Goal: Contribute content: Add original content to the website for others to see

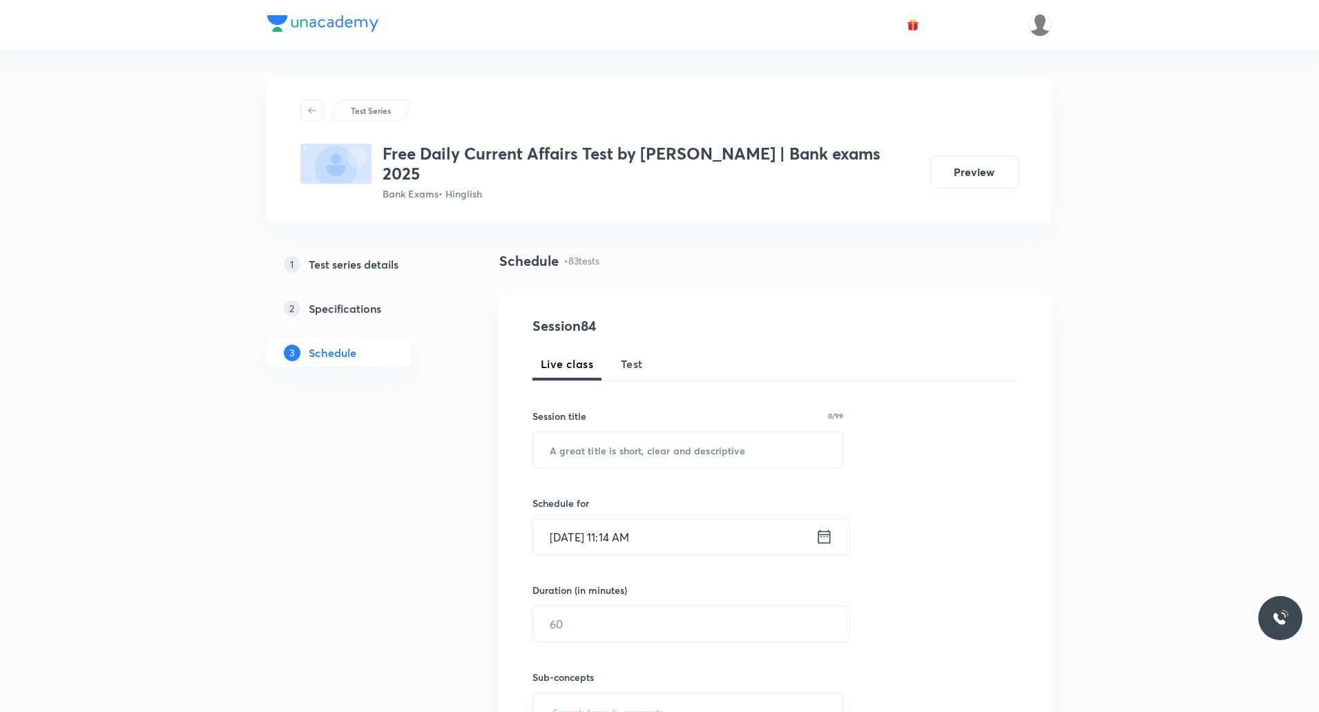
click at [635, 356] on span "Test" at bounding box center [632, 364] width 22 height 17
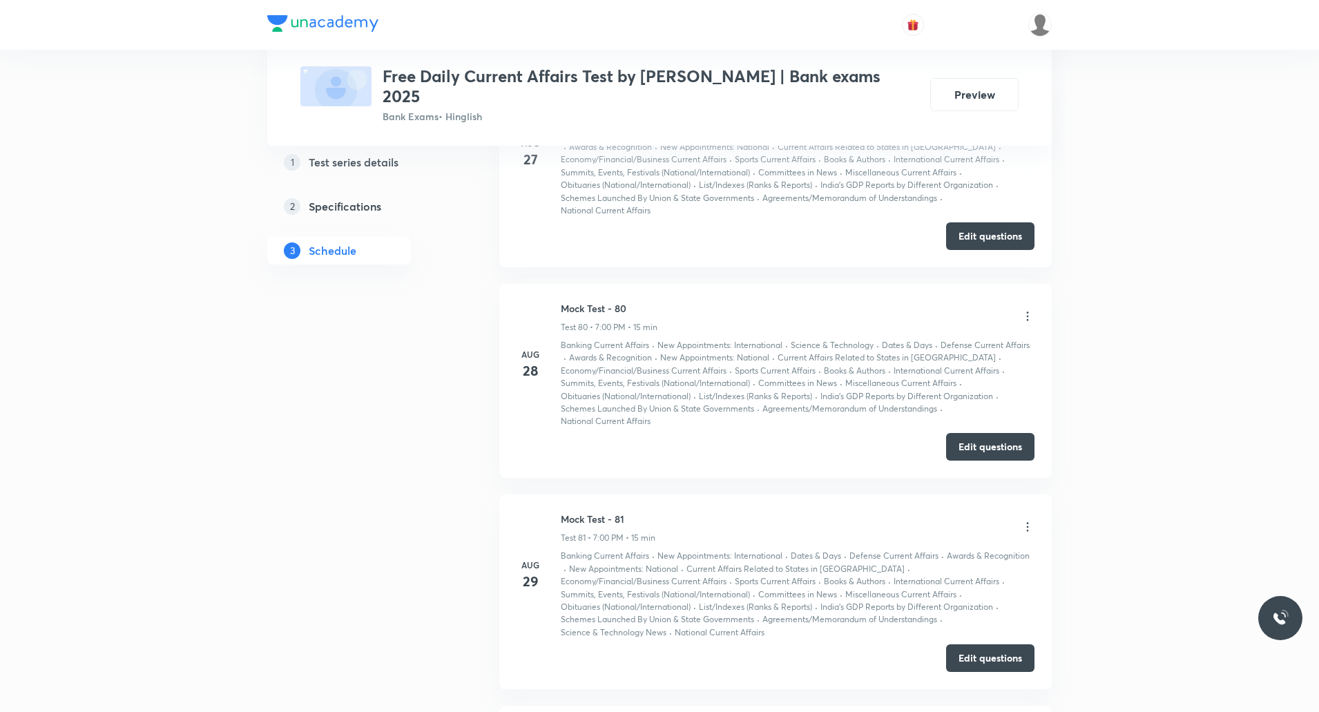
scroll to position [17155, 0]
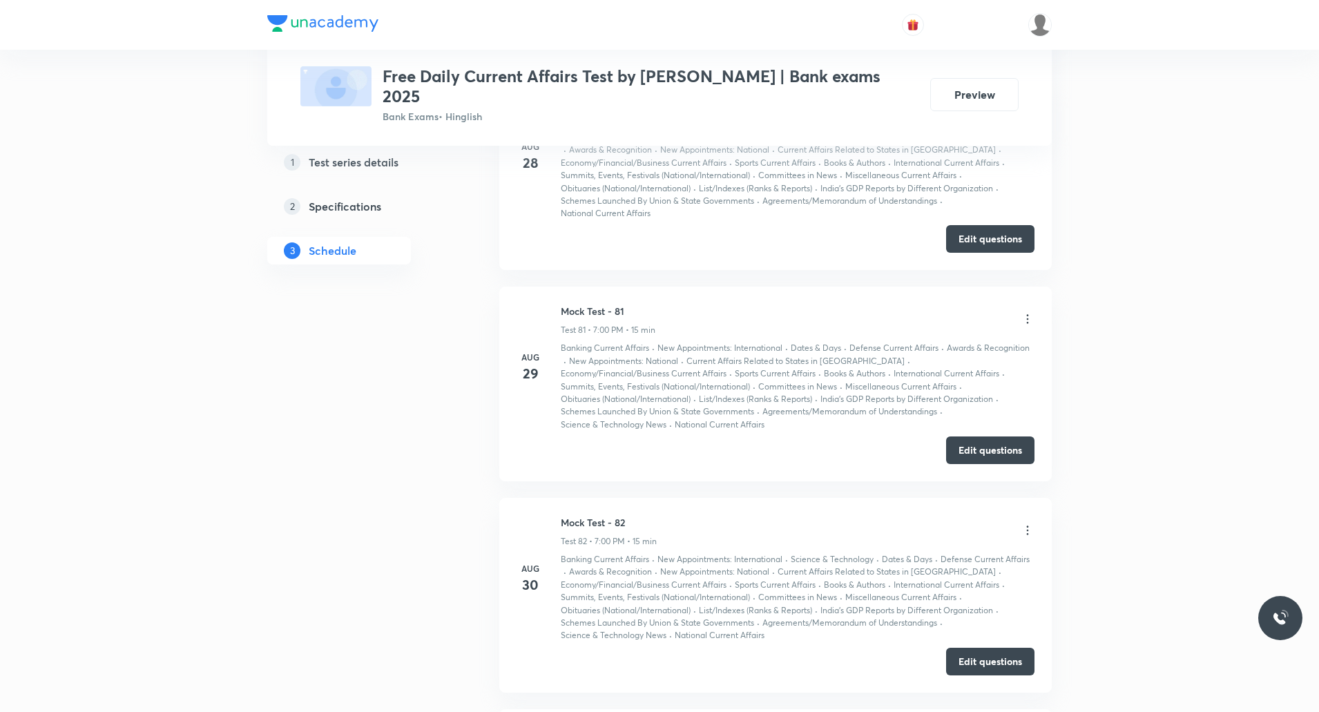
drag, startPoint x: 564, startPoint y: 411, endPoint x: 658, endPoint y: 411, distance: 93.2
copy h6 "Mock Test - 83"
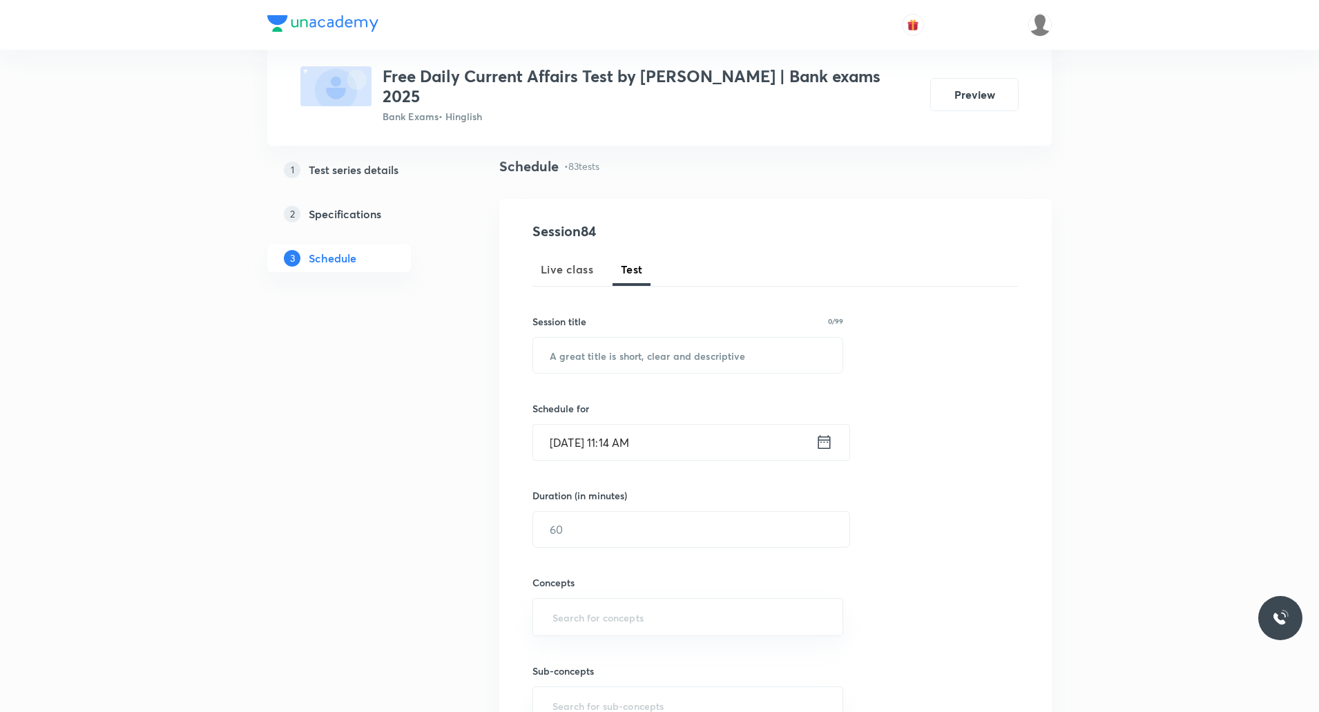
scroll to position [138, 0]
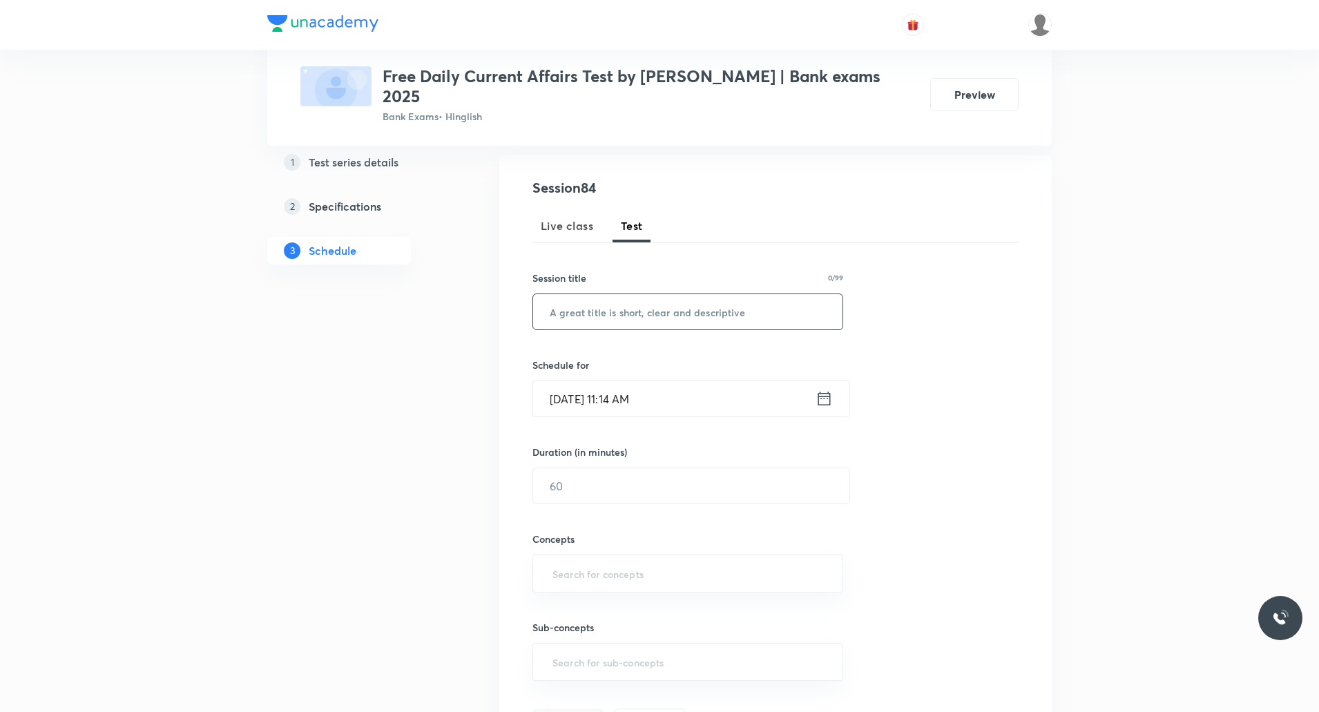
click at [660, 296] on input "text" at bounding box center [687, 311] width 309 height 35
paste input "Mock Test - 83"
type input "Mock Test - 84"
click at [632, 387] on input "Sept 2, 2025, 11:14 AM" at bounding box center [674, 398] width 282 height 35
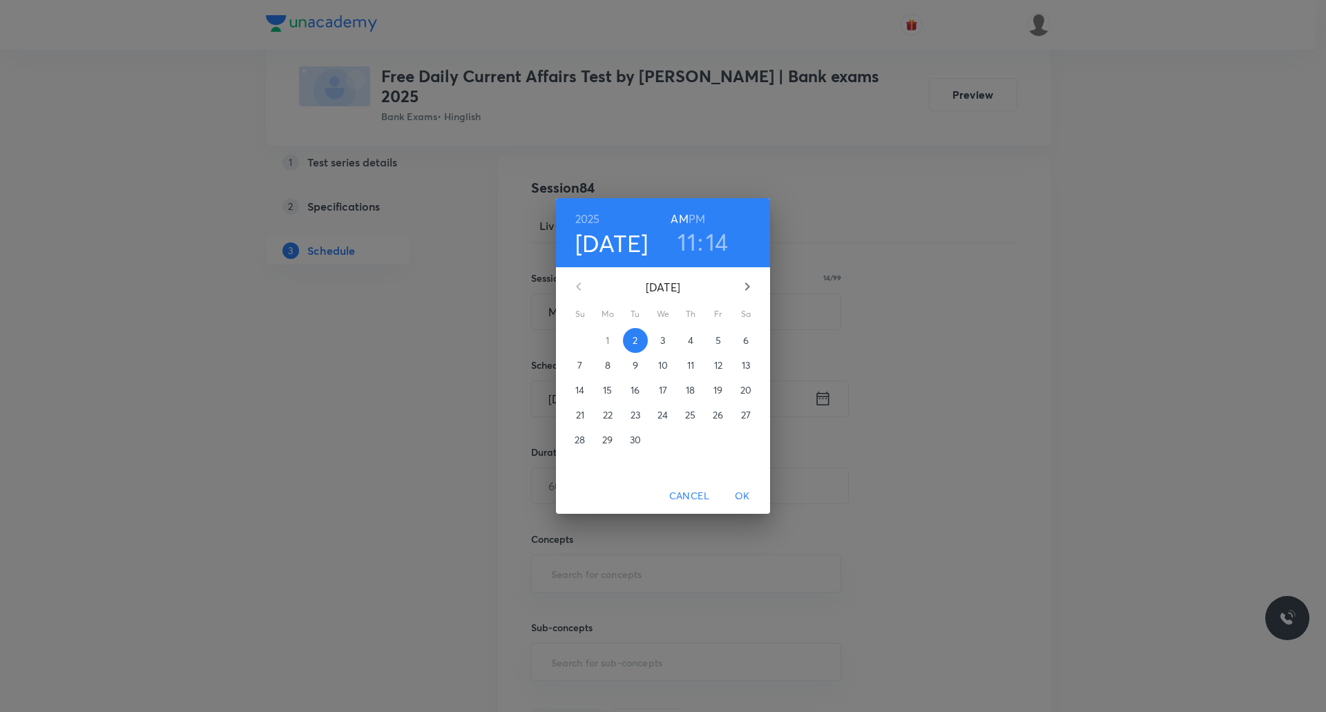
click at [699, 215] on h6 "PM" at bounding box center [697, 218] width 17 height 19
click at [688, 246] on h3 "11" at bounding box center [687, 241] width 19 height 29
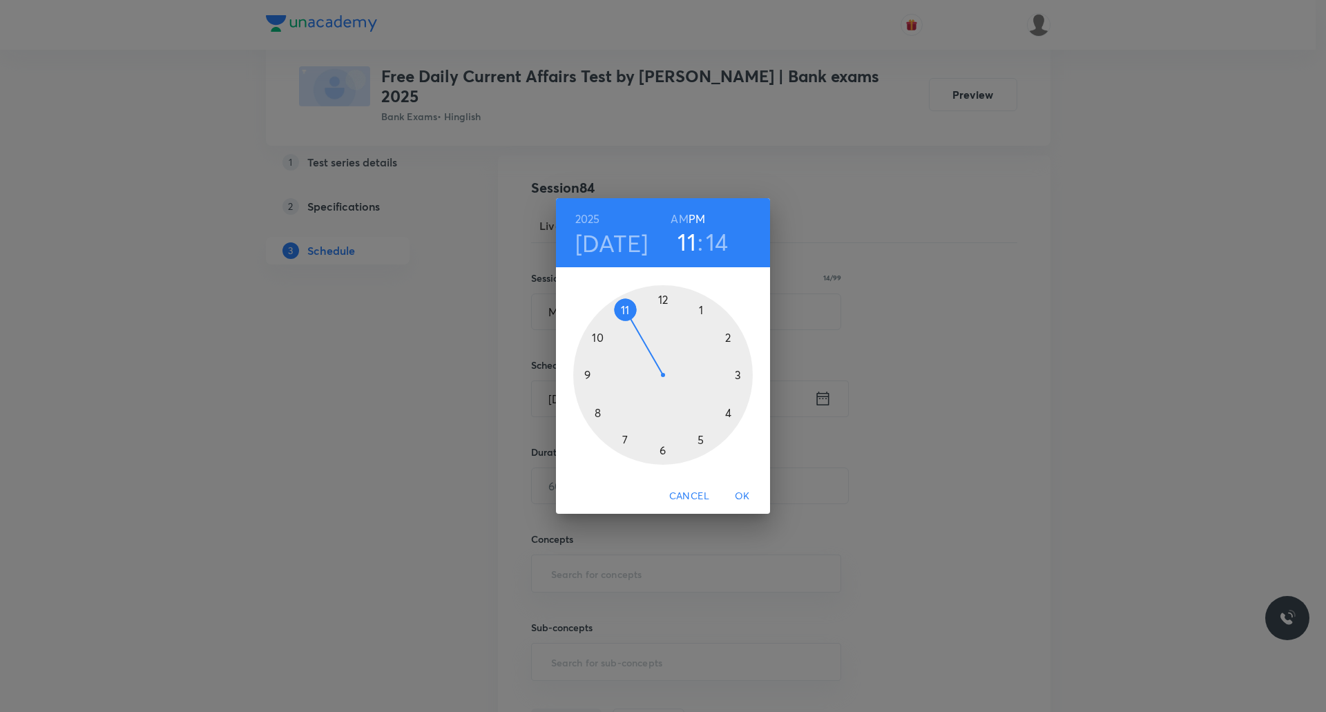
click at [621, 440] on div at bounding box center [663, 375] width 180 height 180
click at [660, 299] on div at bounding box center [663, 375] width 180 height 180
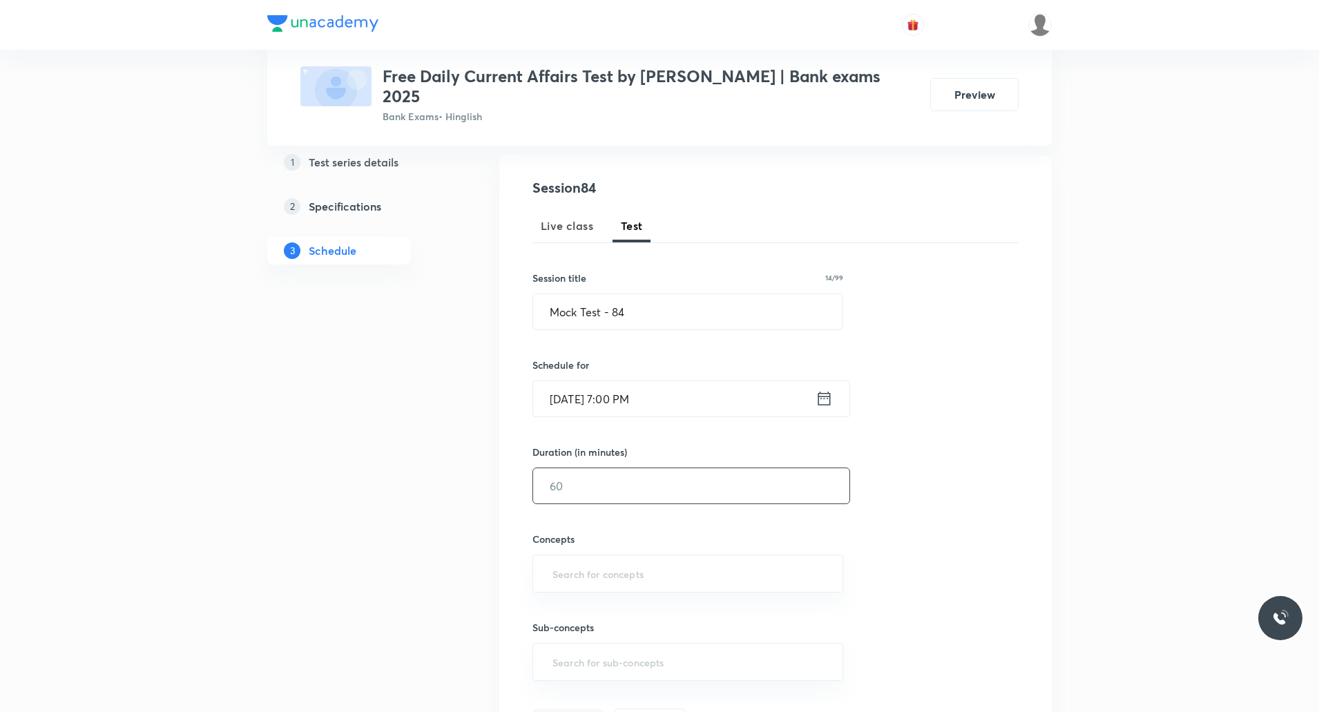
click at [587, 480] on input "text" at bounding box center [691, 485] width 316 height 35
type input "15"
click at [550, 561] on input "text" at bounding box center [688, 574] width 276 height 26
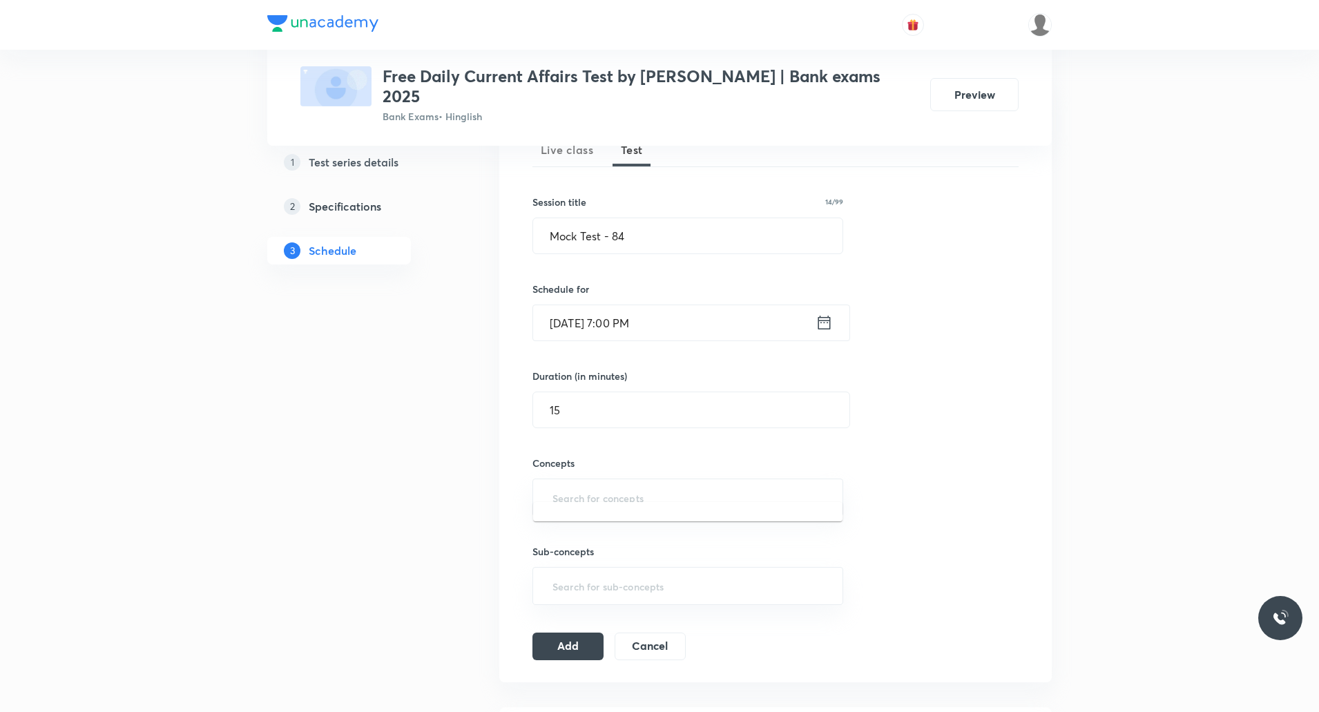
scroll to position [276, 0]
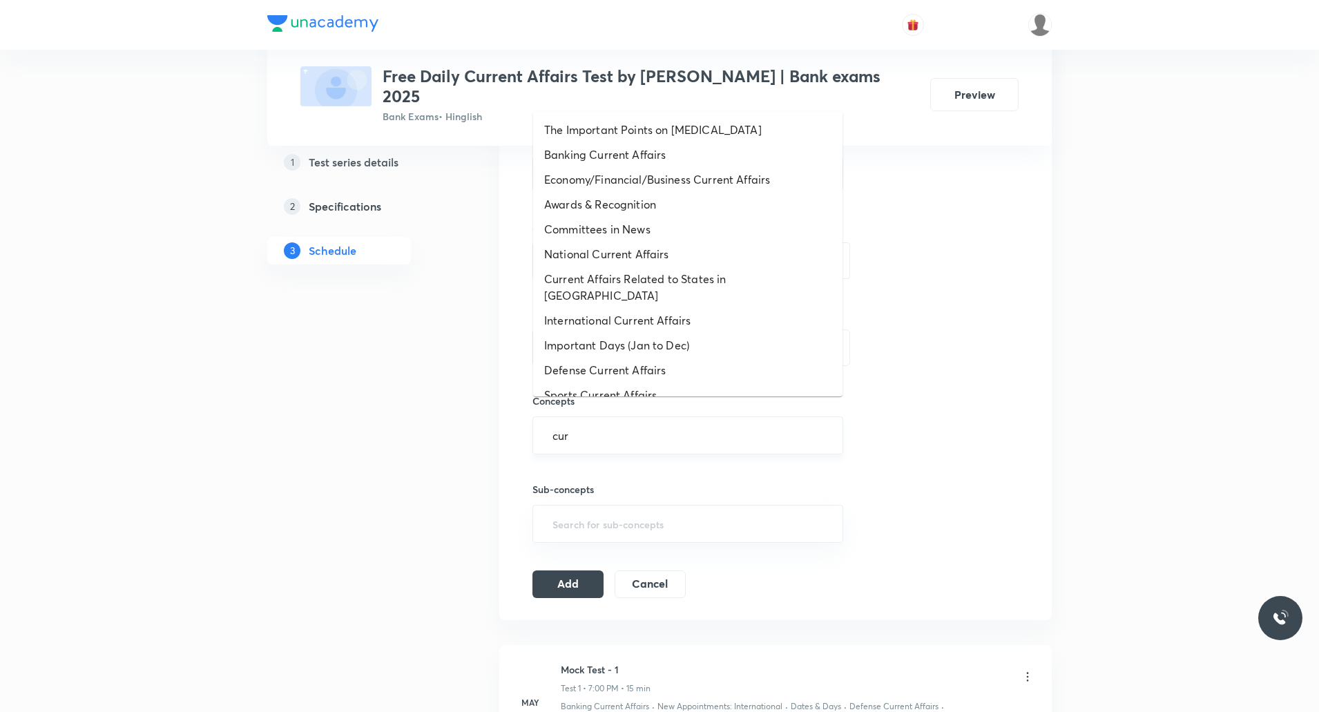
type input "curr"
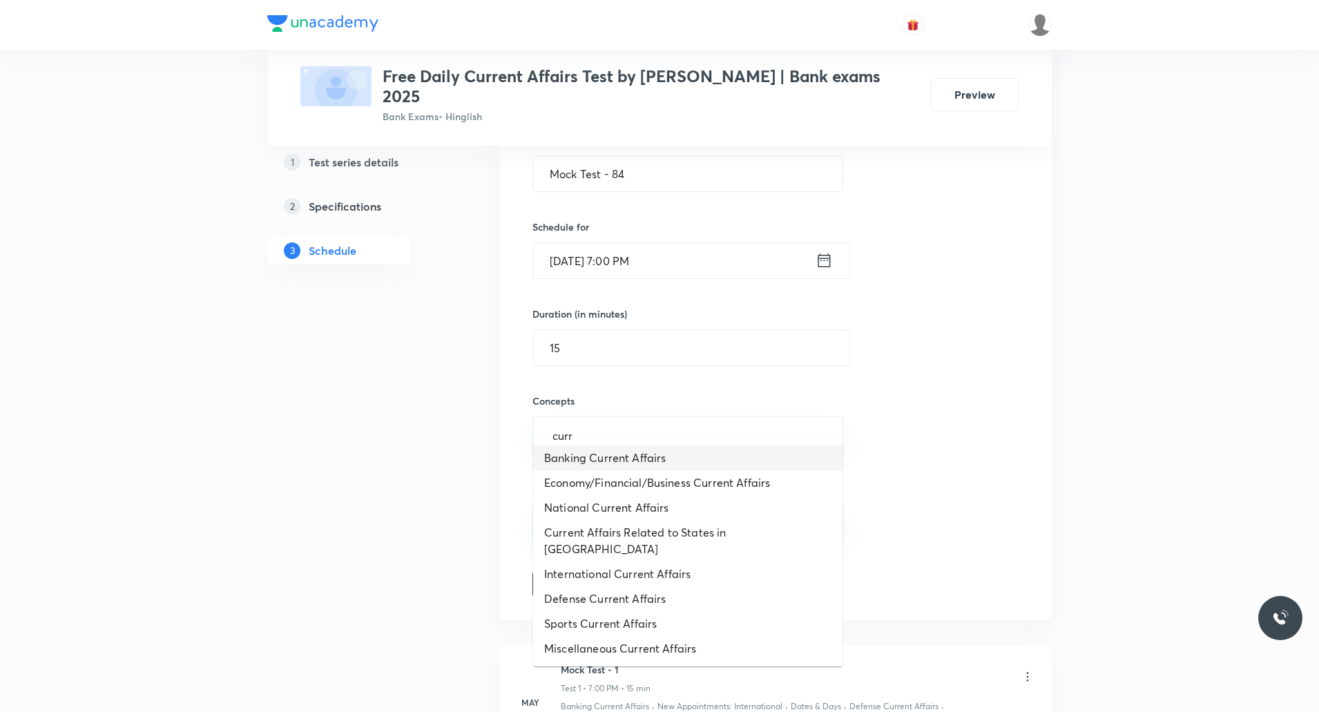
click at [602, 461] on li "Banking Current Affairs" at bounding box center [687, 457] width 309 height 25
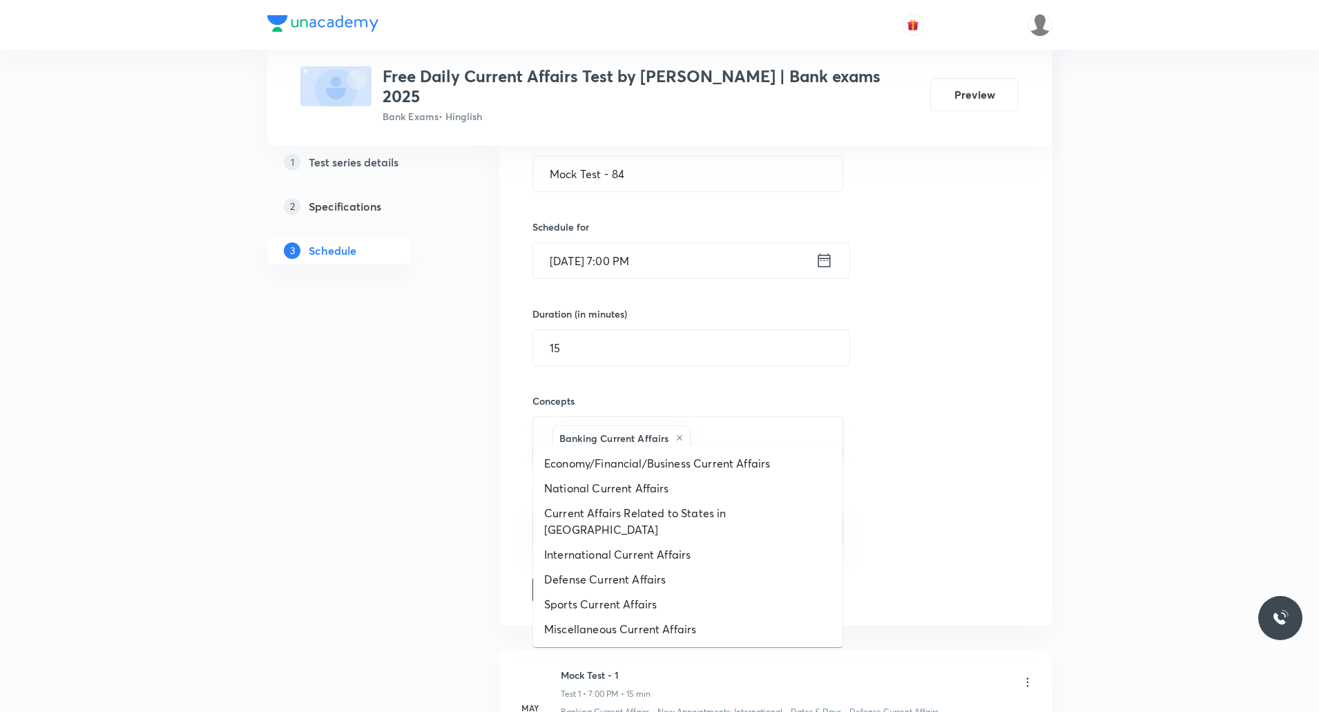
click at [731, 426] on input "text" at bounding box center [759, 438] width 132 height 26
click at [656, 459] on li "Economy/Financial/Business Current Affairs" at bounding box center [687, 463] width 309 height 25
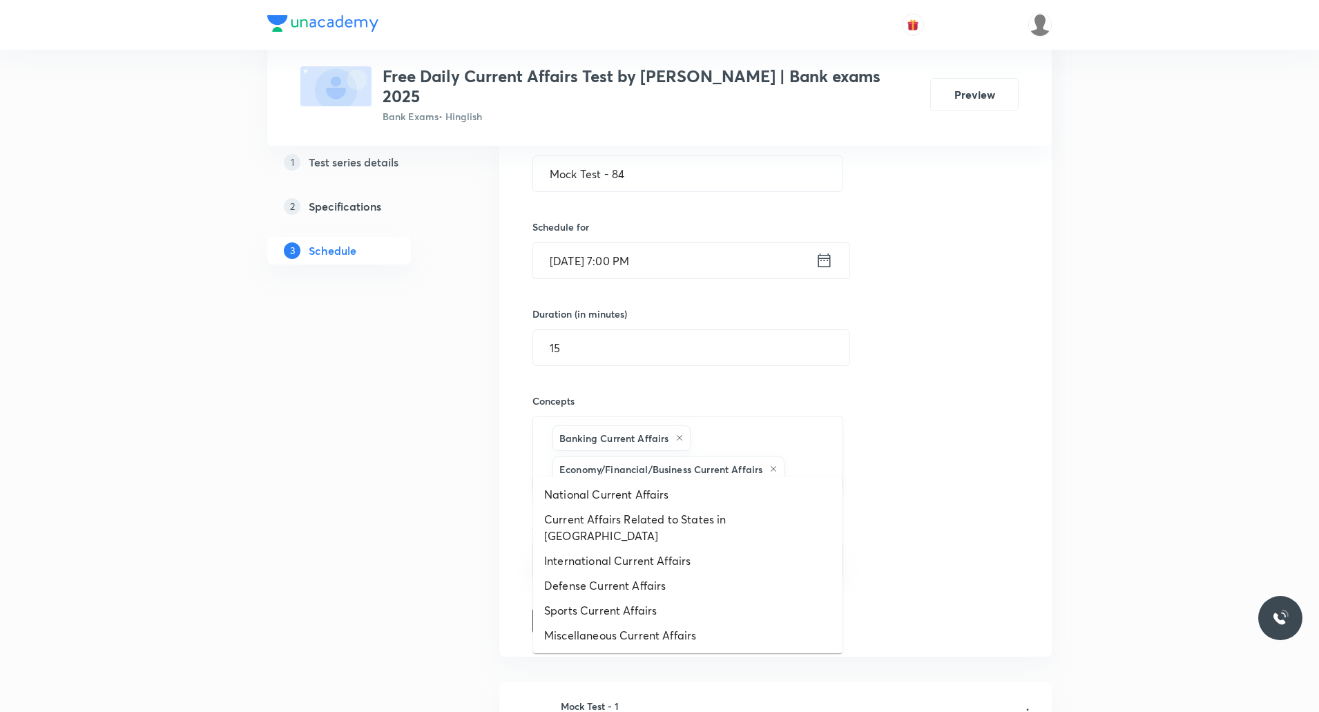
click at [801, 457] on input "text" at bounding box center [806, 470] width 39 height 26
click at [589, 495] on li "National Current Affairs" at bounding box center [687, 494] width 309 height 25
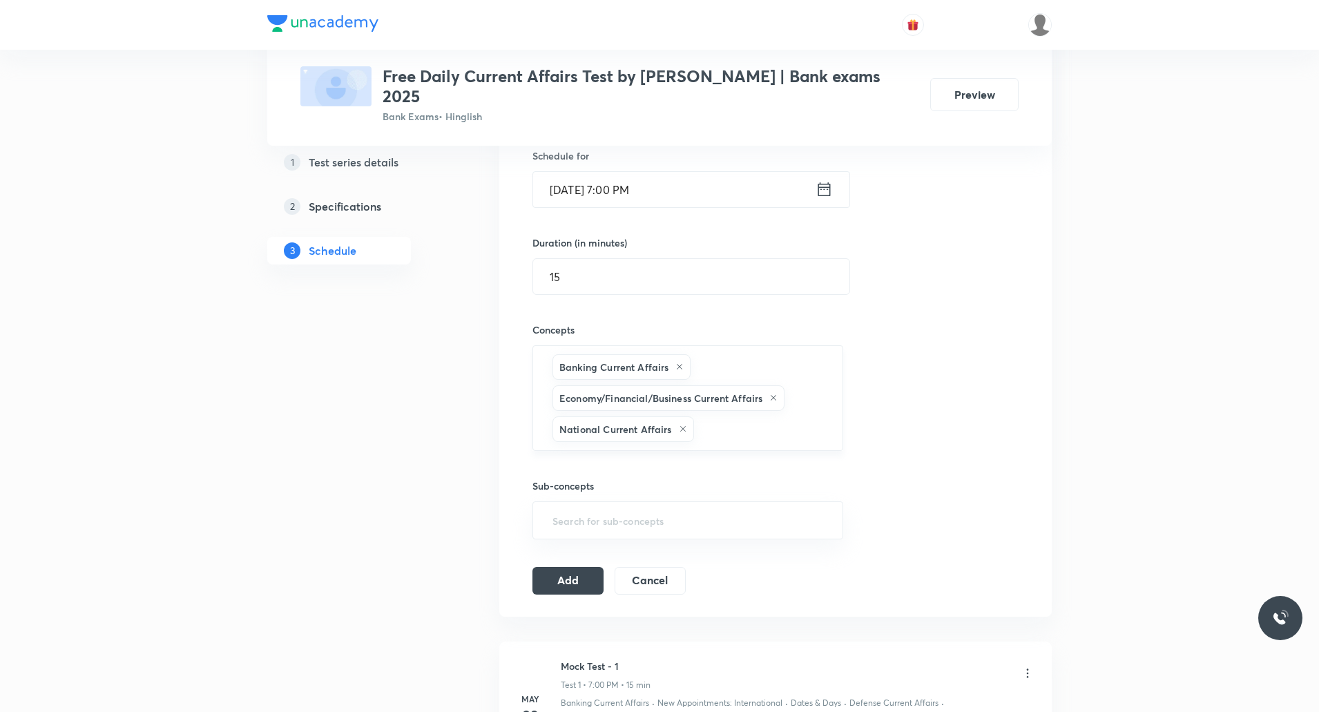
scroll to position [414, 0]
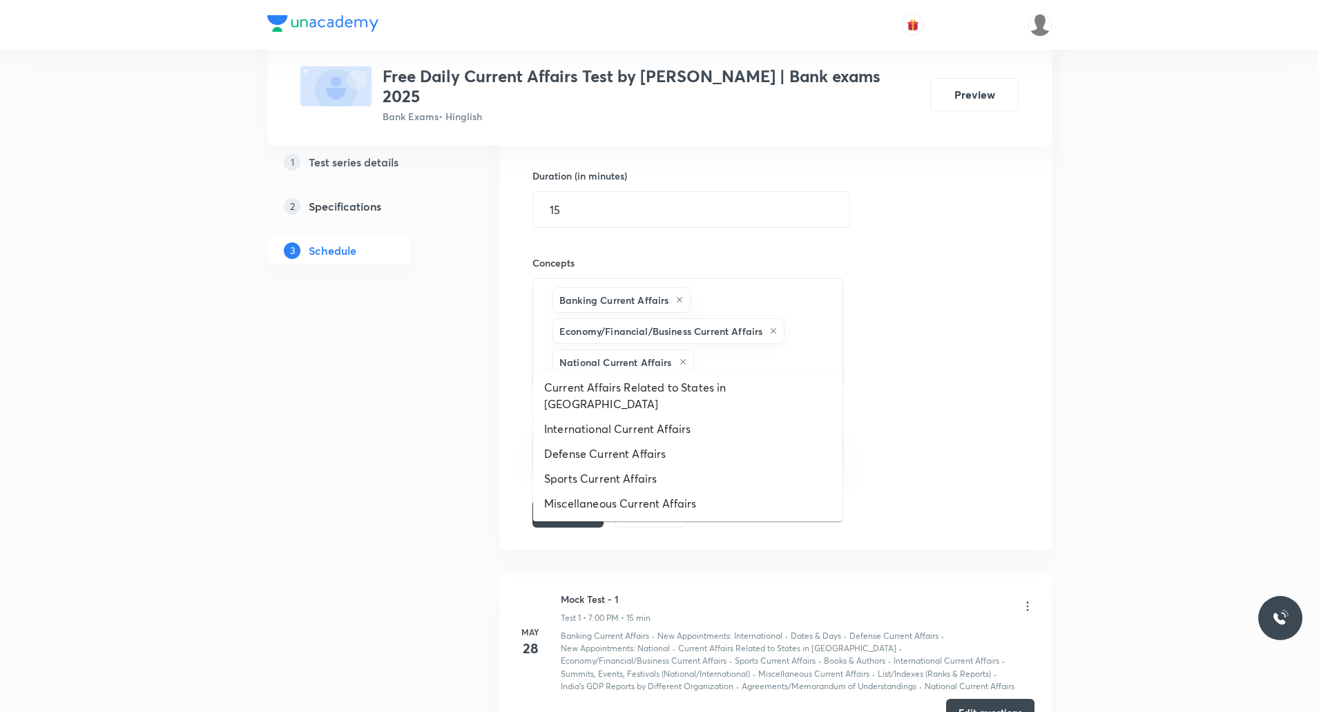
click at [718, 349] on input "text" at bounding box center [761, 362] width 129 height 26
click at [673, 416] on li "International Current Affairs" at bounding box center [687, 428] width 309 height 25
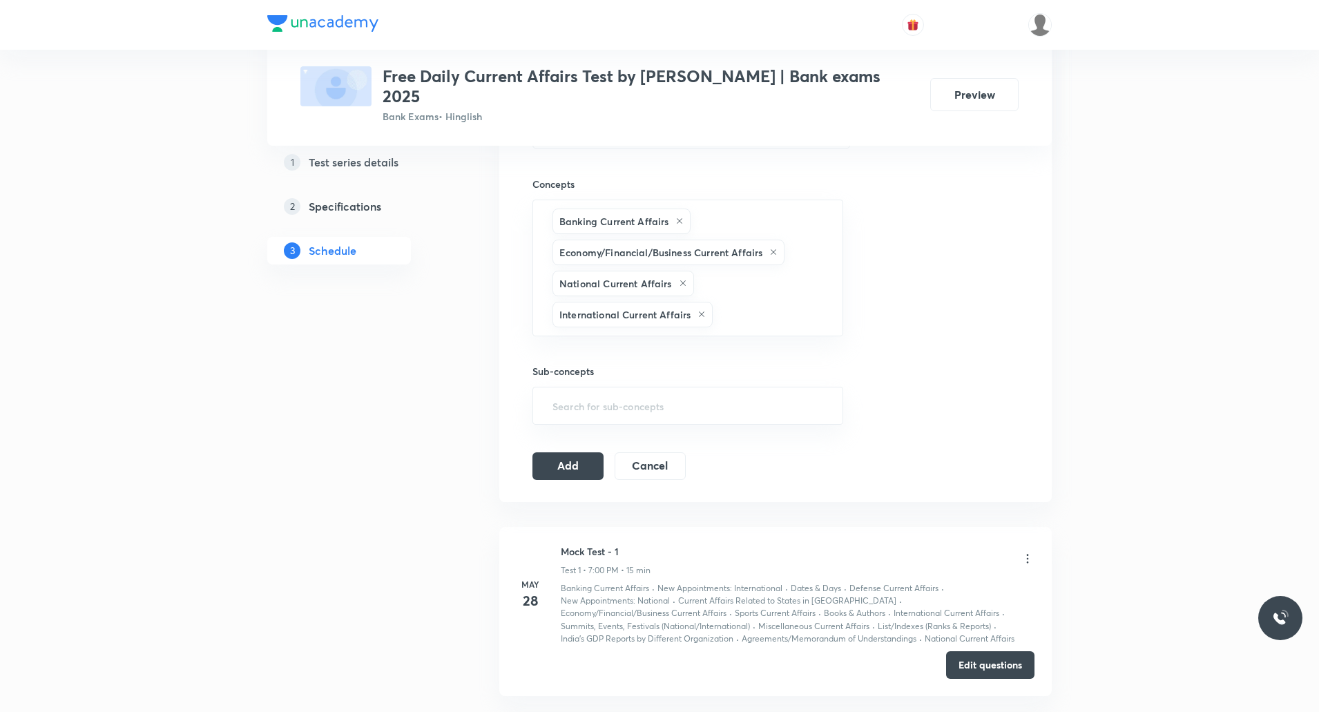
scroll to position [553, 0]
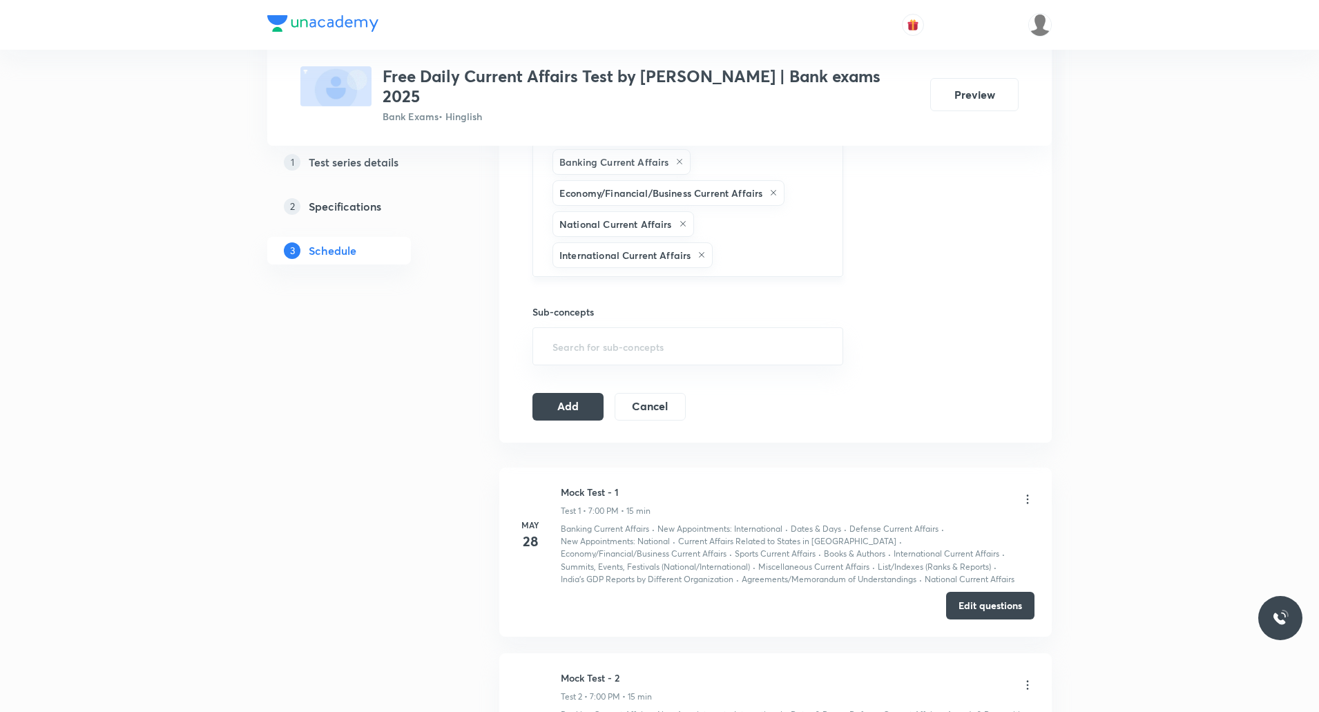
click at [749, 242] on input "text" at bounding box center [771, 255] width 111 height 26
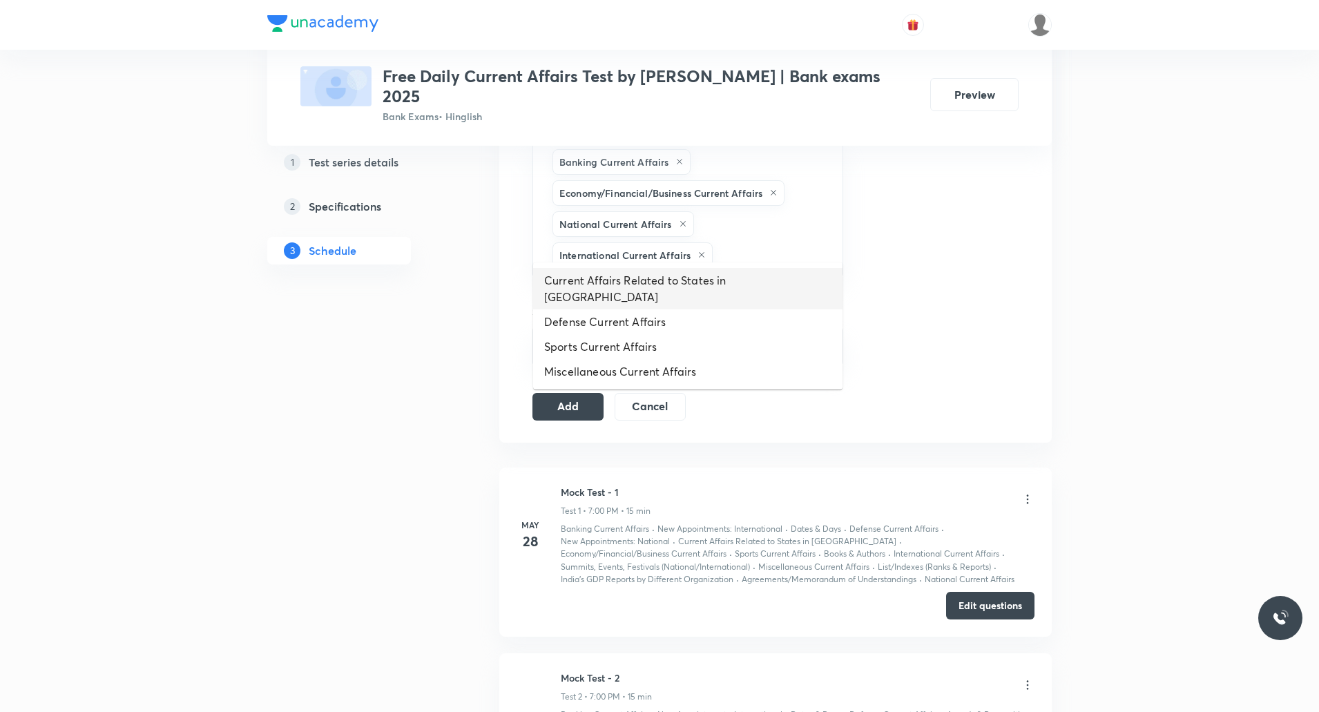
click at [700, 281] on li "Current Affairs Related to States in India" at bounding box center [687, 288] width 309 height 41
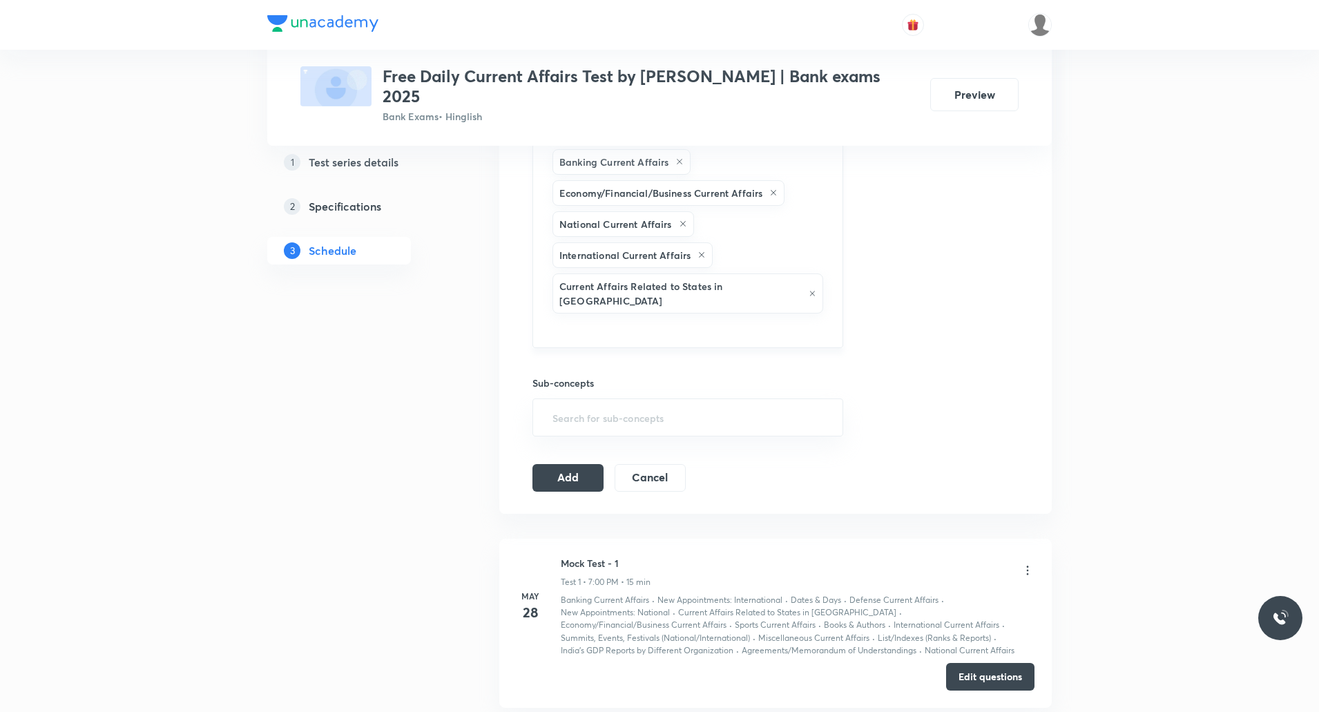
click at [781, 316] on input "text" at bounding box center [688, 329] width 276 height 26
click at [644, 303] on li "Defense Current Affairs" at bounding box center [687, 311] width 309 height 25
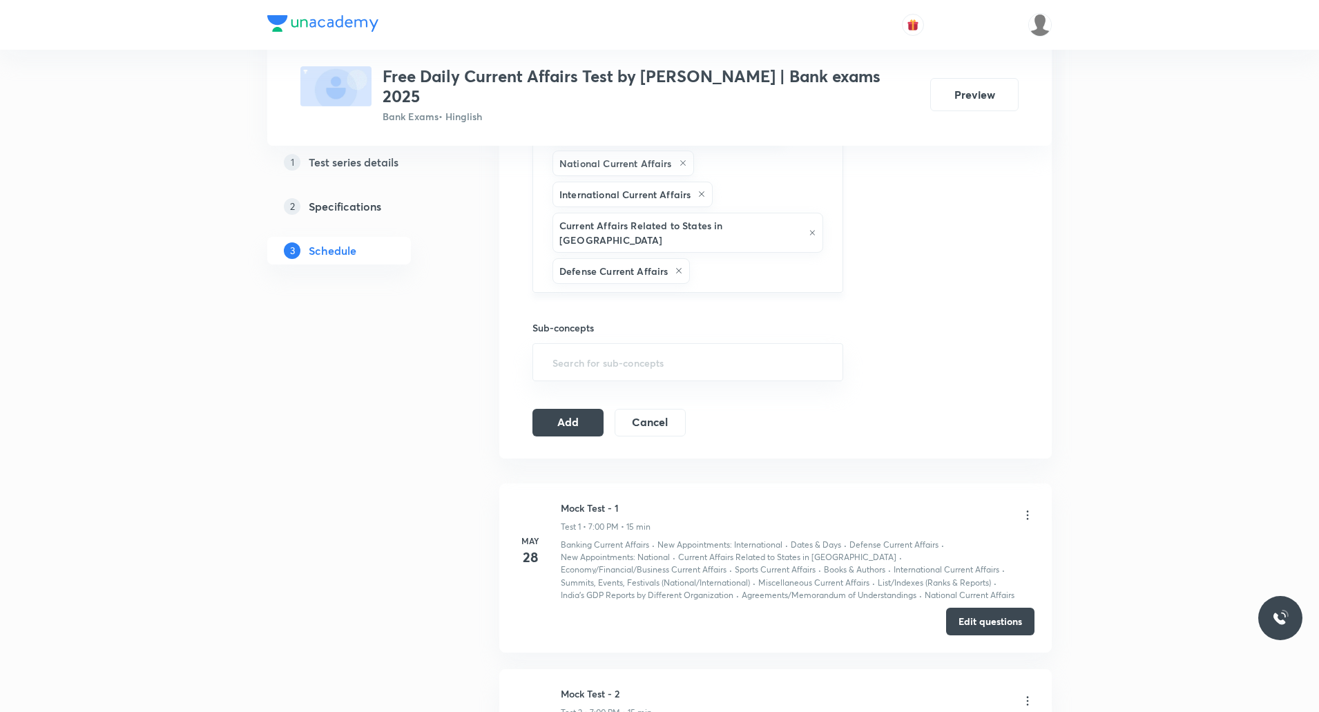
scroll to position [622, 0]
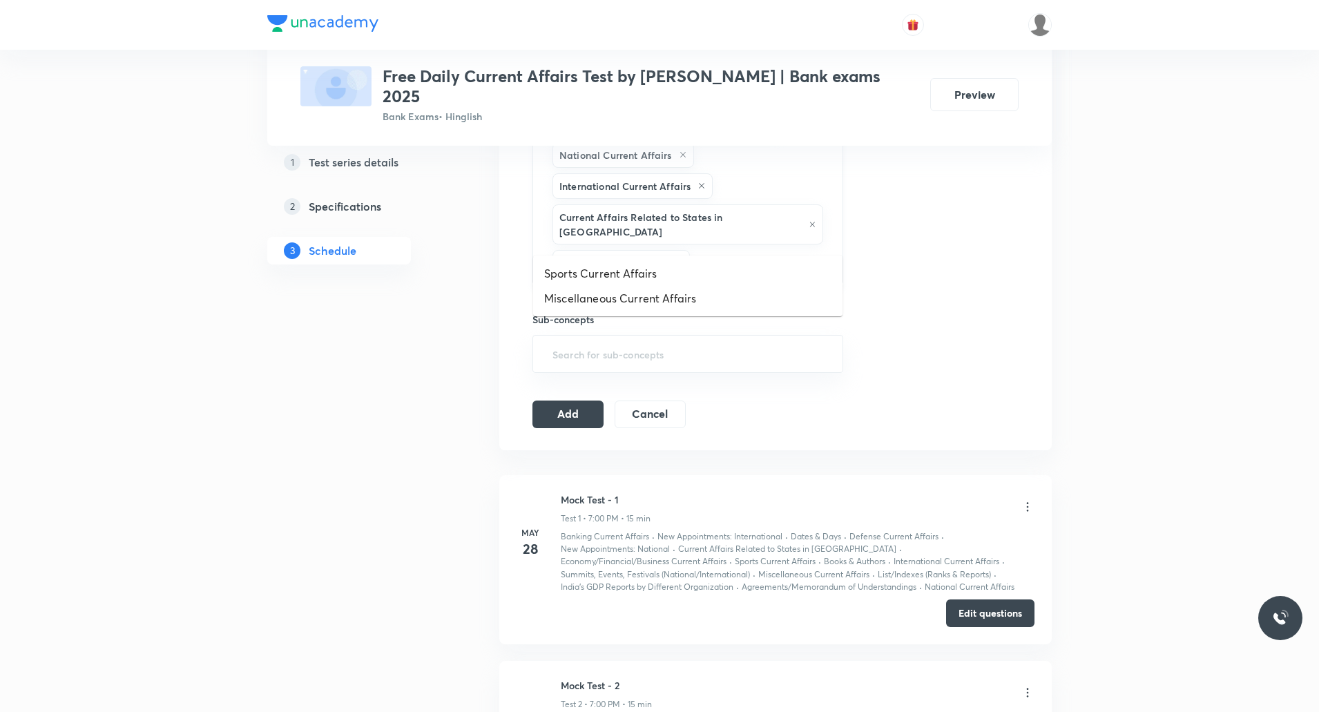
click at [732, 250] on input "text" at bounding box center [759, 263] width 133 height 26
click at [656, 274] on li "Sports Current Affairs" at bounding box center [687, 273] width 309 height 25
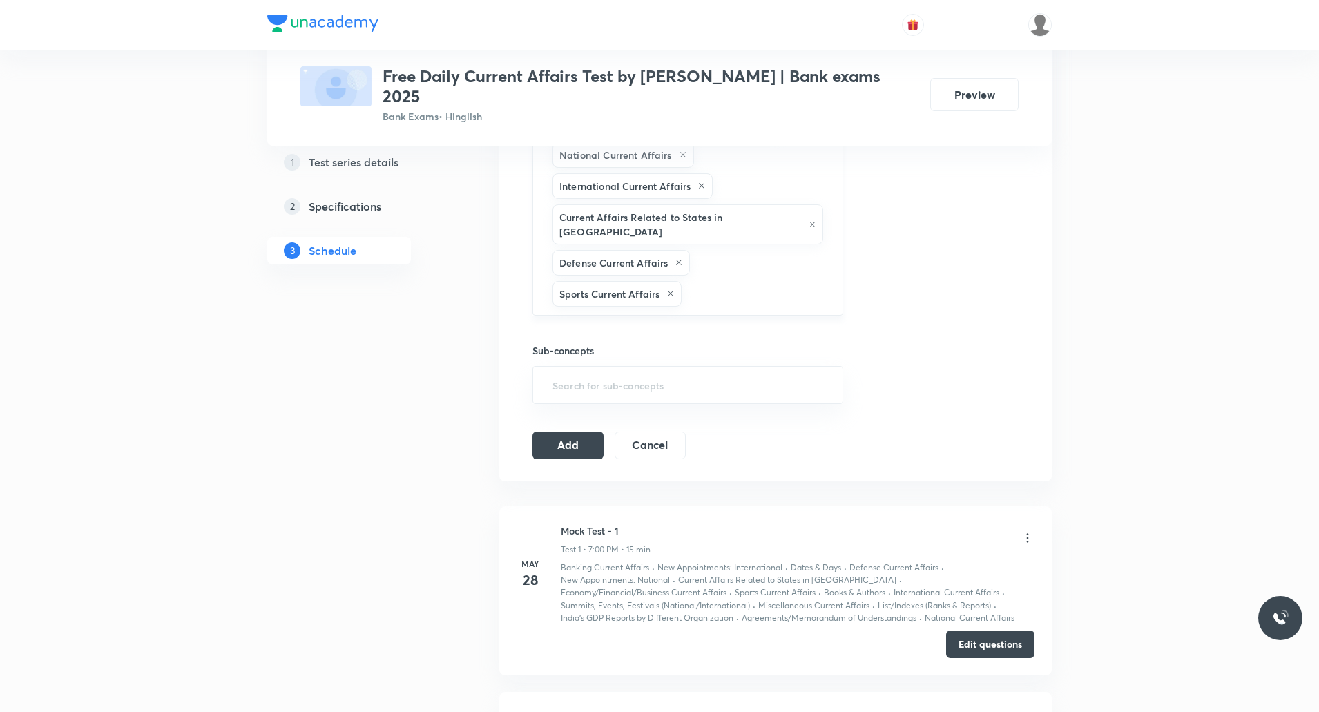
drag, startPoint x: 732, startPoint y: 260, endPoint x: 710, endPoint y: 280, distance: 29.4
click at [732, 281] on input "text" at bounding box center [755, 294] width 142 height 26
click at [638, 308] on li "Miscellaneous Current Affairs" at bounding box center [687, 304] width 309 height 25
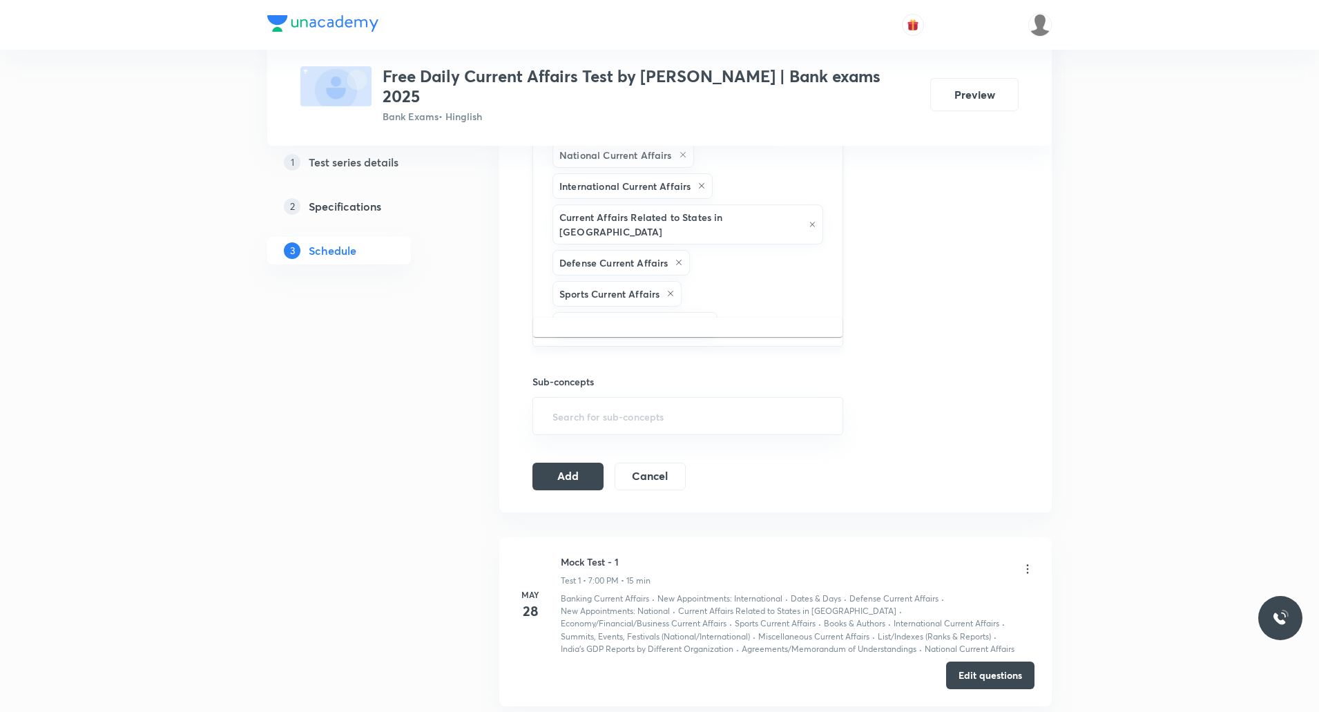
type input "new"
click at [691, 332] on li "New Appointments: National" at bounding box center [687, 335] width 309 height 25
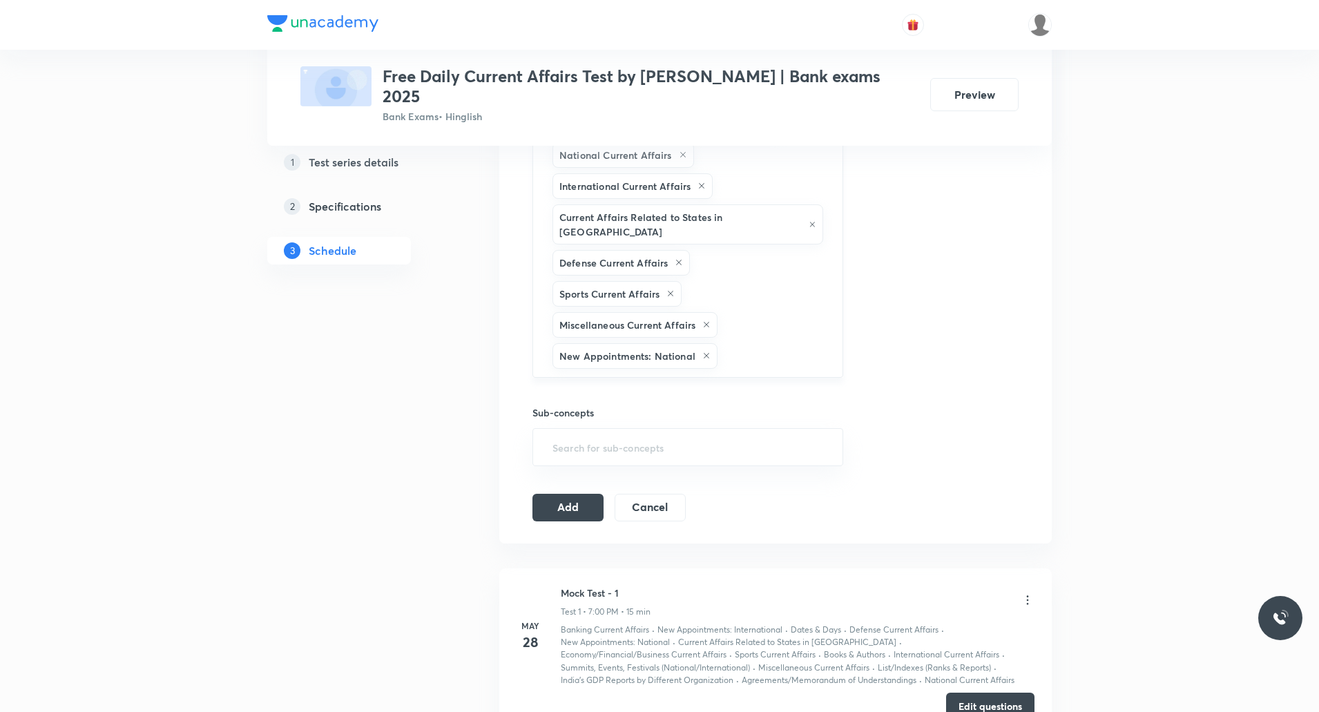
click at [786, 343] on input "text" at bounding box center [773, 356] width 106 height 26
click at [683, 371] on li "New Appointments: International" at bounding box center [687, 366] width 309 height 25
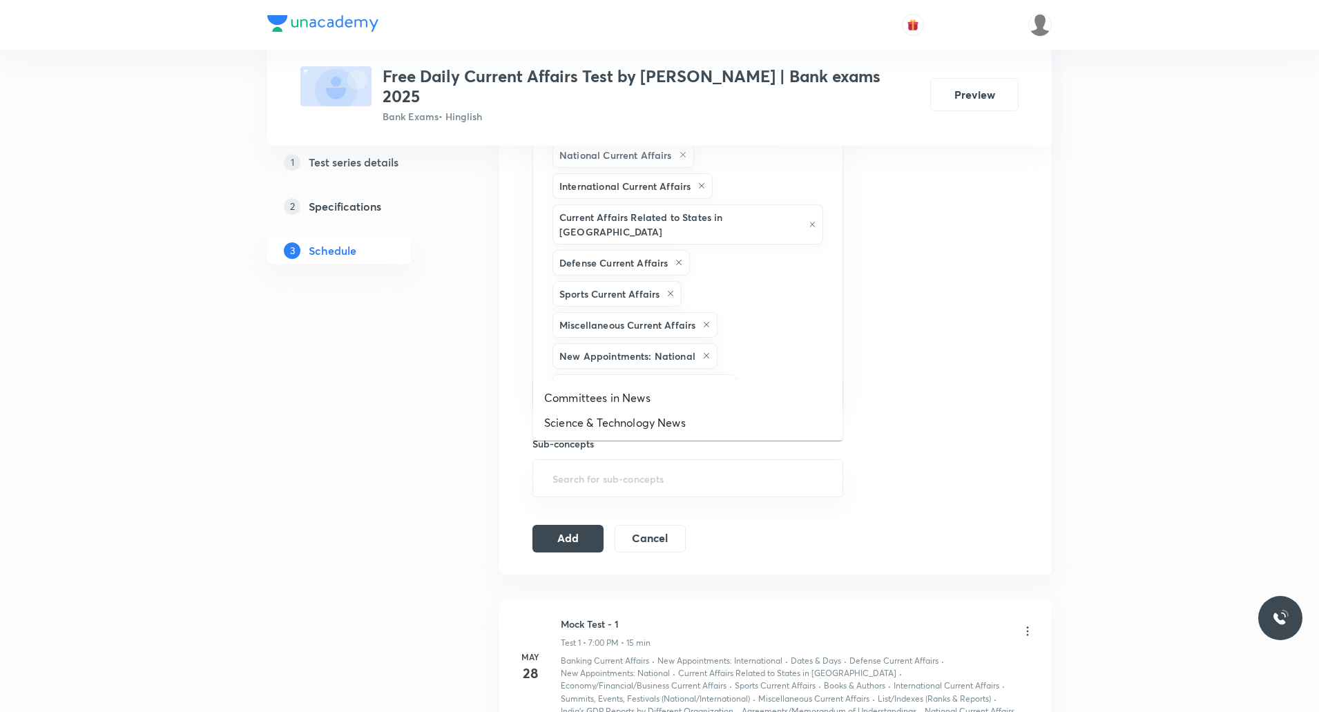
drag, startPoint x: 776, startPoint y: 358, endPoint x: 700, endPoint y: 405, distance: 88.4
click at [776, 374] on input "text" at bounding box center [783, 387] width 86 height 26
click at [655, 405] on li "Committees in News" at bounding box center [687, 397] width 309 height 25
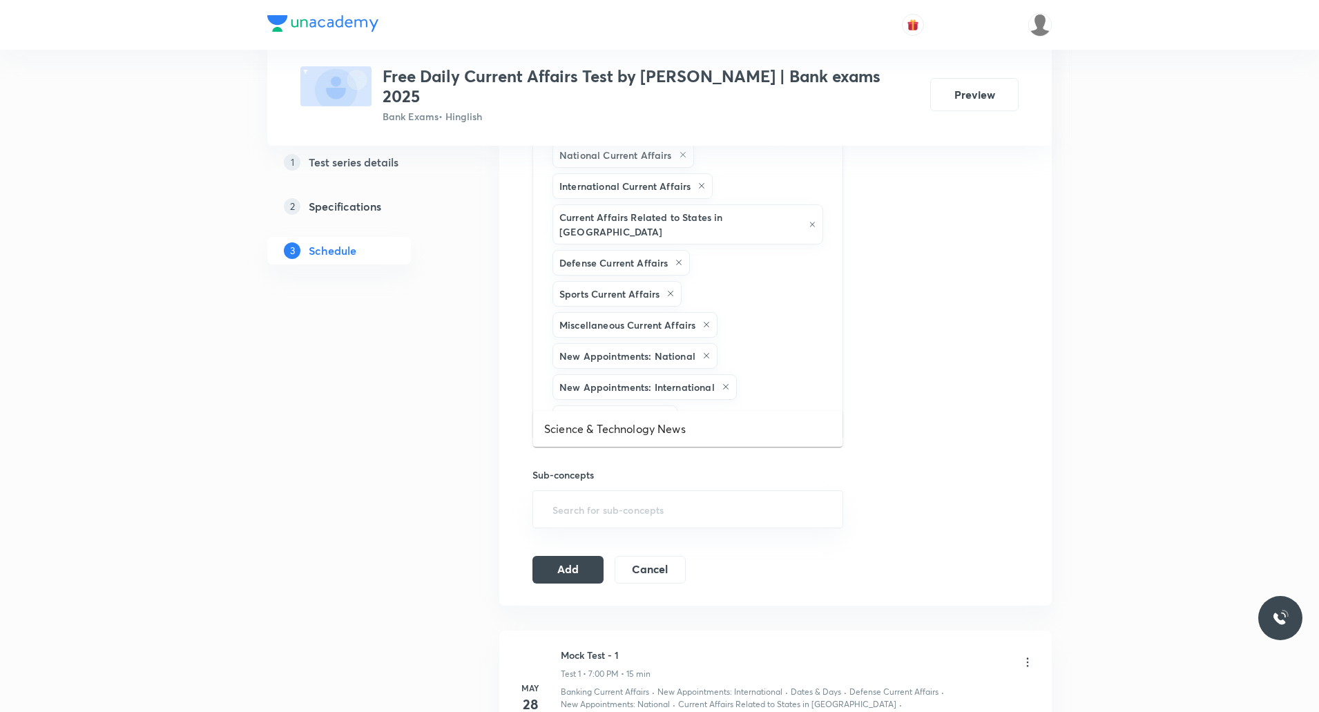
click at [771, 405] on input "text" at bounding box center [753, 418] width 146 height 26
click at [678, 424] on li "Science & Technology News" at bounding box center [687, 428] width 309 height 25
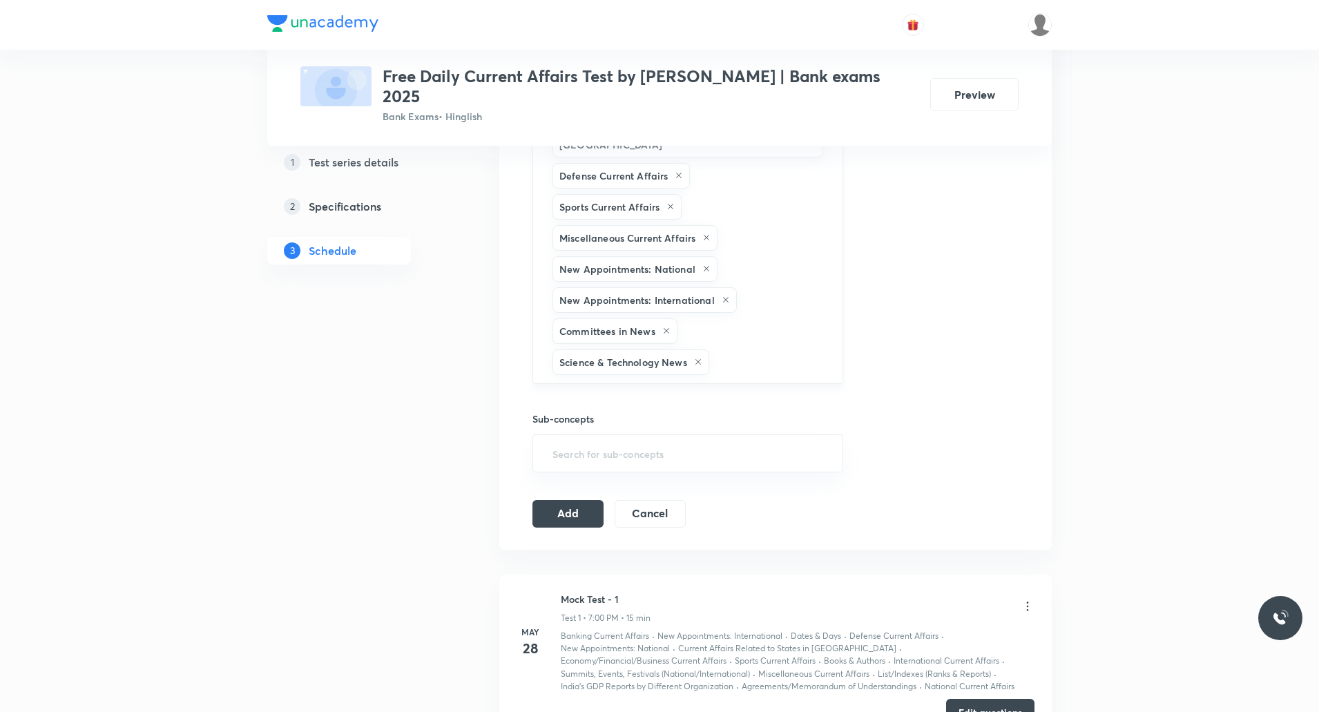
scroll to position [760, 0]
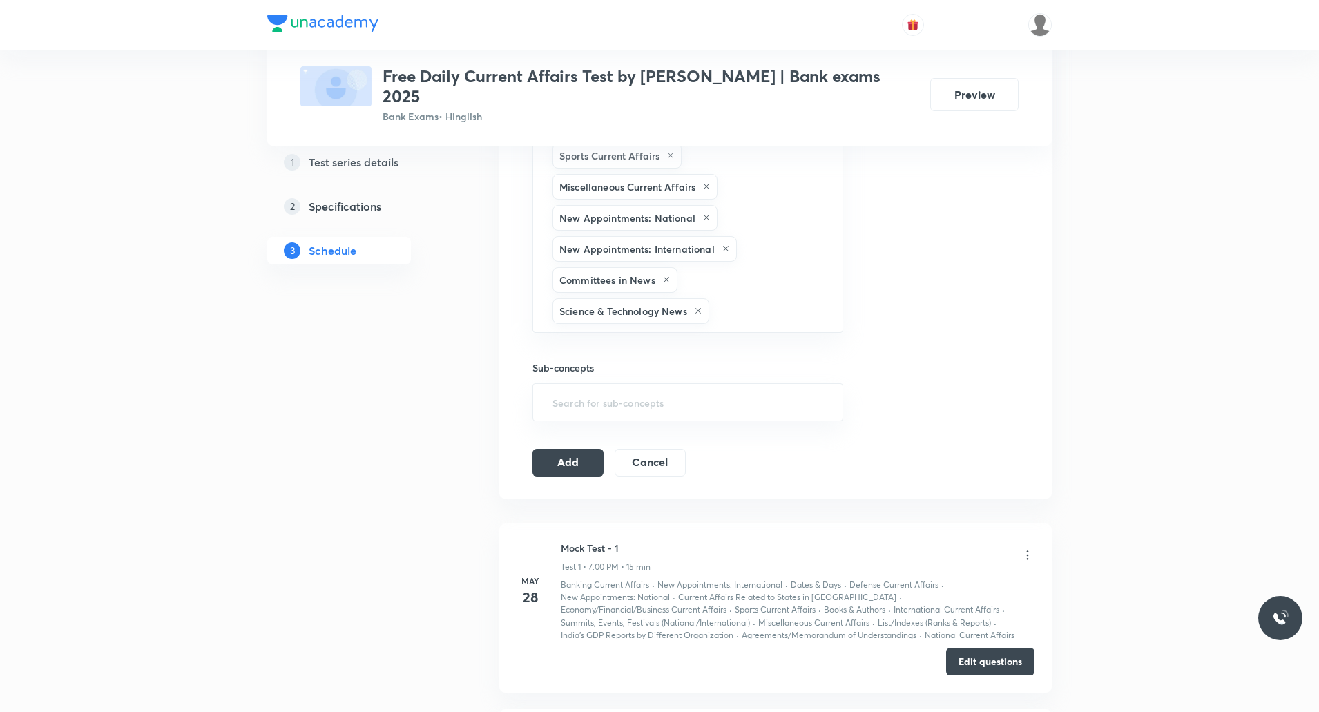
type input "s"
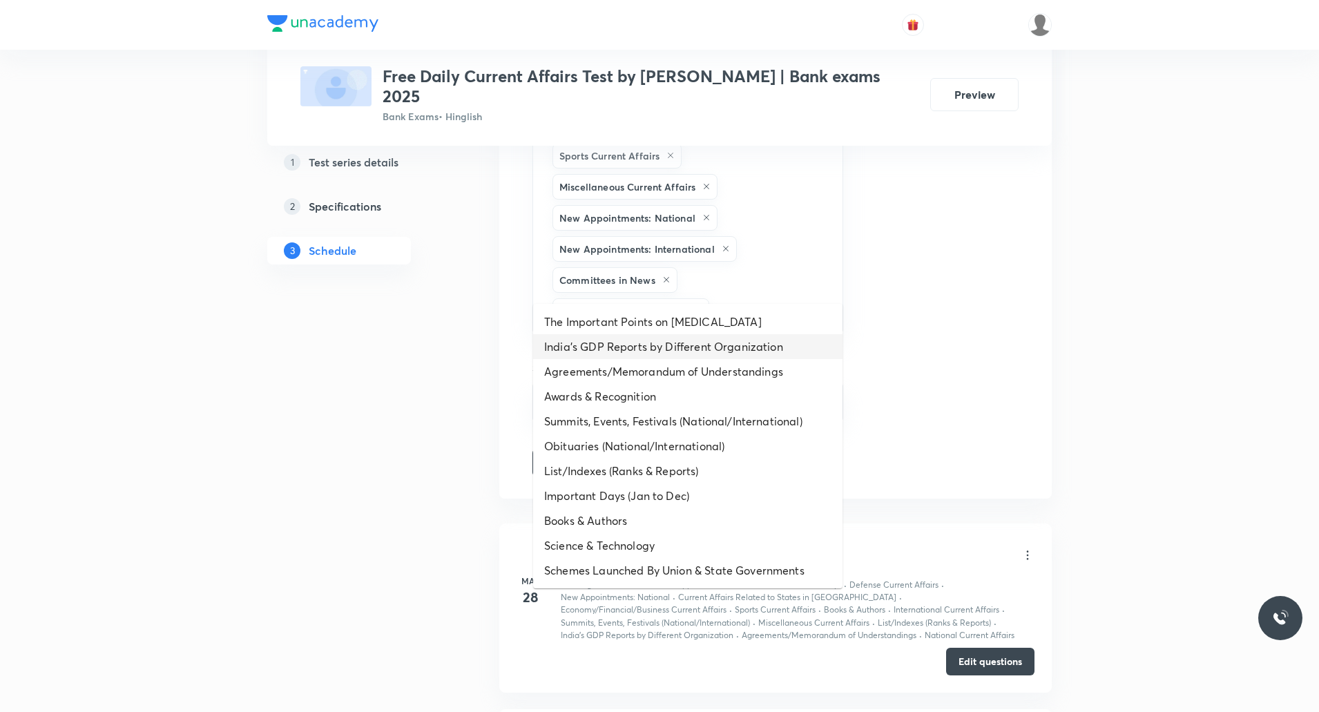
click at [658, 347] on li "India’s GDP Reports by Different Organization" at bounding box center [687, 346] width 309 height 25
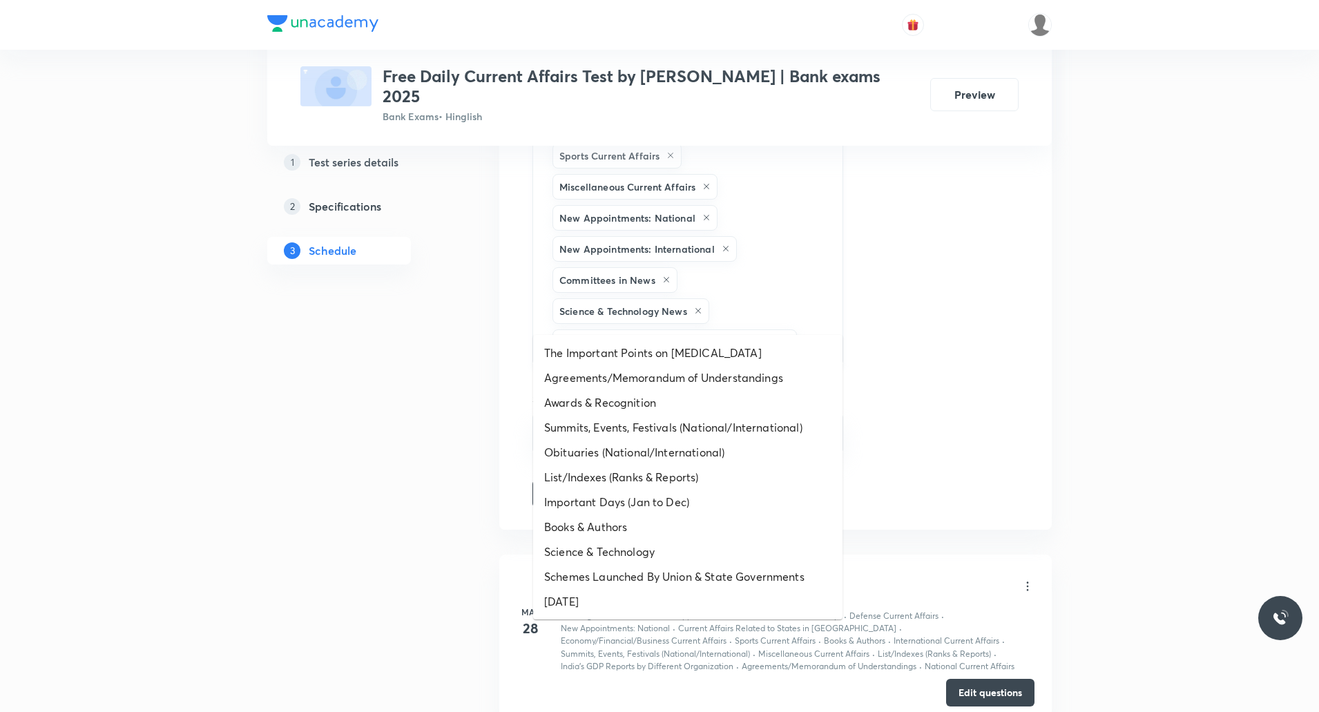
click at [813, 329] on input "text" at bounding box center [813, 342] width 26 height 26
click at [715, 373] on li "Agreements/Memorandum of Understandings" at bounding box center [687, 377] width 309 height 25
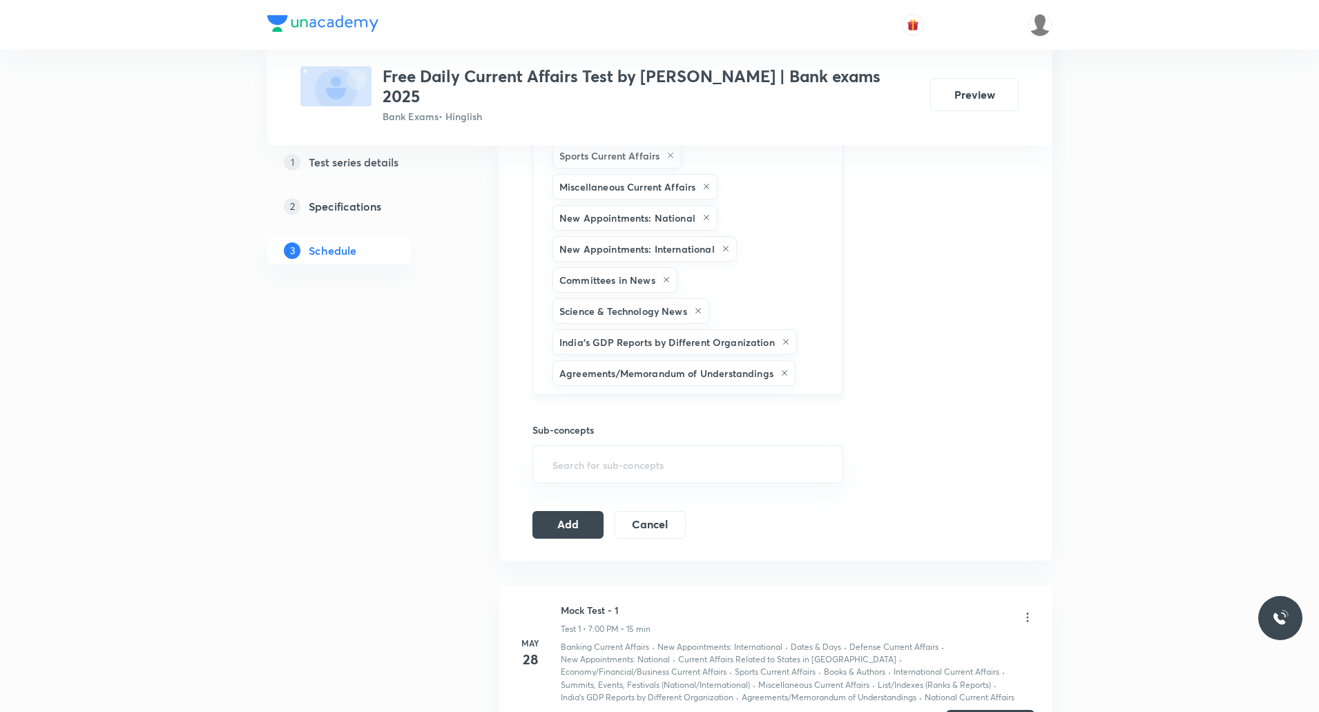
drag, startPoint x: 817, startPoint y: 347, endPoint x: 800, endPoint y: 354, distance: 18.4
click at [817, 361] on input "text" at bounding box center [812, 374] width 28 height 26
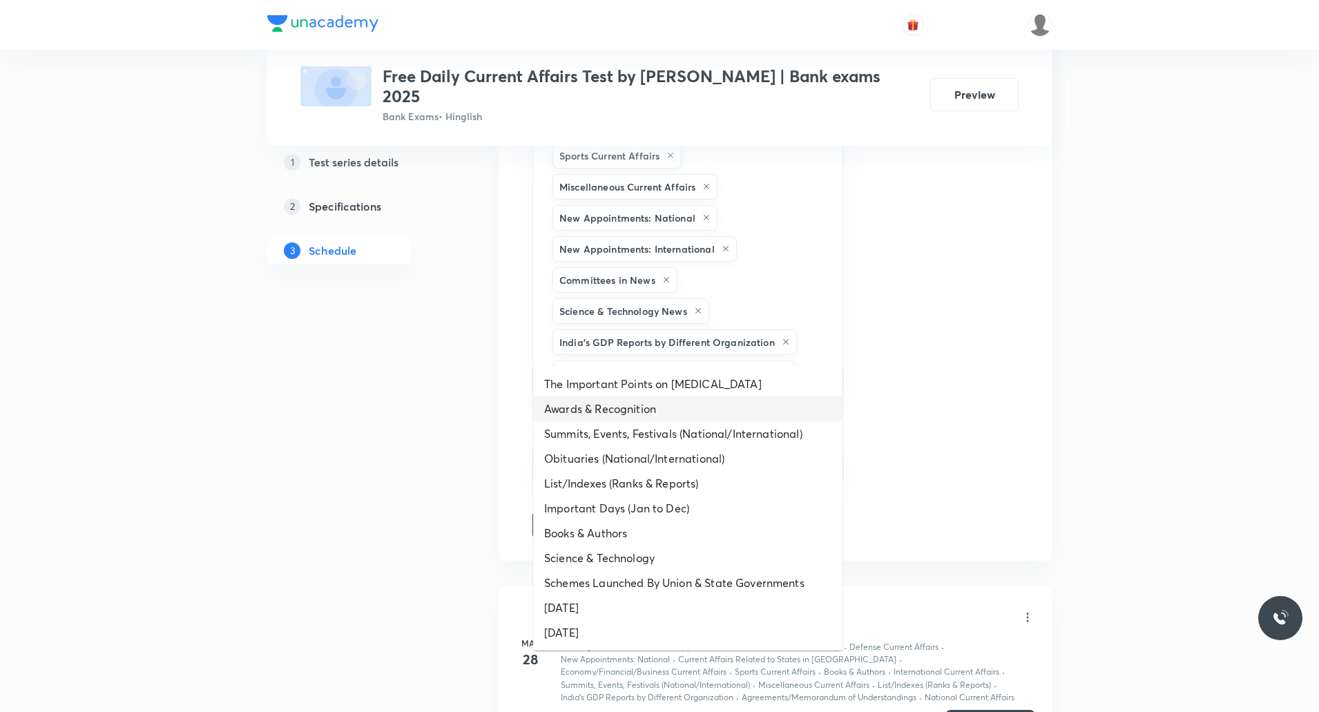
click at [695, 407] on li "Awards & Recognition" at bounding box center [687, 408] width 309 height 25
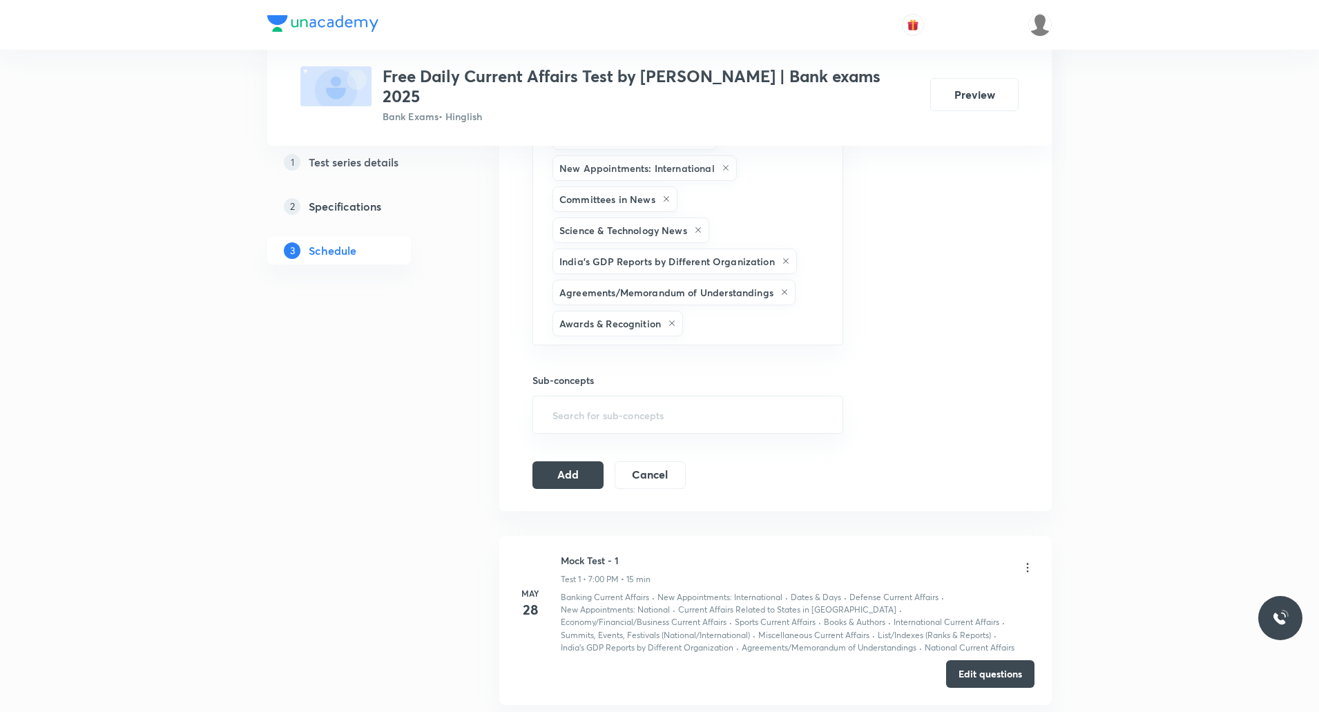
scroll to position [898, 0]
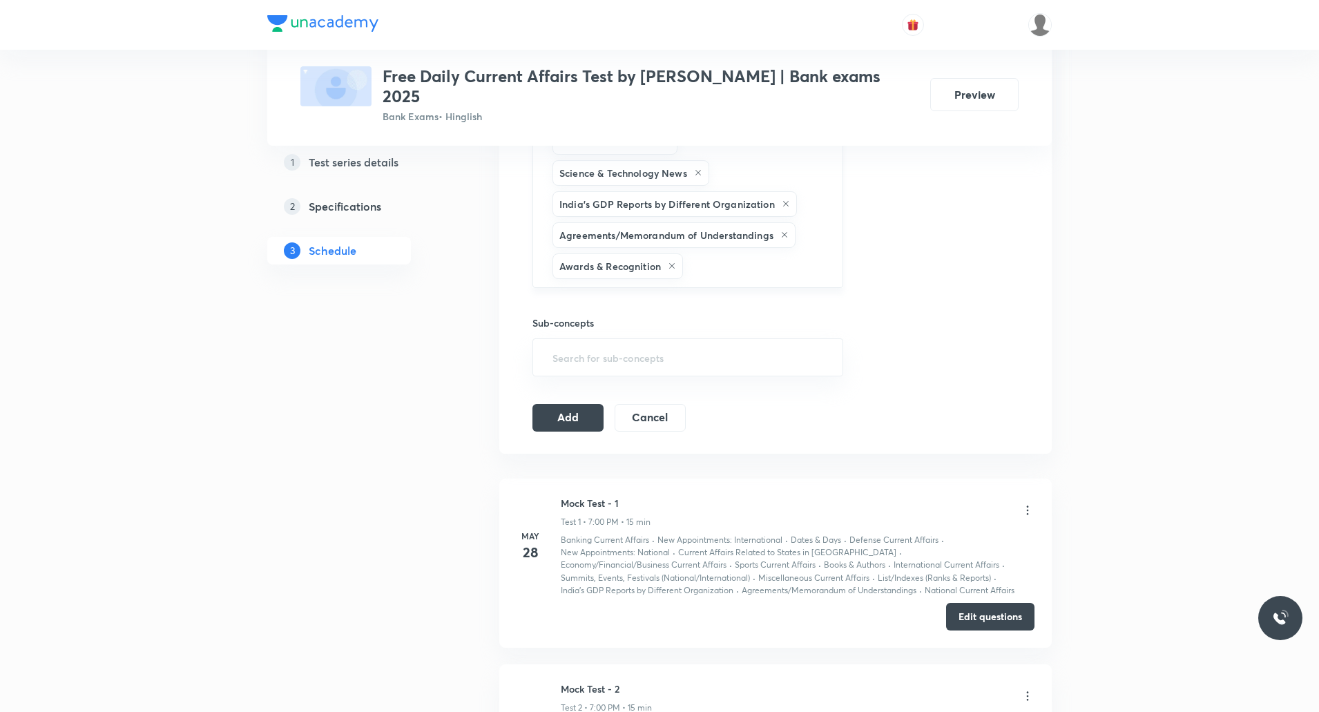
click at [740, 253] on input "text" at bounding box center [756, 266] width 140 height 26
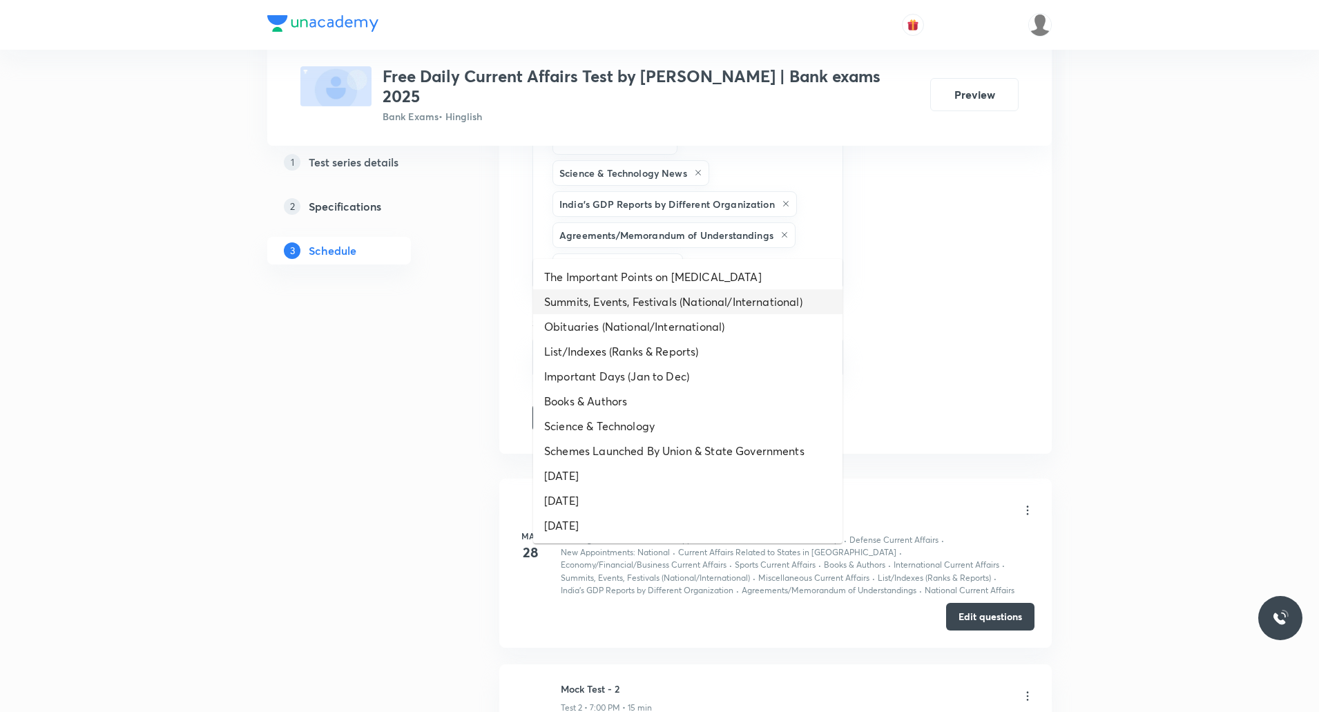
click at [720, 303] on li "Summits, Events, Festivals (National/International)" at bounding box center [687, 301] width 309 height 25
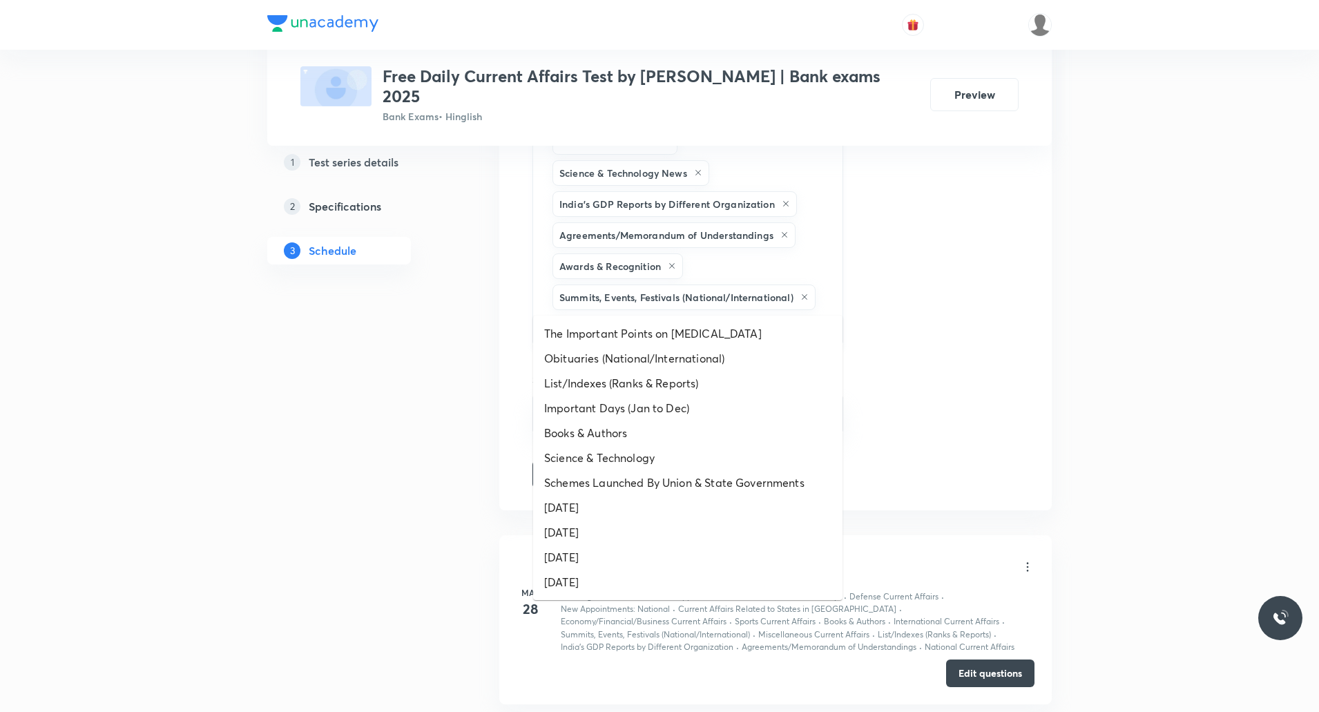
click at [809, 313] on input "text" at bounding box center [688, 326] width 276 height 26
click at [642, 360] on li "Obituaries (National/International)" at bounding box center [687, 358] width 309 height 25
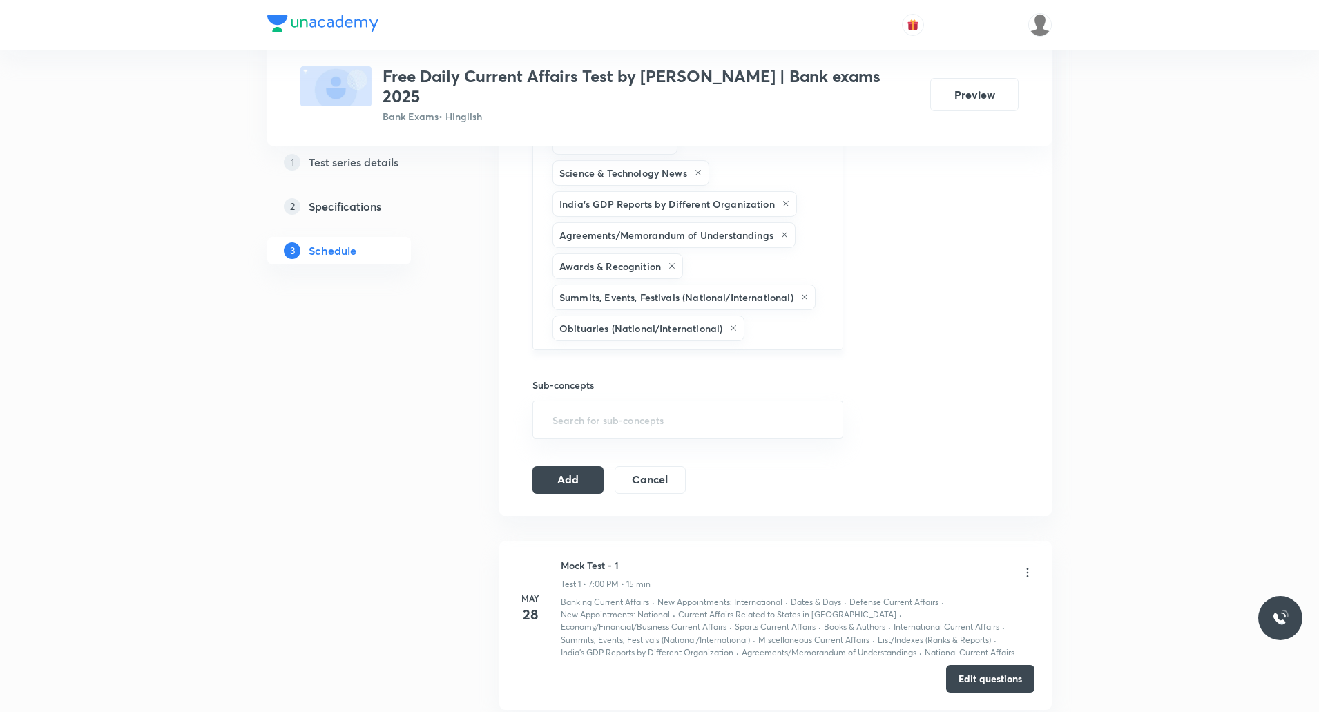
click at [762, 316] on input "text" at bounding box center [786, 329] width 79 height 26
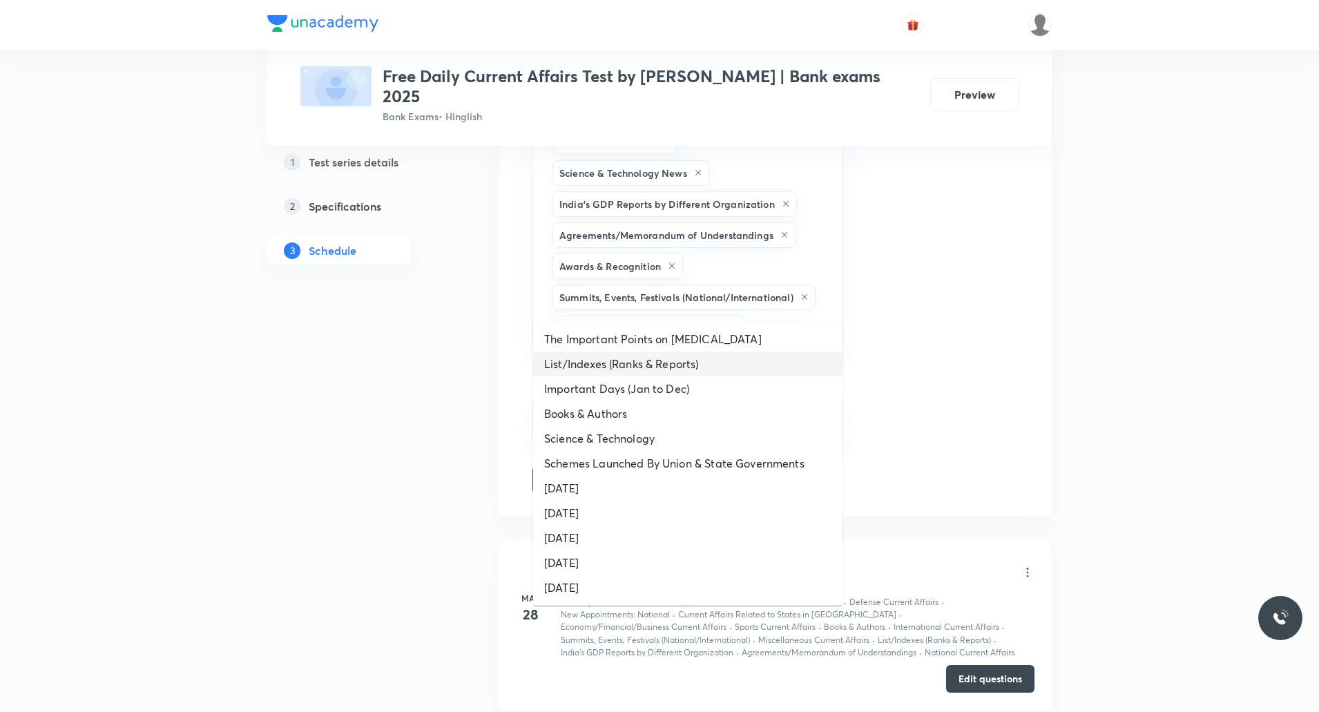
click at [698, 374] on li "List/Indexes (Ranks & Reports)" at bounding box center [687, 364] width 309 height 25
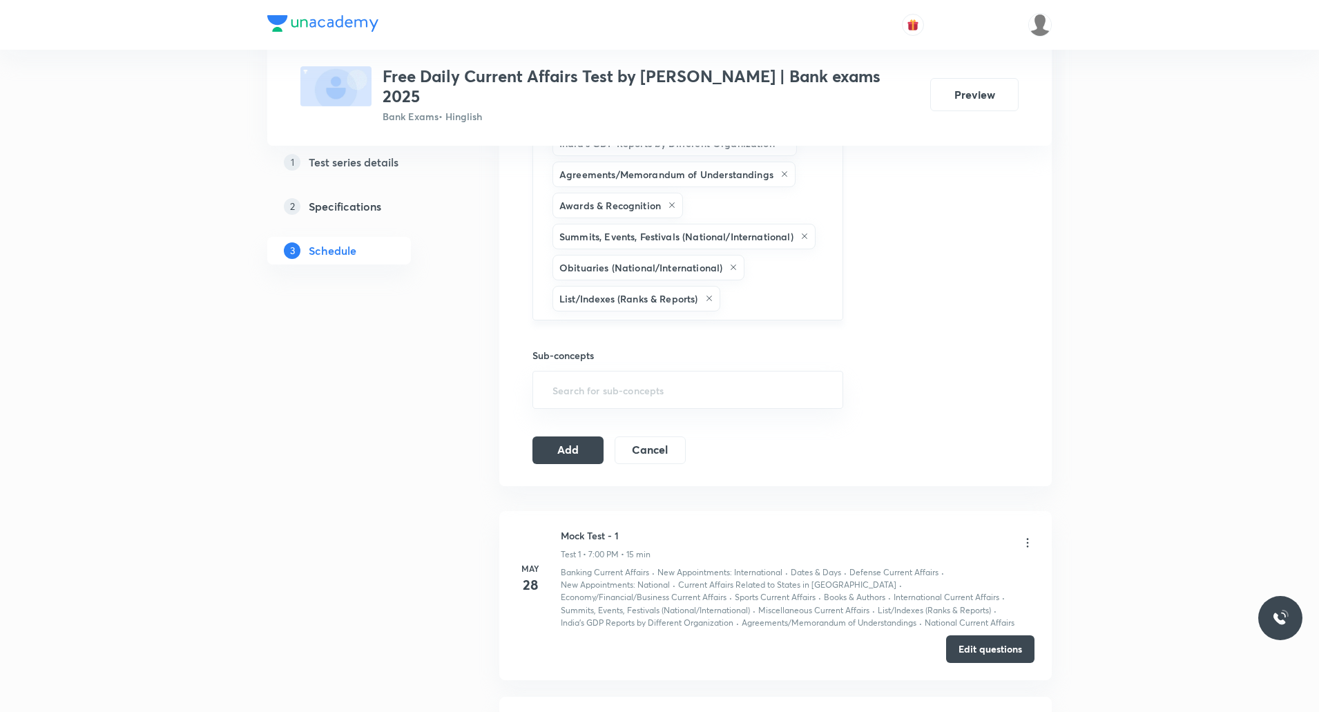
scroll to position [967, 0]
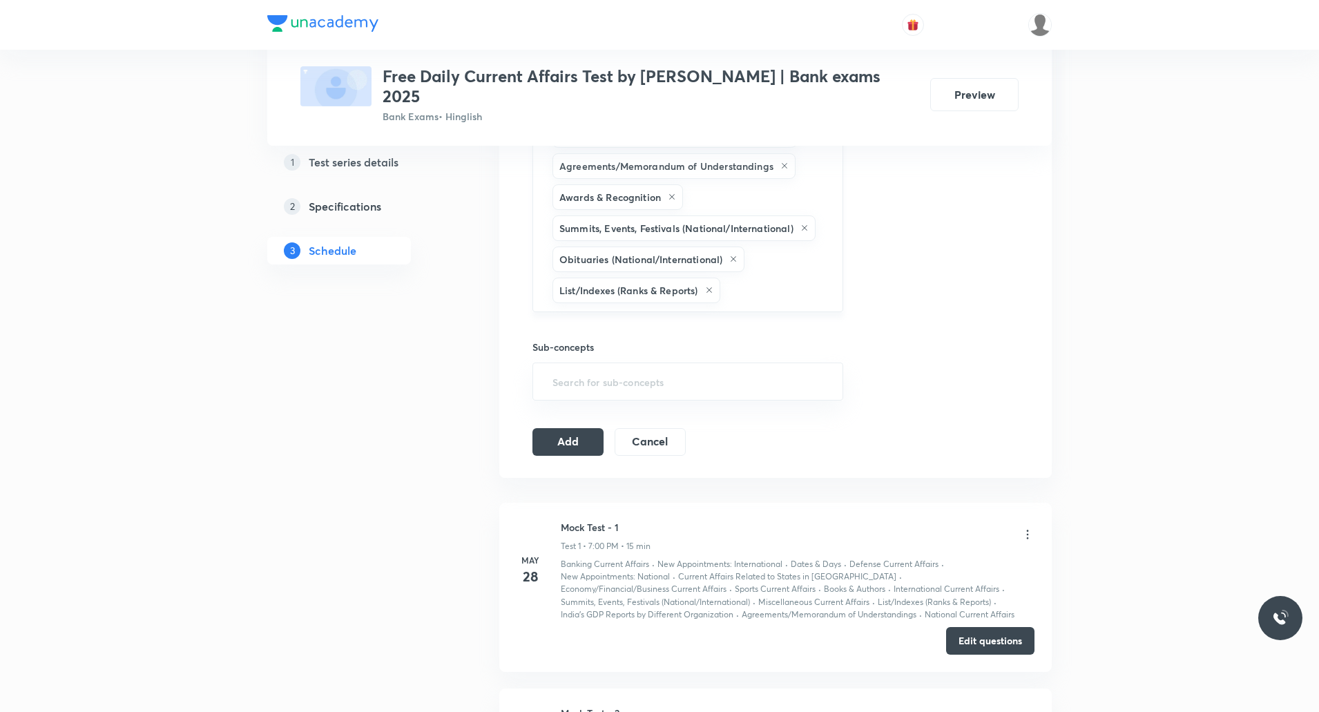
click at [768, 278] on input "text" at bounding box center [774, 291] width 103 height 26
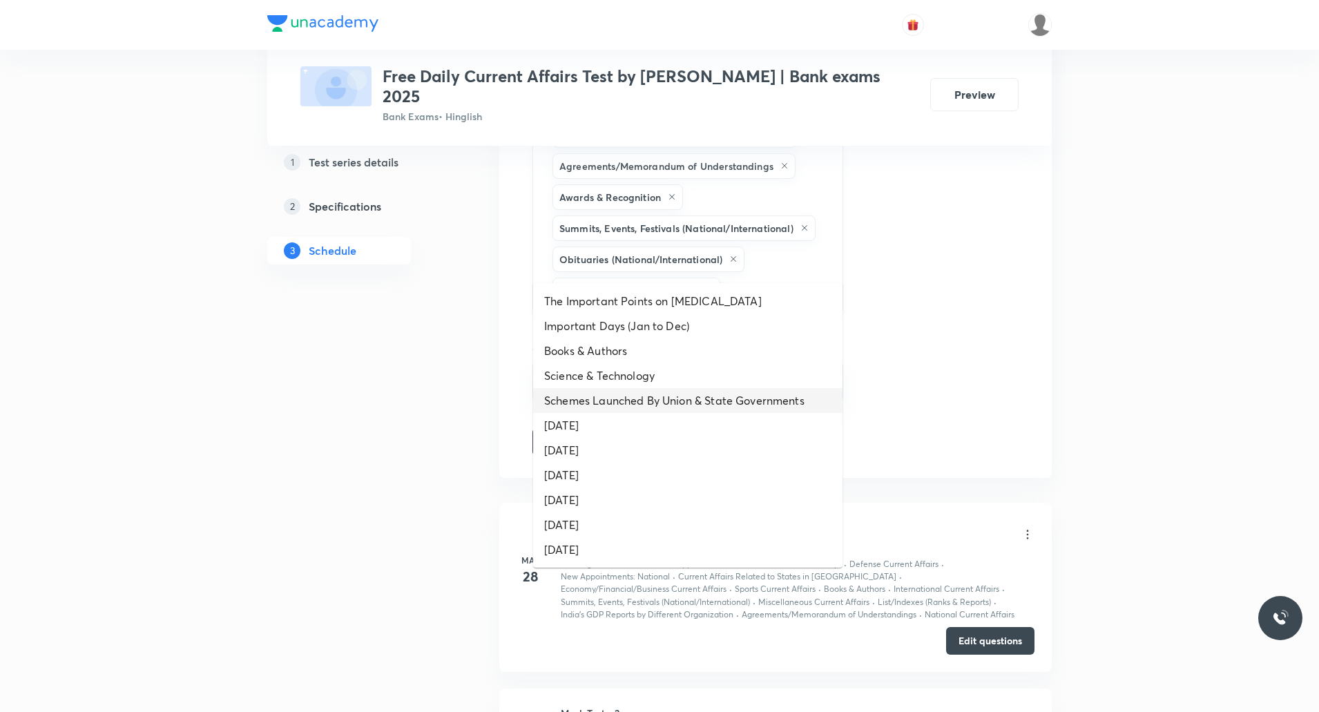
click at [733, 405] on li "Schemes Launched By Union & State Governments" at bounding box center [687, 400] width 309 height 25
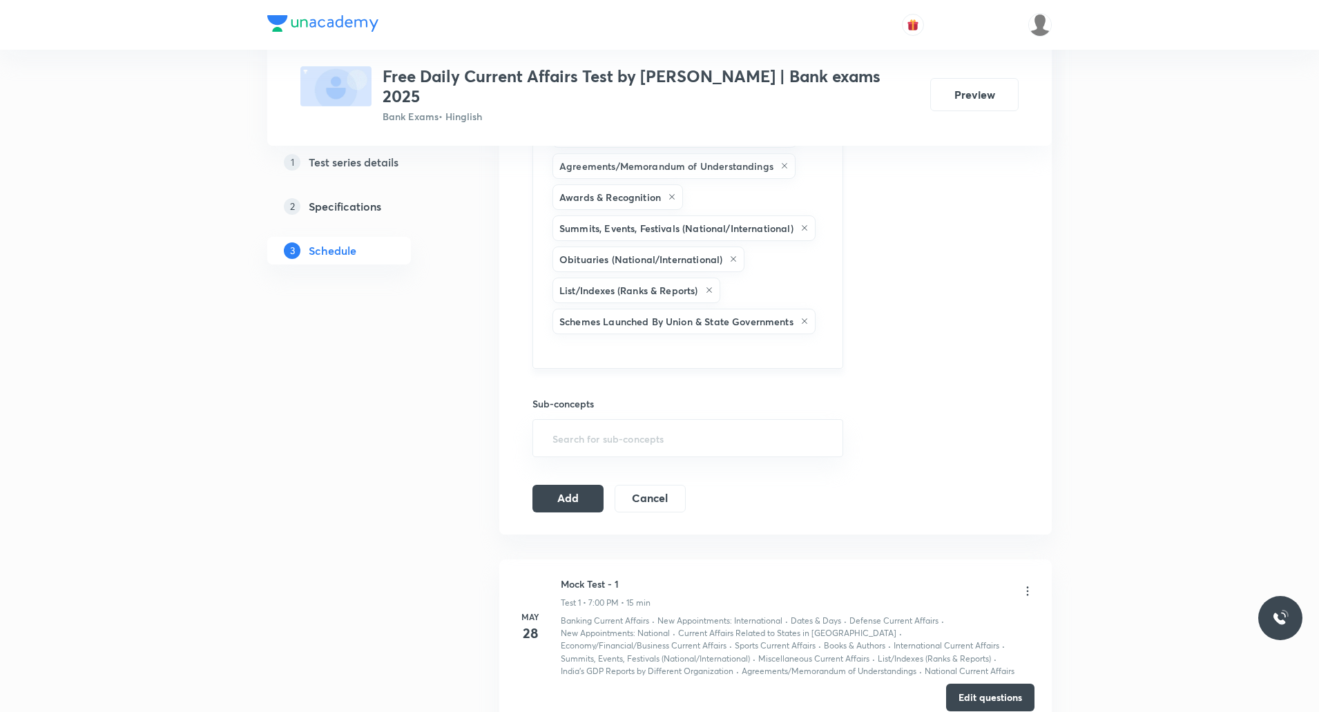
click at [778, 337] on input "text" at bounding box center [688, 350] width 276 height 26
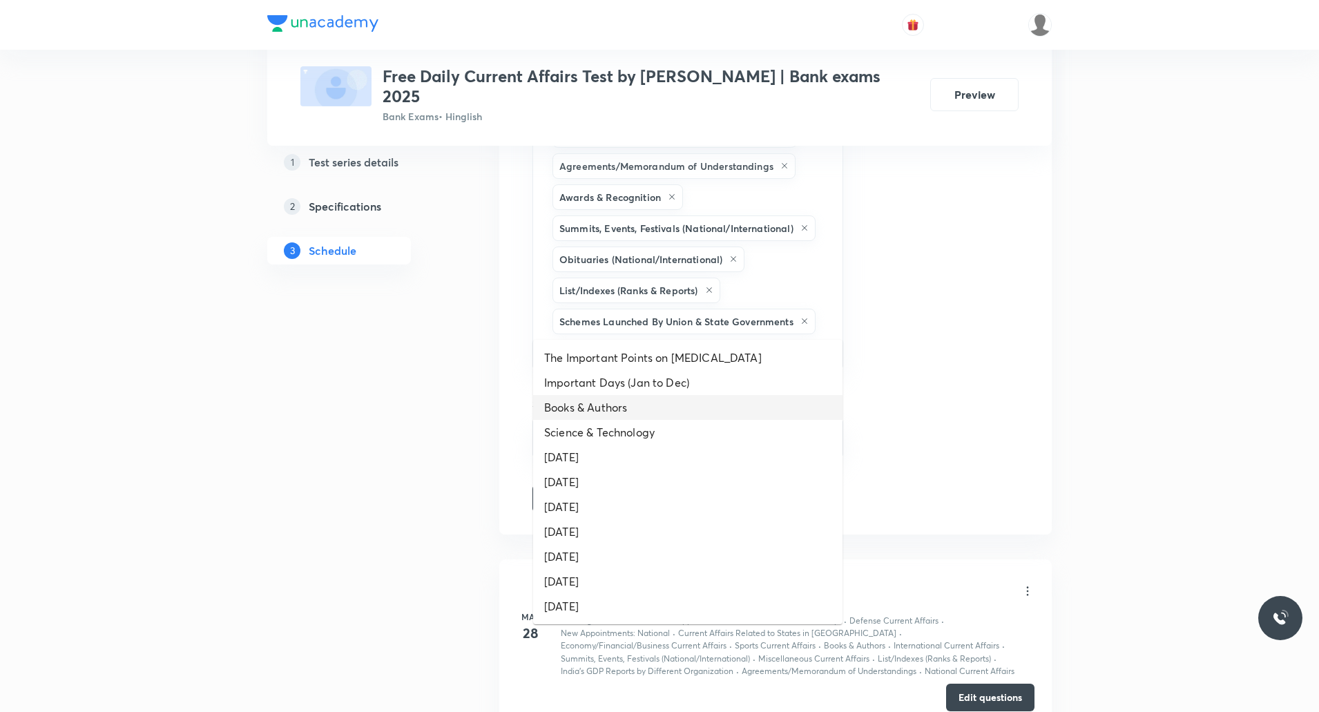
click at [621, 414] on li "Books & Authors" at bounding box center [687, 407] width 309 height 25
click at [724, 340] on input "text" at bounding box center [742, 353] width 168 height 26
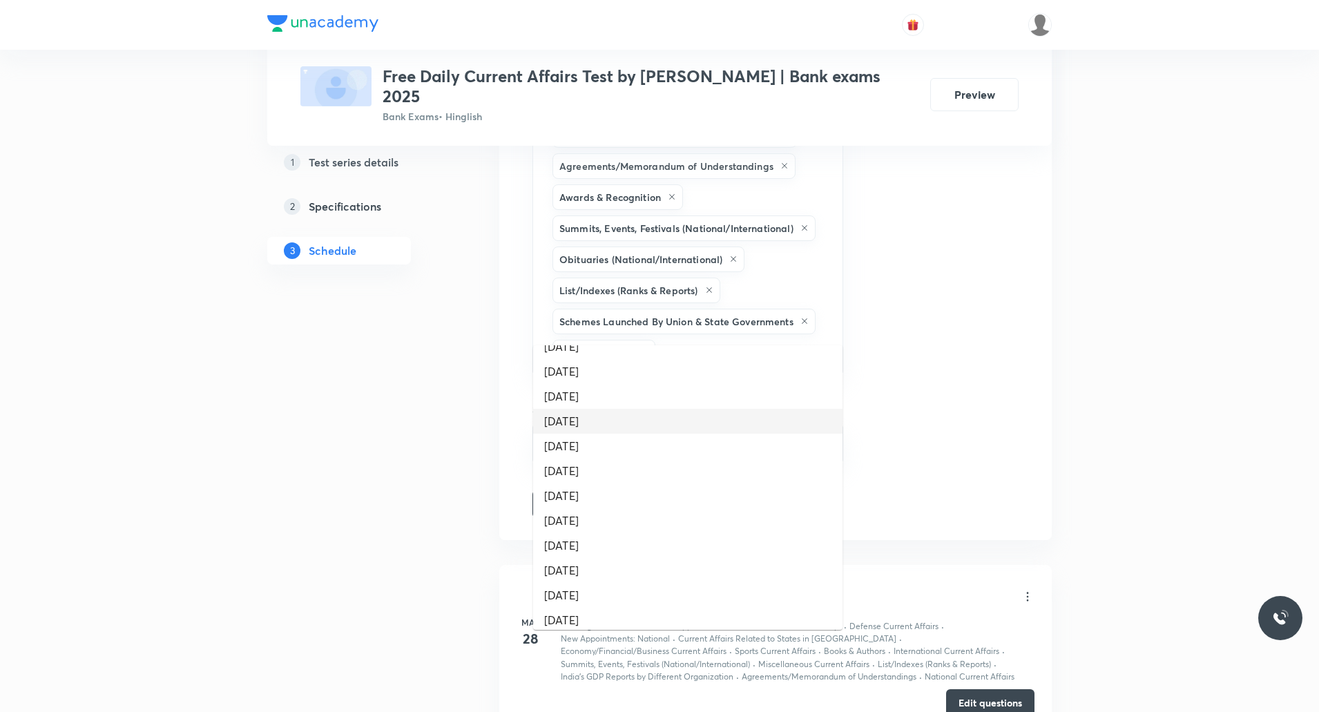
scroll to position [0, 0]
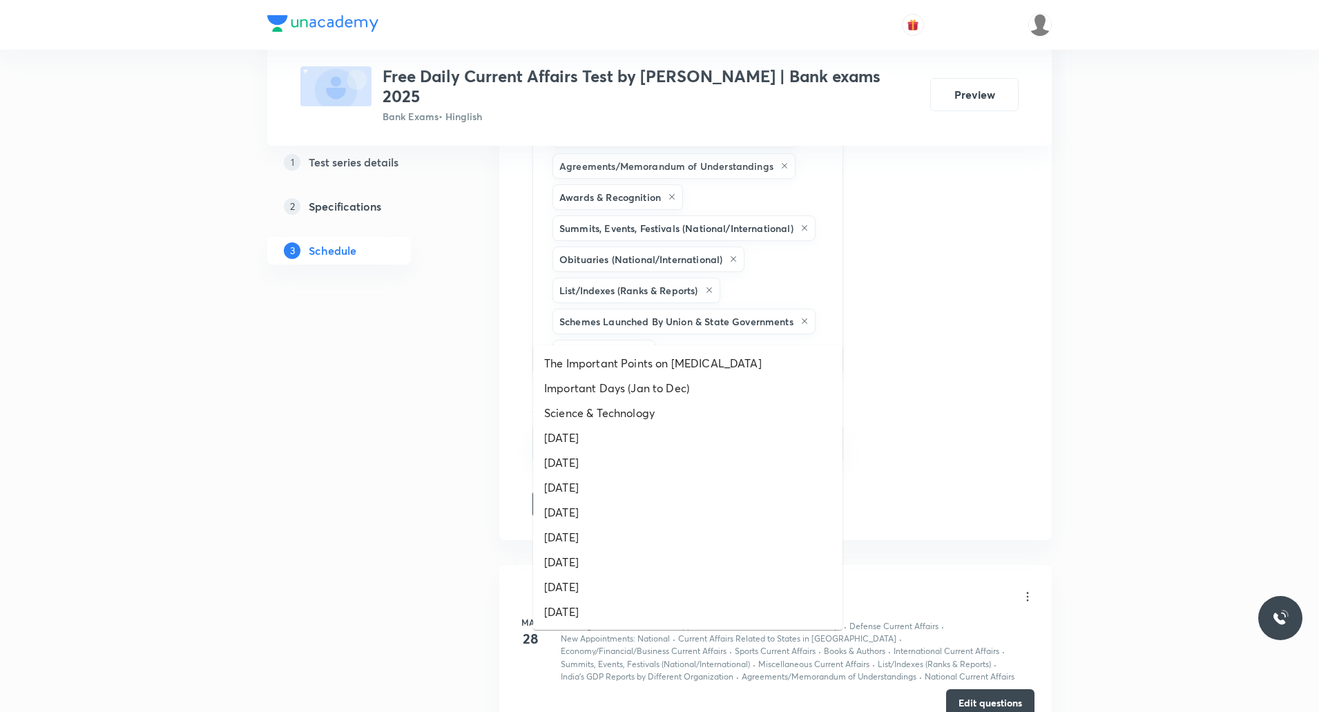
type input "da"
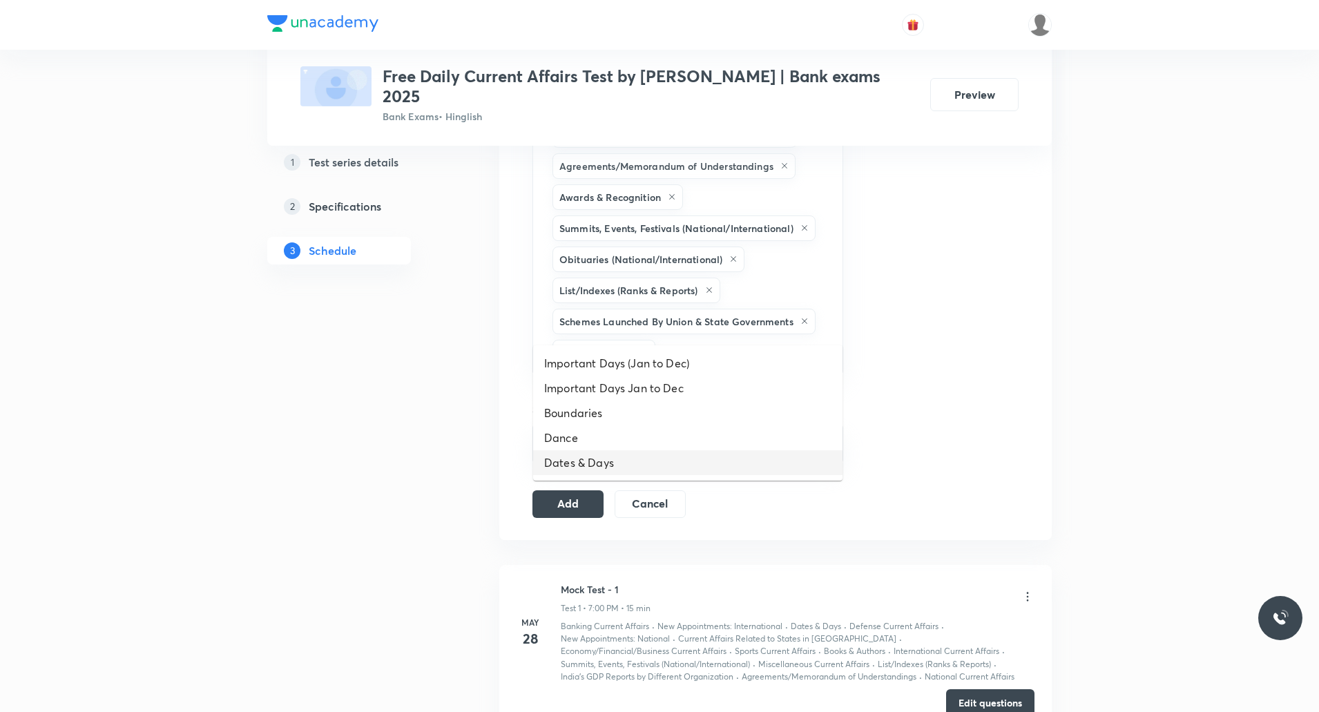
click at [572, 466] on li "Dates & Days" at bounding box center [687, 462] width 309 height 25
type input "s"
type input "a"
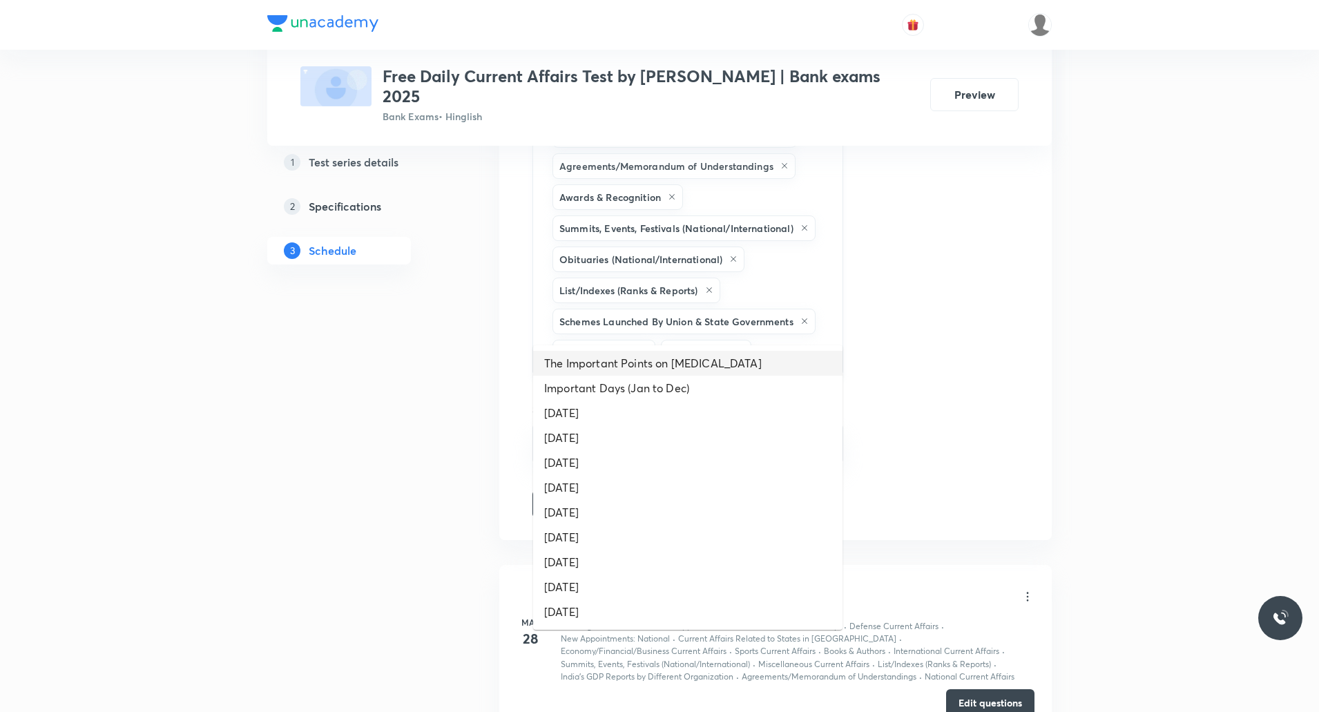
click at [800, 340] on input "text" at bounding box center [790, 353] width 72 height 26
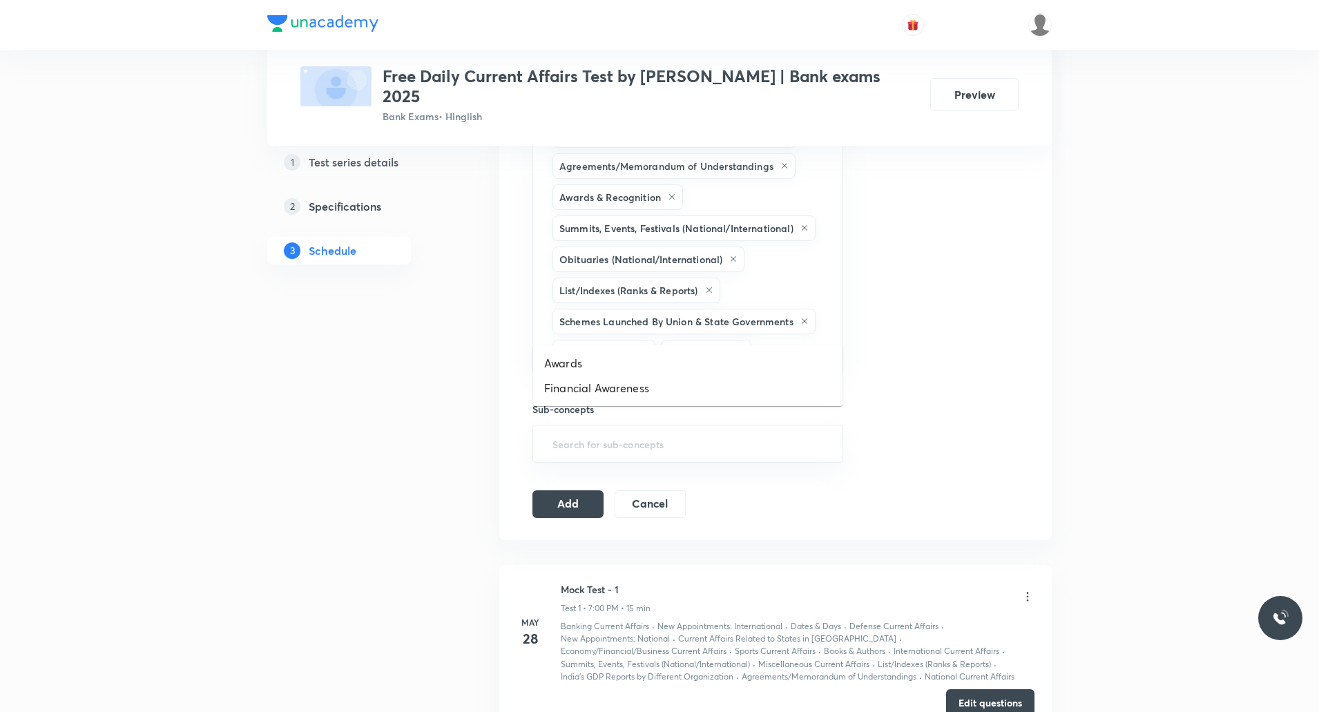
type input "a"
click at [790, 340] on input "text" at bounding box center [790, 353] width 72 height 26
click at [561, 489] on button "Add" at bounding box center [567, 503] width 71 height 28
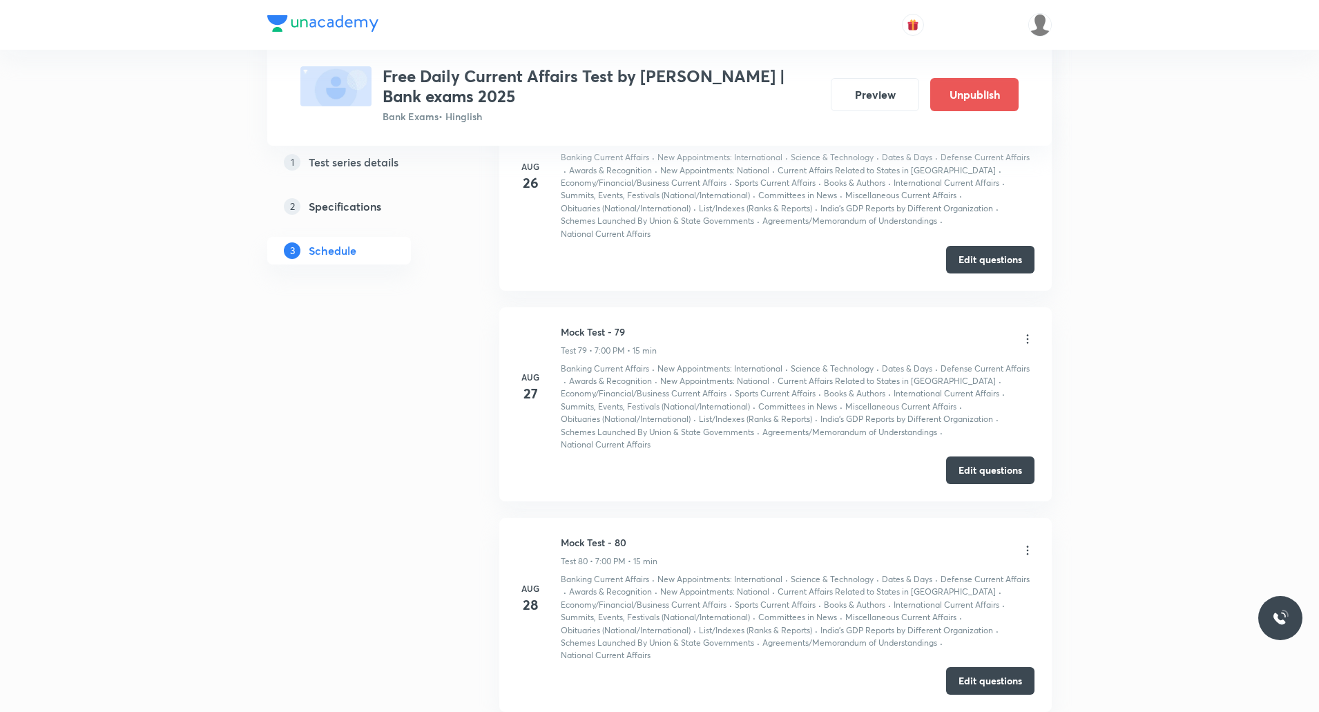
scroll to position [16832, 0]
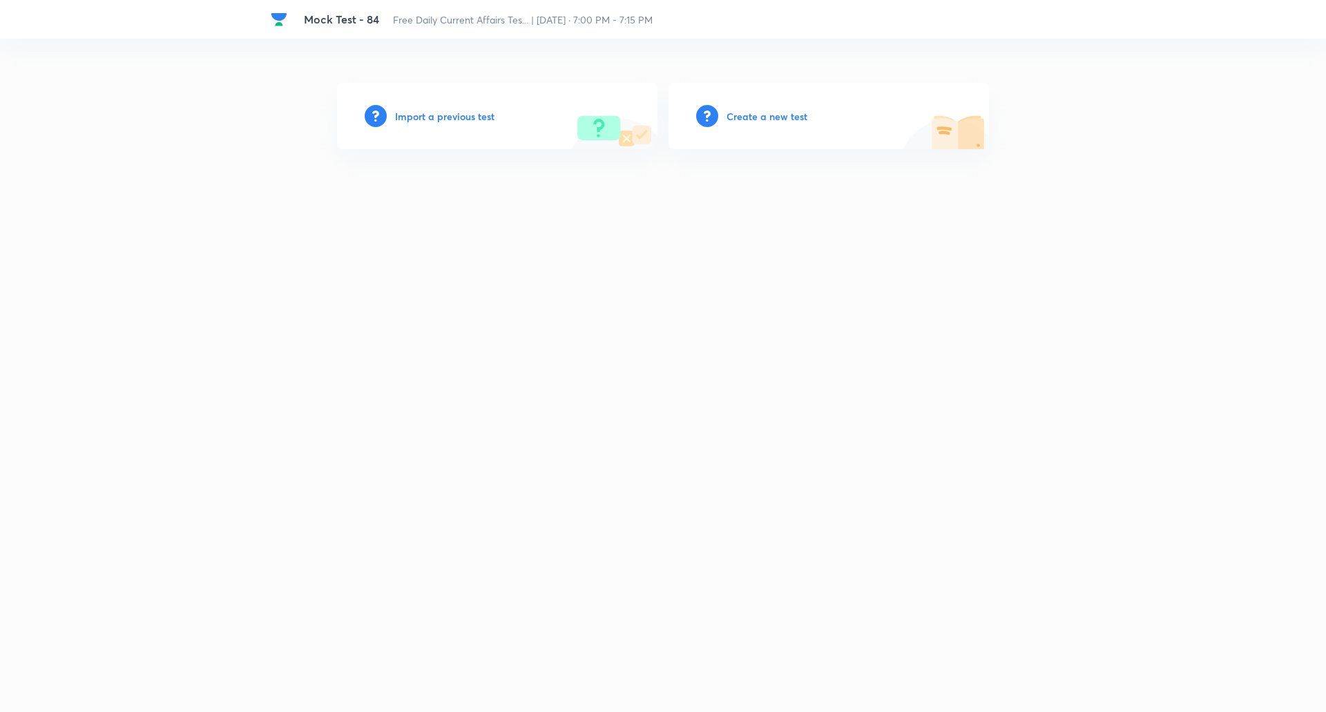
click at [773, 113] on h6 "Create a new test" at bounding box center [767, 116] width 81 height 15
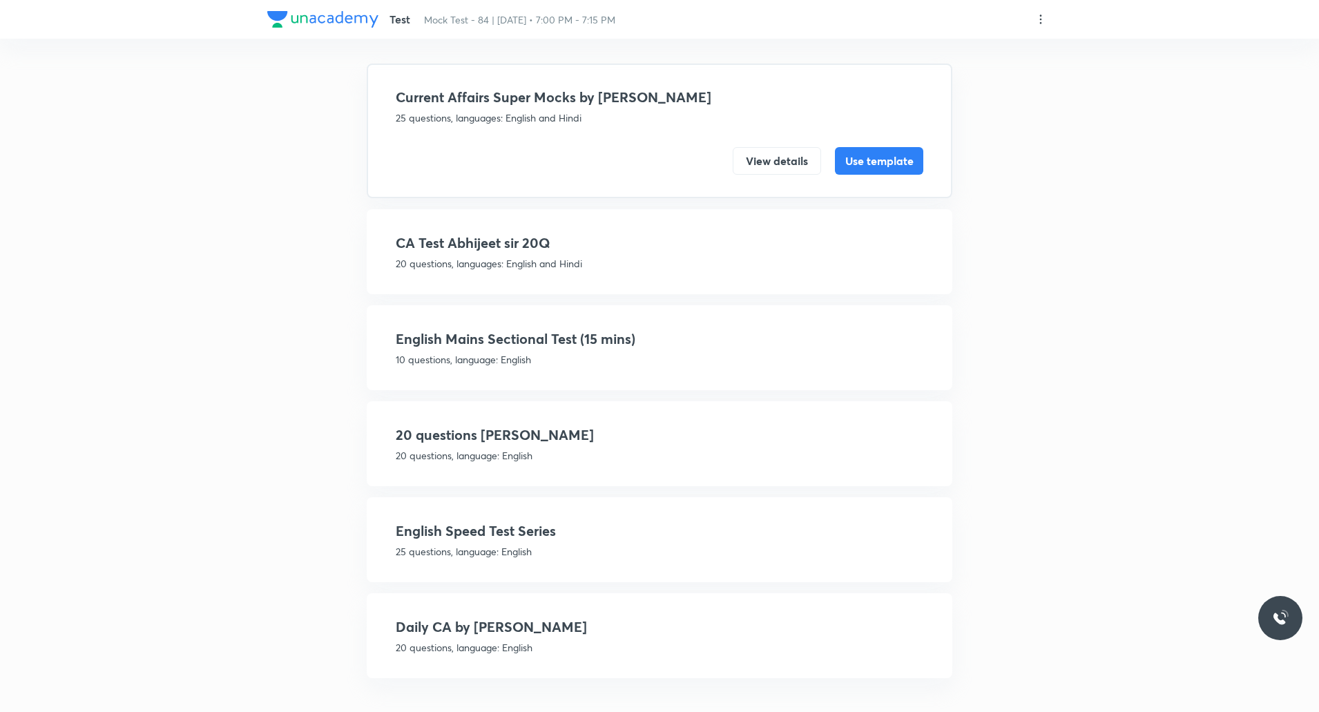
scroll to position [80, 0]
click at [475, 632] on h4 "Daily CA by [PERSON_NAME]" at bounding box center [660, 625] width 528 height 21
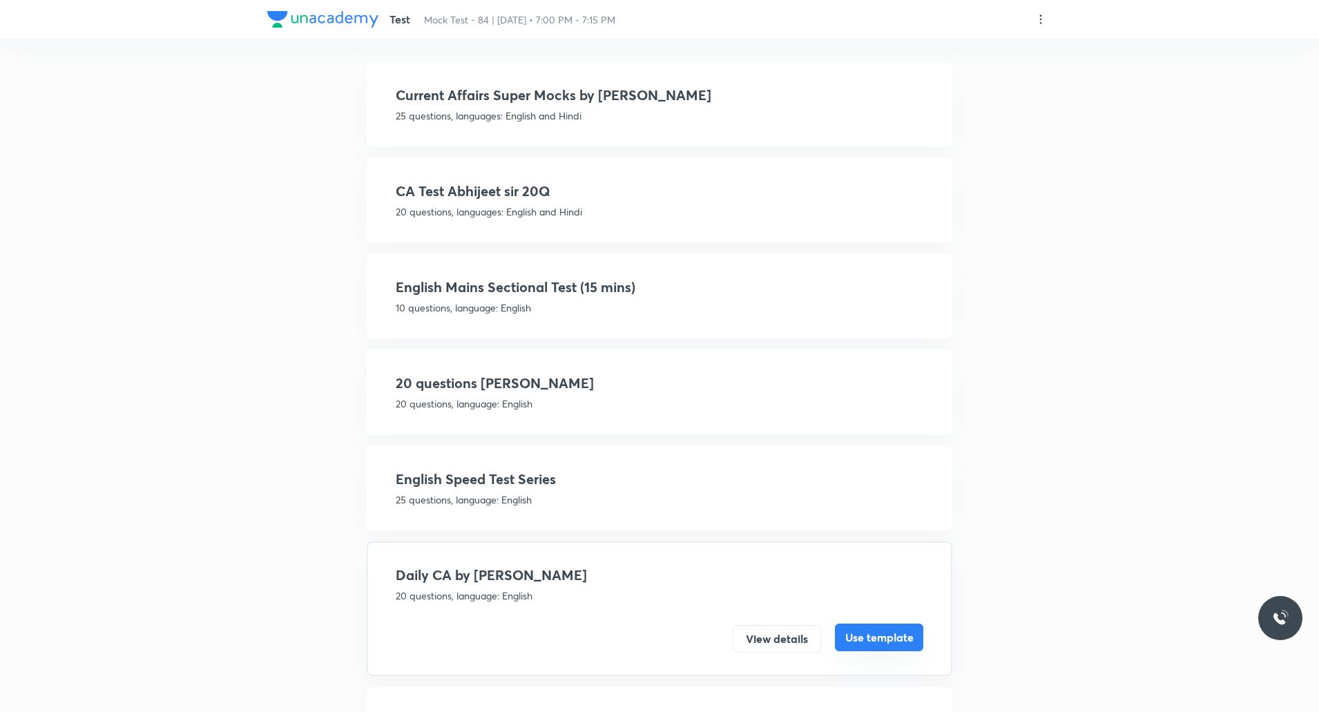
click at [903, 640] on button "Use template" at bounding box center [879, 638] width 88 height 28
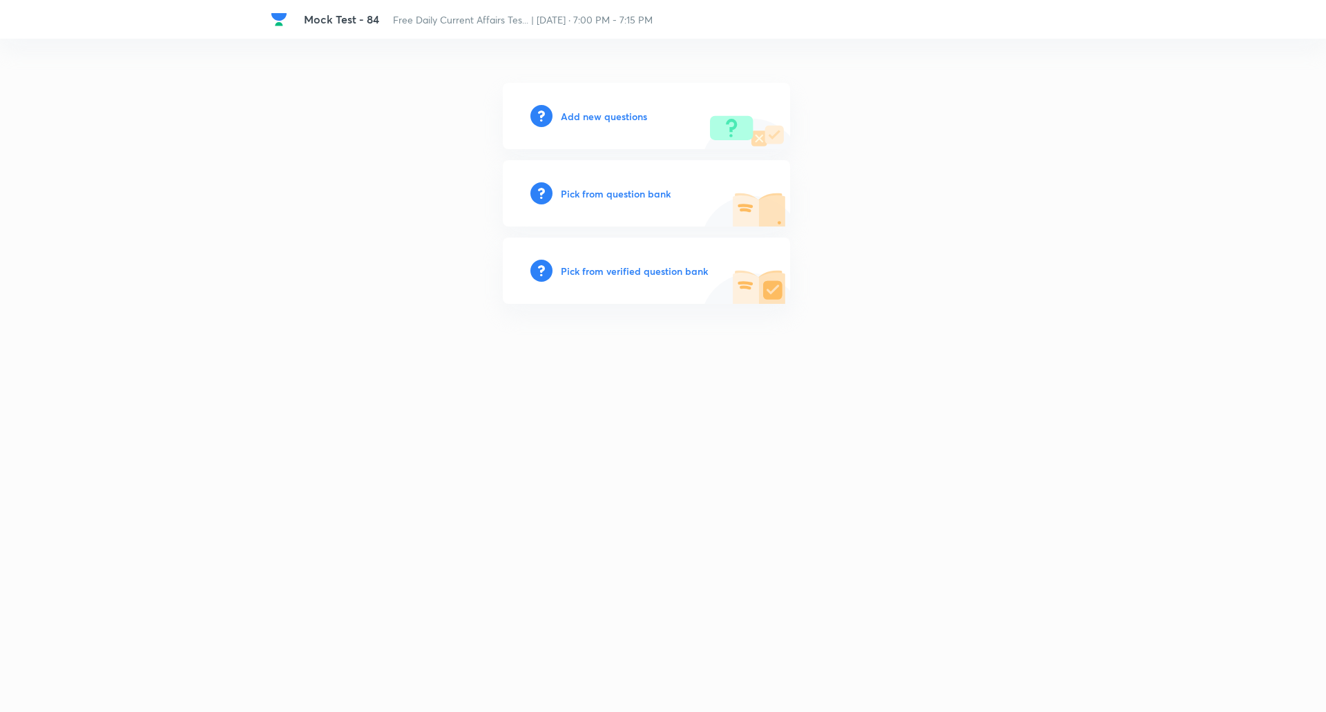
click at [591, 113] on h6 "Add new questions" at bounding box center [604, 116] width 86 height 15
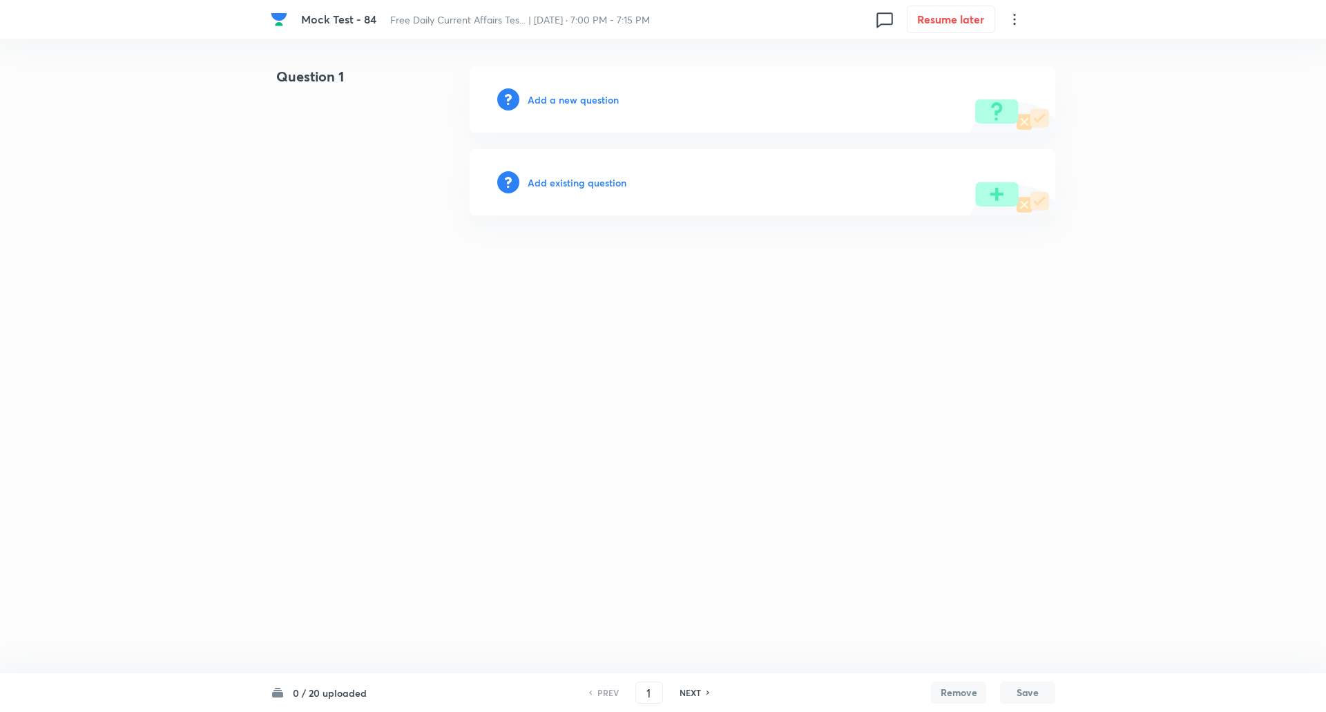
click at [577, 95] on h6 "Add a new question" at bounding box center [573, 100] width 91 height 15
click at [577, 95] on h6 "Choose a question type" at bounding box center [581, 100] width 106 height 15
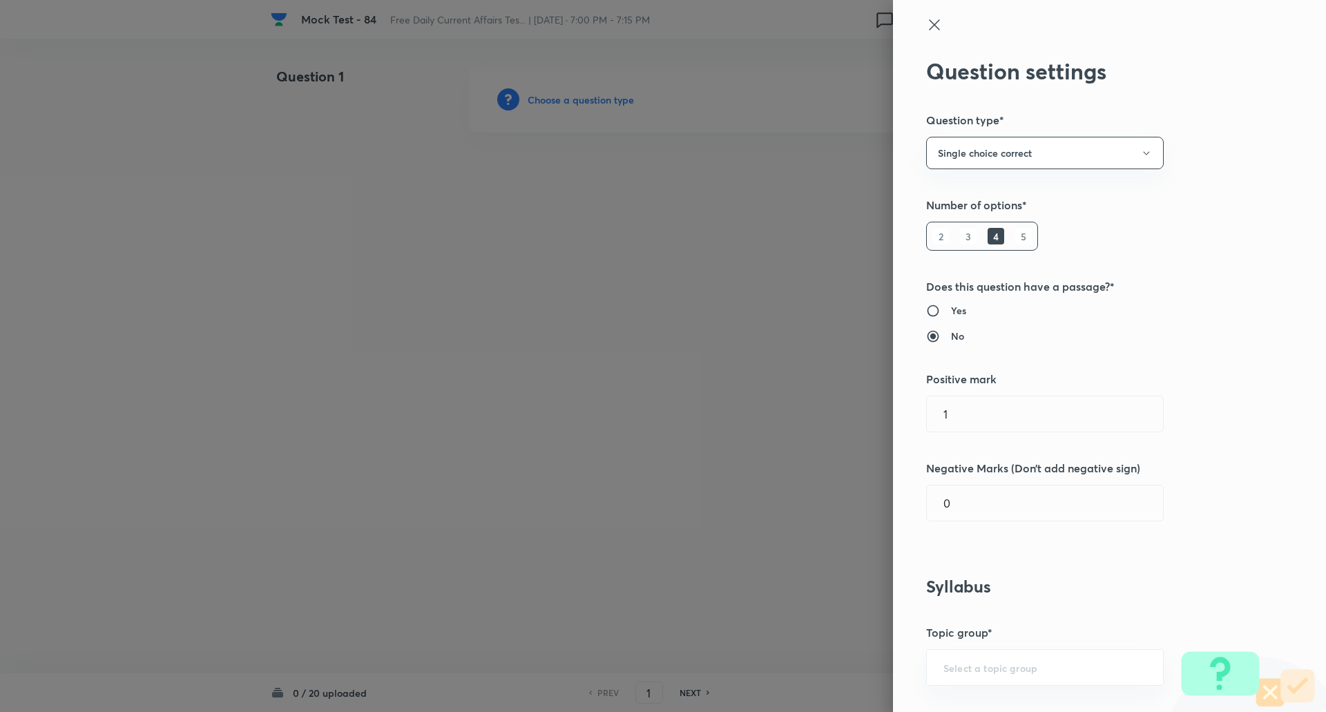
click at [1015, 233] on h6 "5" at bounding box center [1023, 236] width 17 height 17
click at [983, 497] on input "0" at bounding box center [1045, 503] width 236 height 35
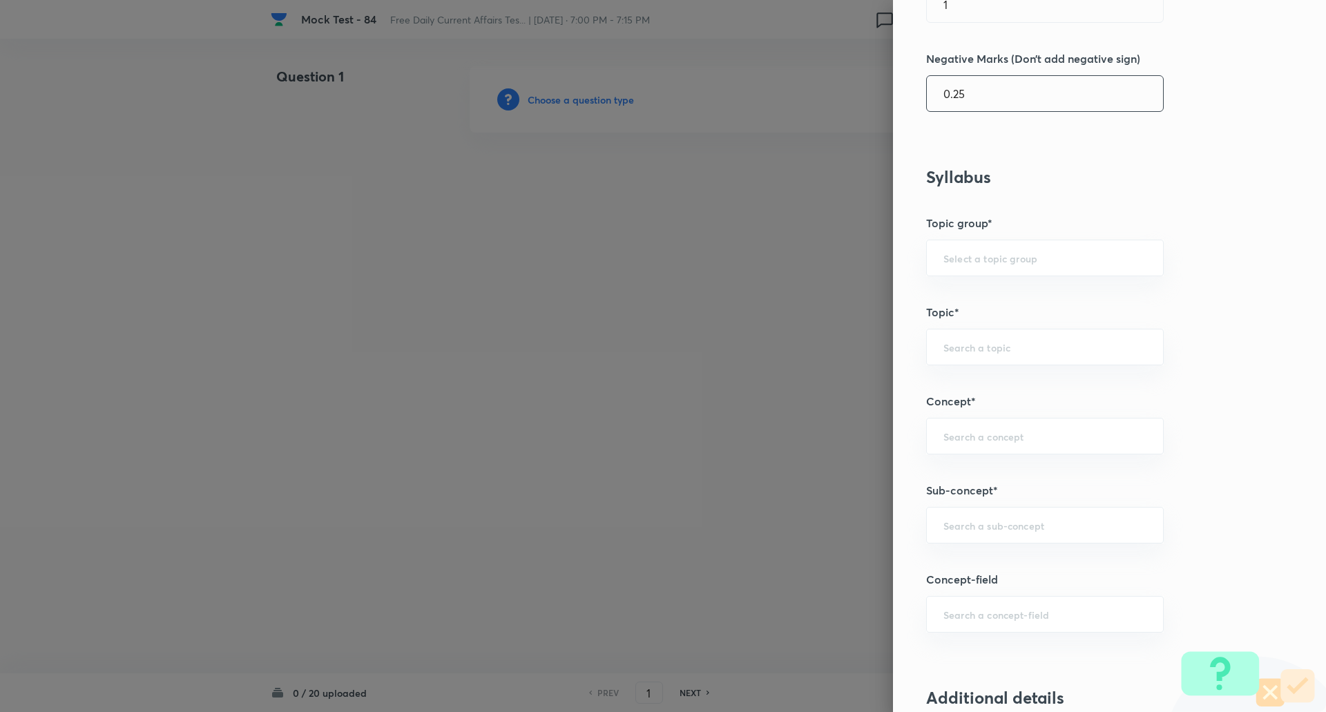
scroll to position [411, 0]
type input "0.25"
click at [972, 530] on input "text" at bounding box center [1044, 523] width 203 height 13
click at [976, 524] on input "Rank" at bounding box center [1044, 523] width 203 height 13
click at [1019, 562] on li "List/Indexes (Ranks & Reports)" at bounding box center [1035, 562] width 236 height 25
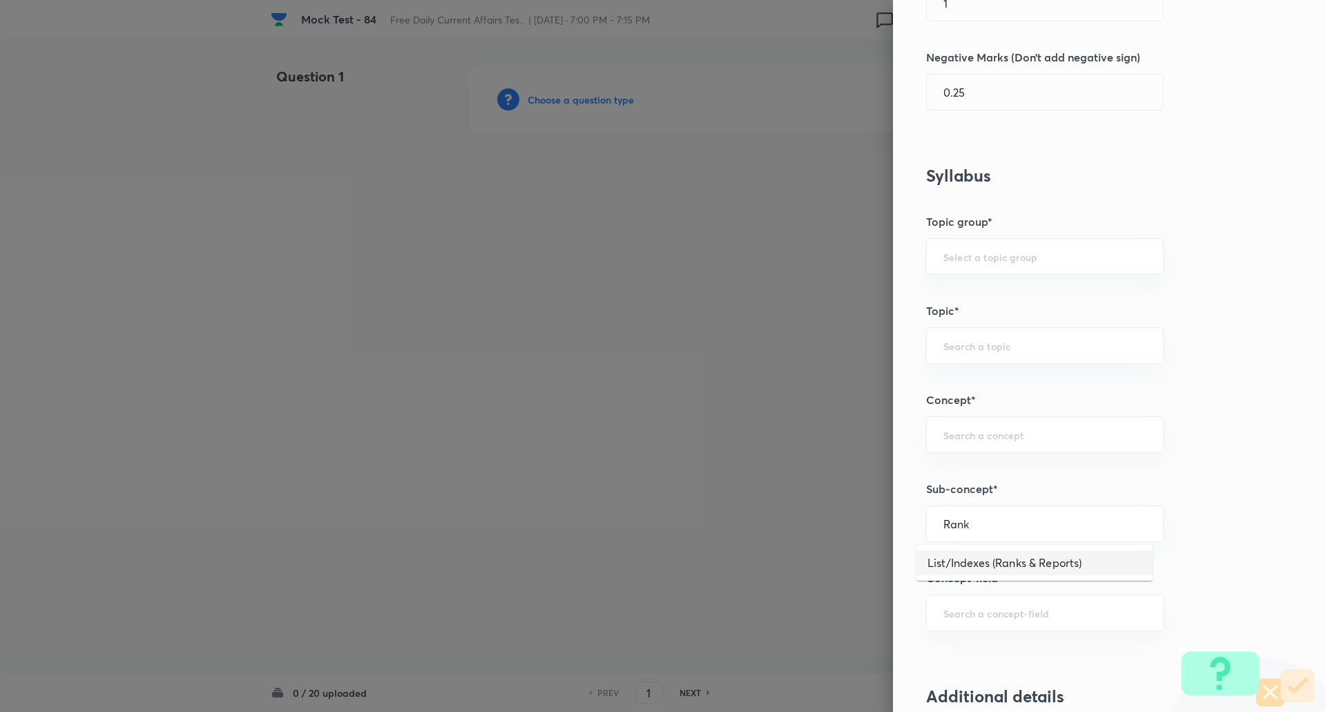
type input "List/Indexes (Ranks & Reports)"
type input "Awareness"
type input "Current Affairs"
type input "List/Indexes (Ranks & Reports)"
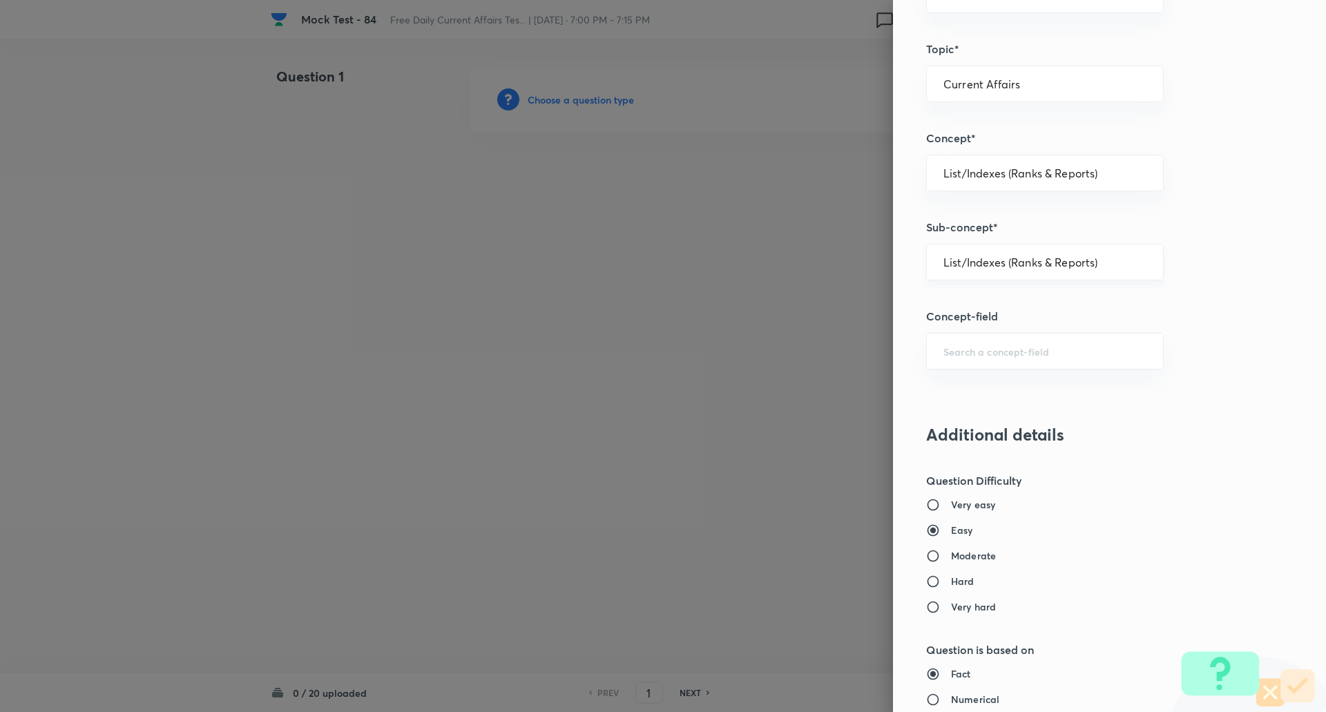
scroll to position [687, 0]
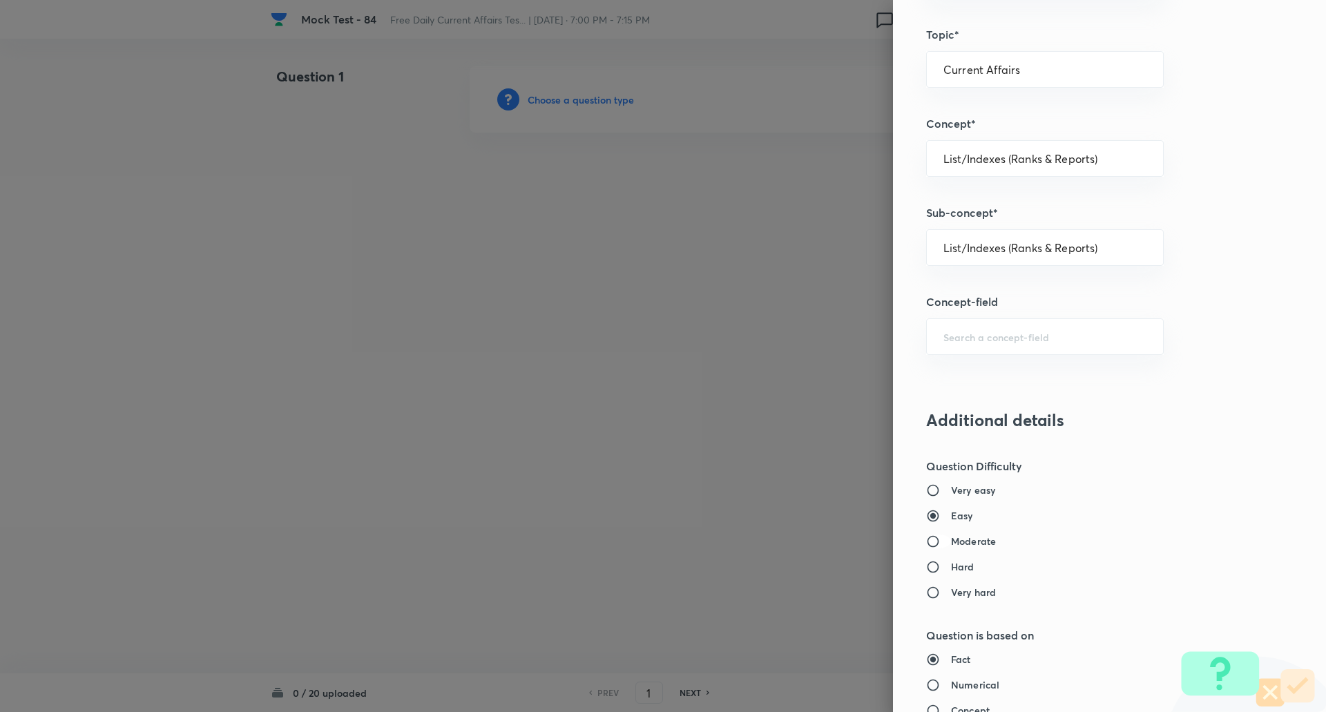
click at [927, 544] on input "Moderate" at bounding box center [938, 542] width 25 height 14
radio input "true"
radio input "false"
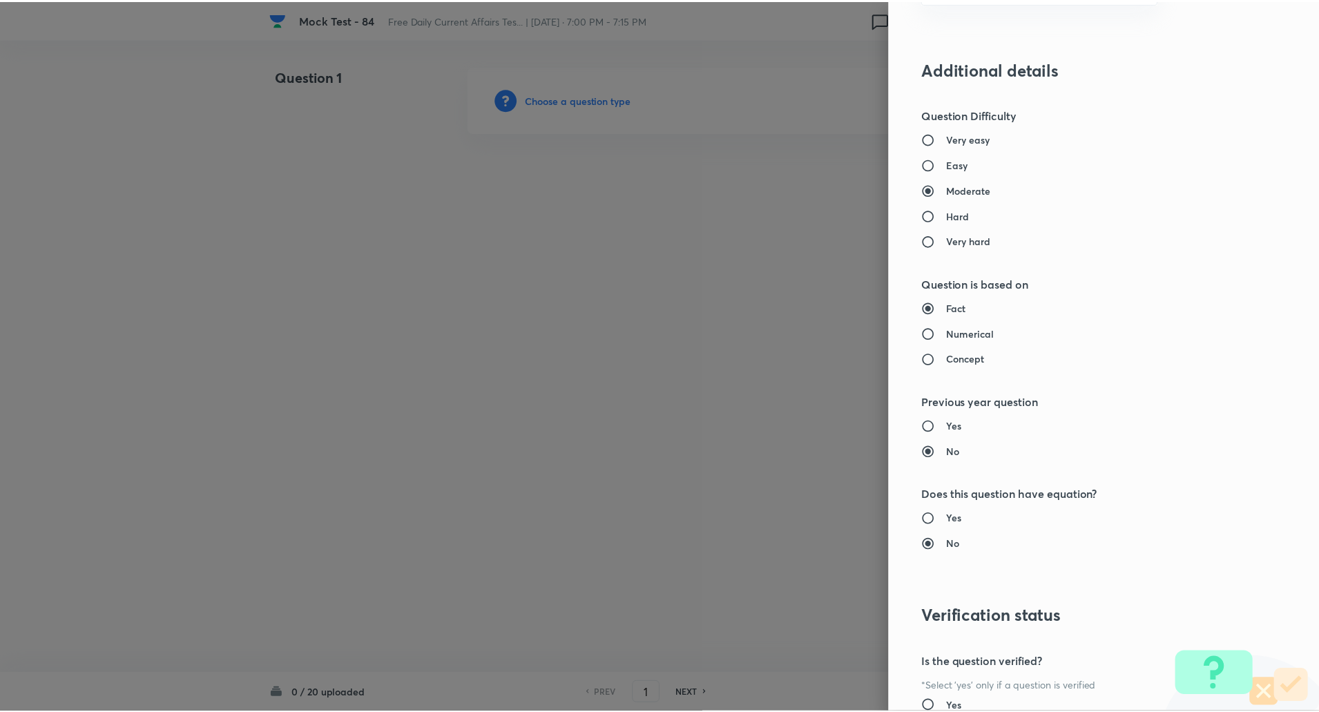
scroll to position [1171, 0]
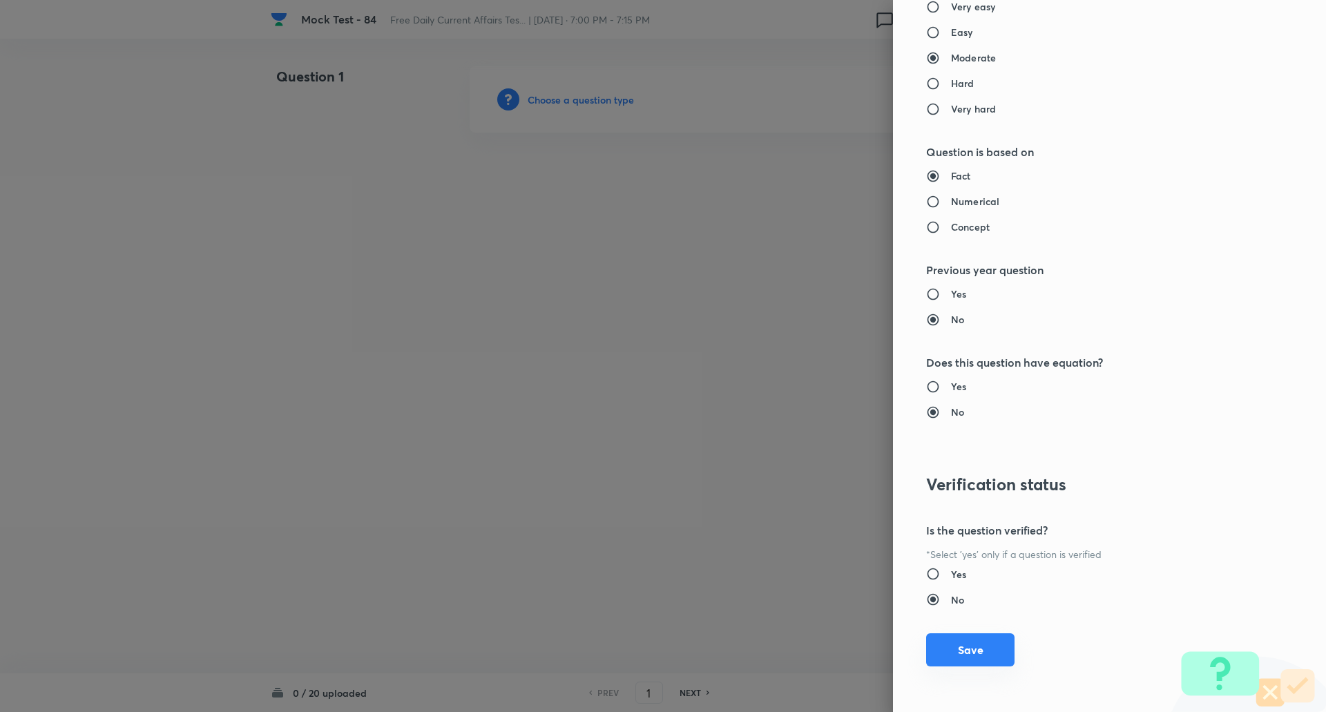
click at [968, 653] on button "Save" at bounding box center [970, 649] width 88 height 33
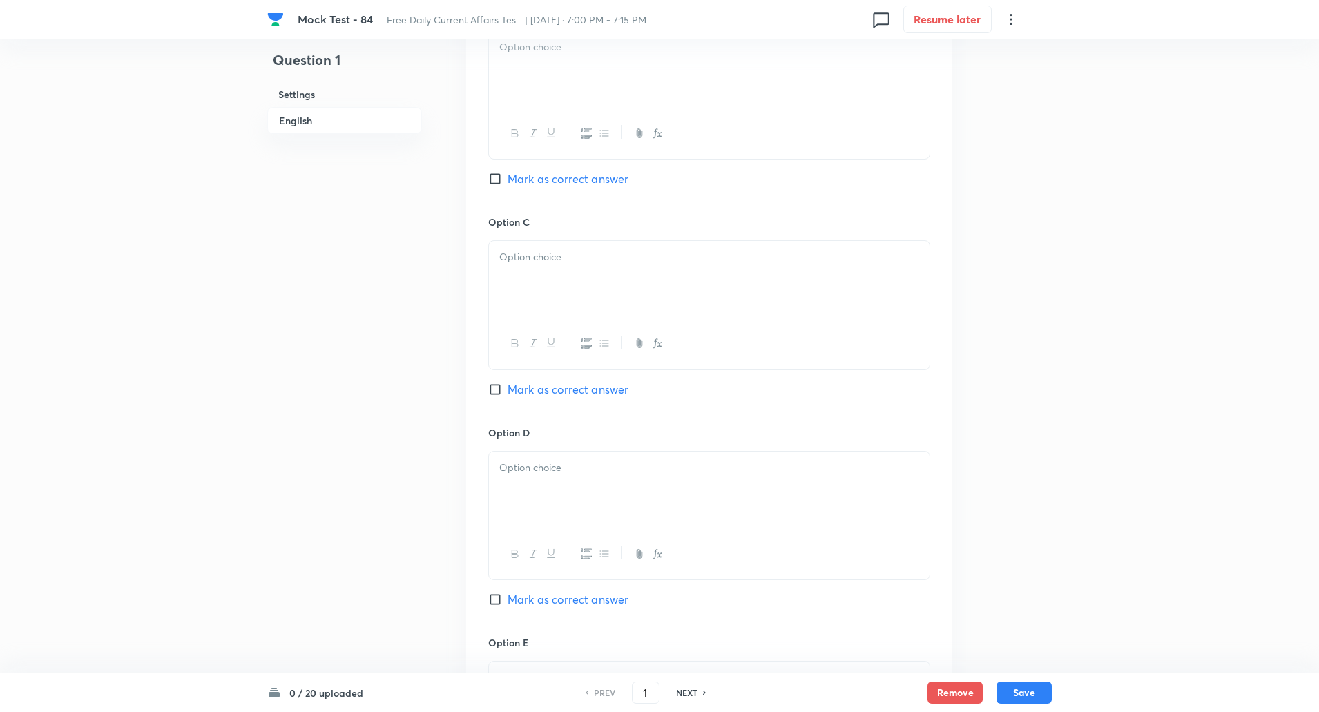
scroll to position [899, 0]
click at [495, 597] on input "Mark as correct answer" at bounding box center [497, 598] width 19 height 14
checkbox input "true"
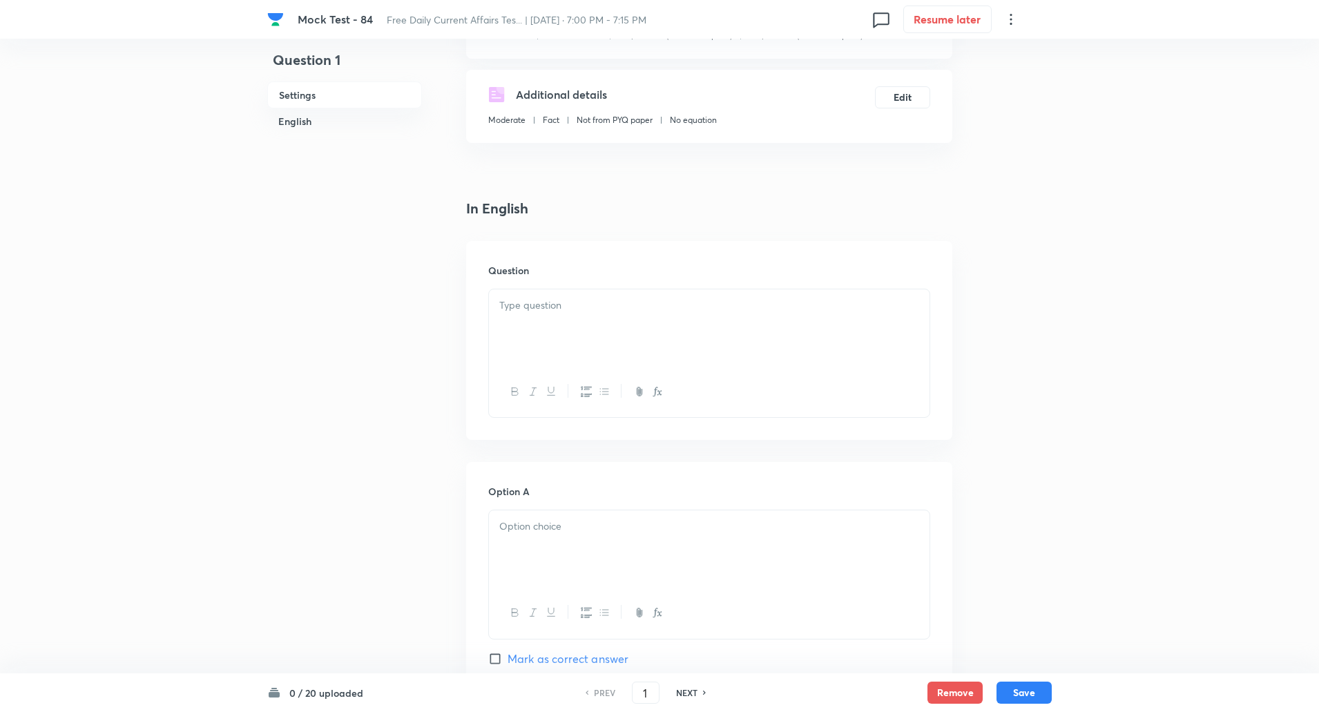
scroll to position [245, 0]
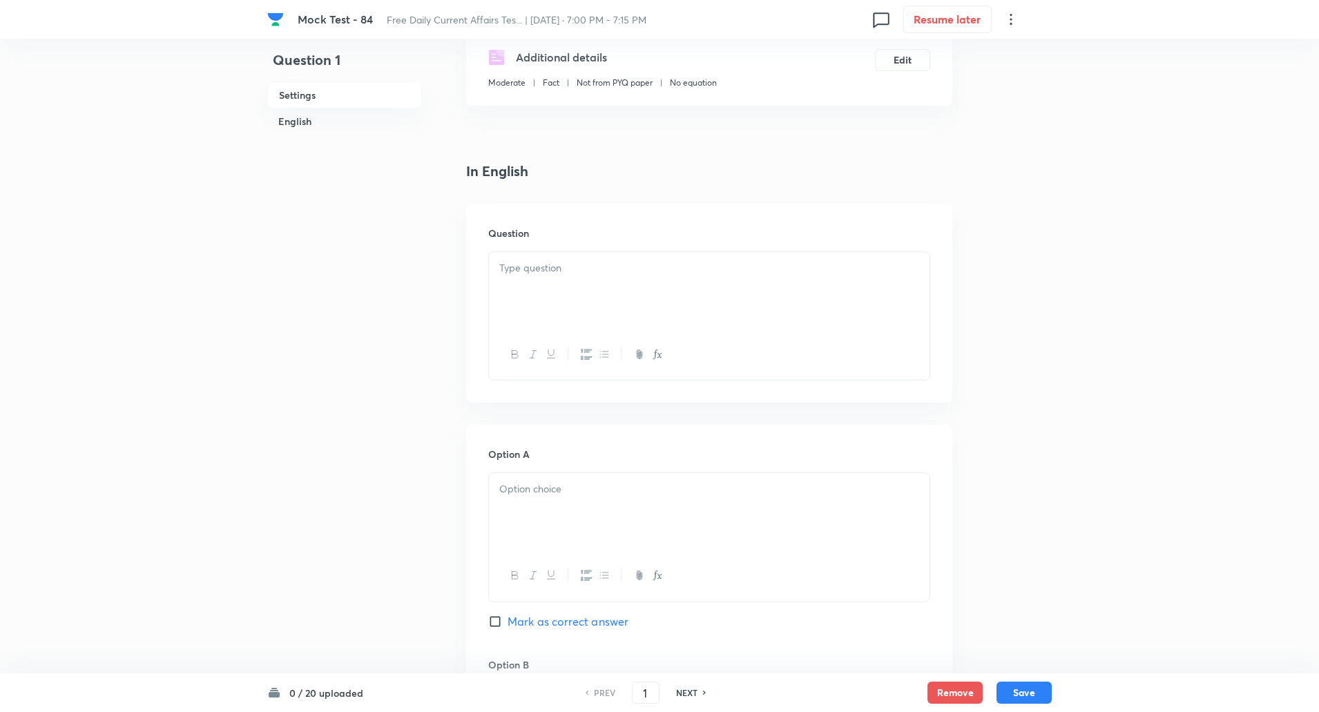
click at [566, 273] on p at bounding box center [709, 268] width 420 height 16
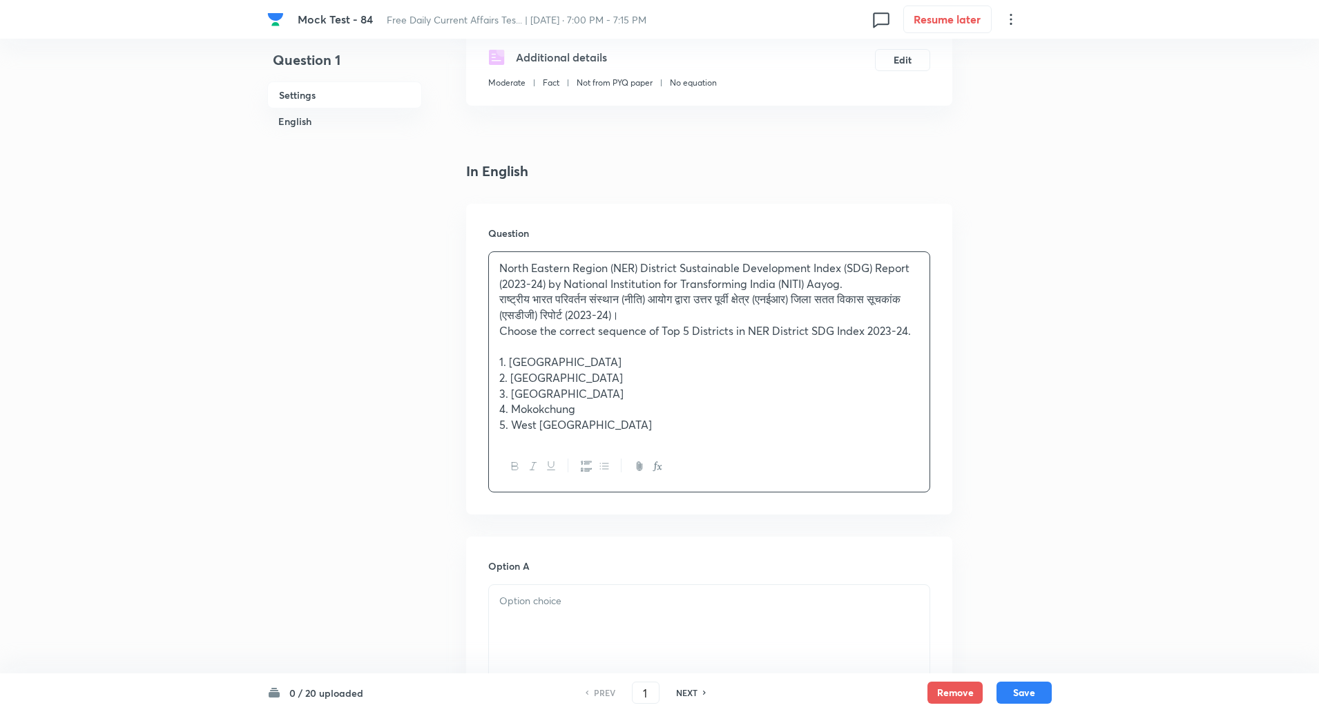
click at [496, 303] on div "North Eastern Region (NER) District Sustainable Development Index (SDG) Report …" at bounding box center [709, 346] width 441 height 189
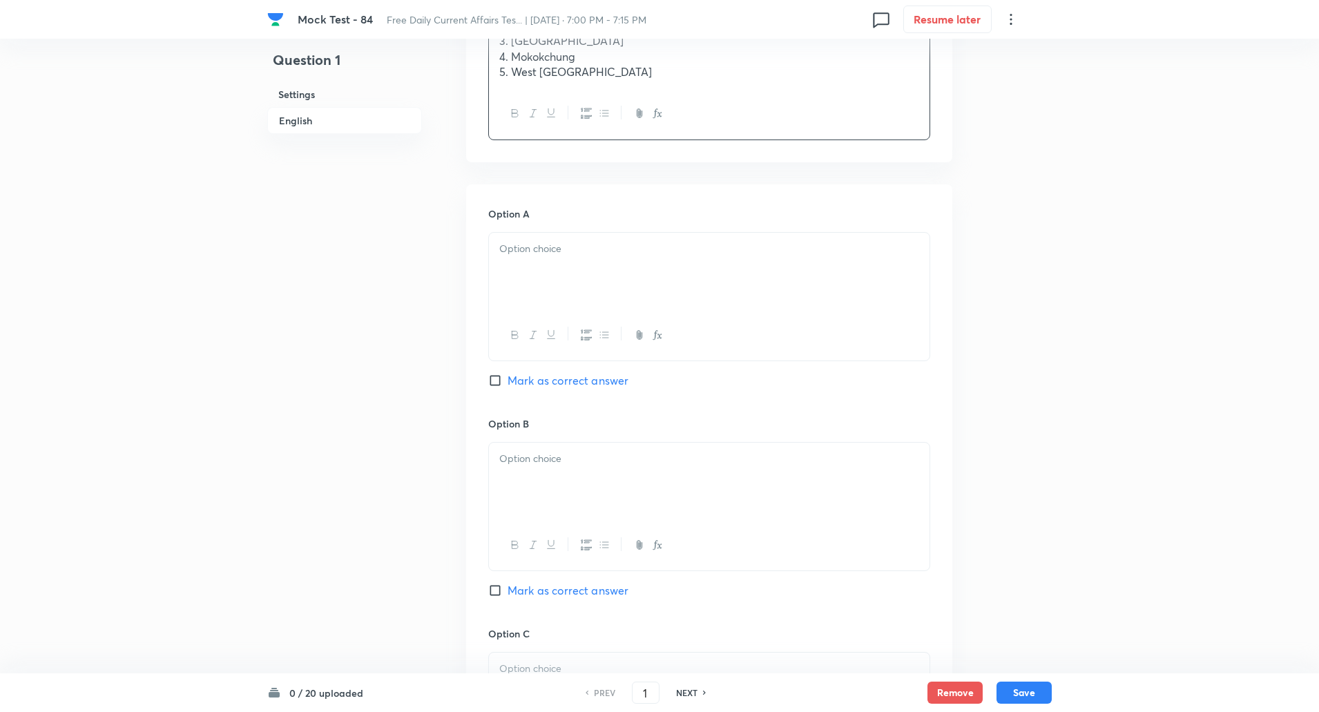
scroll to position [584, 0]
click at [544, 285] on div at bounding box center [709, 269] width 441 height 77
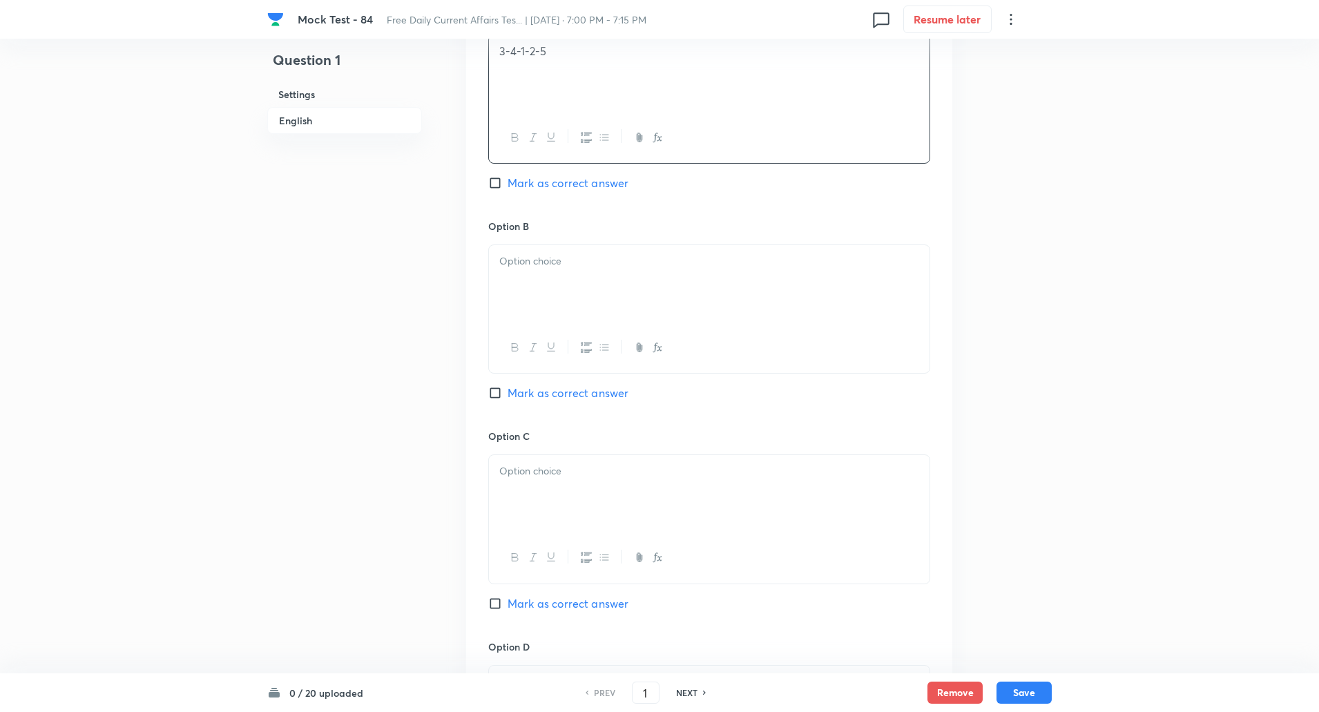
scroll to position [802, 0]
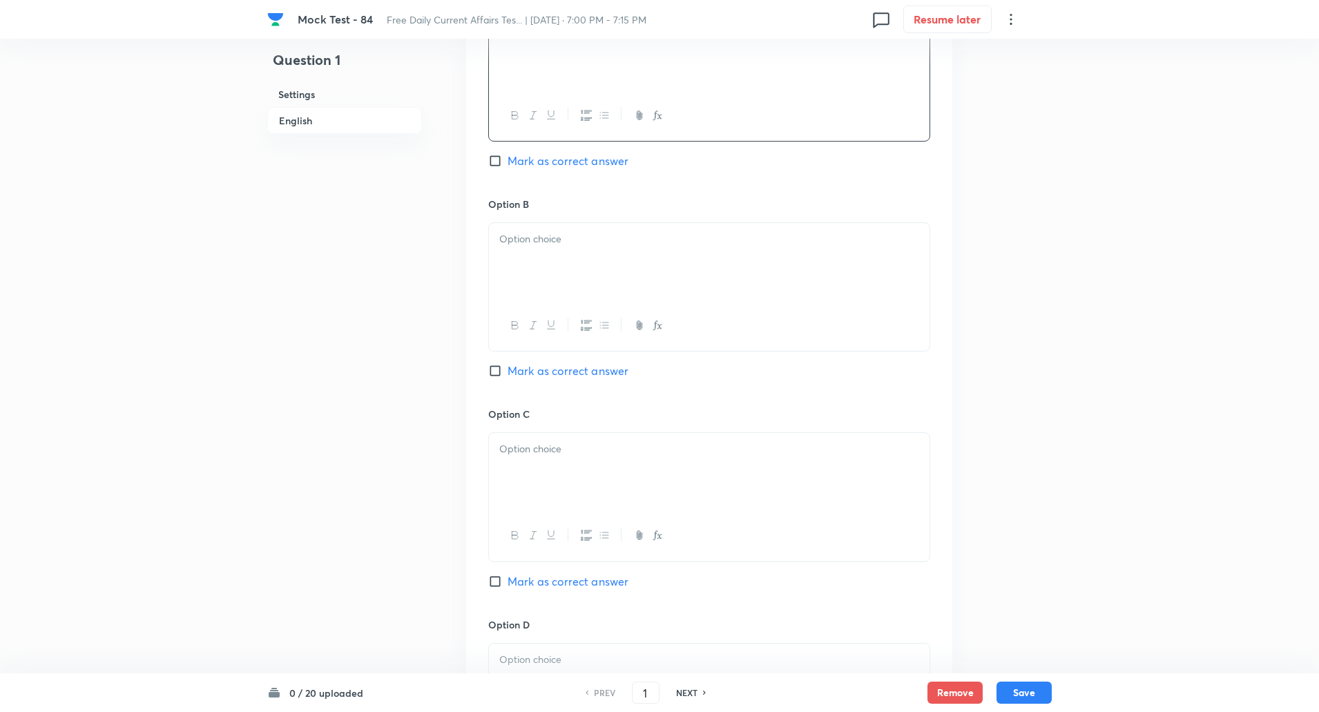
click at [537, 245] on p at bounding box center [709, 239] width 420 height 16
paste div
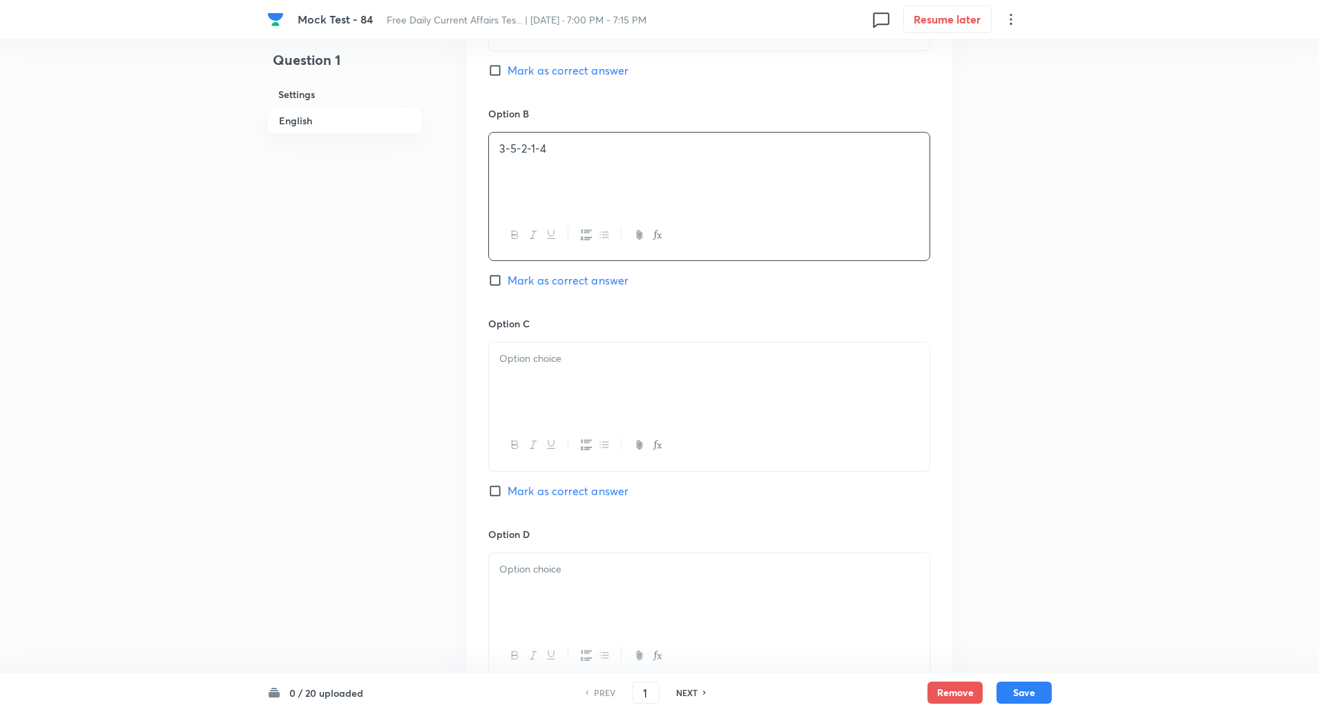
scroll to position [893, 0]
click at [528, 392] on div at bounding box center [709, 380] width 441 height 77
paste div
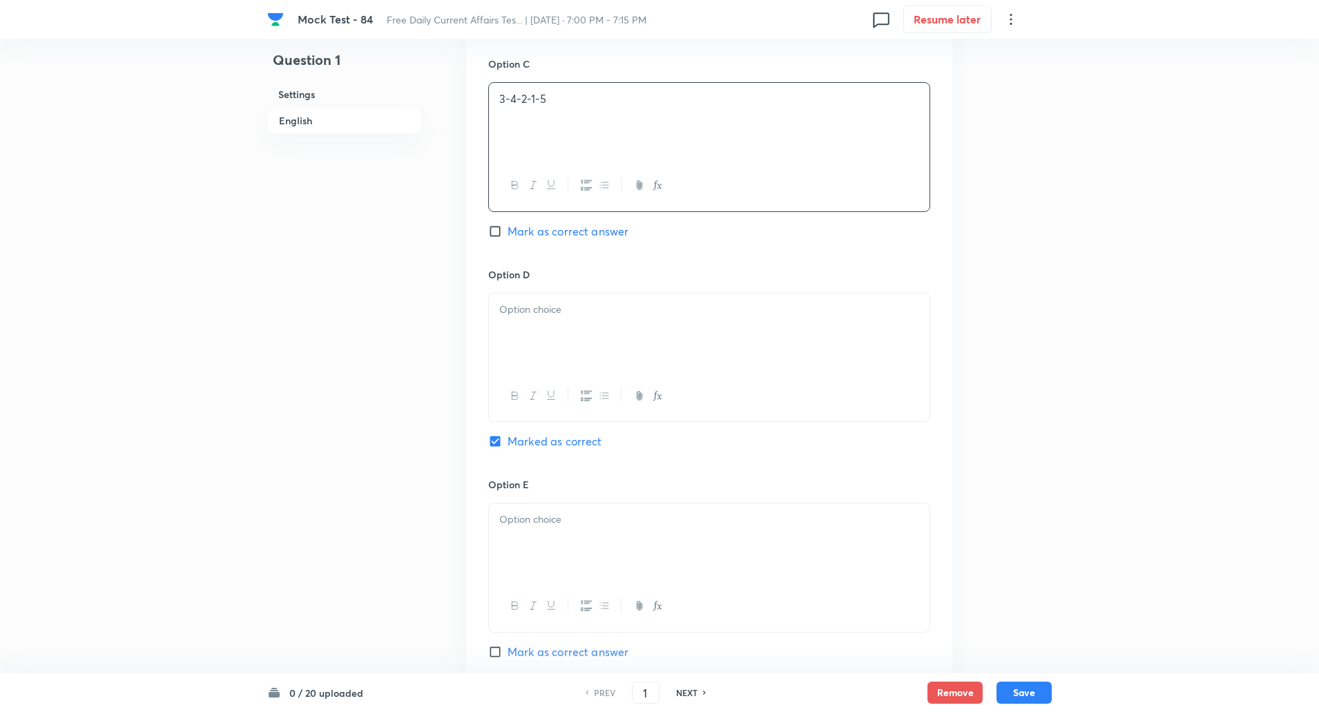
scroll to position [1153, 0]
click at [548, 340] on div at bounding box center [709, 331] width 441 height 77
paste div
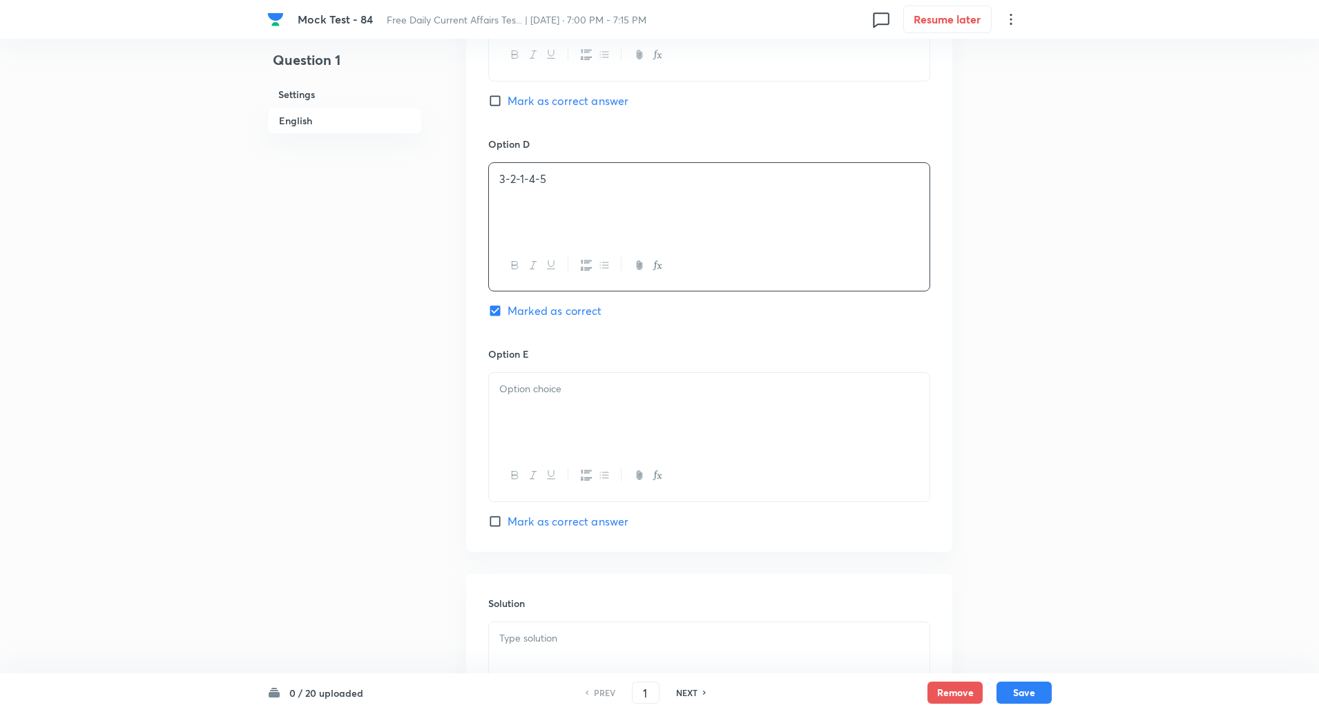
scroll to position [1286, 0]
click at [545, 399] on div at bounding box center [709, 408] width 441 height 77
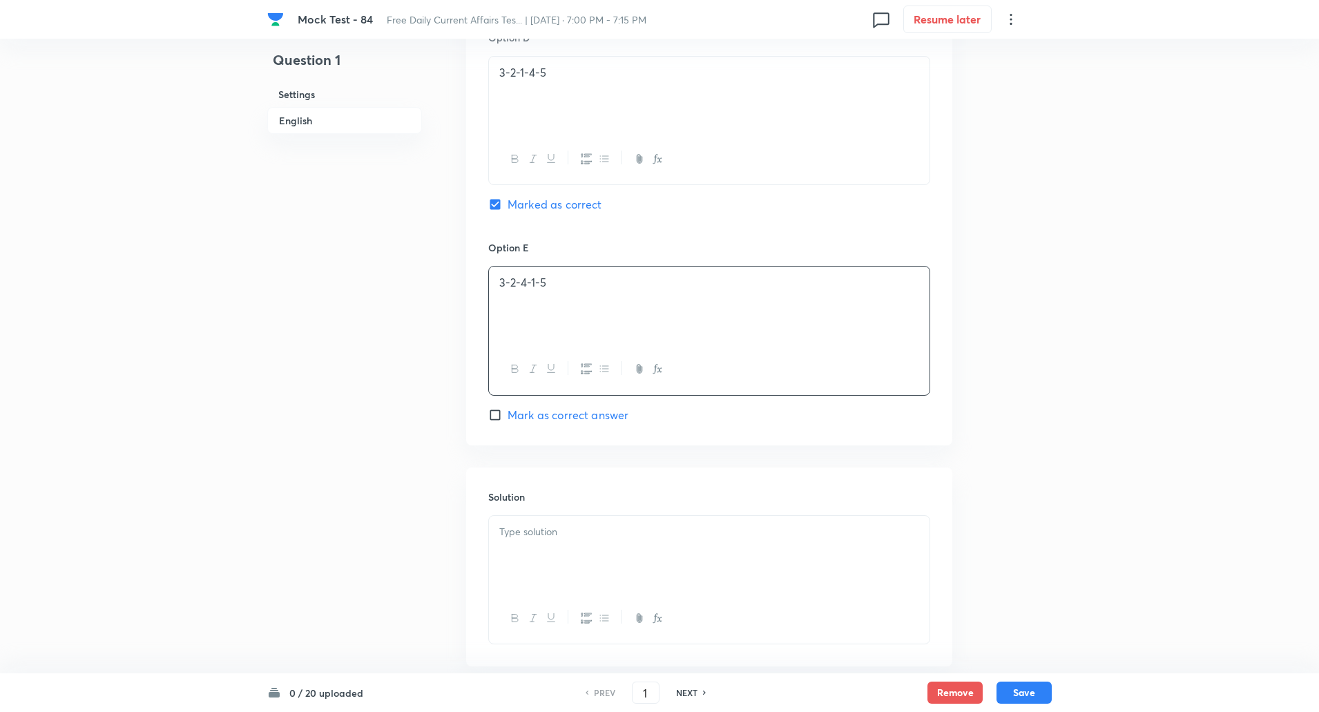
scroll to position [1405, 0]
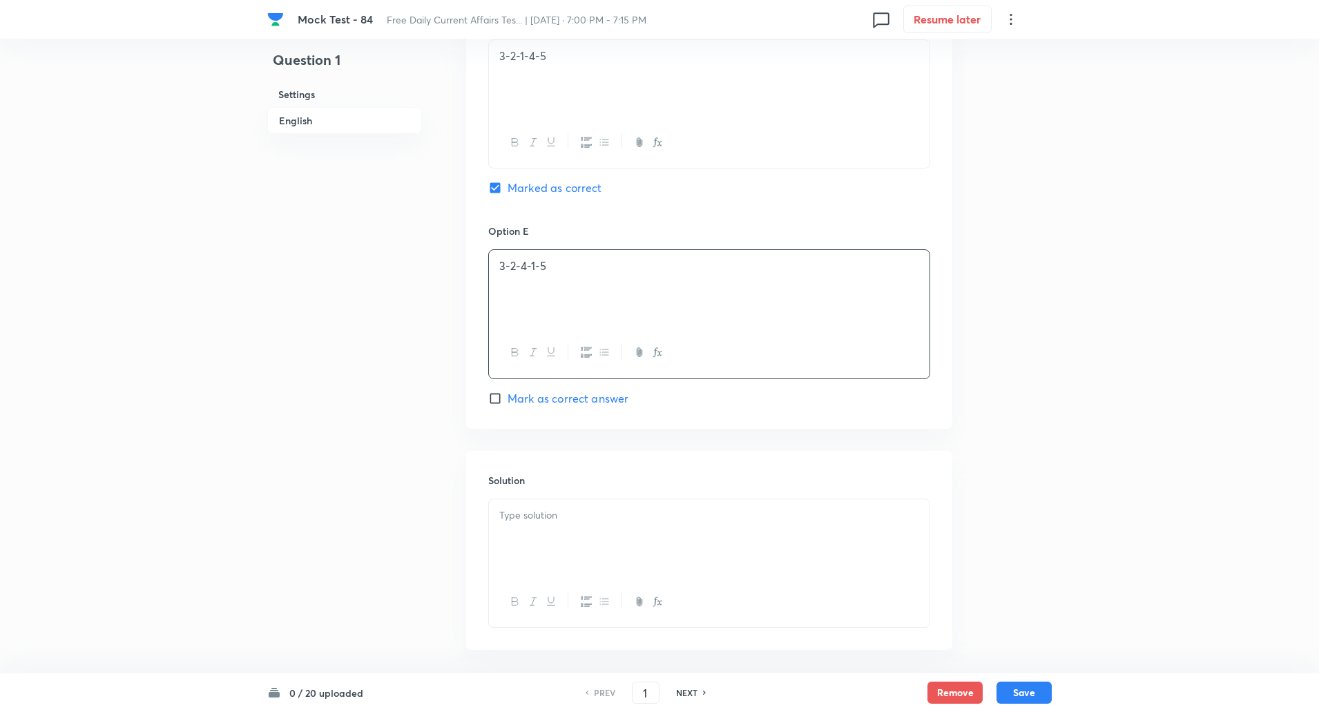
click at [598, 522] on p at bounding box center [709, 516] width 420 height 16
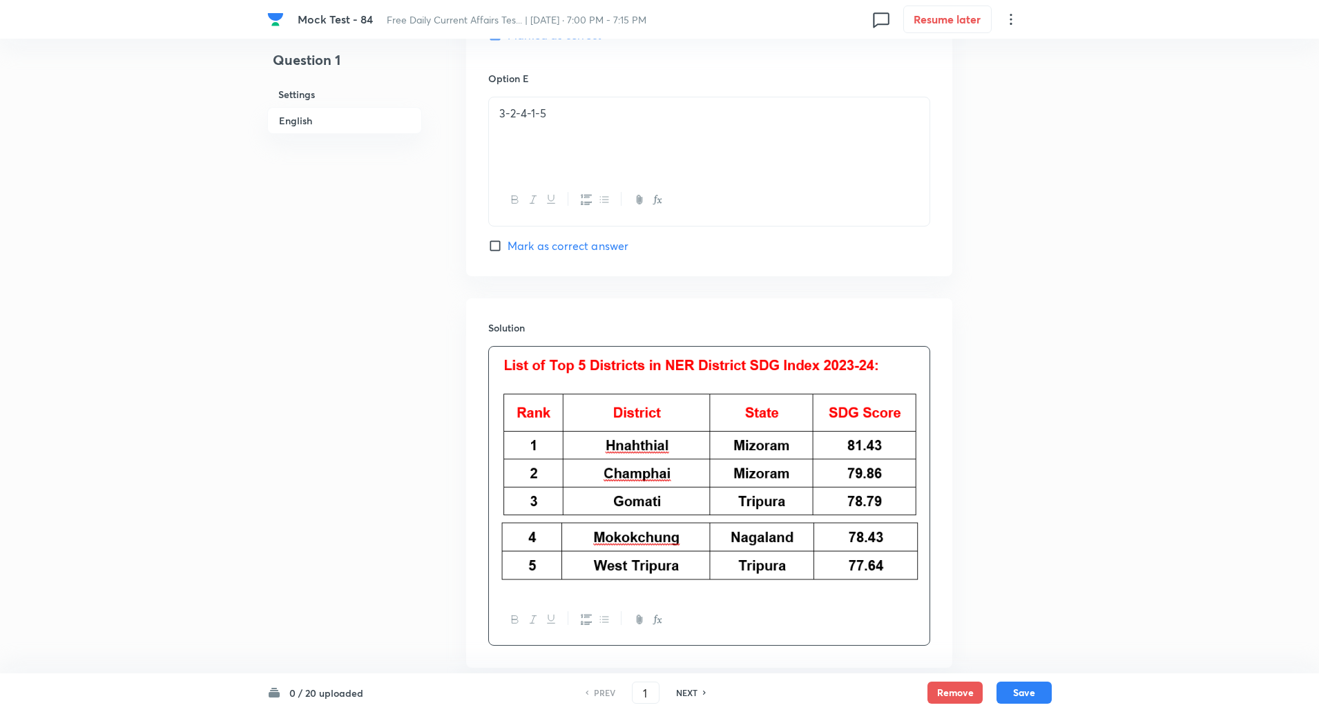
scroll to position [1635, 0]
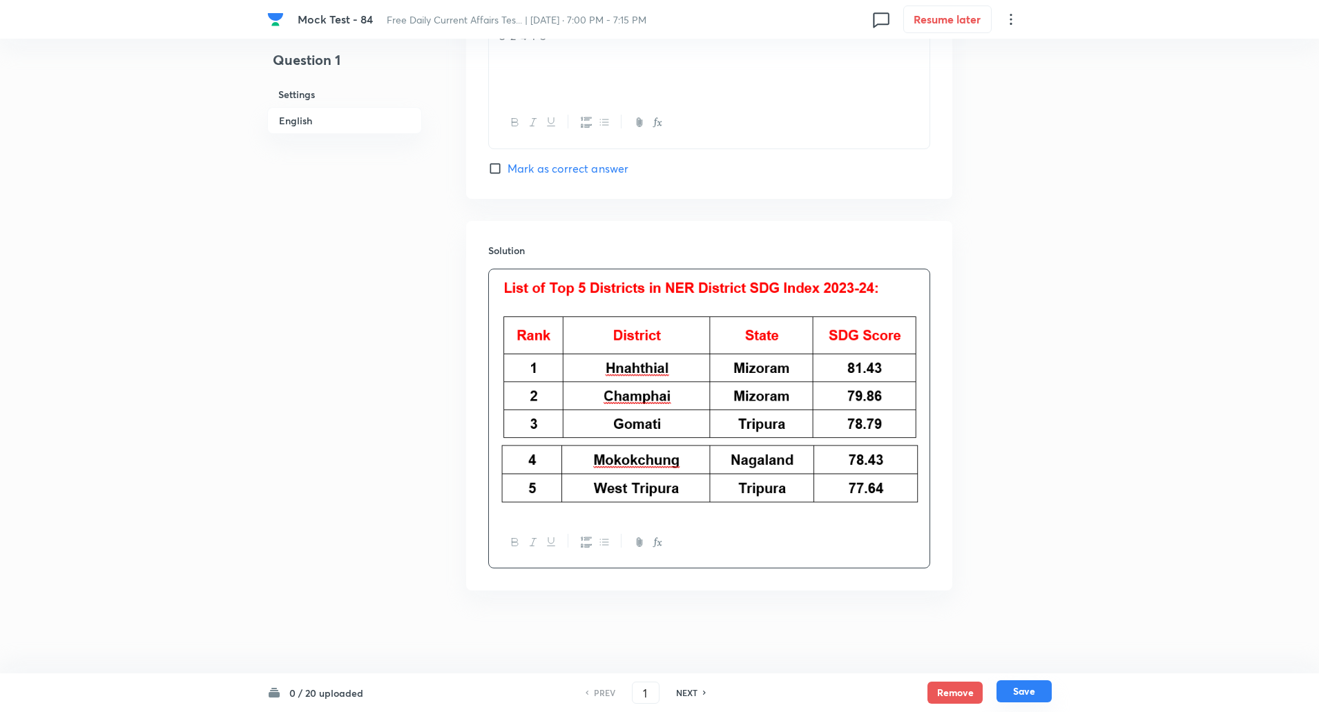
click at [1034, 693] on button "Save" at bounding box center [1024, 691] width 55 height 22
type input "2"
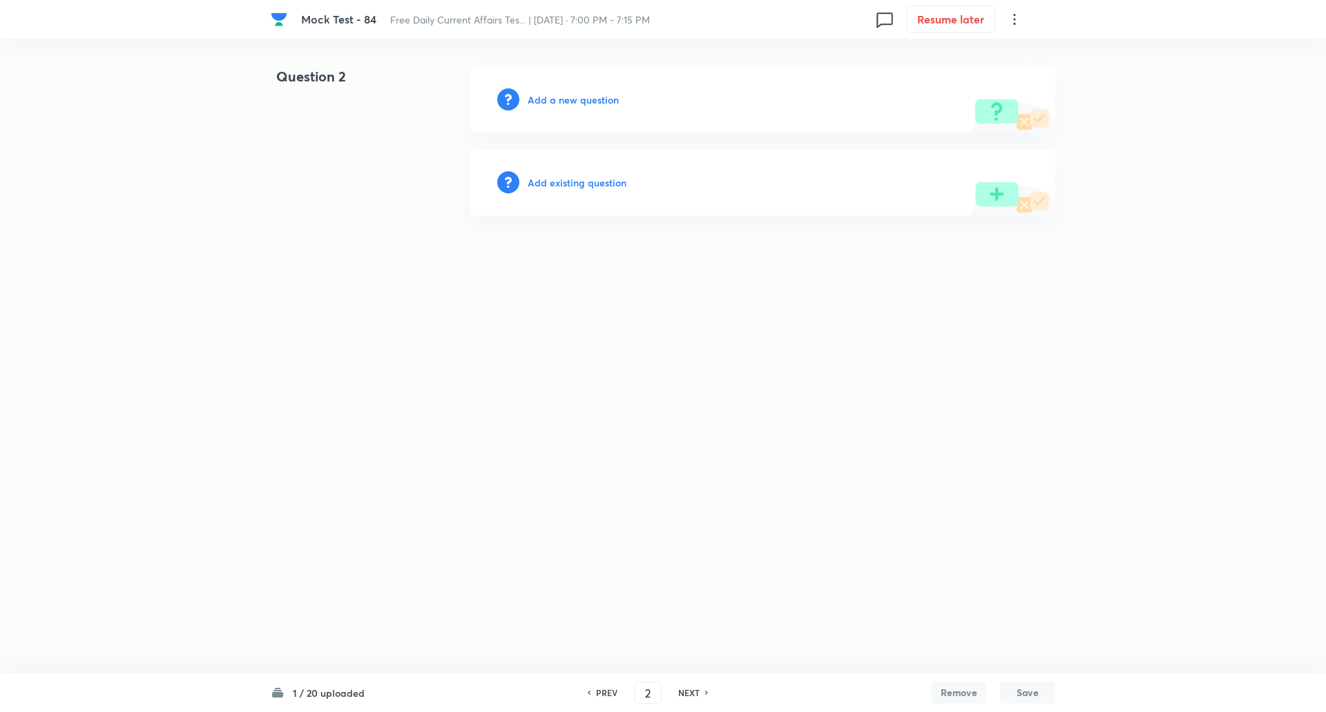
click at [566, 97] on h6 "Add a new question" at bounding box center [573, 100] width 91 height 15
click at [566, 97] on h6 "Choose a question type" at bounding box center [581, 100] width 106 height 15
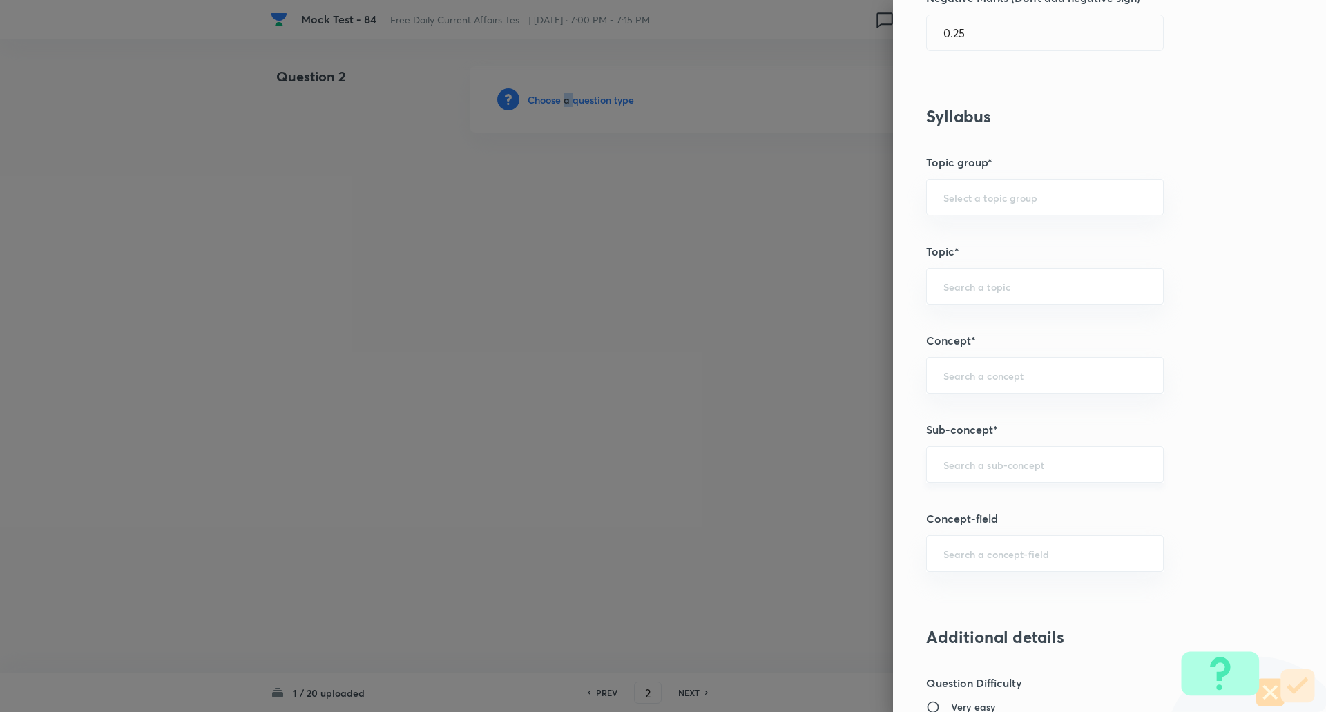
scroll to position [483, 0]
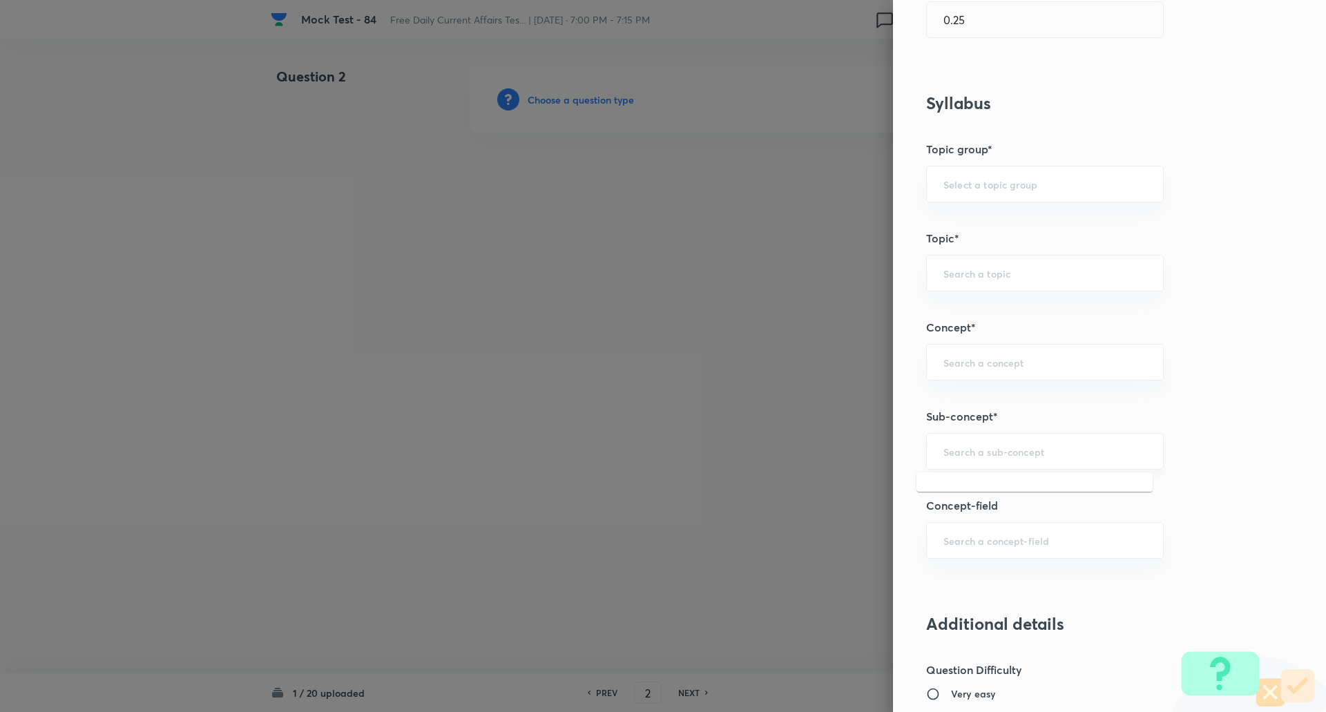
click at [995, 455] on input "text" at bounding box center [1044, 451] width 203 height 13
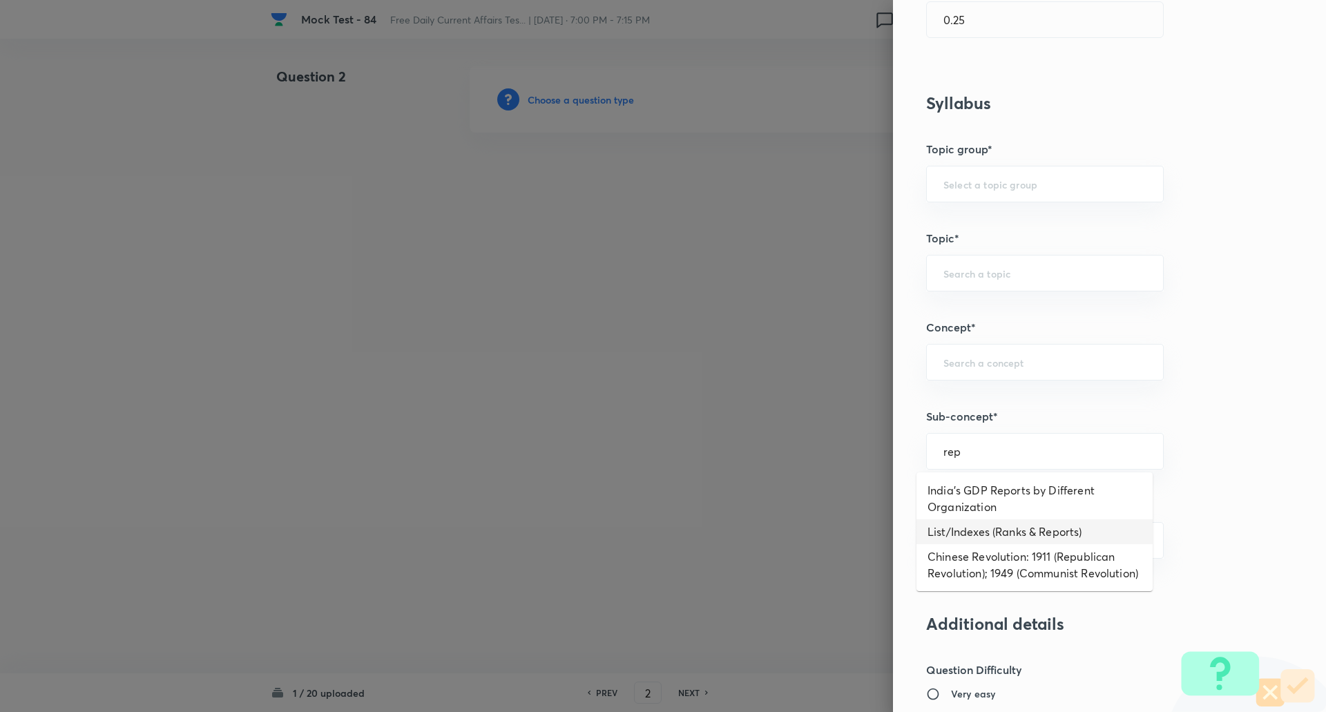
click at [1001, 528] on li "List/Indexes (Ranks & Reports)" at bounding box center [1035, 531] width 236 height 25
type input "List/Indexes (Ranks & Reports)"
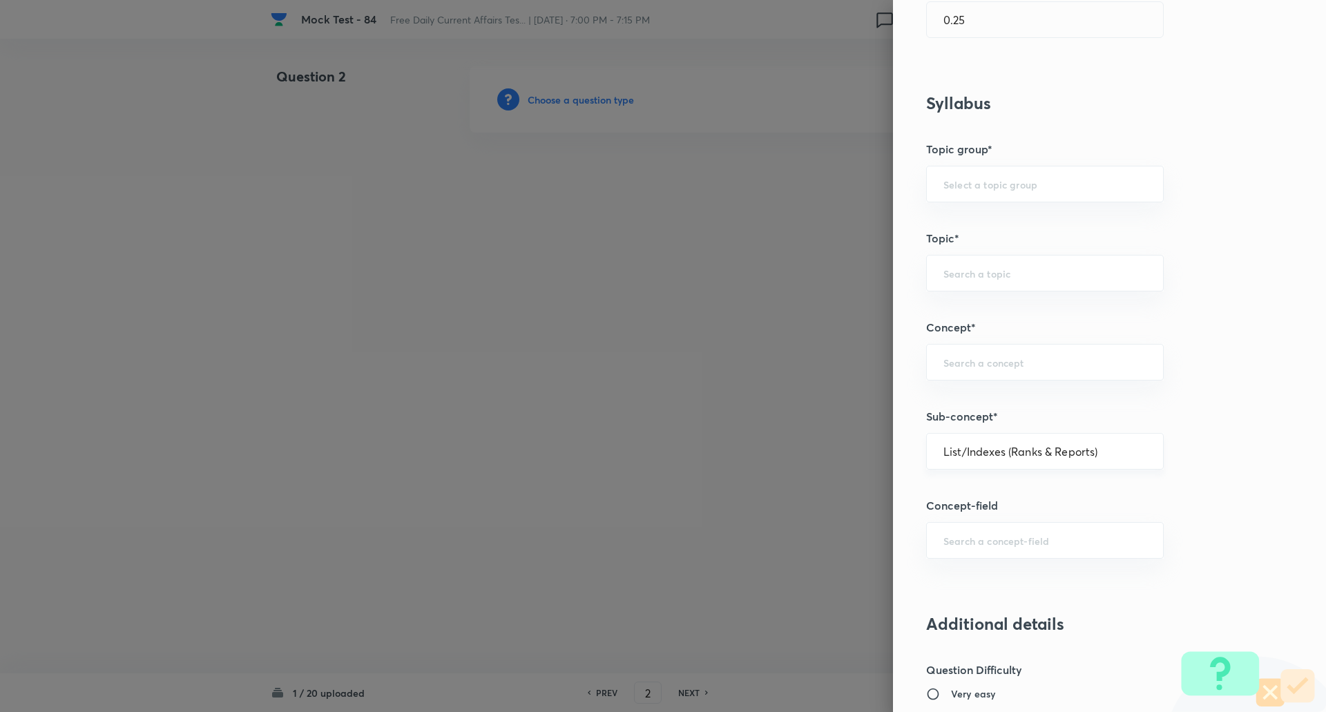
type input "Awareness"
type input "Current Affairs"
type input "List/Indexes (Ranks & Reports)"
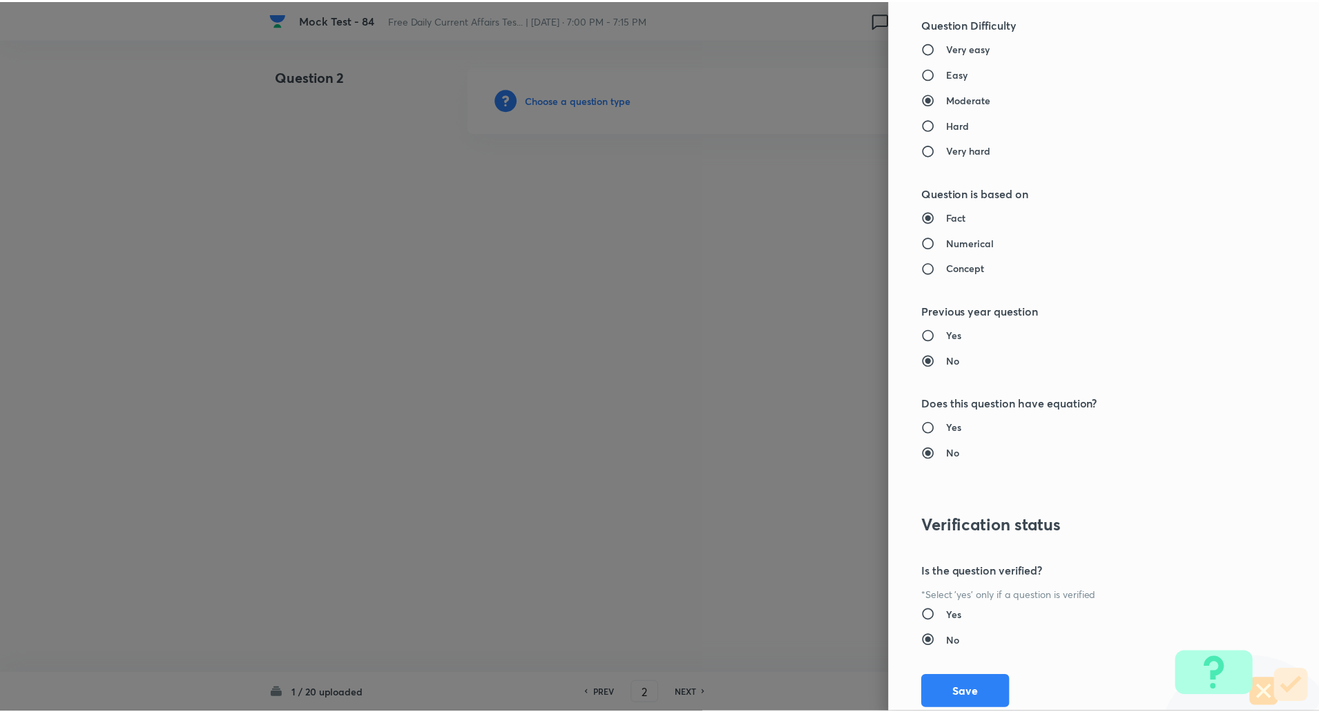
scroll to position [1171, 0]
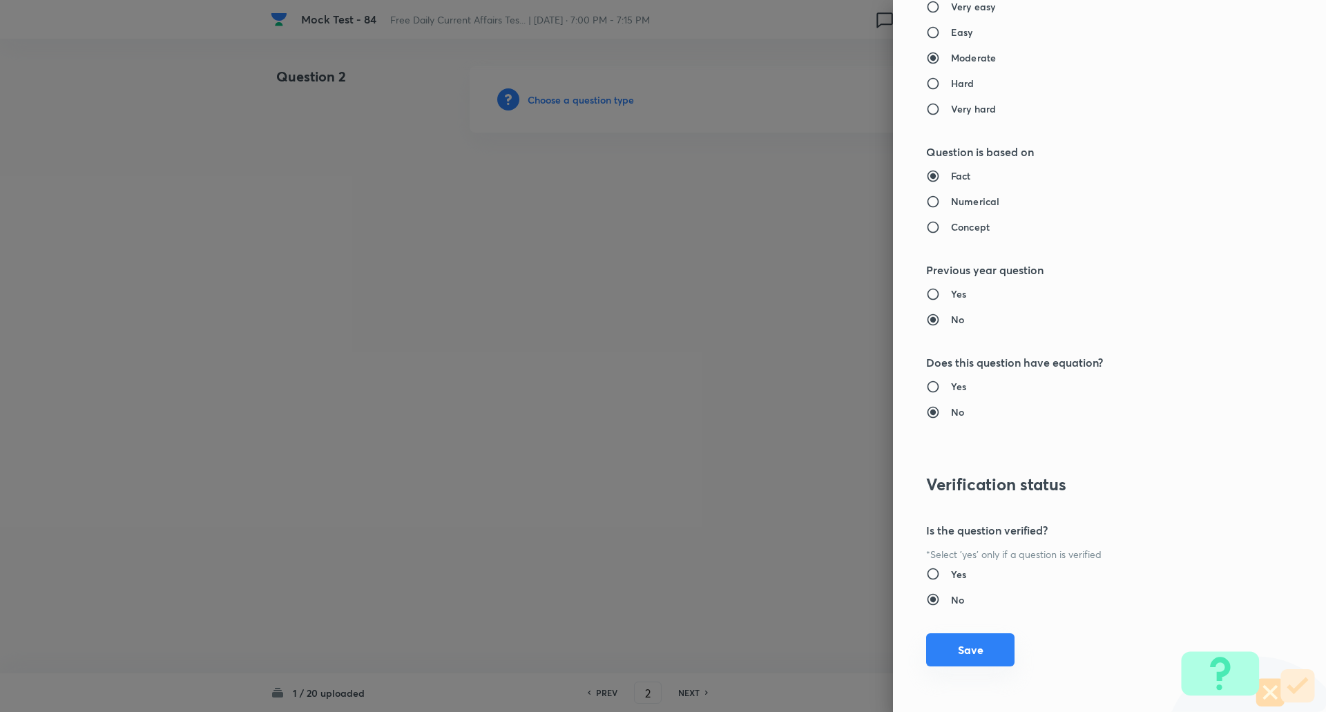
click at [977, 648] on button "Save" at bounding box center [970, 649] width 88 height 33
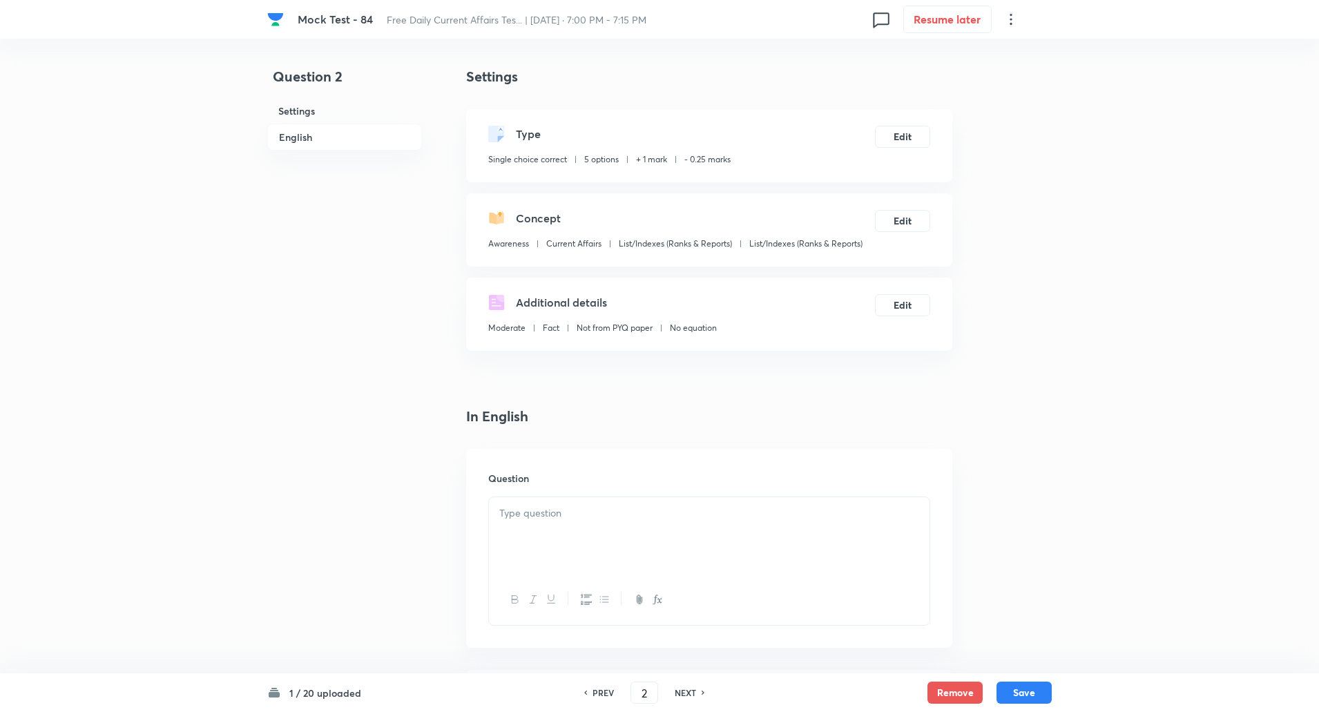
click at [640, 547] on div at bounding box center [709, 535] width 441 height 77
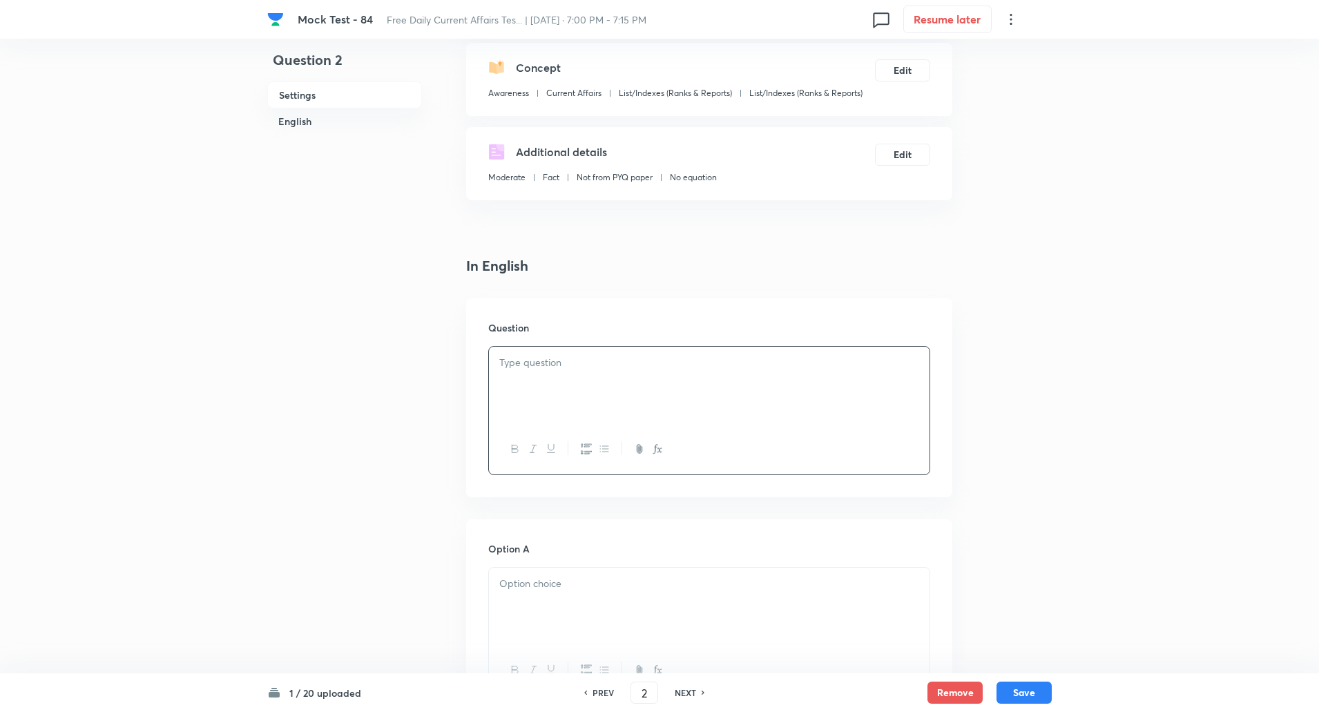
scroll to position [276, 0]
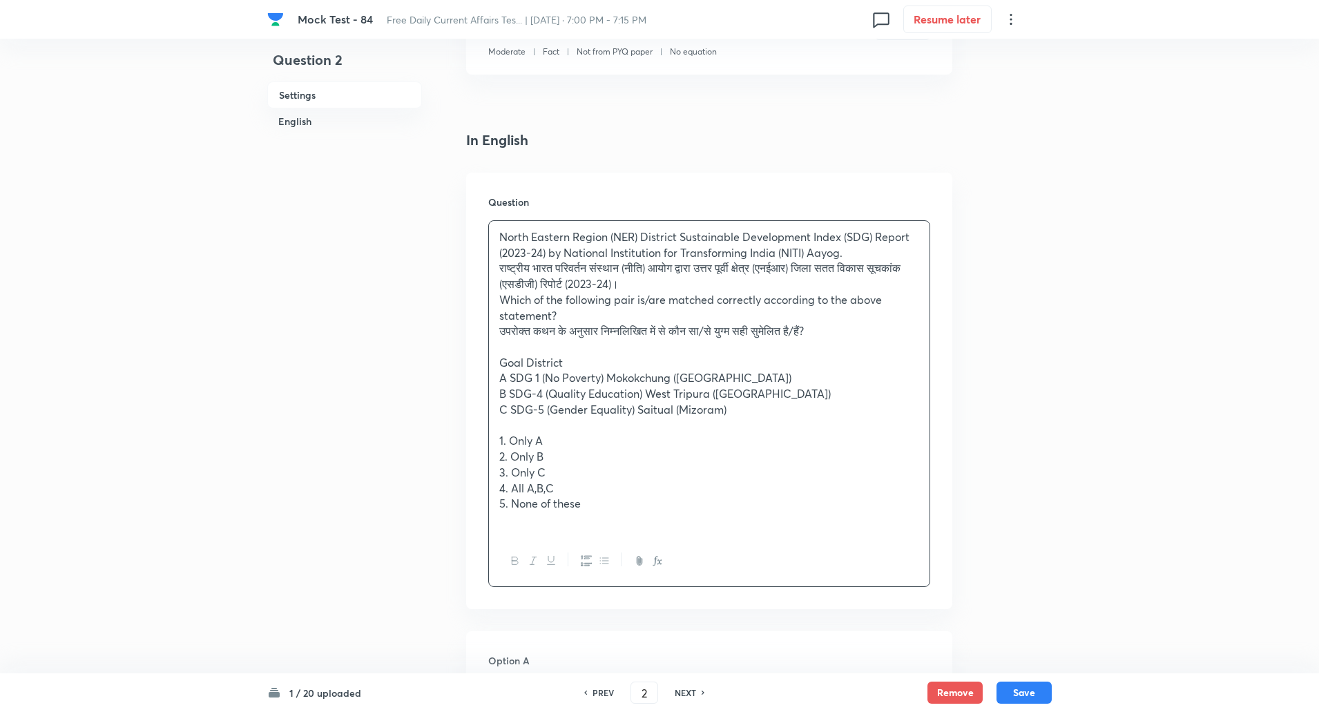
click at [494, 268] on div "North Eastern Region (NER) District Sustainable Development Index (SDG) Report …" at bounding box center [709, 378] width 441 height 315
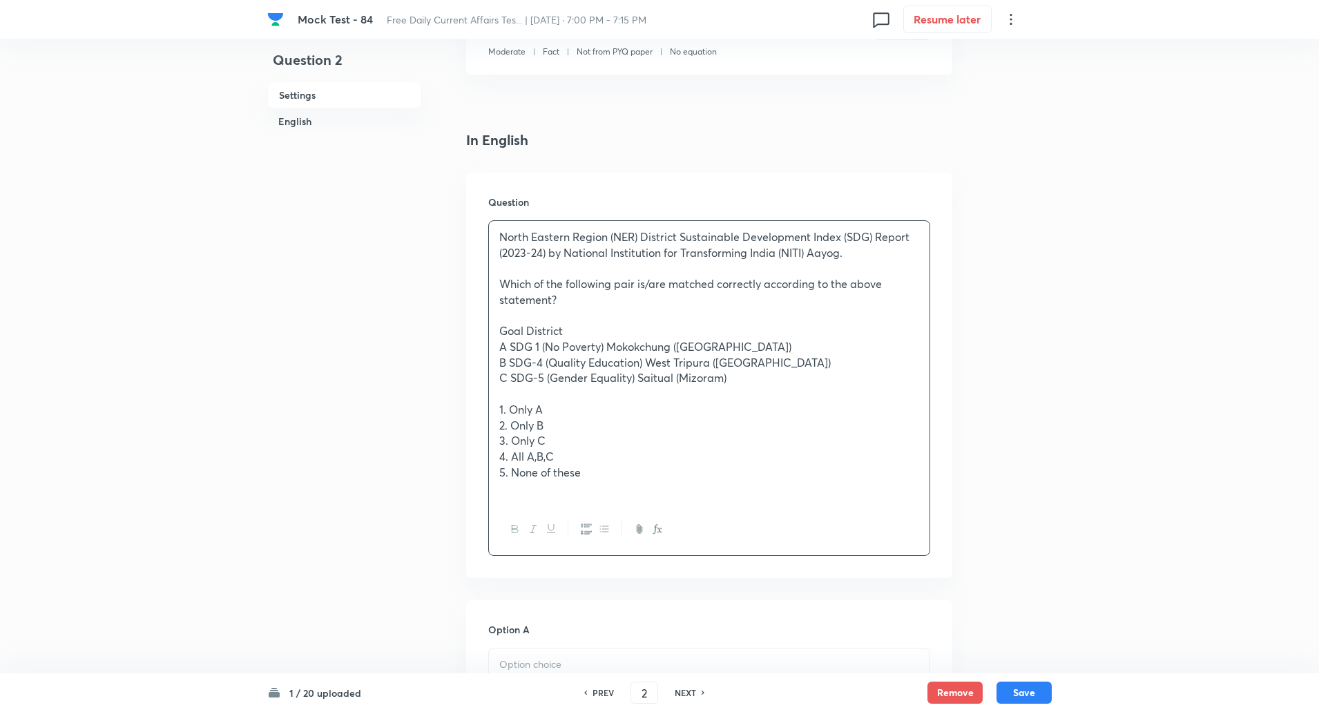
click at [506, 345] on p "A SDG 1 (No Poverty) Mokokchung (Nagaland)" at bounding box center [709, 347] width 420 height 16
click at [529, 329] on p "Goal District" at bounding box center [709, 331] width 420 height 16
drag, startPoint x: 528, startPoint y: 332, endPoint x: 555, endPoint y: 333, distance: 27.6
click at [555, 333] on p "Goal ----- District" at bounding box center [709, 331] width 420 height 16
copy p "-----"
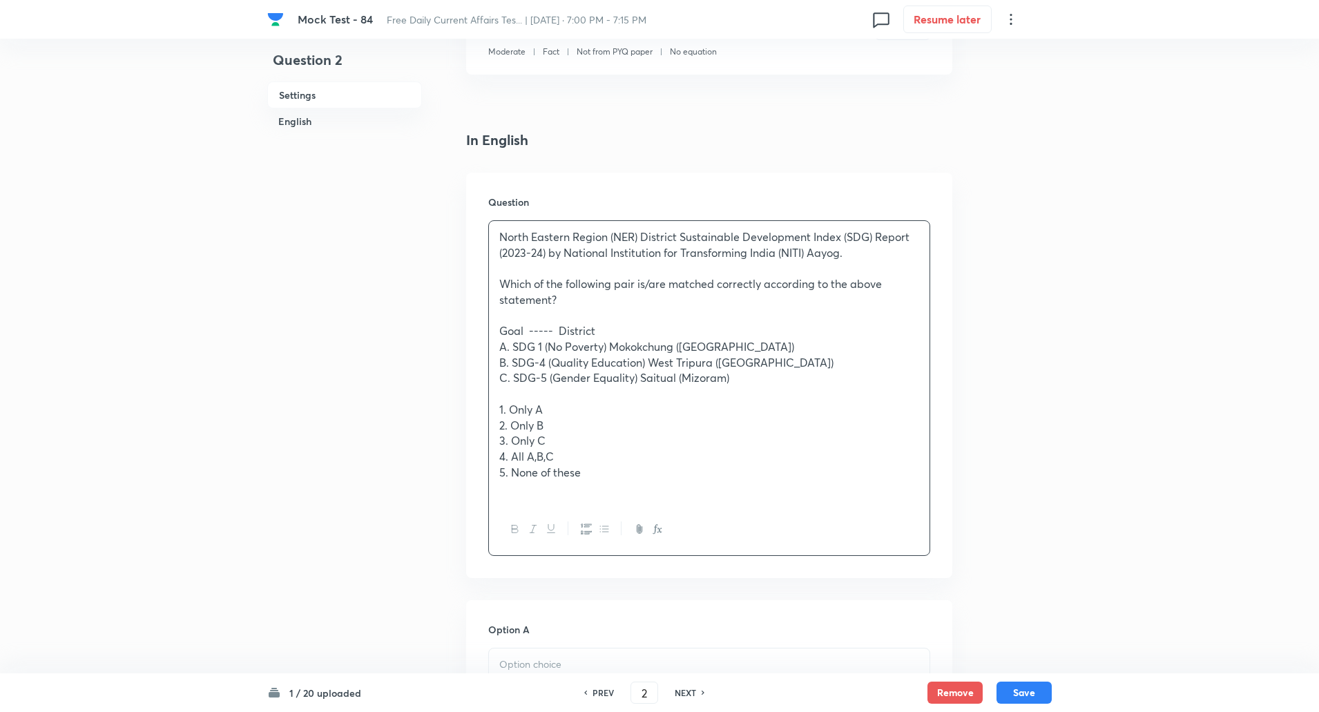
click at [613, 345] on p "A. SDG 1 (No Poverty) Mokokchung (Nagaland)" at bounding box center [709, 347] width 420 height 16
click at [651, 361] on p "B. SDG-4 (Quality Education) West Tripura (Tripura)" at bounding box center [709, 363] width 420 height 16
click at [640, 378] on p "C. SDG-5 (Gender Equality) Saitual (Mizoram)" at bounding box center [709, 378] width 420 height 16
drag, startPoint x: 560, startPoint y: 332, endPoint x: 593, endPoint y: 327, distance: 33.4
click at [593, 327] on p "Goal ----- District" at bounding box center [709, 331] width 420 height 16
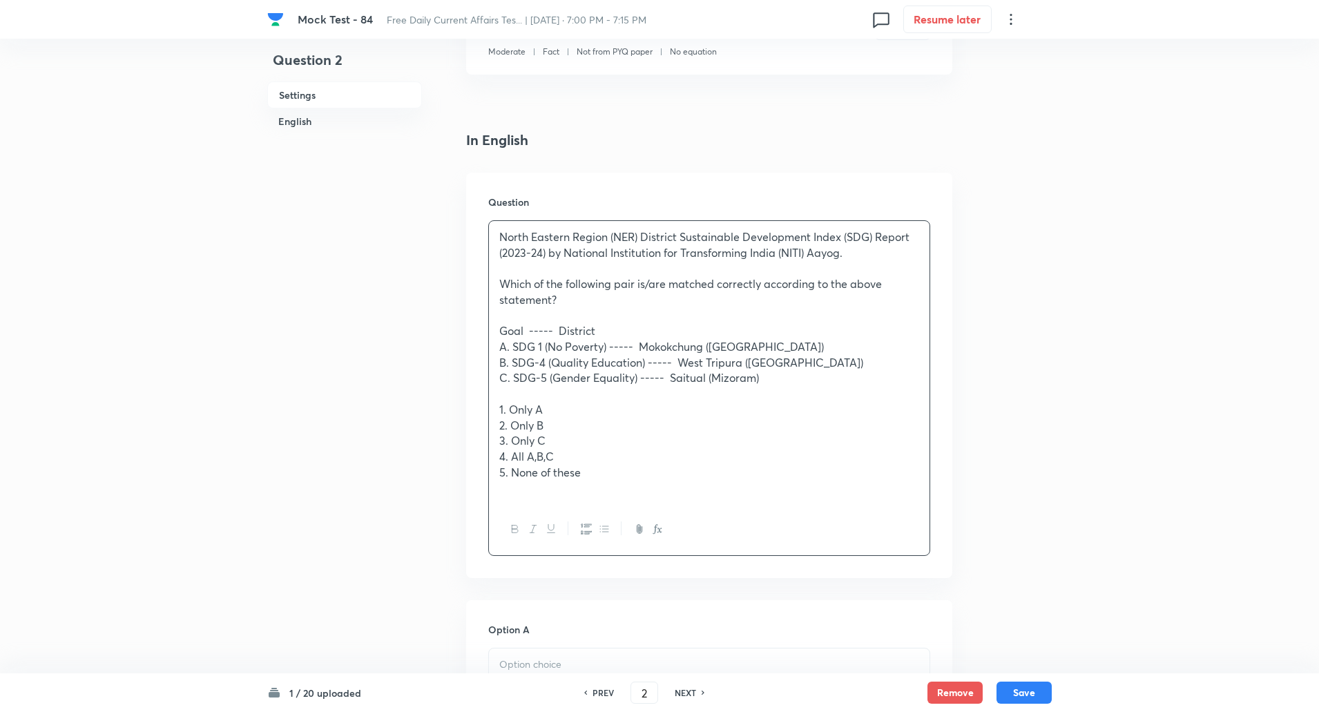
click at [558, 329] on p "Goal ----- District" at bounding box center [709, 331] width 420 height 16
click at [529, 331] on p "Goal ----- District" at bounding box center [709, 331] width 420 height 16
click at [757, 330] on p "Goal ----- District" at bounding box center [709, 331] width 420 height 16
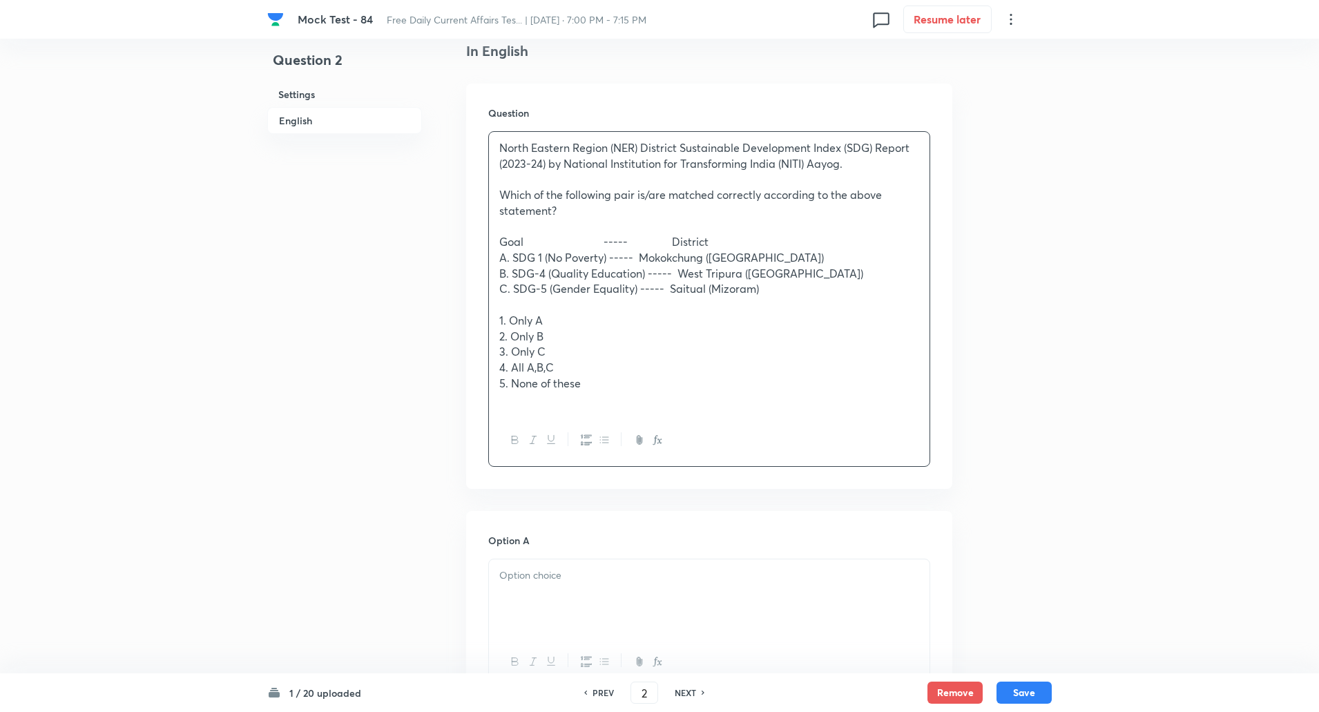
scroll to position [483, 0]
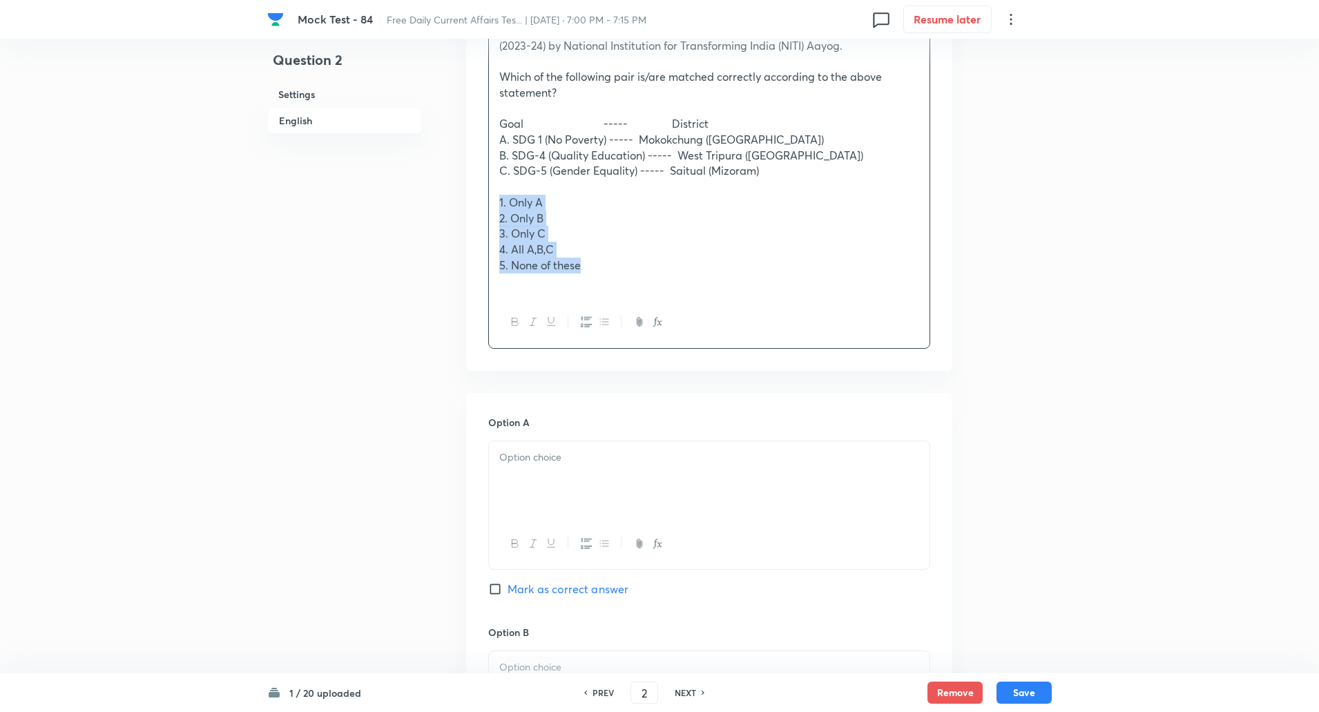
drag, startPoint x: 499, startPoint y: 201, endPoint x: 611, endPoint y: 269, distance: 131.1
click at [611, 269] on div "North Eastern Region (NER) District Sustainable Development Index (SDG) Report …" at bounding box center [709, 155] width 441 height 283
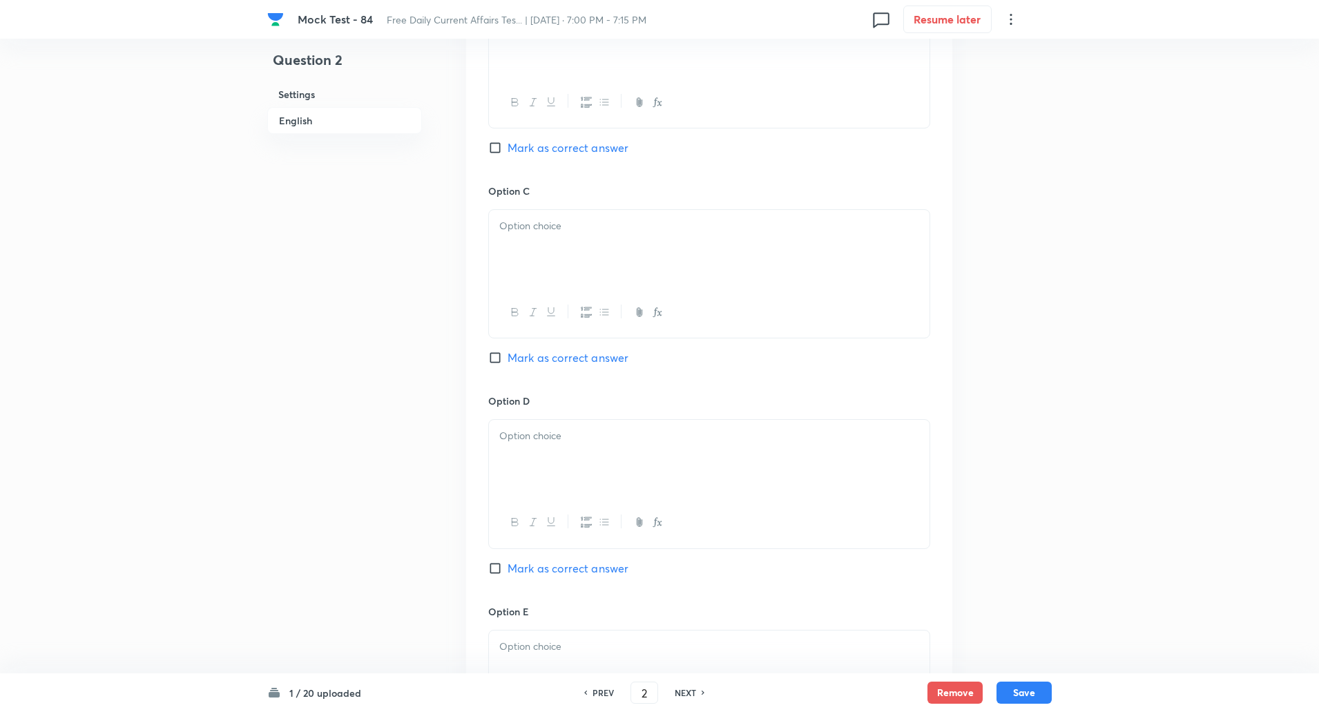
scroll to position [1044, 0]
click at [500, 567] on input "Mark as correct answer" at bounding box center [497, 565] width 19 height 14
checkbox input "true"
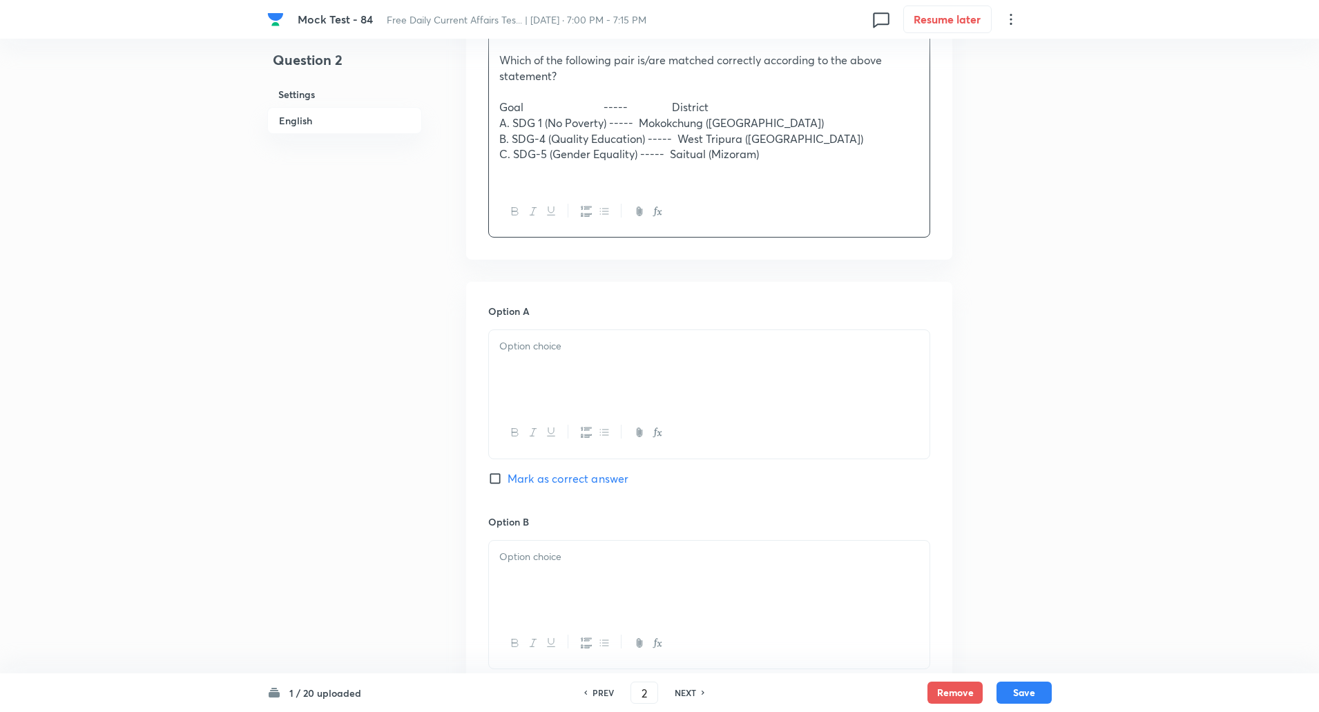
scroll to position [498, 0]
click at [528, 348] on p at bounding box center [709, 348] width 420 height 16
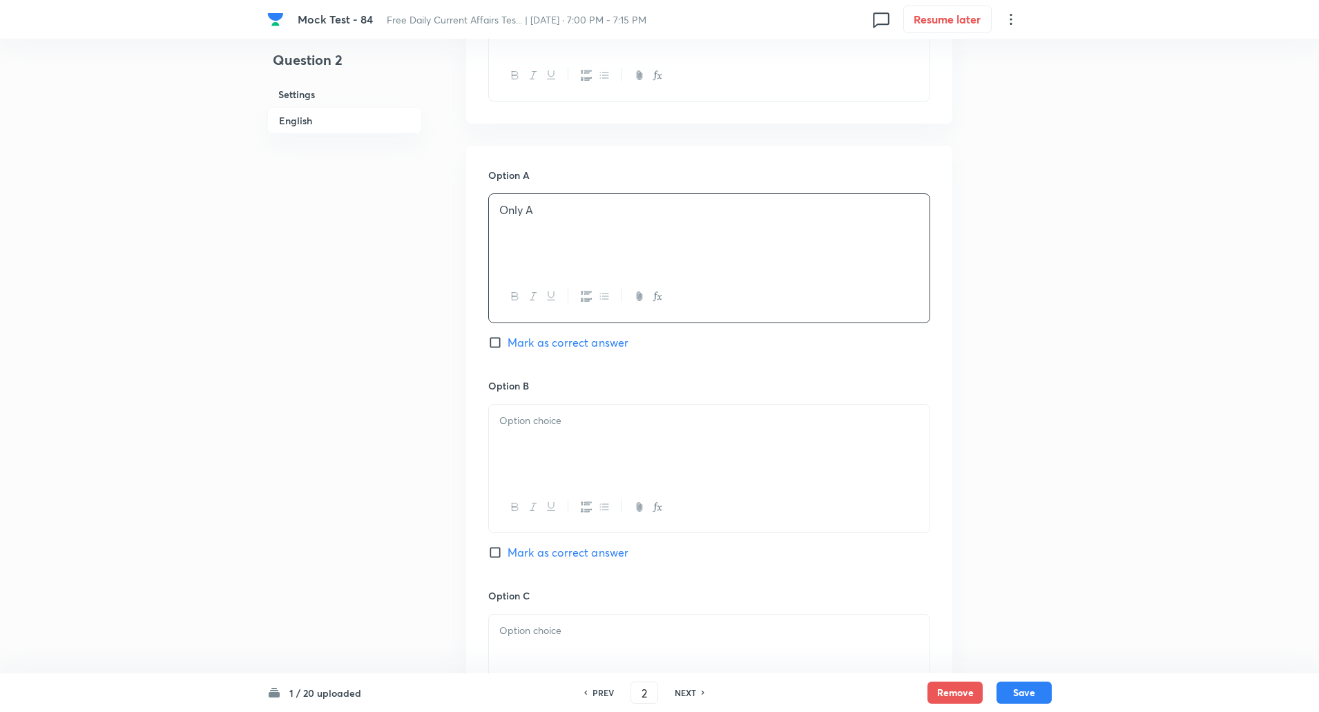
scroll to position [652, 0]
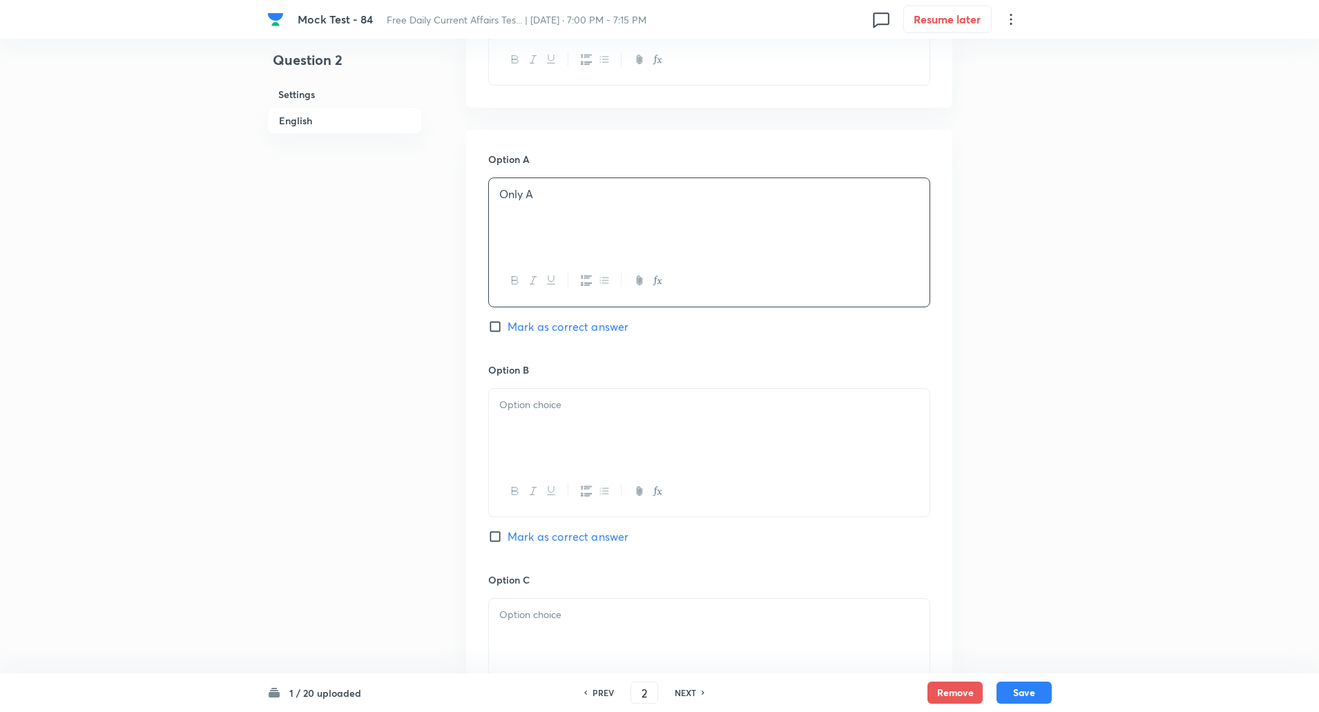
click at [538, 424] on div at bounding box center [709, 427] width 441 height 77
paste div
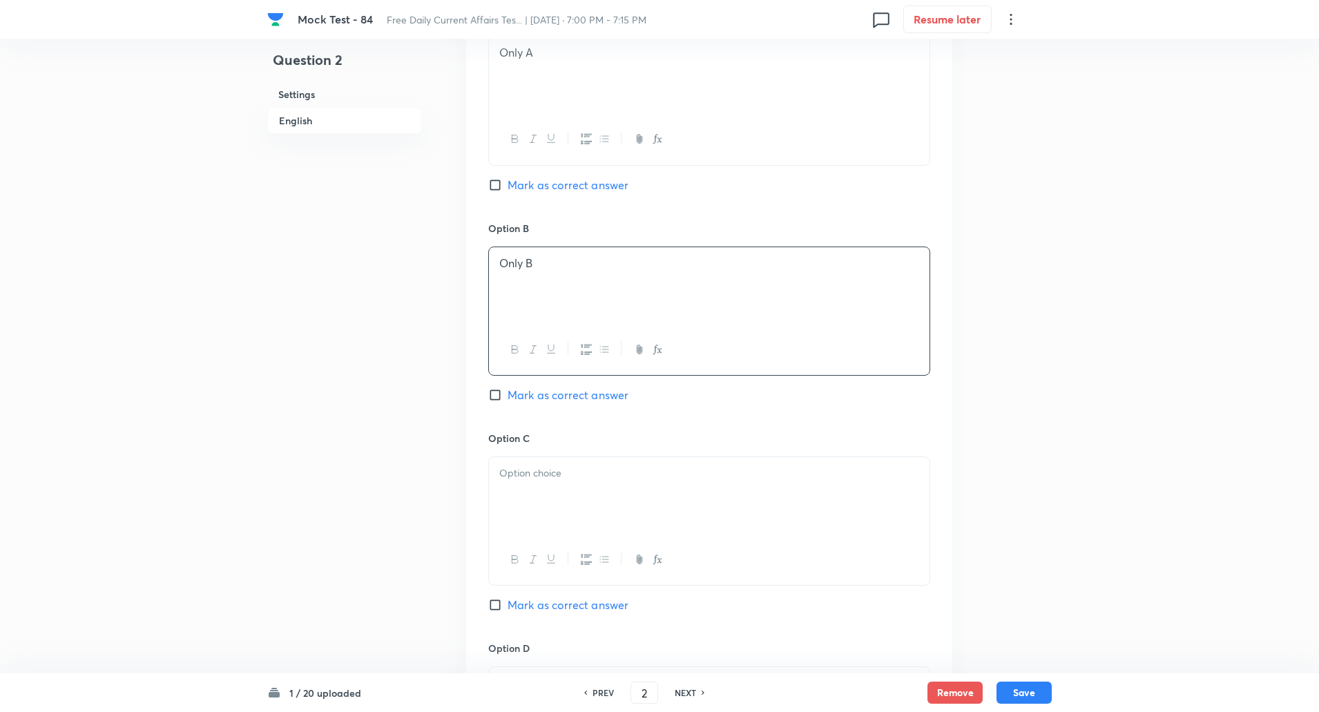
scroll to position [802, 0]
click at [554, 474] on div at bounding box center [709, 487] width 441 height 77
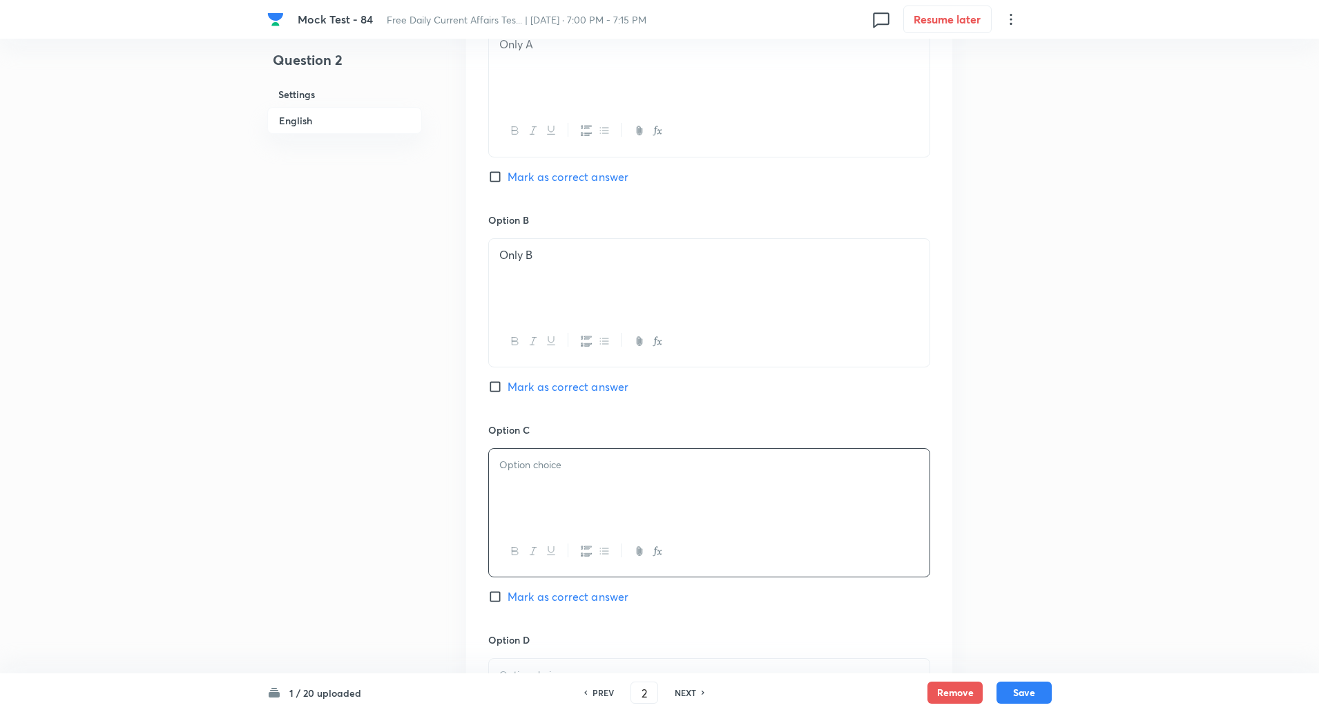
paste div
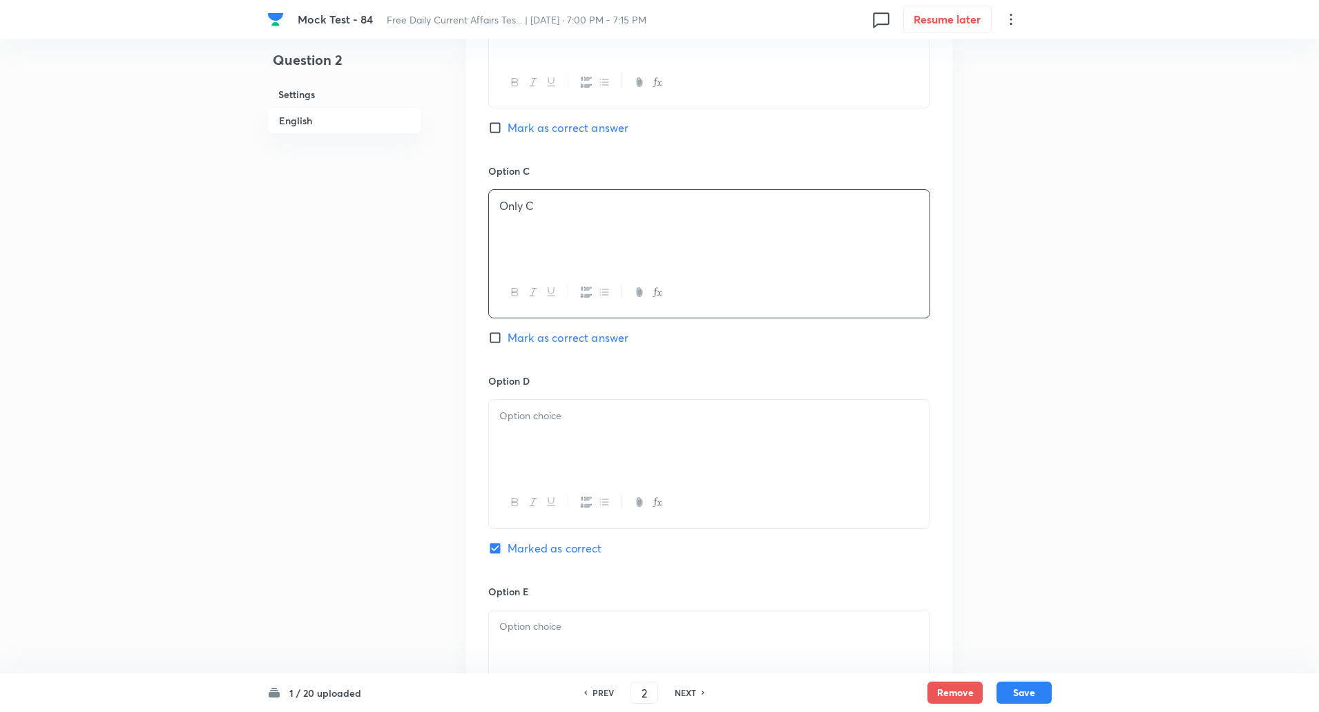
scroll to position [1075, 0]
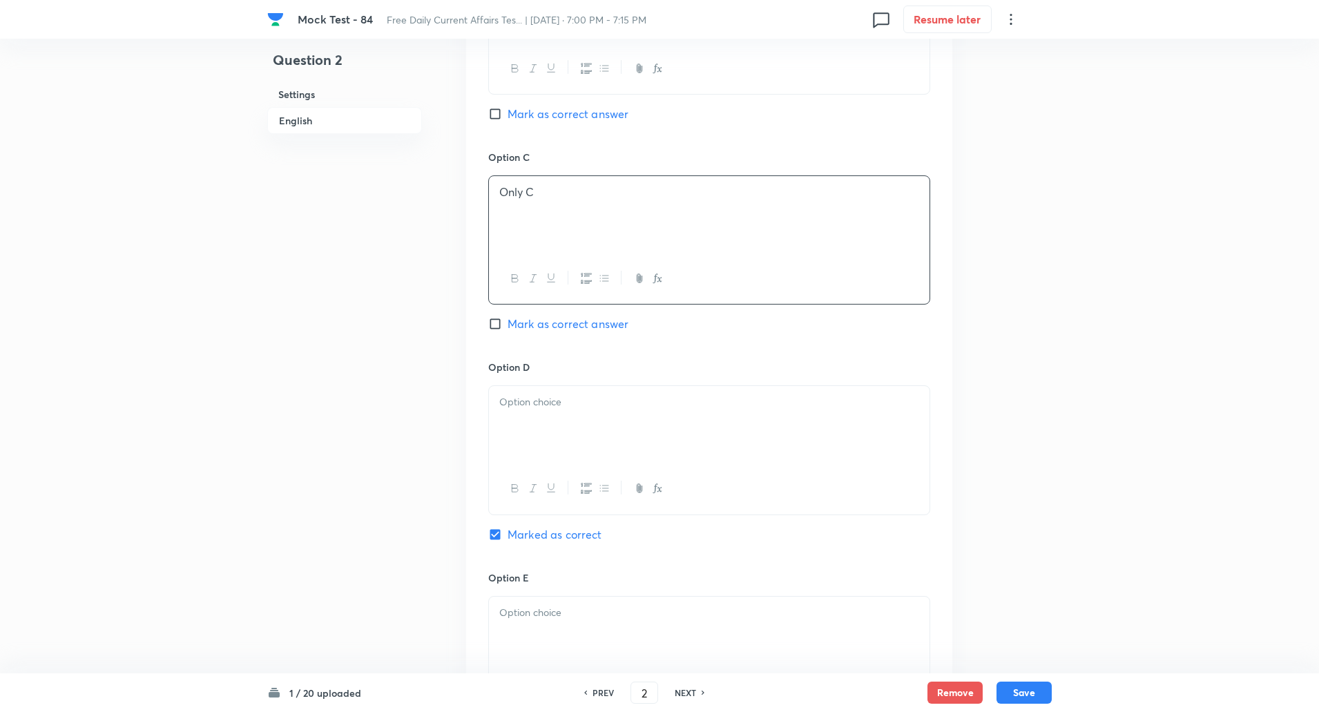
click at [539, 420] on div at bounding box center [709, 424] width 441 height 77
paste div
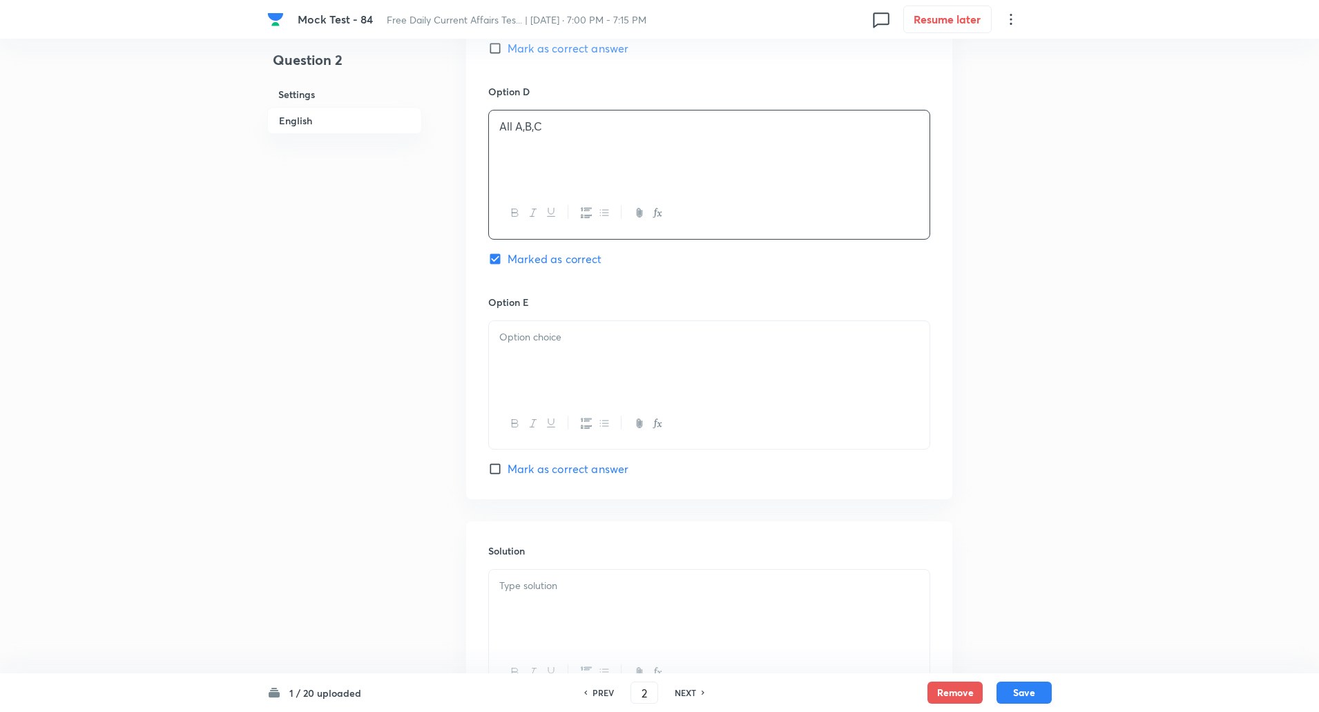
scroll to position [1353, 0]
click at [524, 357] on div at bounding box center [709, 356] width 441 height 77
paste div
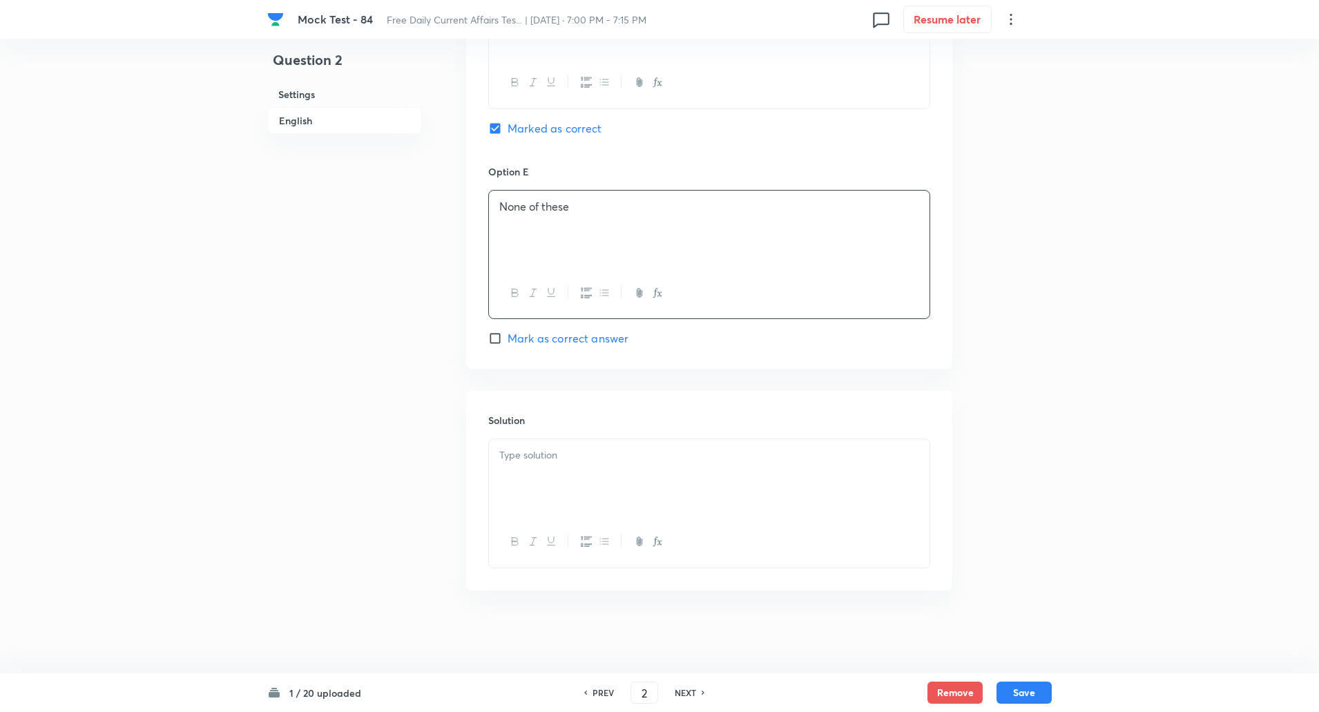
click at [527, 483] on div at bounding box center [709, 477] width 441 height 77
click at [582, 468] on div at bounding box center [709, 477] width 441 height 77
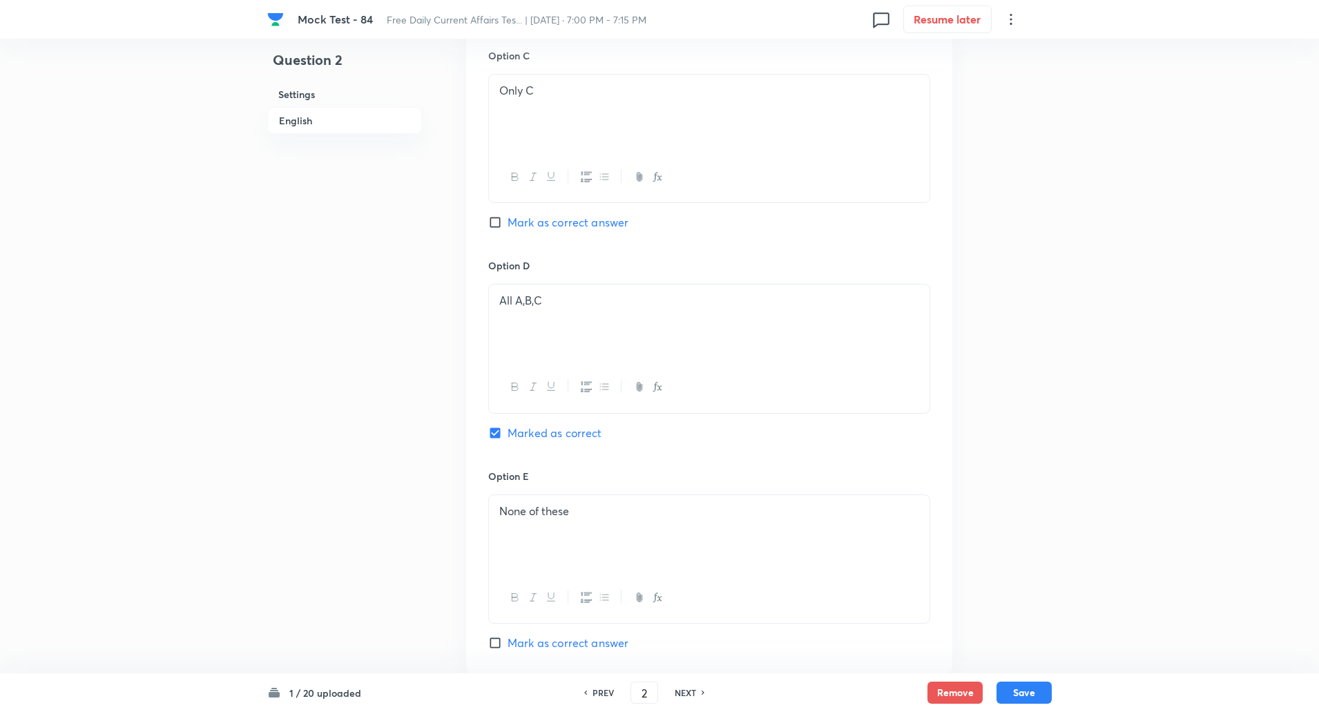
scroll to position [947, 0]
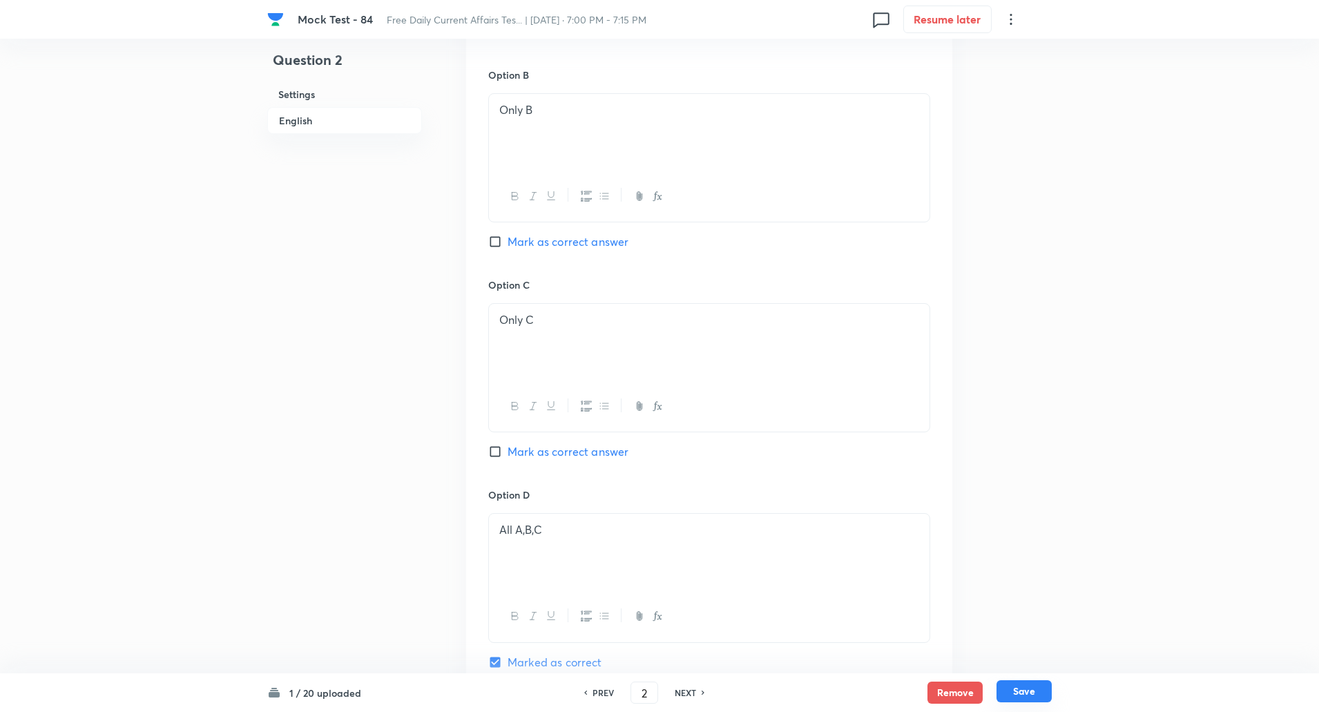
click at [1018, 691] on button "Save" at bounding box center [1024, 691] width 55 height 22
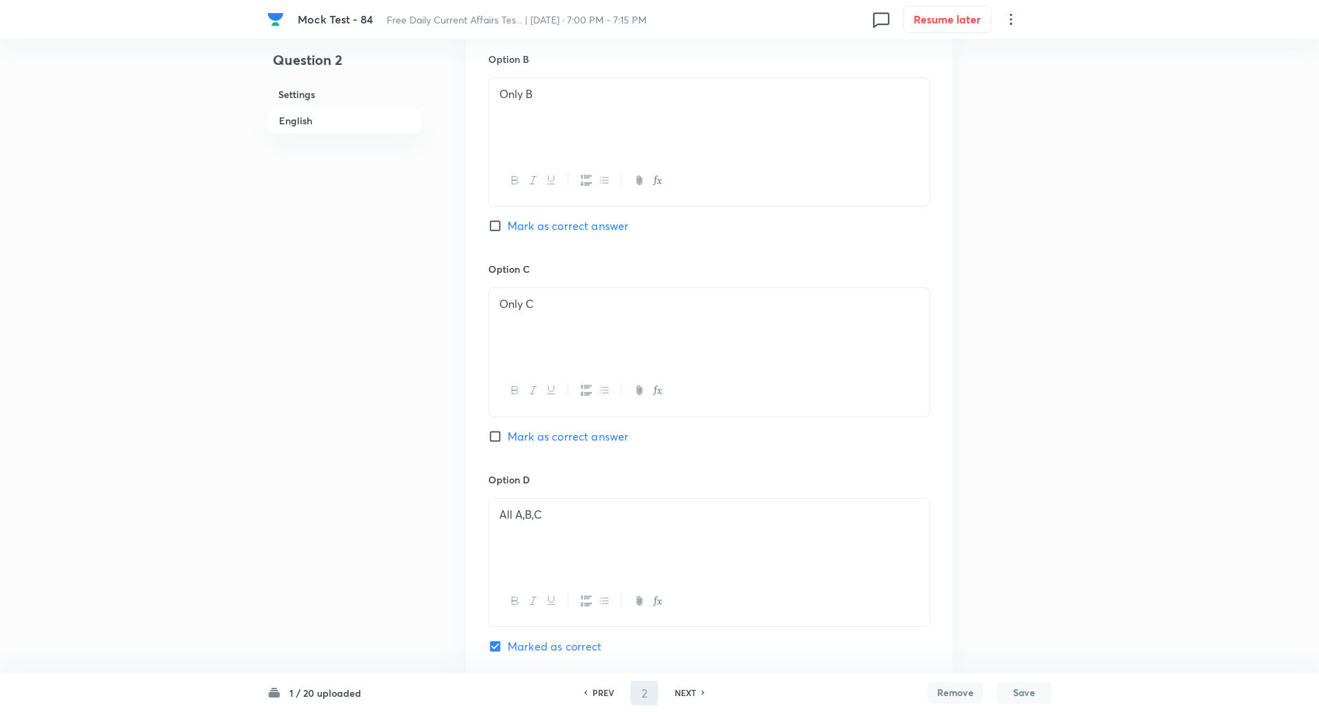
type input "3"
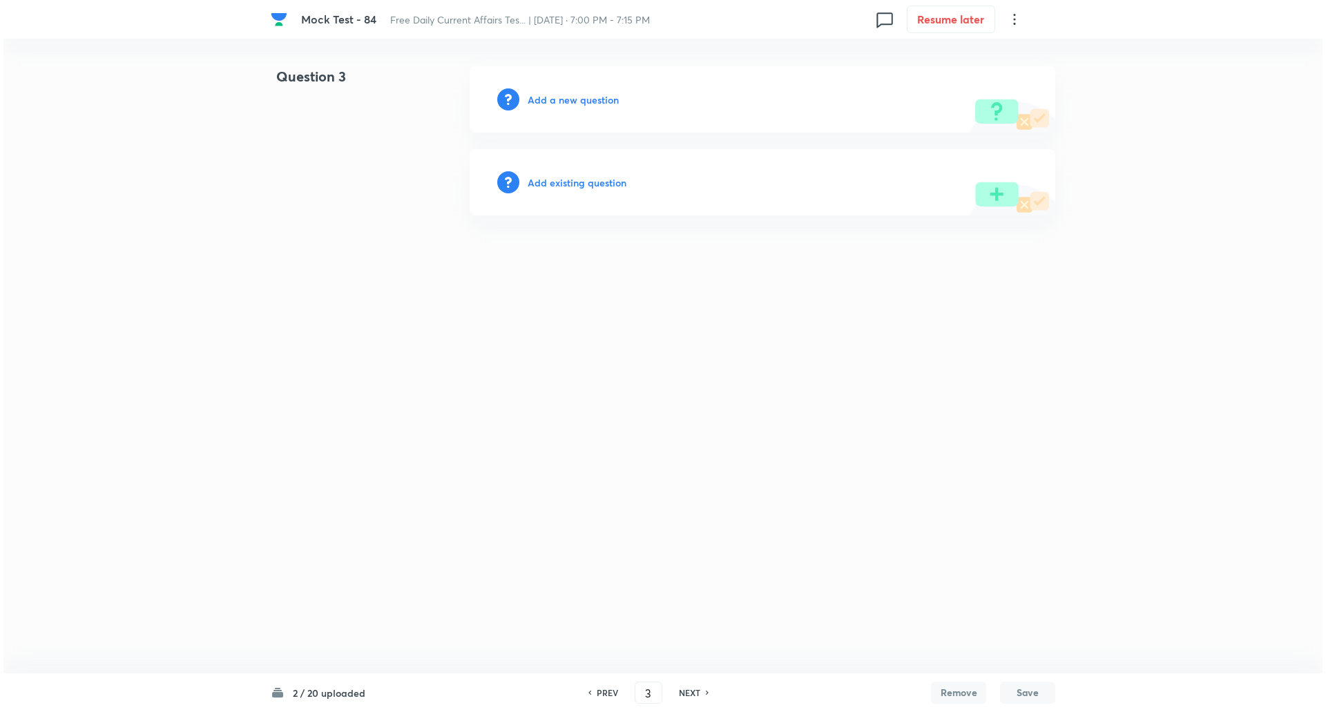
scroll to position [0, 0]
click at [579, 95] on h6 "Add a new question" at bounding box center [573, 100] width 91 height 15
click at [579, 95] on h6 "Choose a question type" at bounding box center [581, 100] width 106 height 15
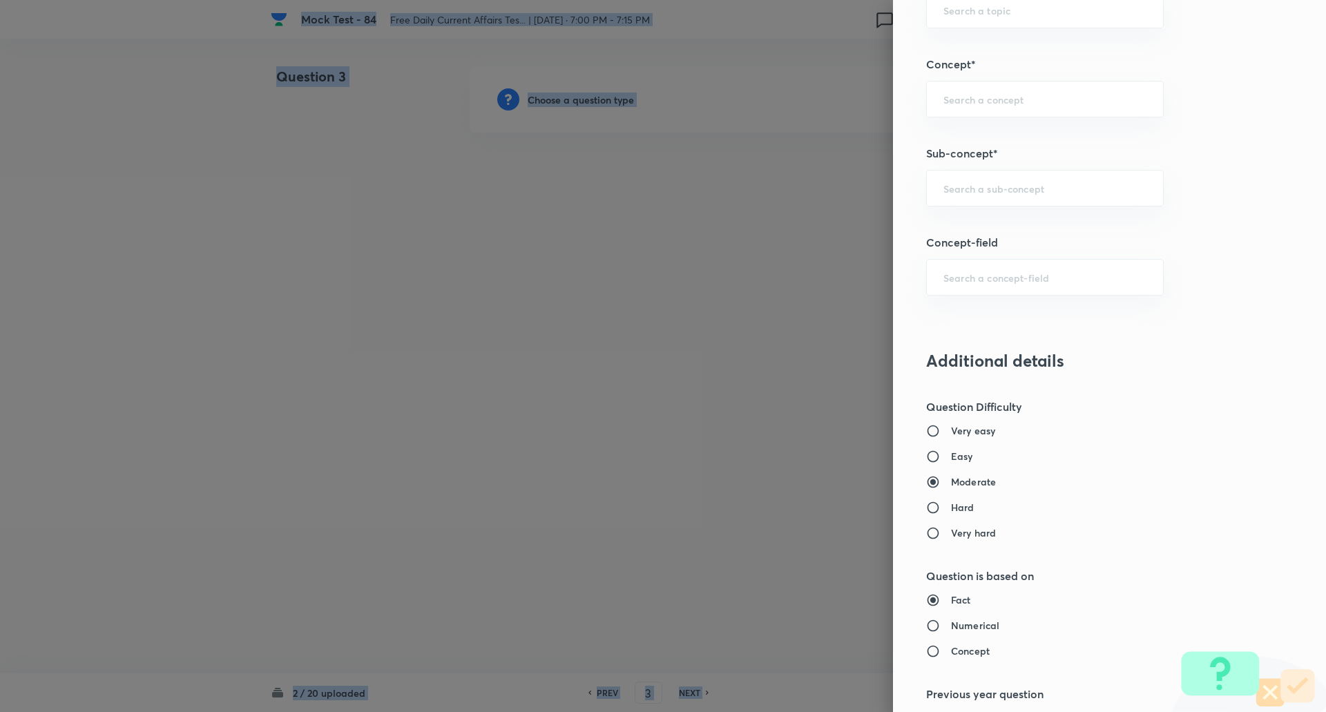
scroll to position [796, 0]
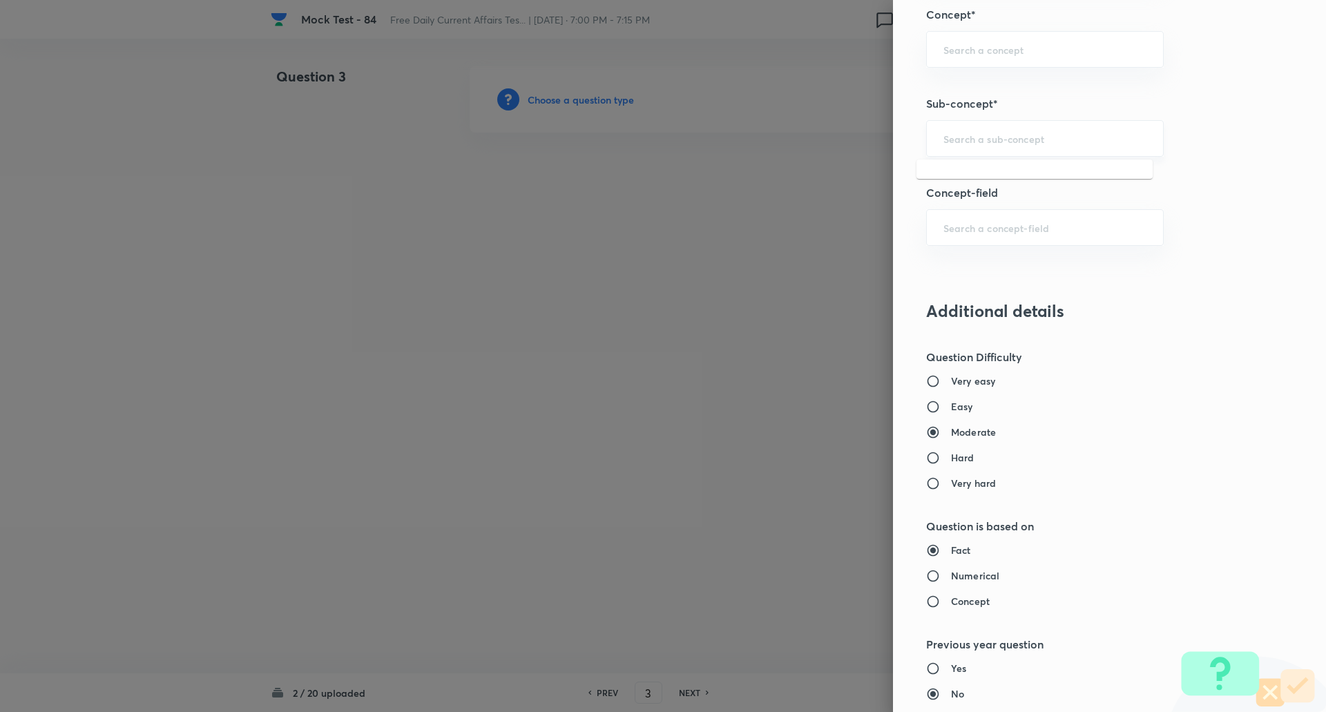
click at [968, 137] on input "text" at bounding box center [1044, 138] width 203 height 13
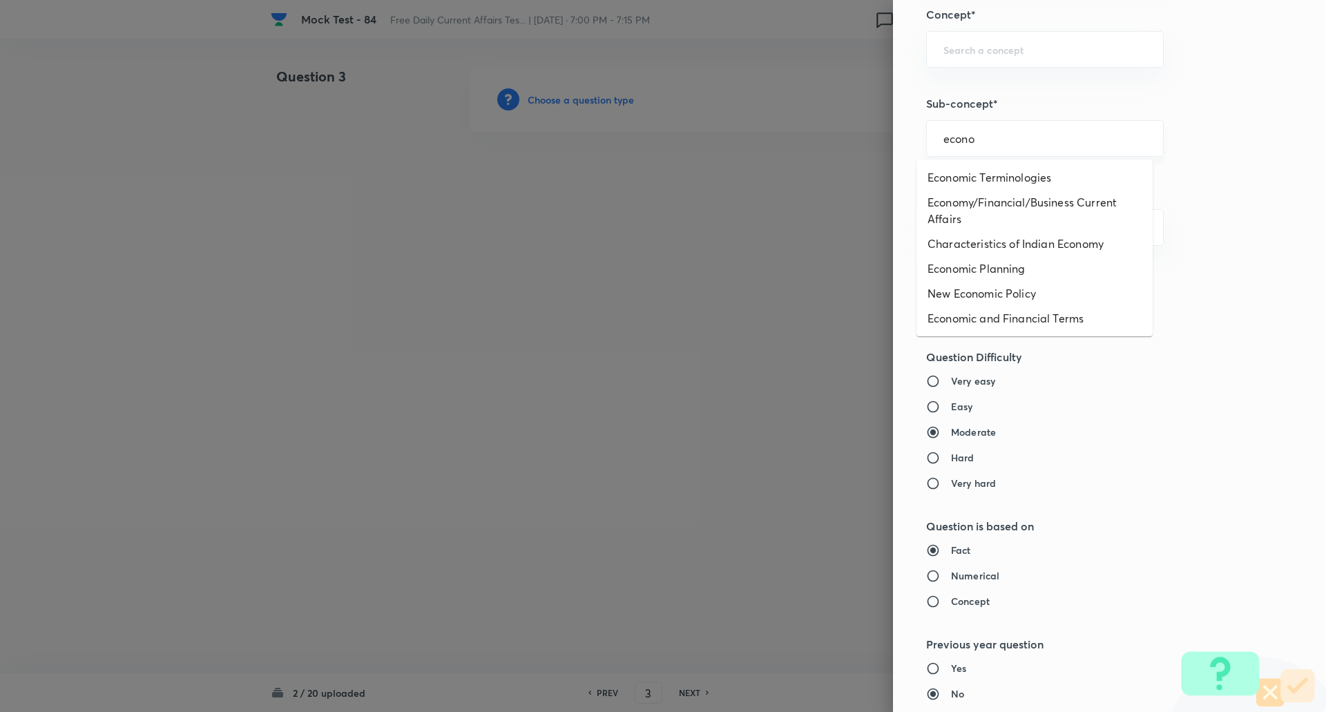
click at [988, 137] on input "econo" at bounding box center [1044, 138] width 203 height 13
click at [986, 201] on li "Economy/Financial/Business Current Affairs" at bounding box center [1035, 210] width 236 height 41
type input "Economy/Financial/Business Current Affairs"
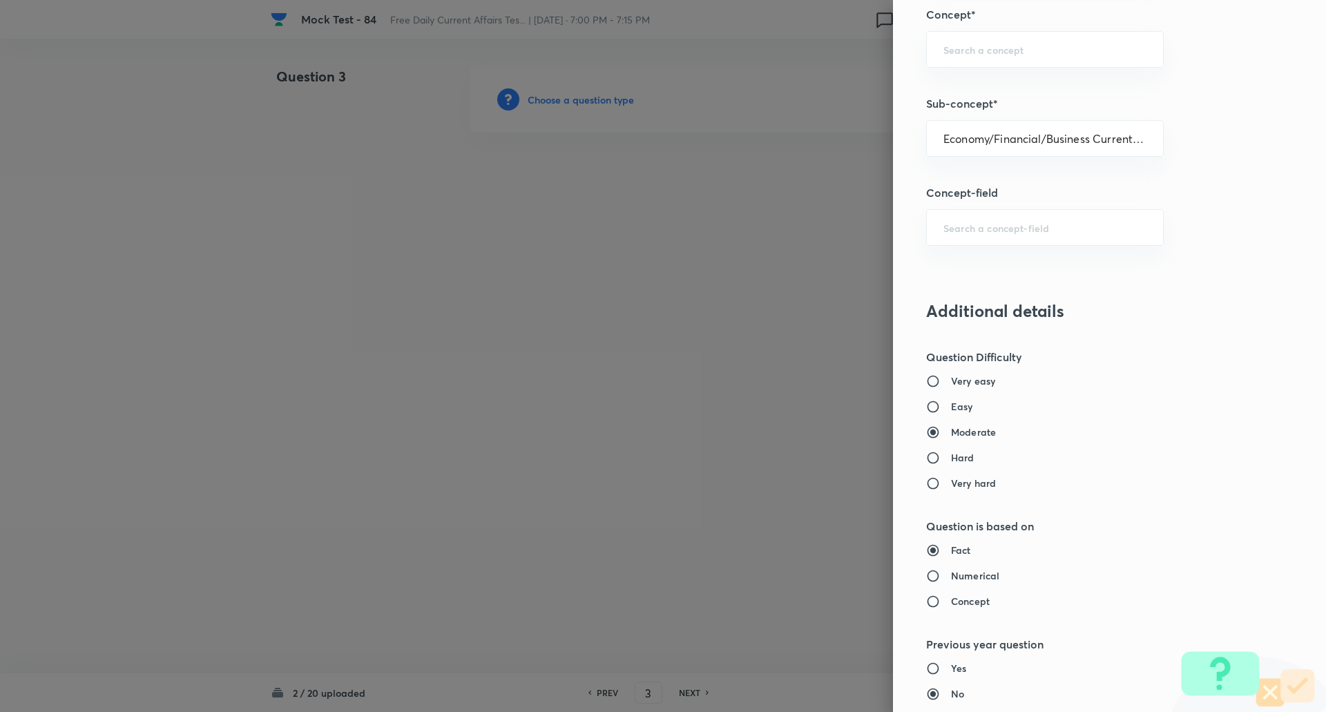
type input "Awareness"
type input "Current Affairs"
type input "Economy/Financial/Business Current Affairs"
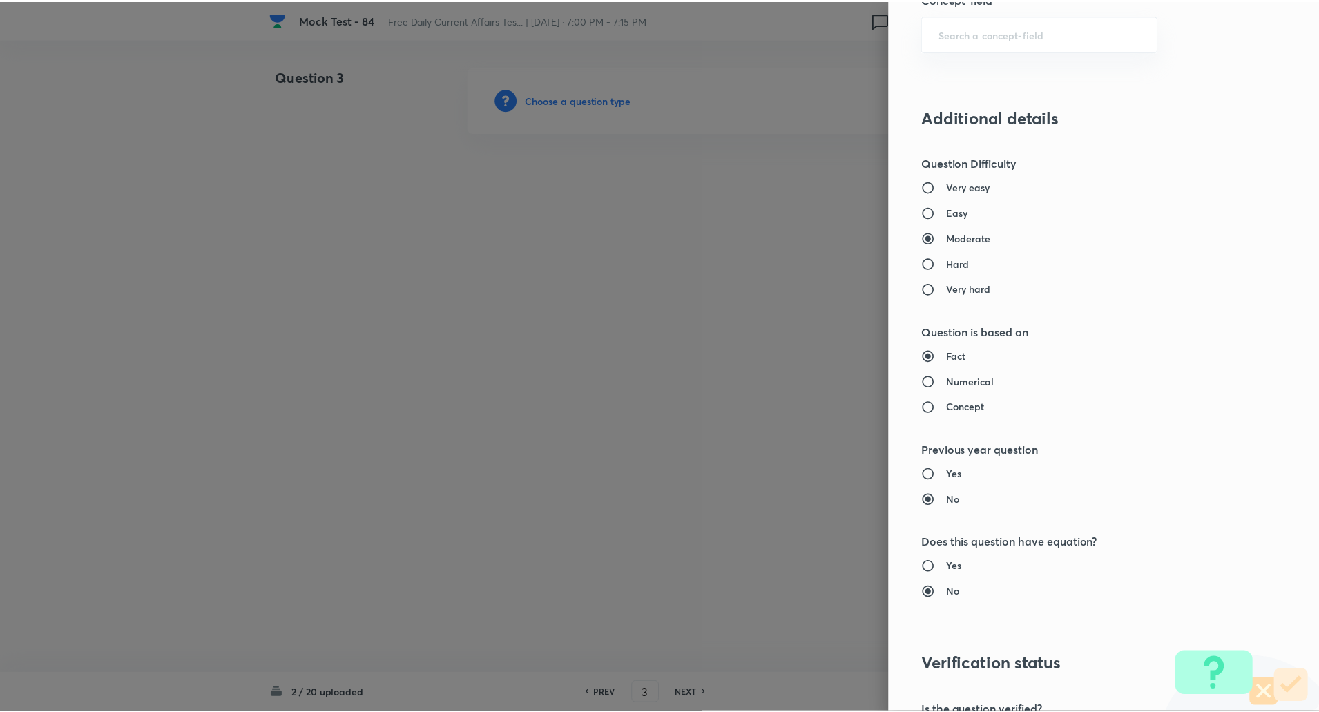
scroll to position [1171, 0]
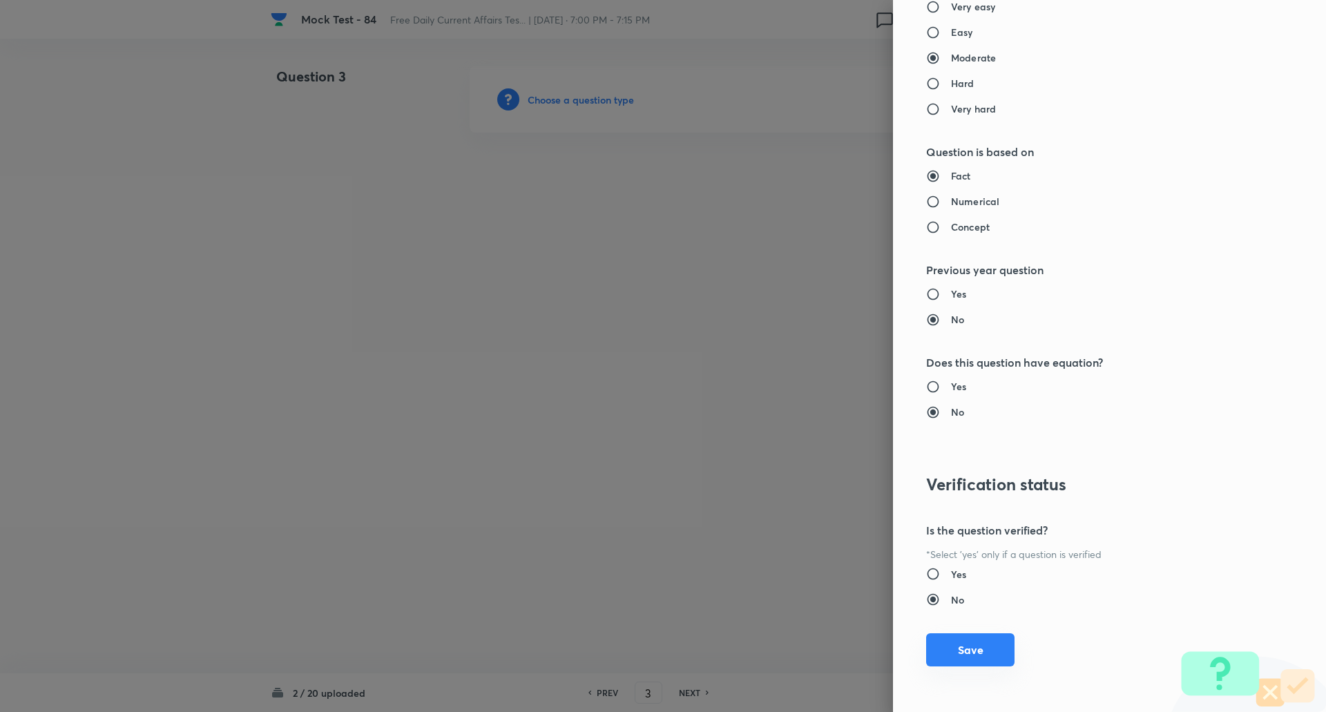
click at [954, 649] on button "Save" at bounding box center [970, 649] width 88 height 33
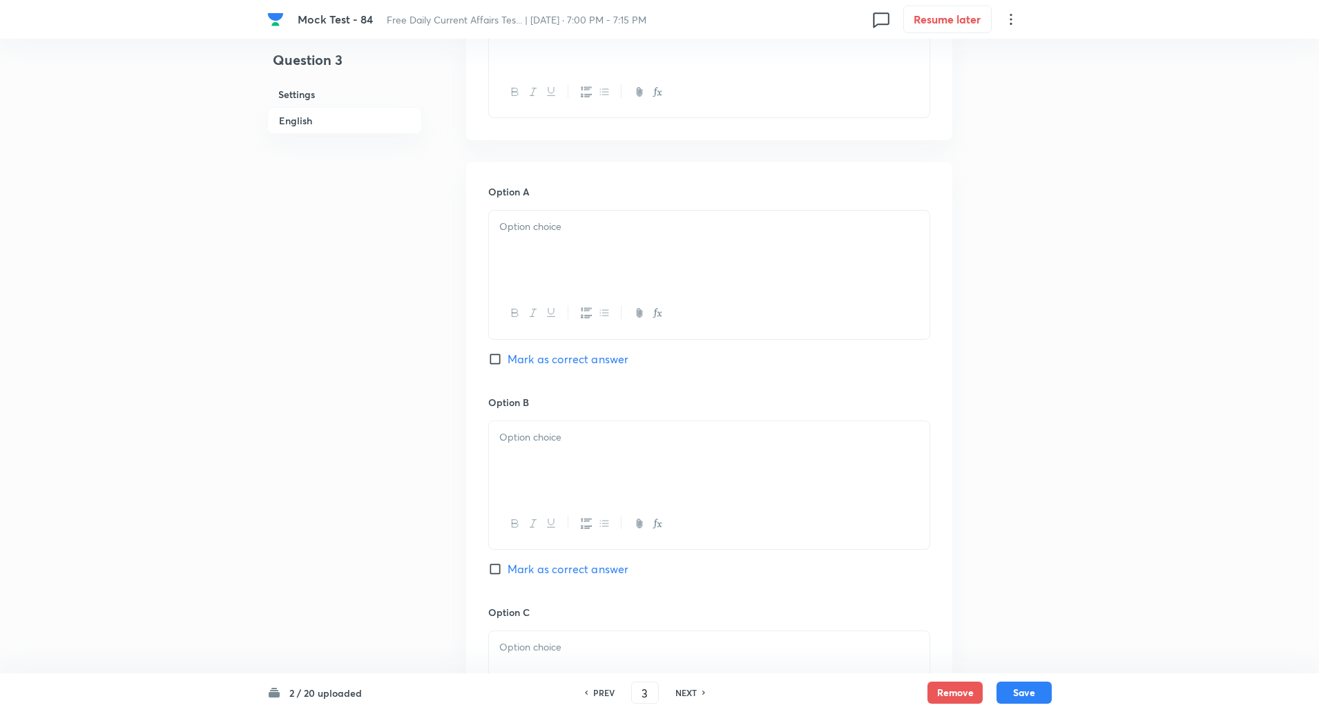
scroll to position [560, 0]
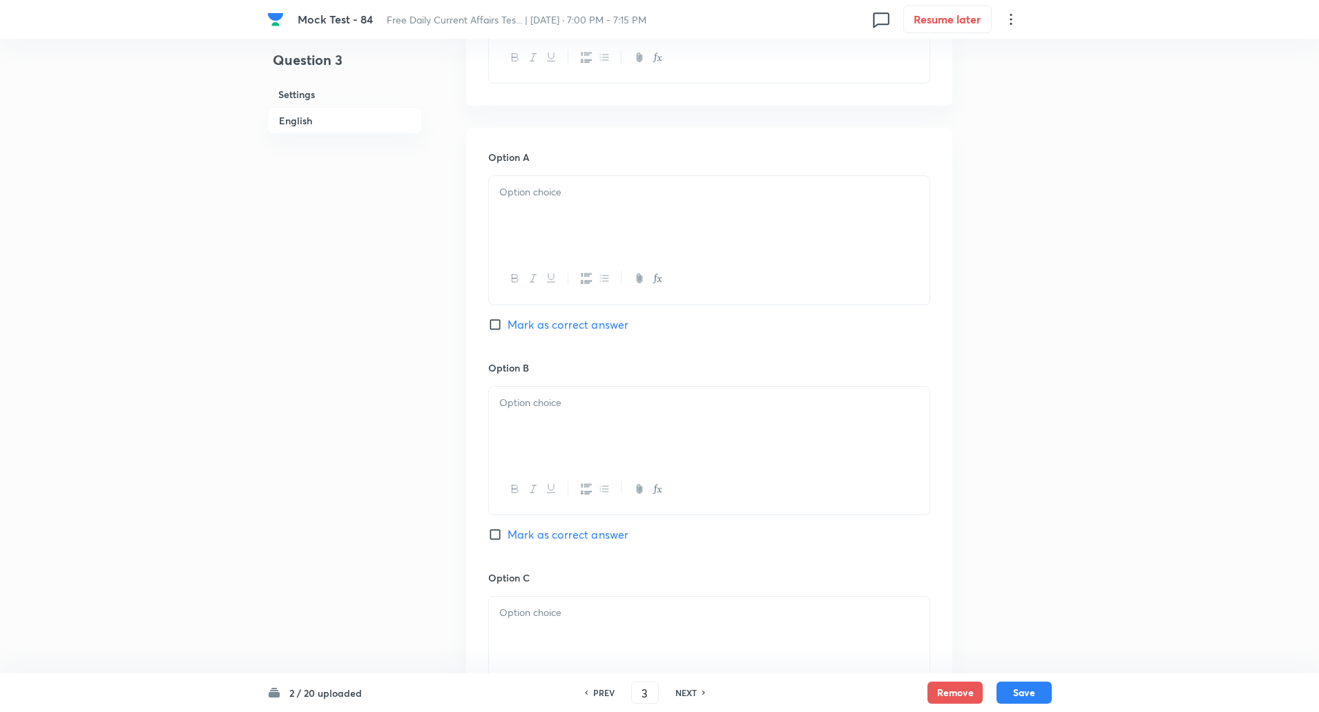
click at [497, 537] on input "Mark as correct answer" at bounding box center [497, 535] width 19 height 14
checkbox input "true"
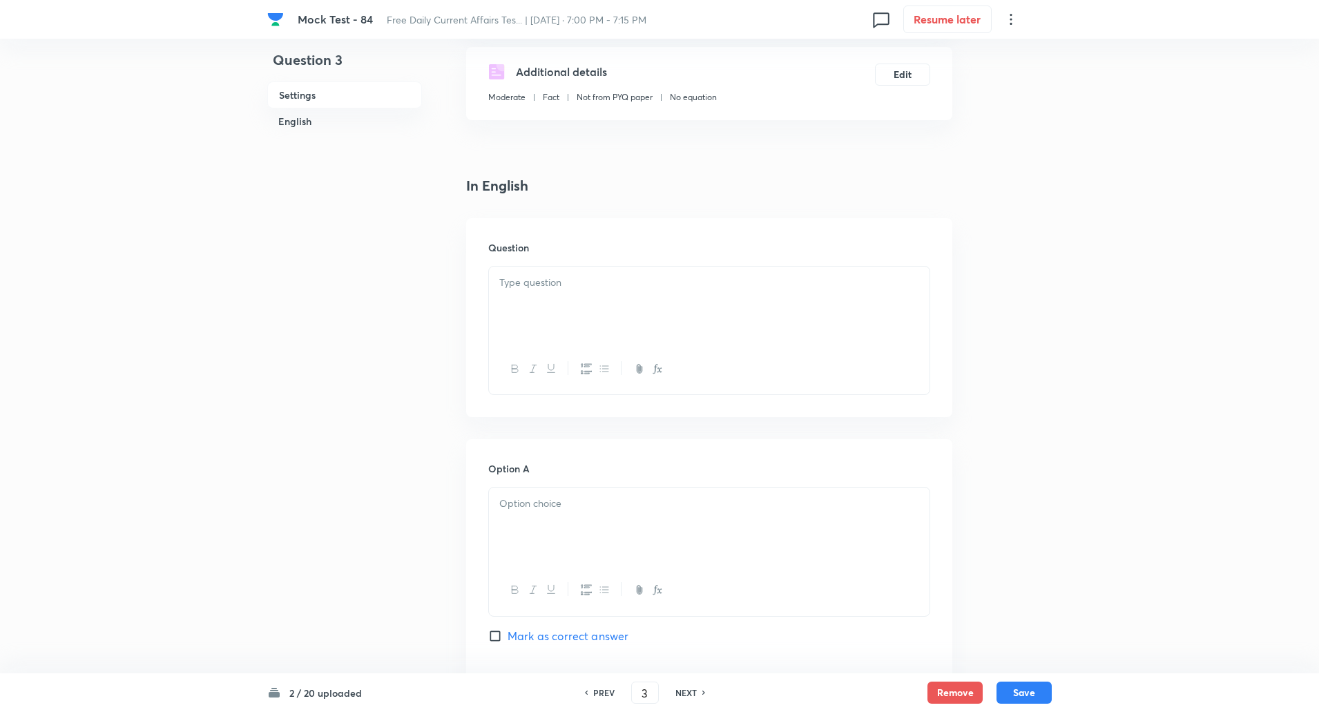
scroll to position [270, 0]
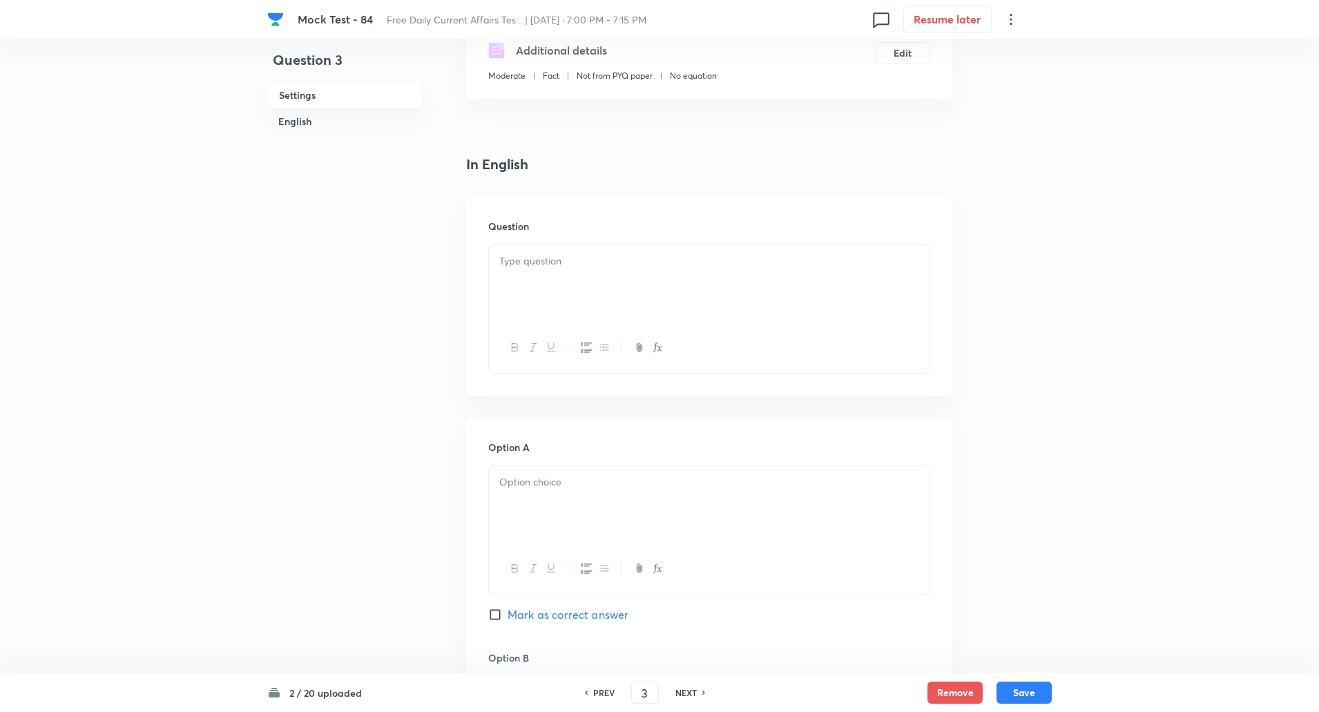
click at [562, 294] on div at bounding box center [709, 283] width 441 height 77
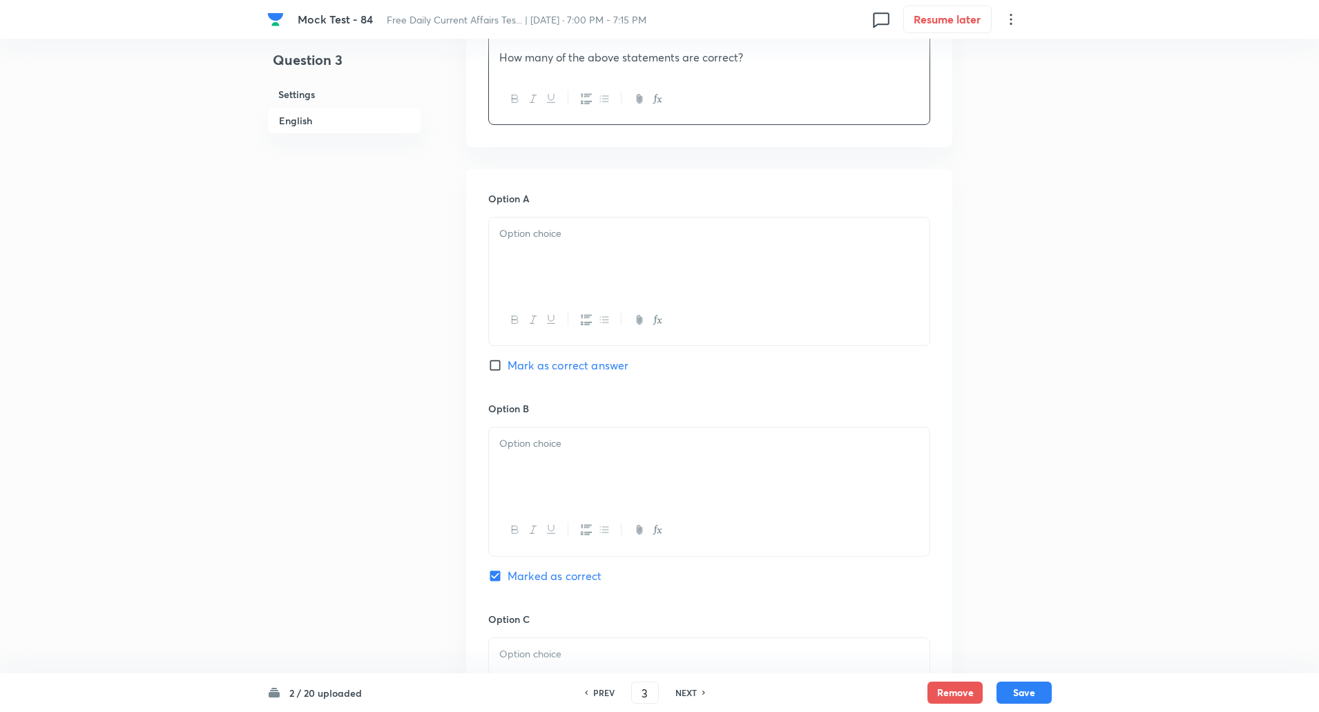
scroll to position [658, 0]
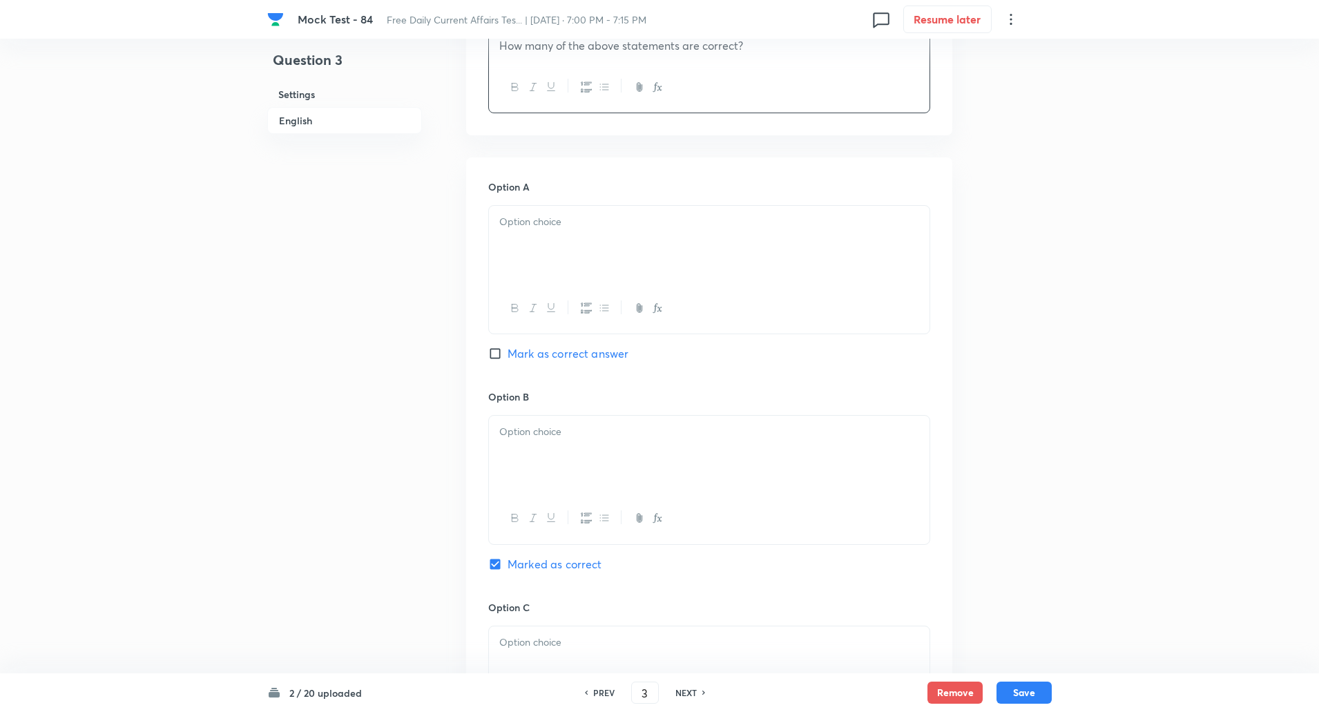
click at [543, 238] on div at bounding box center [709, 244] width 441 height 77
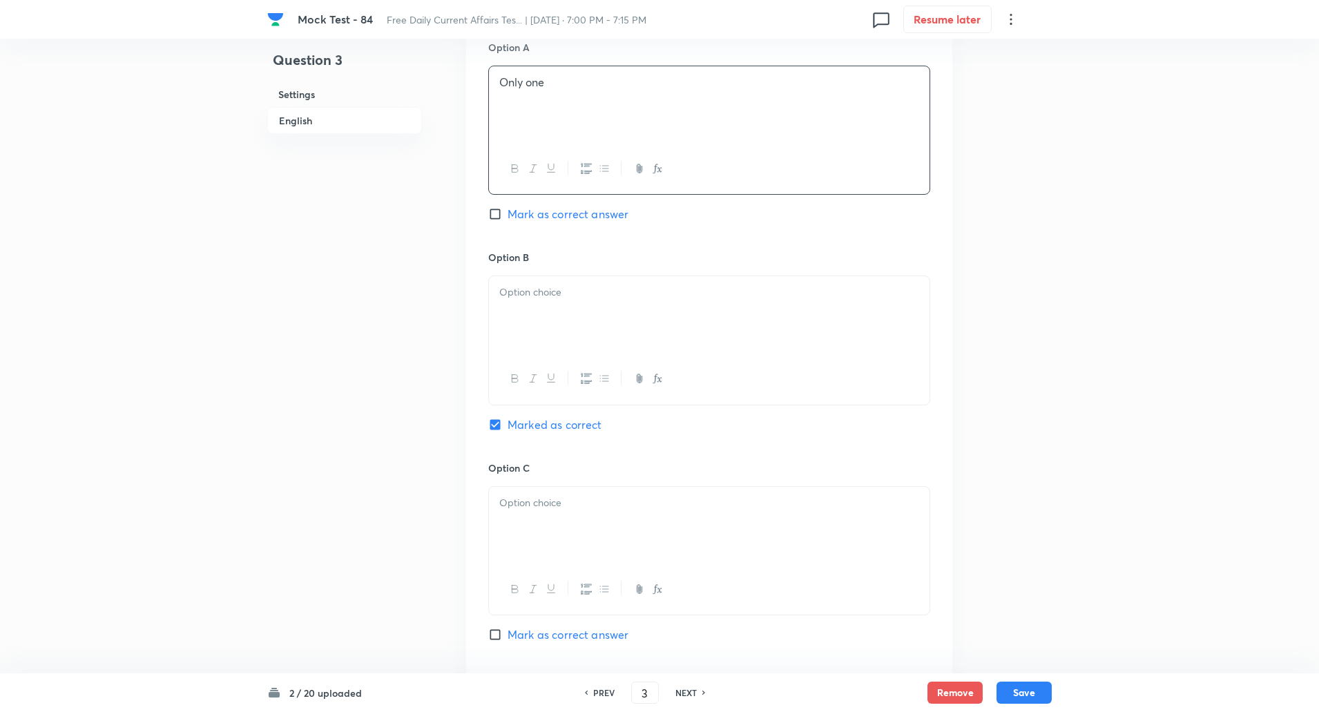
scroll to position [883, 0]
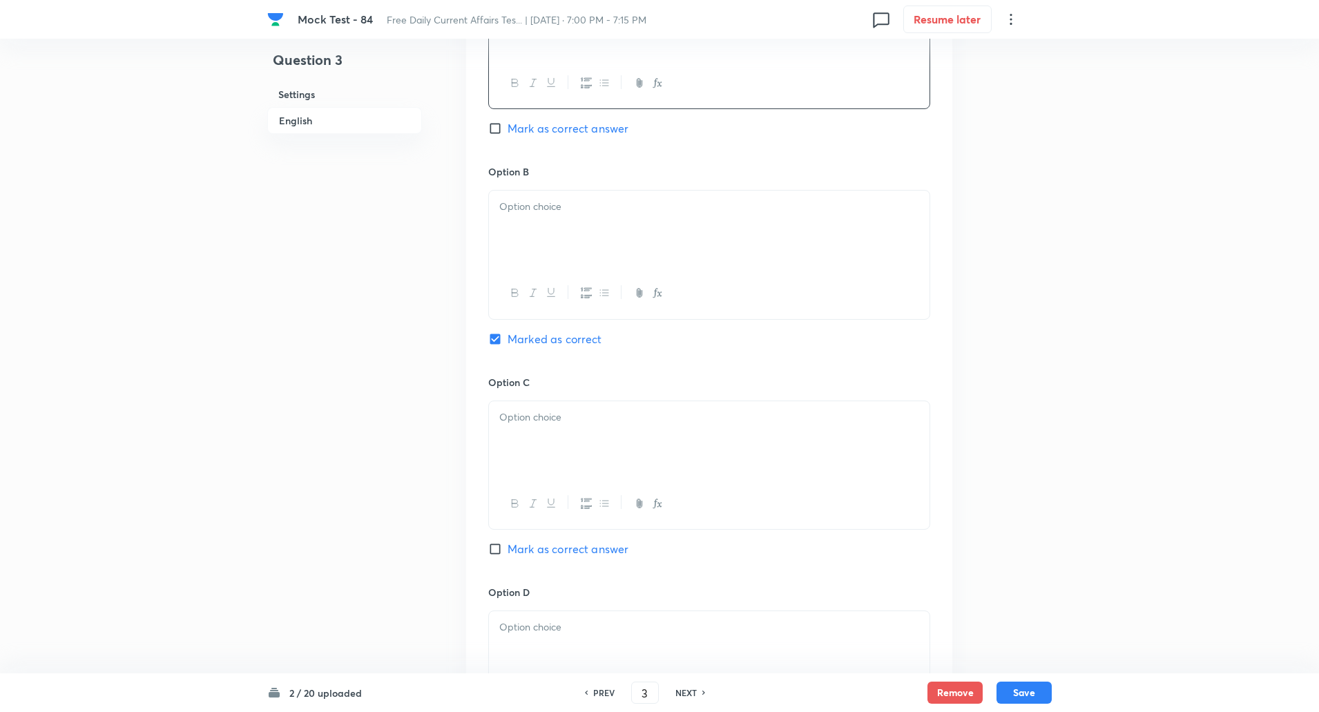
click at [542, 265] on div at bounding box center [709, 229] width 441 height 77
paste div
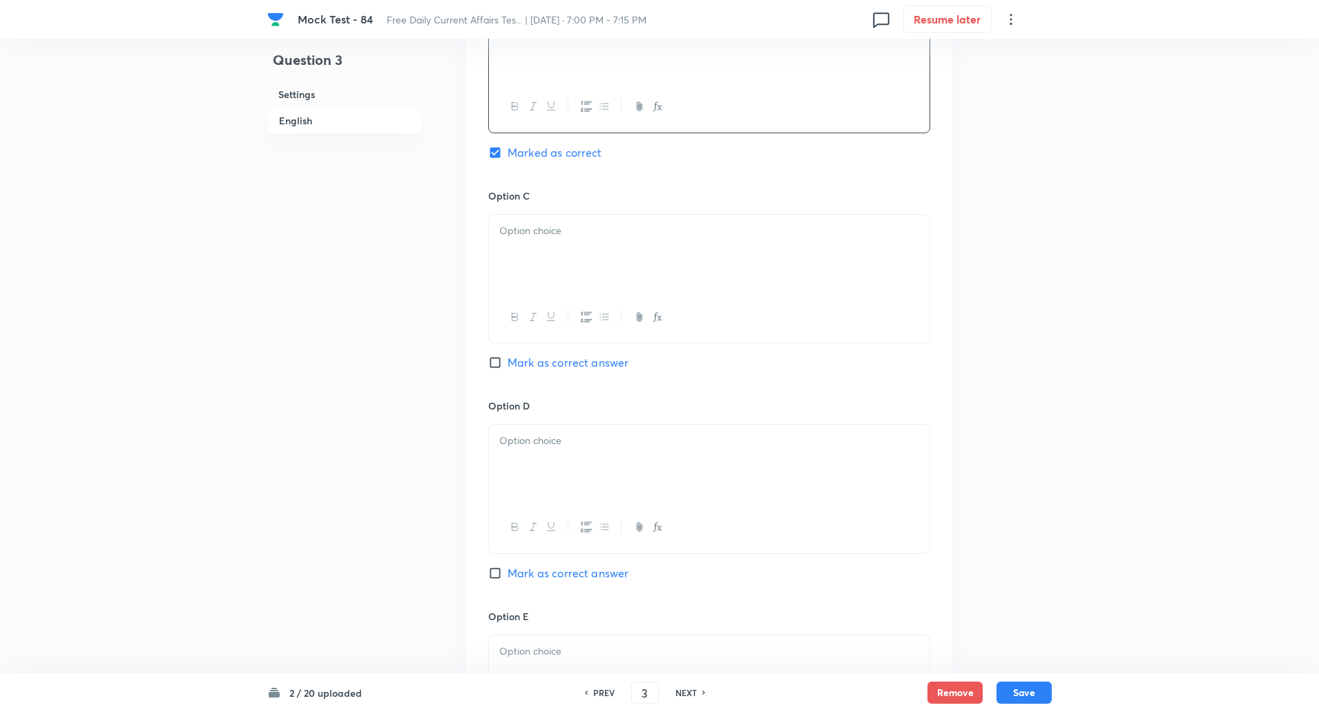
scroll to position [1073, 0]
click at [539, 231] on p at bounding box center [709, 228] width 420 height 16
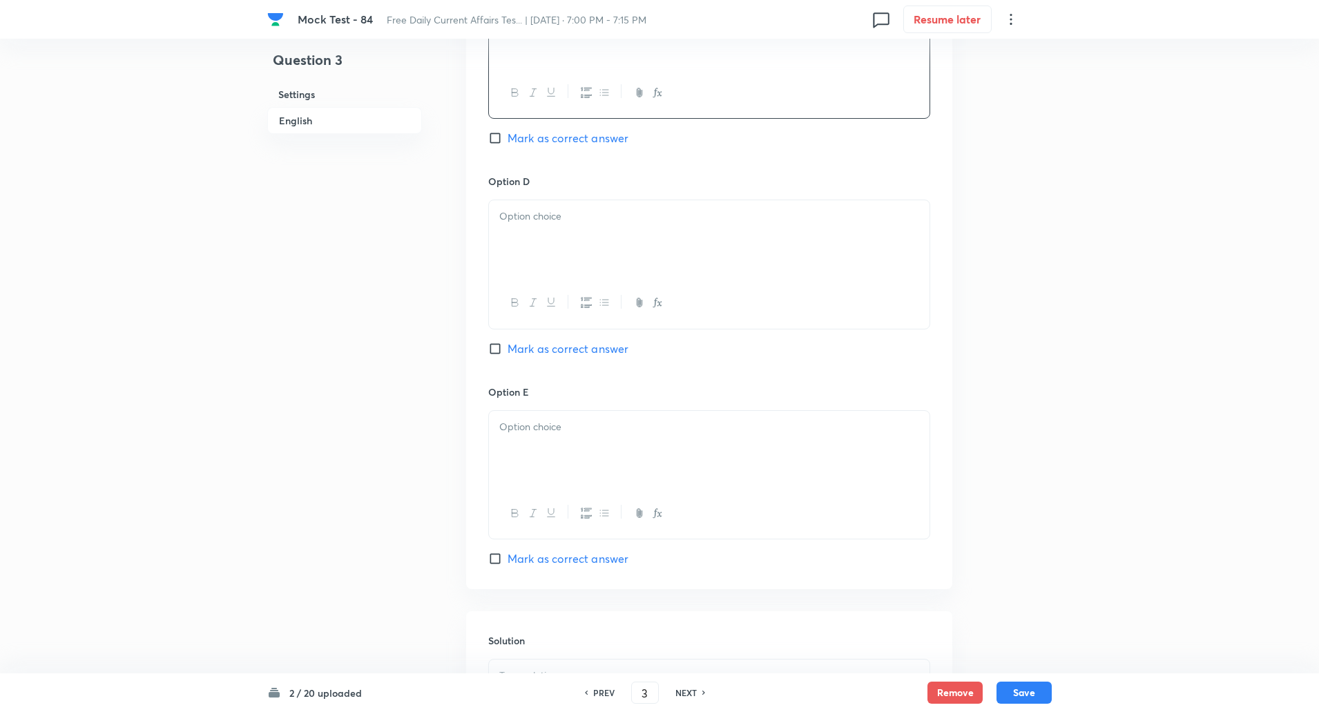
click at [541, 236] on div at bounding box center [709, 238] width 441 height 77
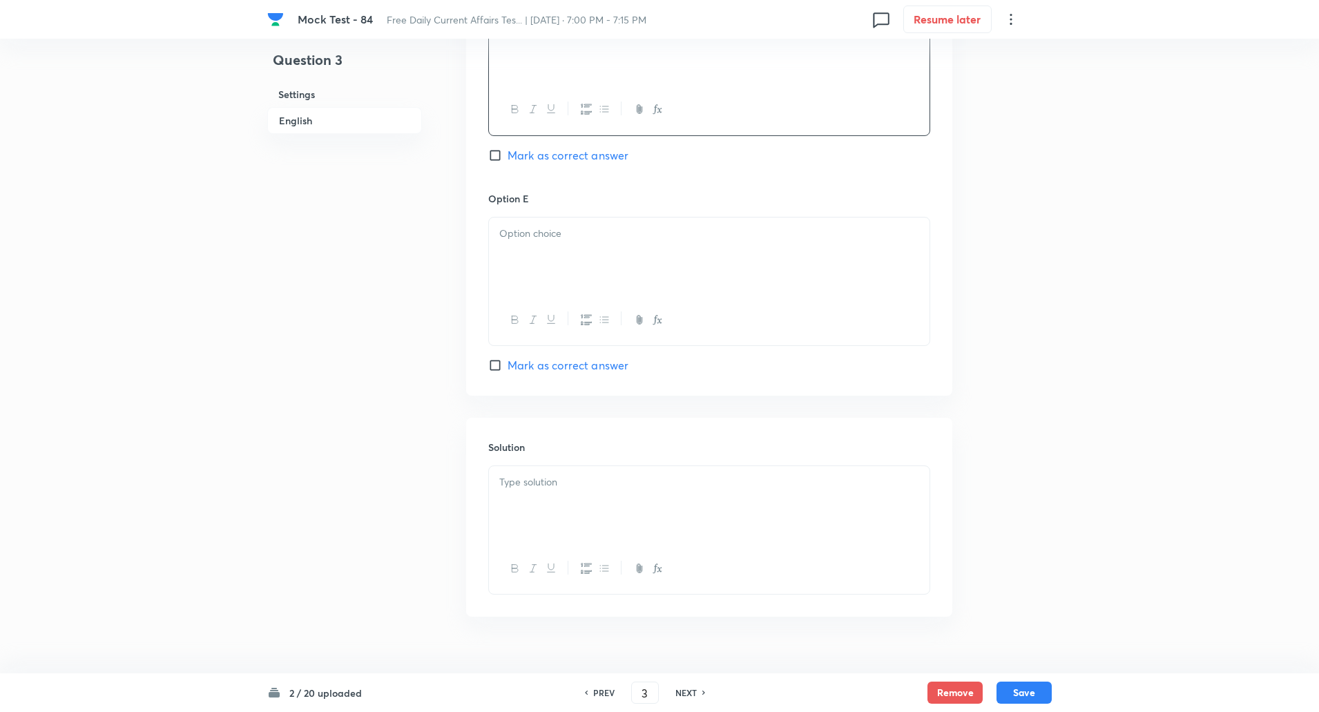
scroll to position [1493, 0]
click at [545, 257] on div at bounding box center [709, 251] width 441 height 77
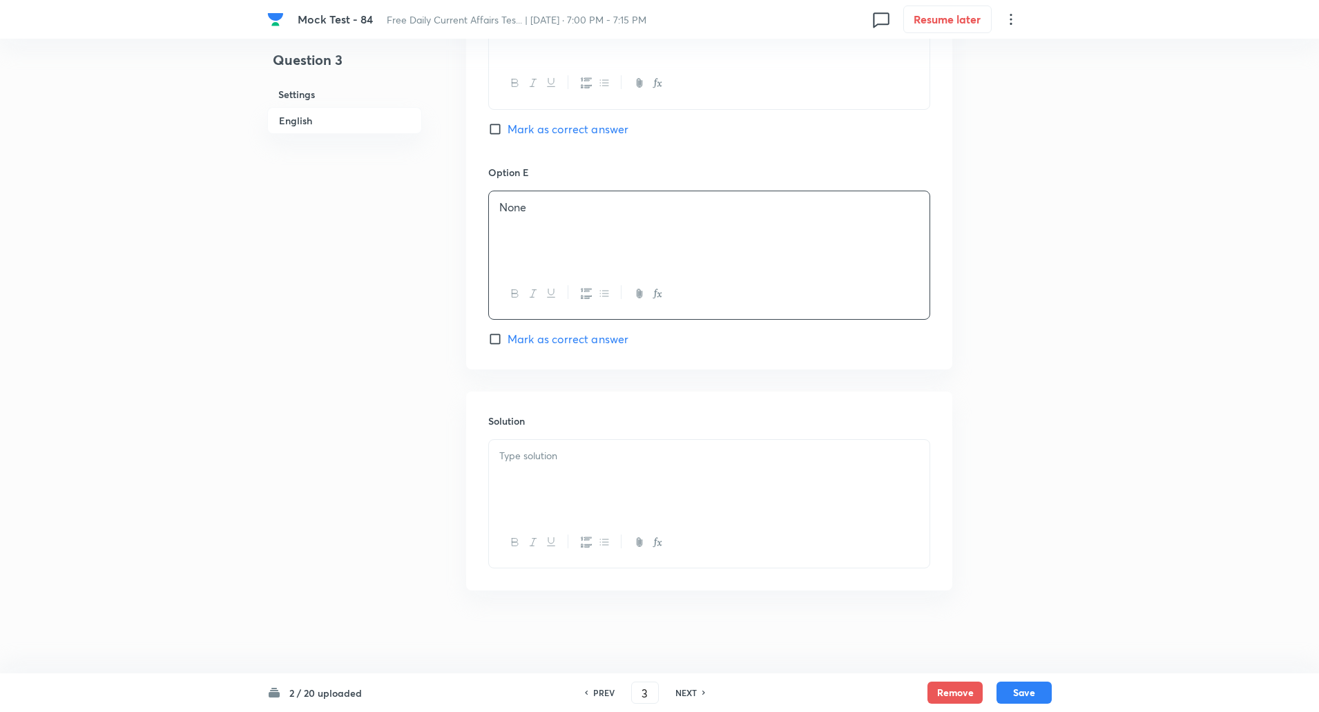
click at [529, 475] on div at bounding box center [709, 478] width 441 height 77
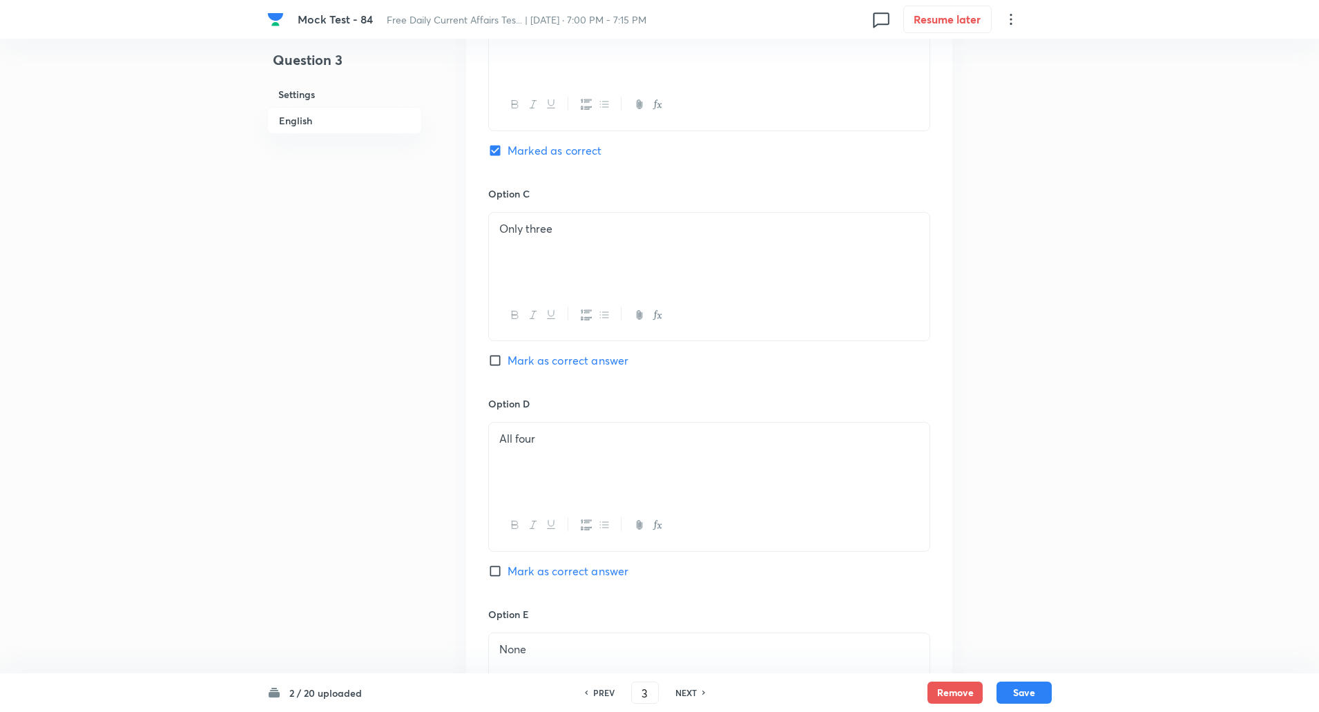
scroll to position [1579, 0]
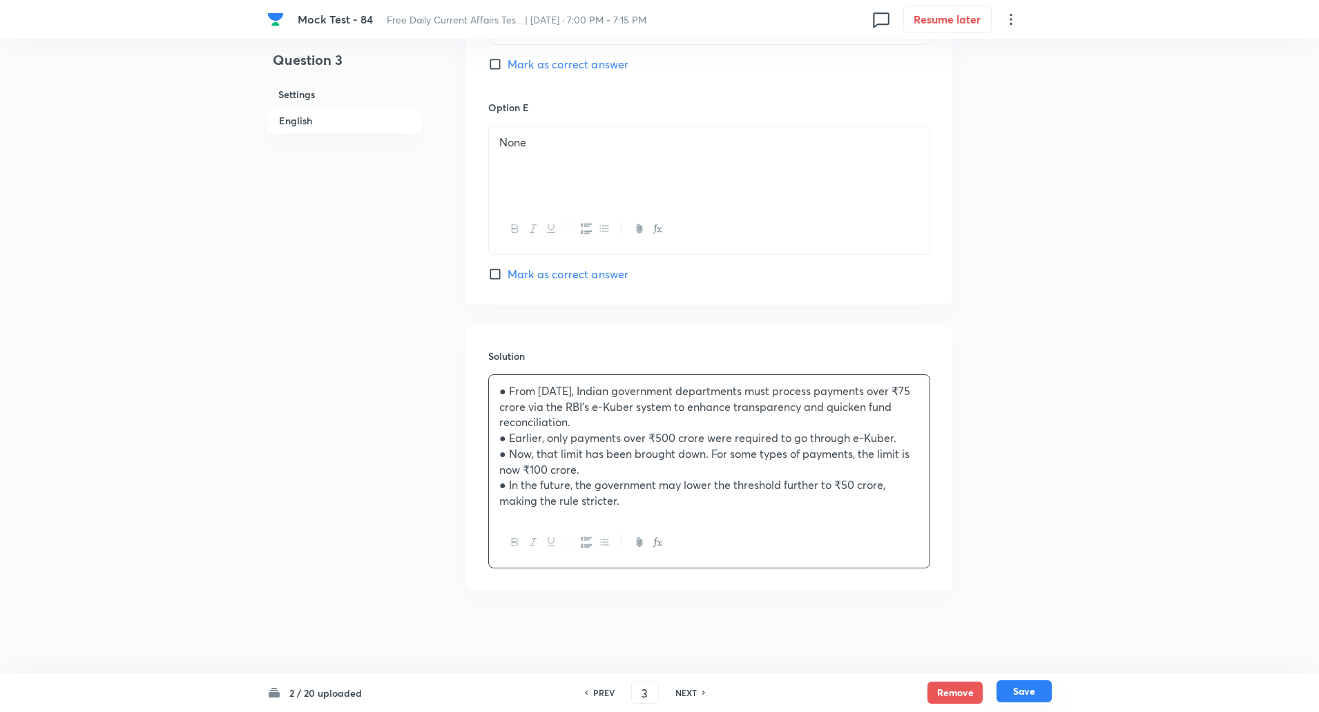
click at [1031, 692] on button "Save" at bounding box center [1024, 691] width 55 height 22
type input "4"
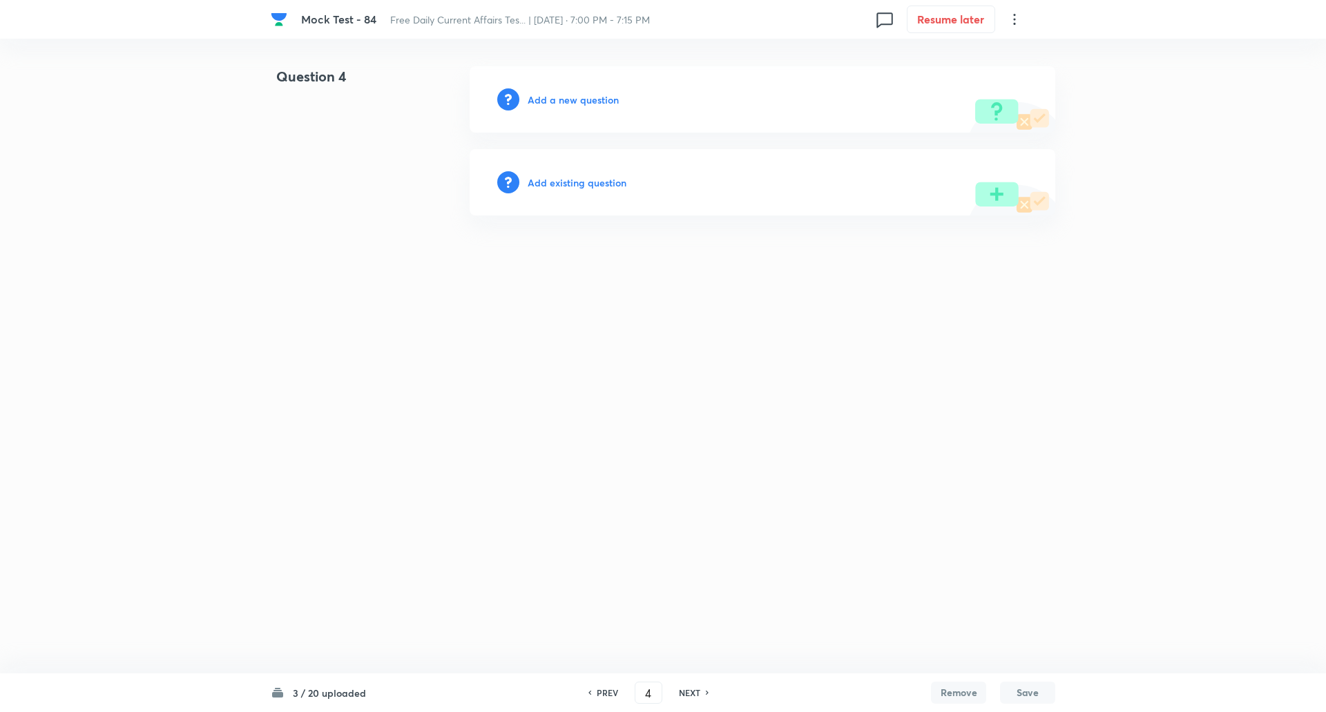
click at [568, 100] on h6 "Add a new question" at bounding box center [573, 100] width 91 height 15
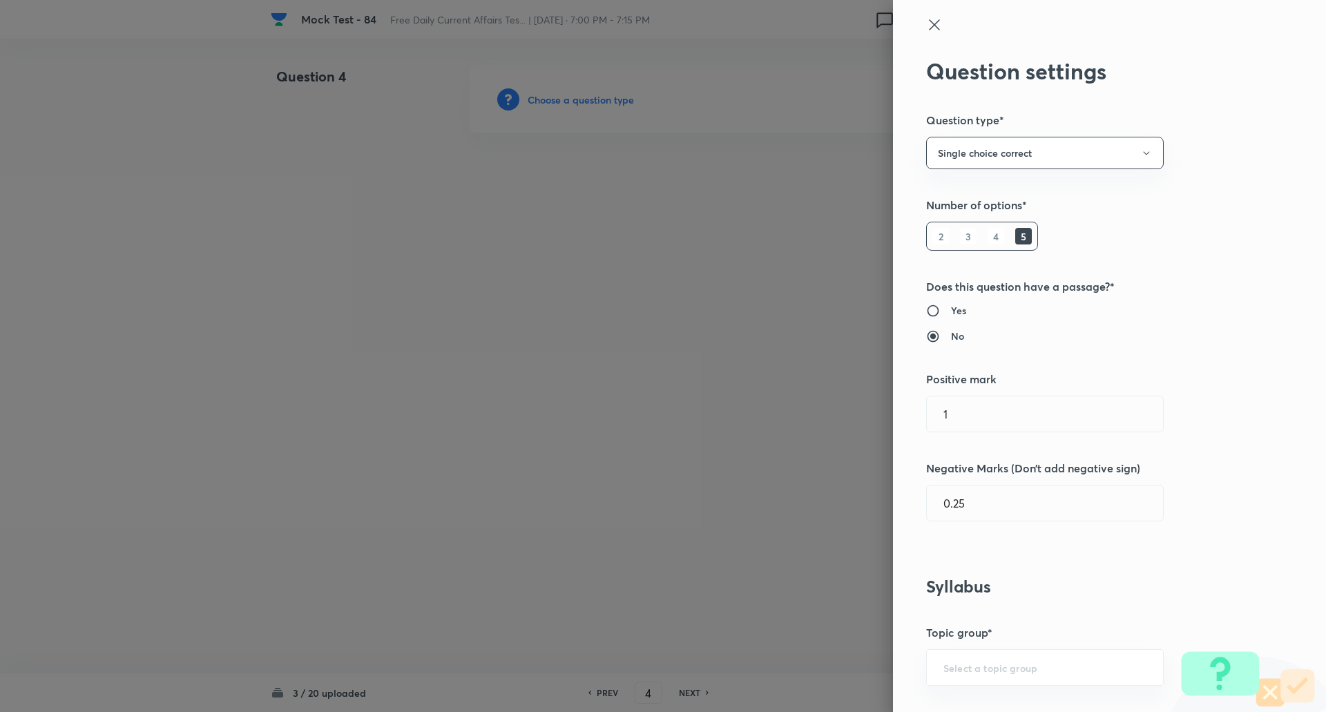
click at [568, 100] on div at bounding box center [663, 356] width 1326 height 712
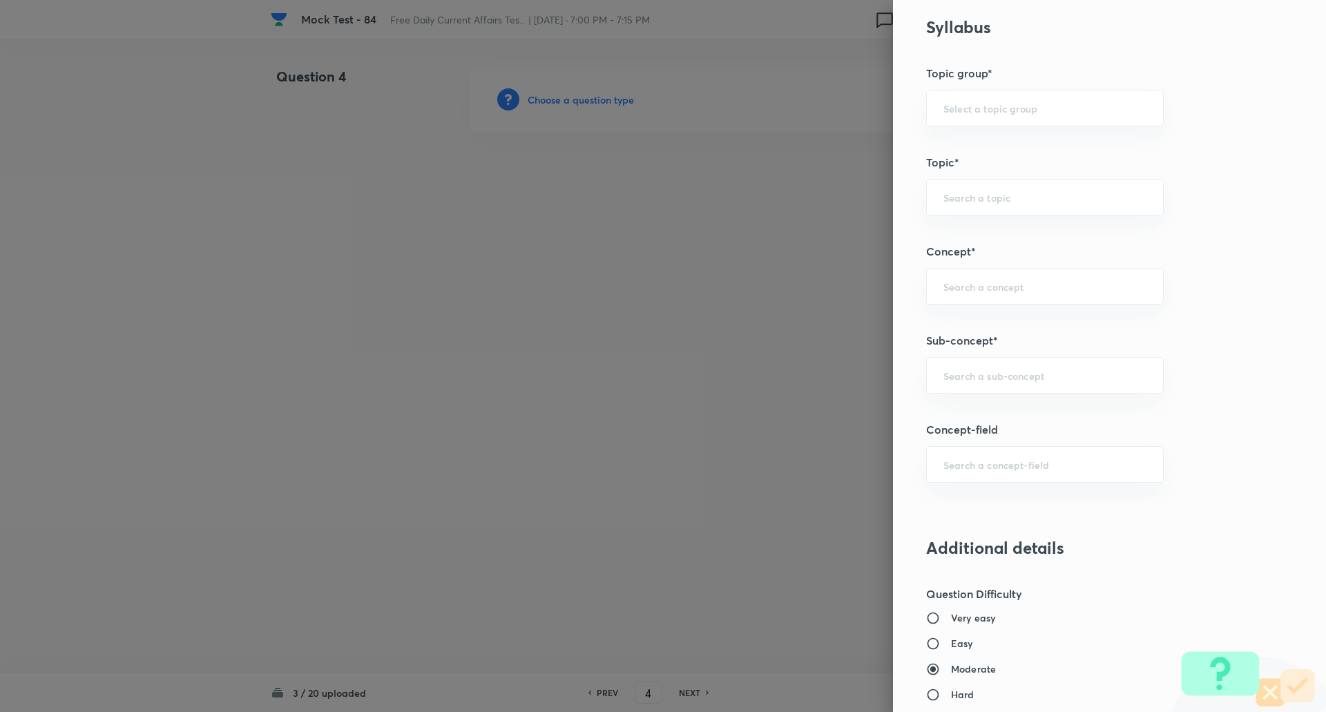
scroll to position [596, 0]
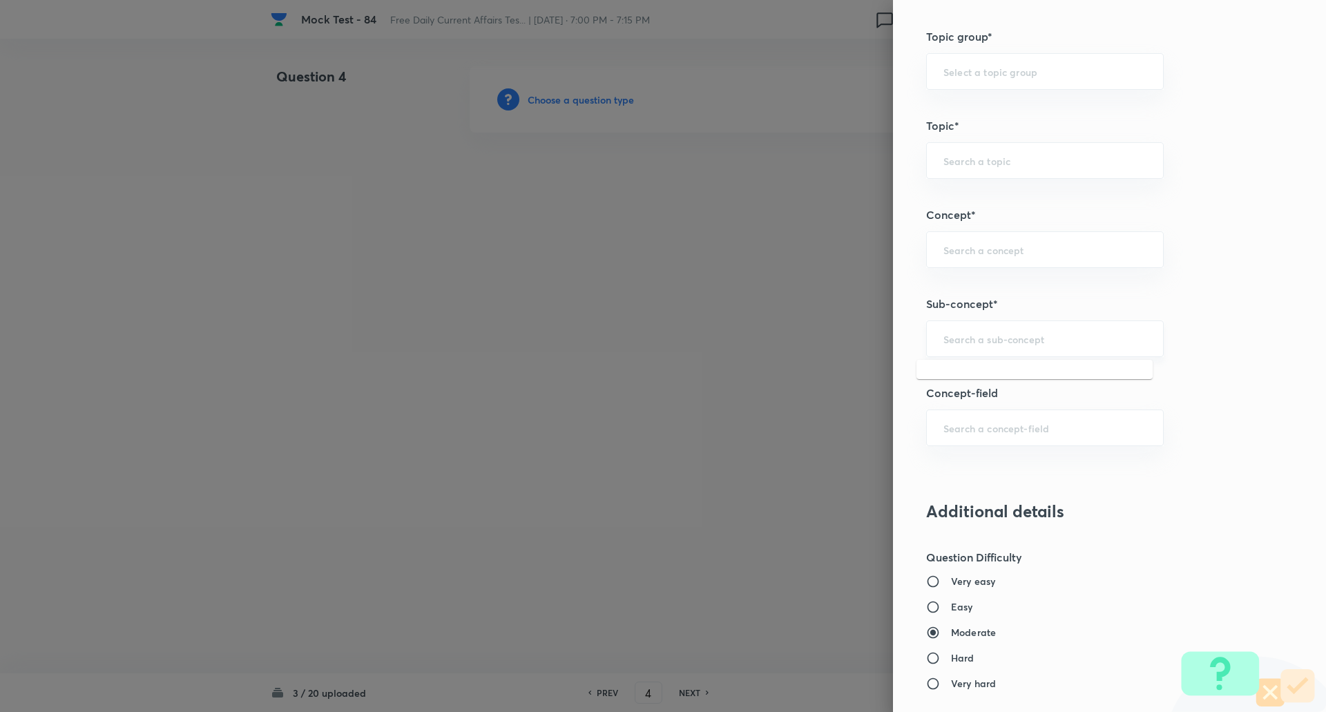
click at [958, 343] on input "text" at bounding box center [1044, 338] width 203 height 13
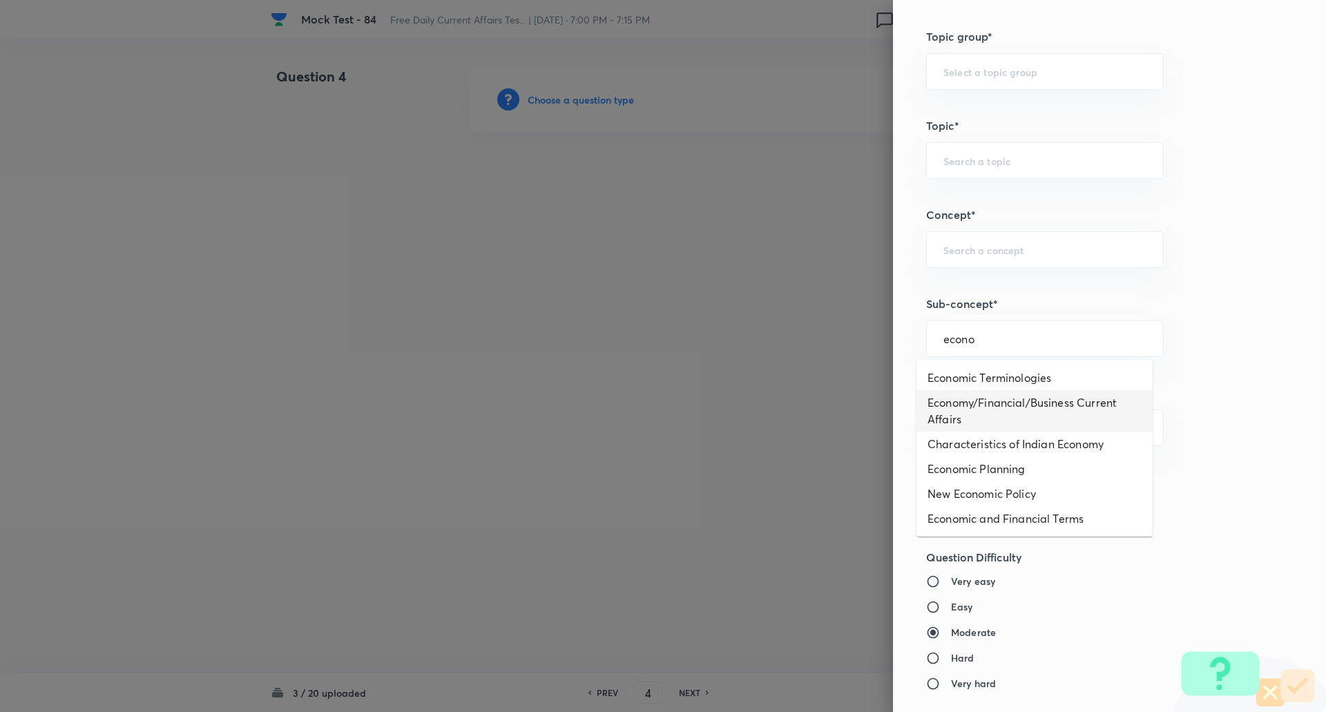
click at [1010, 402] on li "Economy/Financial/Business Current Affairs" at bounding box center [1035, 410] width 236 height 41
type input "Economy/Financial/Business Current Affairs"
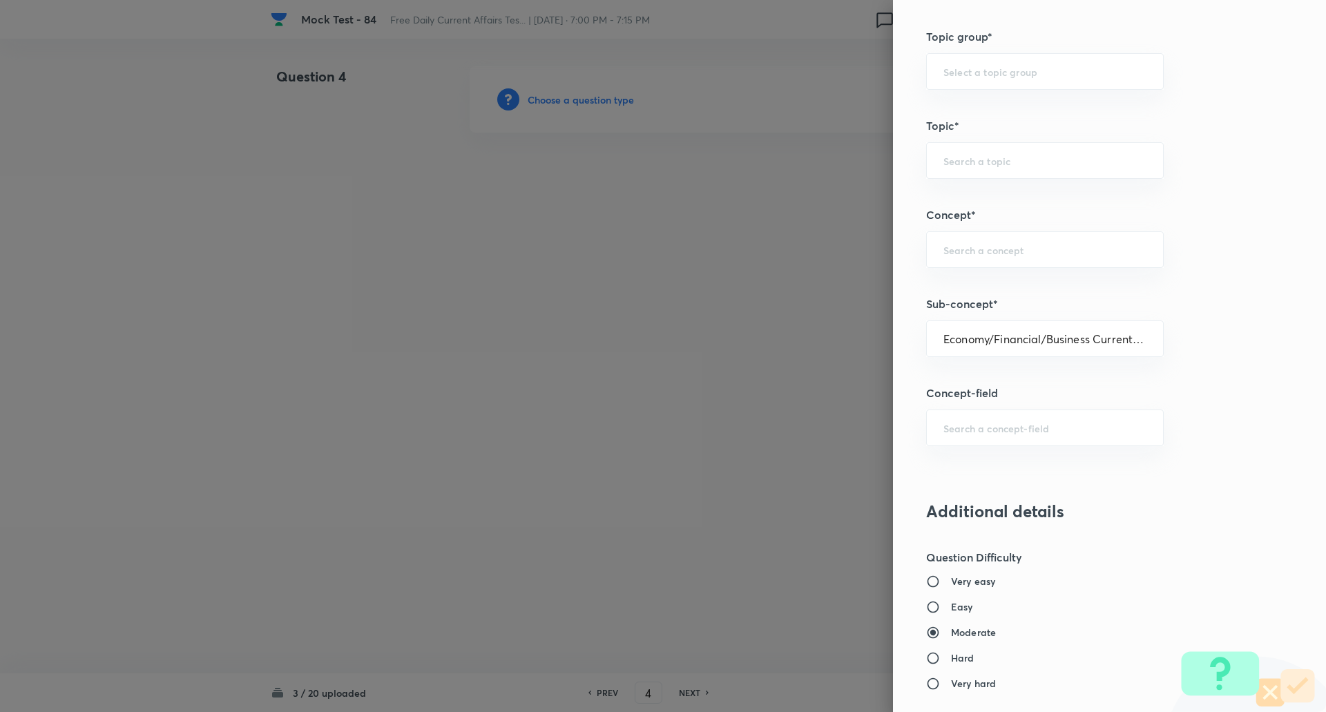
type input "Awareness"
type input "Current Affairs"
type input "Economy/Financial/Business Current Affairs"
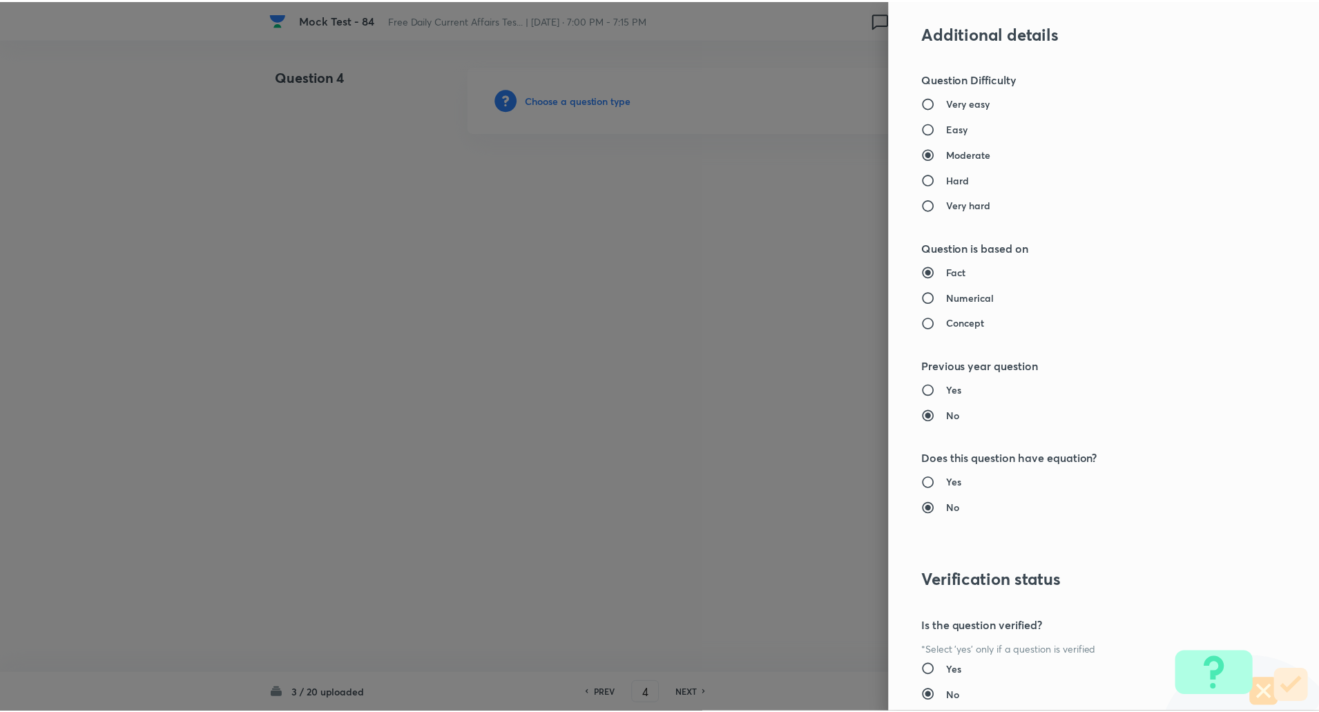
scroll to position [1171, 0]
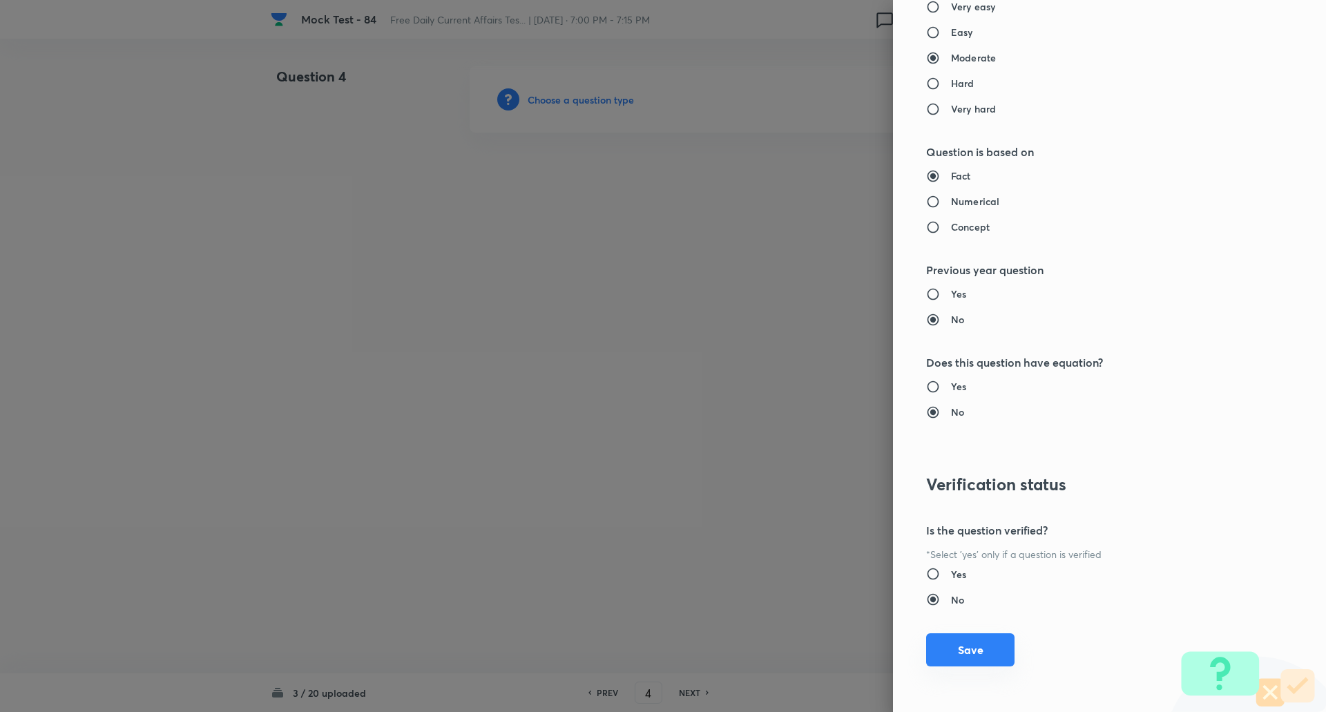
click at [961, 652] on button "Save" at bounding box center [970, 649] width 88 height 33
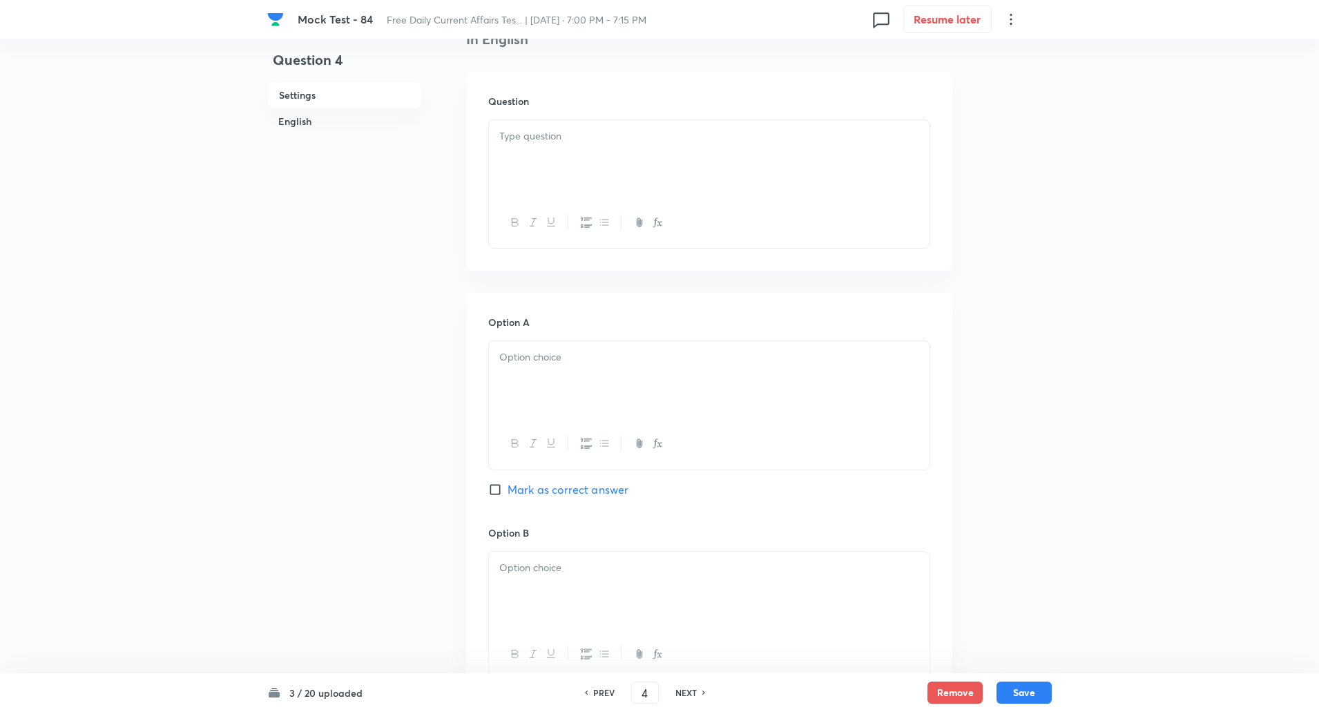
scroll to position [421, 0]
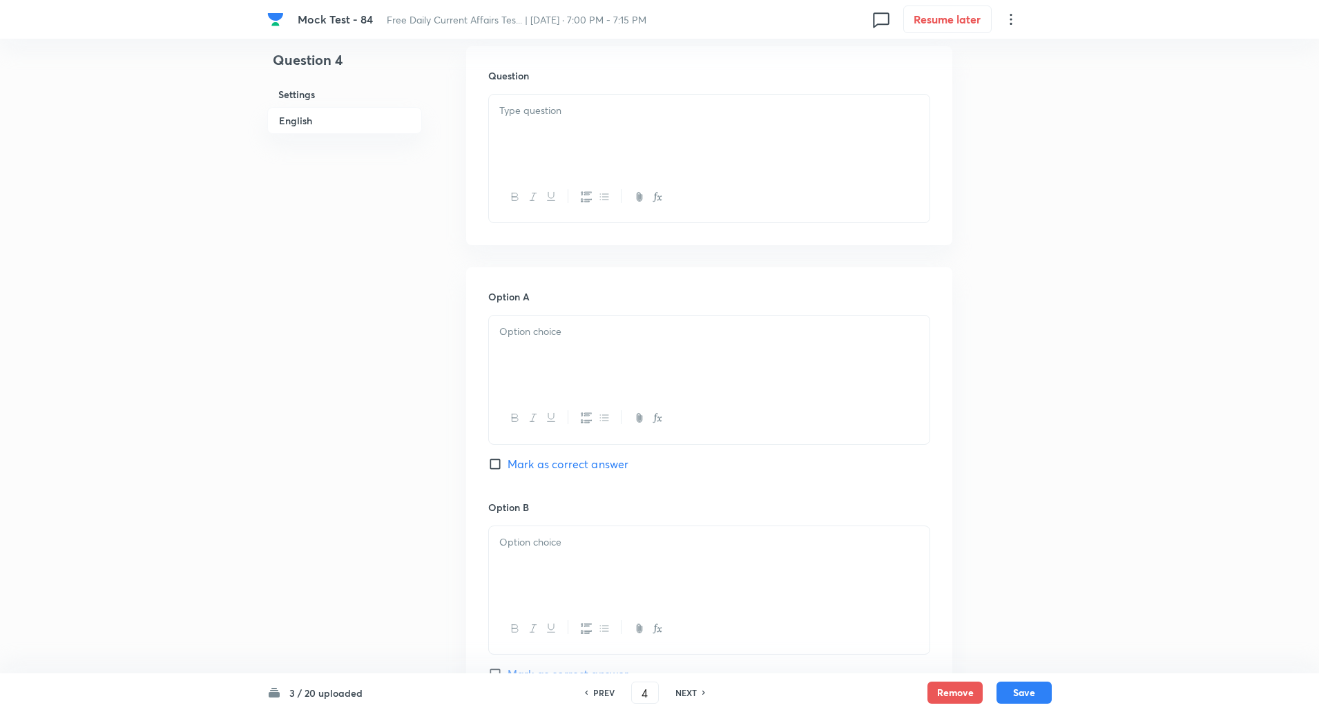
click at [506, 468] on input "Mark as correct answer" at bounding box center [497, 464] width 19 height 14
checkbox input "true"
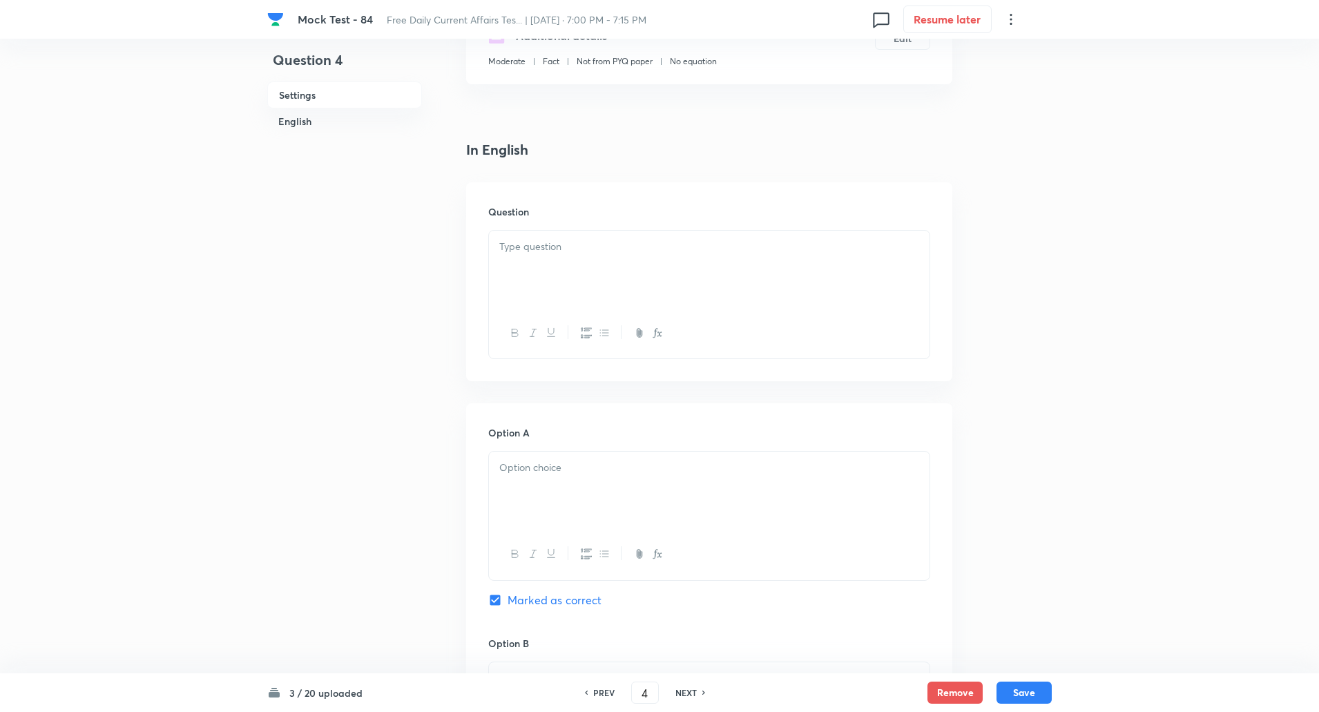
scroll to position [281, 0]
click at [550, 266] on div at bounding box center [709, 272] width 441 height 77
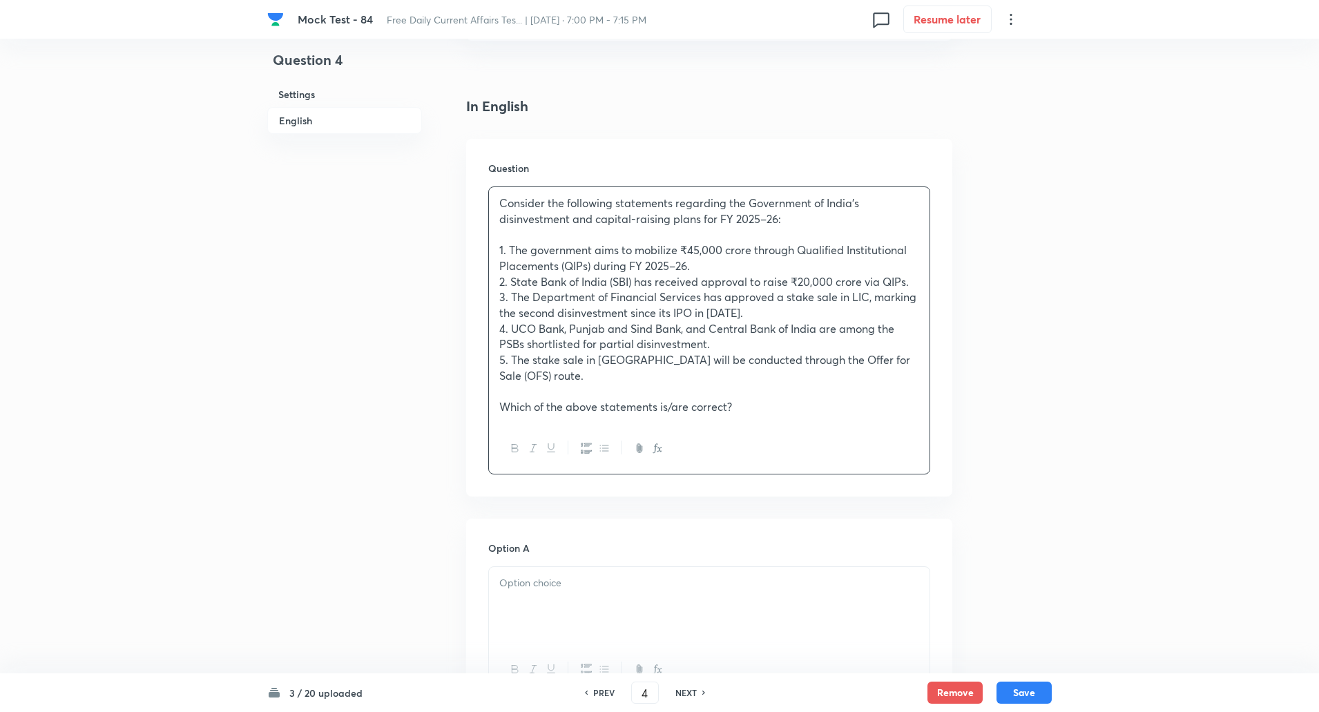
scroll to position [564, 0]
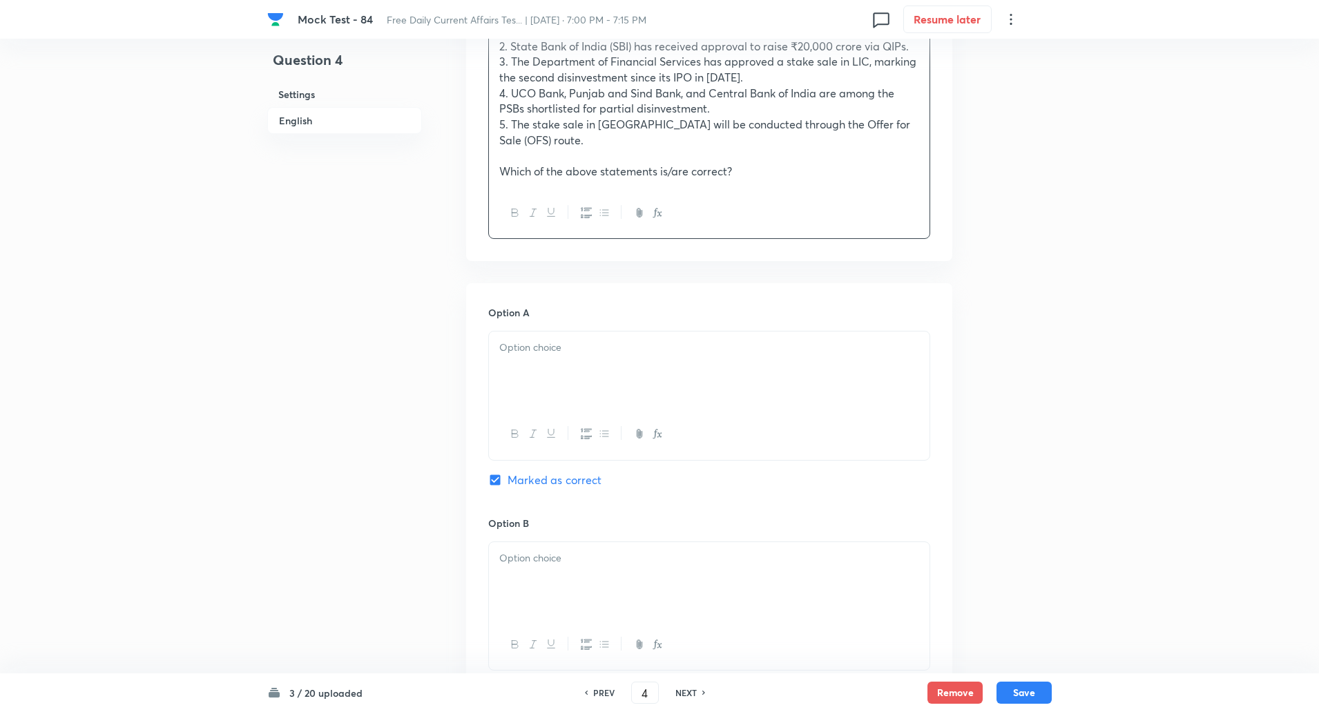
click at [530, 352] on div at bounding box center [709, 370] width 441 height 77
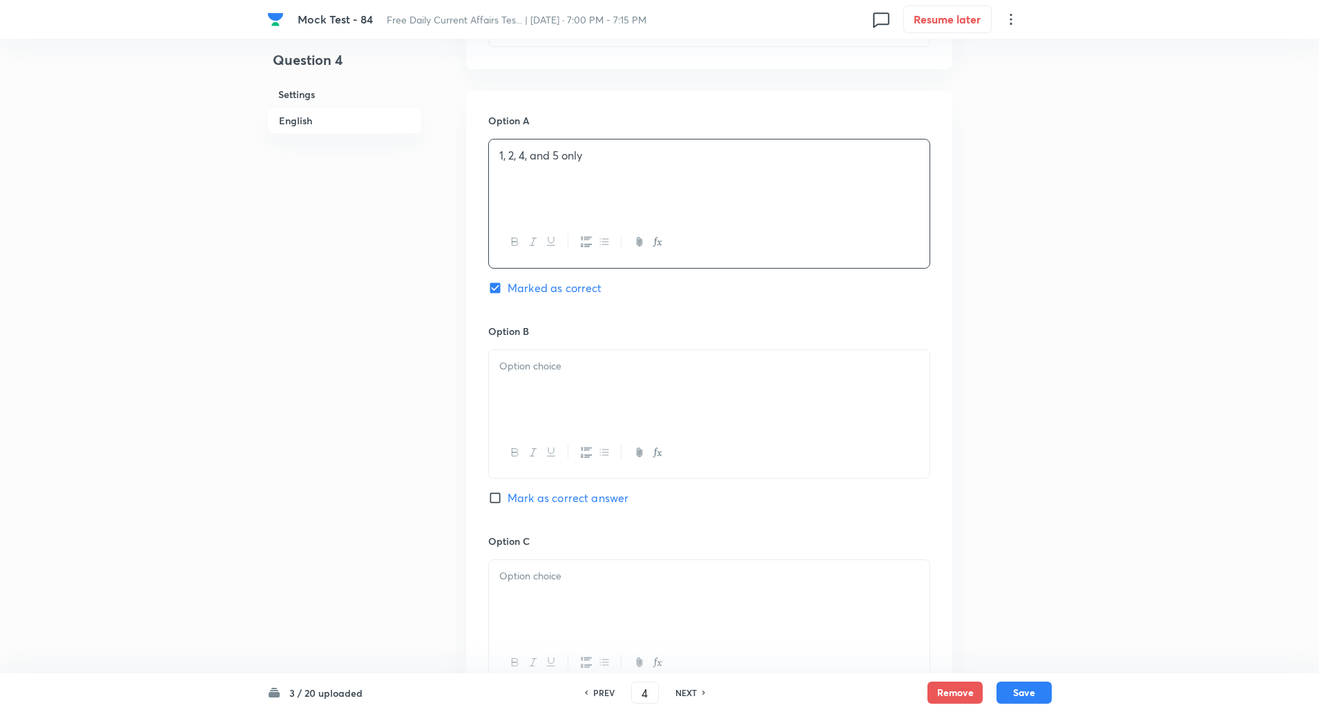
scroll to position [756, 0]
click at [530, 361] on div at bounding box center [709, 387] width 441 height 77
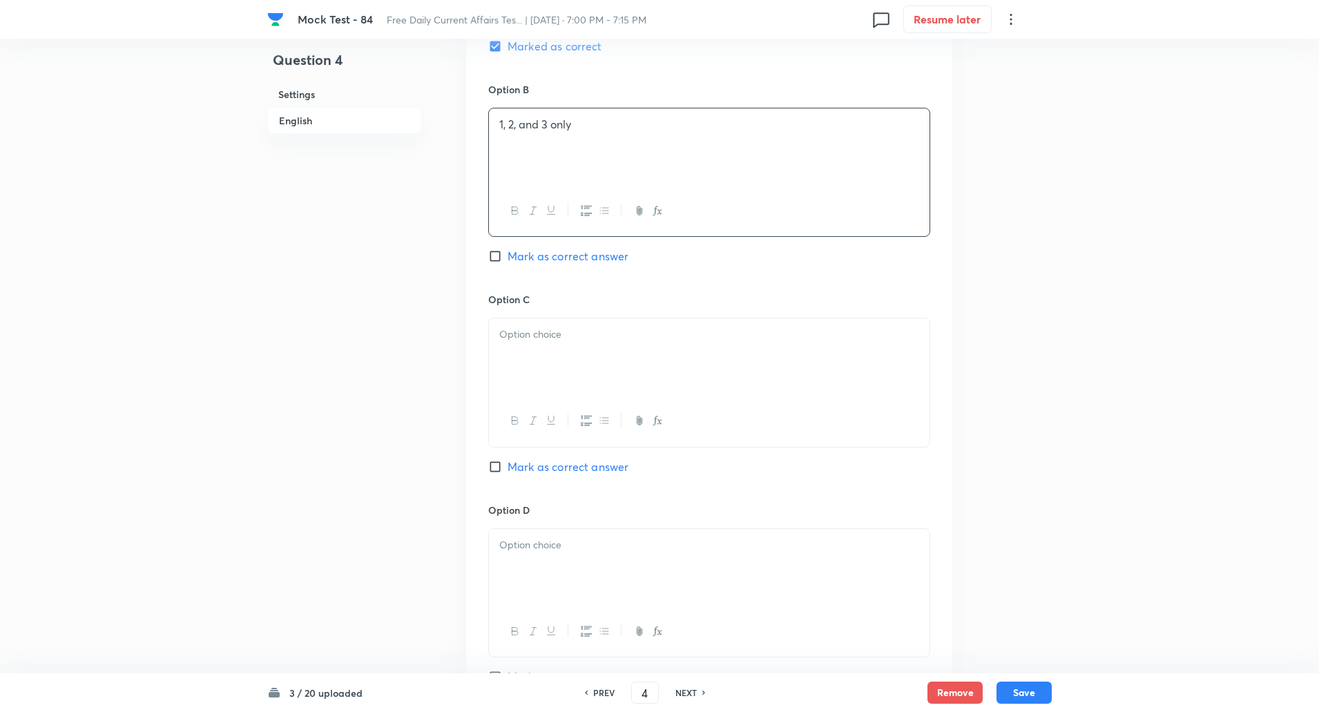
click at [521, 327] on p at bounding box center [709, 335] width 420 height 16
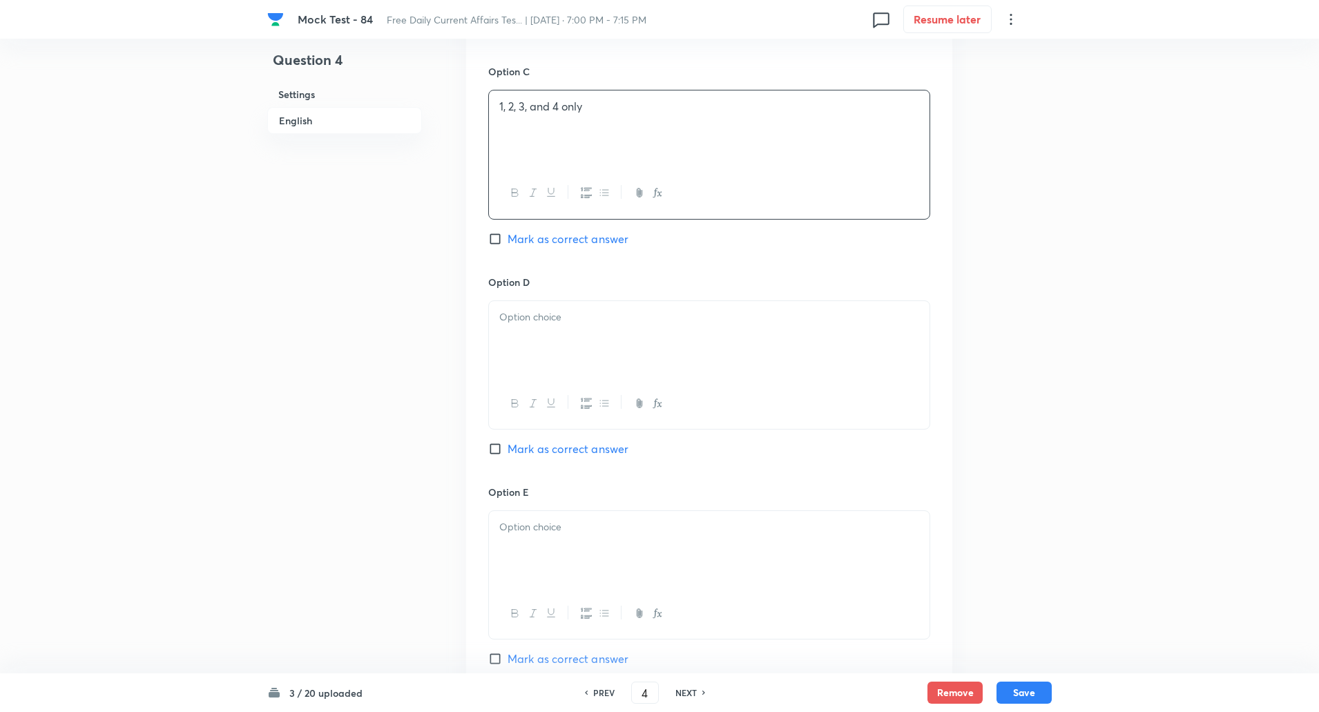
scroll to position [1230, 0]
click at [521, 322] on div at bounding box center [709, 334] width 441 height 77
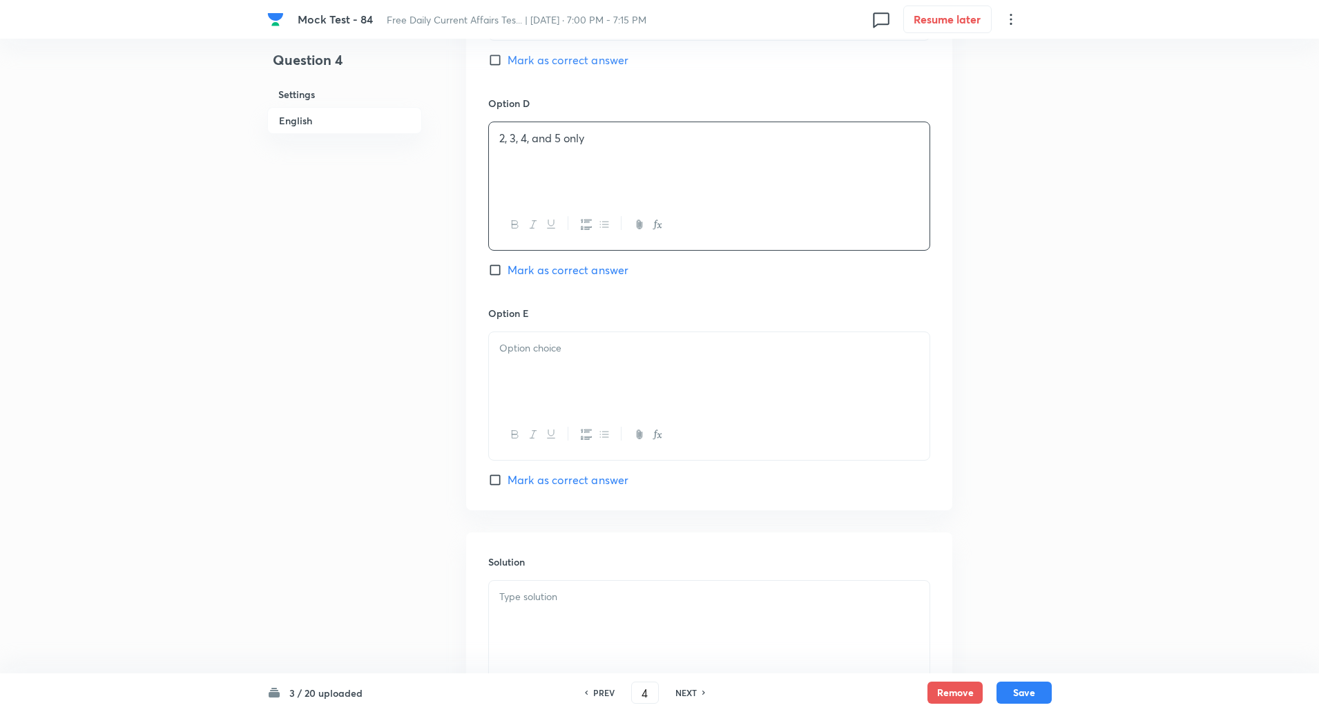
scroll to position [1460, 0]
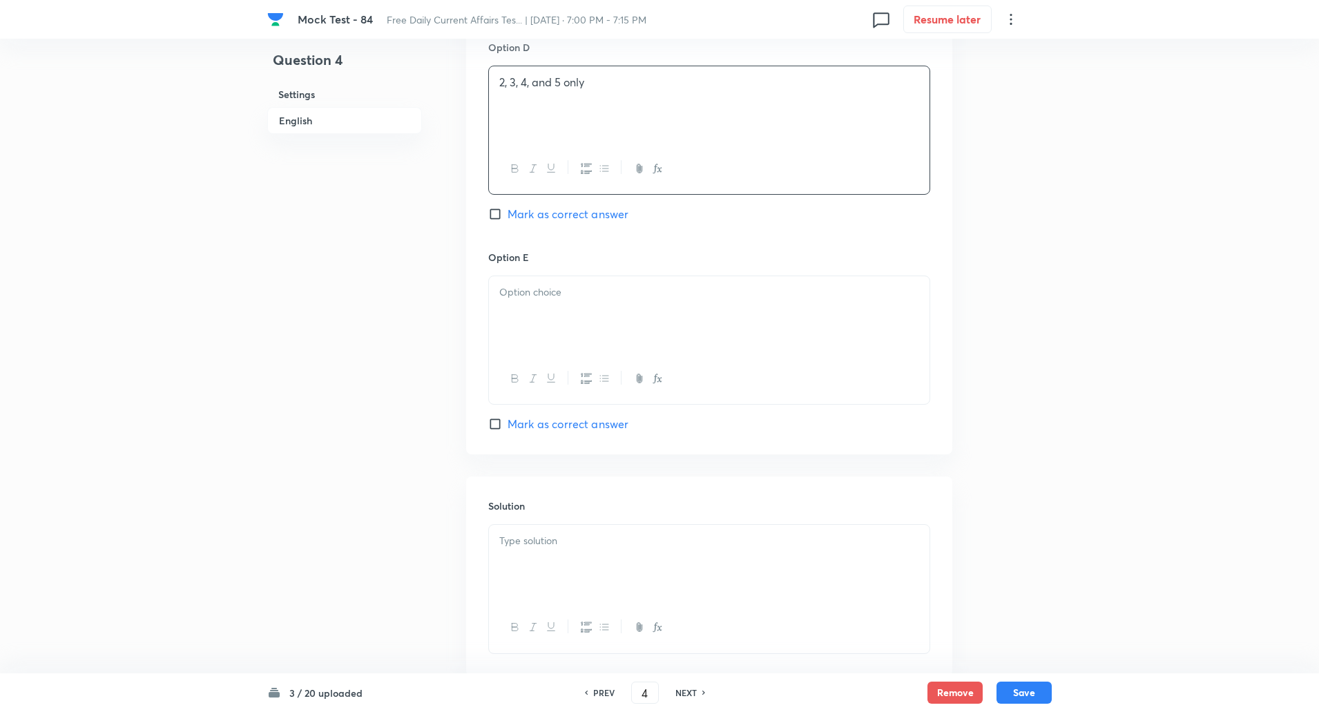
click at [527, 303] on div at bounding box center [709, 314] width 441 height 77
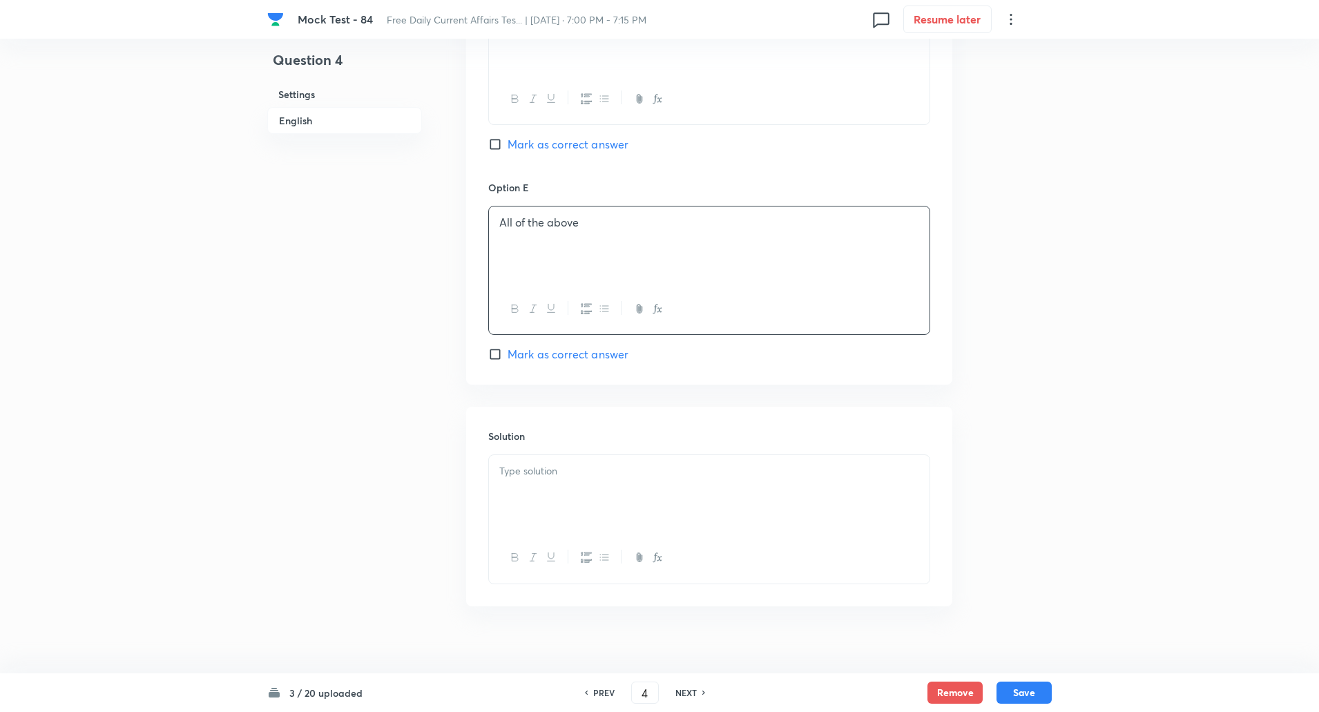
click at [537, 463] on p at bounding box center [709, 471] width 420 height 16
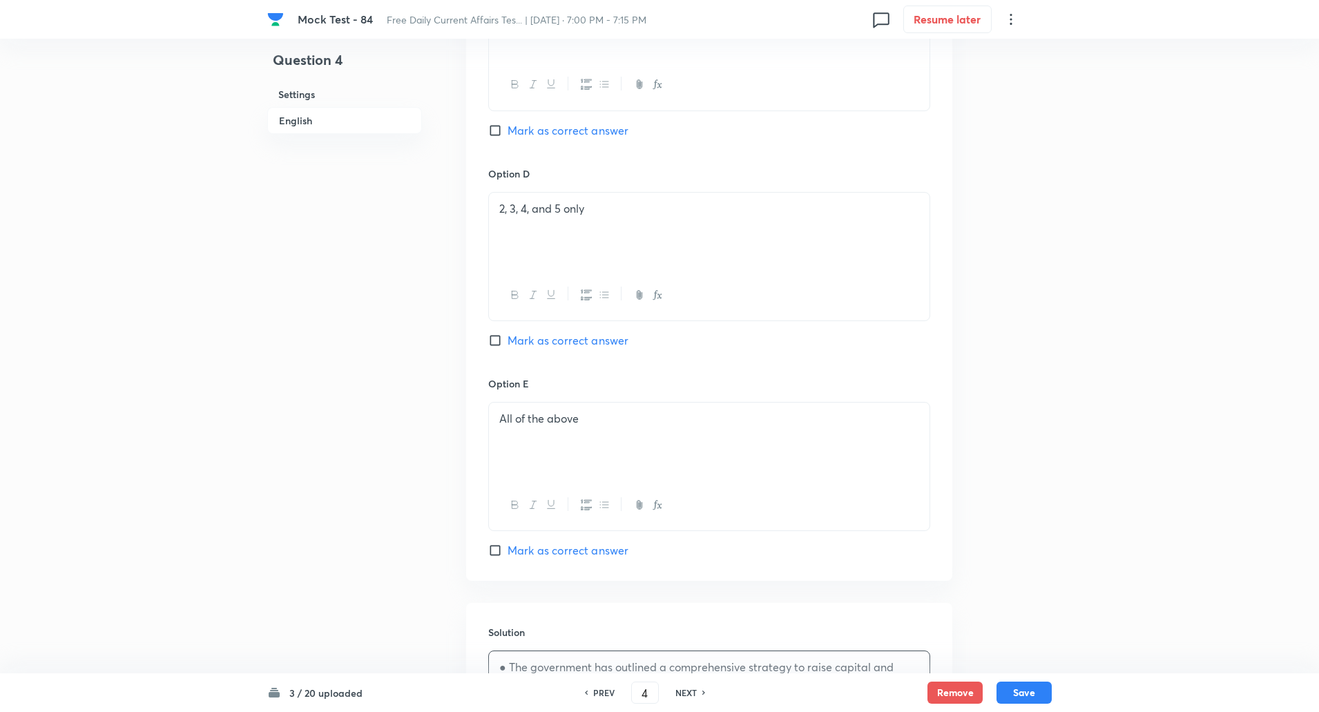
scroll to position [1673, 0]
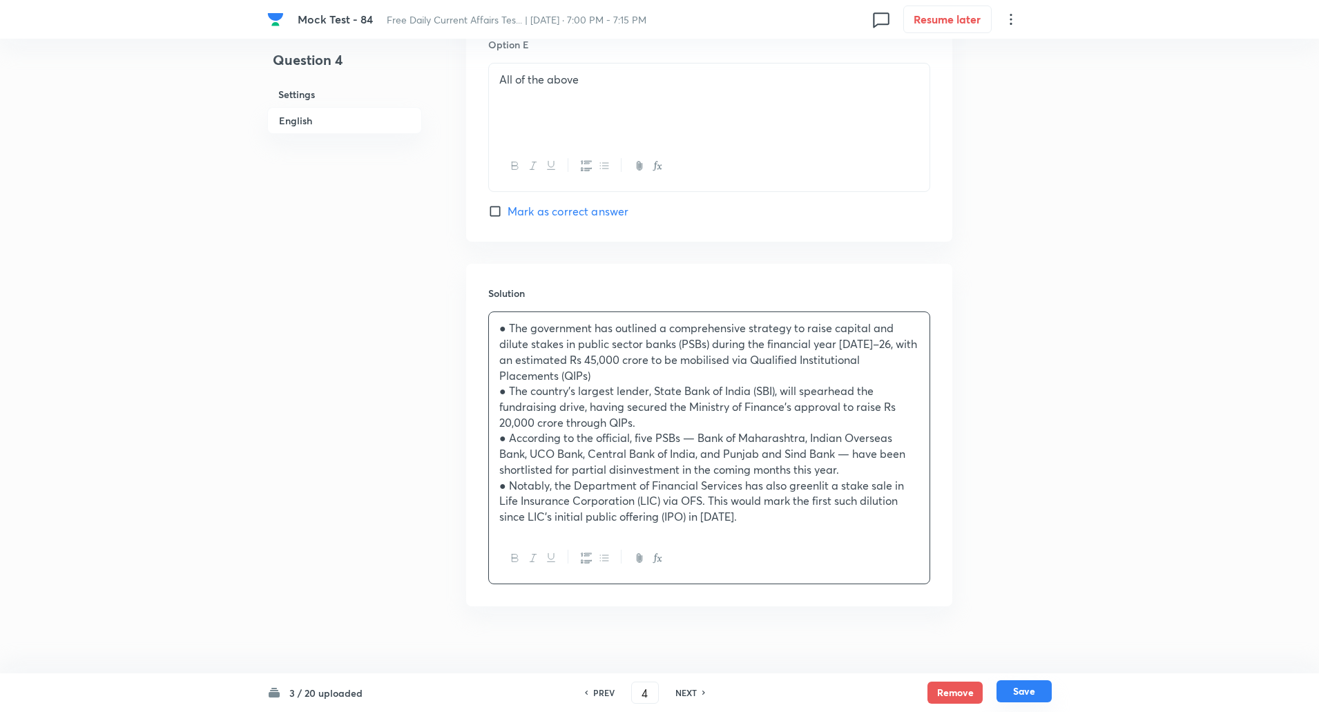
click at [1039, 688] on button "Save" at bounding box center [1024, 691] width 55 height 22
type input "5"
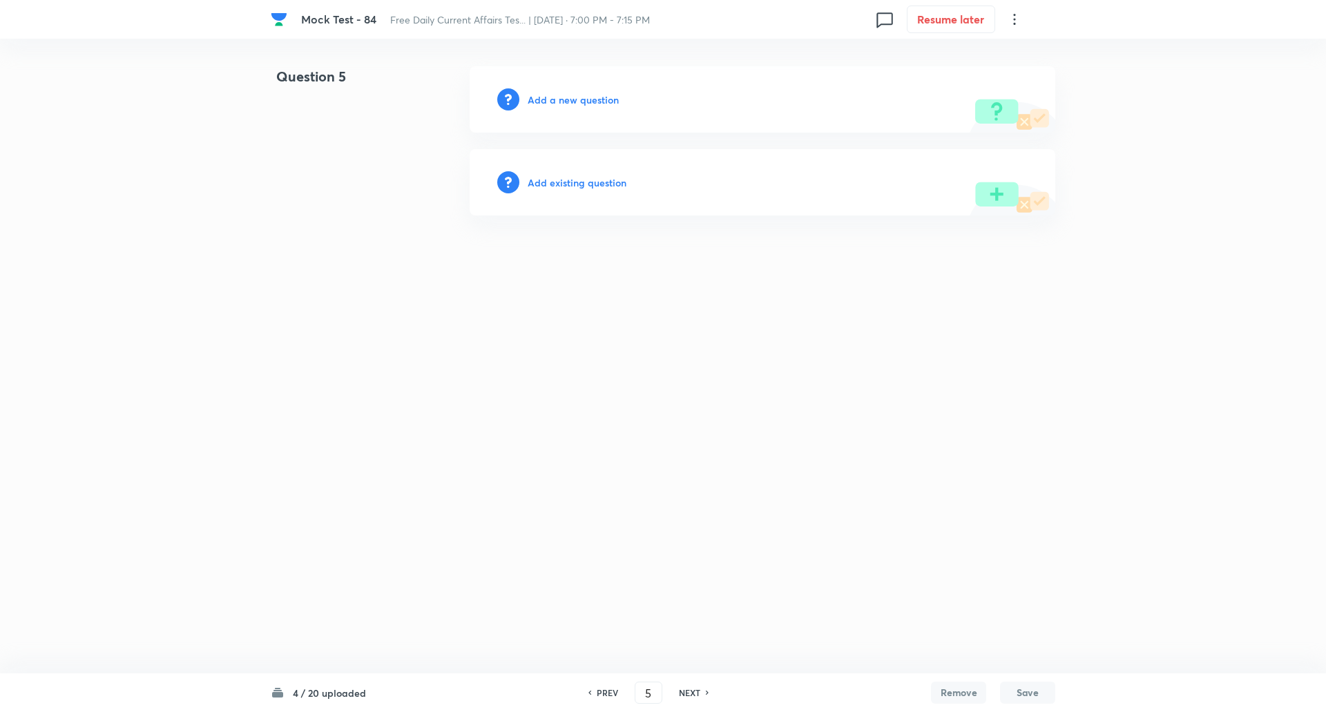
click at [593, 101] on h6 "Add a new question" at bounding box center [573, 100] width 91 height 15
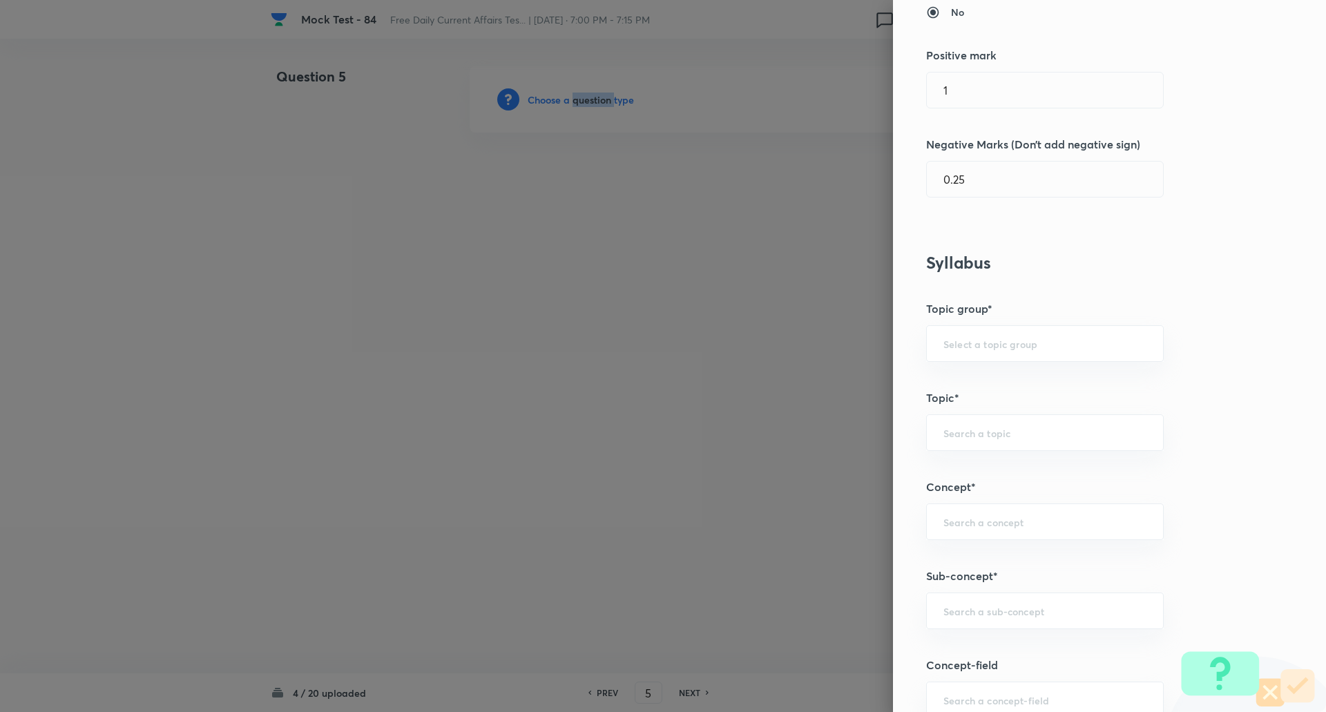
scroll to position [423, 0]
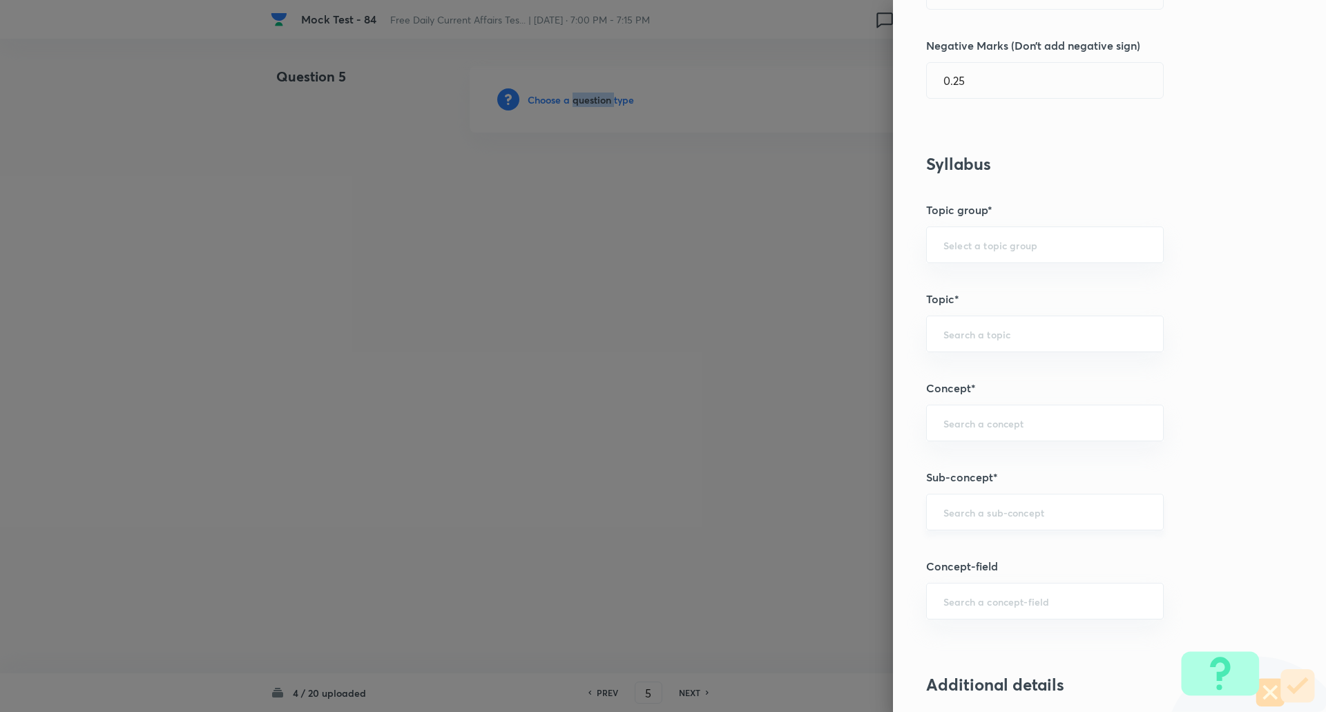
click at [975, 520] on div "​" at bounding box center [1045, 512] width 238 height 37
click at [977, 558] on li "Agreements/Memorandum of Understandings" at bounding box center [1035, 559] width 236 height 41
type input "Agreements/Memorandum of Understandings"
type input "Awareness"
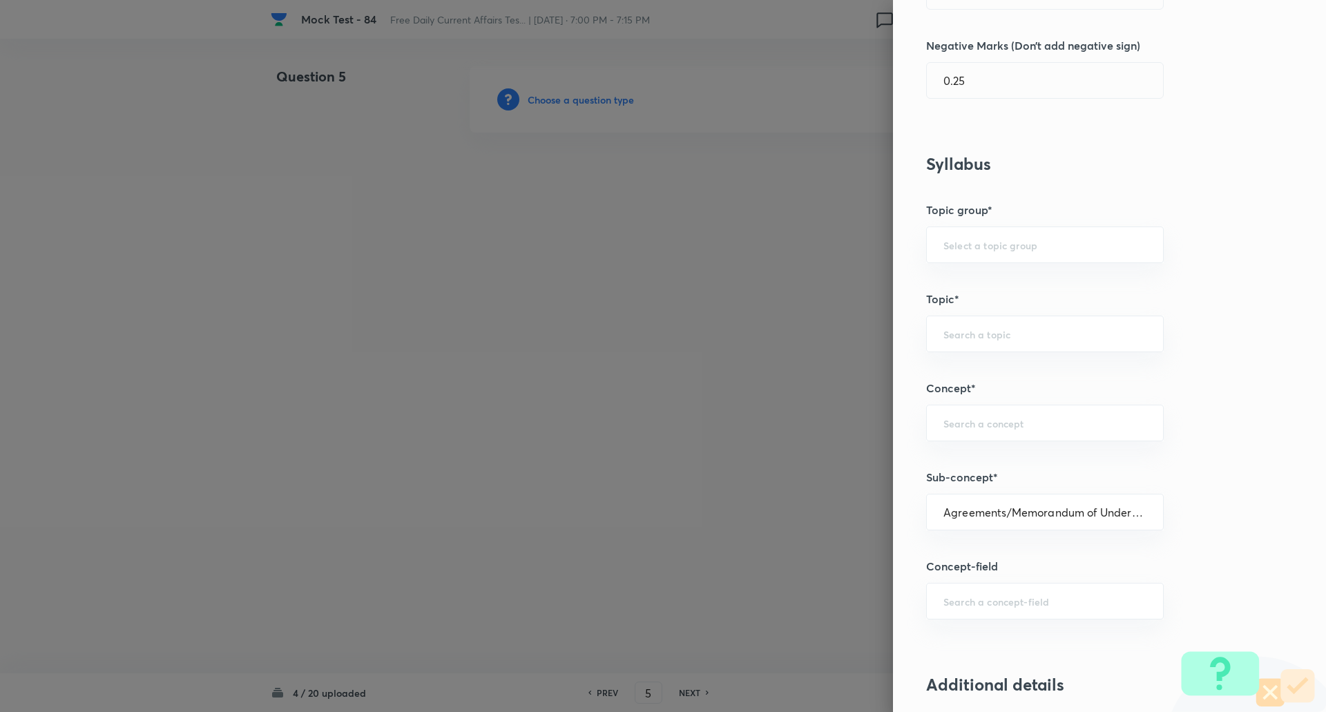
type input "Current Affairs"
type input "Agreements/Memorandum of Understandings"
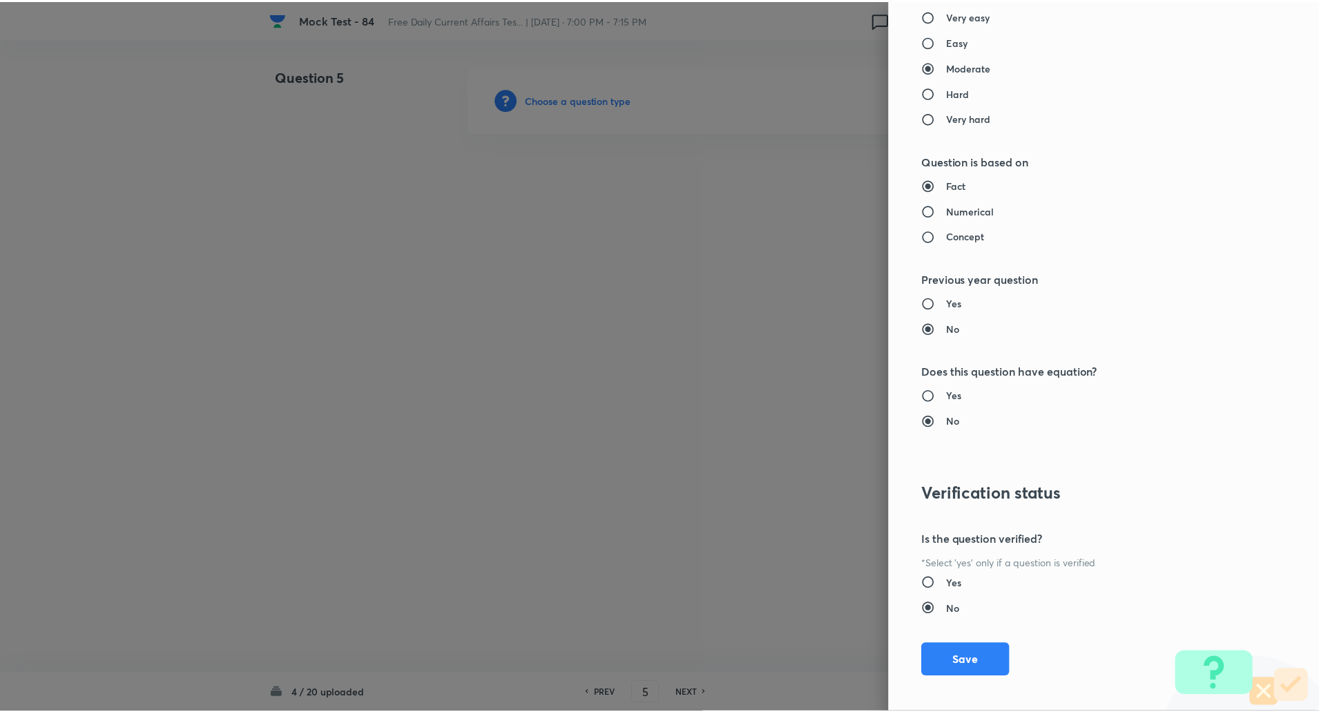
scroll to position [1171, 0]
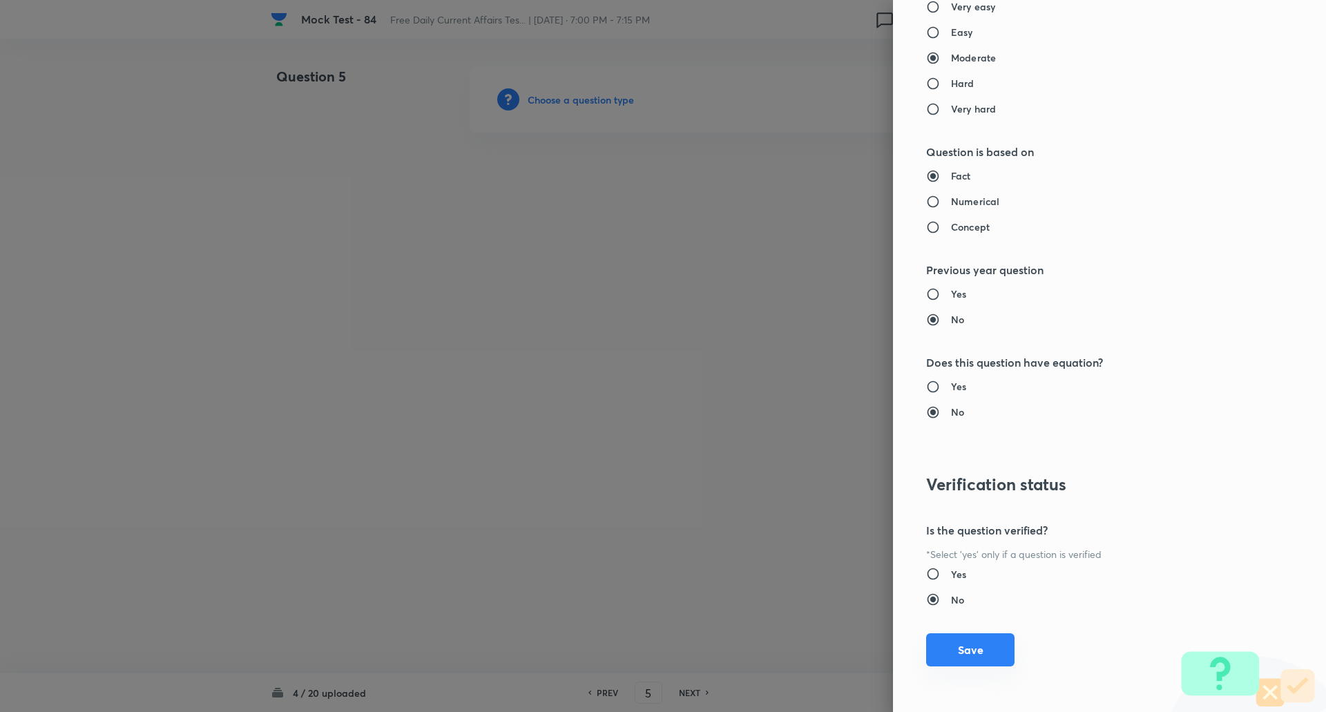
click at [963, 646] on button "Save" at bounding box center [970, 649] width 88 height 33
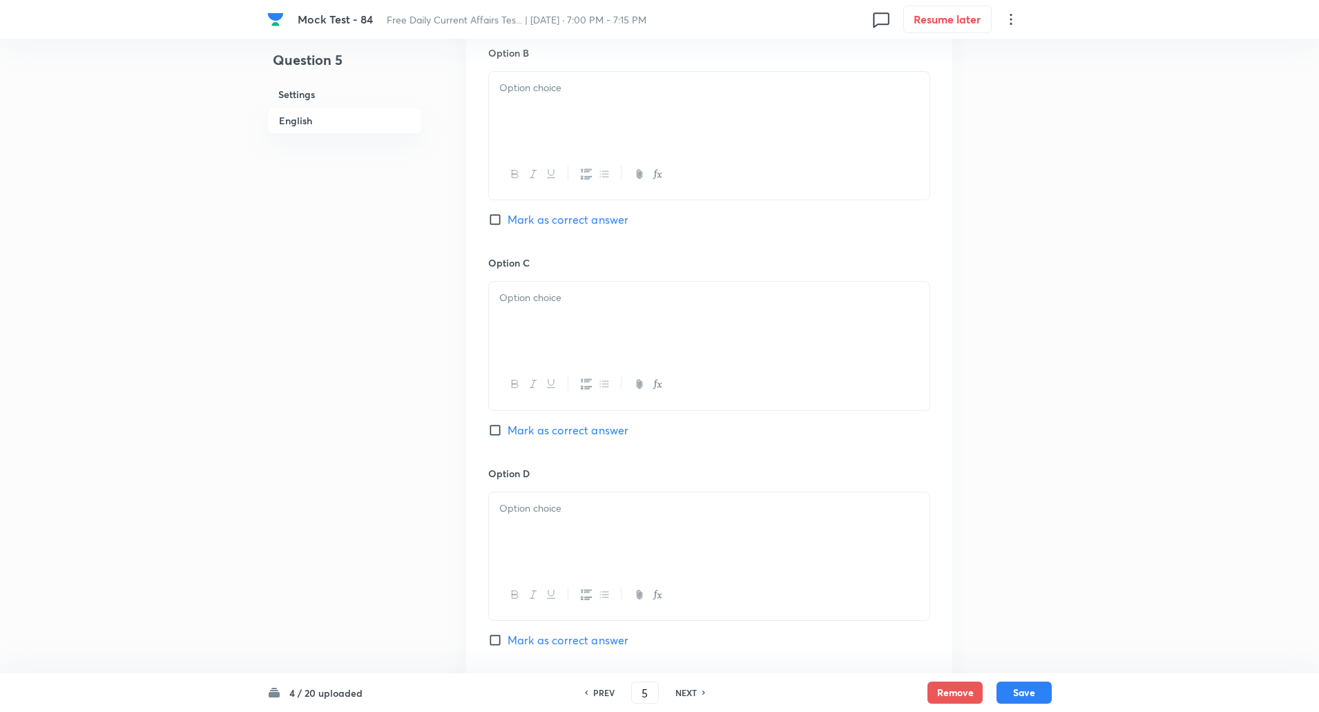
scroll to position [876, 0]
click at [499, 431] on input "Mark as correct answer" at bounding box center [497, 429] width 19 height 14
checkbox input "true"
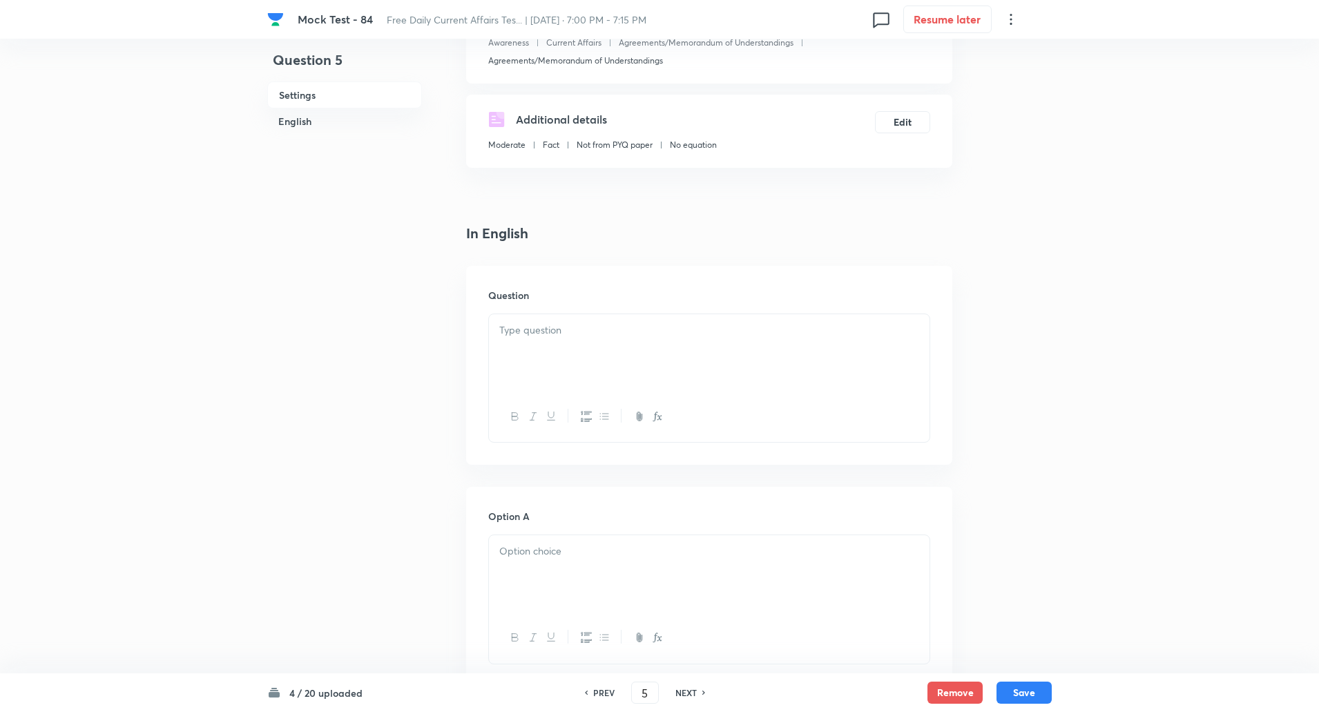
scroll to position [203, 0]
click at [559, 334] on p at bounding box center [709, 328] width 420 height 16
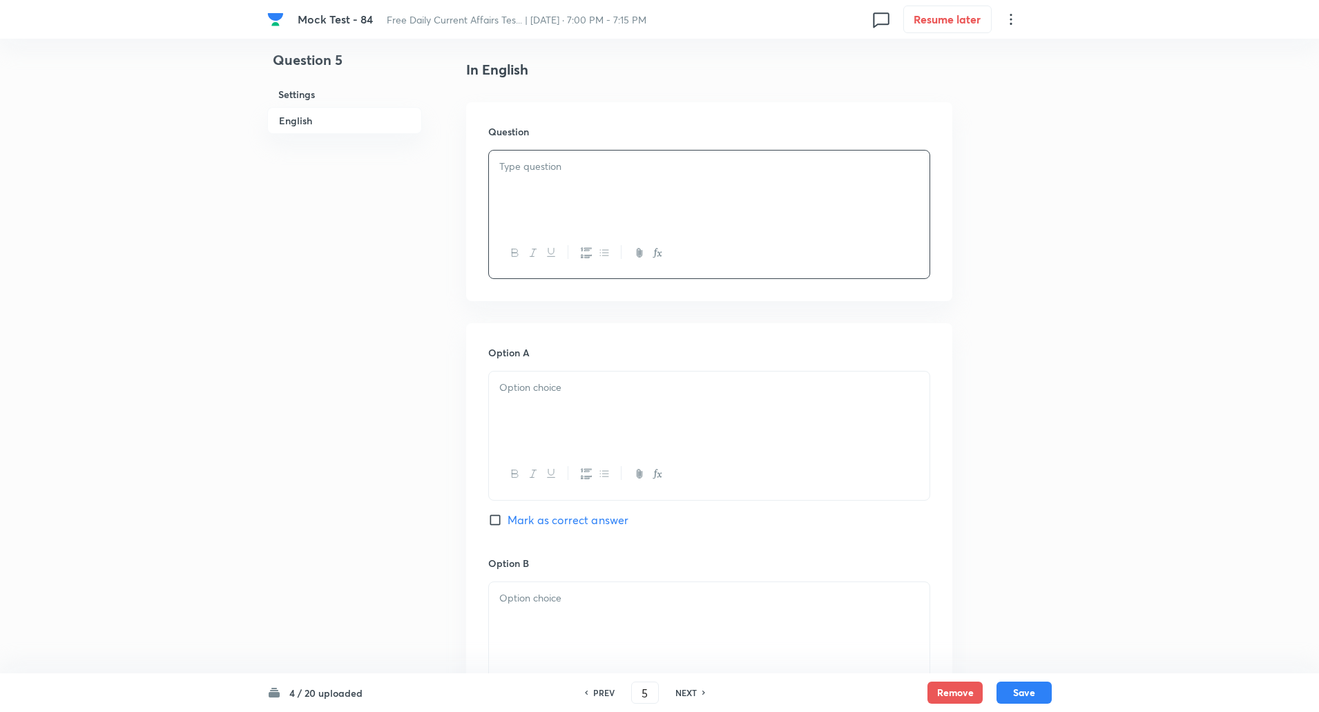
scroll to position [348, 0]
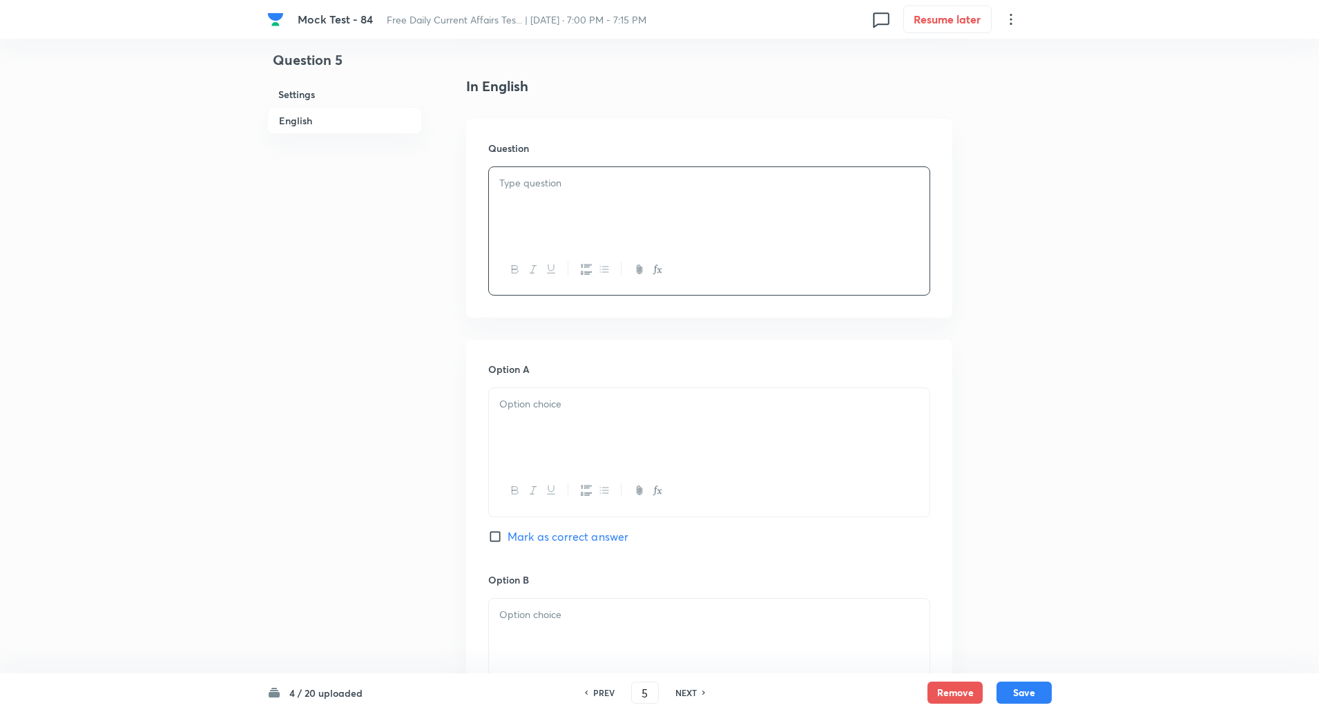
click at [561, 194] on div at bounding box center [709, 205] width 441 height 77
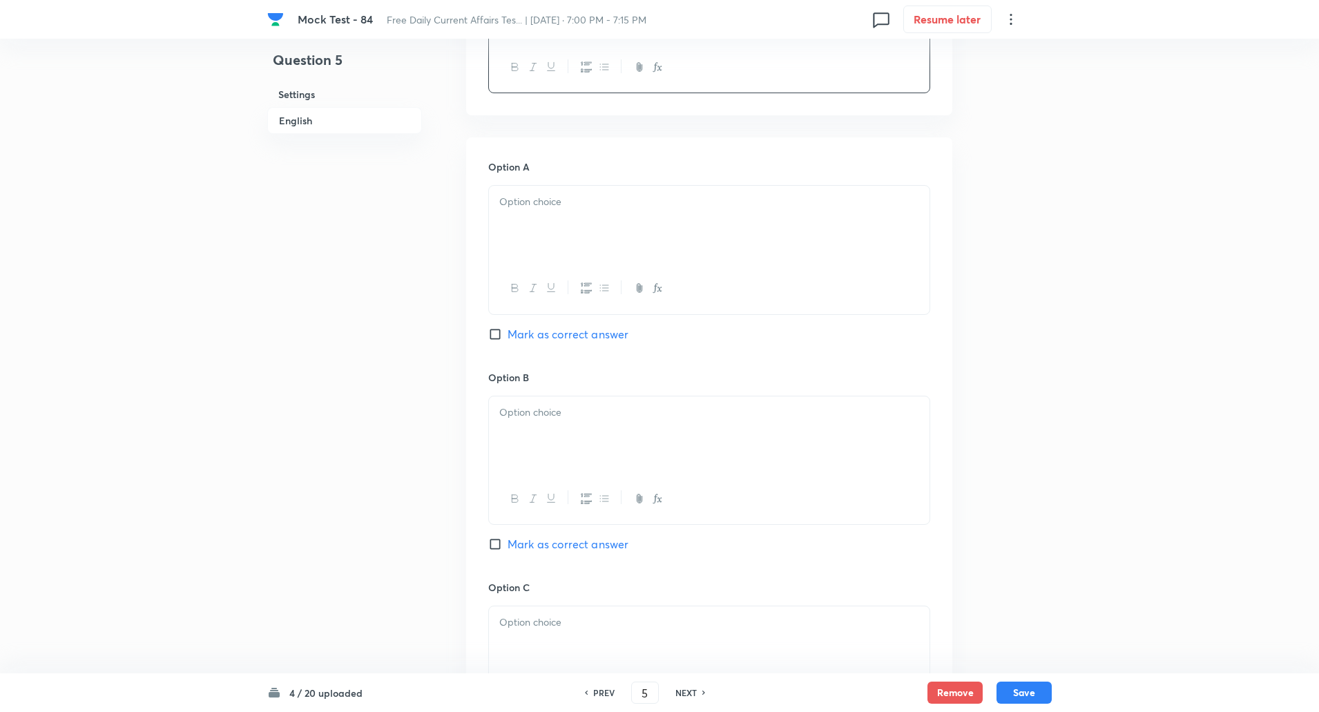
scroll to position [550, 0]
click at [544, 192] on div at bounding box center [709, 224] width 441 height 77
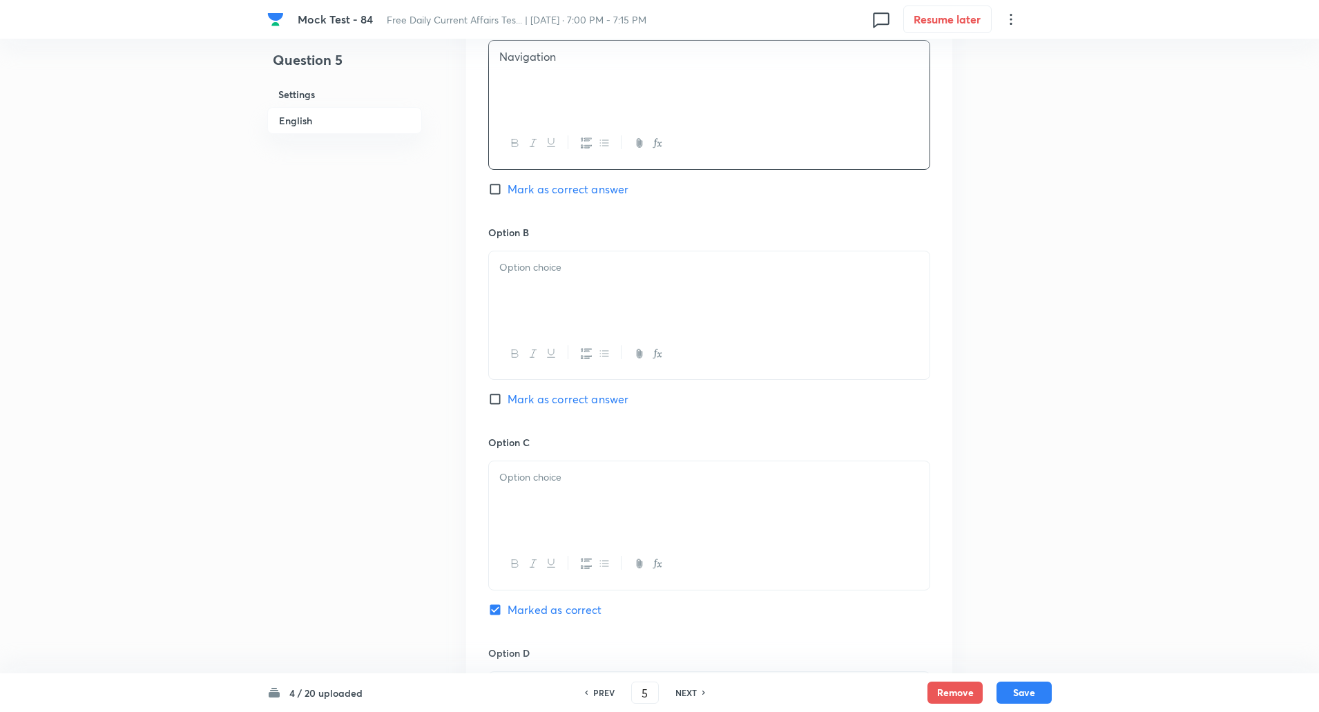
click at [537, 298] on div at bounding box center [709, 289] width 441 height 77
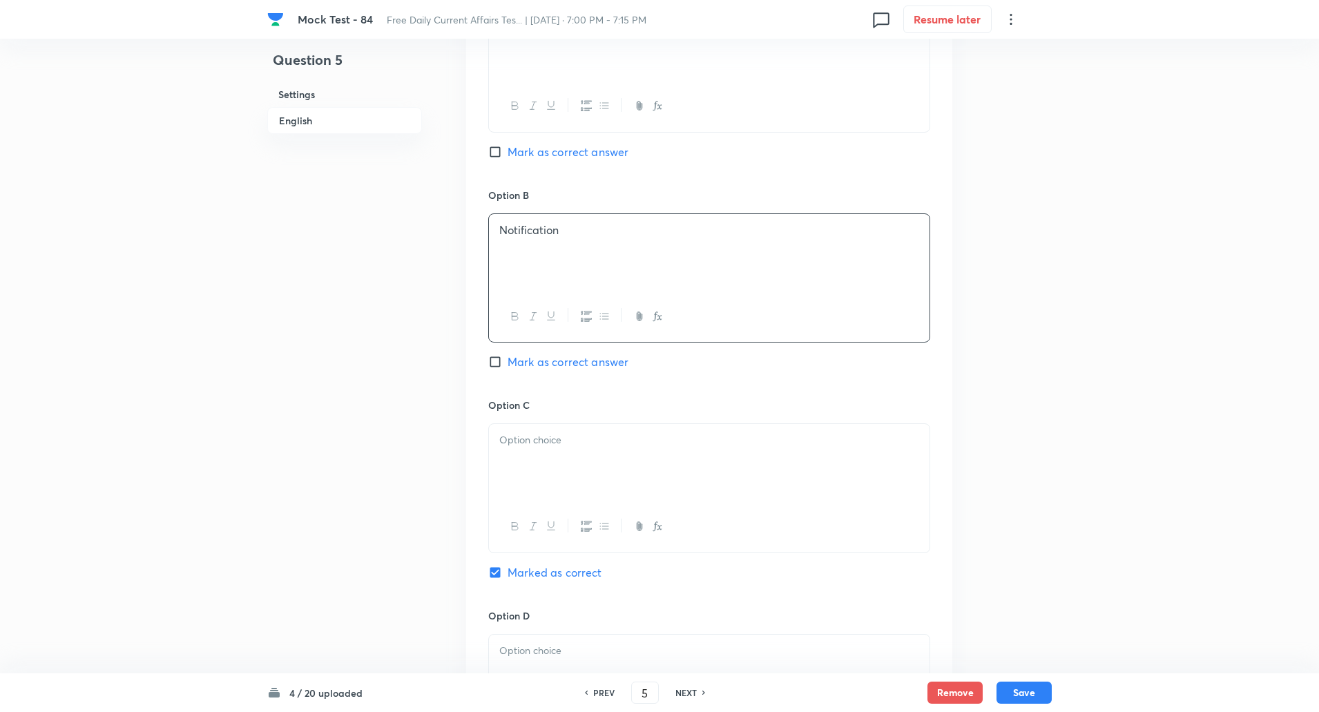
scroll to position [791, 0]
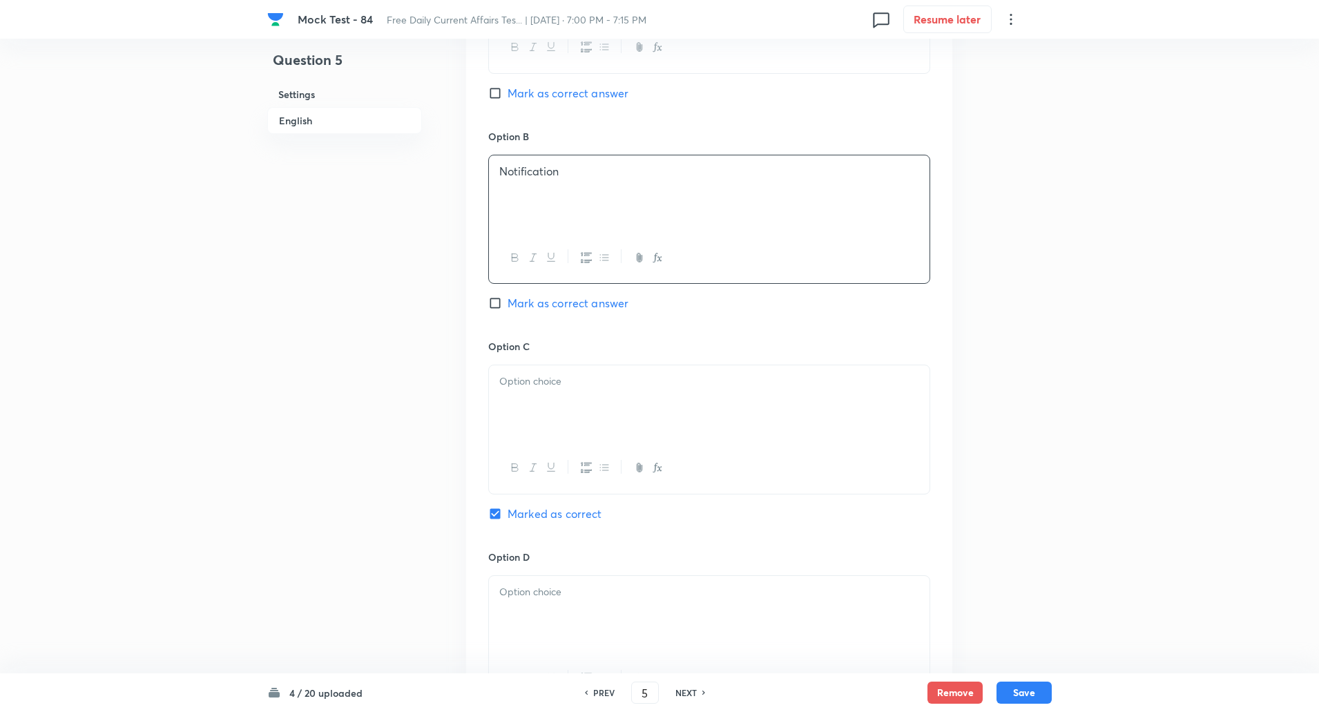
click at [548, 395] on div at bounding box center [709, 403] width 441 height 77
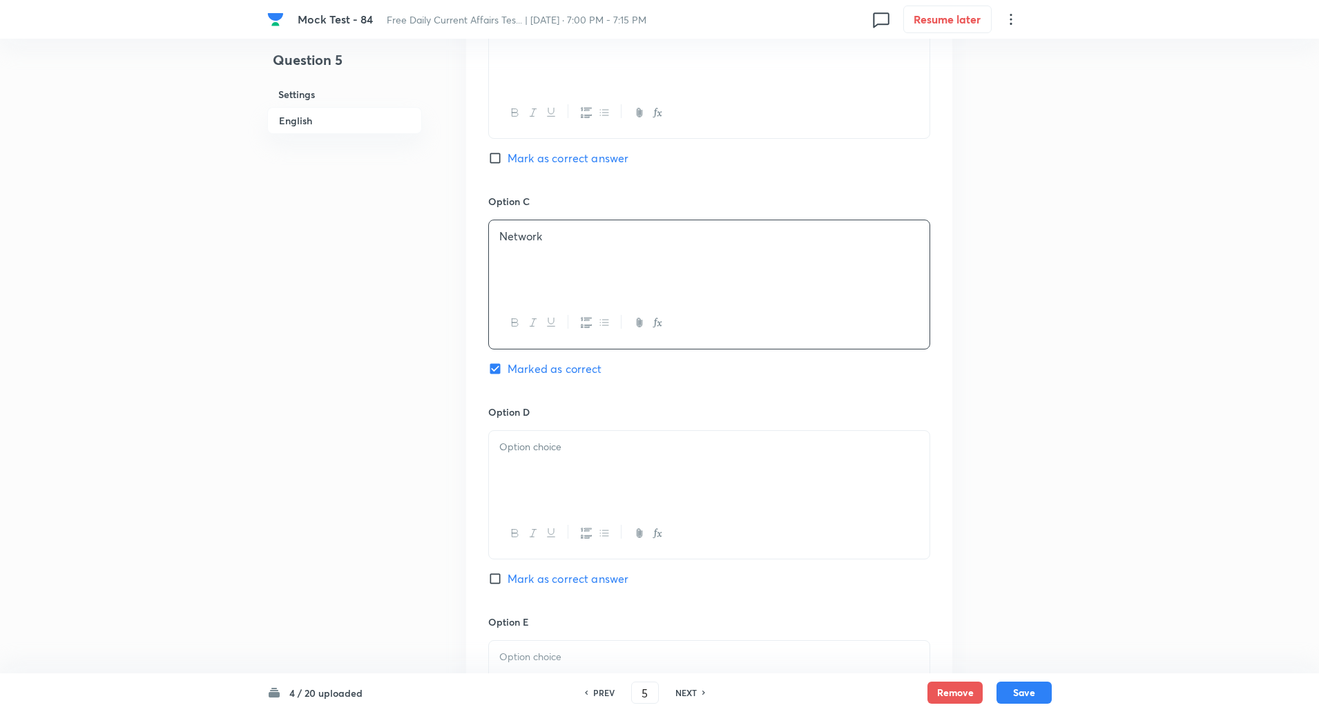
scroll to position [1044, 0]
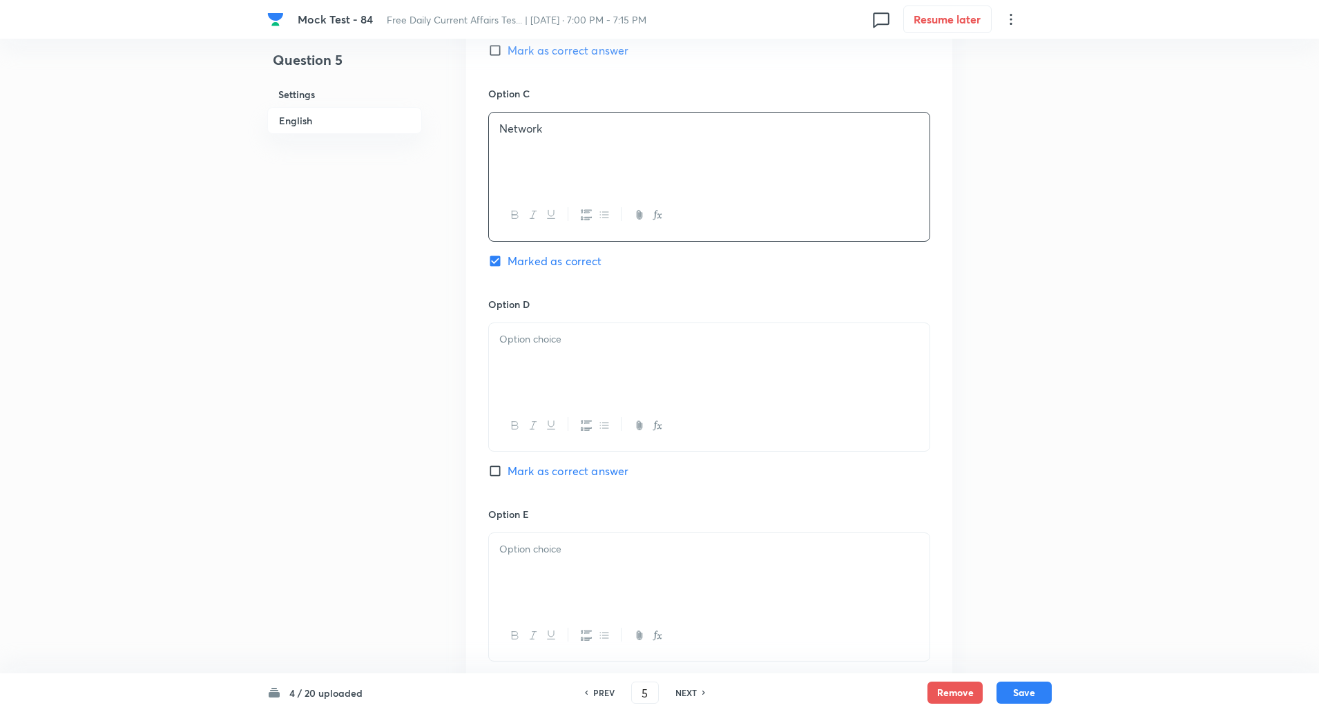
click at [546, 346] on p at bounding box center [709, 340] width 420 height 16
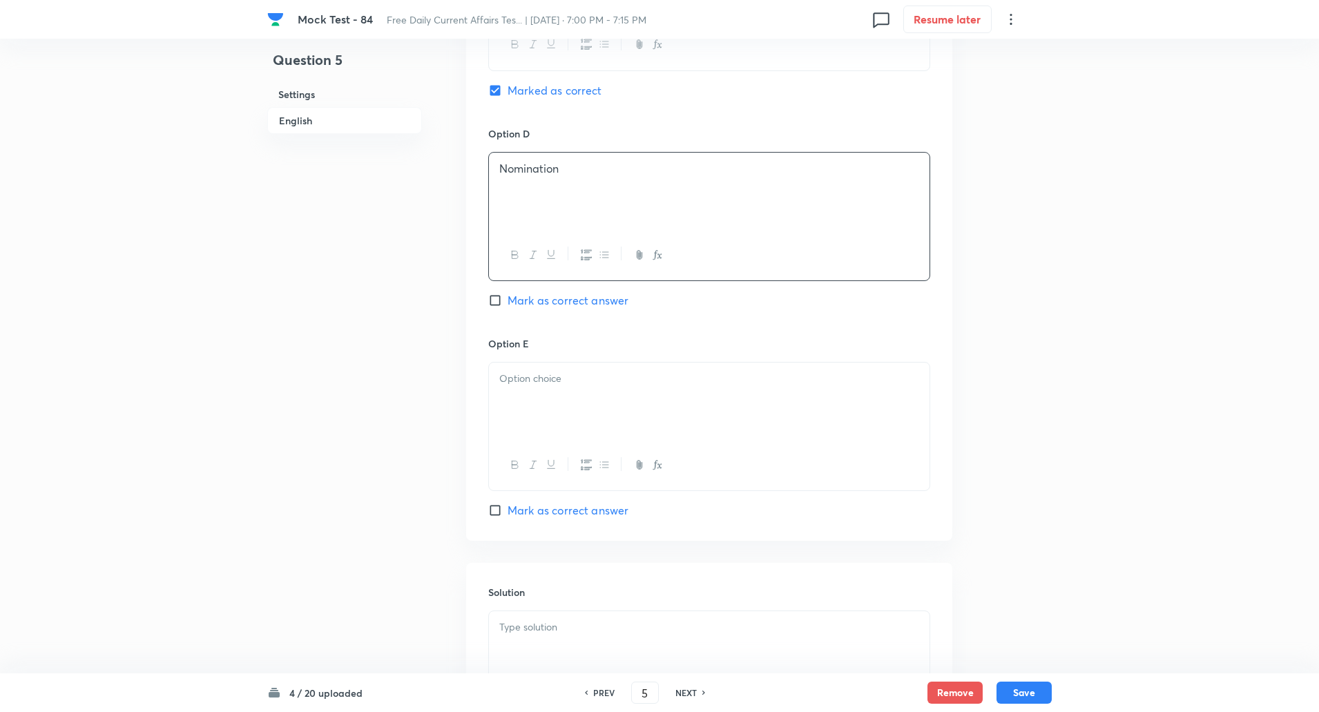
scroll to position [1242, 0]
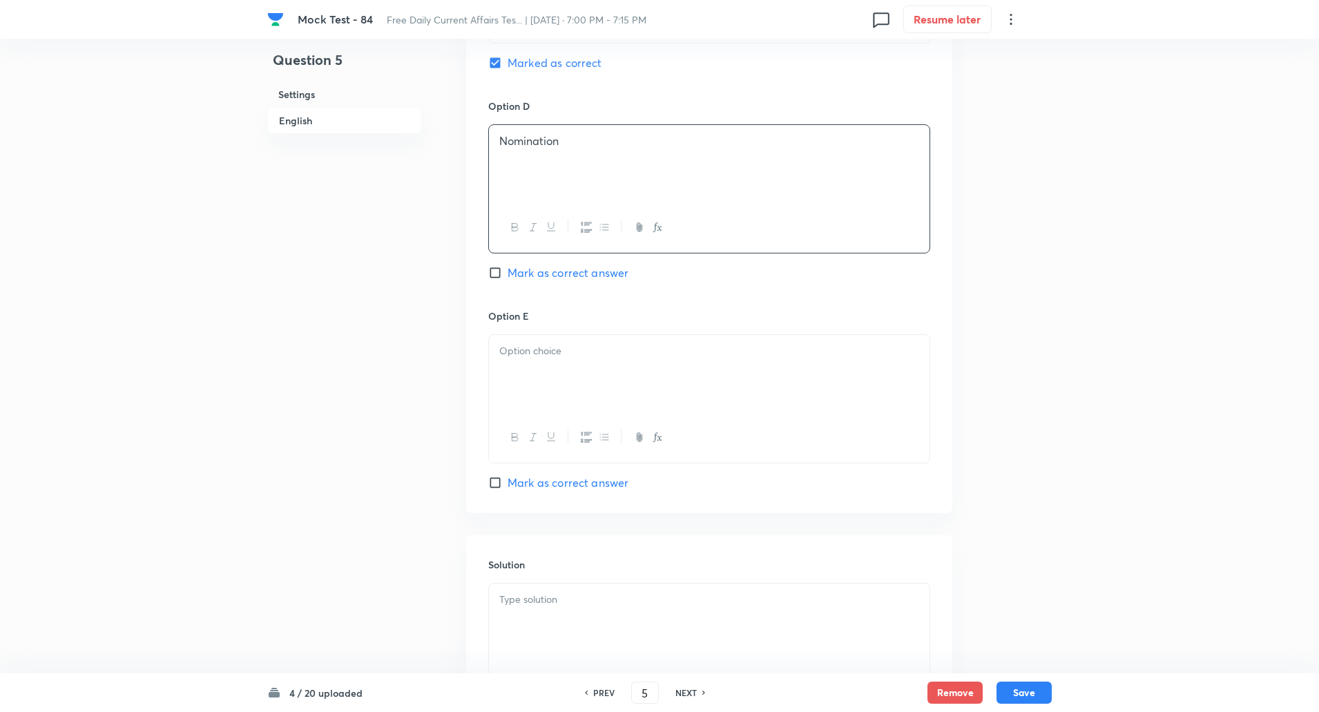
click at [544, 349] on p at bounding box center [709, 351] width 420 height 16
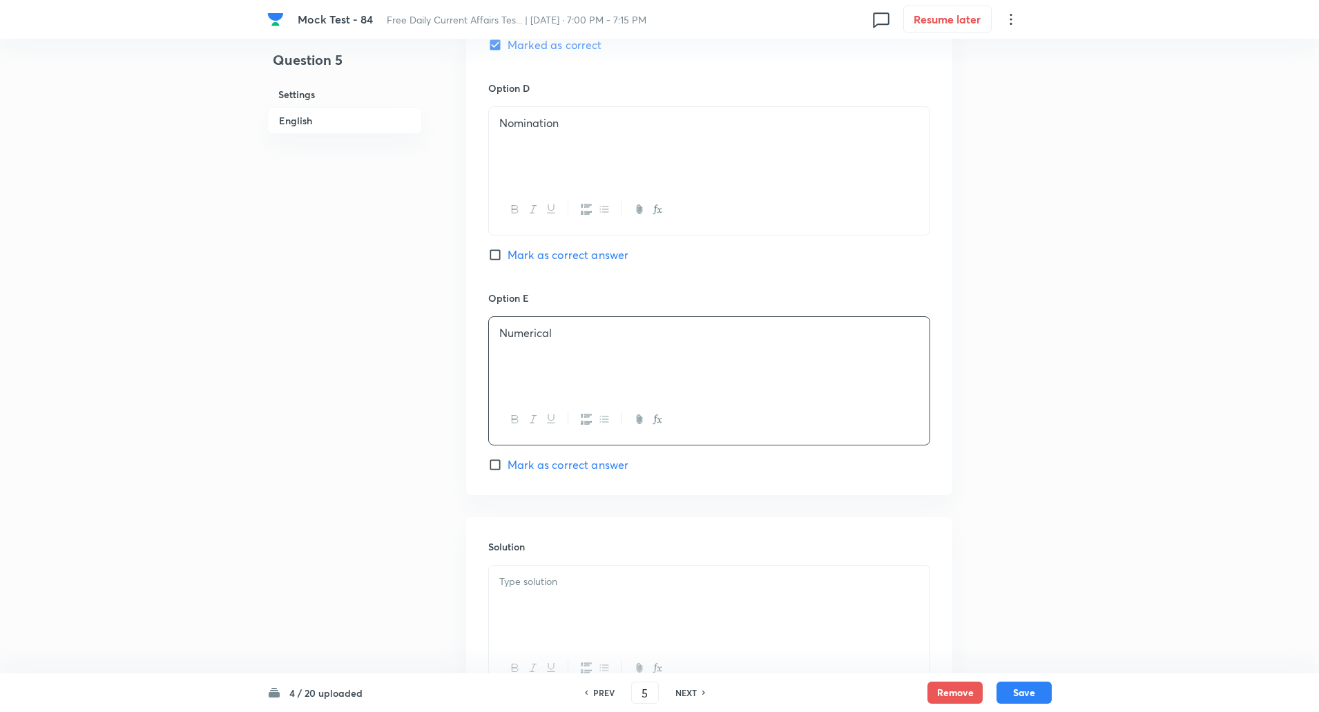
scroll to position [1387, 0]
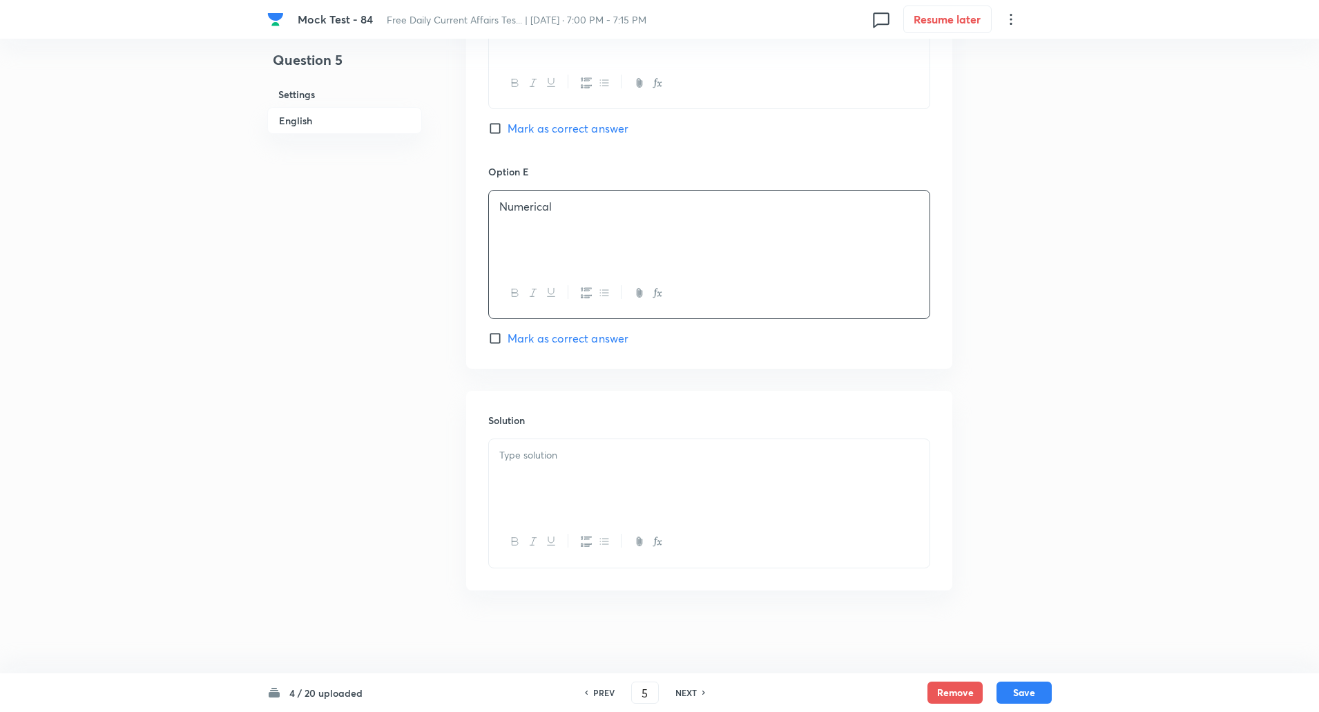
click at [526, 484] on div at bounding box center [709, 477] width 441 height 77
paste div
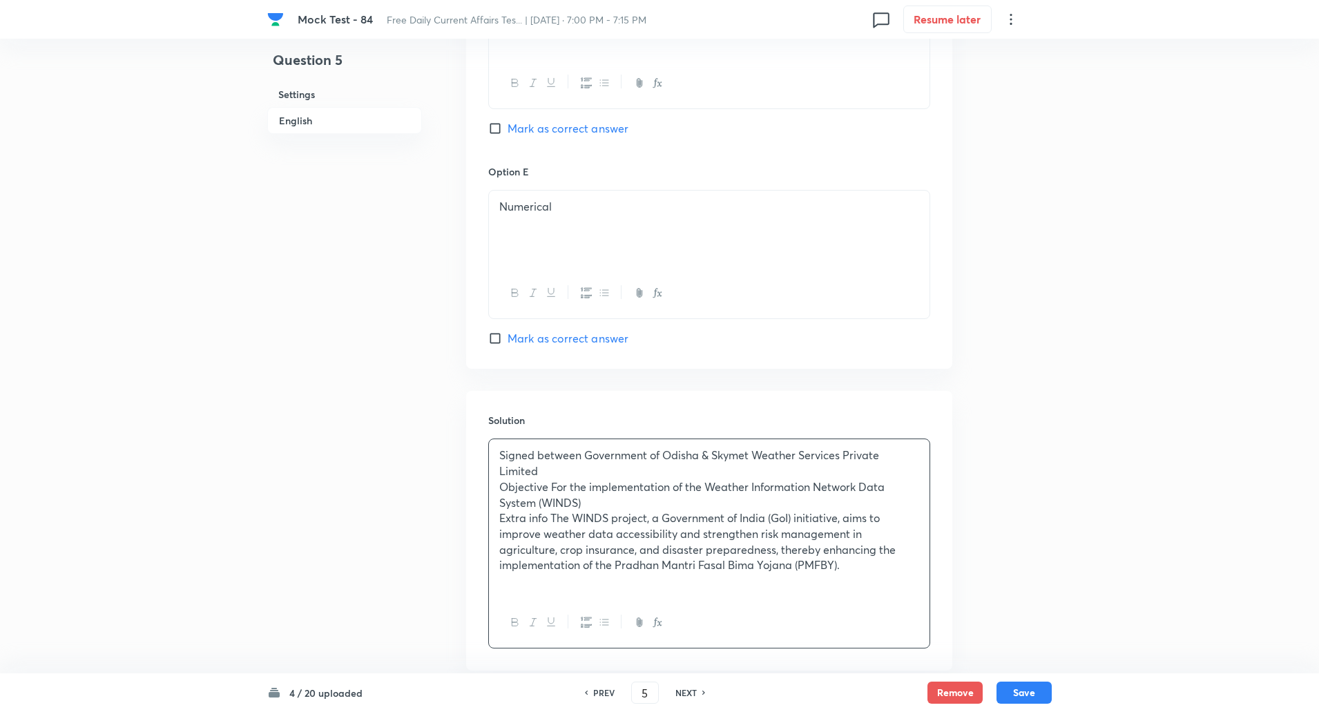
click at [586, 459] on p "Signed between Government of Odisha & Skymet Weather Services Private Limited" at bounding box center [709, 463] width 420 height 31
copy p "-----"
click at [550, 487] on p "Objective For the implementation of the Weather Information Network Data System…" at bounding box center [709, 494] width 420 height 31
click at [553, 517] on p "Extra info The WINDS project, a Government of India (GoI) initiative, aims to i…" at bounding box center [709, 541] width 420 height 63
click at [1019, 693] on button "Save" at bounding box center [1024, 691] width 55 height 22
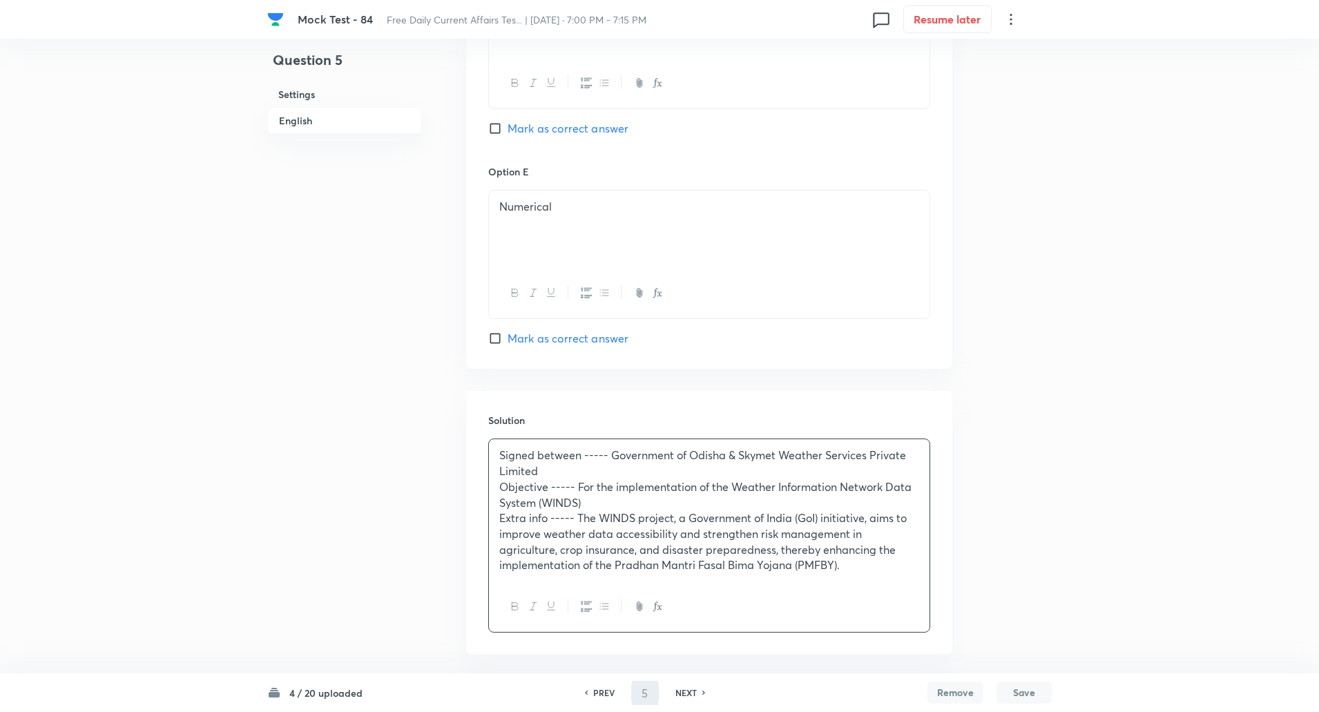
type input "6"
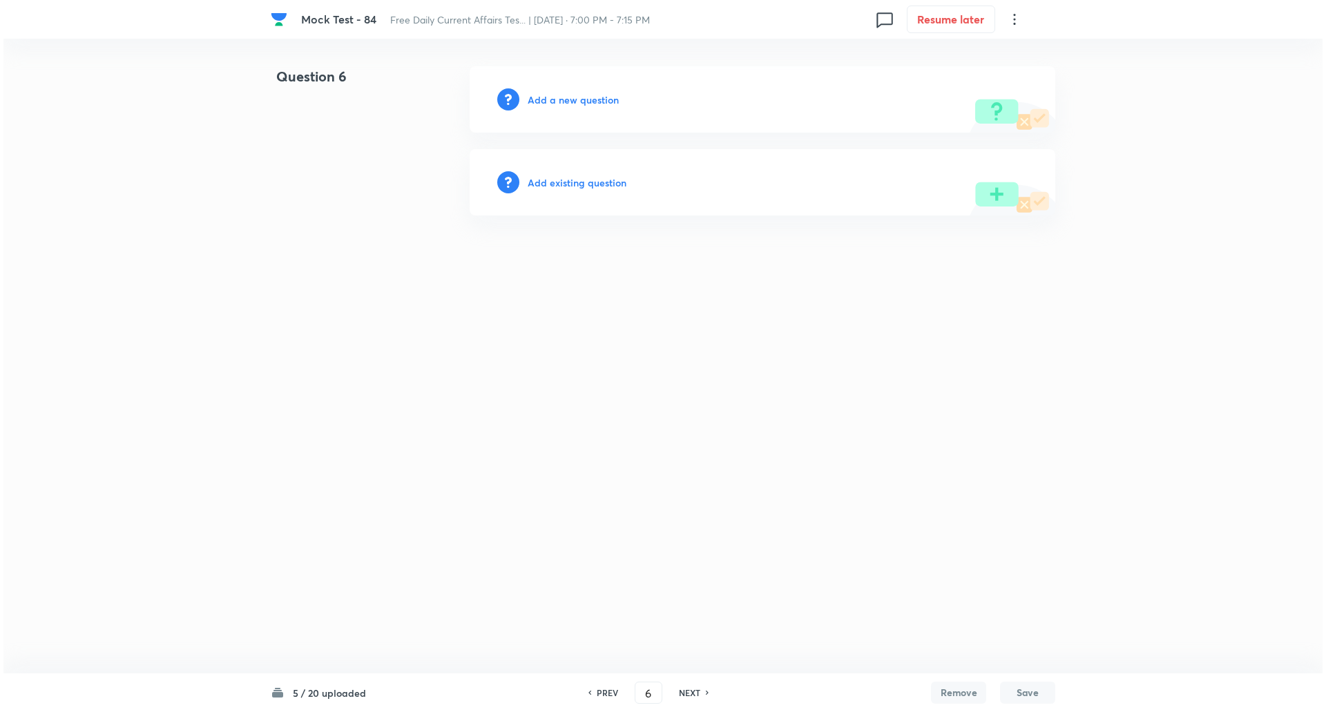
scroll to position [0, 0]
click at [595, 99] on h6 "Add a new question" at bounding box center [573, 100] width 91 height 15
click at [595, 99] on h6 "Choose a question type" at bounding box center [581, 100] width 106 height 15
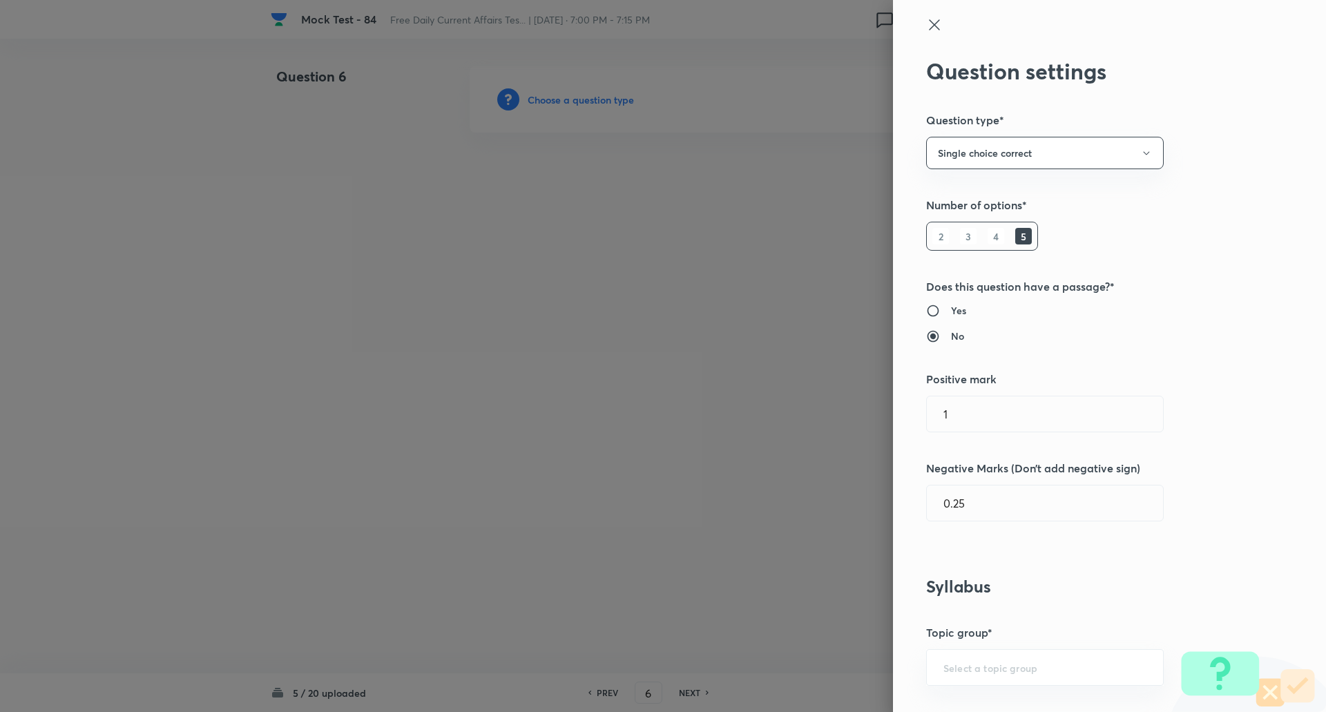
click at [595, 99] on div at bounding box center [663, 356] width 1326 height 712
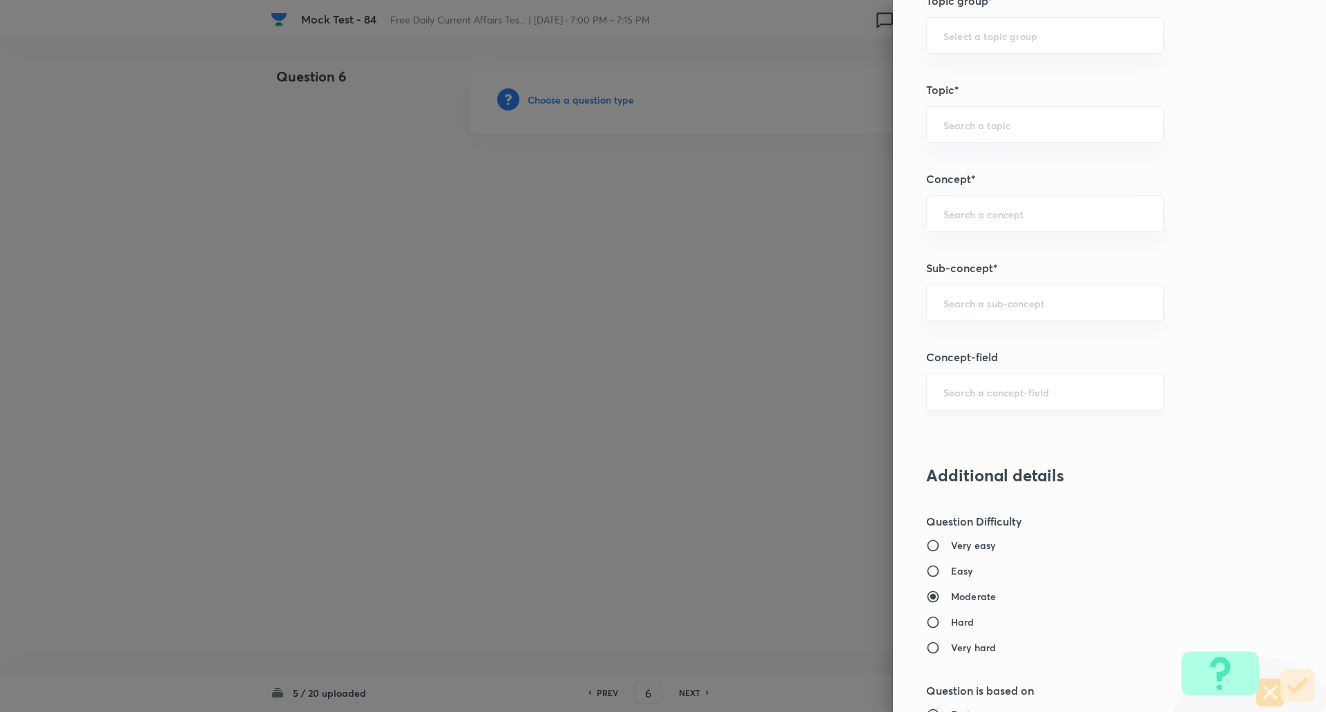
scroll to position [672, 0]
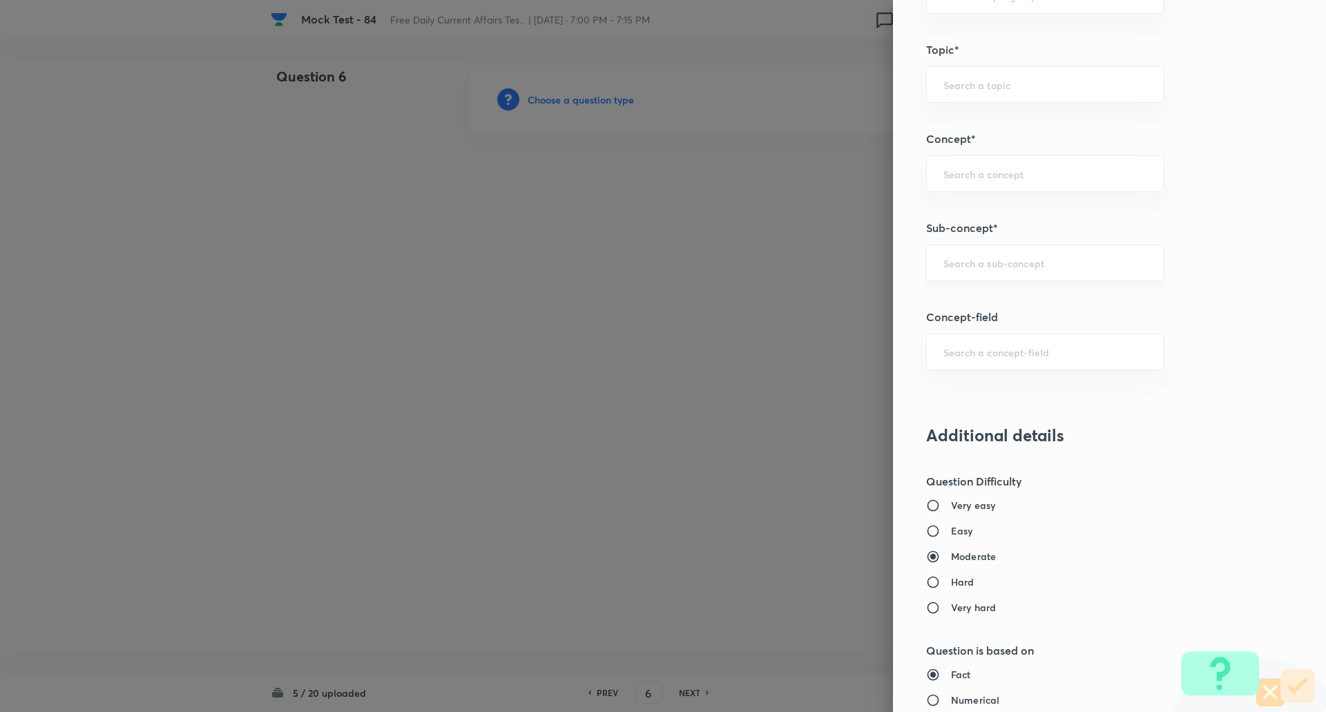
click at [963, 253] on div "​" at bounding box center [1045, 262] width 238 height 37
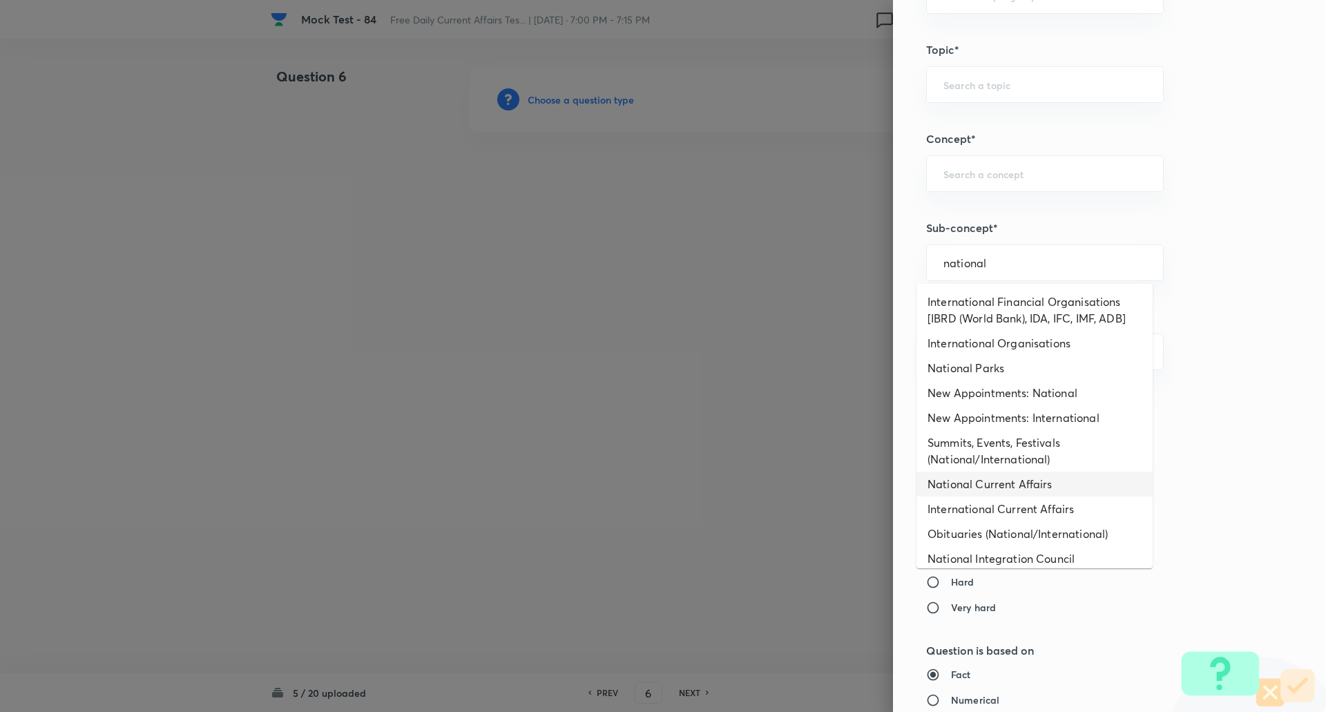
click at [968, 492] on li "National Current Affairs" at bounding box center [1035, 484] width 236 height 25
type input "National Current Affairs"
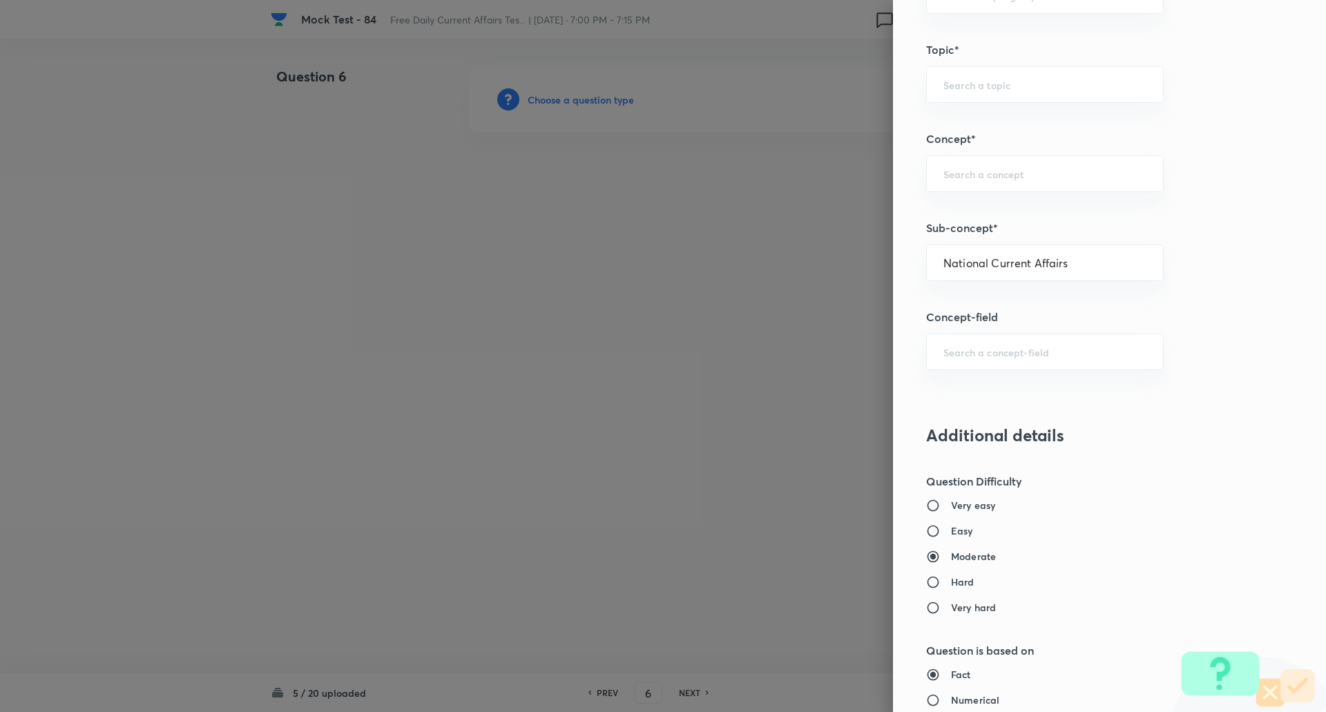
type input "Awareness"
type input "Current Affairs"
type input "National Current Affairs"
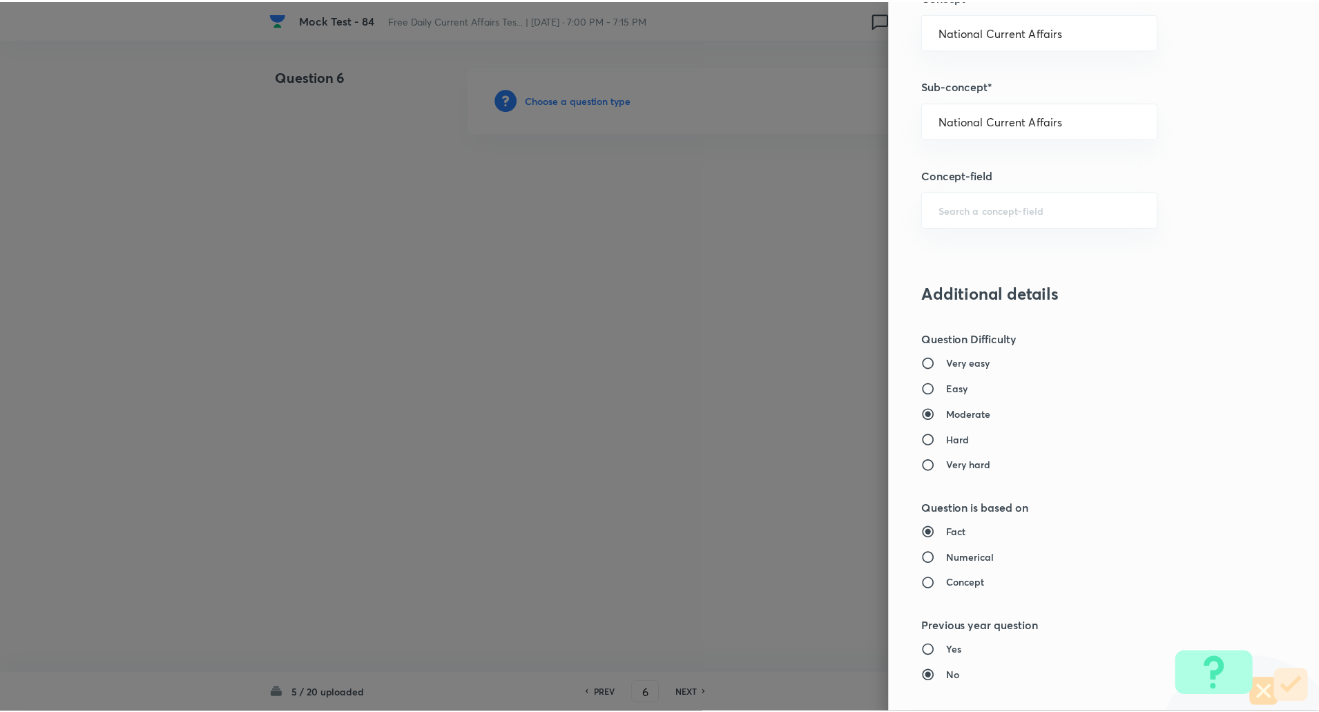
scroll to position [1171, 0]
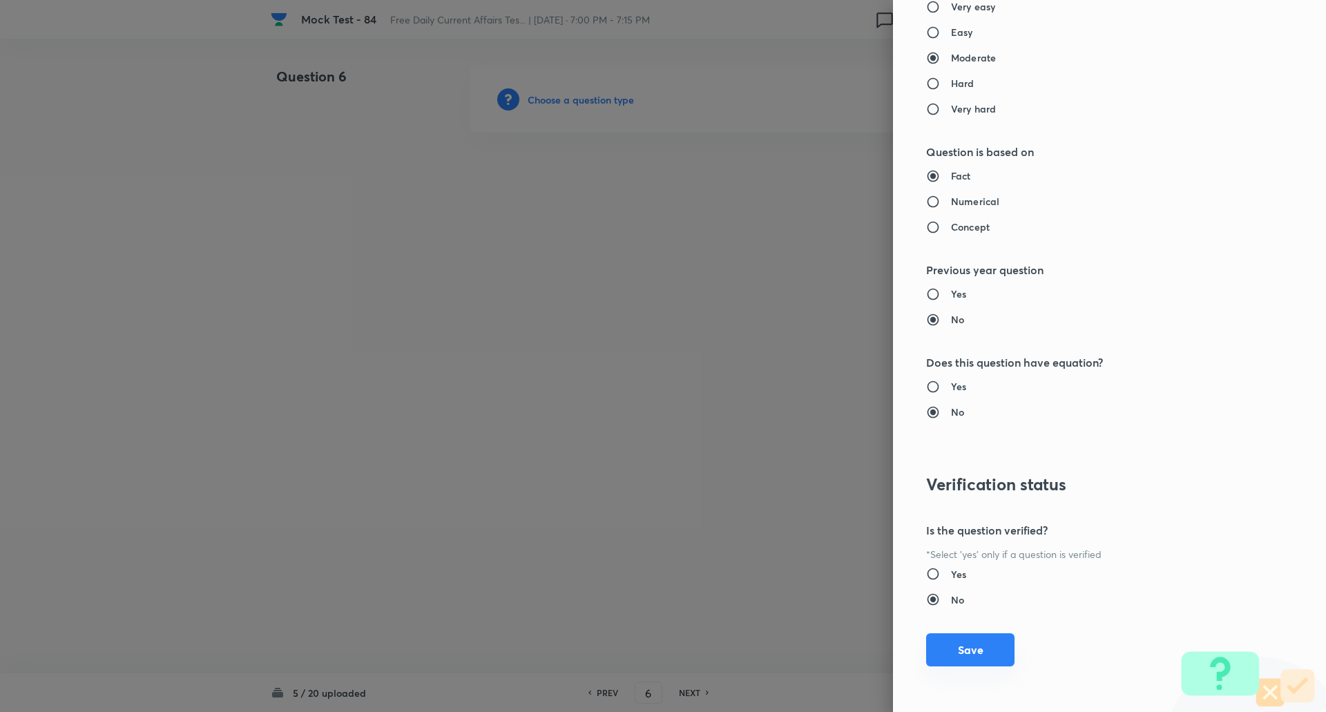
click at [972, 650] on button "Save" at bounding box center [970, 649] width 88 height 33
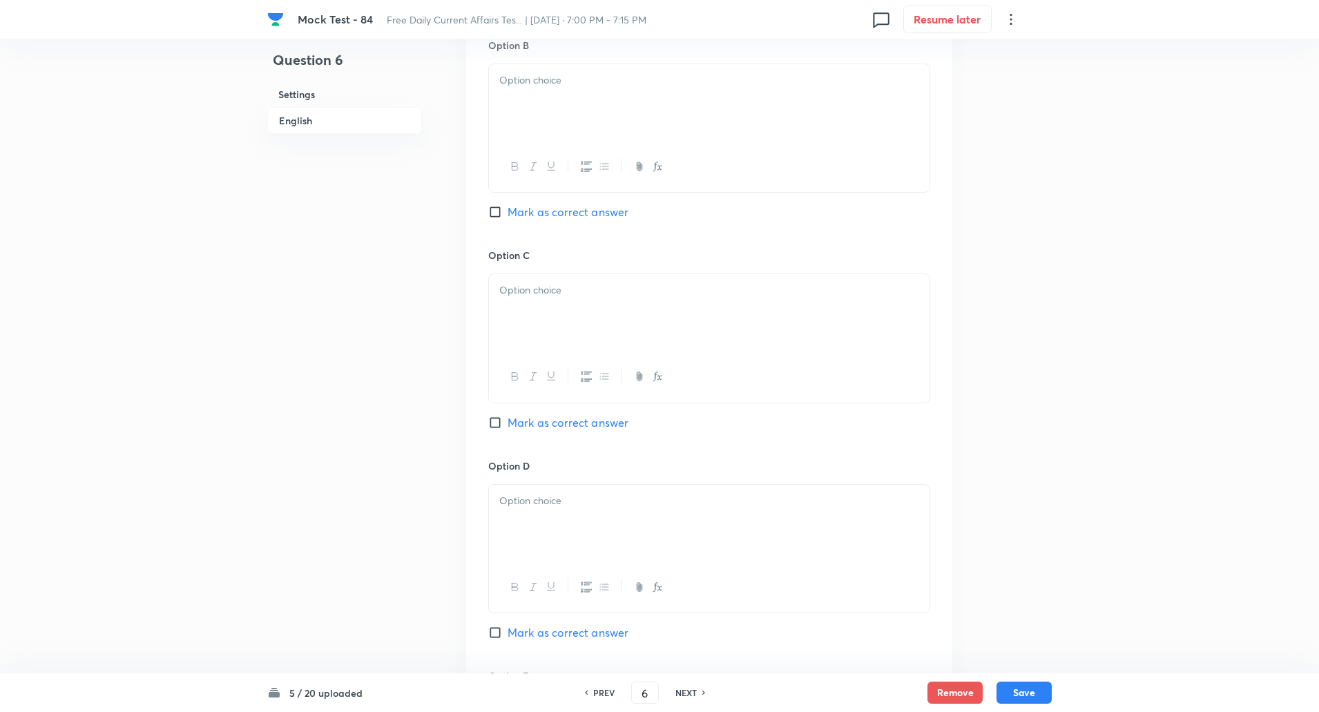
scroll to position [867, 0]
click at [494, 423] on input "Mark as correct answer" at bounding box center [497, 421] width 19 height 14
checkbox input "true"
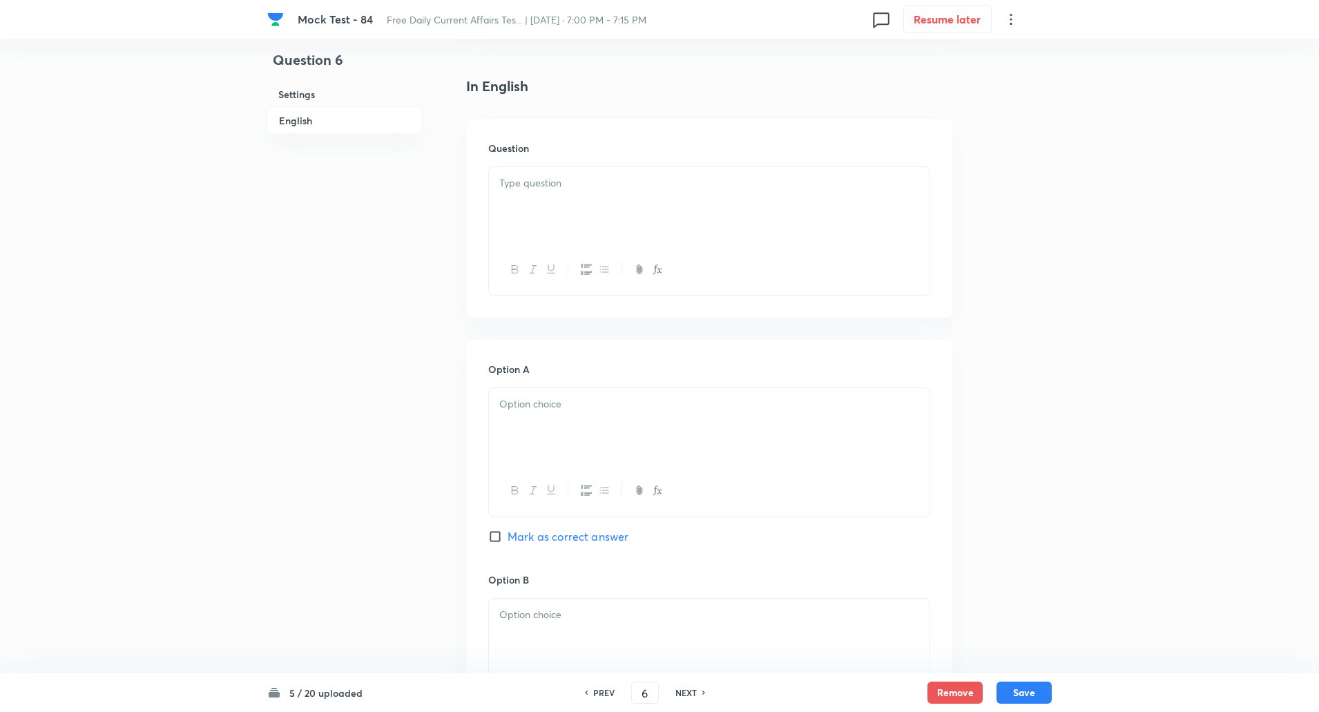
scroll to position [329, 0]
click at [534, 168] on div at bounding box center [709, 206] width 441 height 77
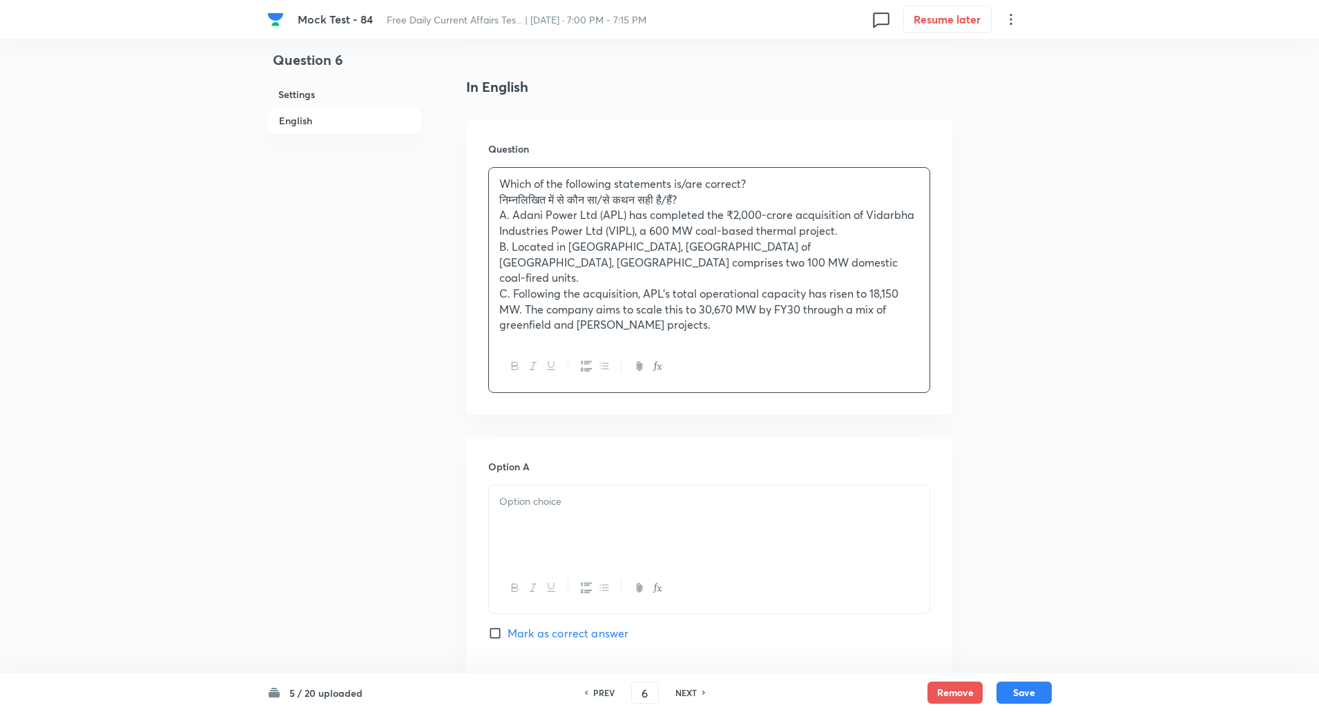
click at [496, 197] on div "Which of the following statements is/are correct? निम्नलिखित में से कौन सा/से क…" at bounding box center [709, 254] width 441 height 173
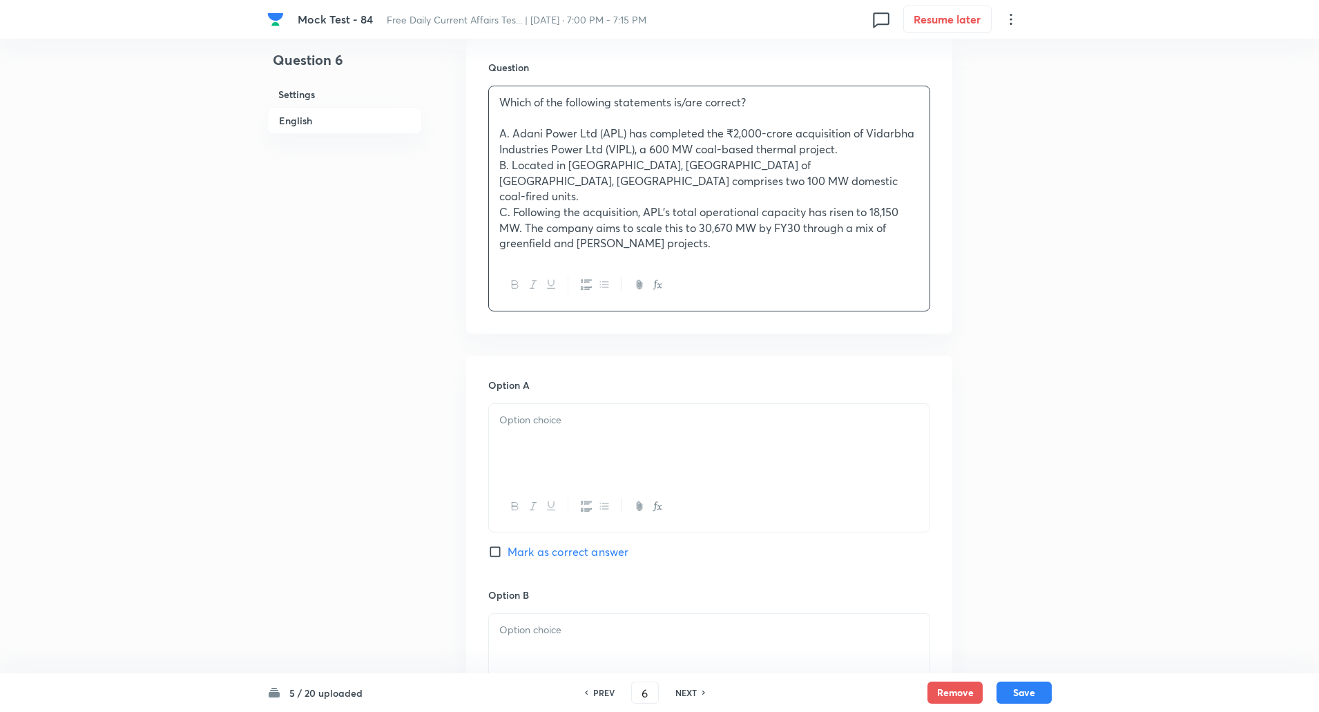
scroll to position [460, 0]
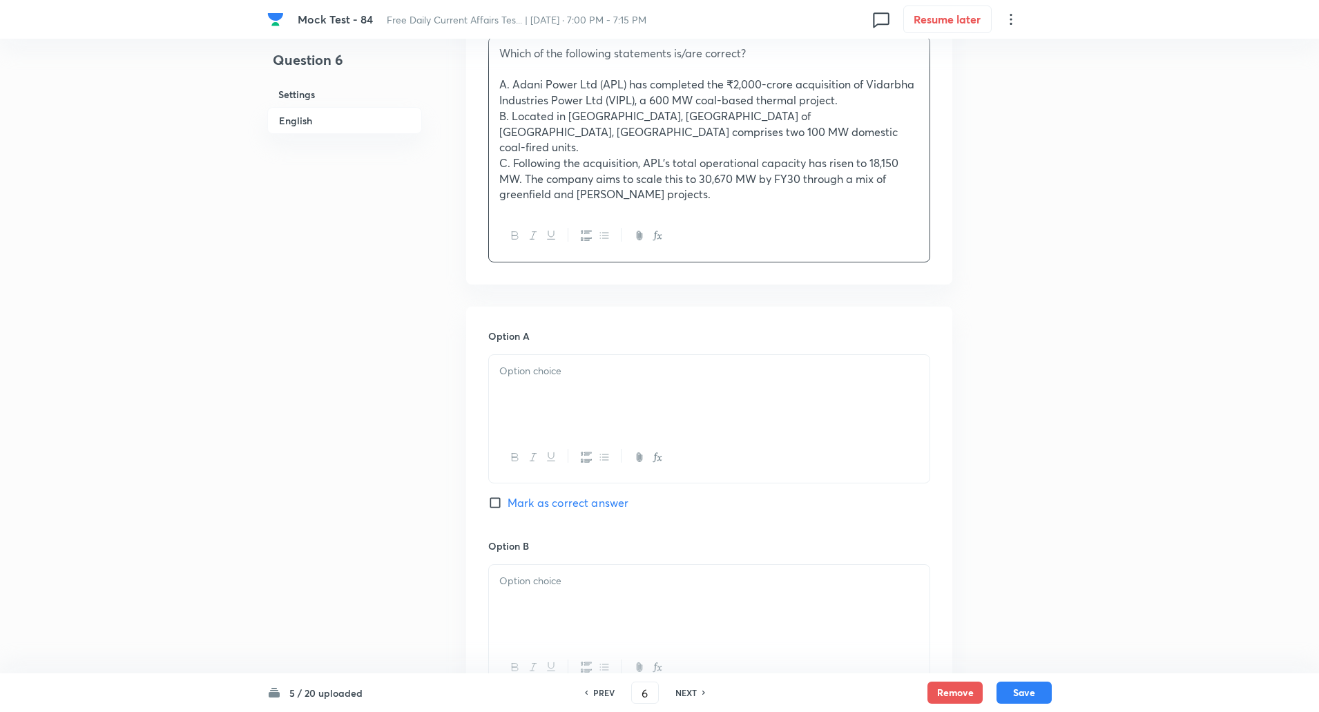
click at [523, 370] on div at bounding box center [709, 393] width 441 height 77
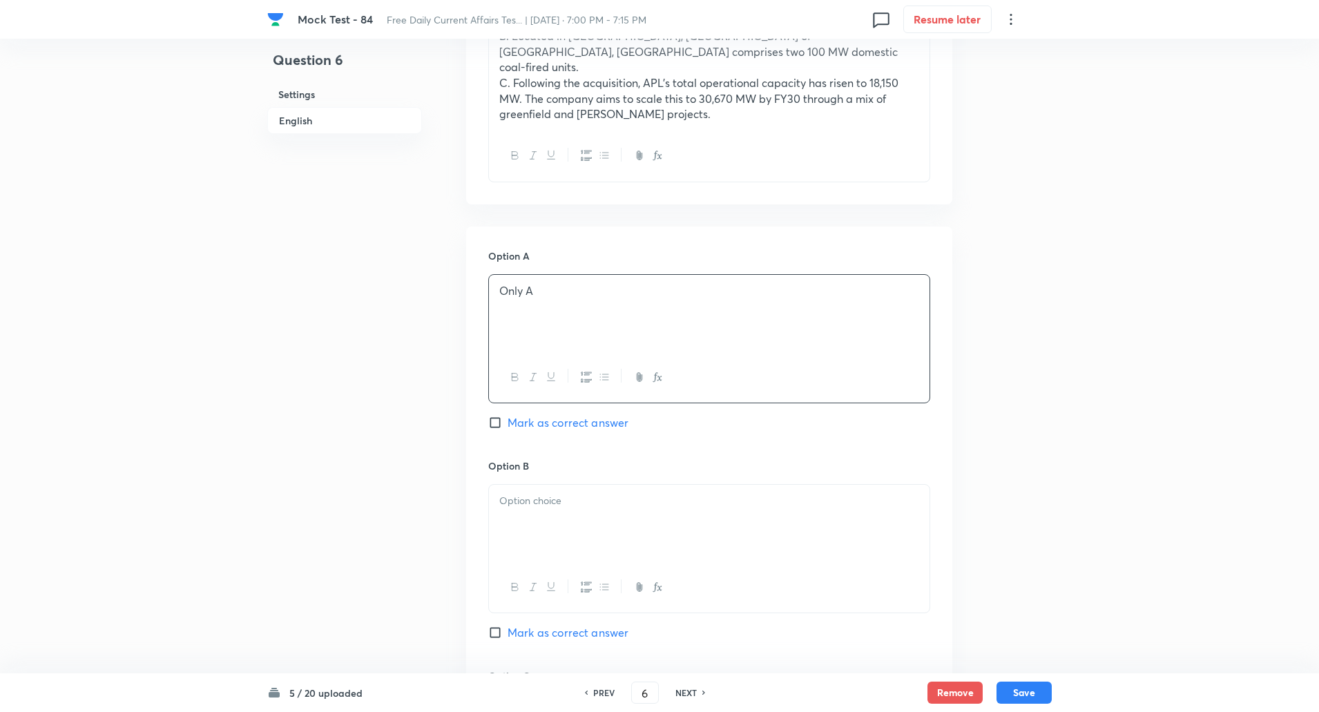
scroll to position [633, 0]
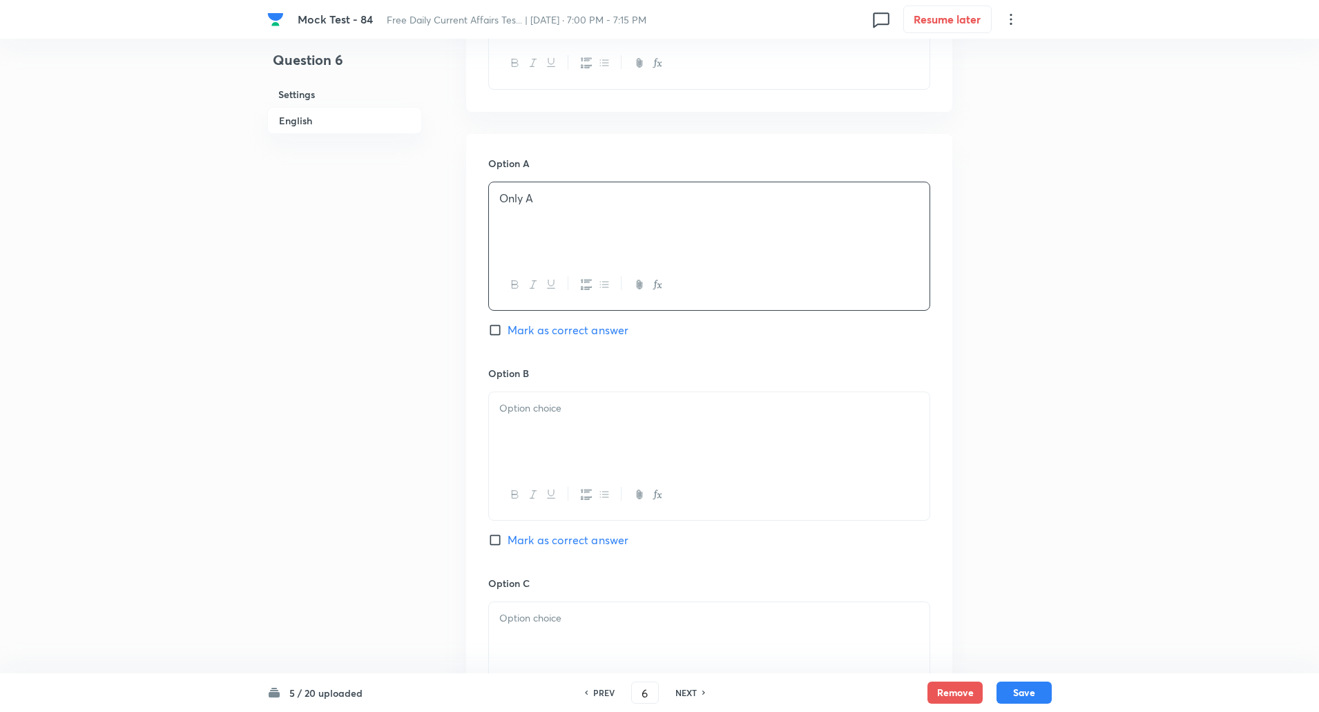
click at [531, 401] on p at bounding box center [709, 409] width 420 height 16
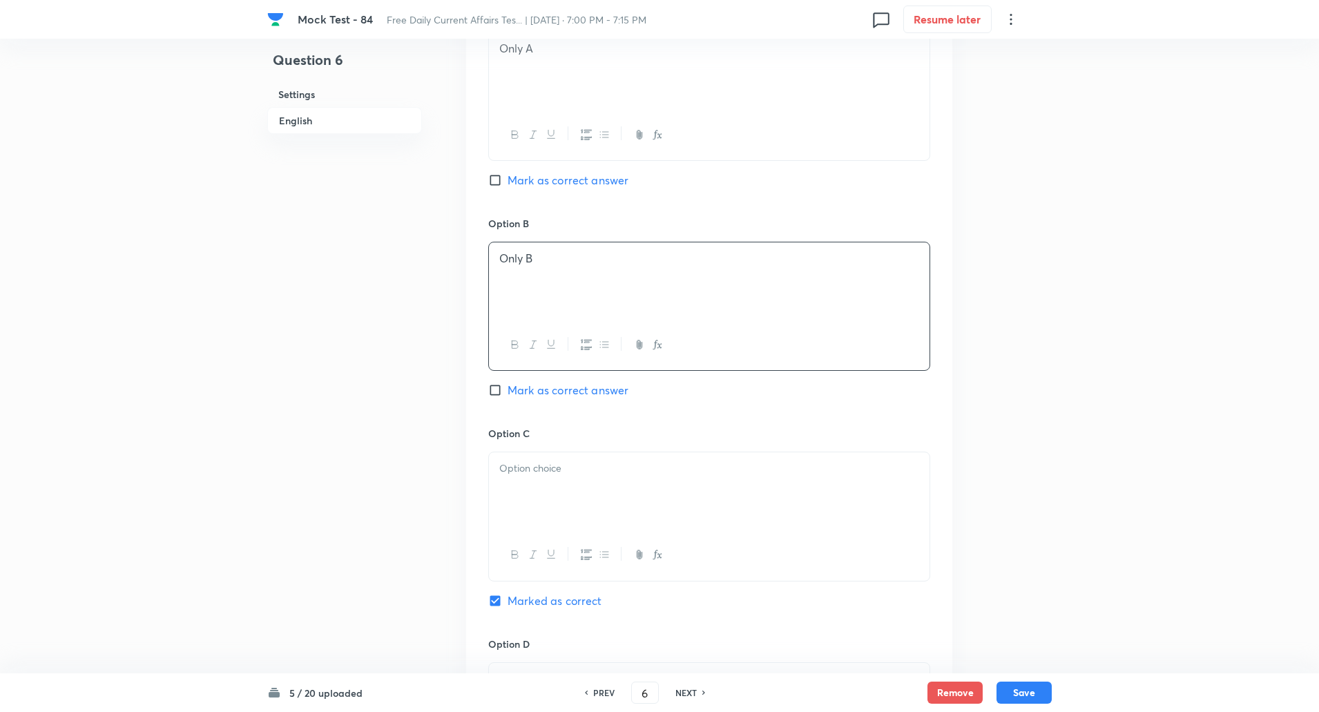
click at [535, 452] on div at bounding box center [709, 490] width 441 height 77
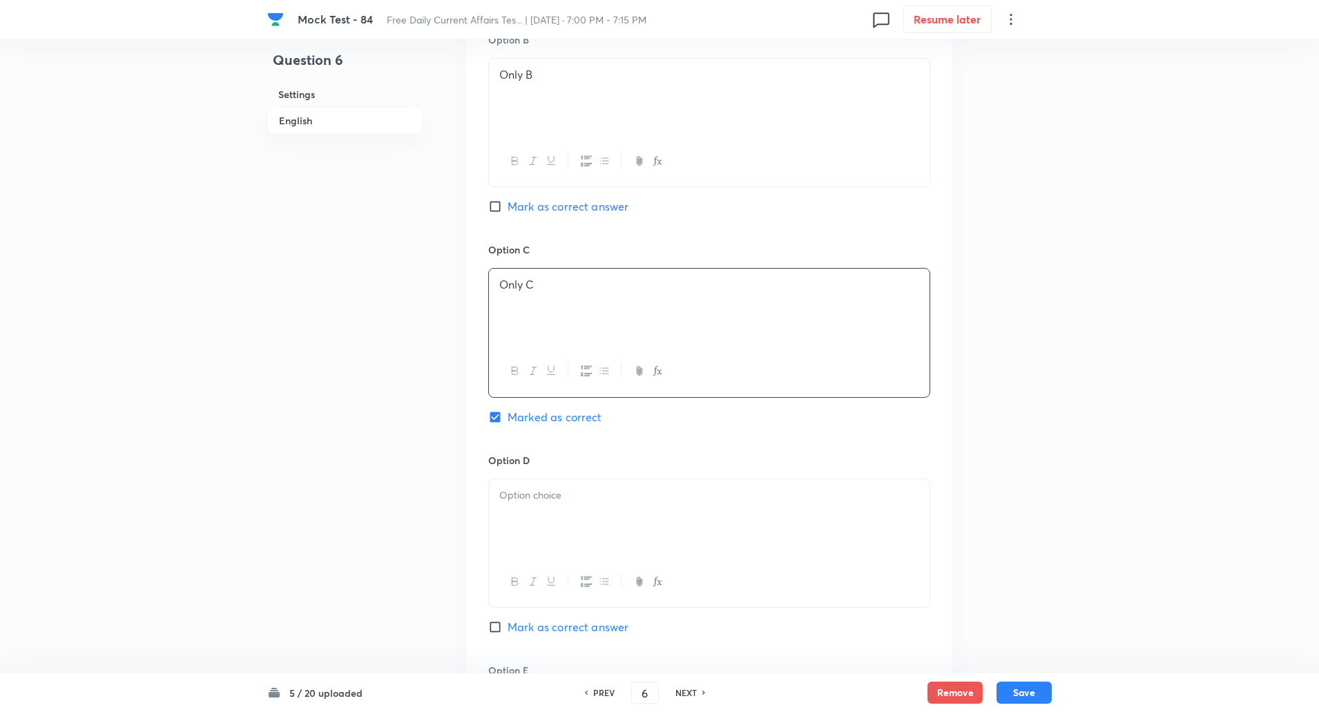
scroll to position [971, 0]
click at [534, 491] on div at bounding box center [709, 512] width 441 height 77
click at [528, 532] on div at bounding box center [709, 516] width 441 height 77
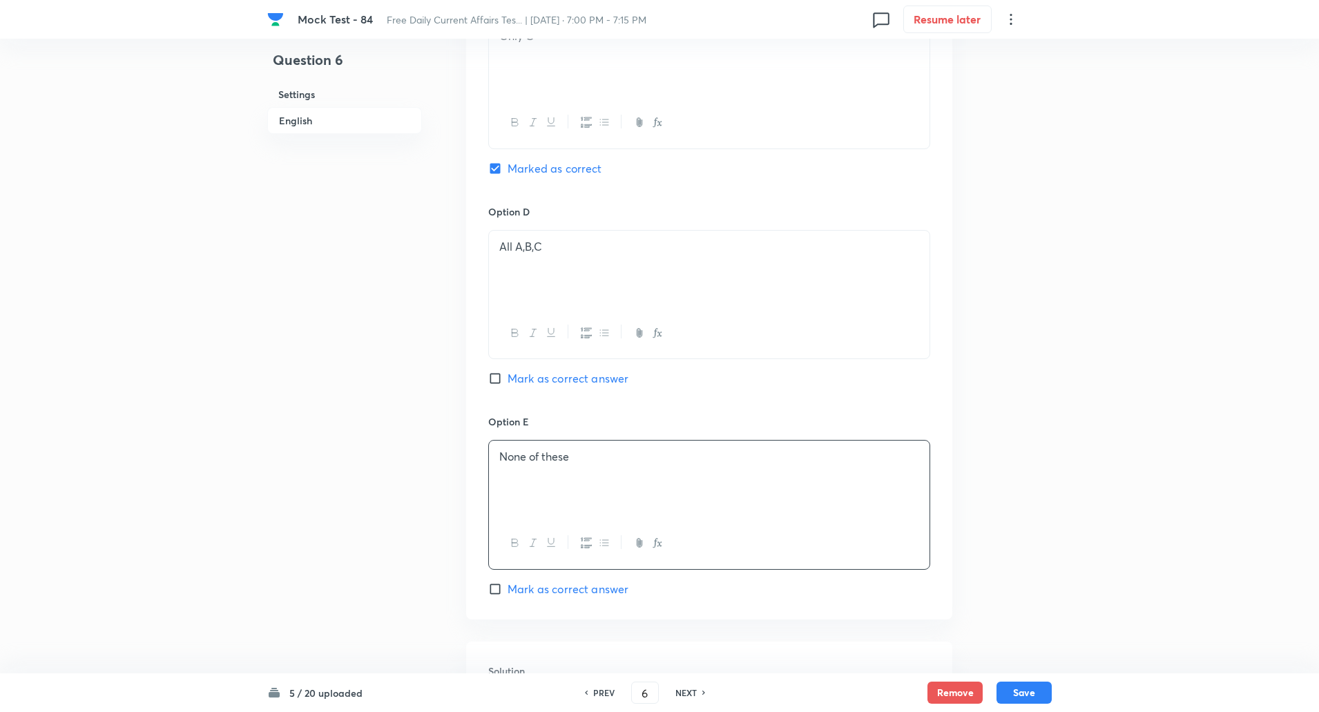
scroll to position [1449, 0]
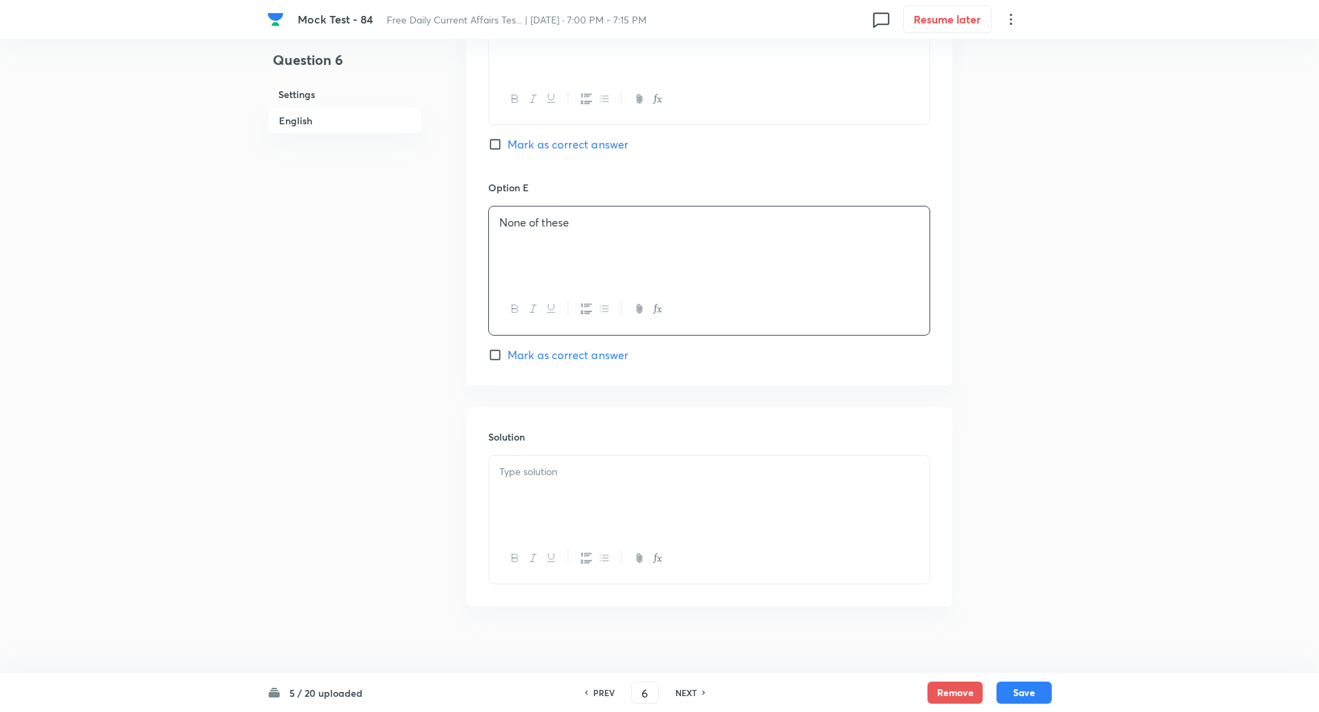
click at [533, 506] on div at bounding box center [709, 494] width 441 height 77
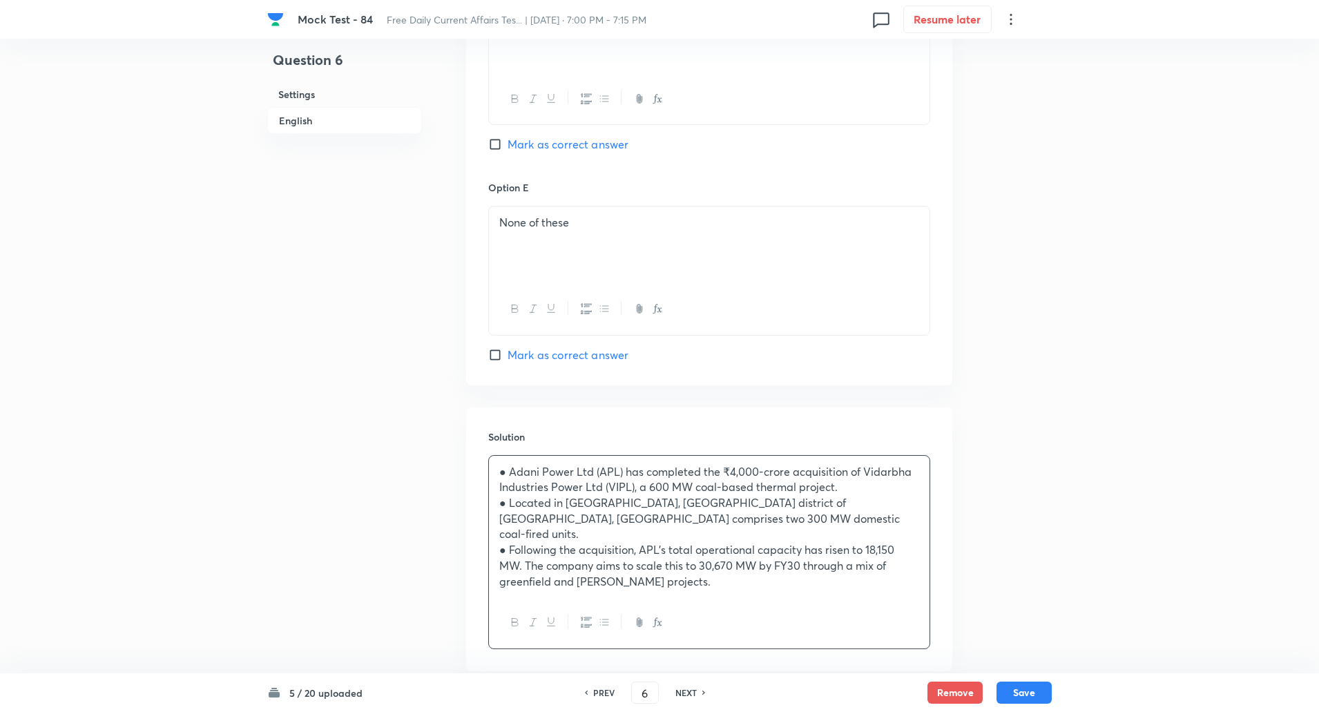
scroll to position [1493, 0]
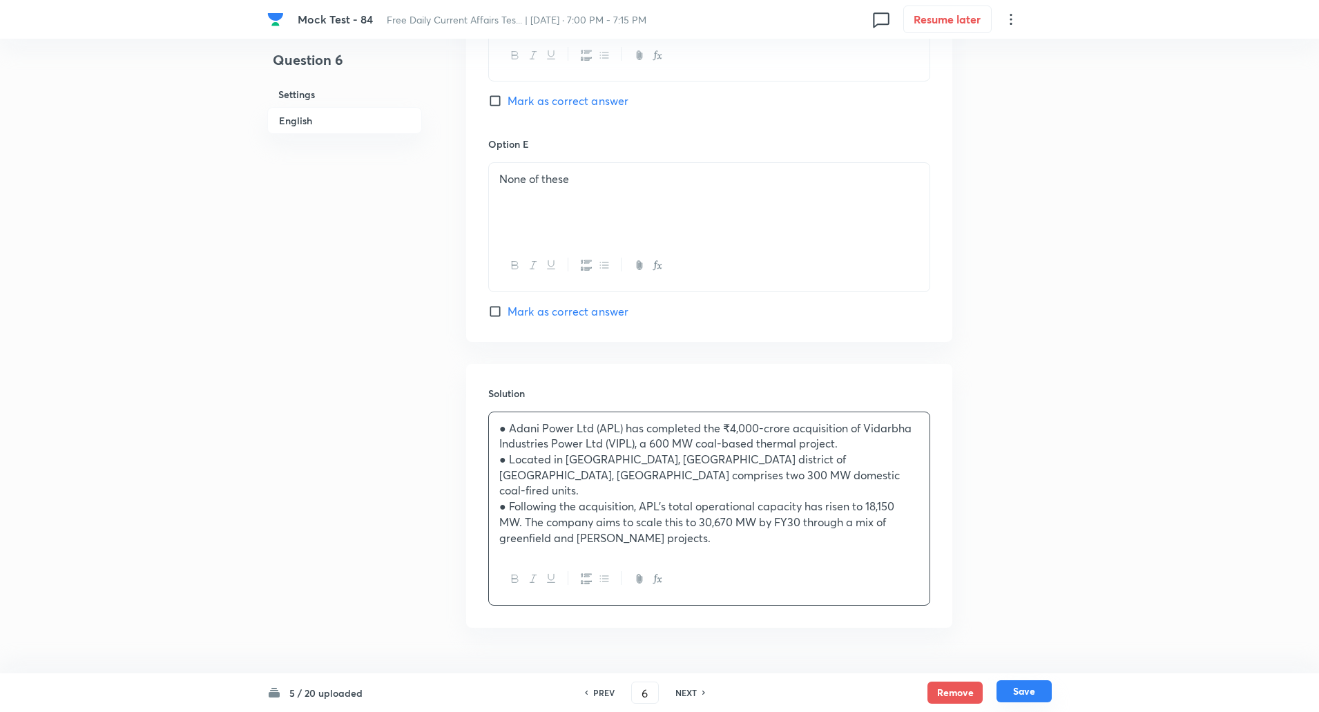
click at [1022, 695] on button "Save" at bounding box center [1024, 691] width 55 height 22
type input "7"
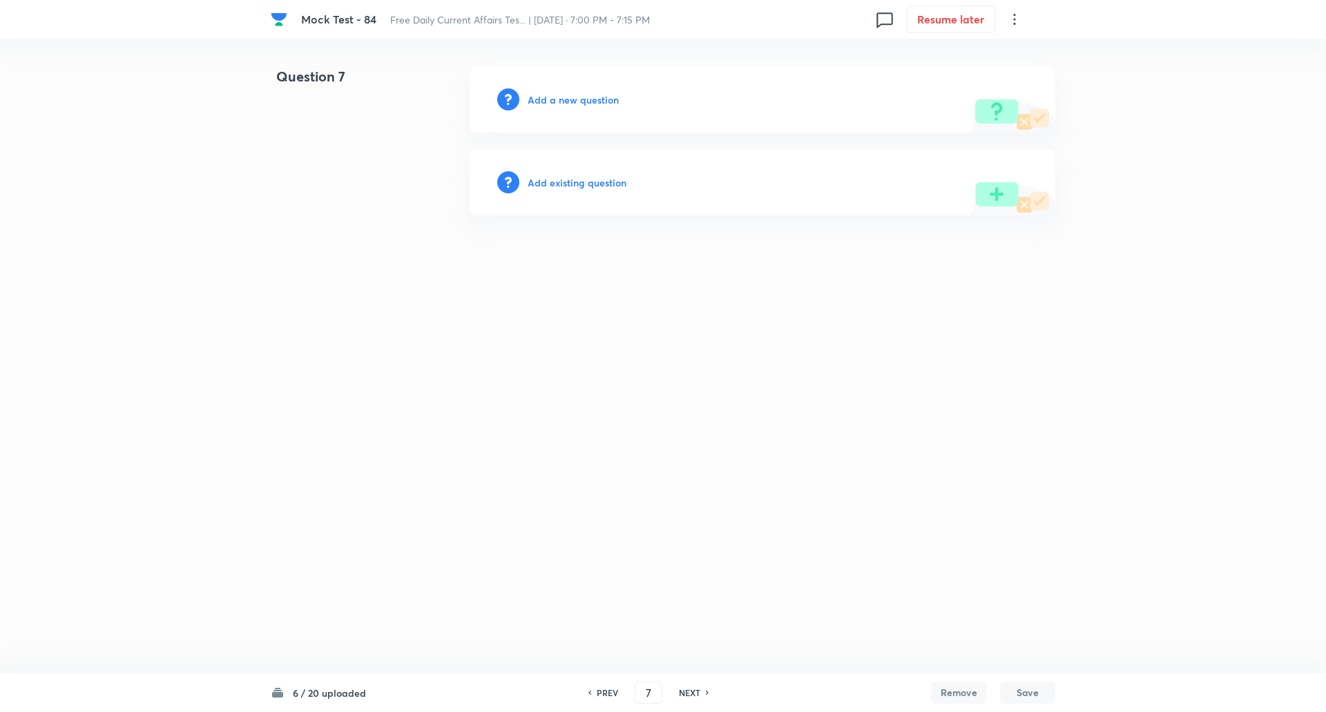
click at [561, 102] on h6 "Add a new question" at bounding box center [573, 100] width 91 height 15
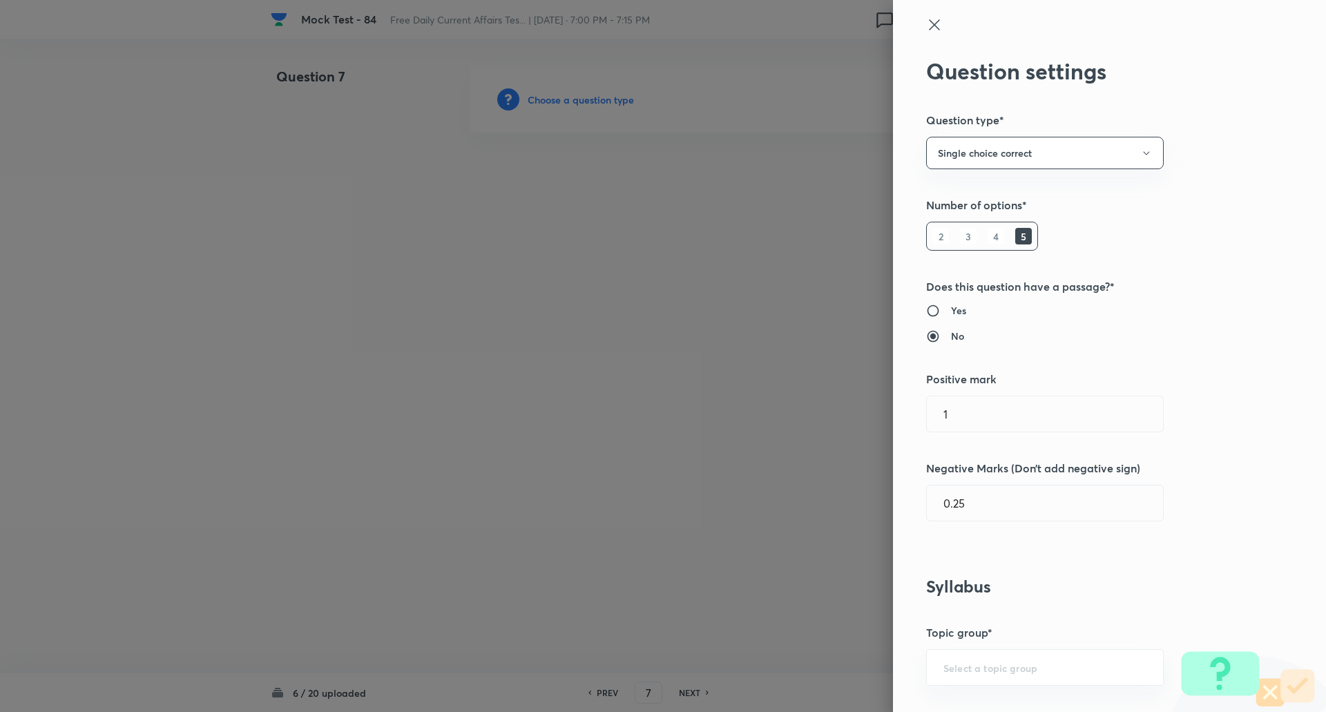
click at [561, 102] on div at bounding box center [663, 356] width 1326 height 712
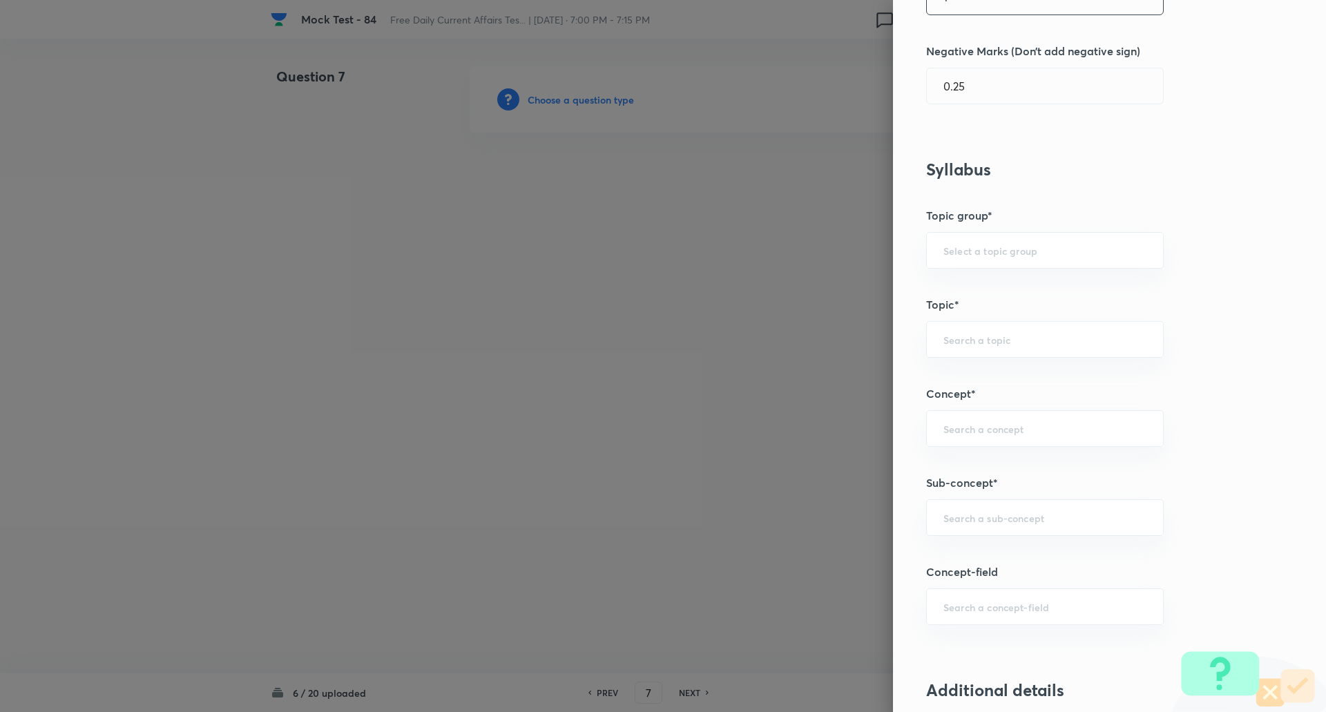
scroll to position [528, 0]
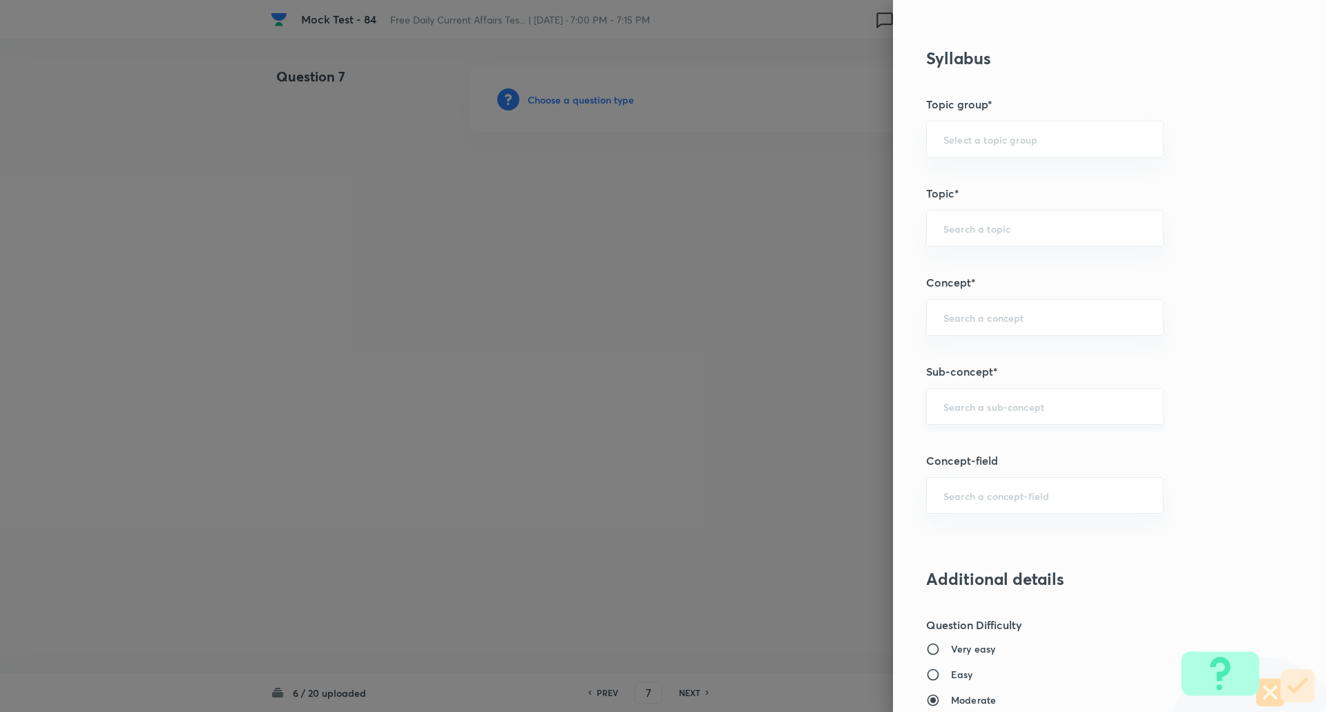
click at [986, 398] on div "​" at bounding box center [1045, 406] width 238 height 37
click at [1000, 416] on div "National ​" at bounding box center [1045, 406] width 238 height 37
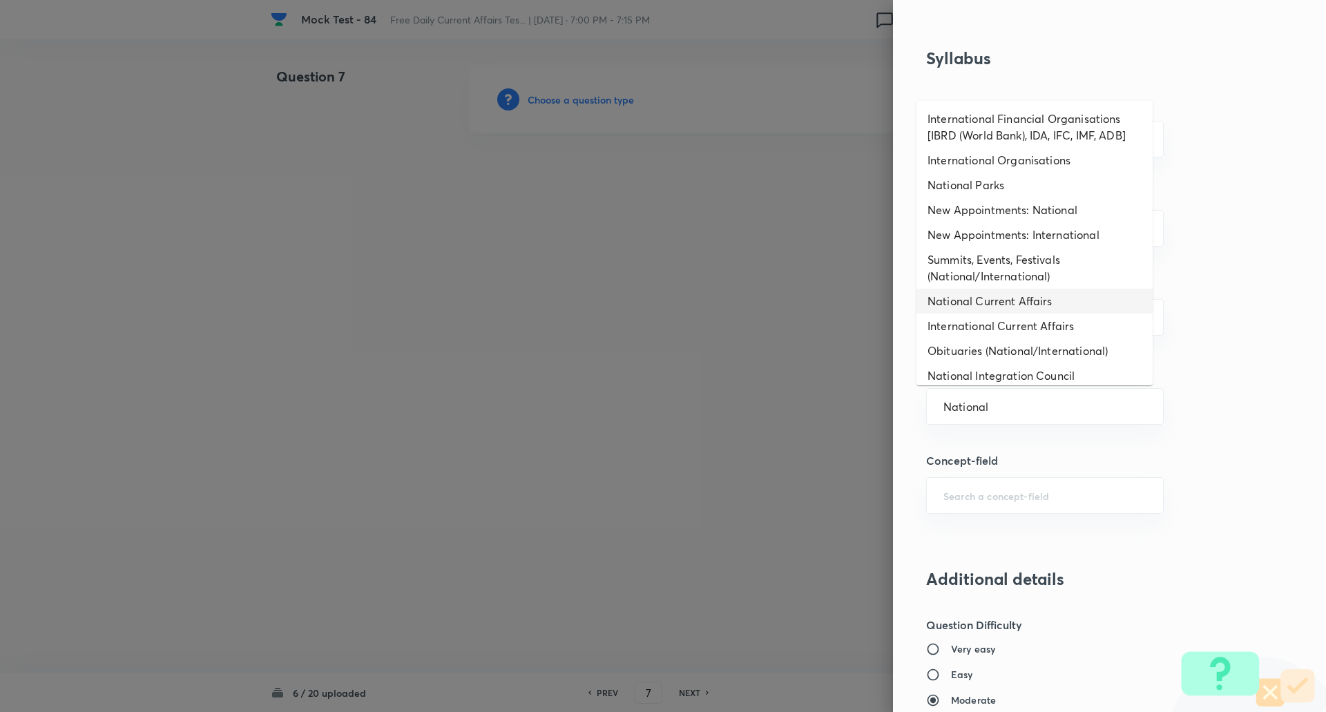
click at [974, 300] on li "National Current Affairs" at bounding box center [1035, 301] width 236 height 25
type input "National Current Affairs"
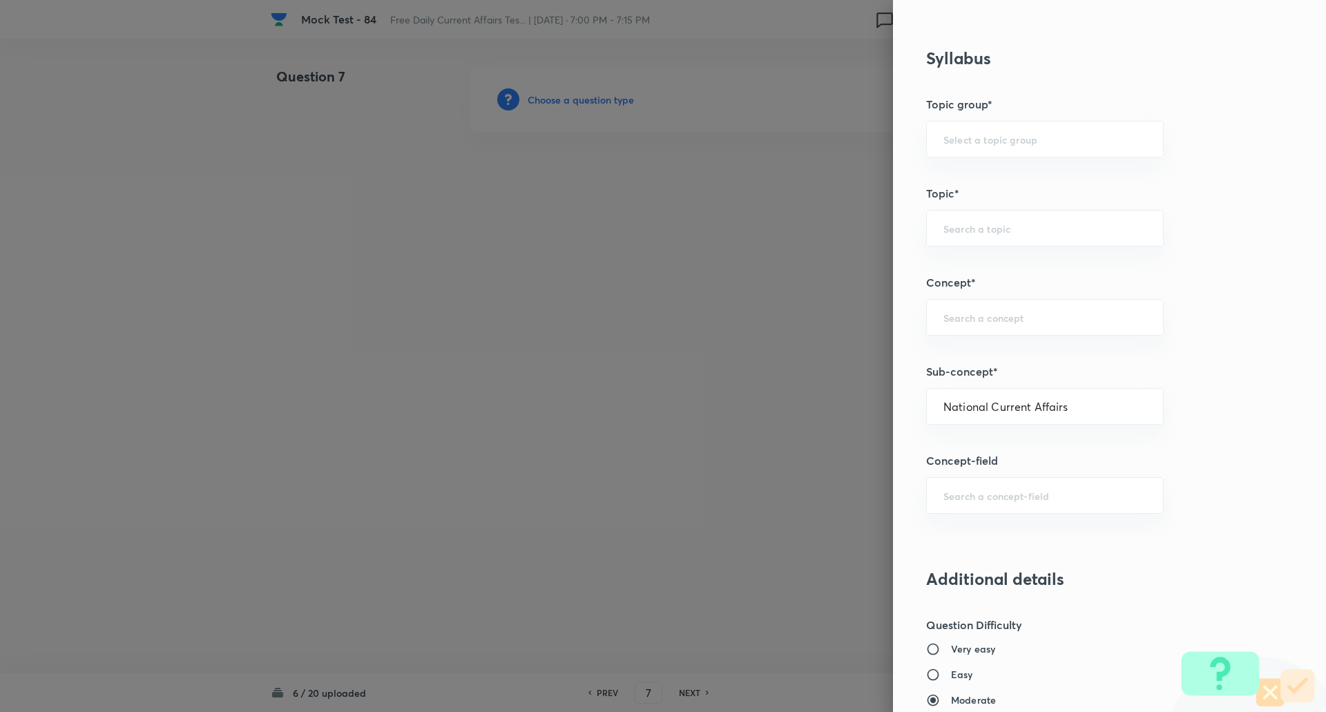
type input "Awareness"
type input "Current Affairs"
type input "National Current Affairs"
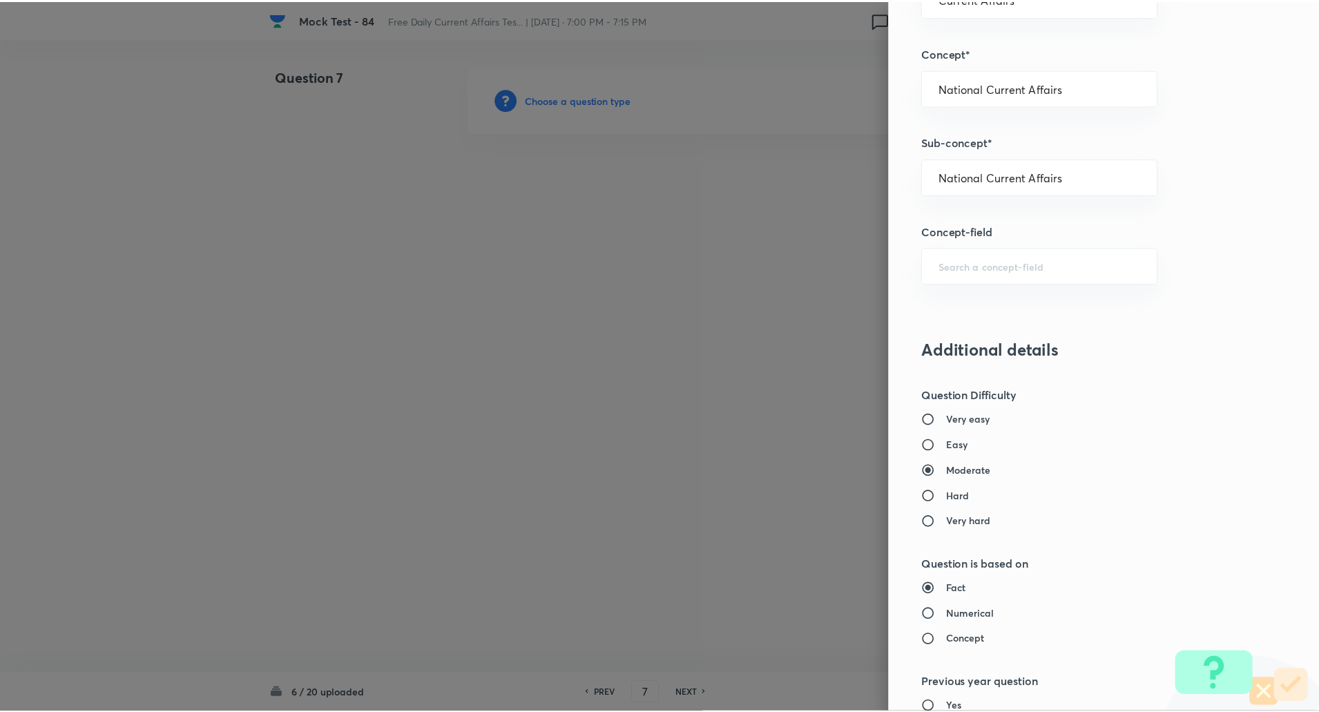
scroll to position [1171, 0]
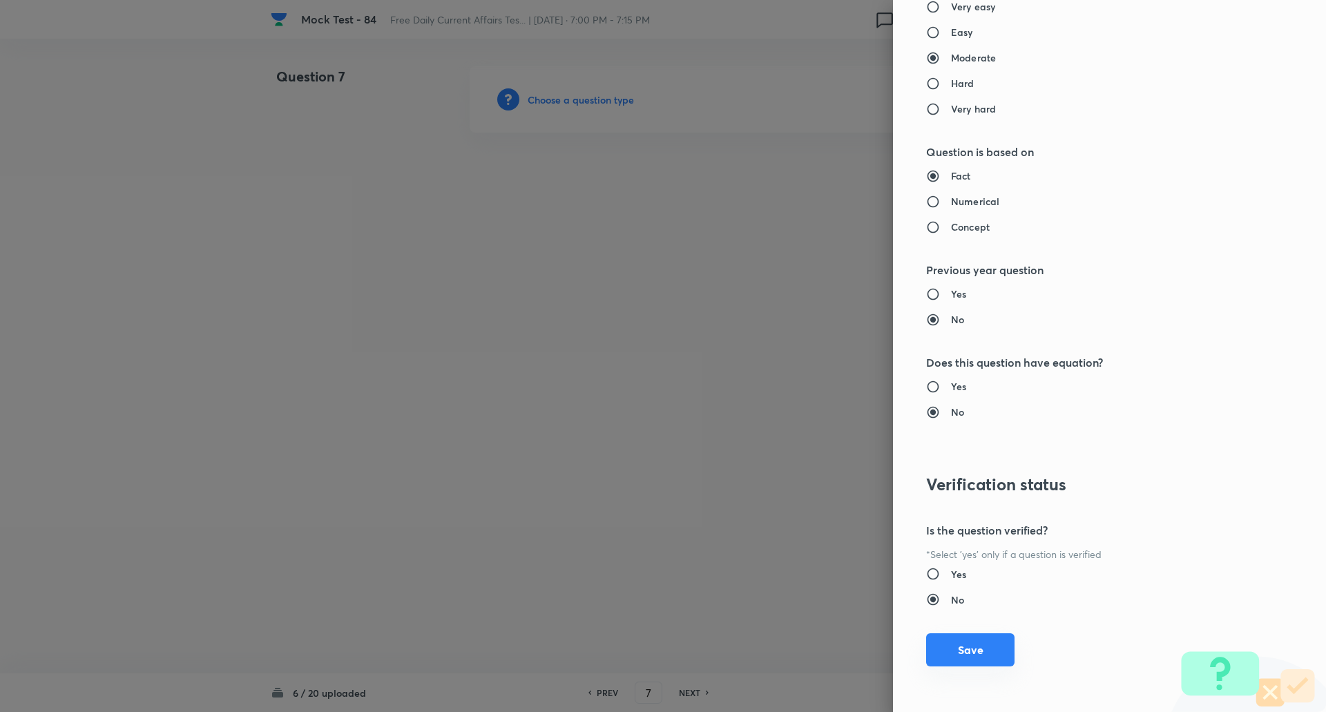
click at [971, 658] on button "Save" at bounding box center [970, 649] width 88 height 33
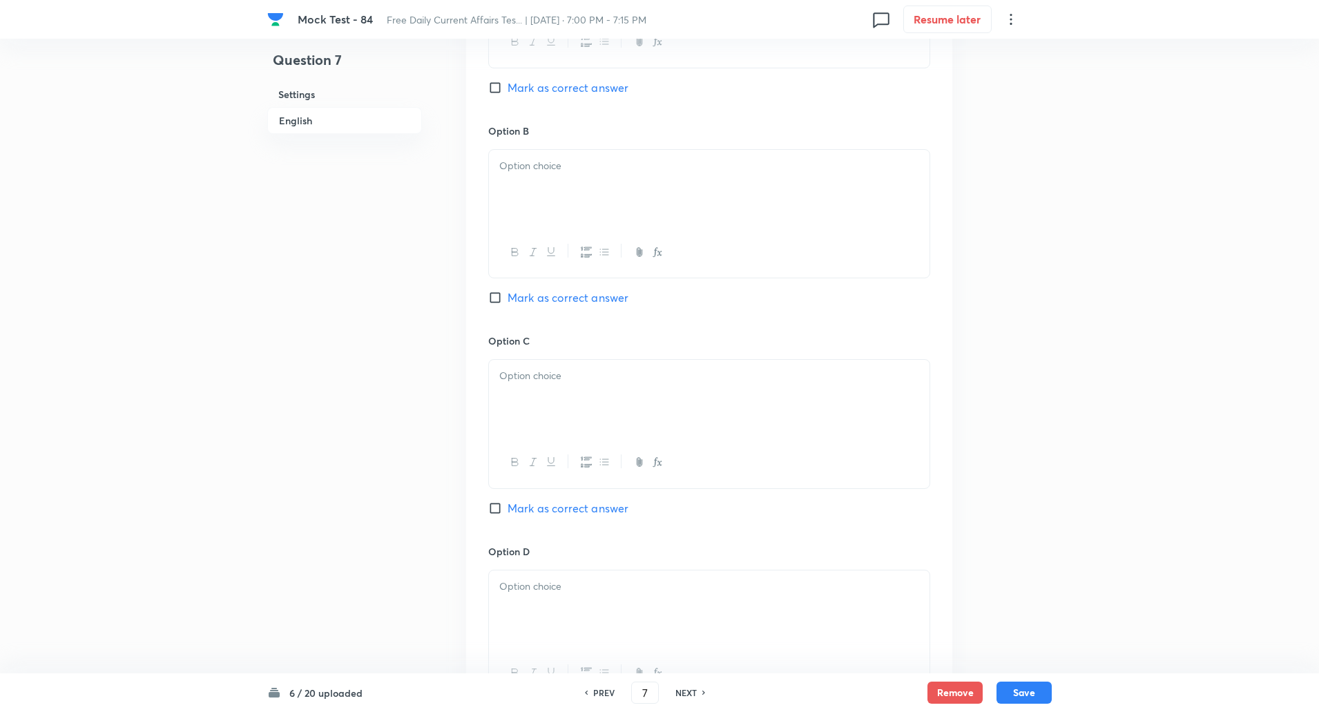
scroll to position [780, 0]
click at [499, 506] on input "Mark as correct answer" at bounding box center [497, 508] width 19 height 14
checkbox input "true"
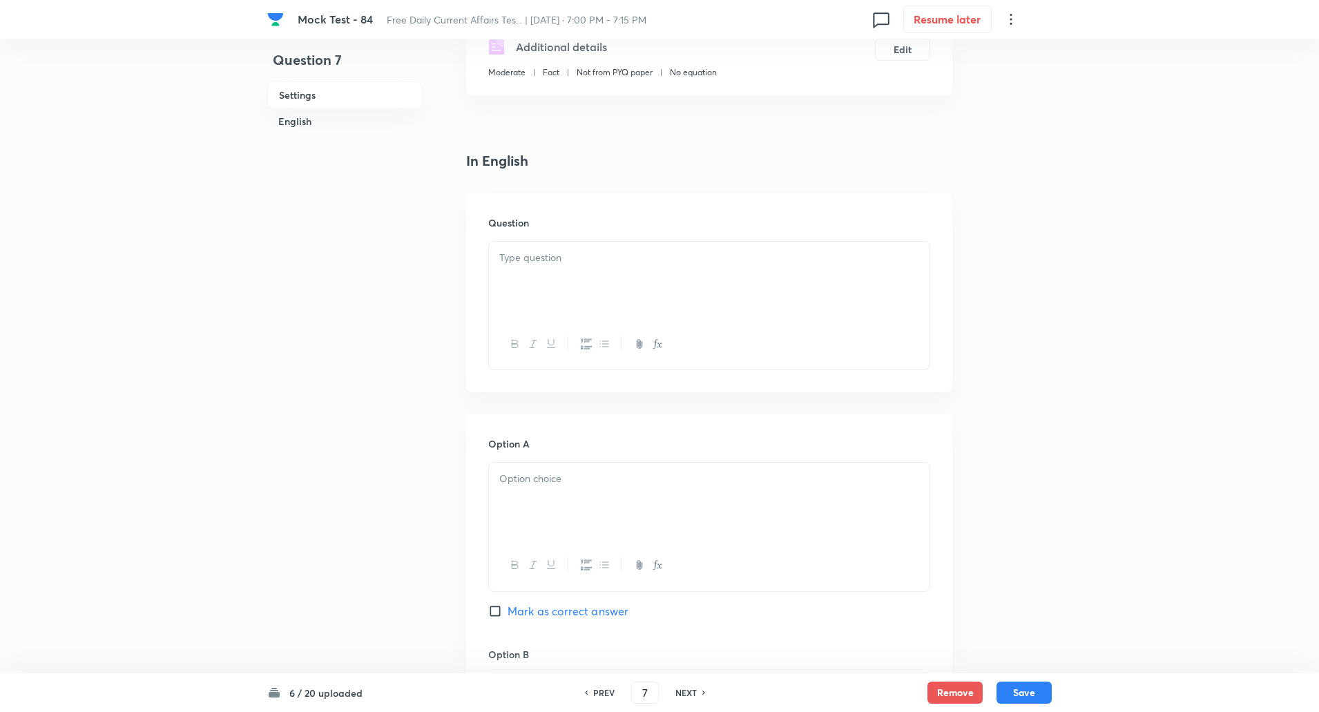
scroll to position [255, 0]
click at [584, 280] on div at bounding box center [709, 280] width 441 height 77
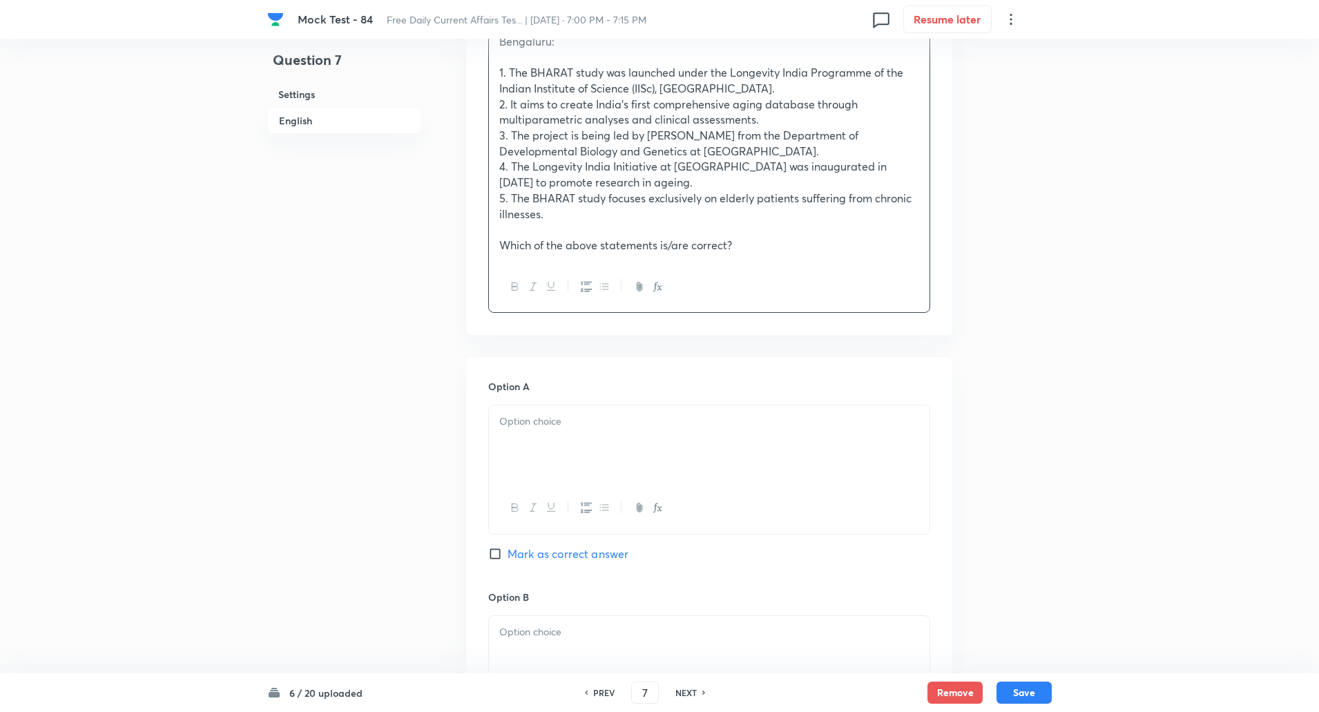
scroll to position [488, 0]
click at [541, 438] on div at bounding box center [709, 443] width 441 height 77
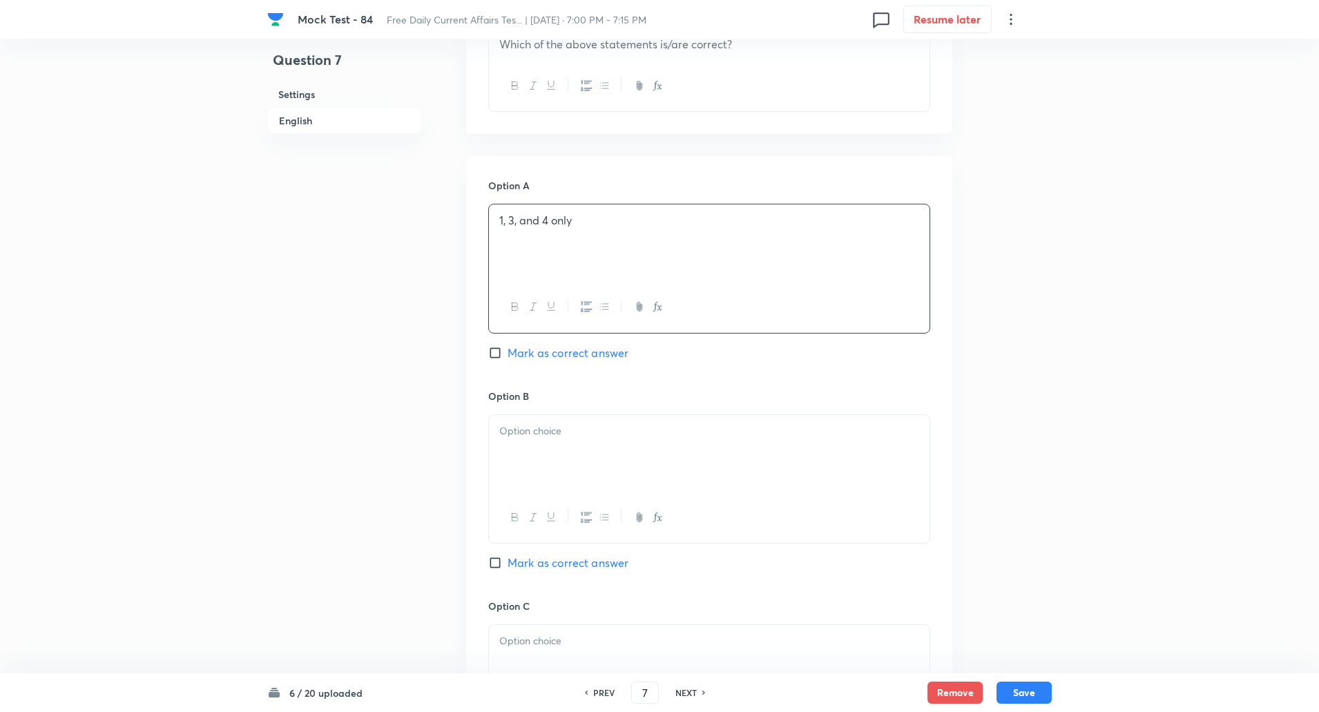
click at [535, 443] on div at bounding box center [709, 453] width 441 height 77
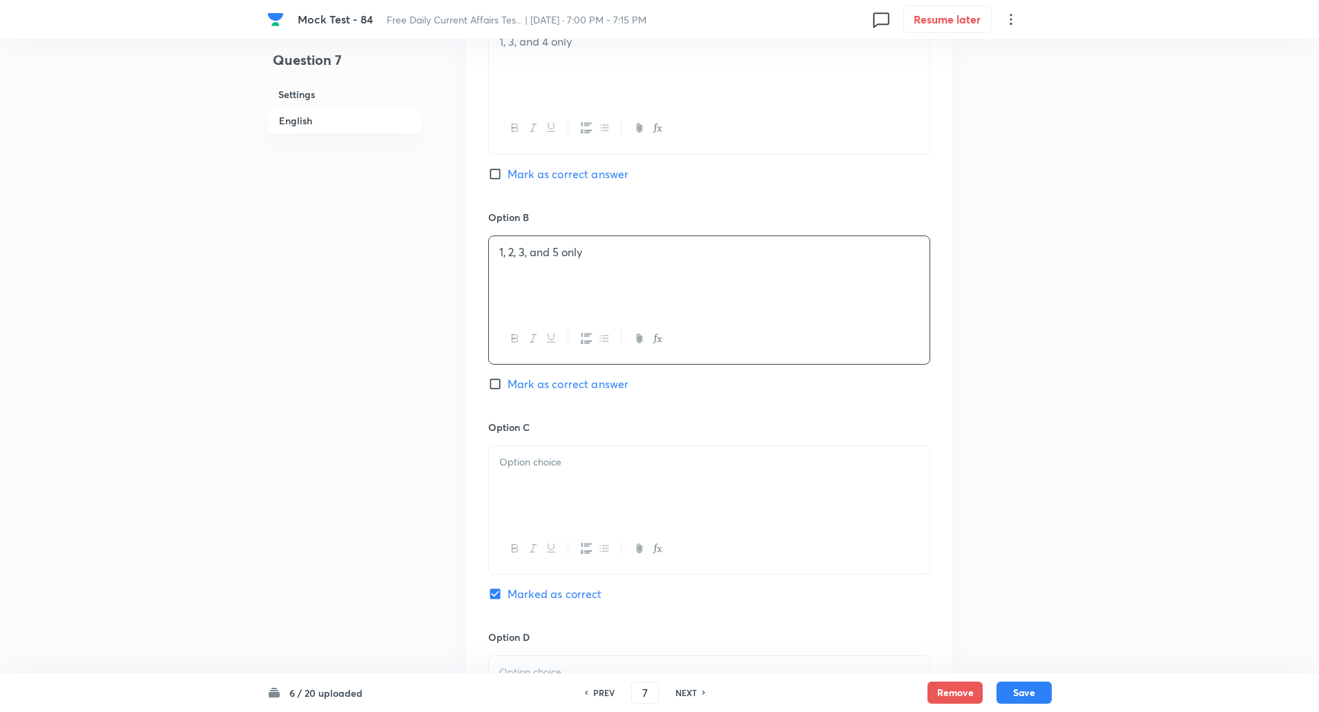
scroll to position [968, 0]
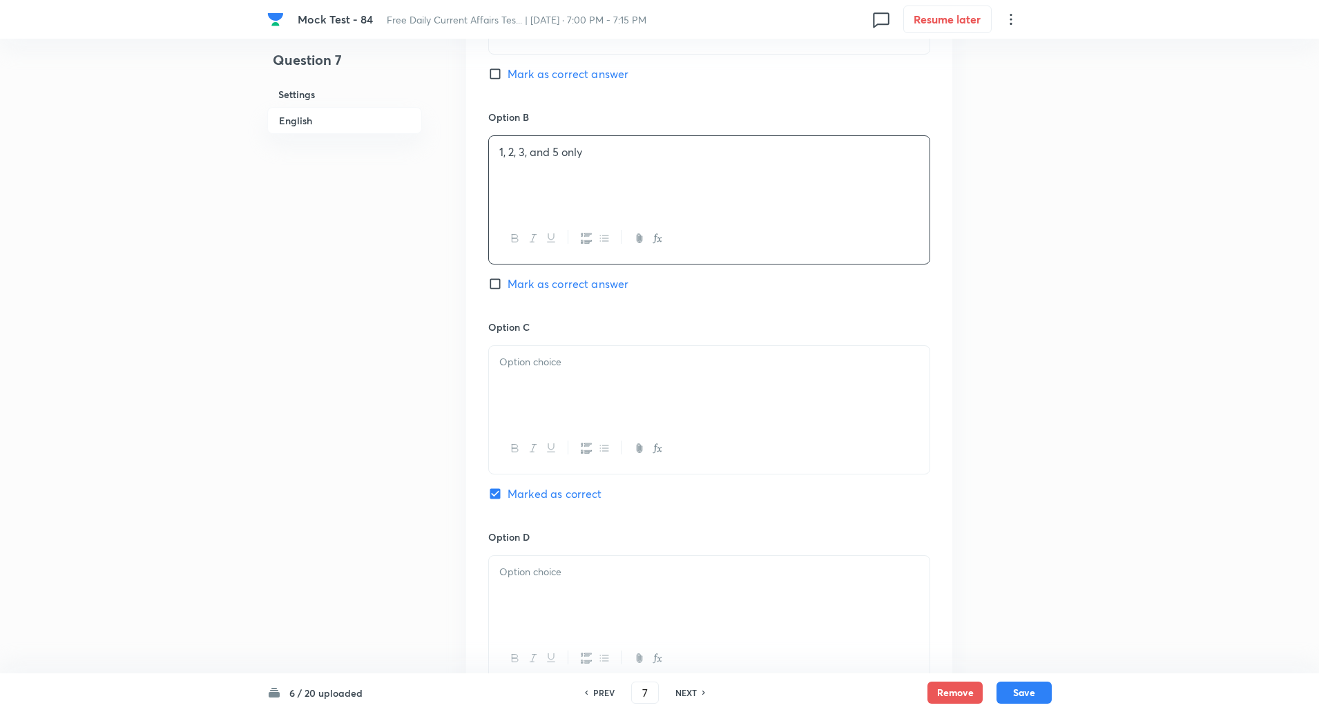
click at [544, 362] on p at bounding box center [709, 362] width 420 height 16
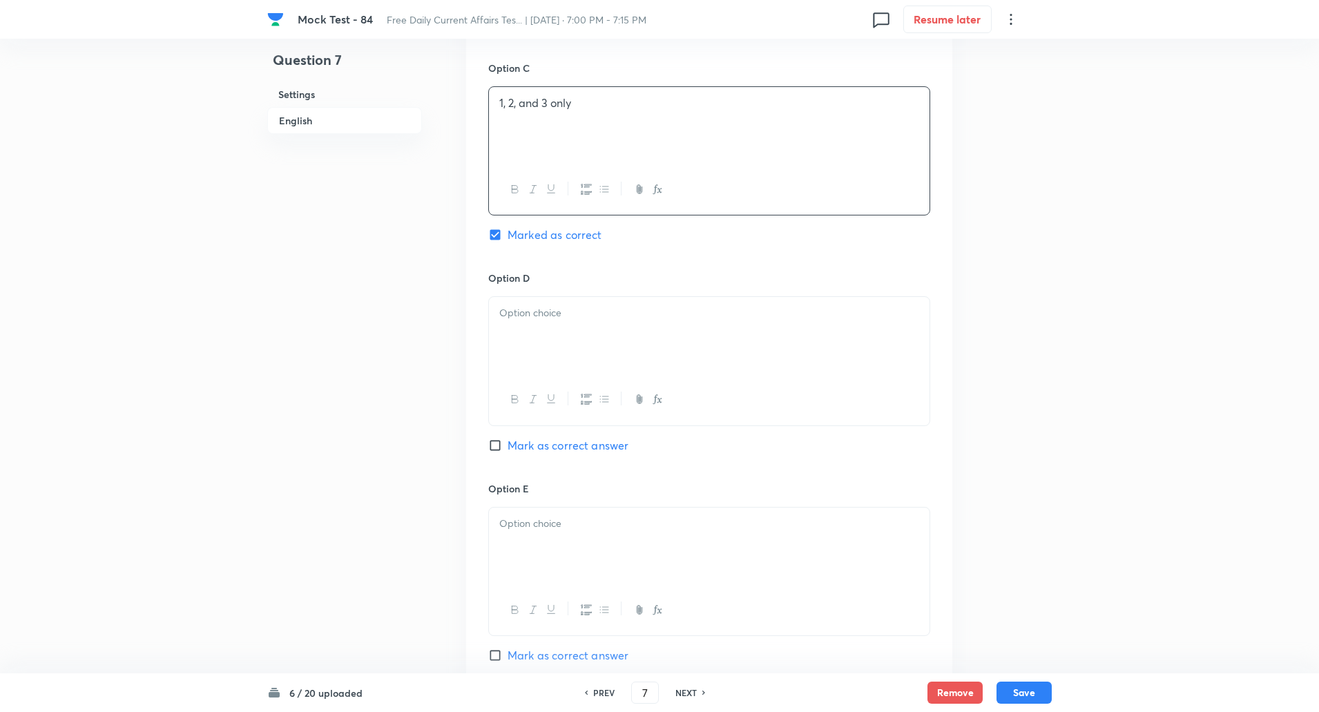
scroll to position [1227, 0]
click at [547, 322] on div at bounding box center [709, 334] width 441 height 77
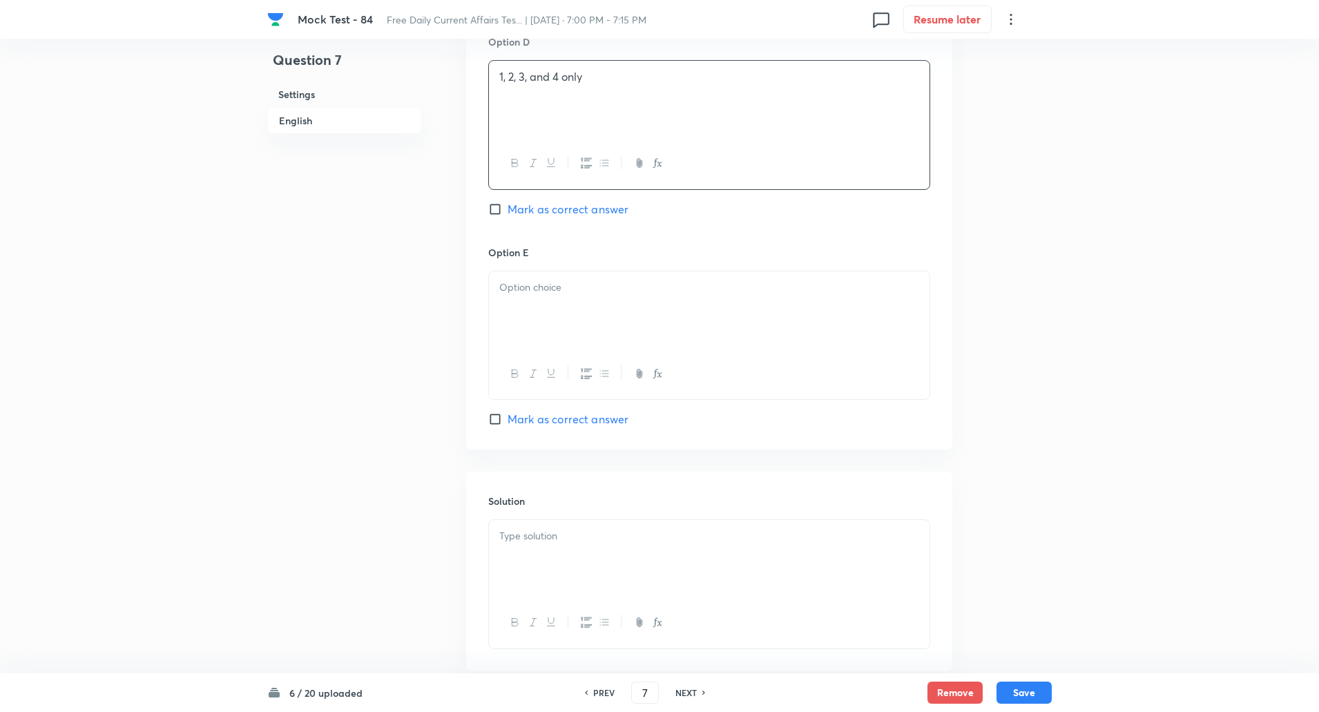
click at [538, 291] on p at bounding box center [709, 288] width 420 height 16
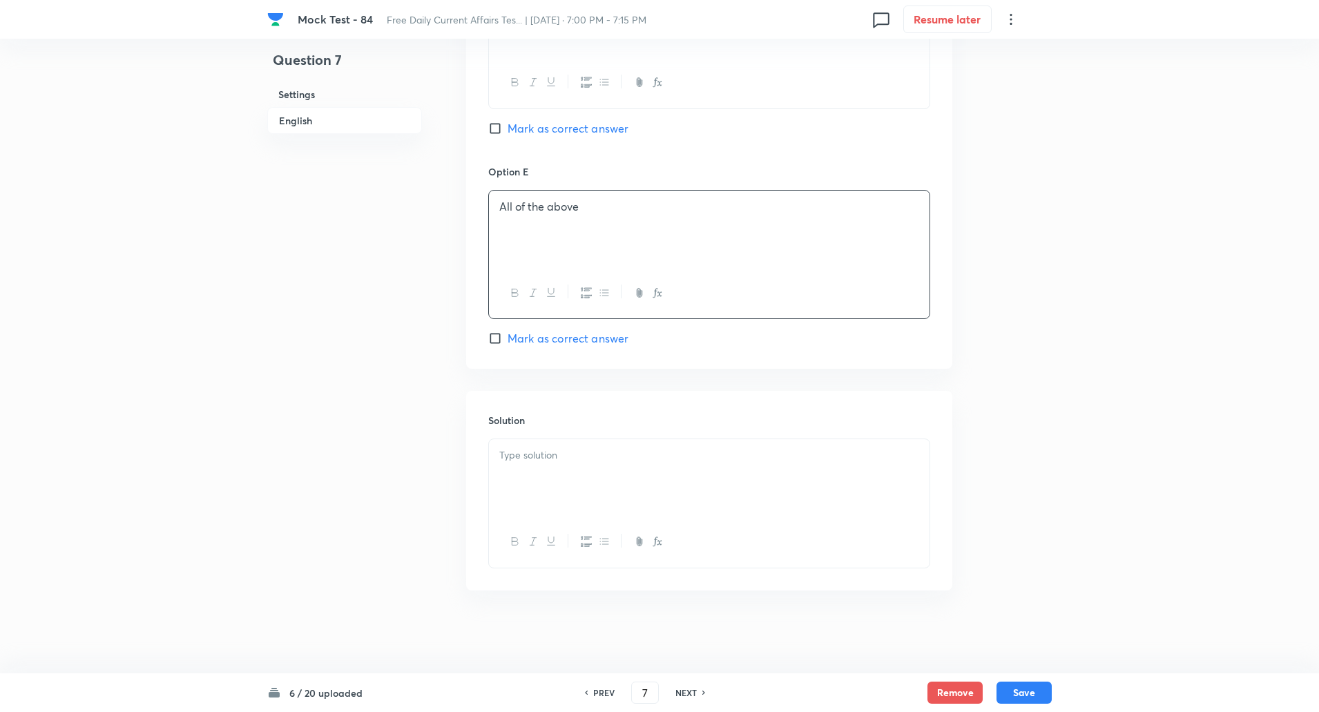
click at [534, 488] on div at bounding box center [709, 477] width 441 height 77
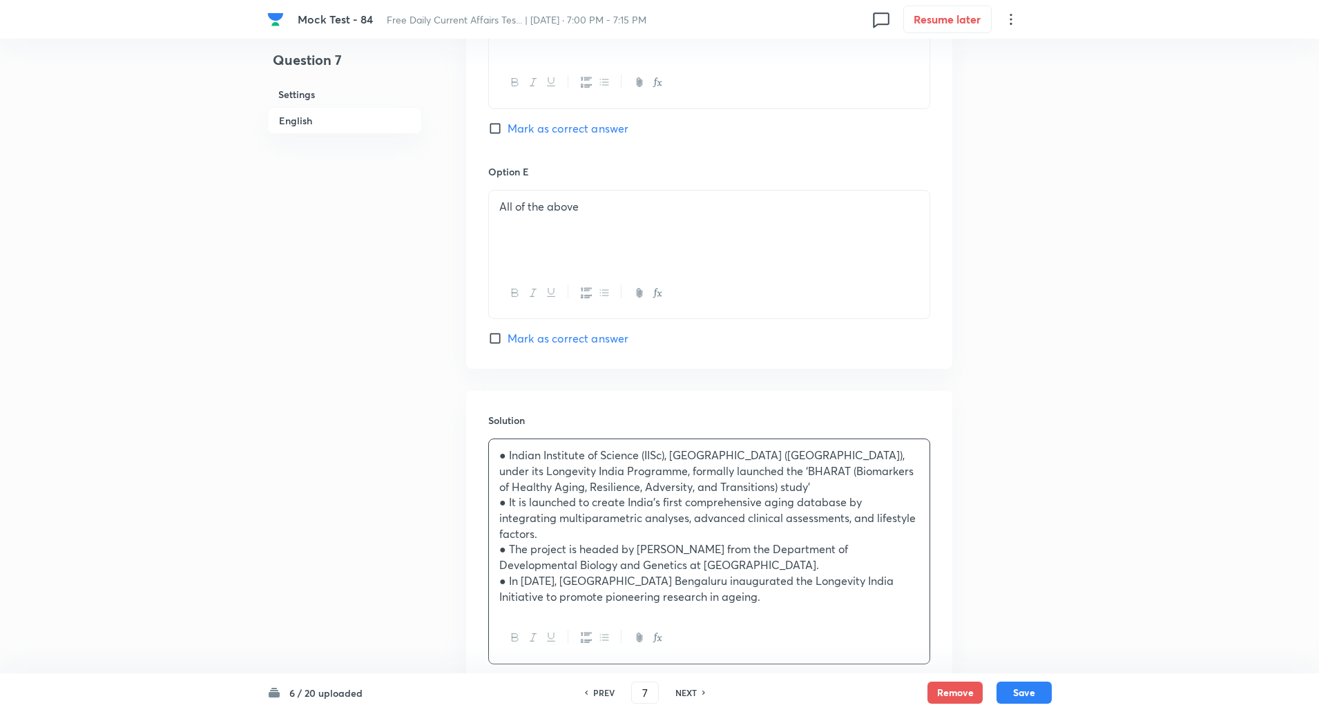
scroll to position [1624, 0]
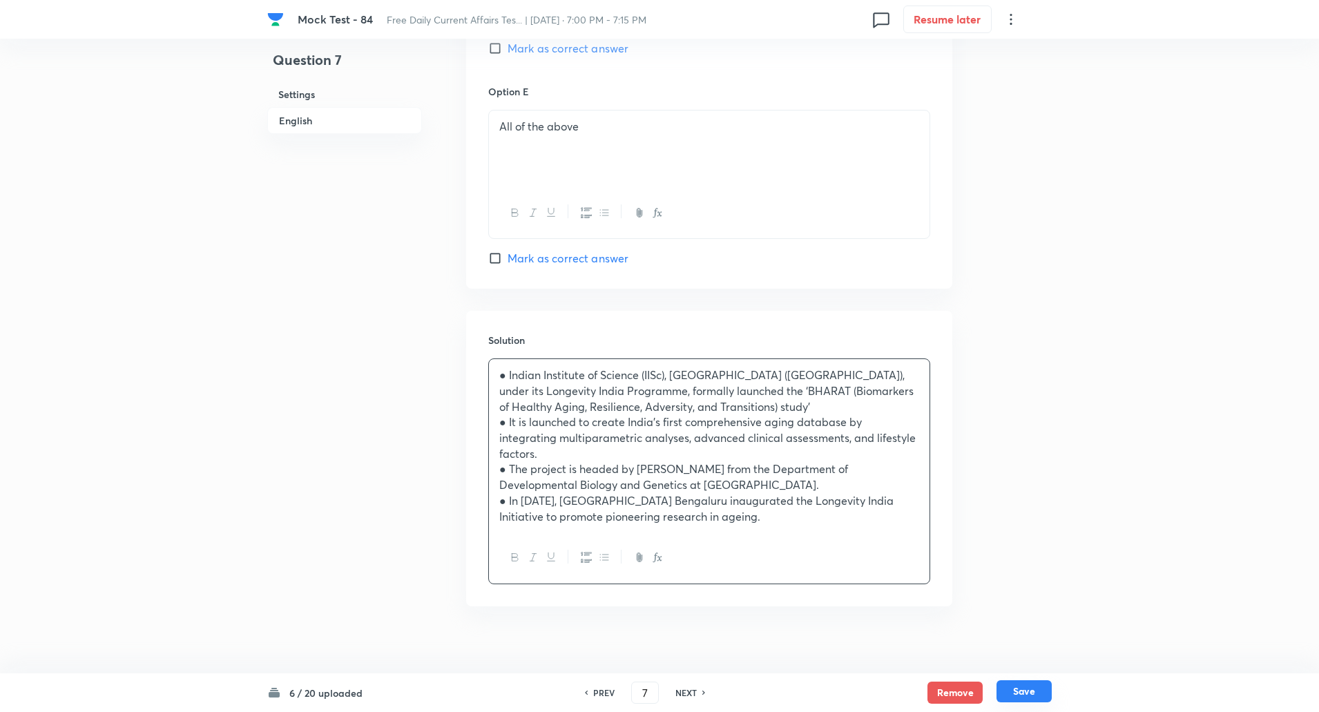
click at [1022, 687] on button "Save" at bounding box center [1024, 691] width 55 height 22
type input "8"
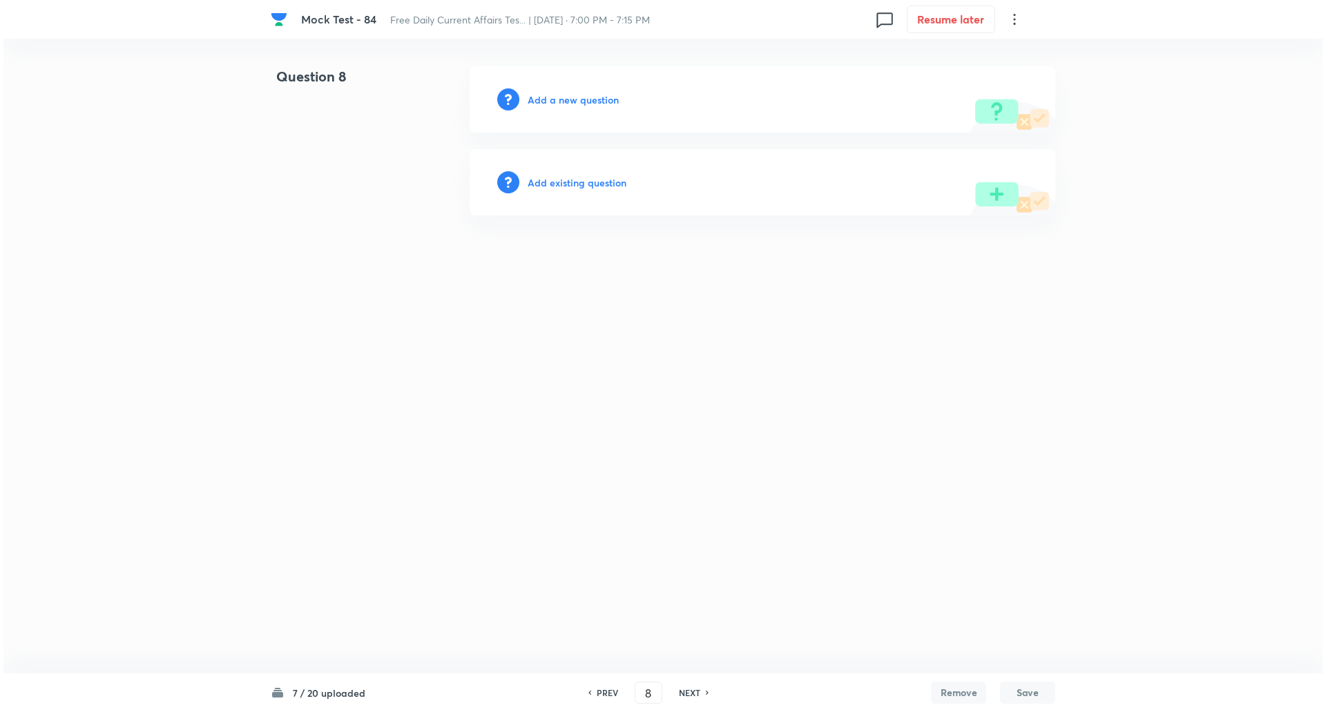
scroll to position [0, 0]
click at [587, 102] on h6 "Add a new question" at bounding box center [573, 100] width 91 height 15
click at [587, 102] on h6 "Choose a question type" at bounding box center [581, 100] width 106 height 15
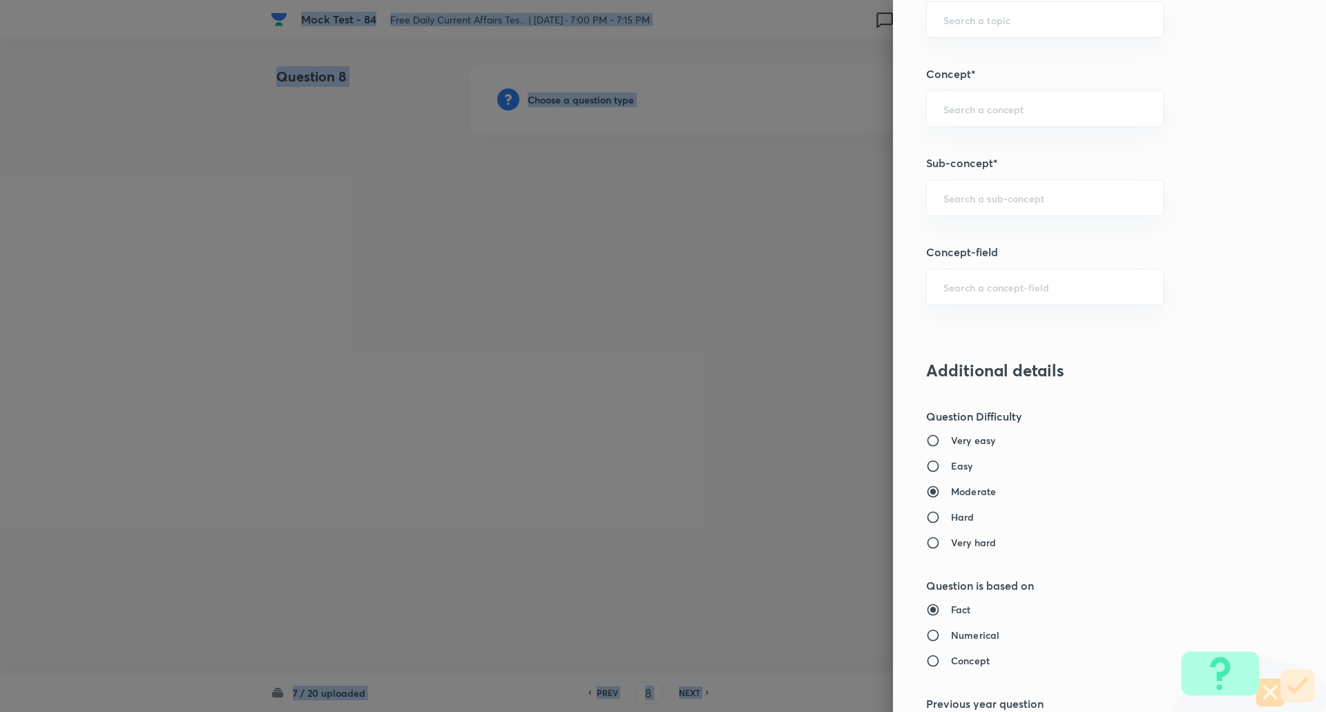
scroll to position [738, 0]
click at [979, 203] on input "text" at bounding box center [1044, 197] width 203 height 13
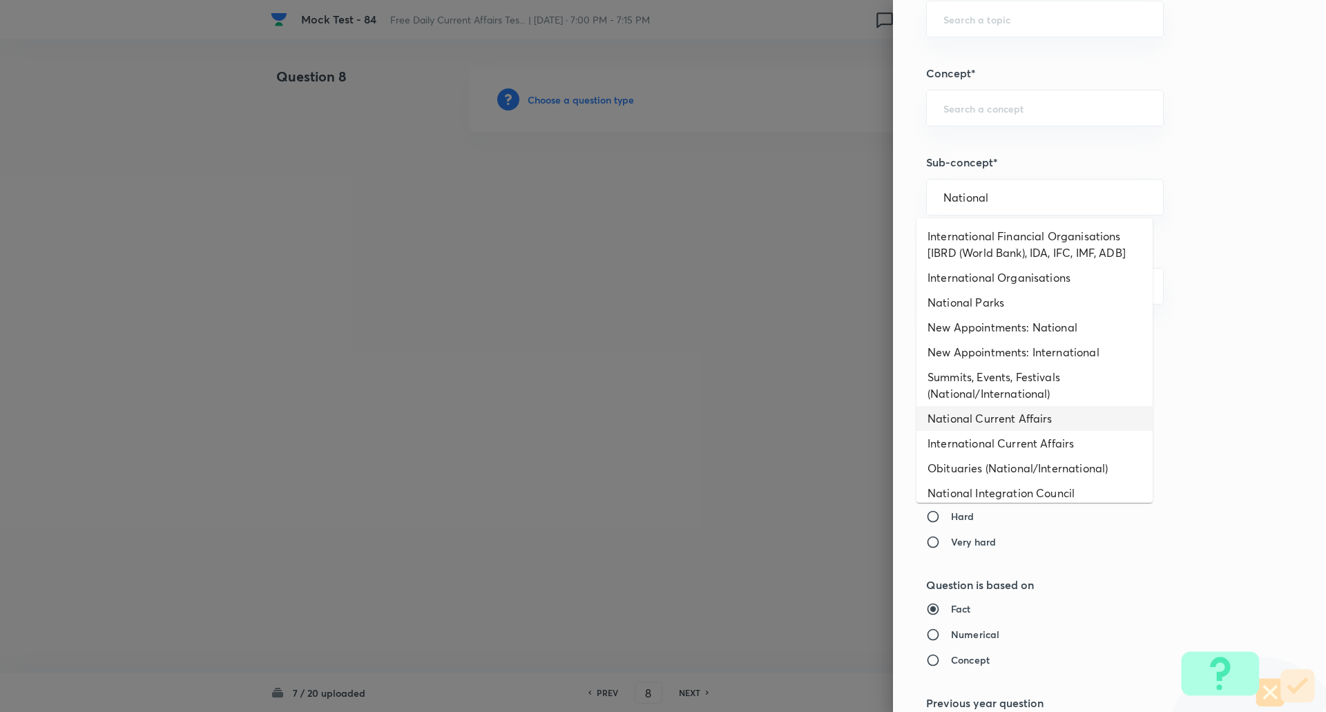
click at [1012, 419] on li "National Current Affairs" at bounding box center [1035, 418] width 236 height 25
type input "National Current Affairs"
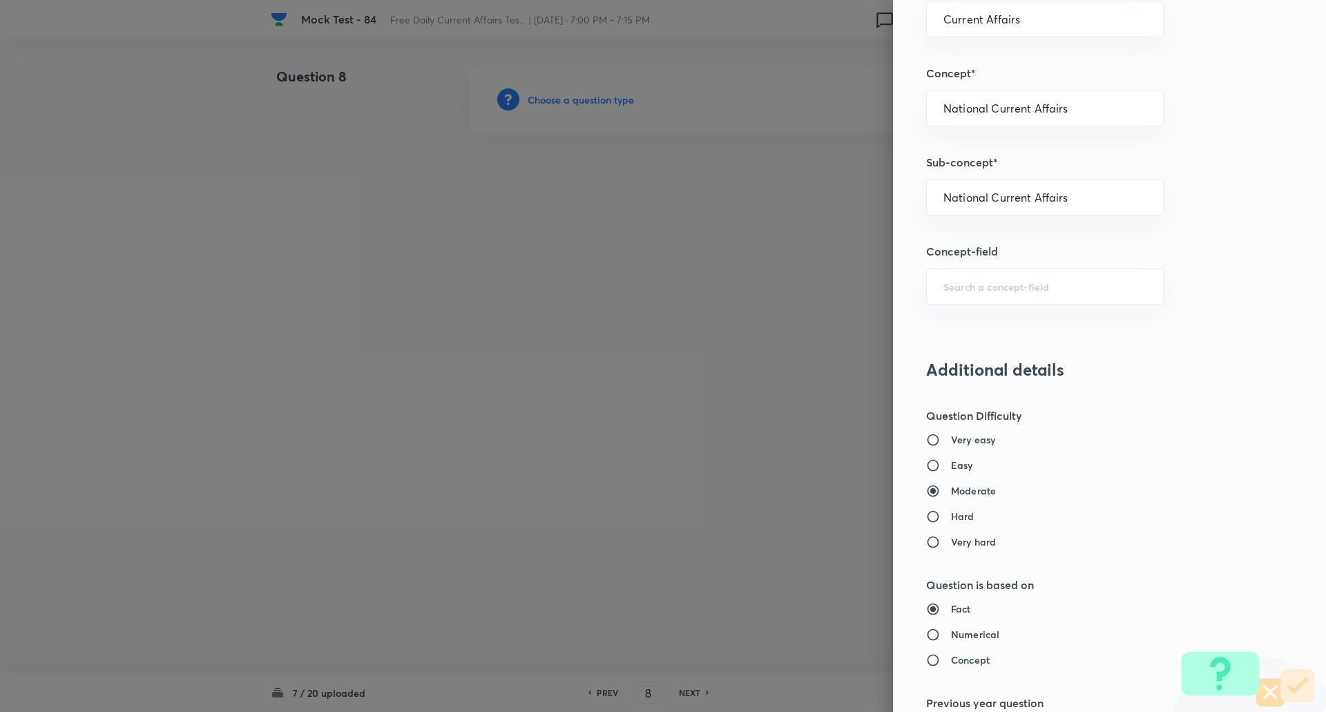
type input "Awareness"
type input "Current Affairs"
type input "National Current Affairs"
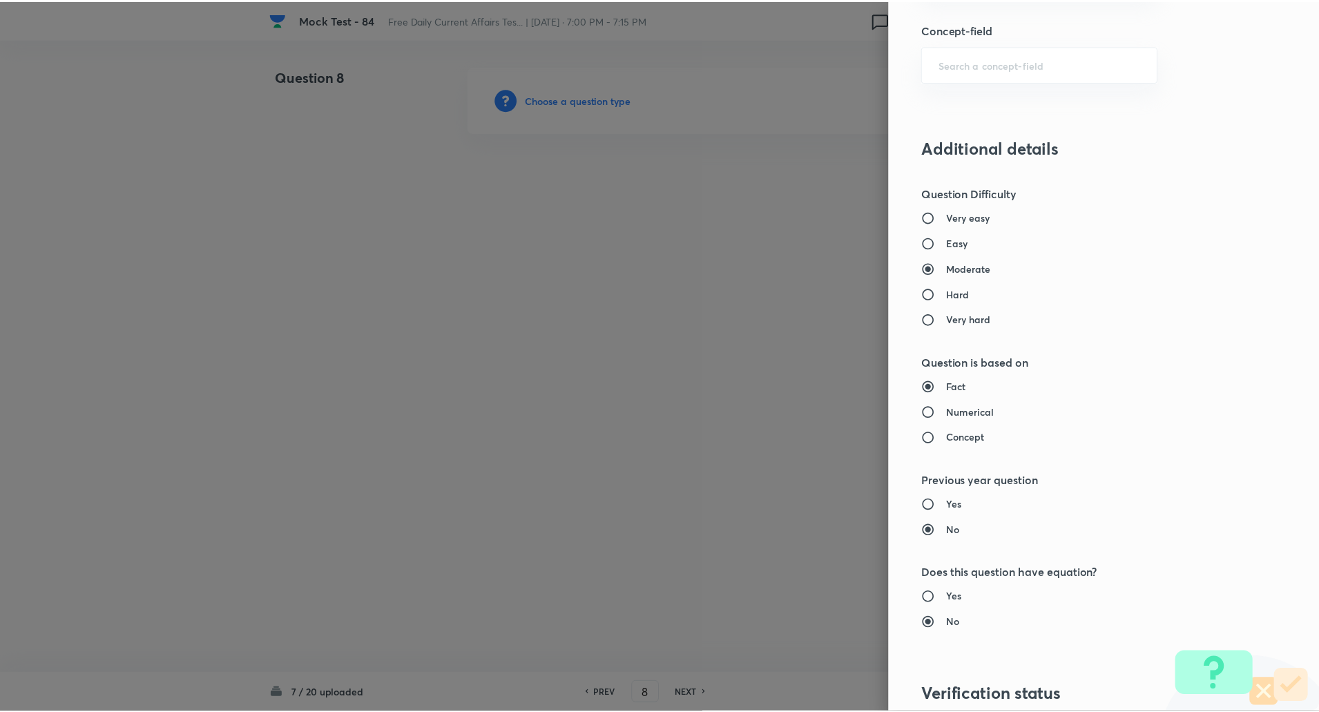
scroll to position [1171, 0]
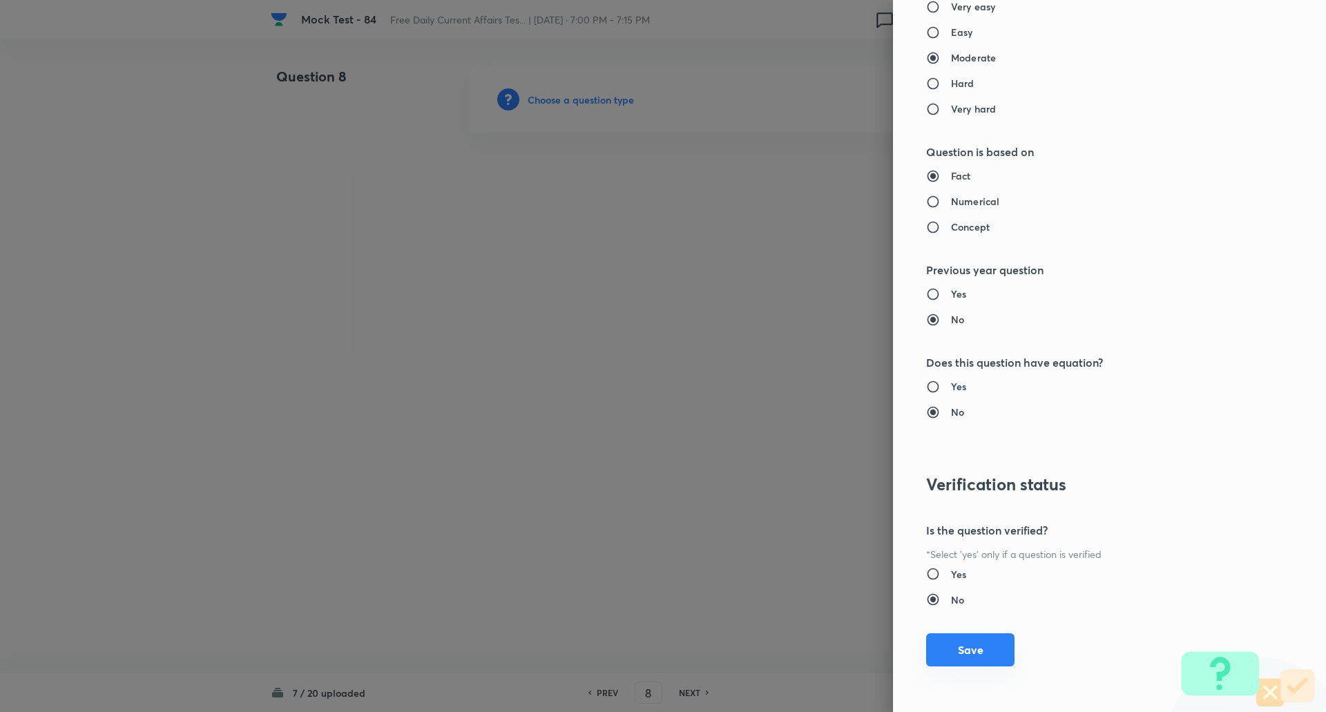
click at [982, 661] on button "Save" at bounding box center [970, 649] width 88 height 33
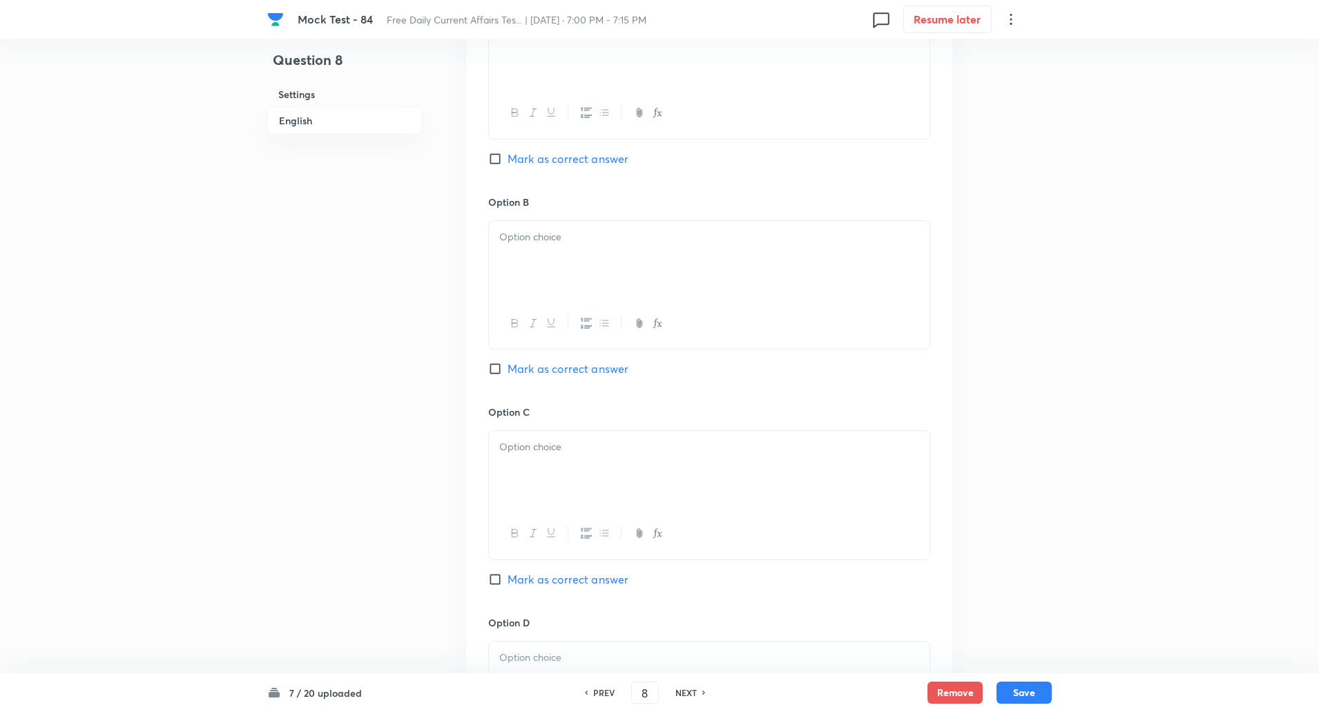
scroll to position [710, 0]
click at [501, 580] on input "Mark as correct answer" at bounding box center [497, 577] width 19 height 14
checkbox input "true"
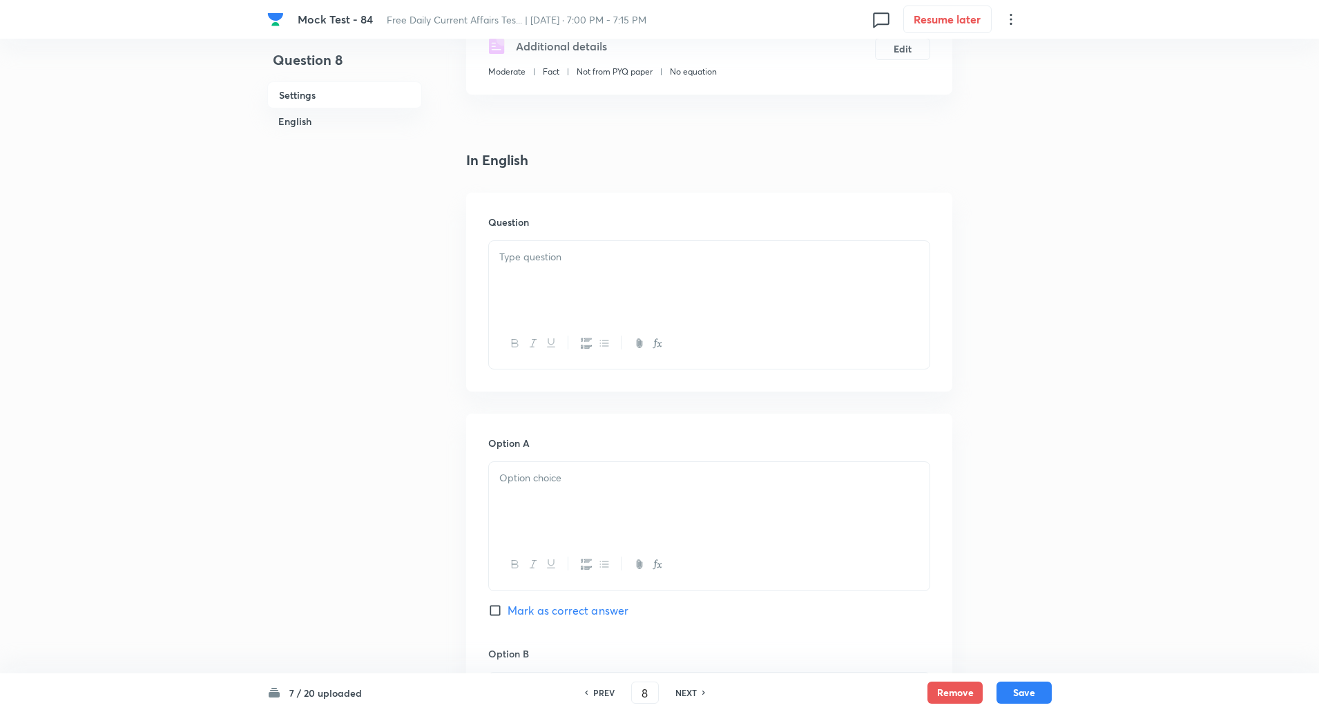
scroll to position [256, 0]
click at [570, 276] on div at bounding box center [709, 280] width 441 height 77
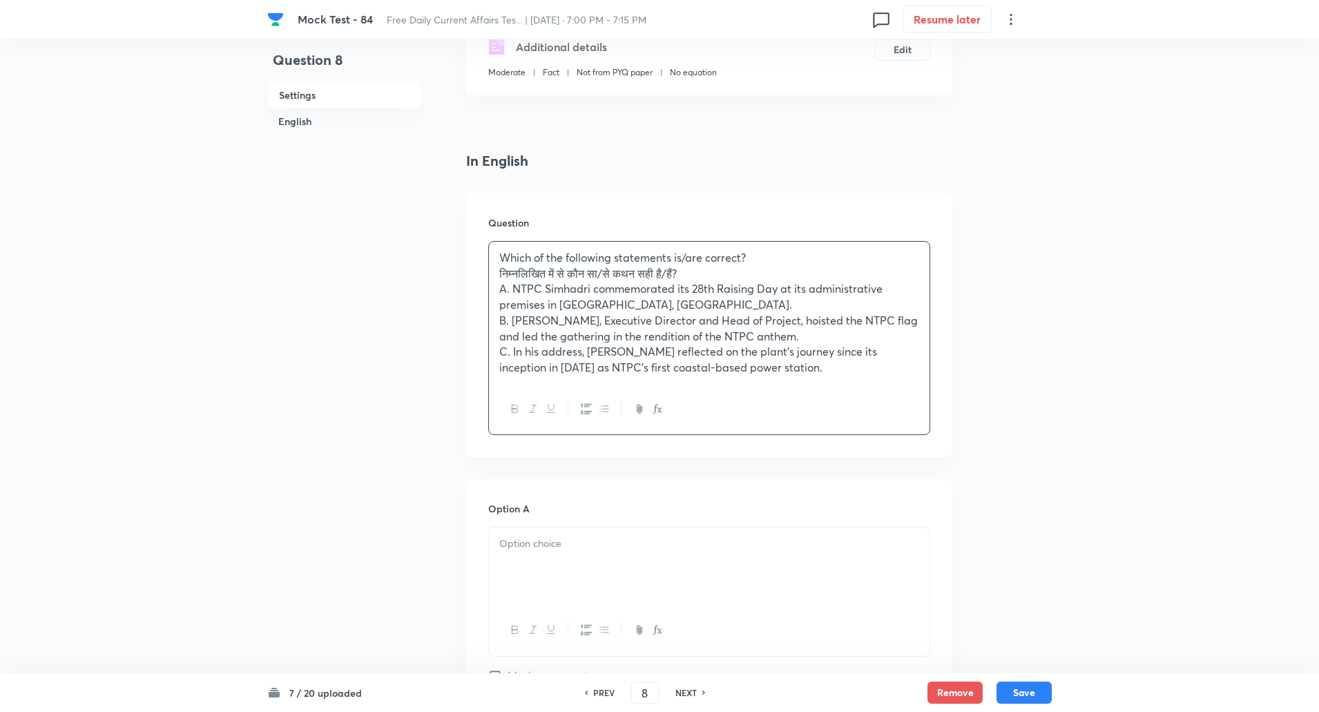
click at [493, 275] on div "Which of the following statements is/are correct? निम्नलिखित में से कौन सा/से क…" at bounding box center [709, 313] width 441 height 142
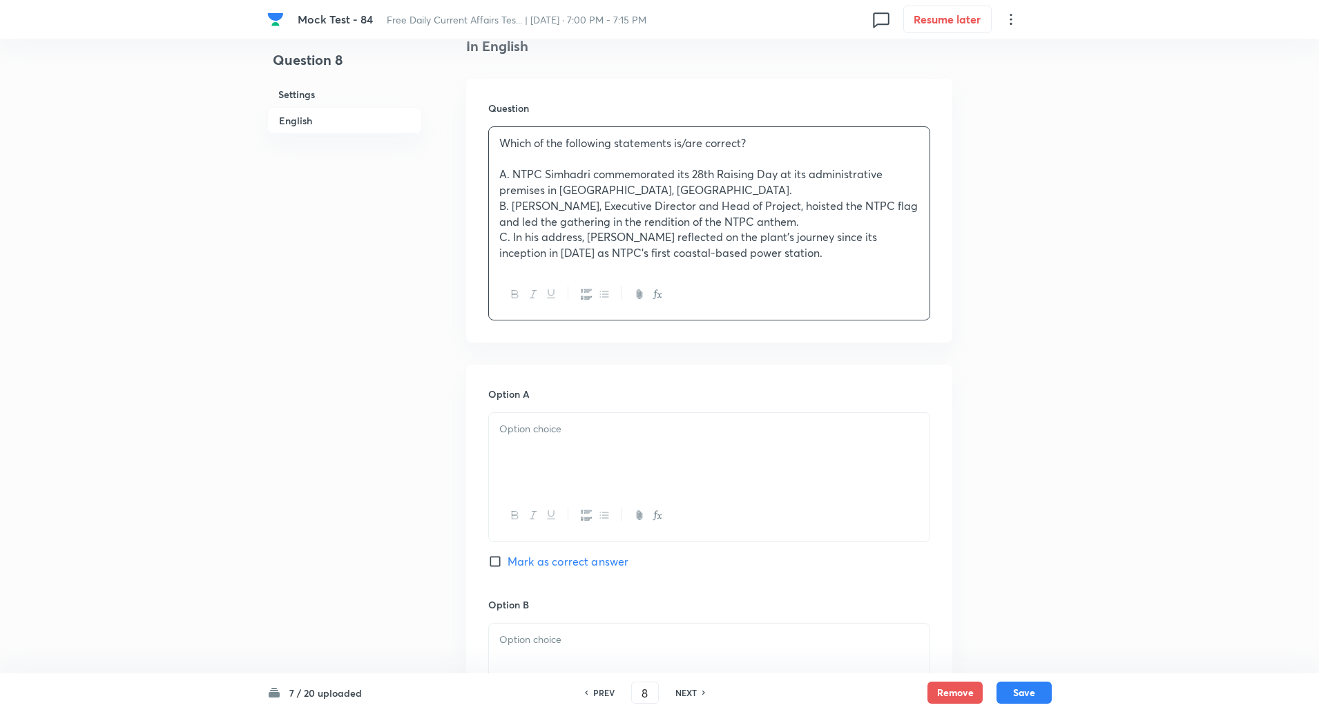
scroll to position [474, 0]
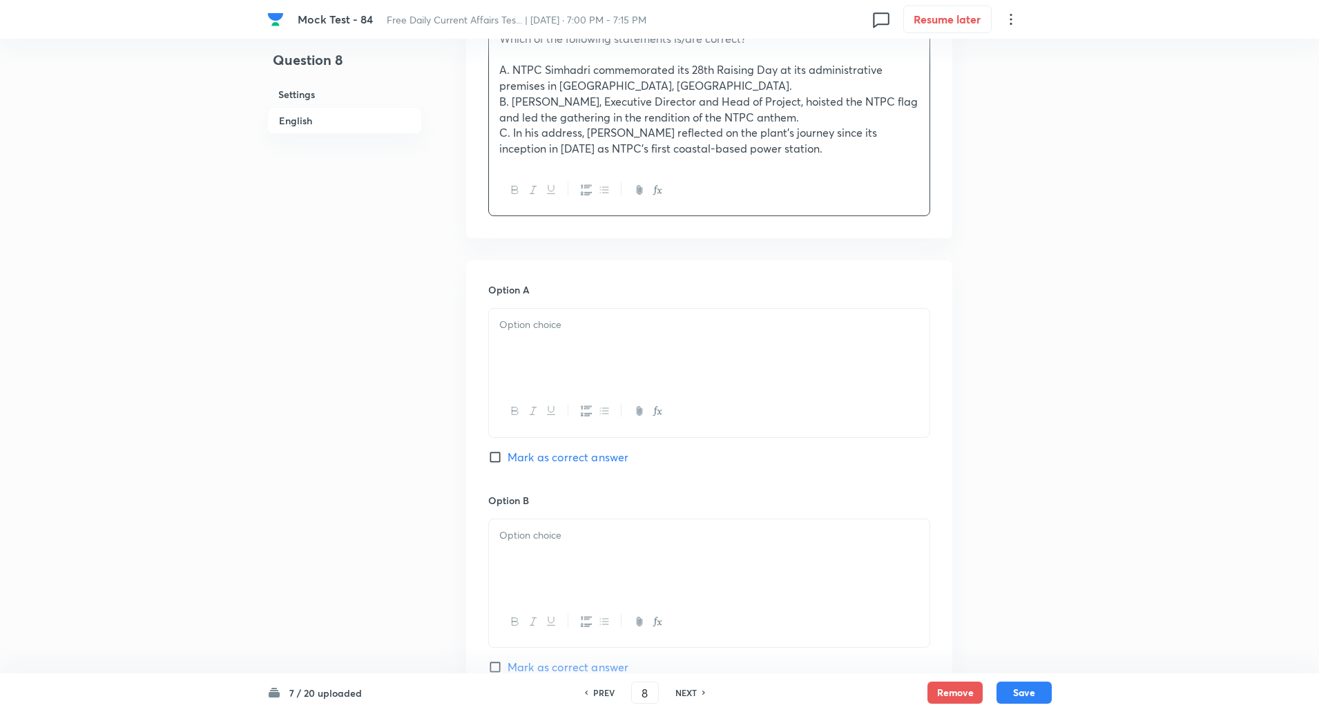
click at [545, 317] on p at bounding box center [709, 325] width 420 height 16
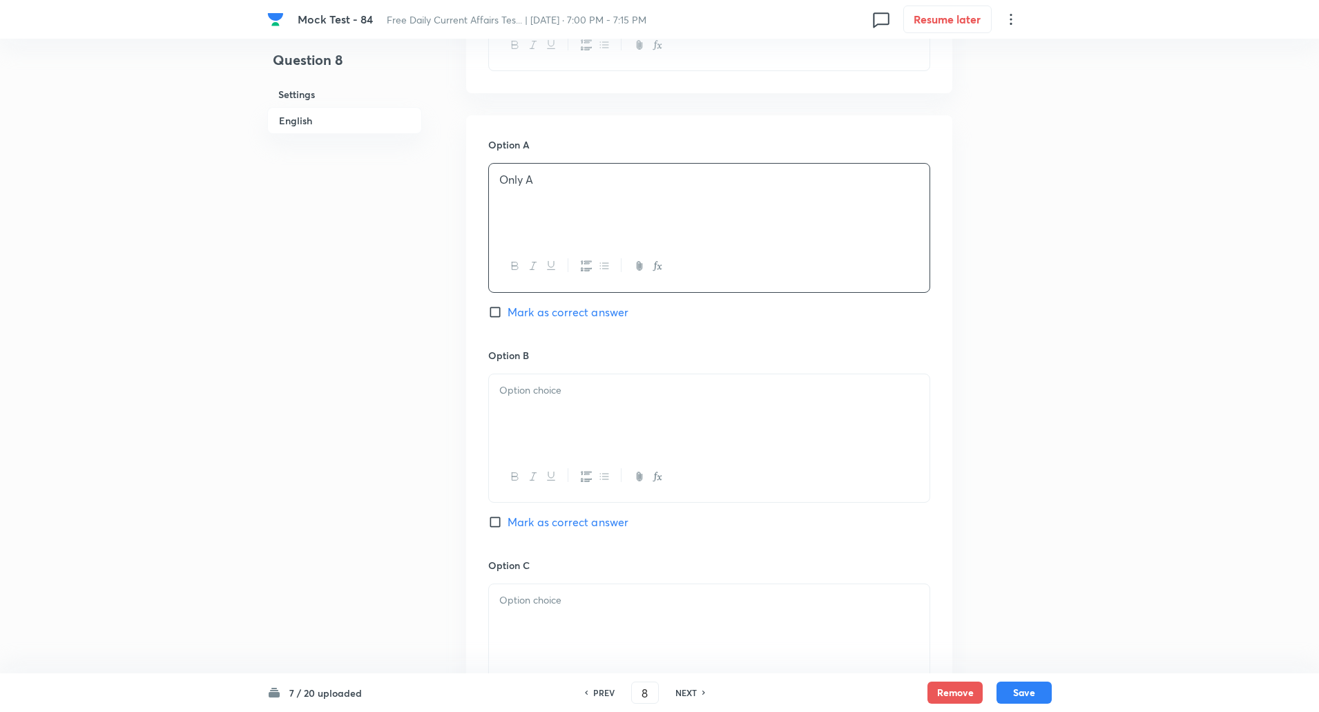
click at [532, 420] on div at bounding box center [709, 412] width 441 height 77
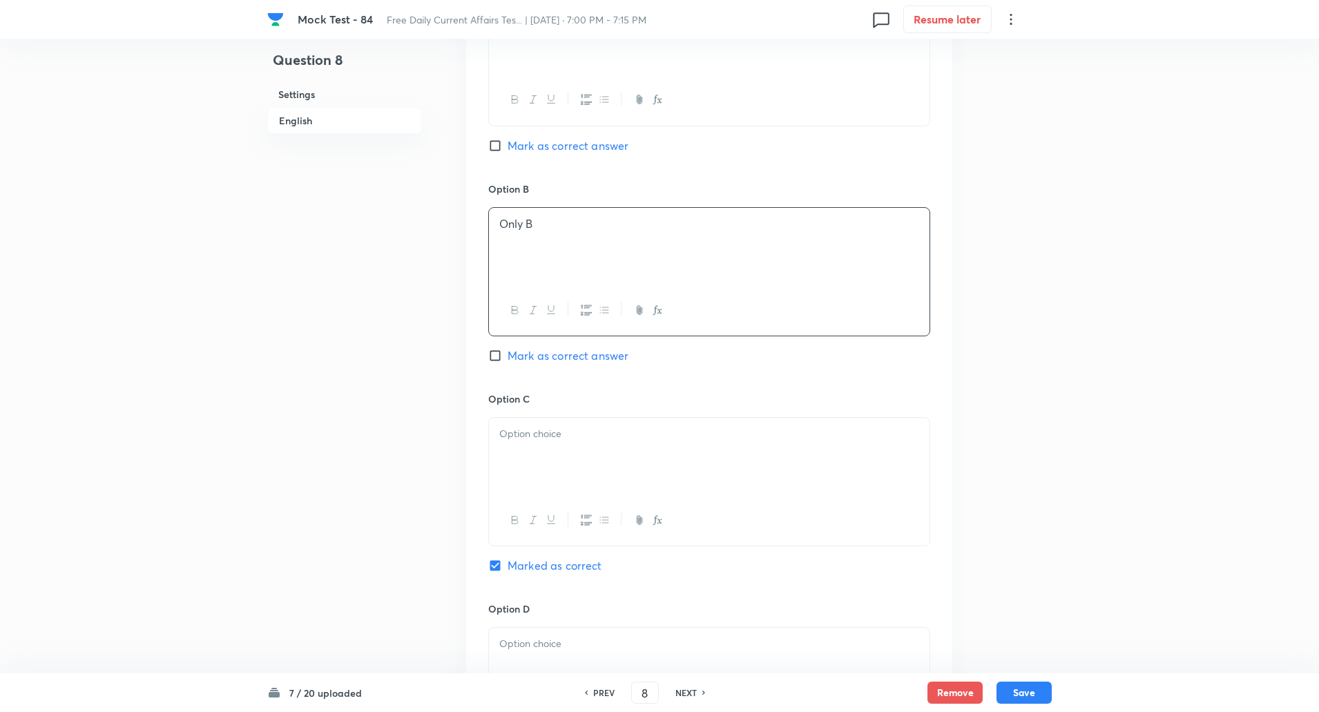
click at [535, 428] on p at bounding box center [709, 434] width 420 height 16
paste div
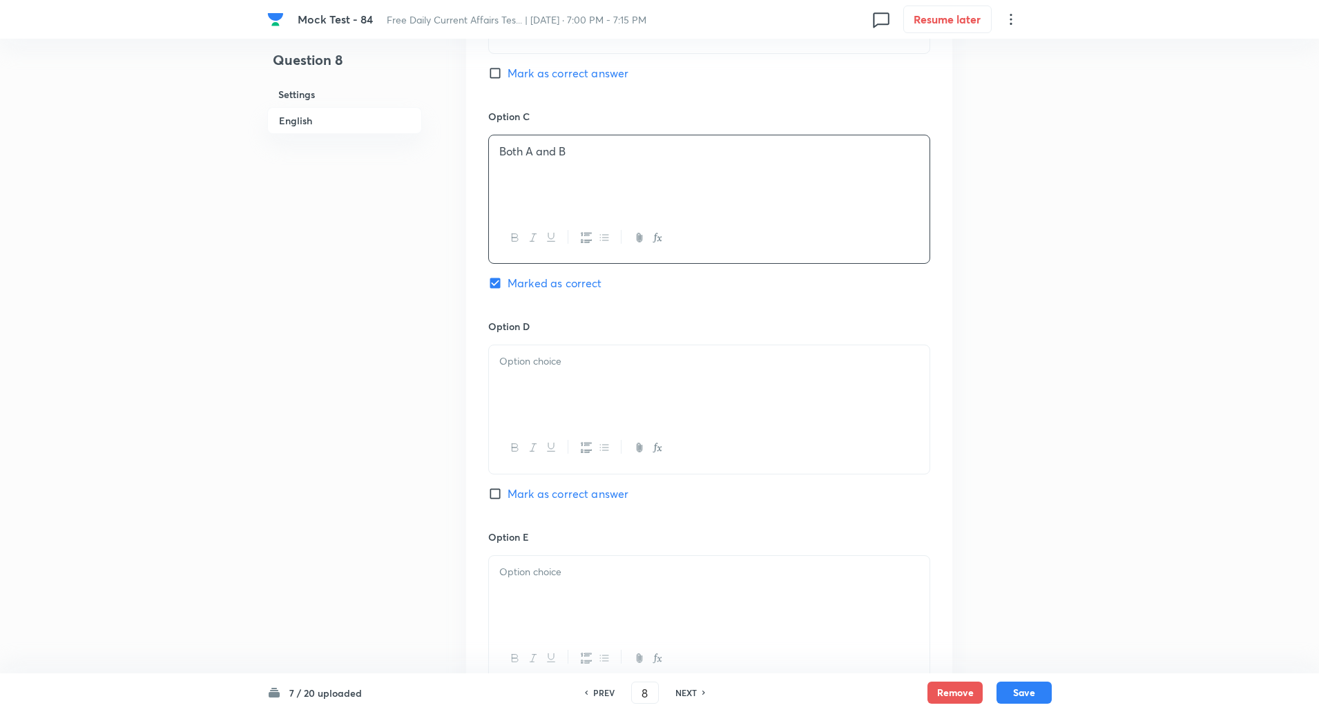
click at [560, 372] on div at bounding box center [709, 383] width 441 height 77
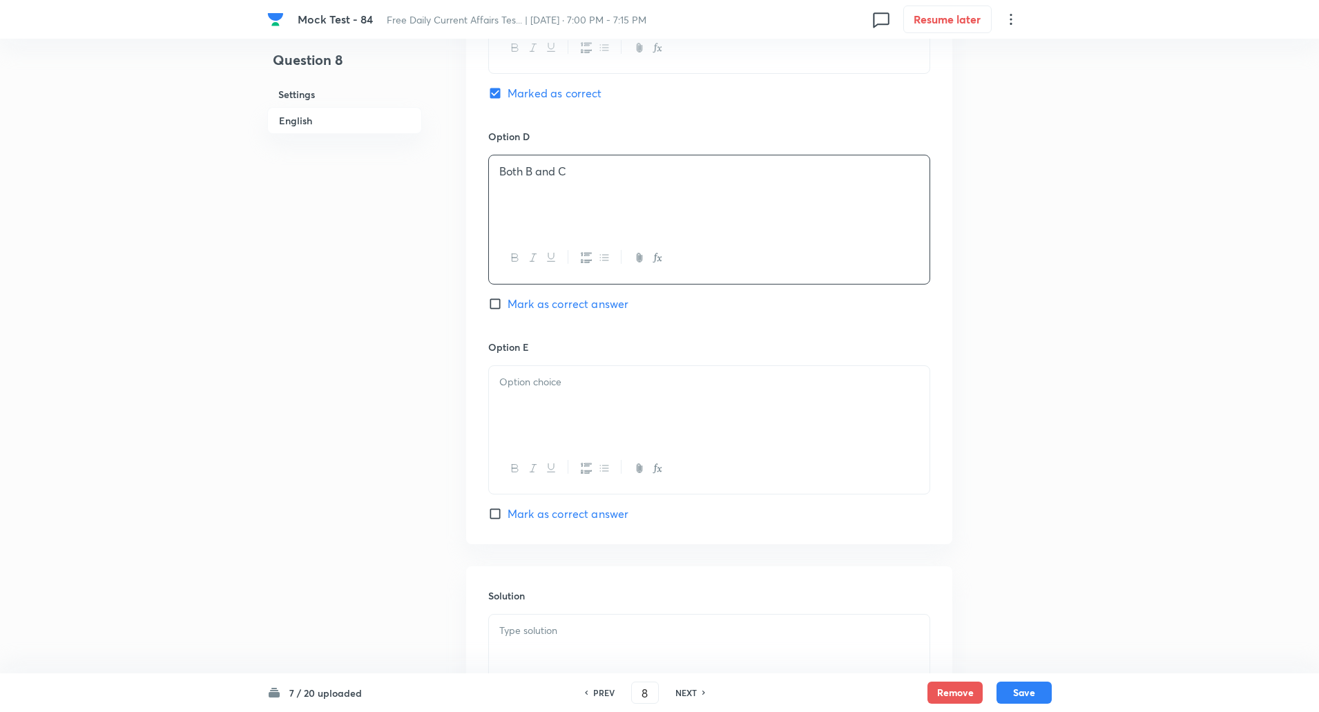
click at [551, 407] on div at bounding box center [709, 404] width 441 height 77
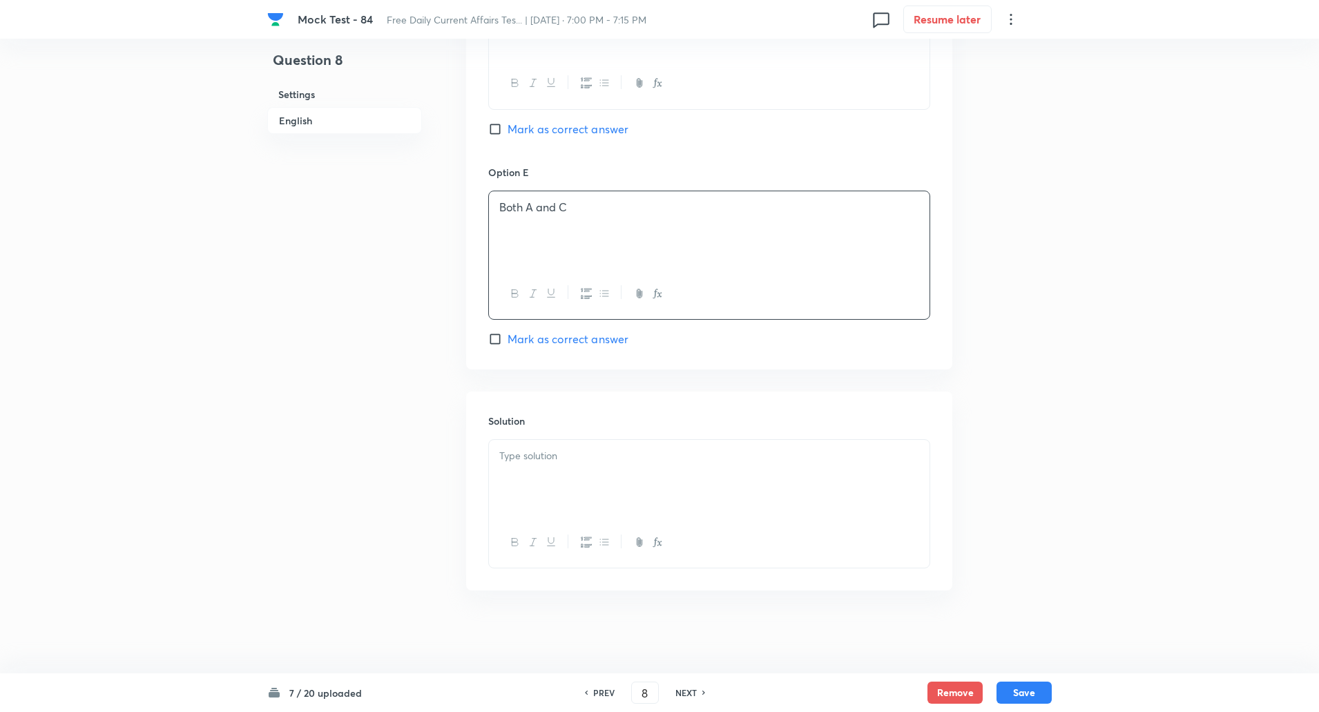
click at [551, 479] on div at bounding box center [709, 478] width 441 height 77
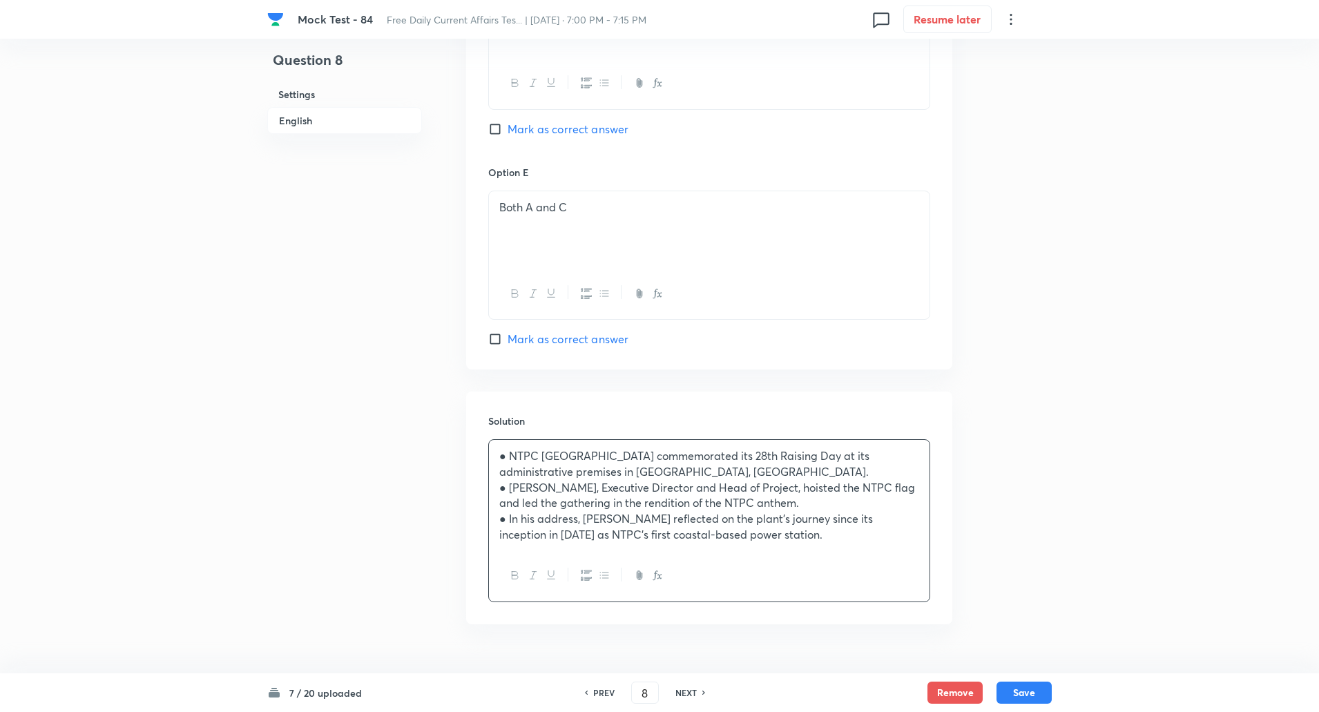
scroll to position [1467, 0]
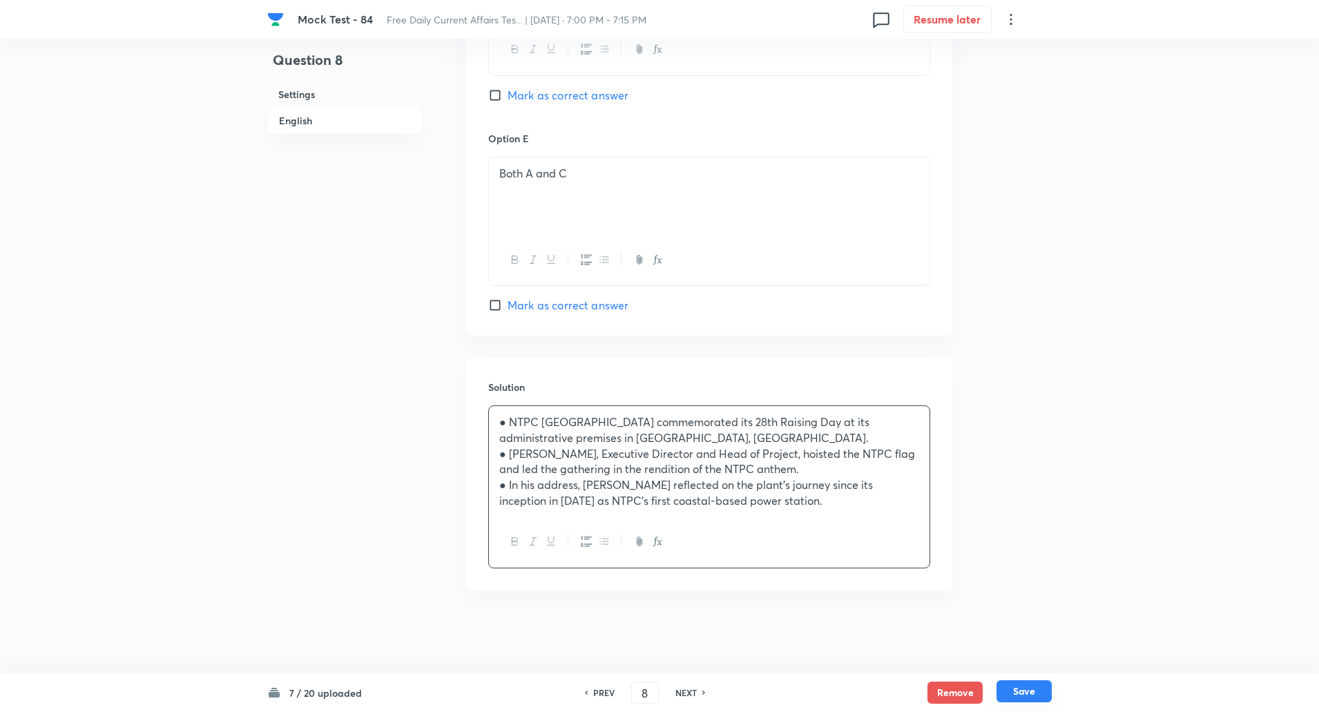
click at [1017, 699] on button "Save" at bounding box center [1024, 691] width 55 height 22
type input "9"
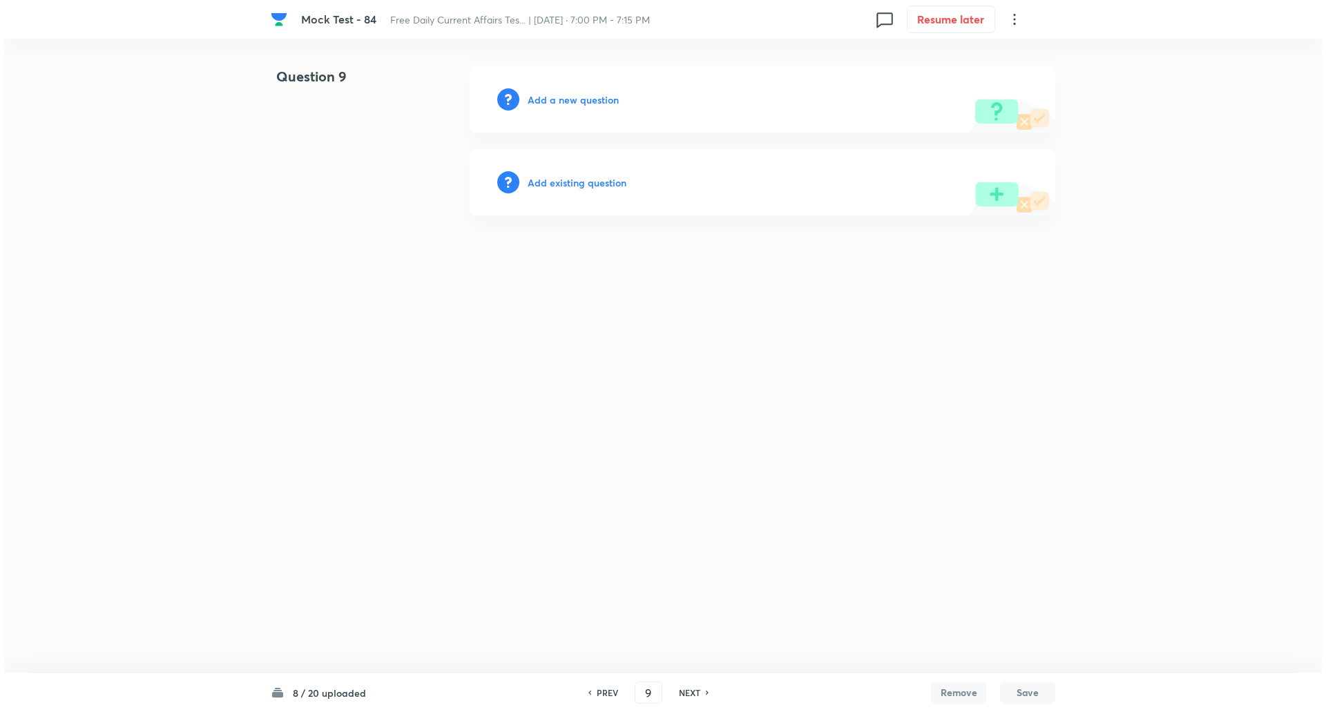
scroll to position [0, 0]
click at [598, 98] on h6 "Add a new question" at bounding box center [573, 100] width 91 height 15
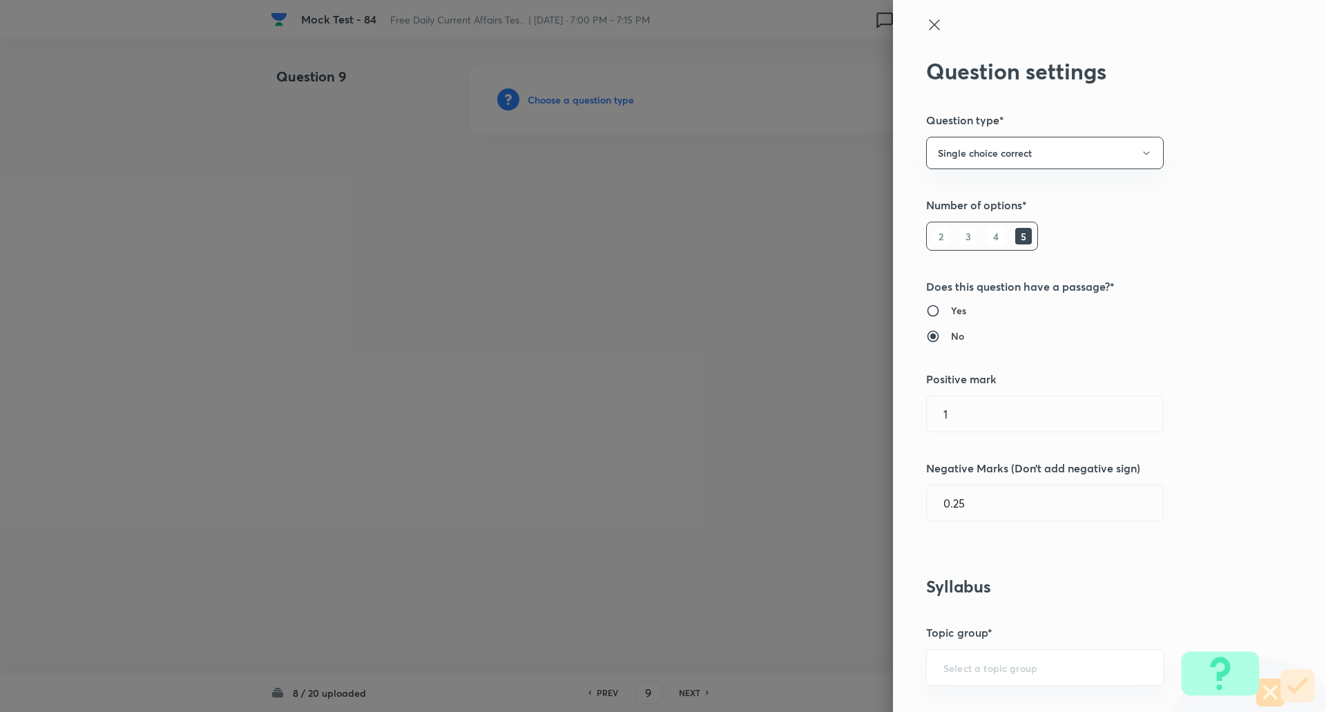
click at [598, 98] on div at bounding box center [663, 356] width 1326 height 712
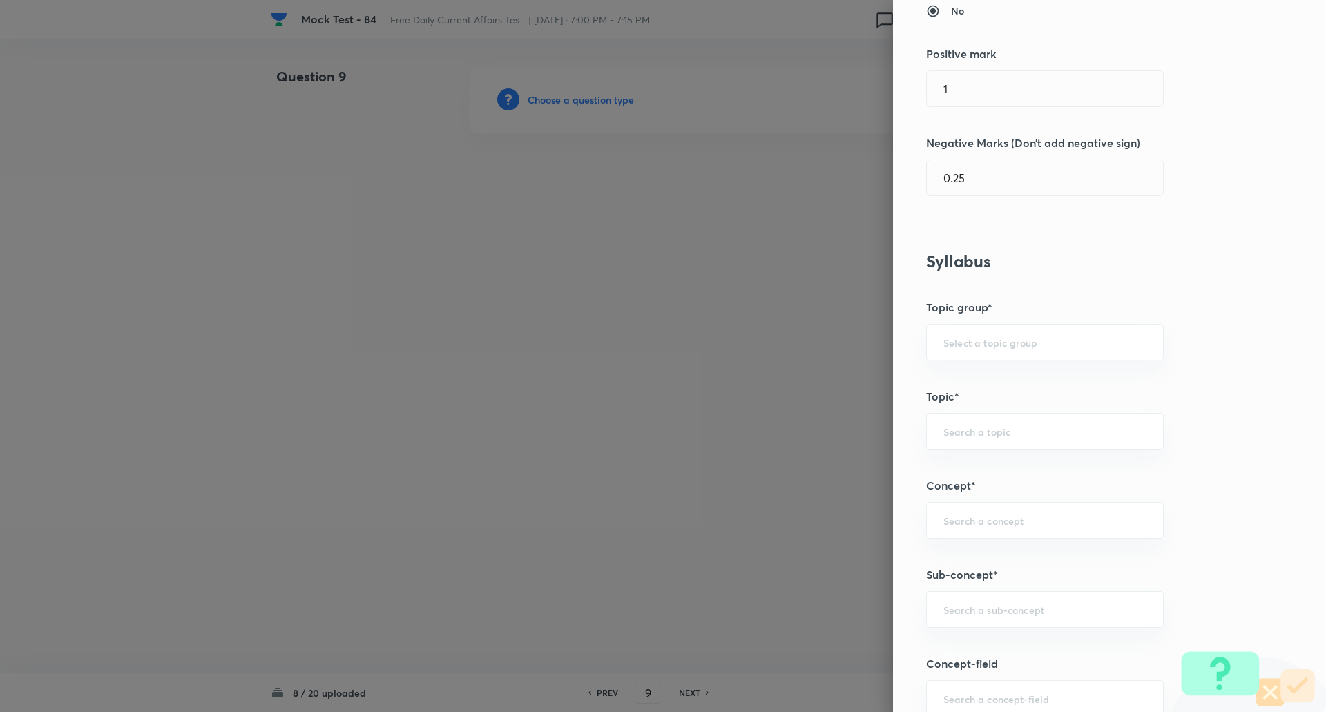
scroll to position [405, 0]
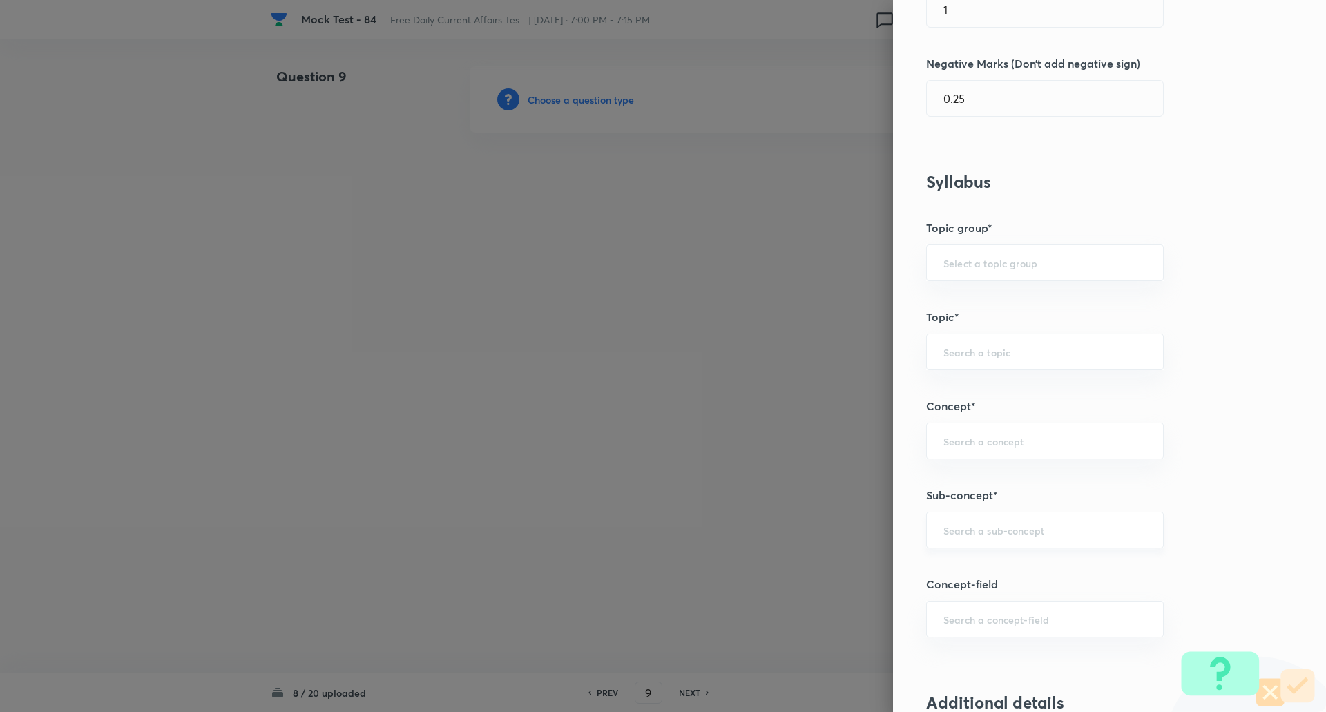
click at [985, 519] on div "​" at bounding box center [1045, 530] width 238 height 37
click at [985, 519] on div "Launch ​" at bounding box center [1045, 530] width 238 height 37
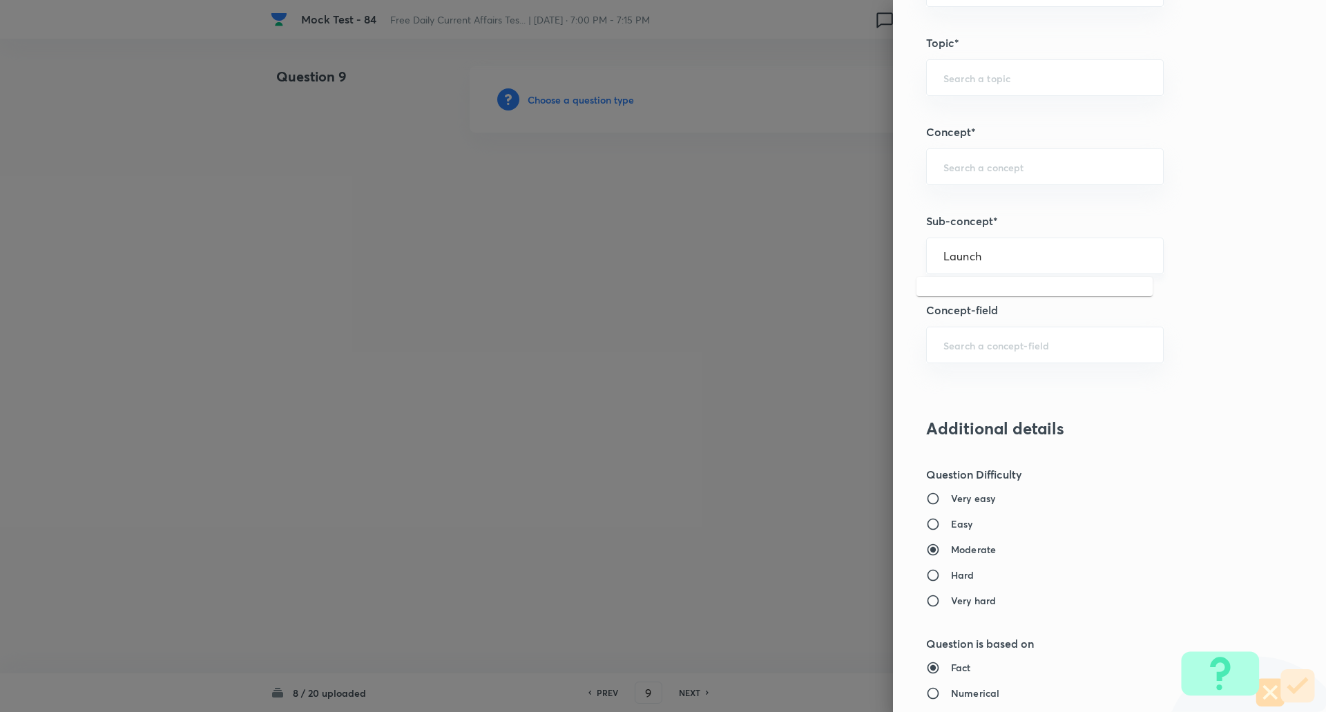
scroll to position [680, 0]
click at [983, 248] on div "Launch ​" at bounding box center [1045, 255] width 238 height 37
click at [983, 311] on li "Schemes Launched By Union & State Governments" at bounding box center [1035, 302] width 236 height 41
type input "Schemes Launched By Union & State Governments"
type input "Awareness"
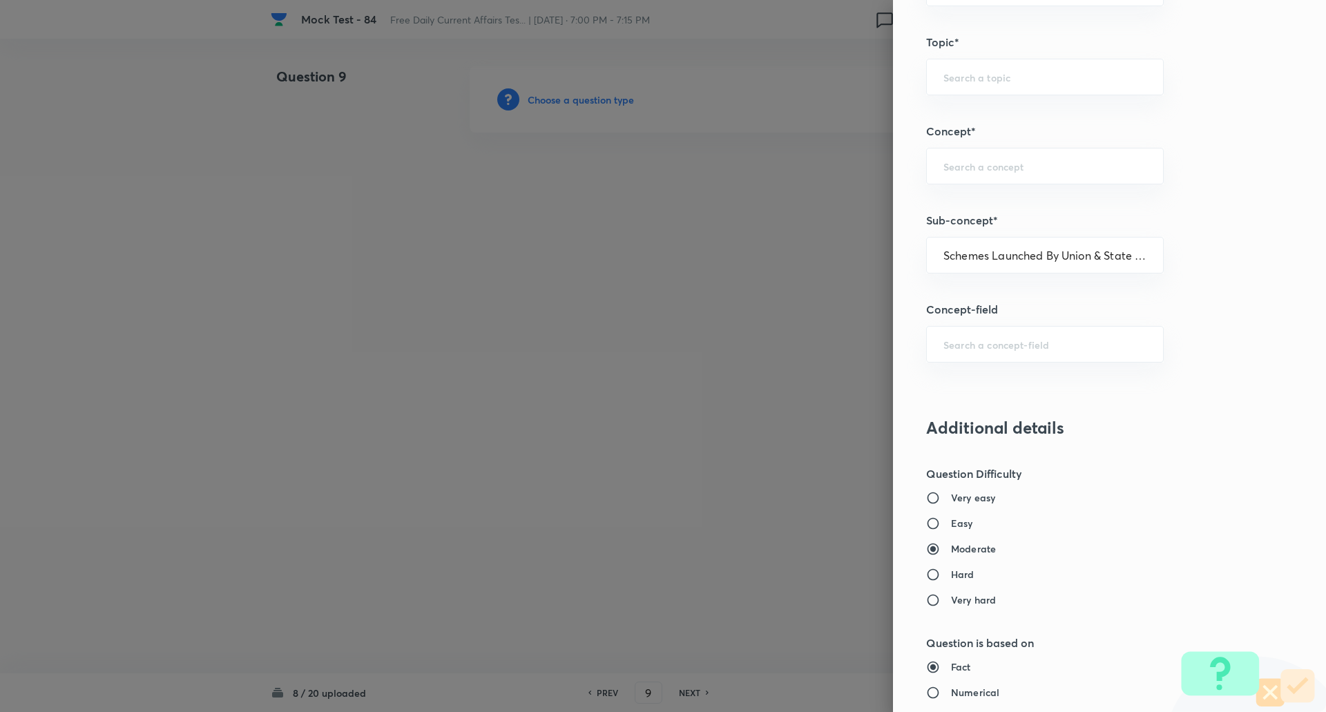
type input "Current Affairs"
type input "Schemes Launched By Union & State Governments"
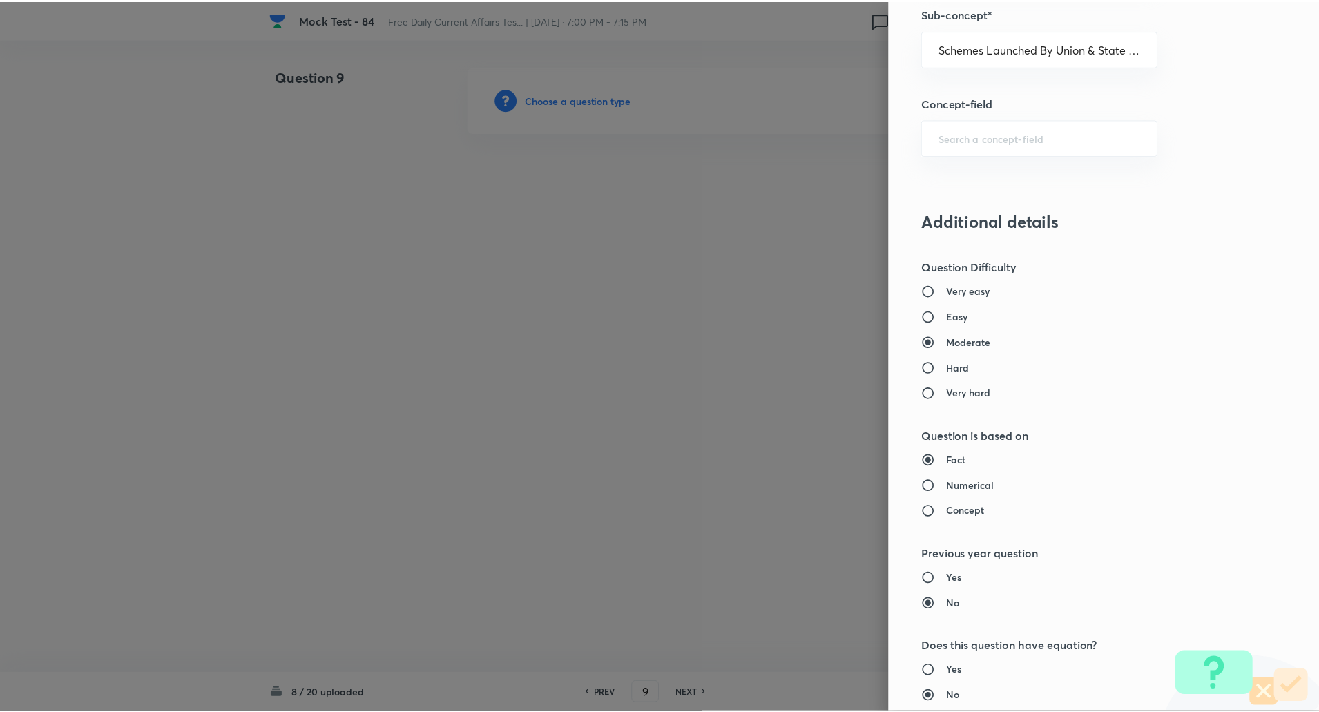
scroll to position [1171, 0]
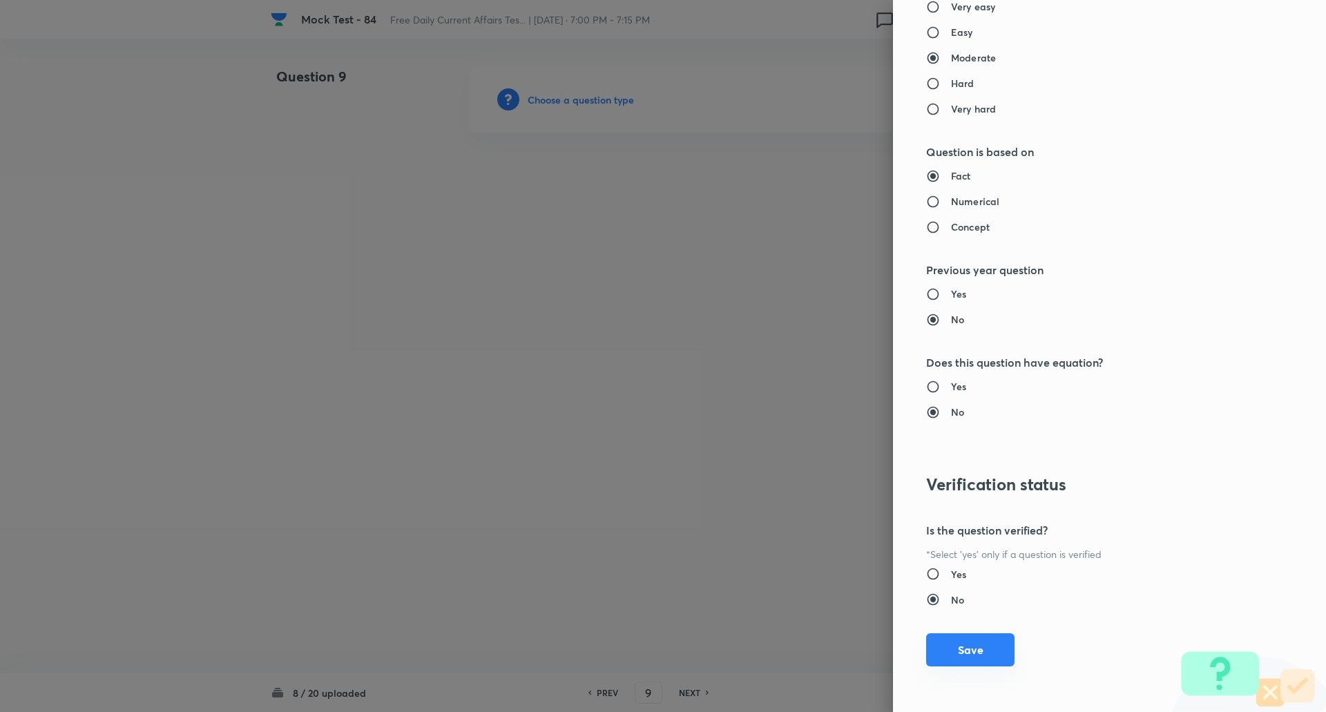
click at [959, 643] on button "Save" at bounding box center [970, 649] width 88 height 33
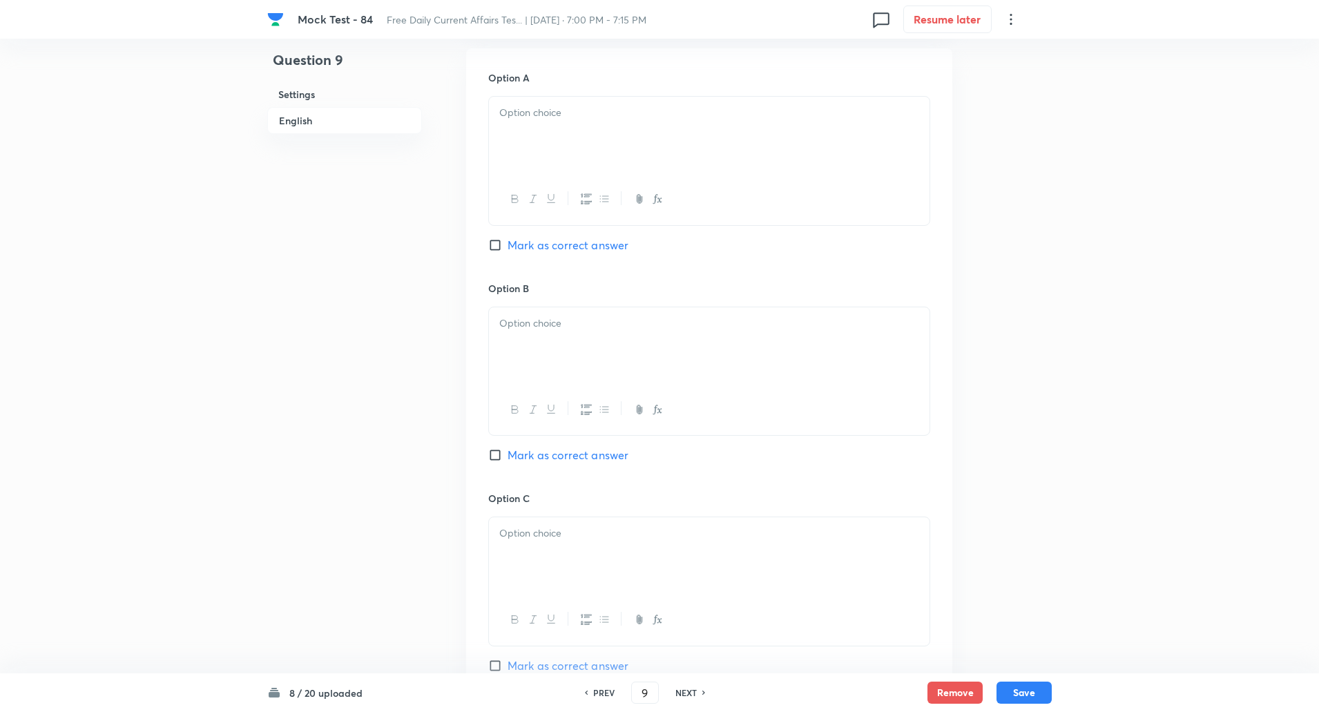
scroll to position [640, 0]
click at [501, 453] on input "Mark as correct answer" at bounding box center [497, 455] width 19 height 14
checkbox input "true"
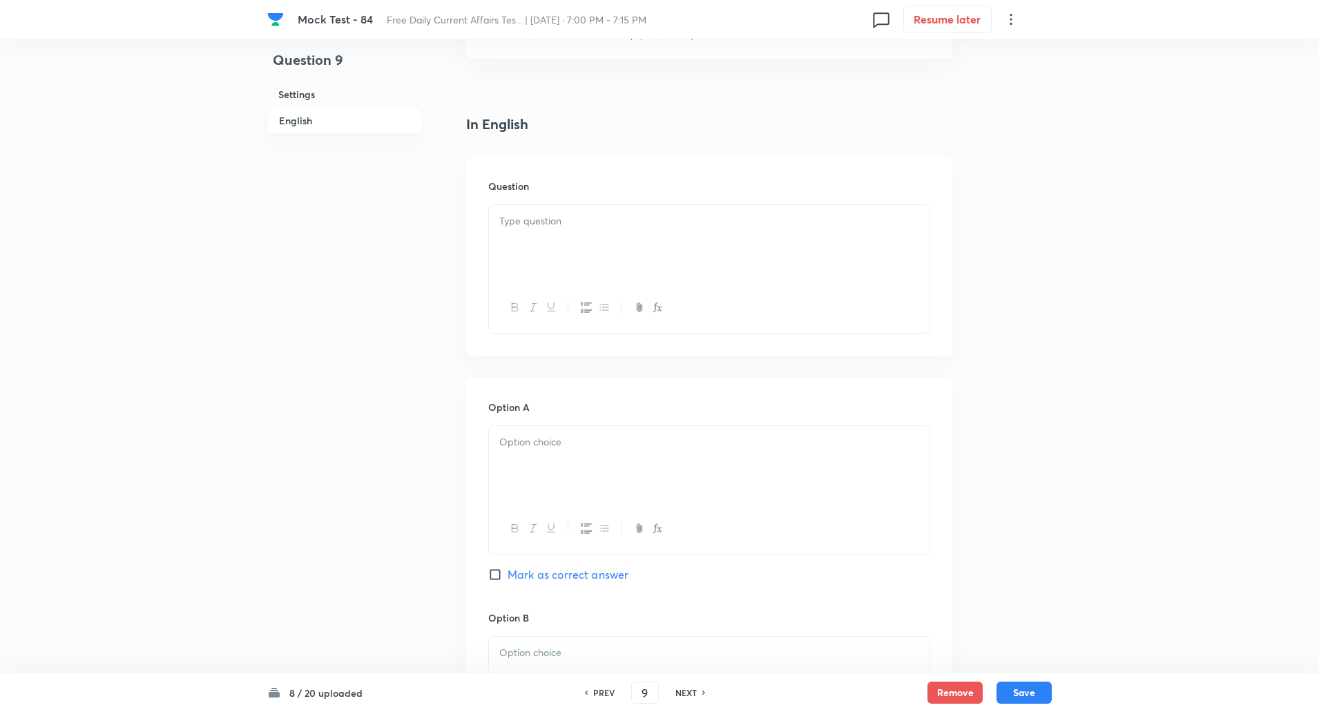
scroll to position [294, 0]
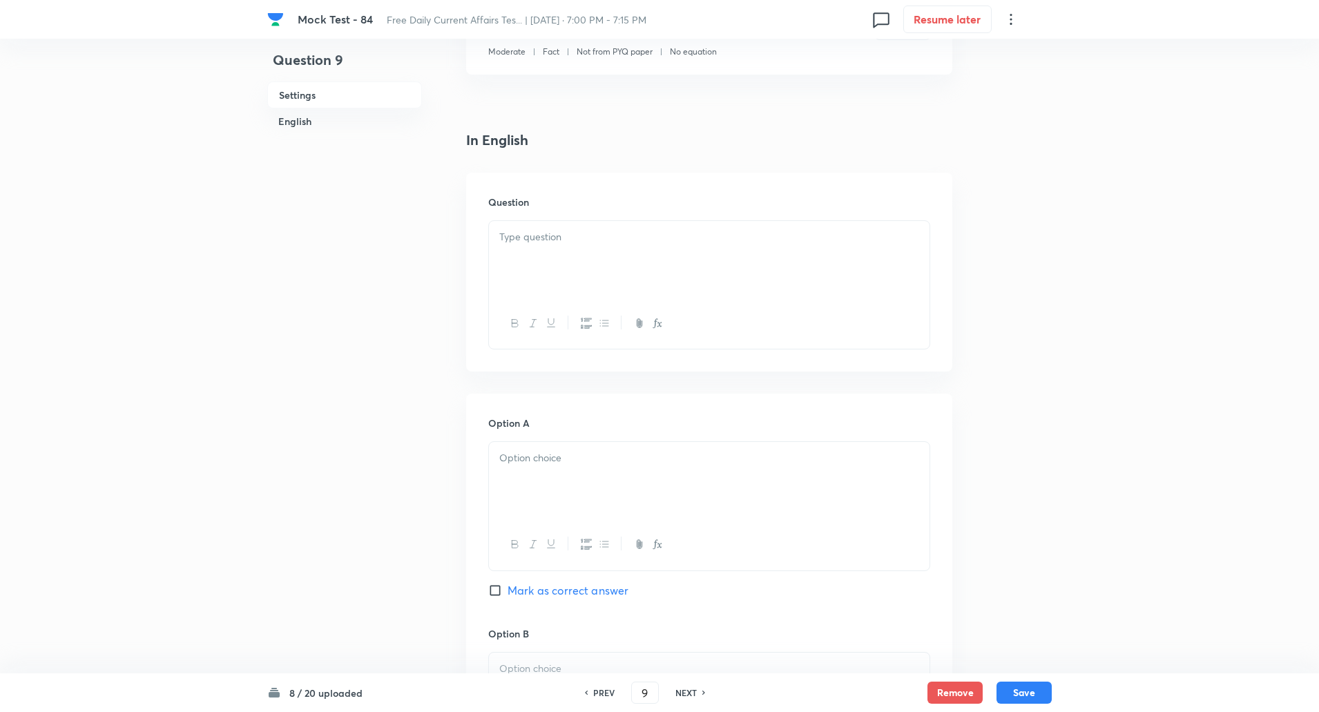
click at [576, 250] on div at bounding box center [709, 259] width 441 height 77
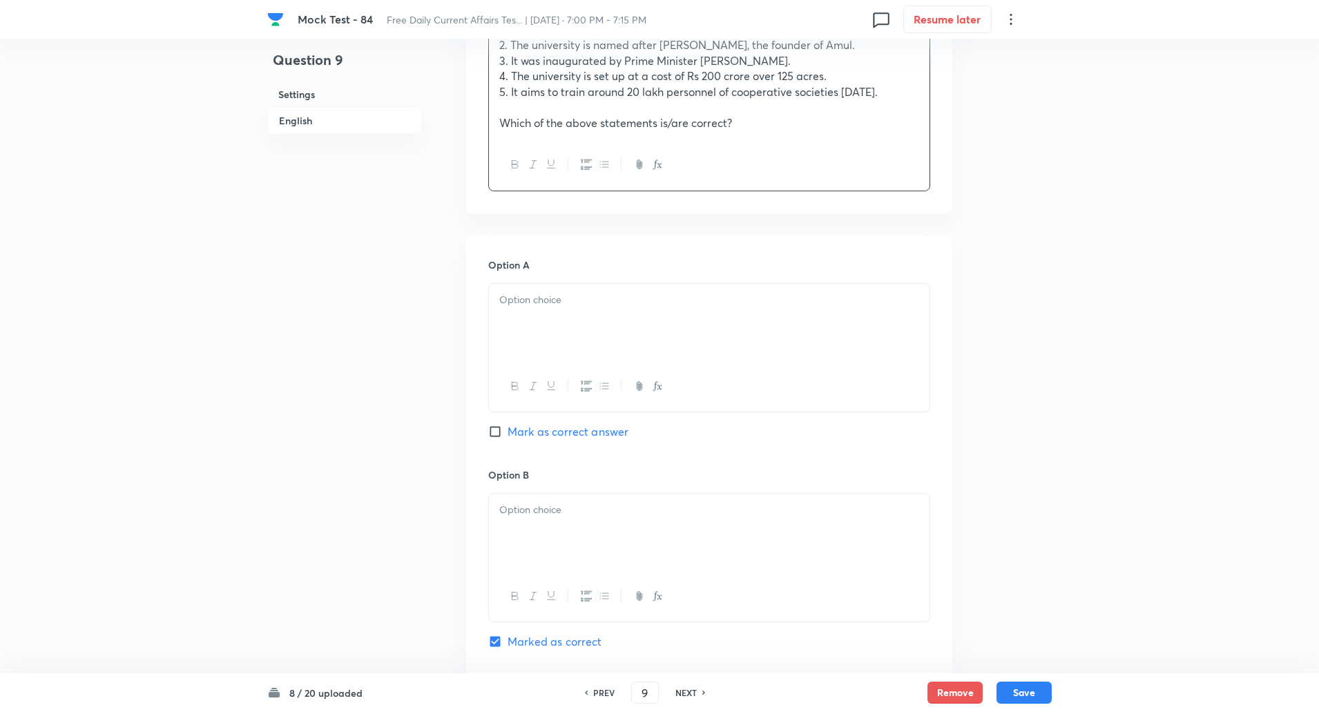
scroll to position [553, 0]
click at [532, 318] on div at bounding box center [709, 318] width 441 height 77
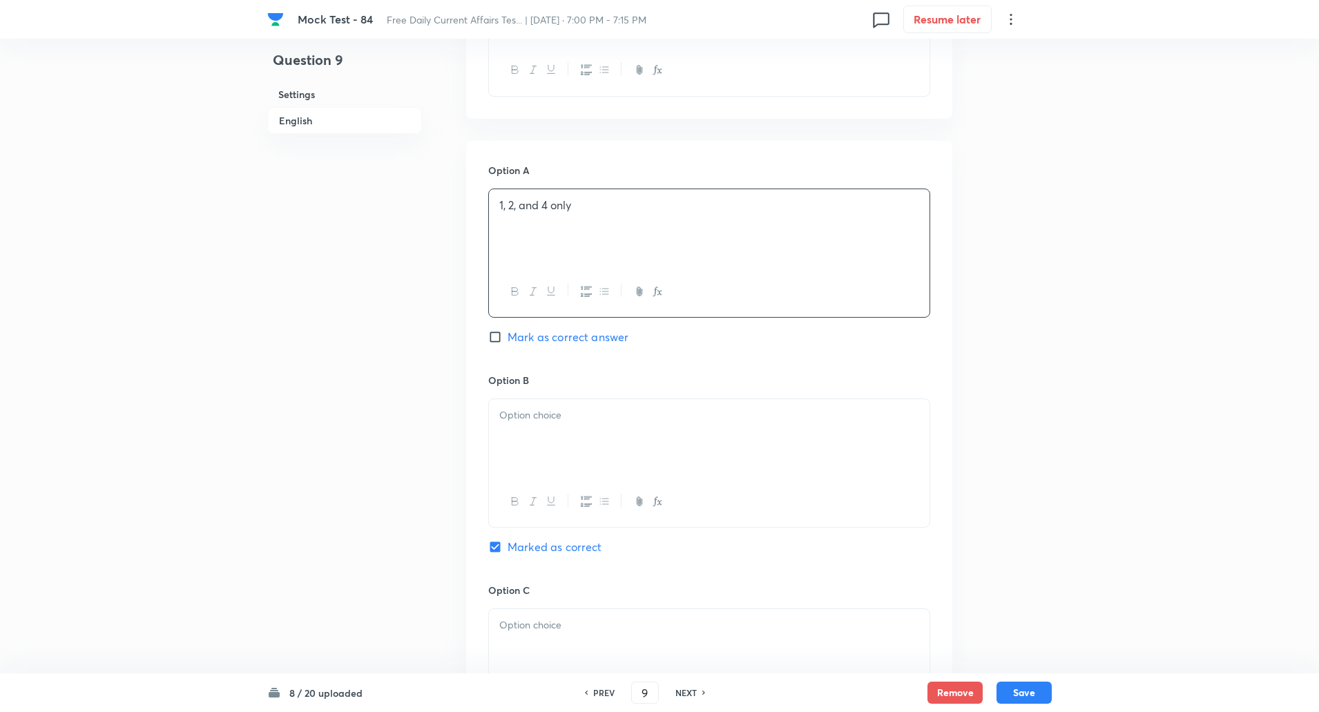
click at [532, 410] on div at bounding box center [709, 437] width 441 height 77
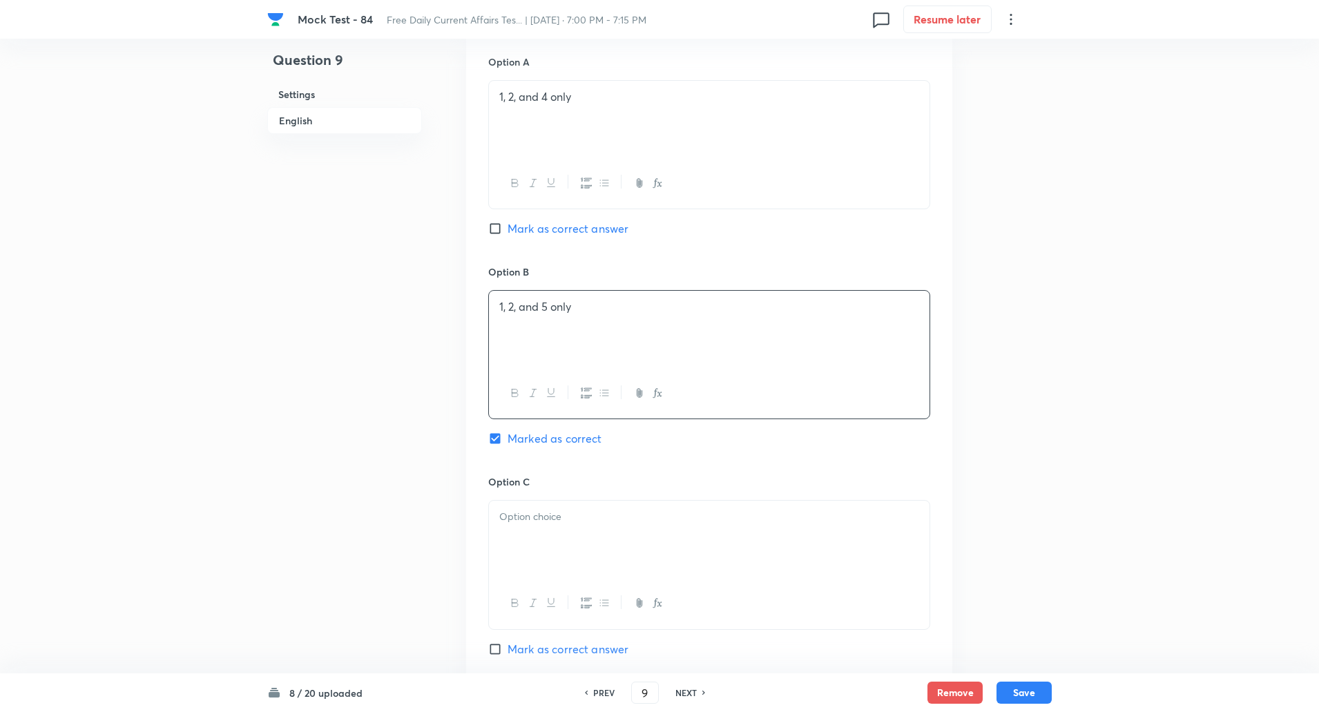
scroll to position [798, 0]
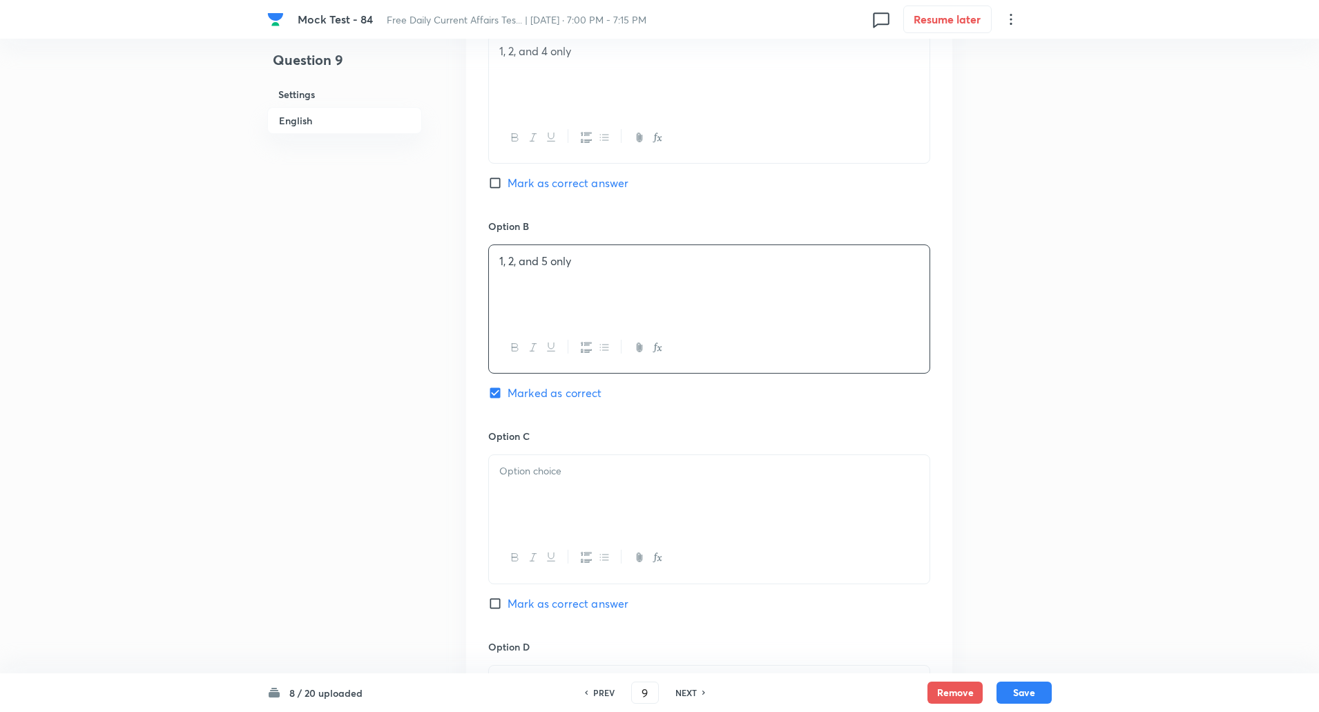
click at [537, 469] on div at bounding box center [709, 493] width 441 height 77
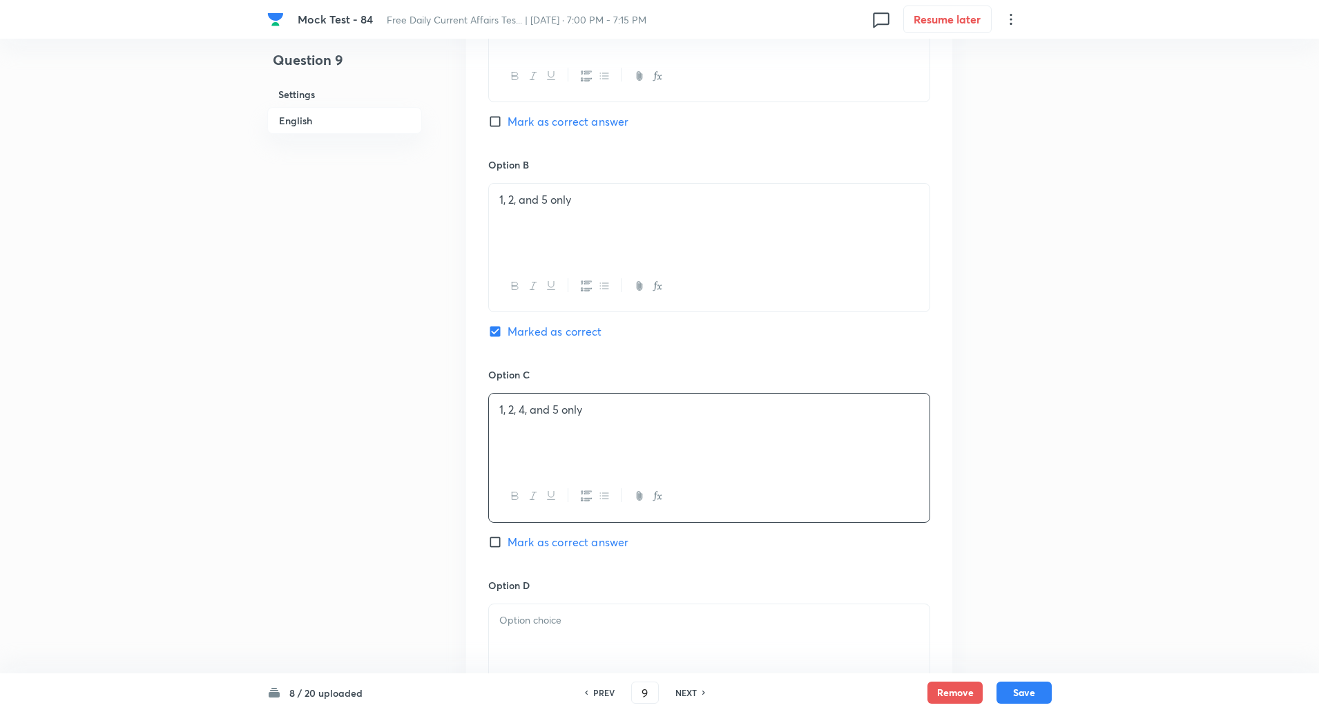
scroll to position [979, 0]
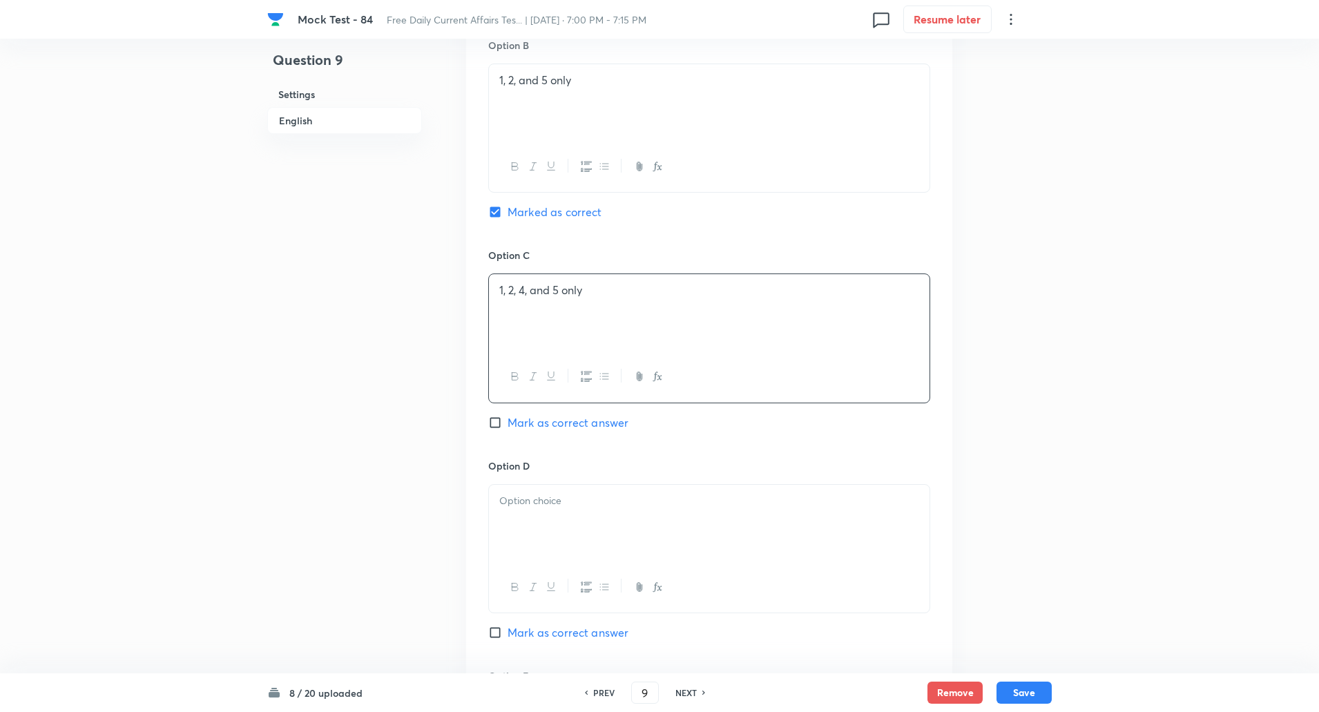
click at [535, 493] on p at bounding box center [709, 501] width 420 height 16
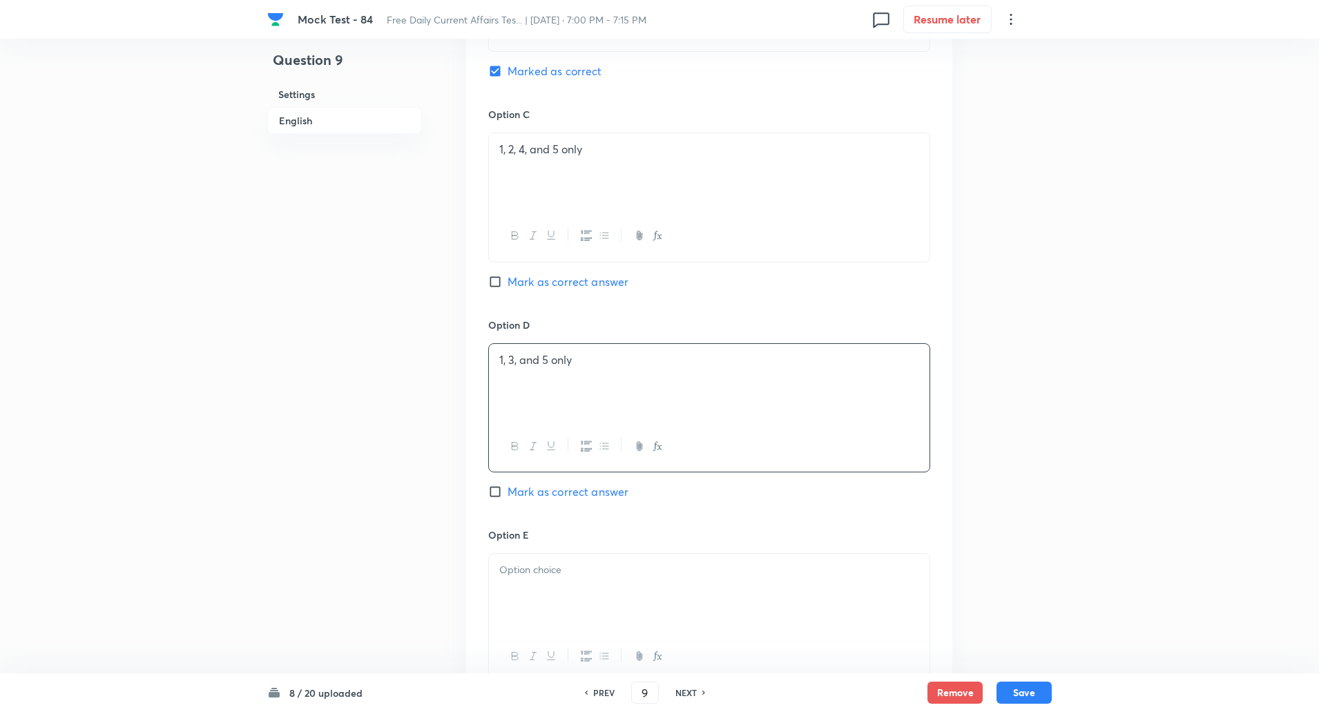
scroll to position [1131, 0]
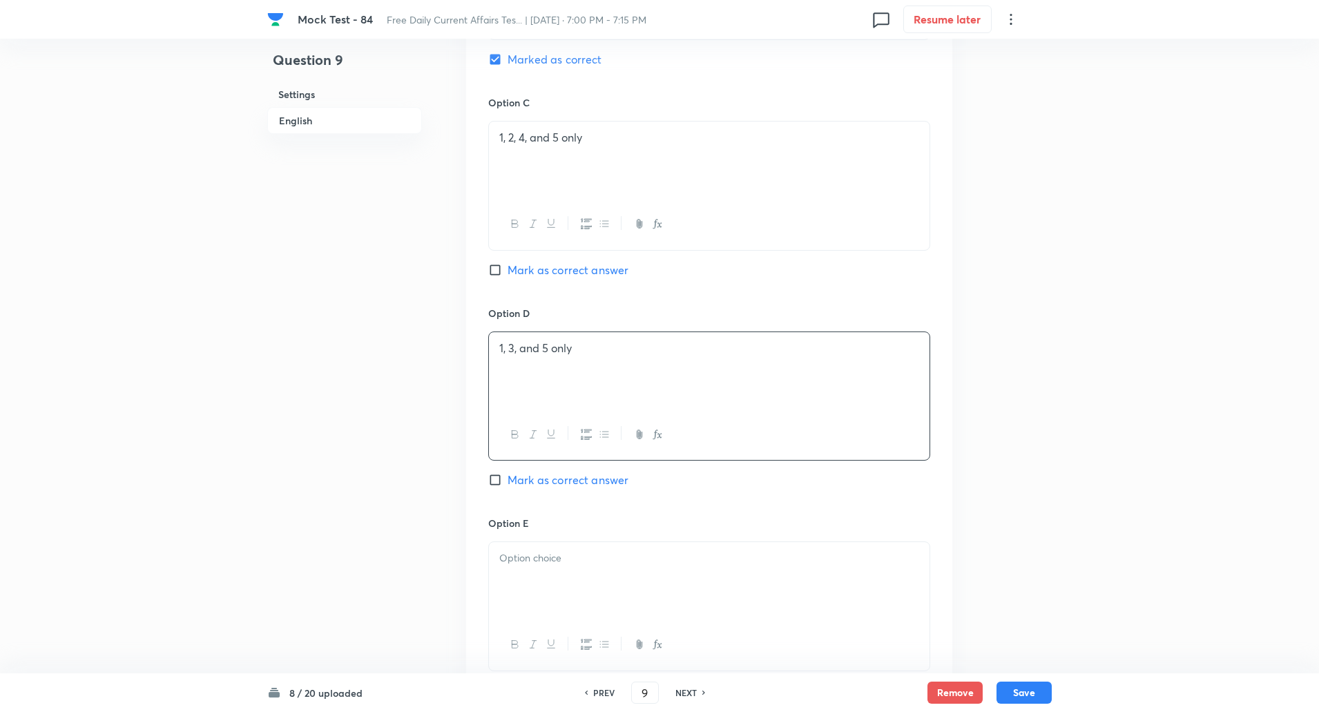
click at [544, 579] on div at bounding box center [709, 580] width 441 height 77
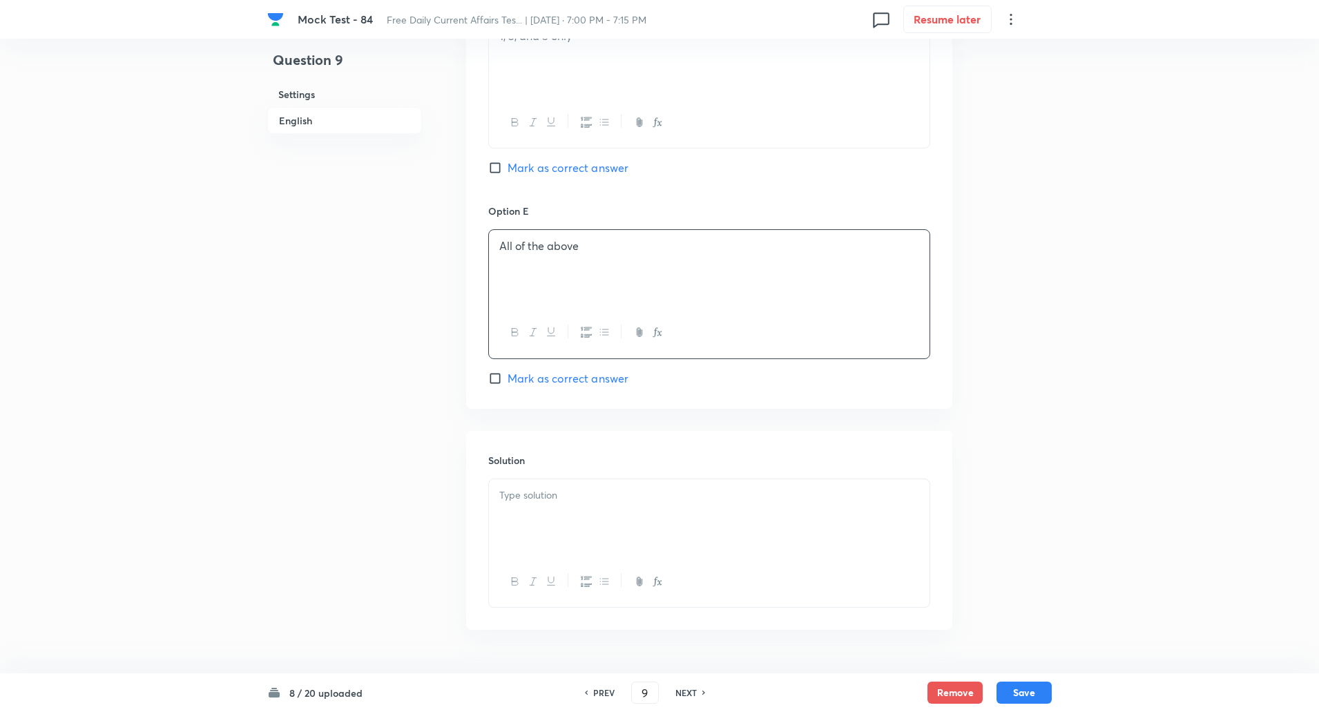
scroll to position [1467, 0]
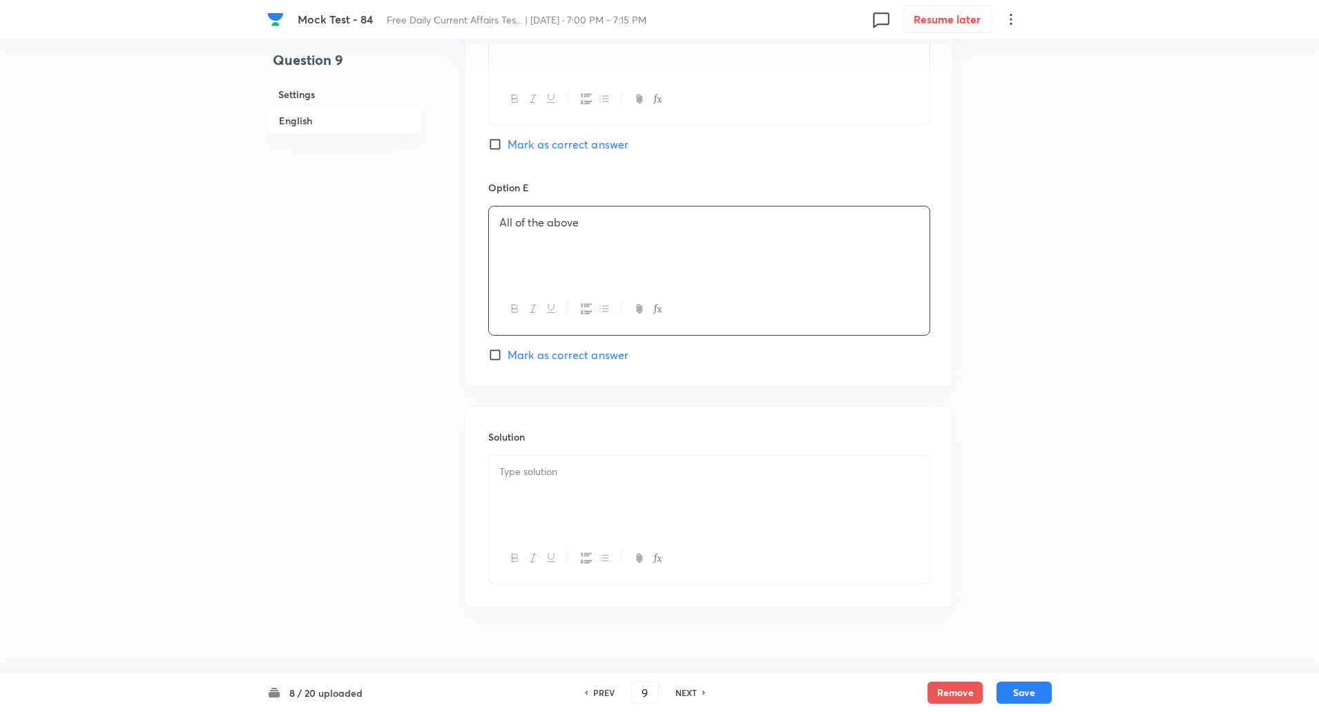
click at [529, 464] on p at bounding box center [709, 472] width 420 height 16
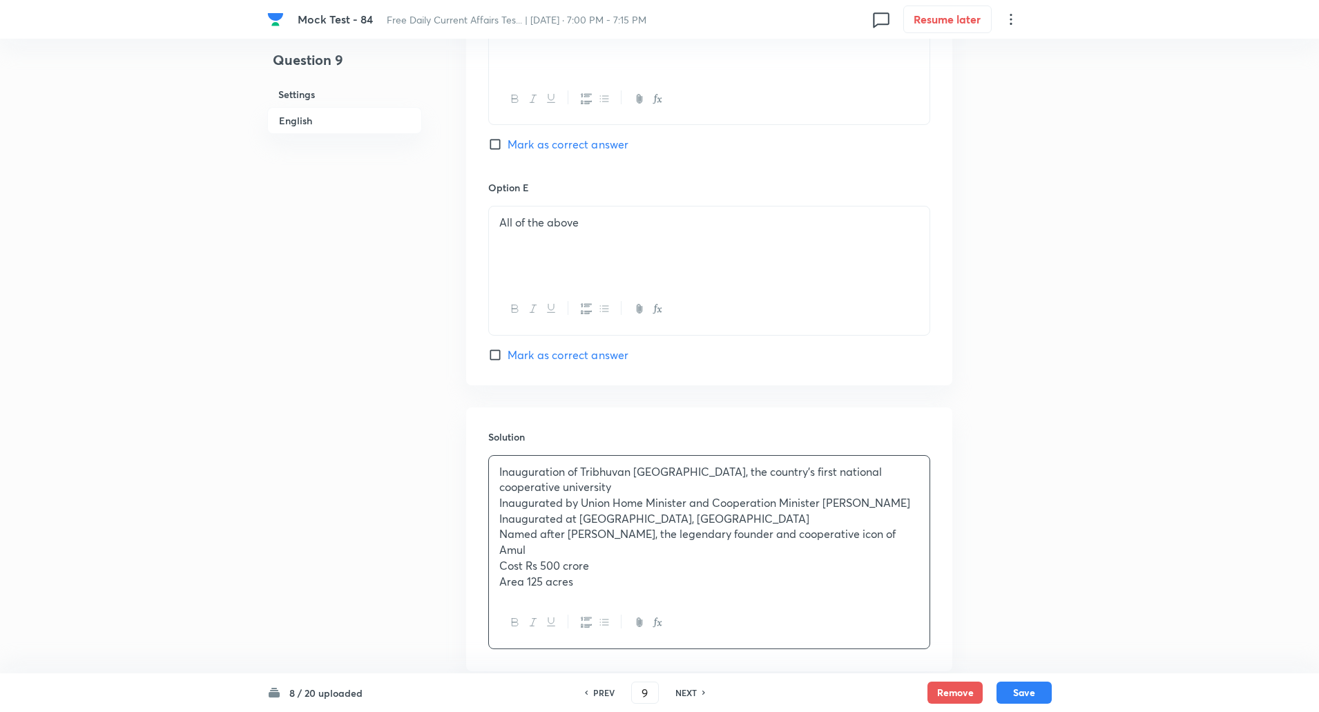
click at [580, 464] on p "Inauguration of Tribhuvan Sahkari University, the country's first national coop…" at bounding box center [709, 479] width 420 height 31
copy p "-----"
click at [583, 495] on p "Inaugurated by Union Home Minister and Cooperation Minister Shri Amit Shah" at bounding box center [709, 503] width 420 height 16
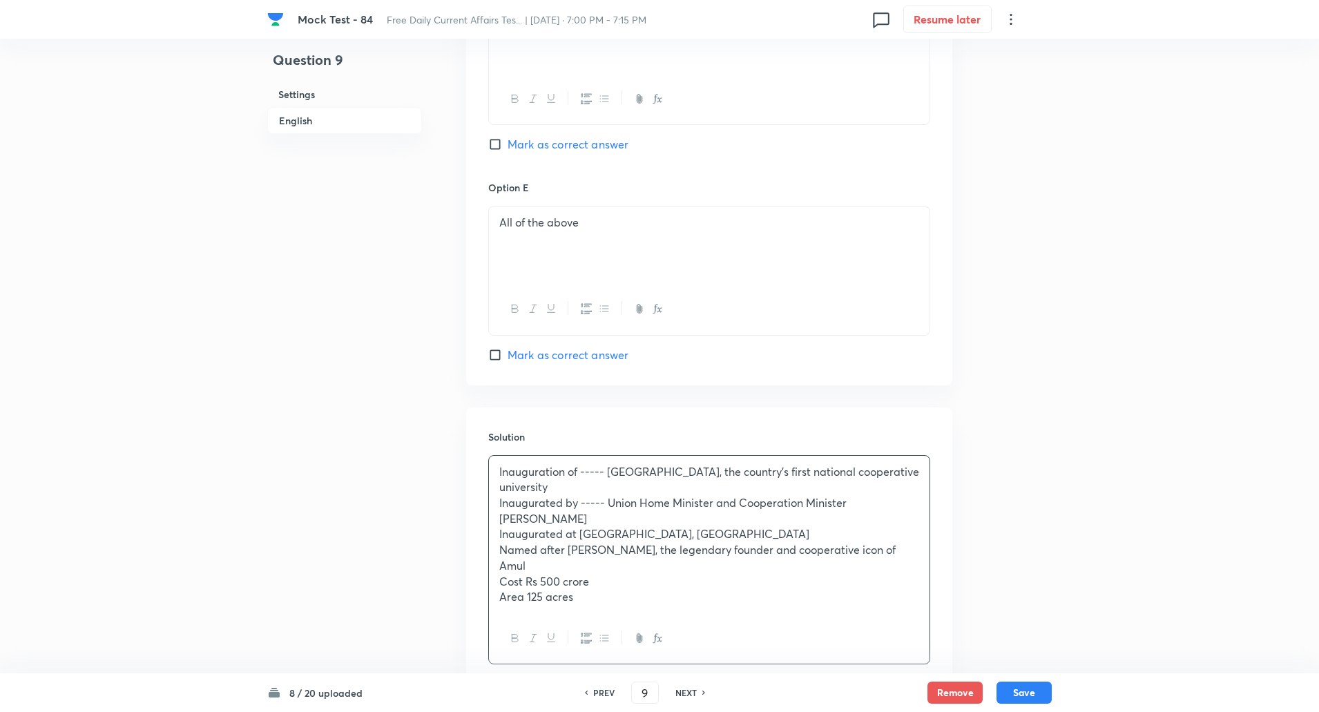
click at [579, 526] on p "Inaugurated at Anand, Gujarat" at bounding box center [709, 534] width 420 height 16
click at [527, 574] on p "Cost Rs 500 crore" at bounding box center [709, 582] width 420 height 16
click at [527, 589] on p "Area 125 acres" at bounding box center [709, 597] width 420 height 16
click at [569, 542] on p "Named after Tribhuvan Kashibhai Patel, the legendary founder and cooperative ic…" at bounding box center [709, 557] width 420 height 31
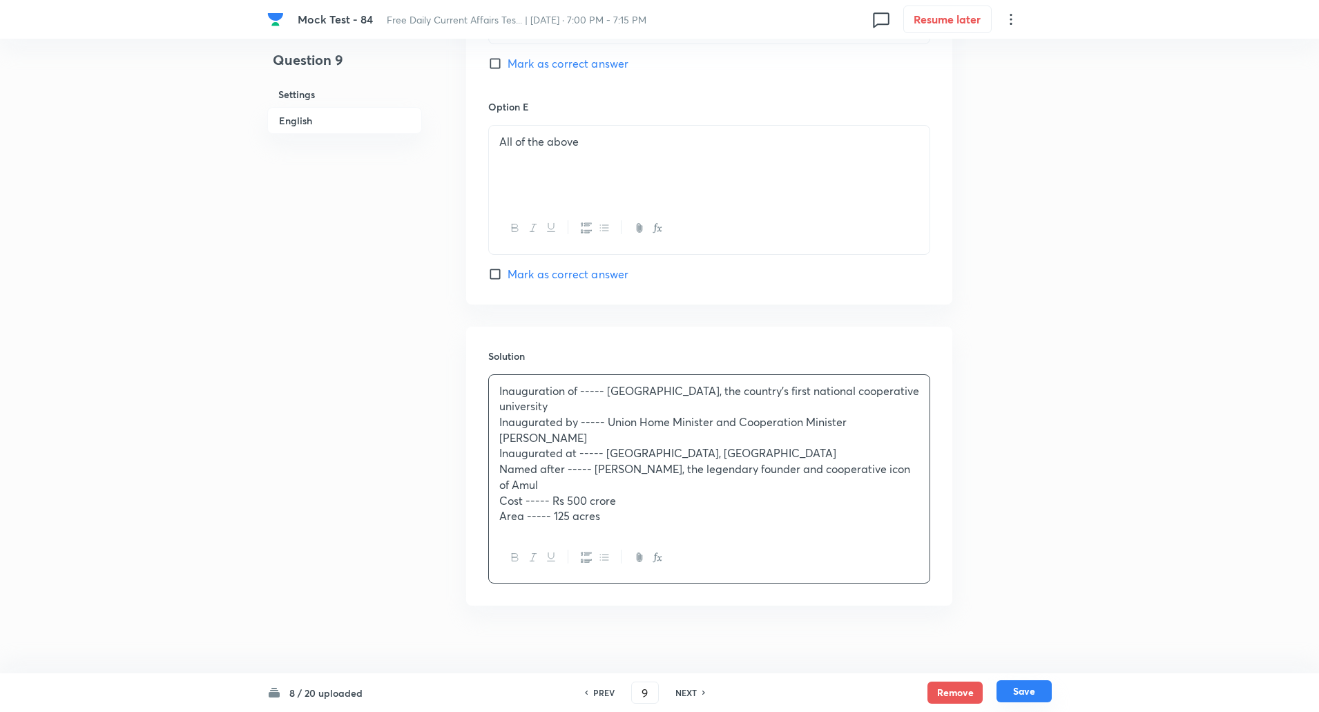
click at [1034, 693] on button "Save" at bounding box center [1024, 691] width 55 height 22
type input "10"
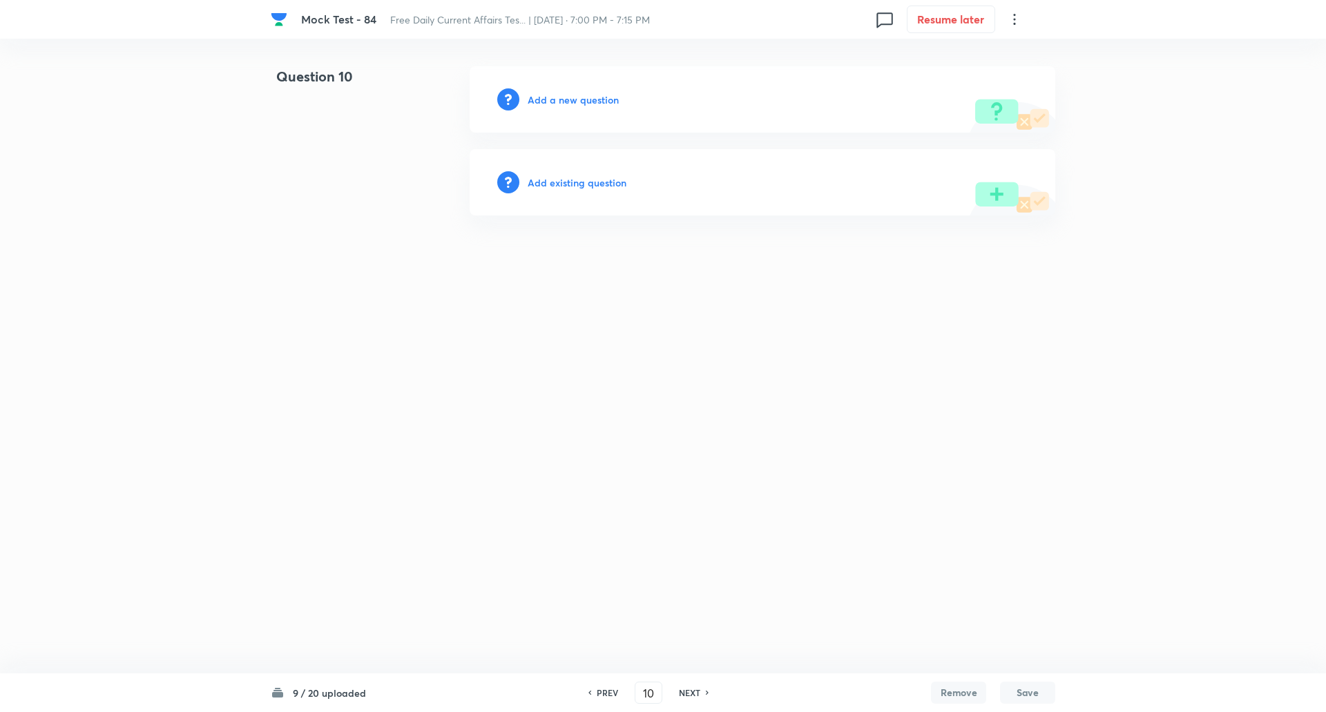
click at [575, 101] on h6 "Add a new question" at bounding box center [573, 100] width 91 height 15
click at [575, 101] on h6 "Choose a question type" at bounding box center [581, 100] width 106 height 15
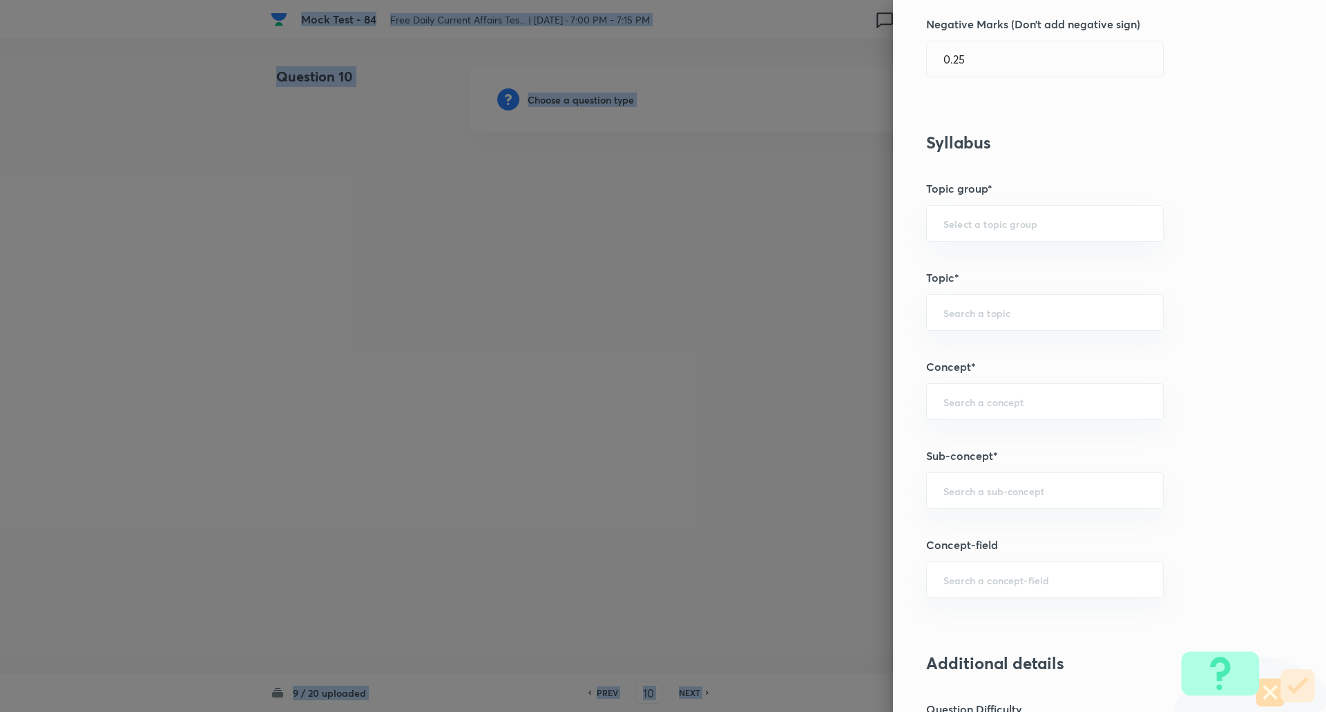
scroll to position [463, 0]
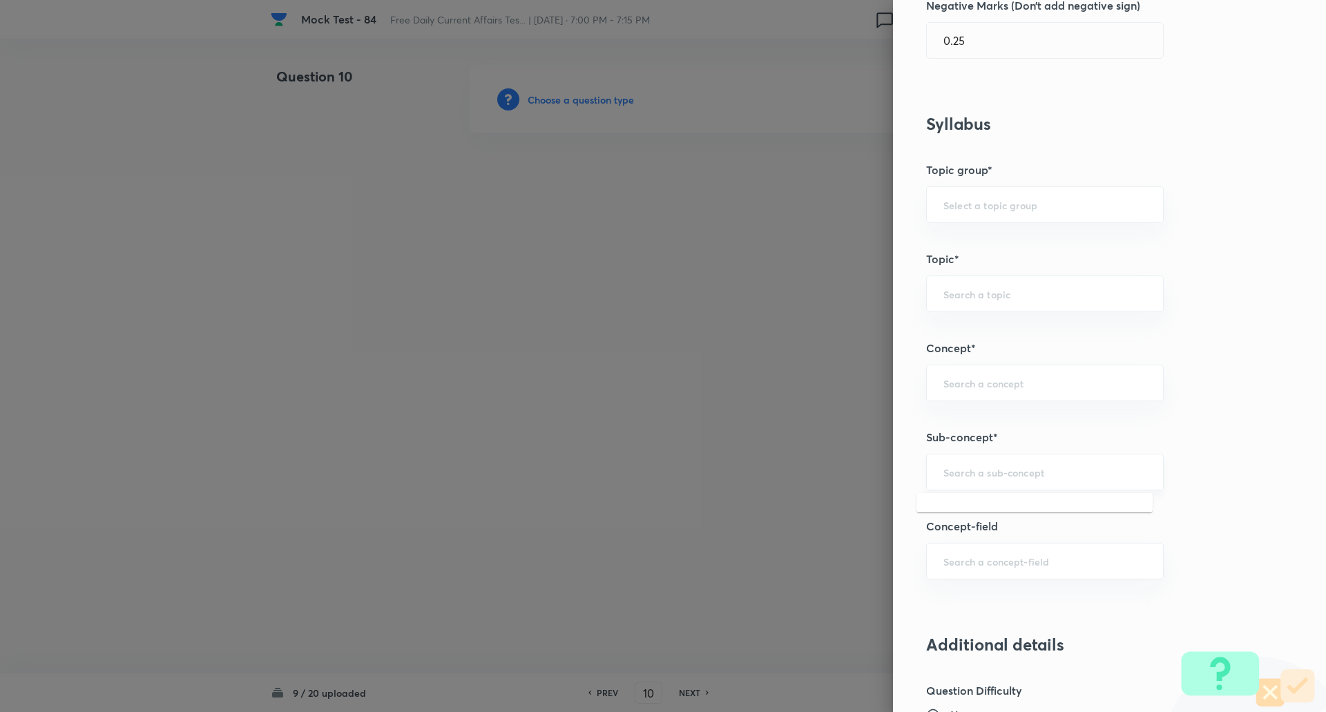
click at [975, 478] on input "text" at bounding box center [1044, 472] width 203 height 13
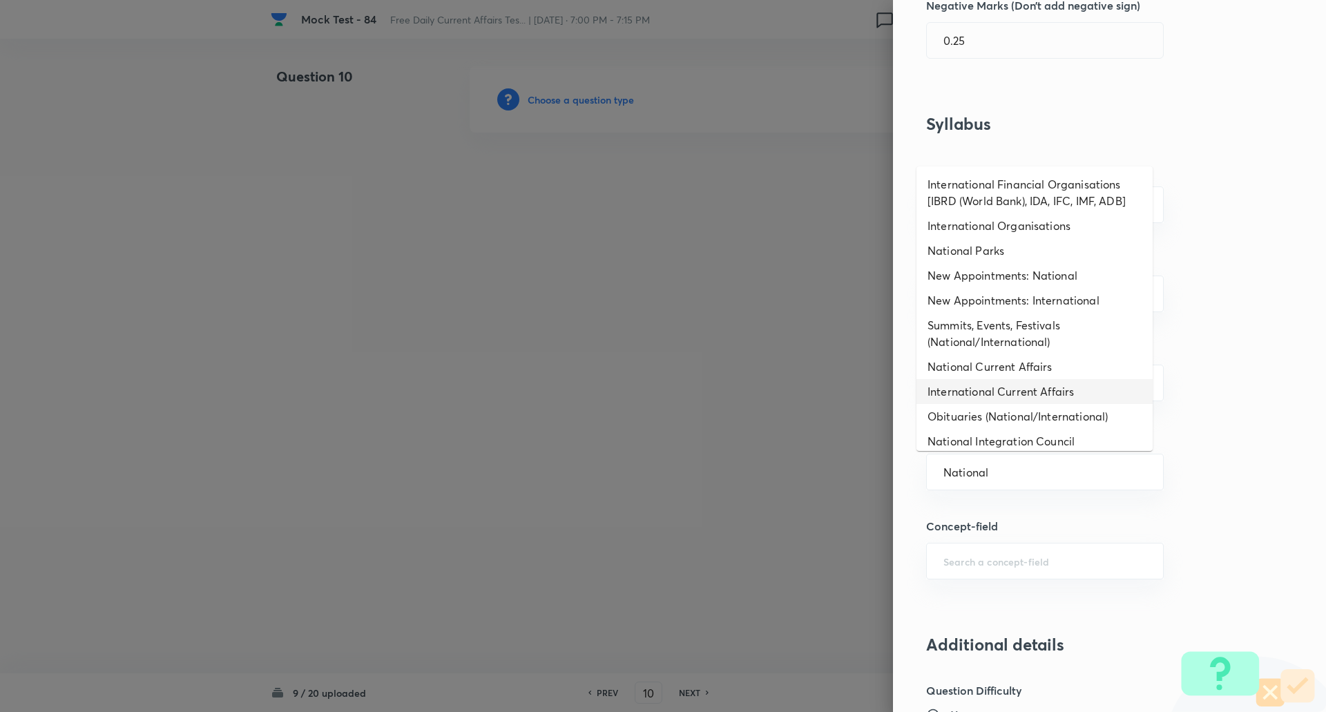
click at [990, 395] on li "International Current Affairs" at bounding box center [1035, 391] width 236 height 25
type input "International Current Affairs"
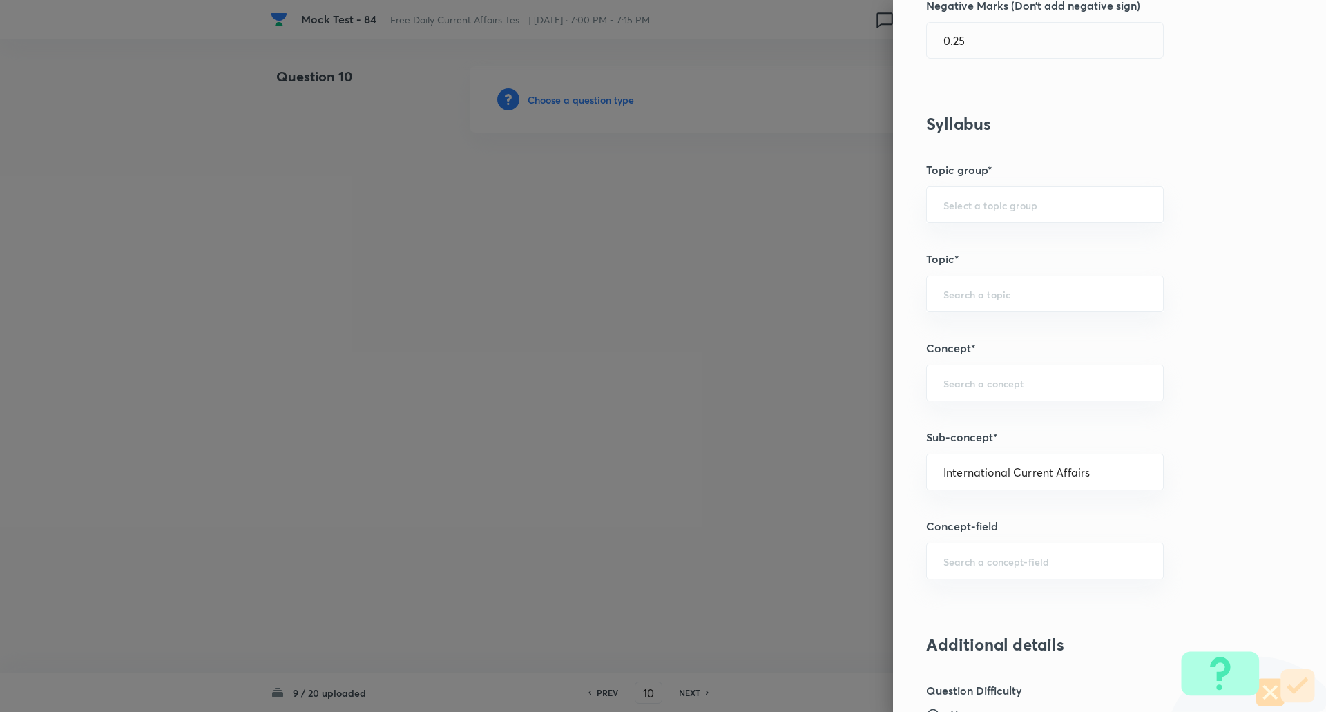
type input "Awareness"
type input "Current Affairs"
type input "International Current Affairs"
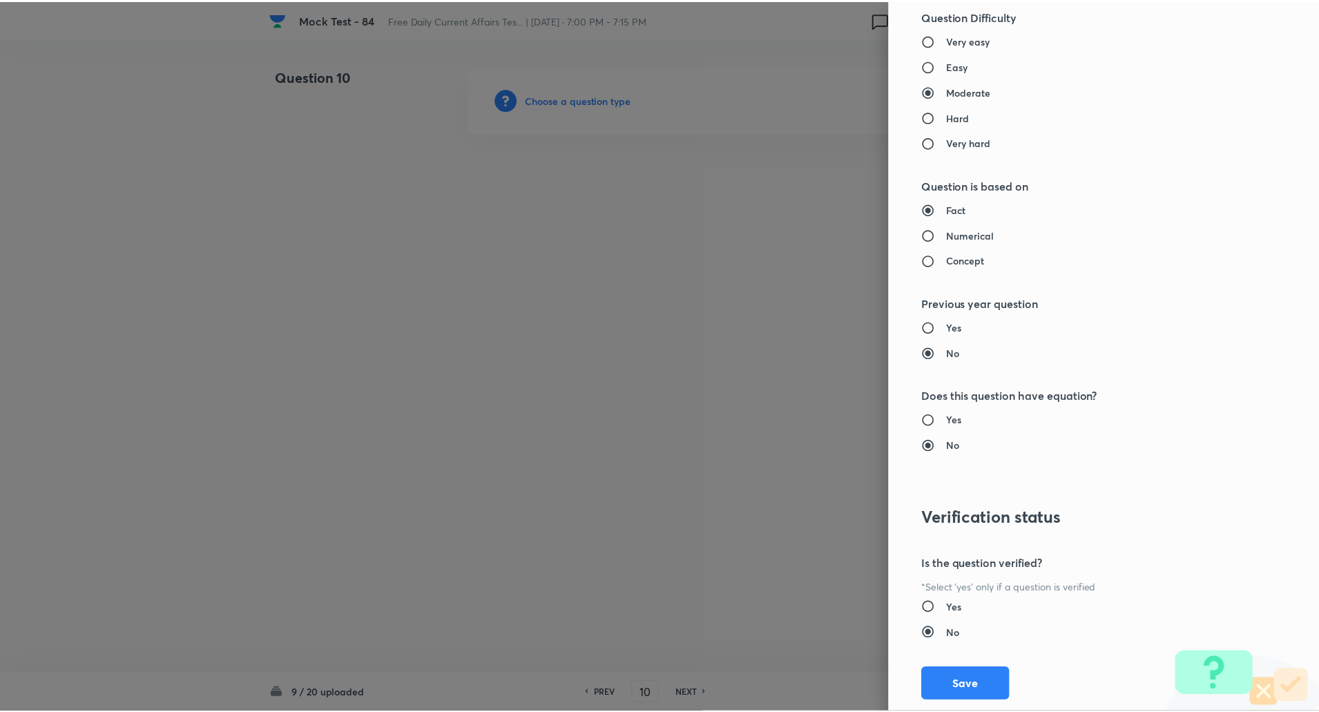
scroll to position [1171, 0]
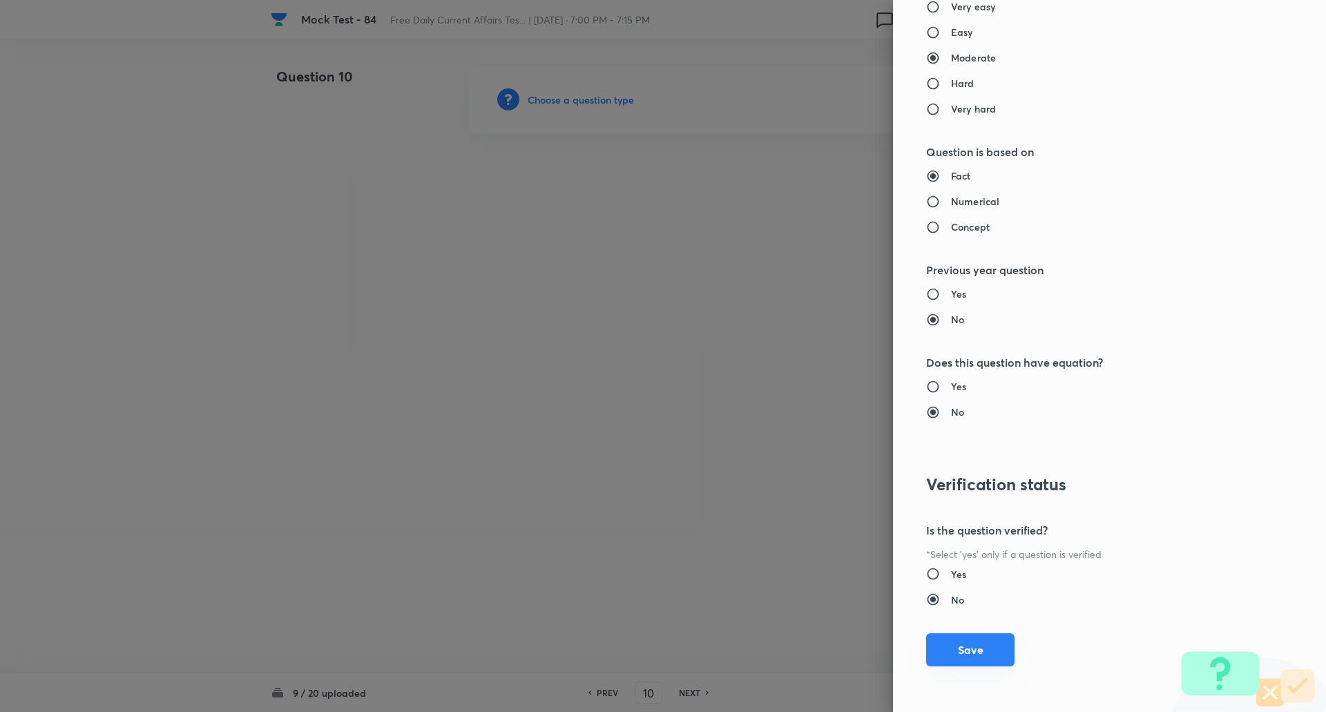
click at [974, 653] on button "Save" at bounding box center [970, 649] width 88 height 33
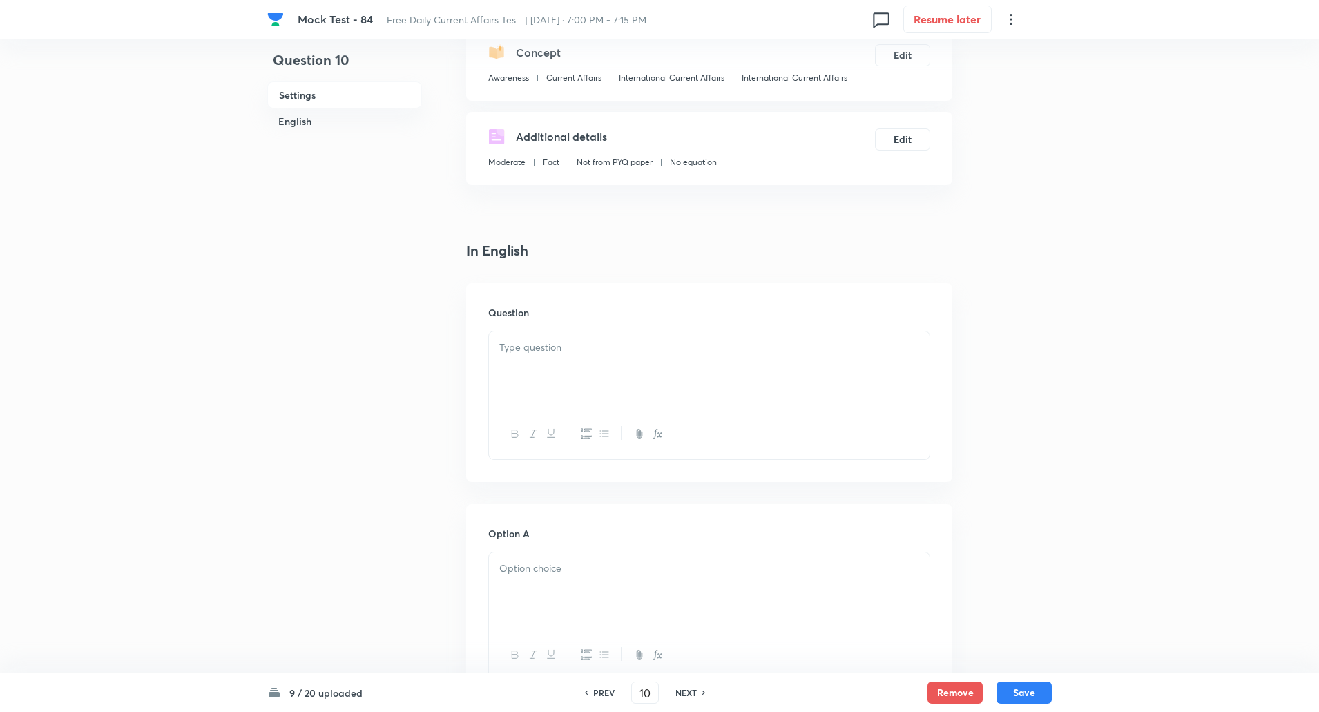
scroll to position [209, 0]
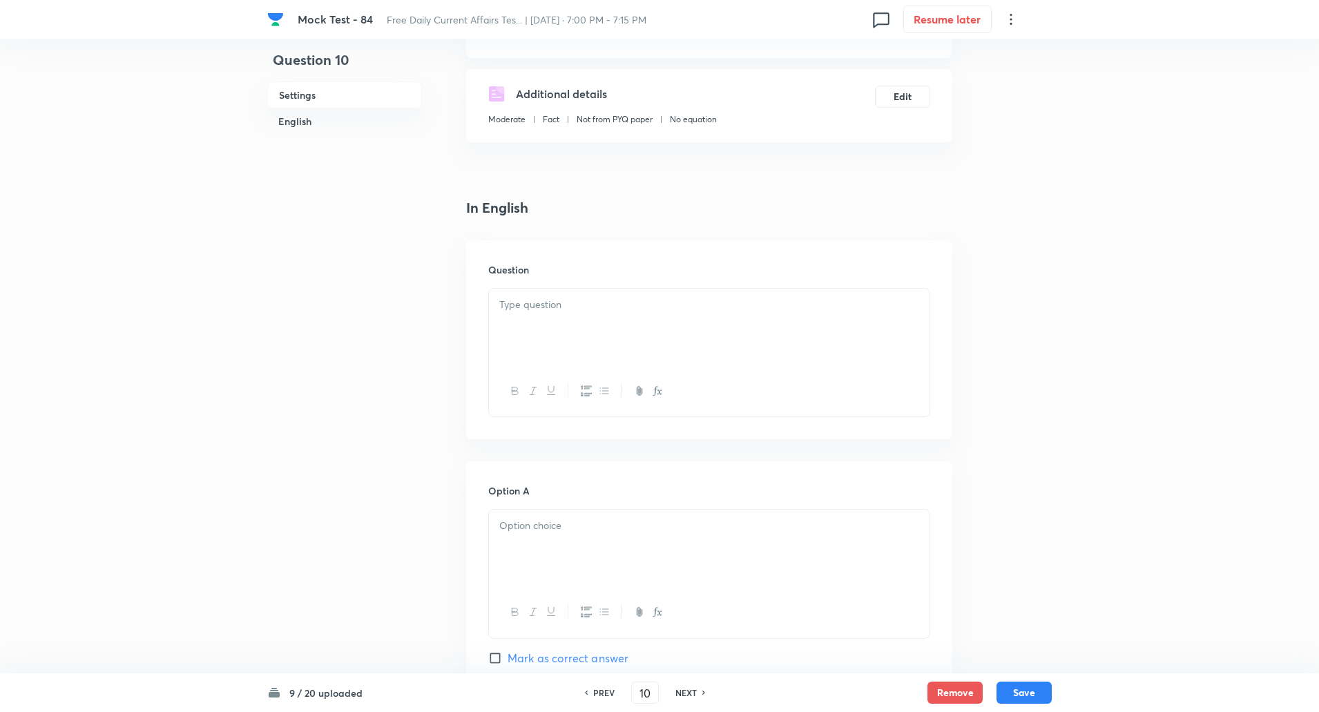
click at [551, 334] on div at bounding box center [709, 327] width 441 height 77
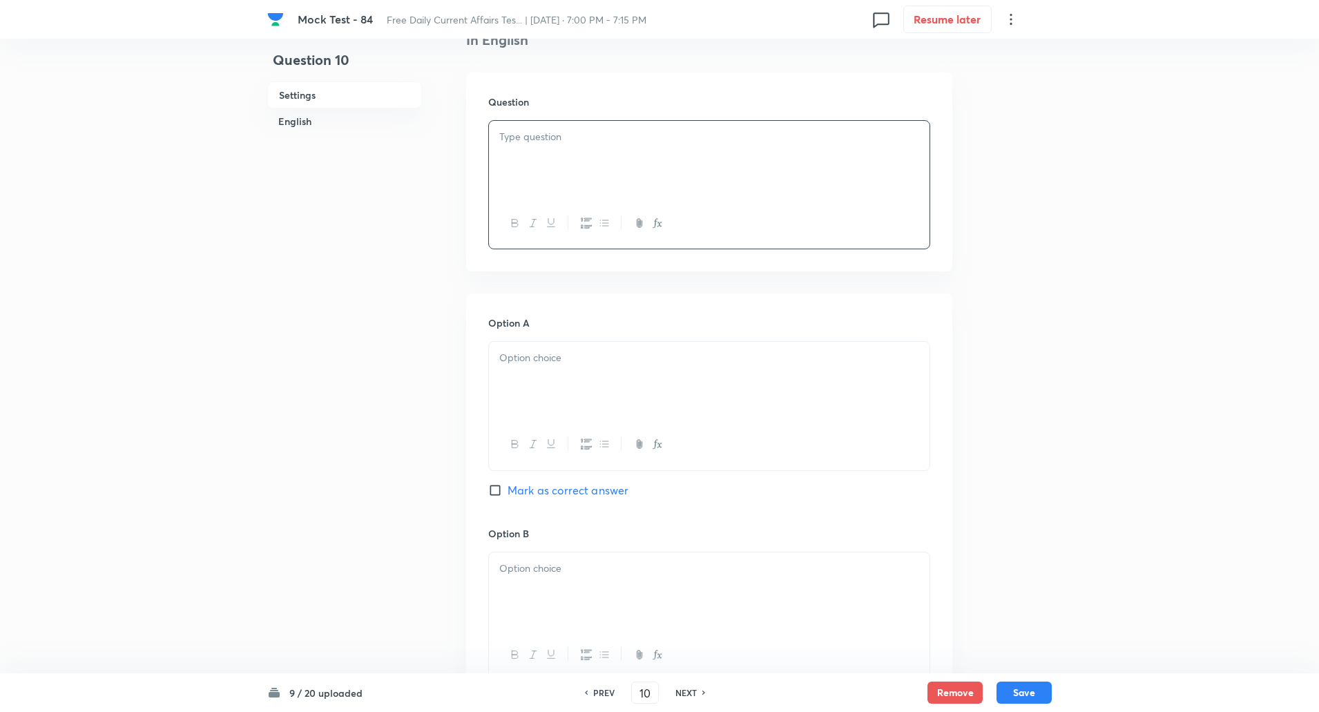
scroll to position [379, 0]
click at [500, 483] on input "Mark as correct answer" at bounding box center [497, 488] width 19 height 14
checkbox input "true"
click at [580, 147] on div at bounding box center [709, 156] width 441 height 77
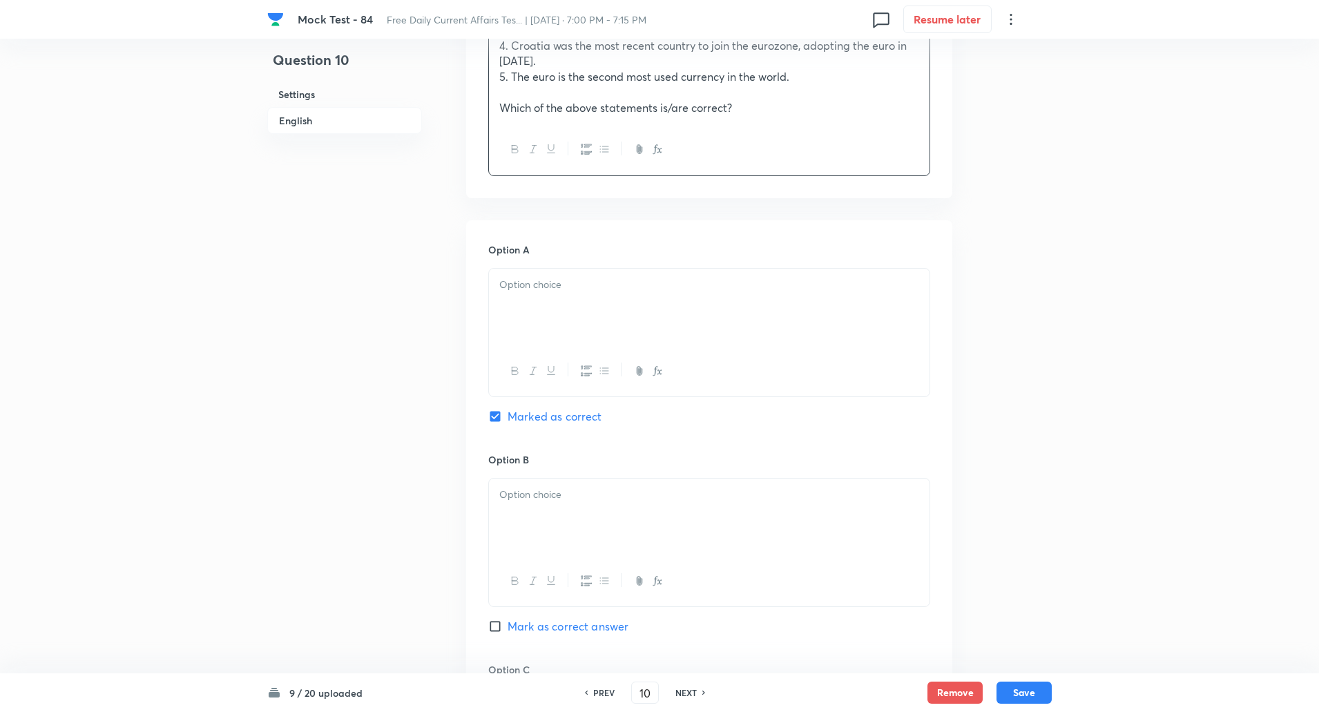
scroll to position [548, 0]
click at [559, 307] on div at bounding box center [709, 305] width 441 height 77
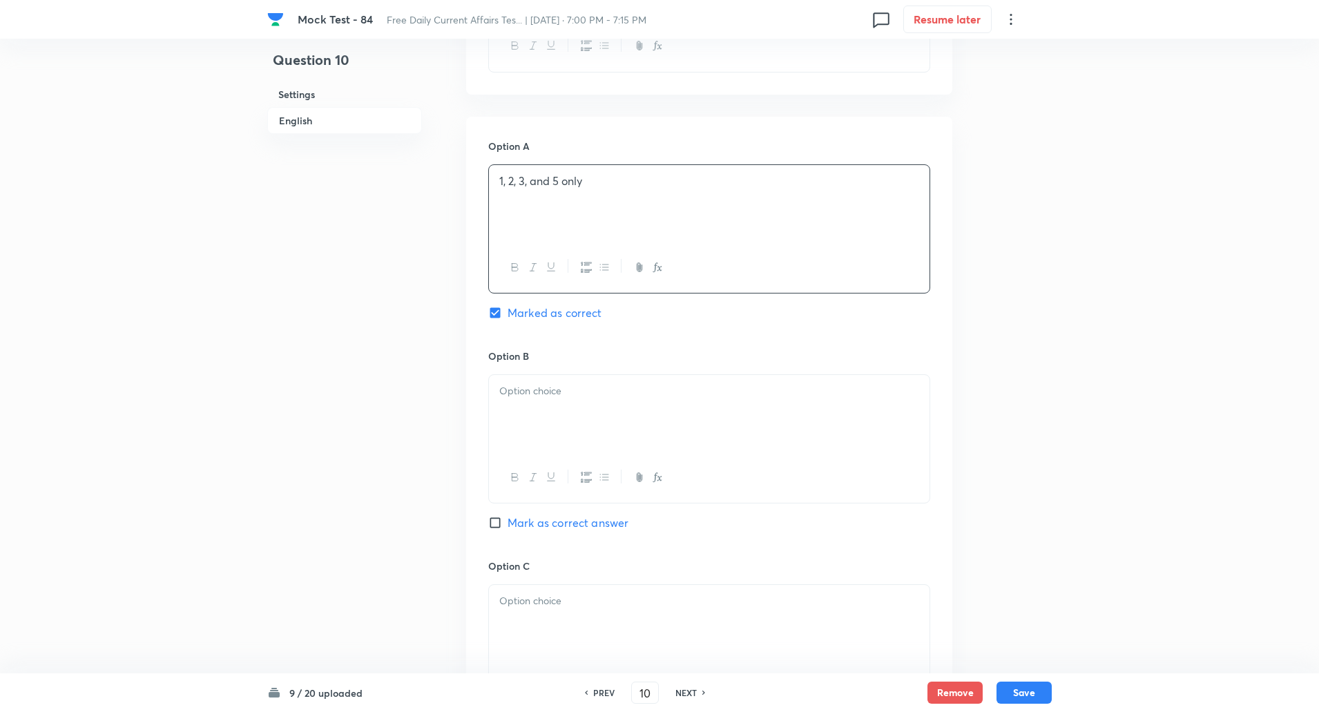
scroll to position [682, 0]
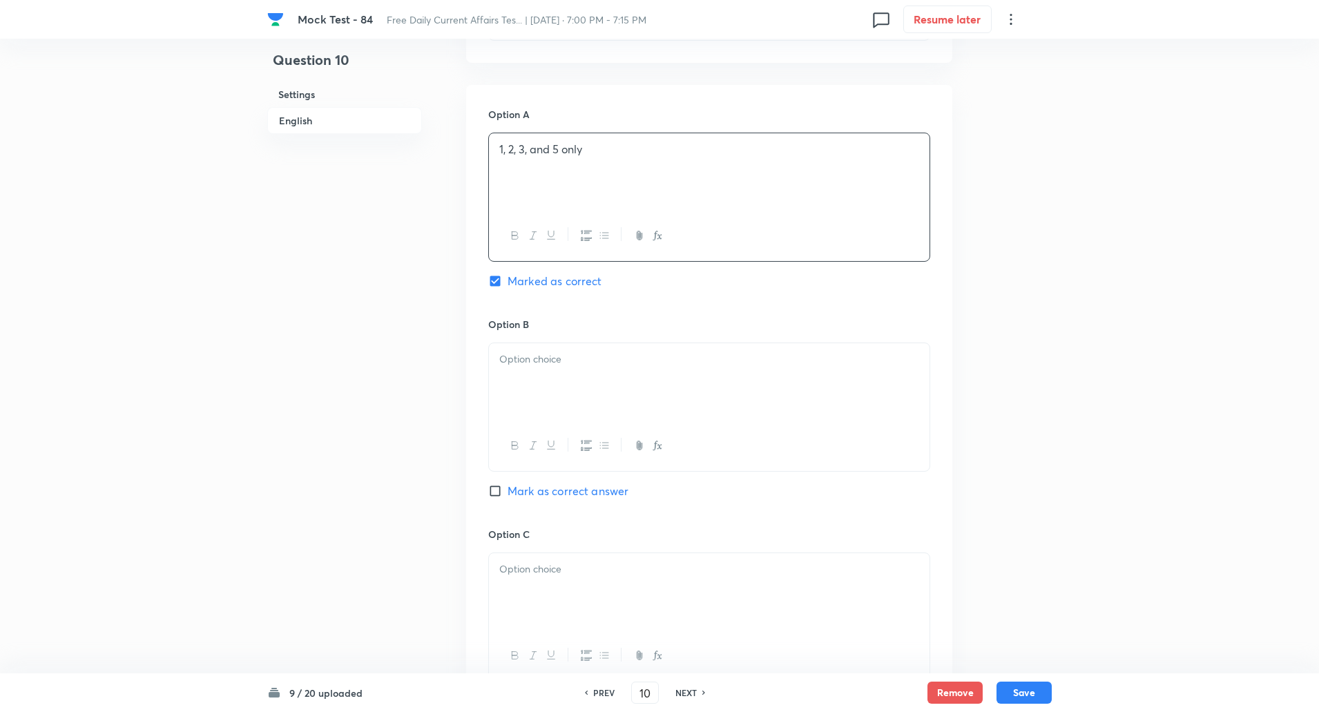
click at [537, 374] on div at bounding box center [709, 381] width 441 height 77
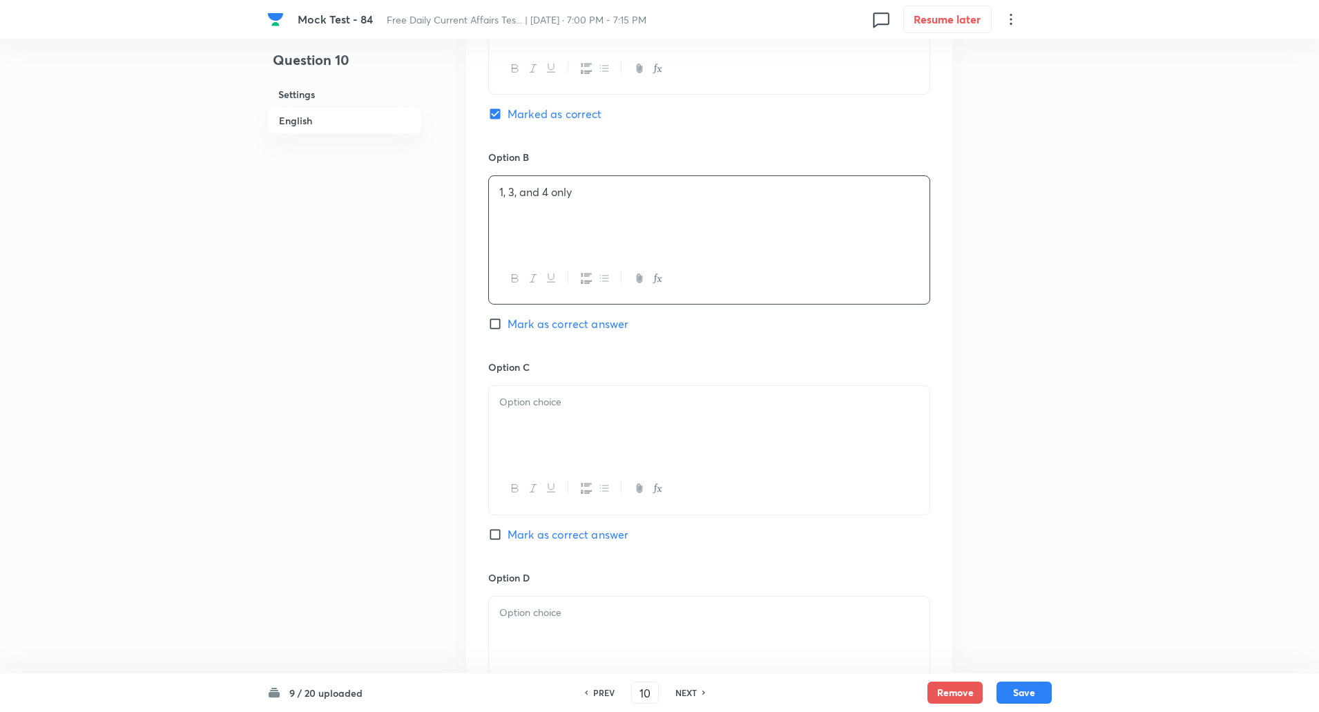
click at [526, 432] on div at bounding box center [709, 424] width 441 height 77
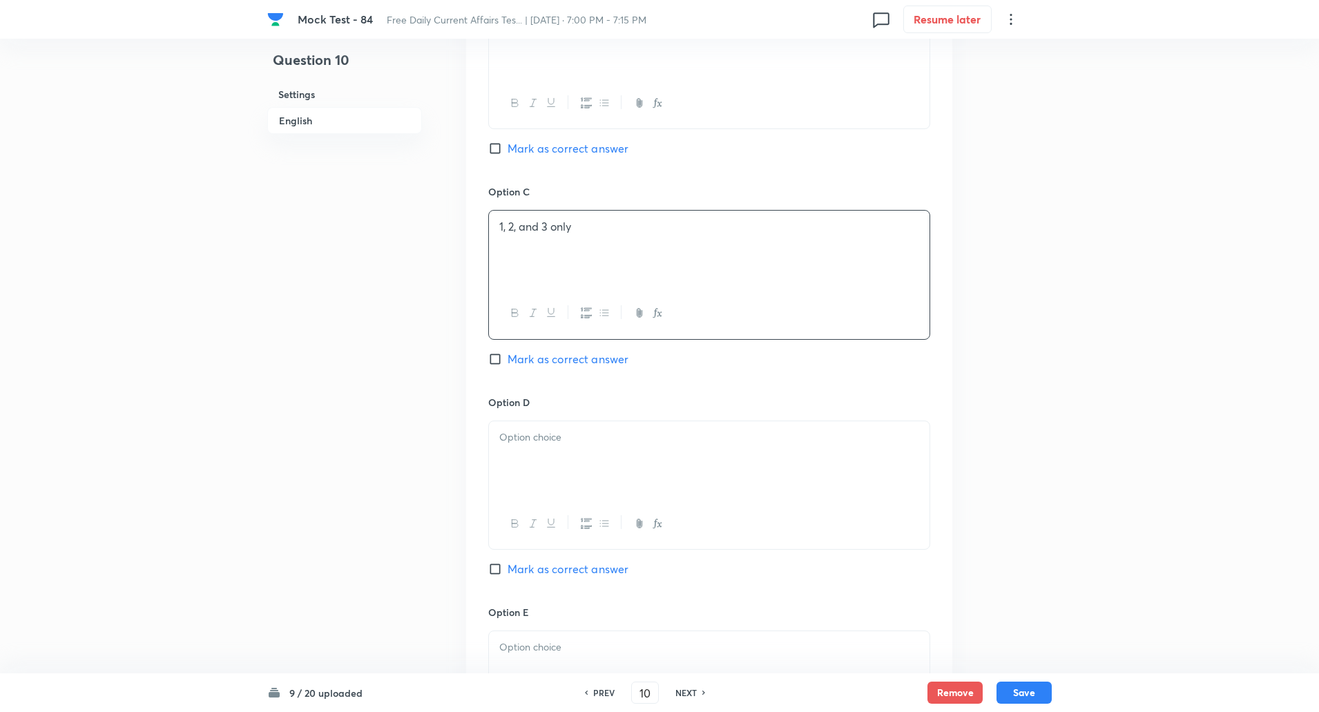
scroll to position [1028, 0]
click at [527, 445] on div at bounding box center [709, 455] width 441 height 77
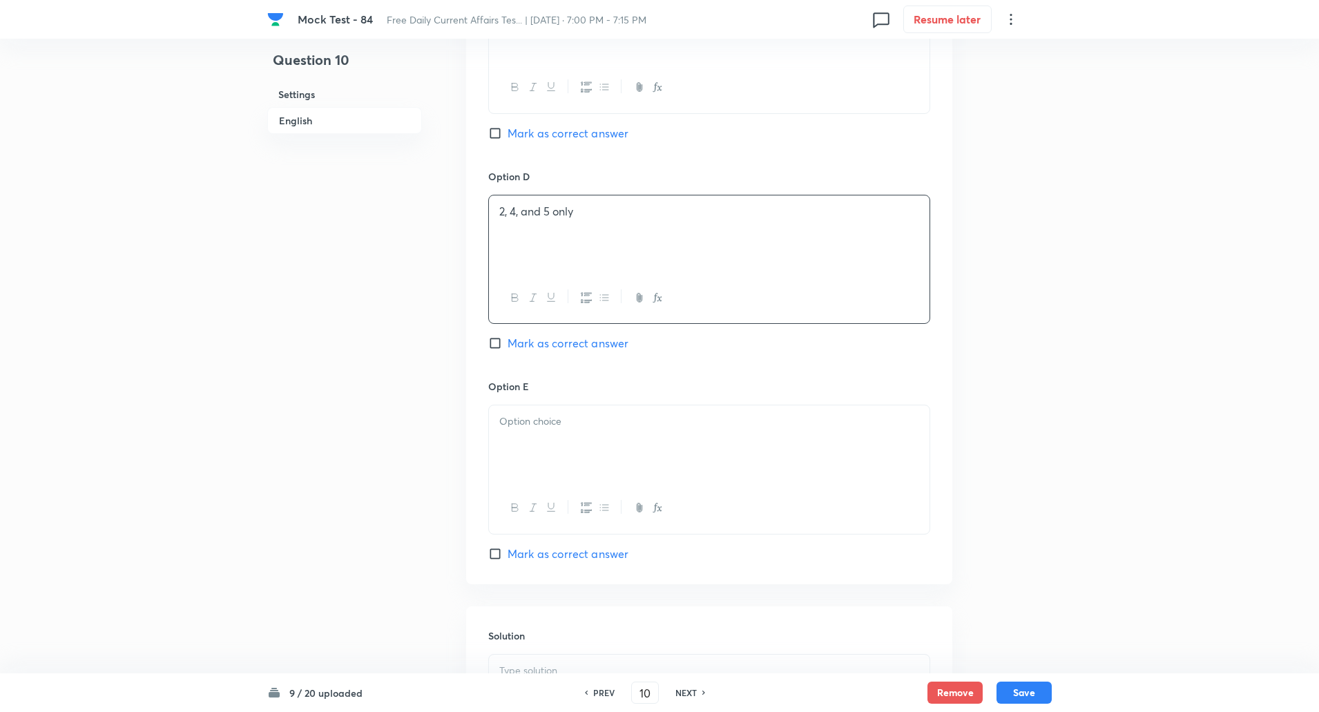
scroll to position [1251, 0]
click at [525, 444] on div at bounding box center [709, 443] width 441 height 77
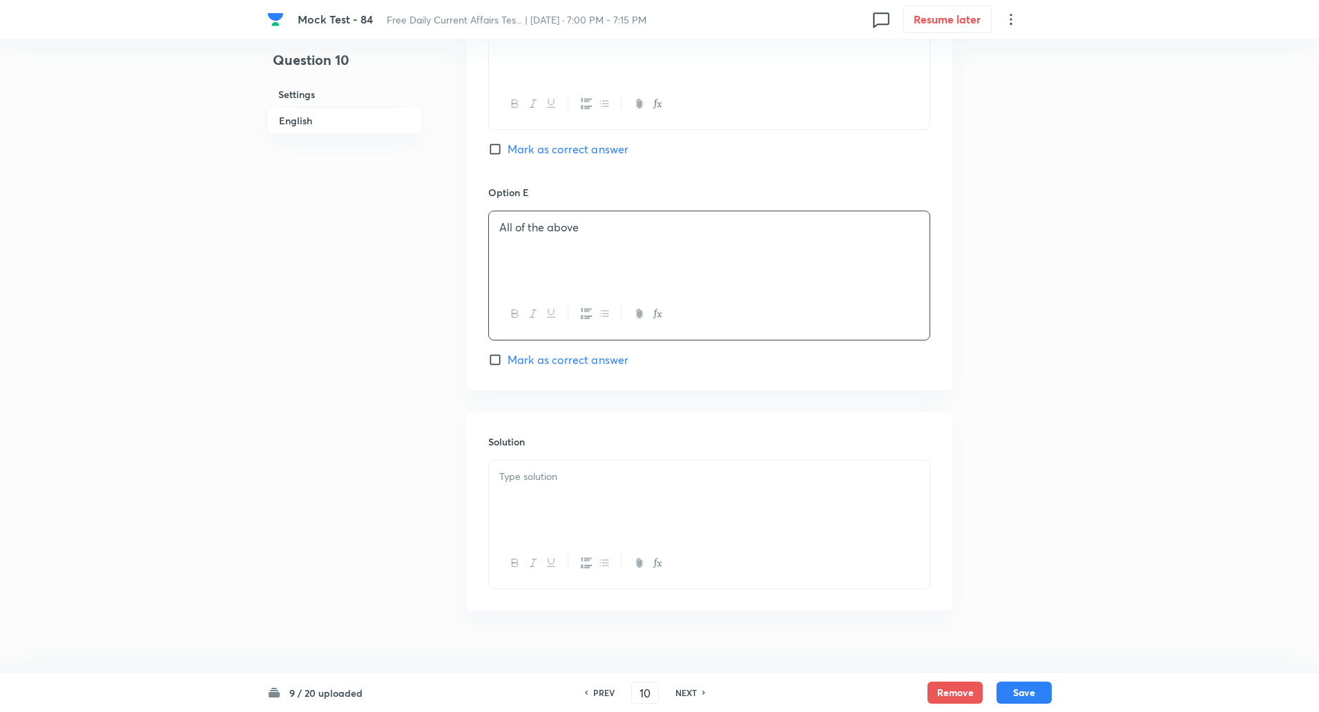
scroll to position [1448, 0]
click at [526, 475] on p at bounding box center [709, 473] width 420 height 16
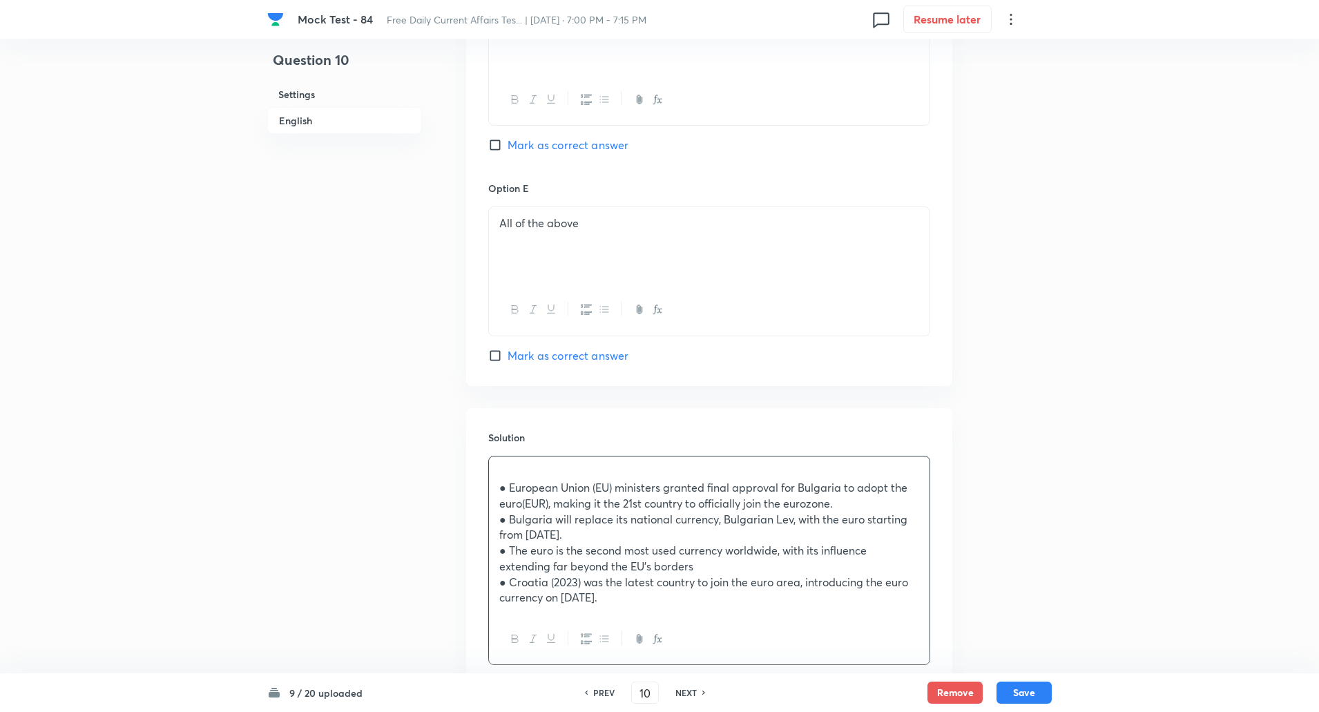
click at [500, 486] on p "● European Union (EU) ministers granted final approval for Bulgaria to adopt th…" at bounding box center [709, 495] width 420 height 31
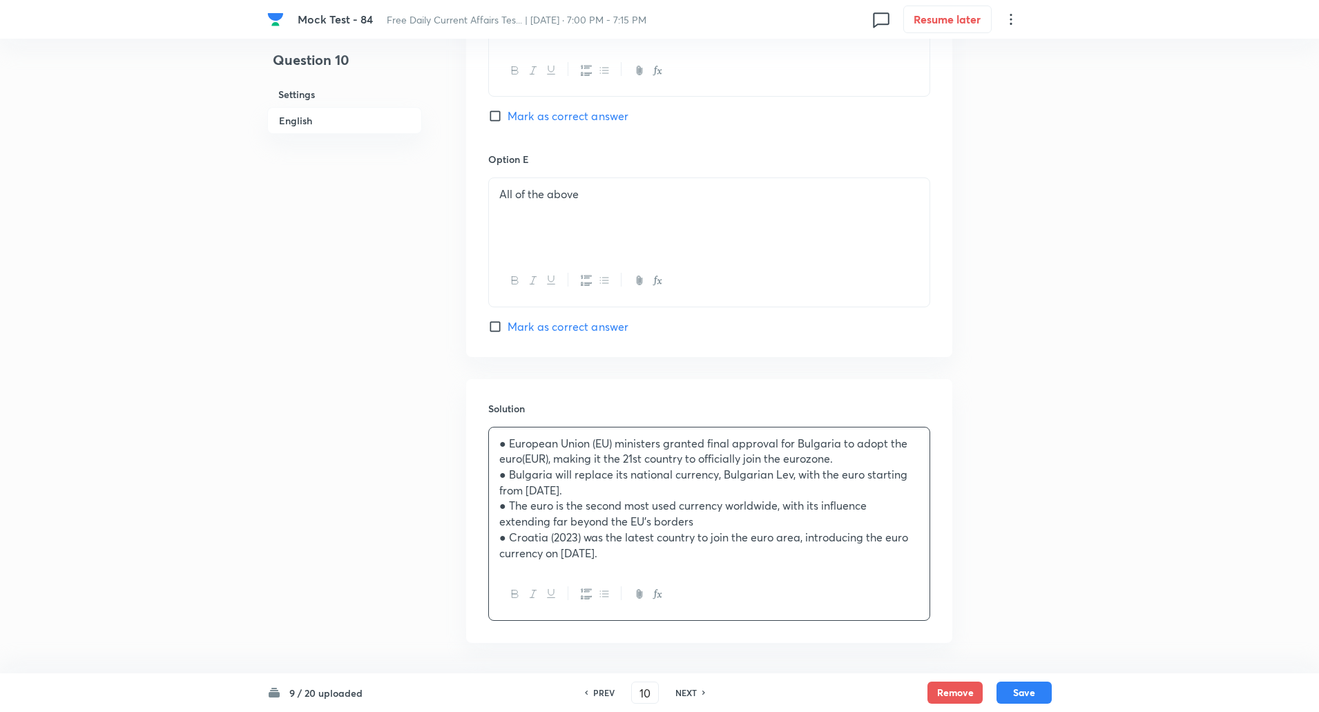
scroll to position [1530, 0]
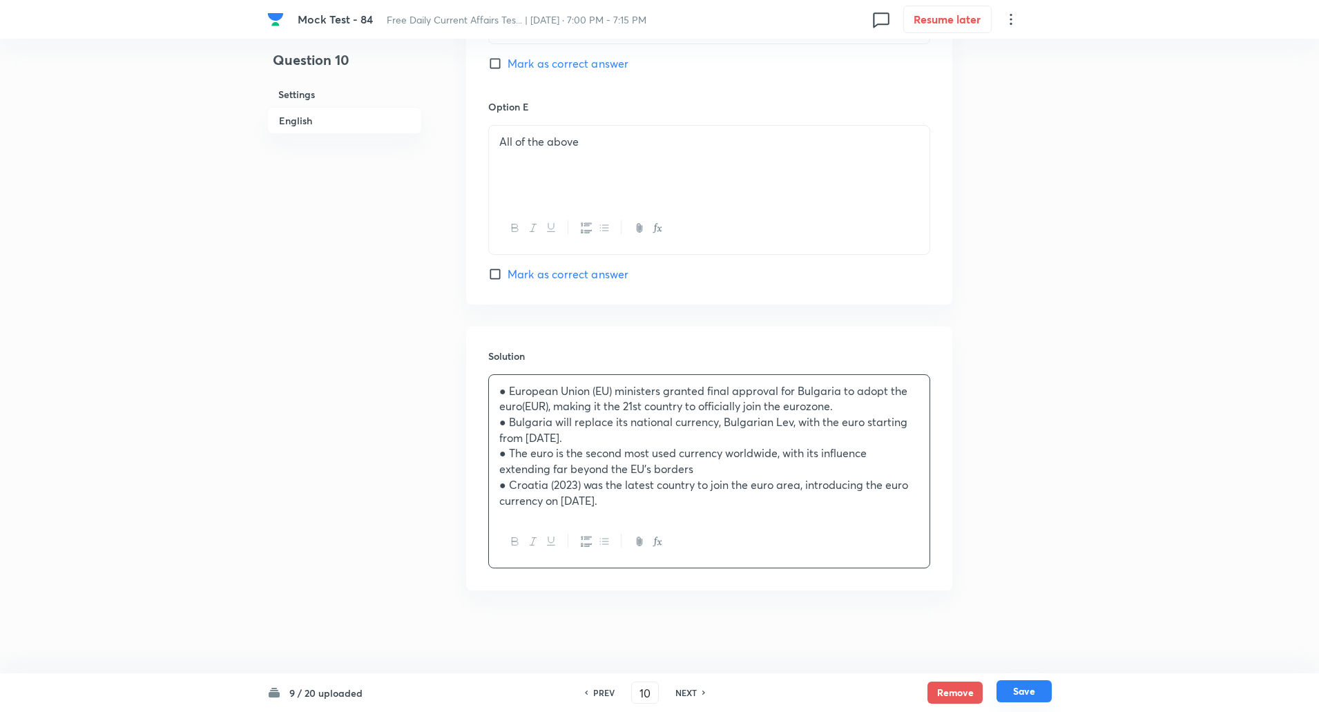
click at [1033, 686] on button "Save" at bounding box center [1024, 691] width 55 height 22
type input "11"
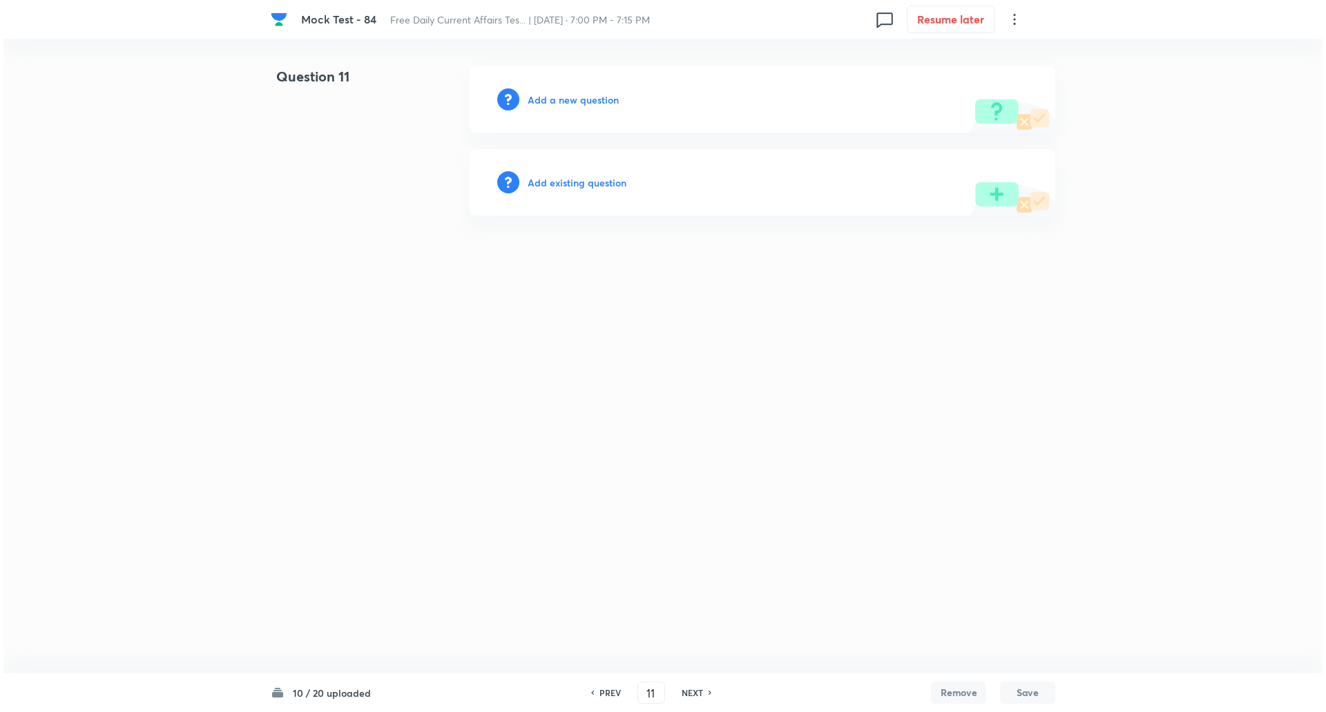
scroll to position [0, 0]
click at [569, 96] on h6 "Add a new question" at bounding box center [573, 100] width 91 height 15
click at [569, 96] on h6 "Choose a question type" at bounding box center [581, 100] width 106 height 15
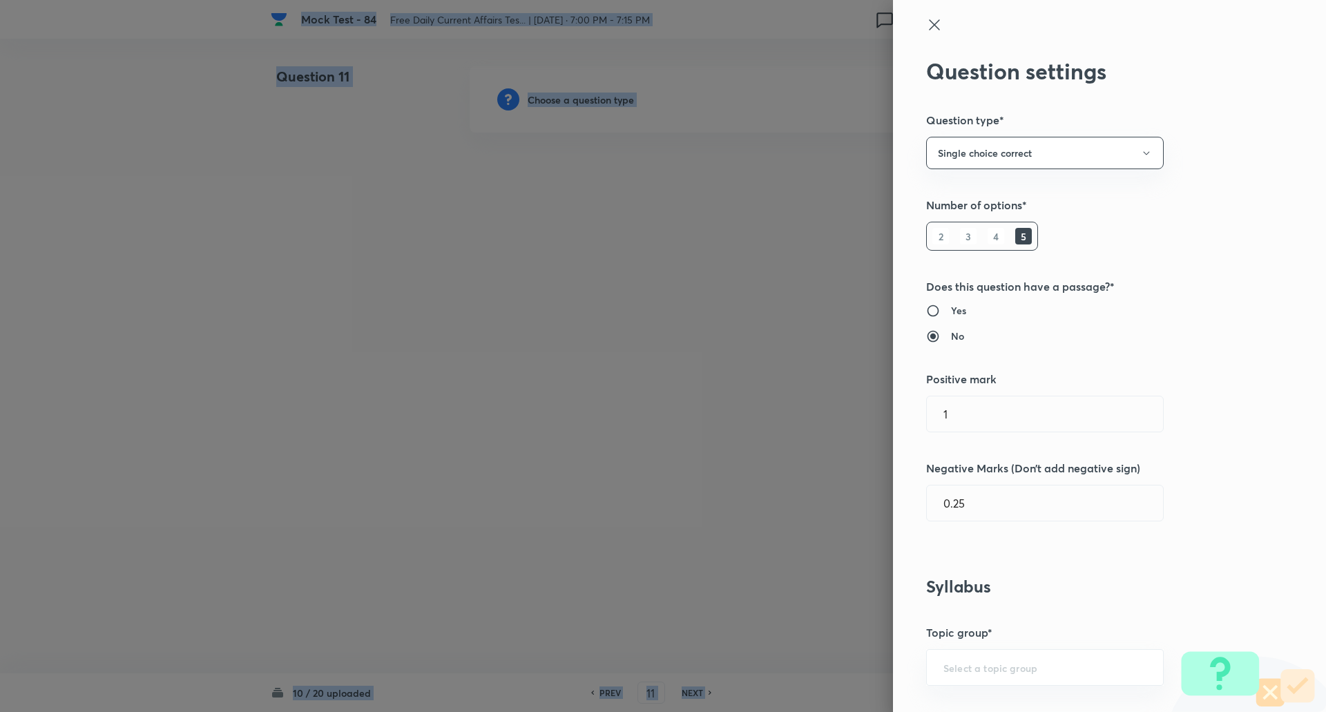
click at [569, 96] on div at bounding box center [663, 356] width 1326 height 712
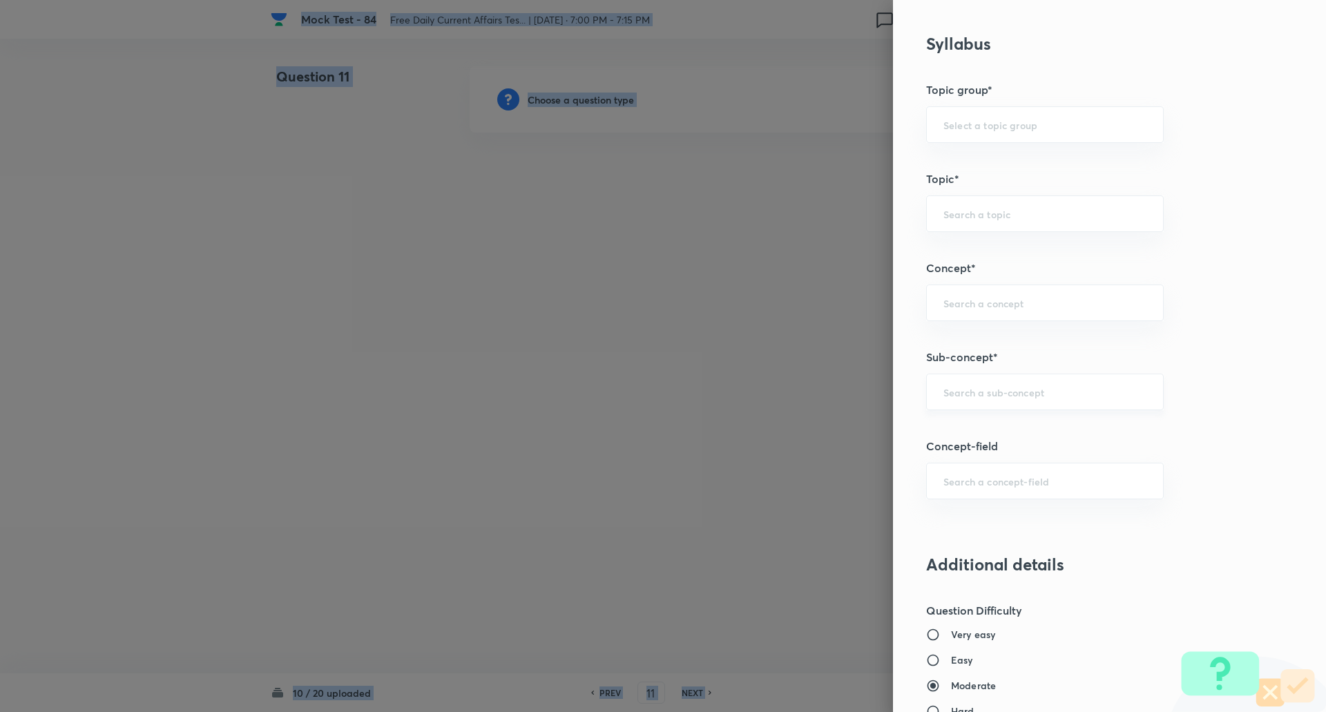
scroll to position [565, 0]
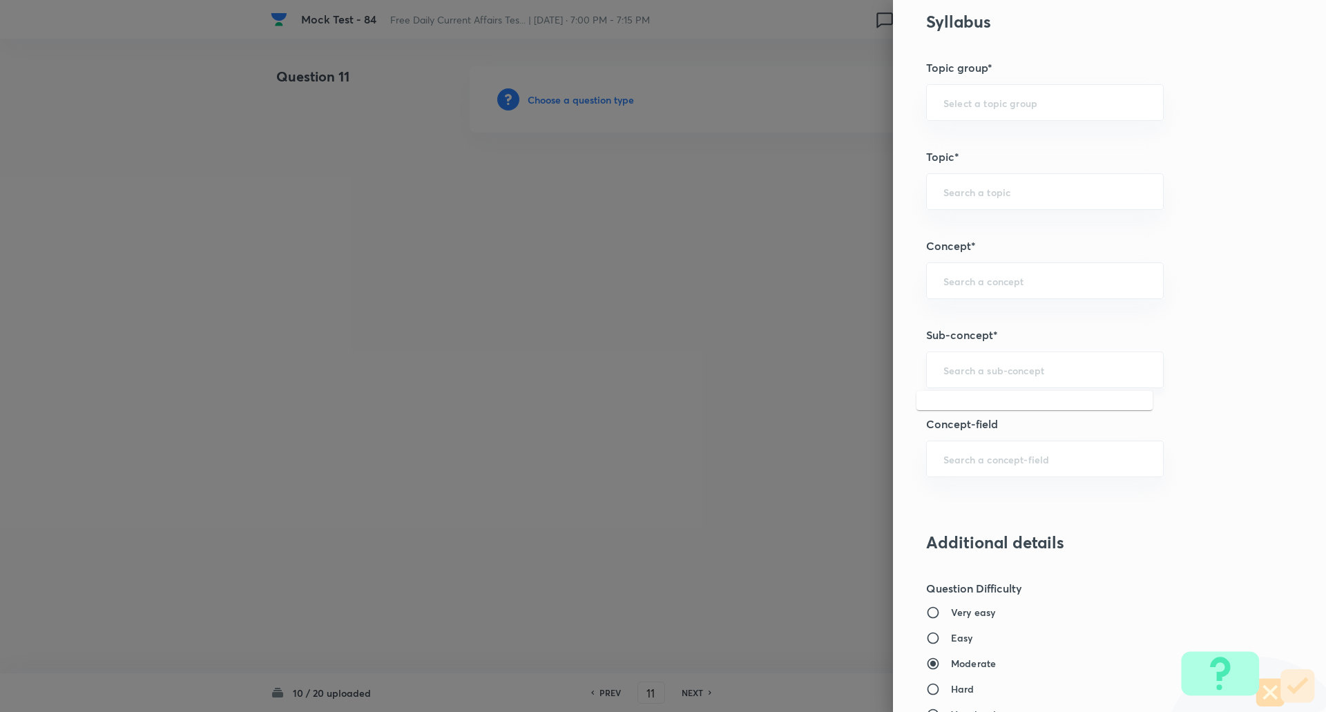
click at [979, 367] on input "text" at bounding box center [1044, 369] width 203 height 13
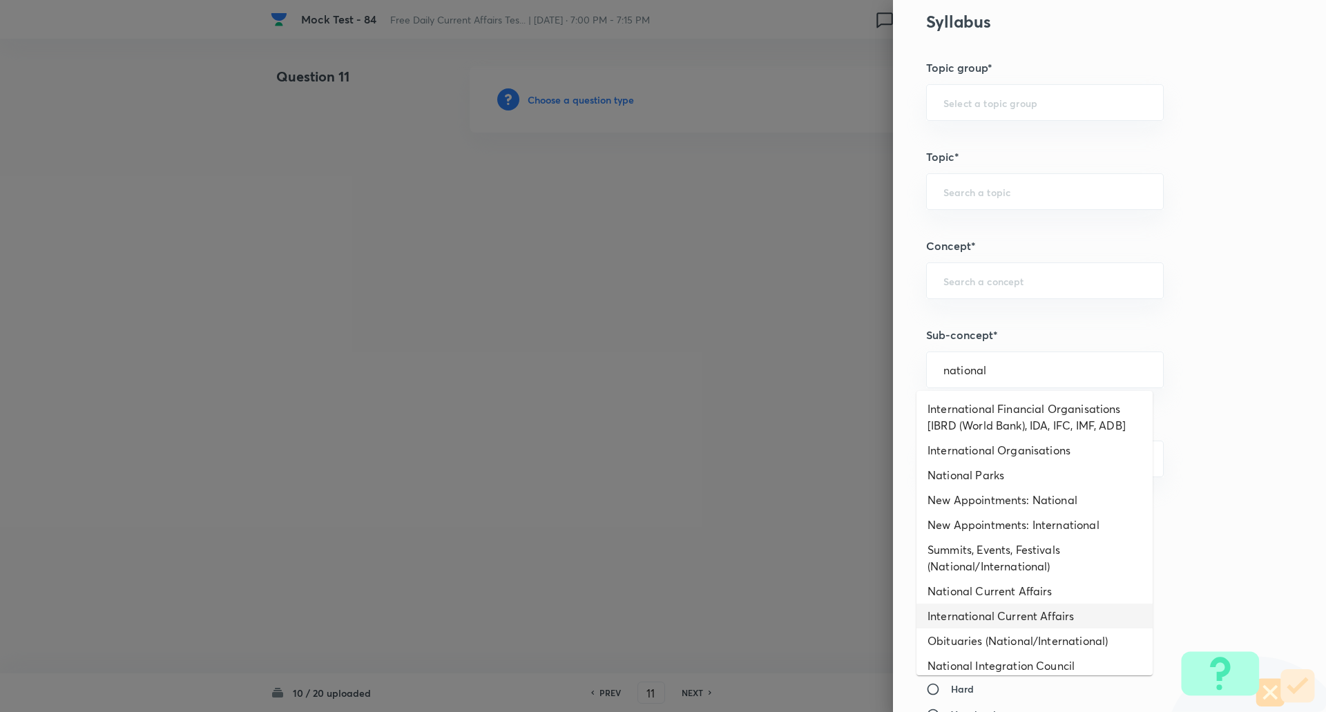
click at [999, 606] on li "International Current Affairs" at bounding box center [1035, 616] width 236 height 25
type input "International Current Affairs"
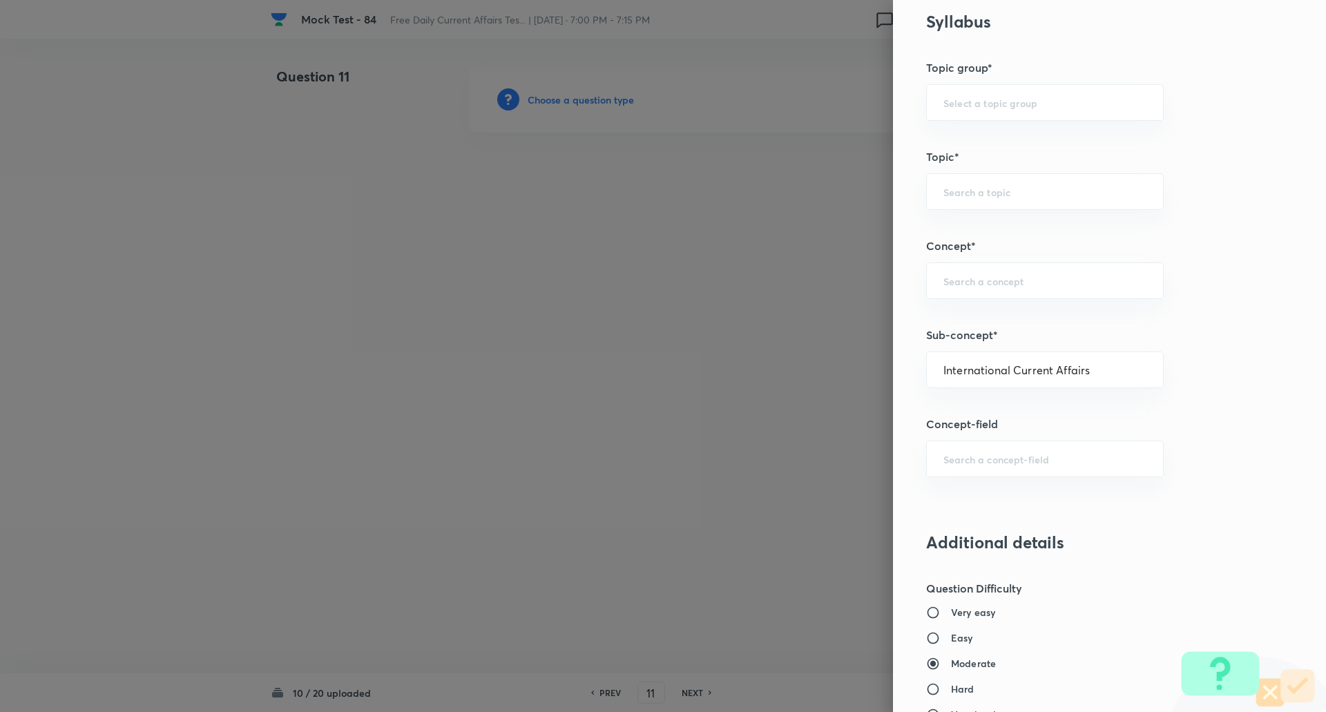
type input "Awareness"
type input "Current Affairs"
type input "International Current Affairs"
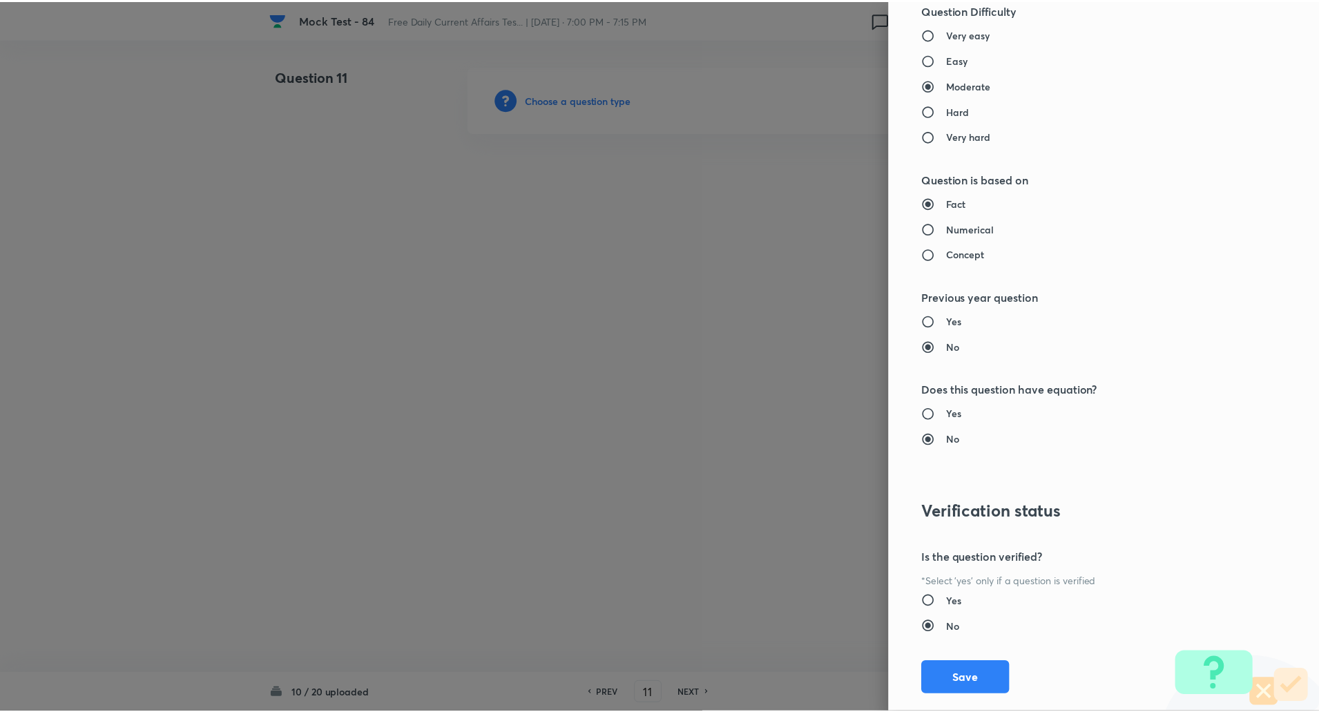
scroll to position [1171, 0]
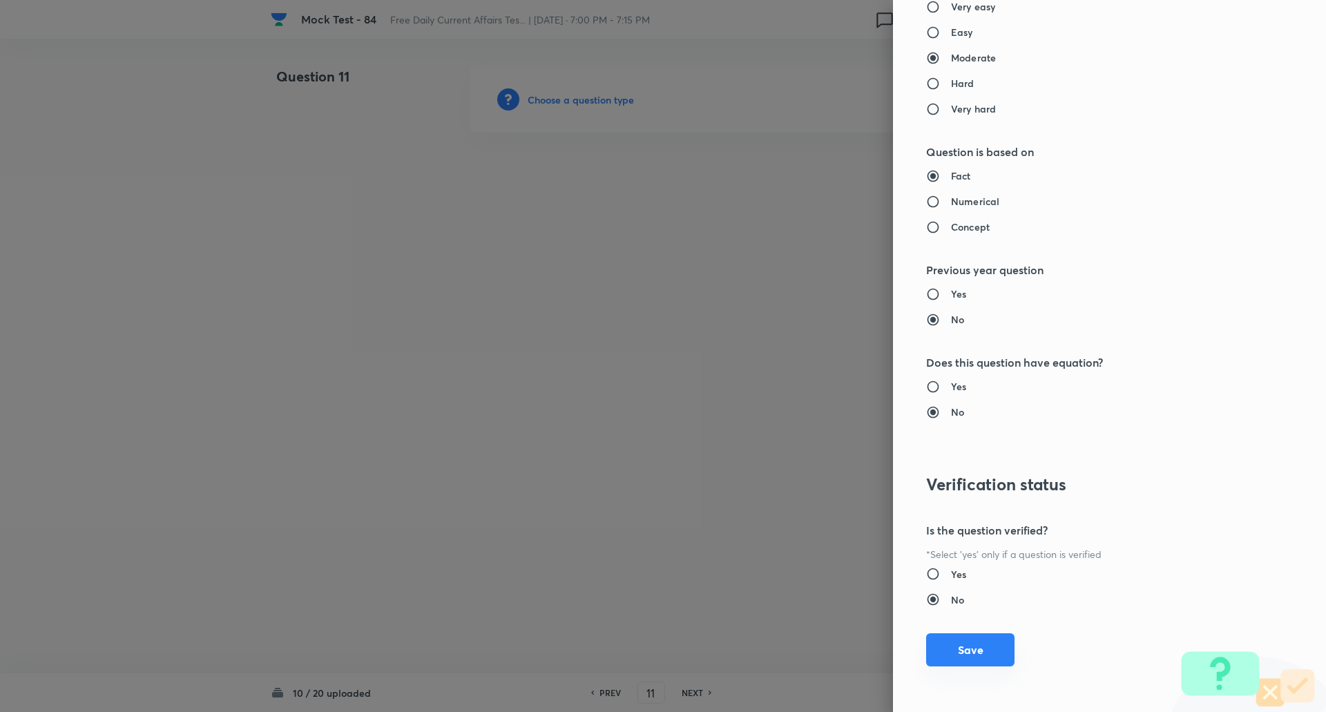
click at [970, 642] on button "Save" at bounding box center [970, 649] width 88 height 33
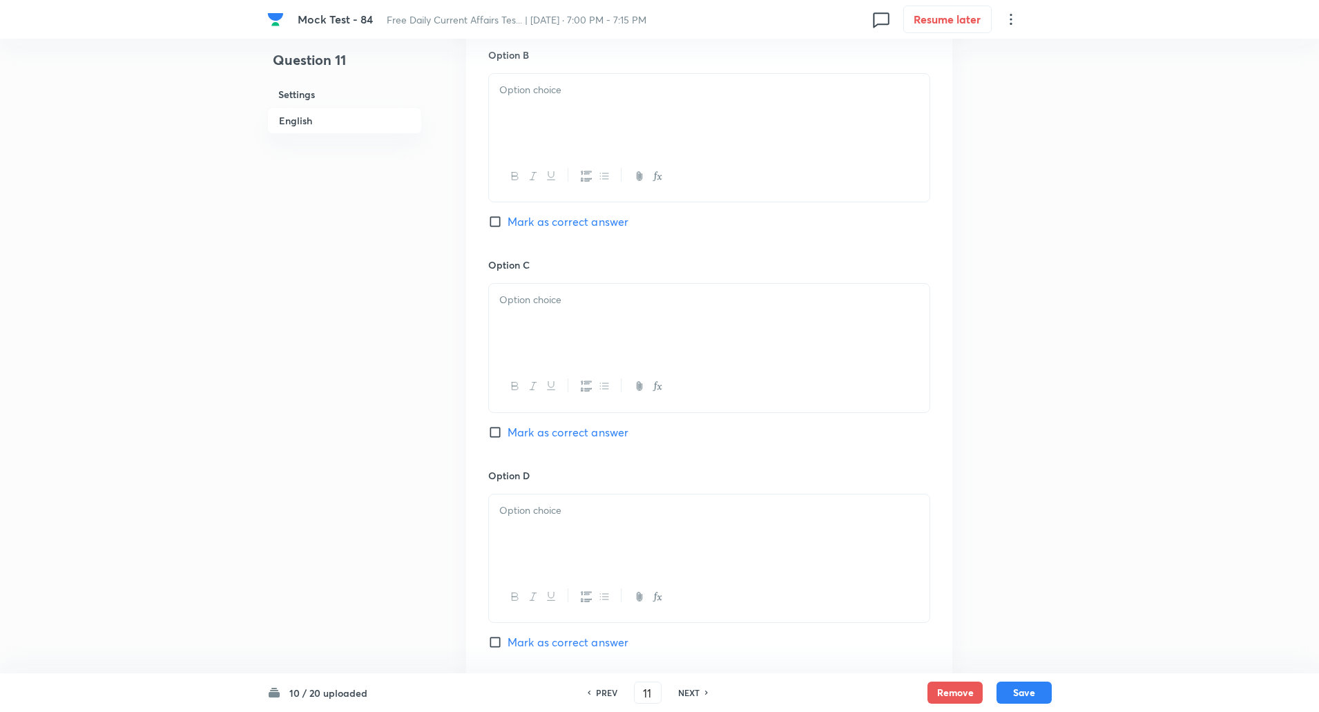
scroll to position [857, 0]
click at [497, 644] on input "Mark as correct answer" at bounding box center [497, 640] width 19 height 14
checkbox input "true"
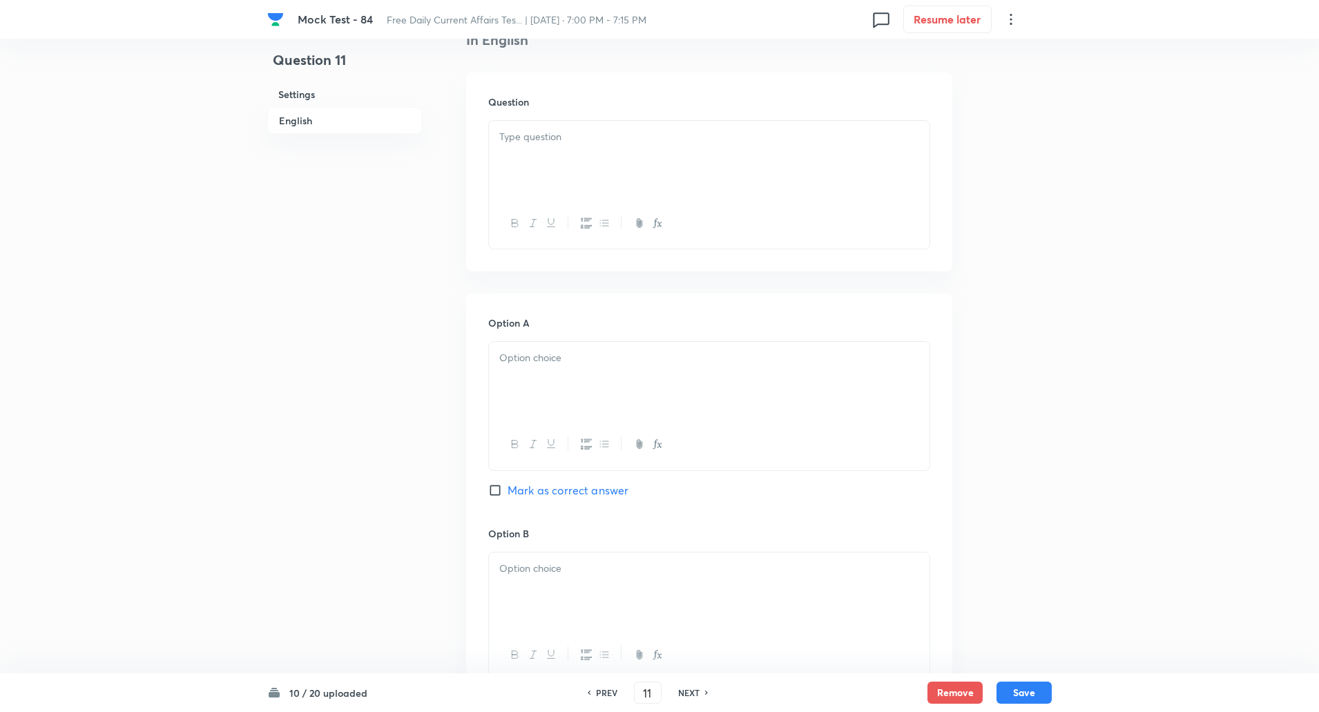
scroll to position [370, 0]
click at [565, 148] on p at bounding box center [709, 144] width 420 height 16
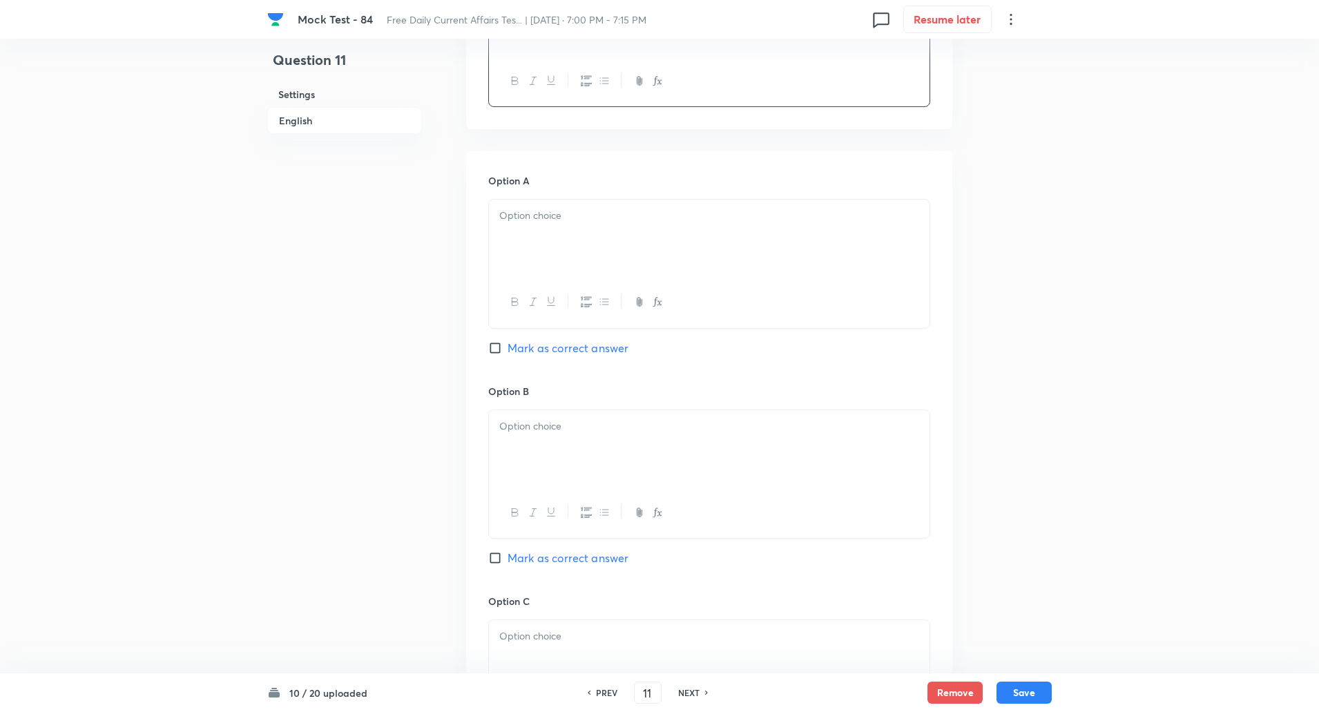
scroll to position [519, 0]
click at [534, 236] on div at bounding box center [709, 237] width 441 height 77
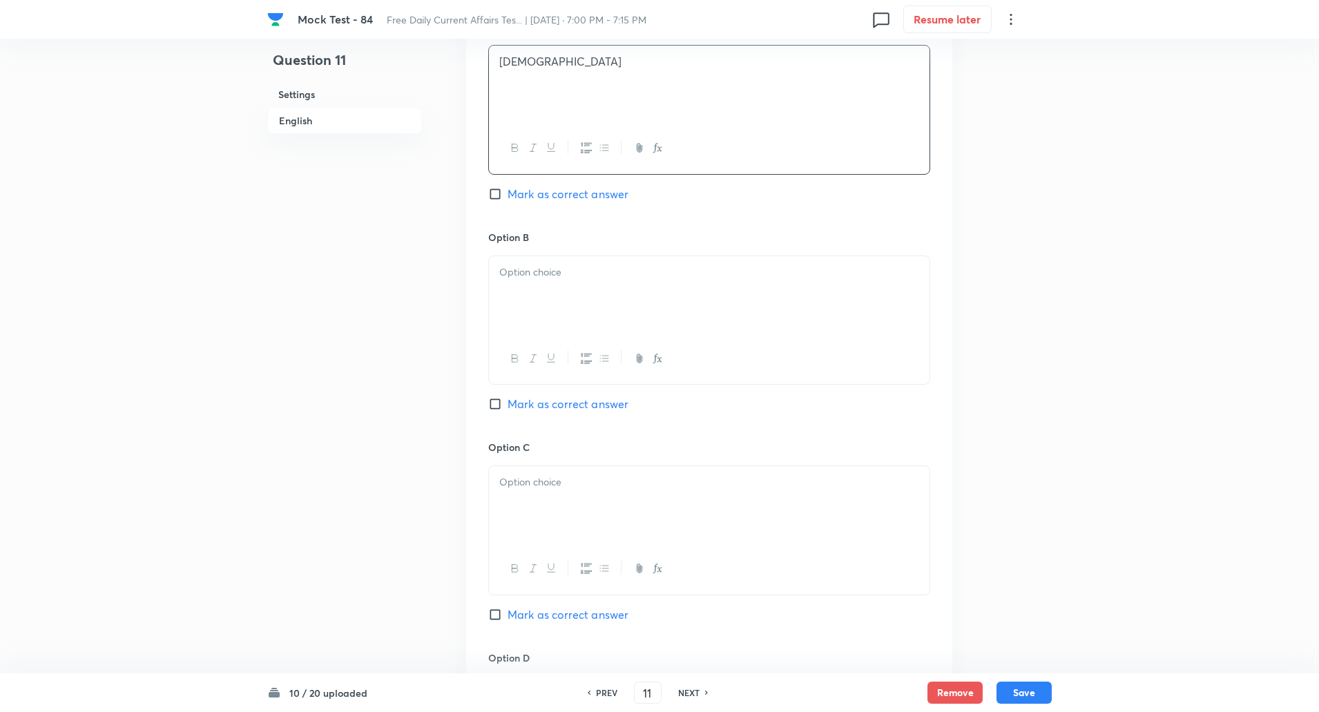
scroll to position [676, 0]
click at [543, 280] on div at bounding box center [709, 291] width 441 height 77
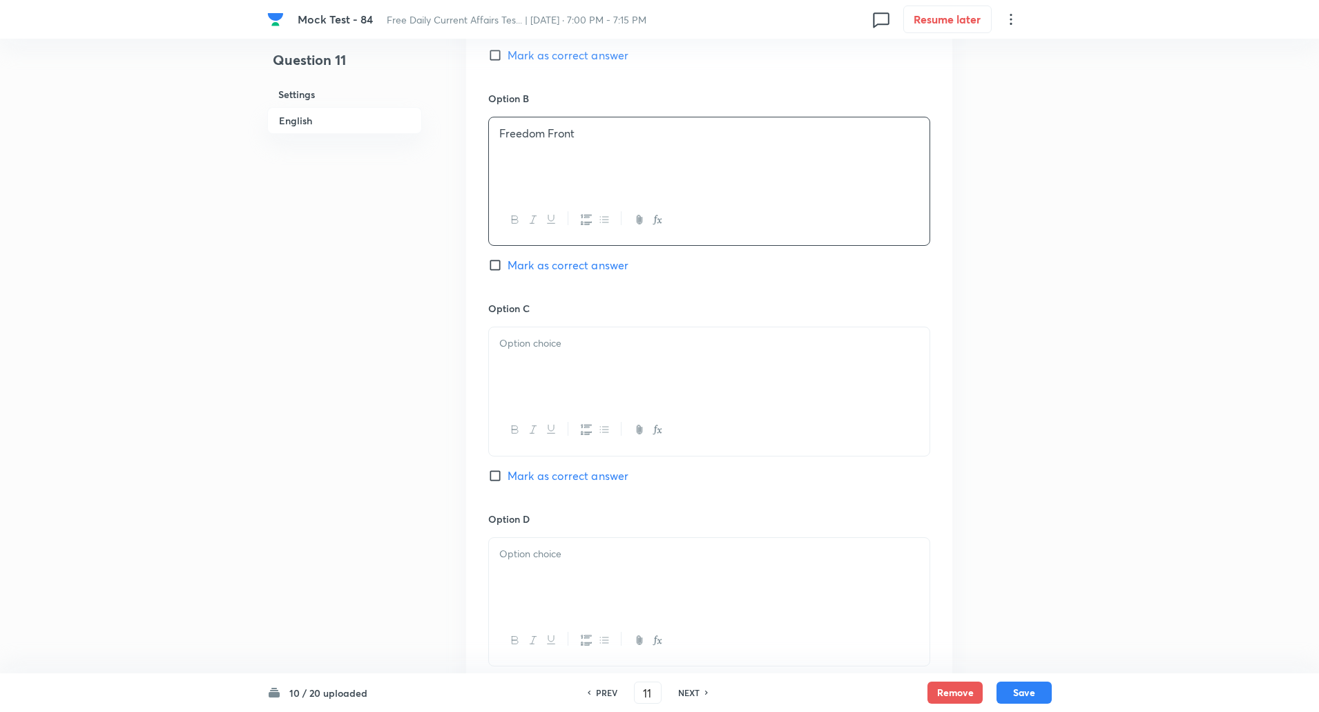
scroll to position [812, 0]
click at [540, 352] on div at bounding box center [709, 365] width 441 height 77
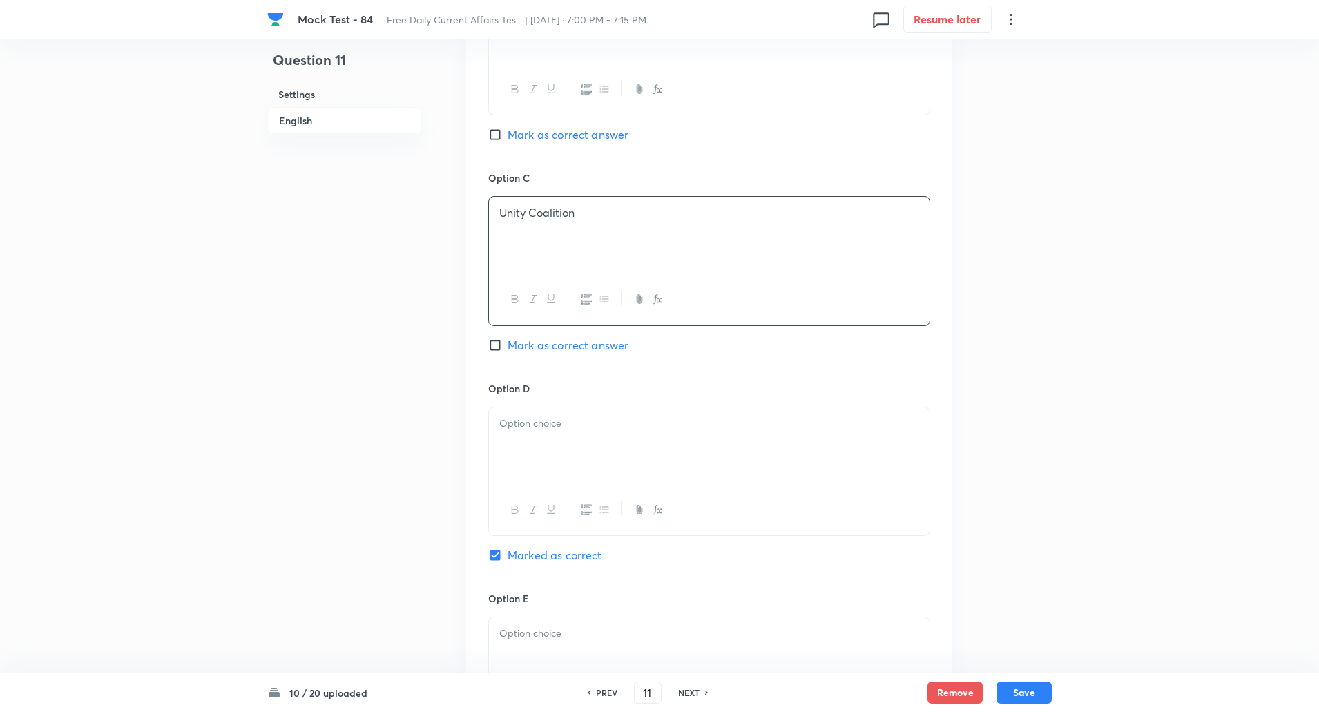
scroll to position [981, 0]
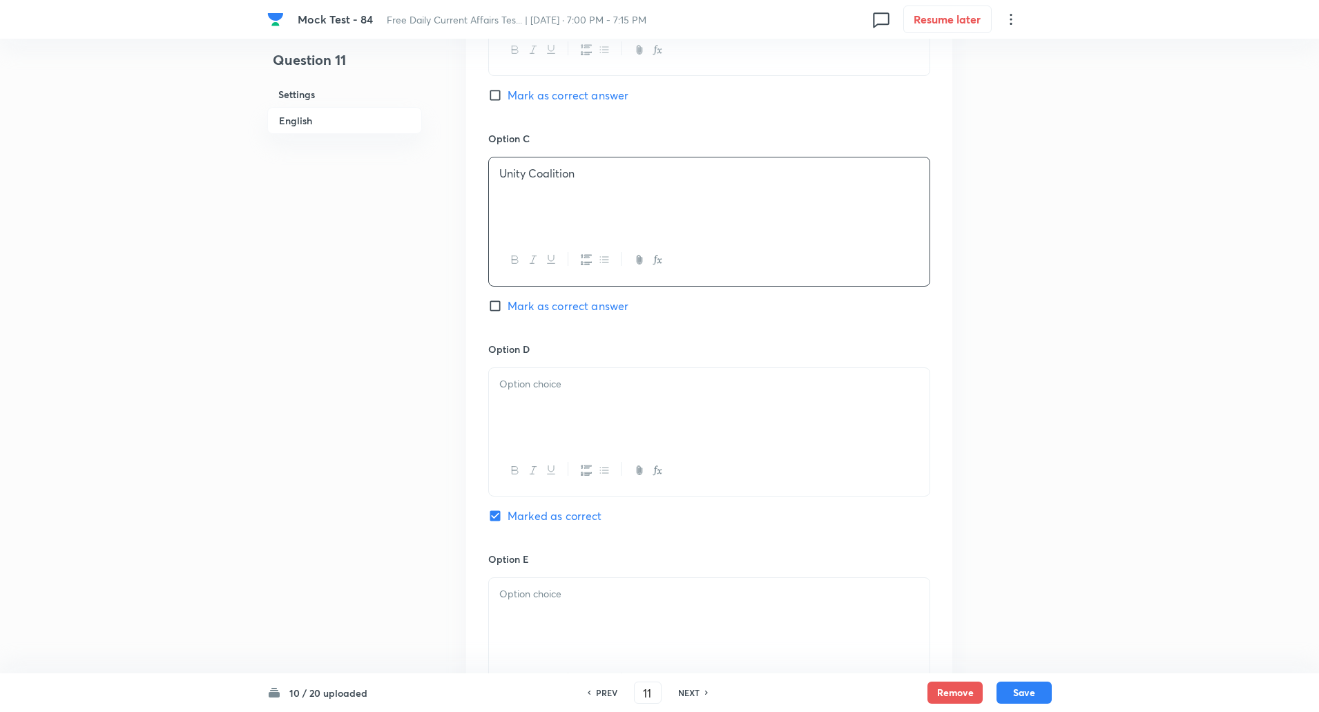
click at [550, 410] on div at bounding box center [709, 406] width 441 height 77
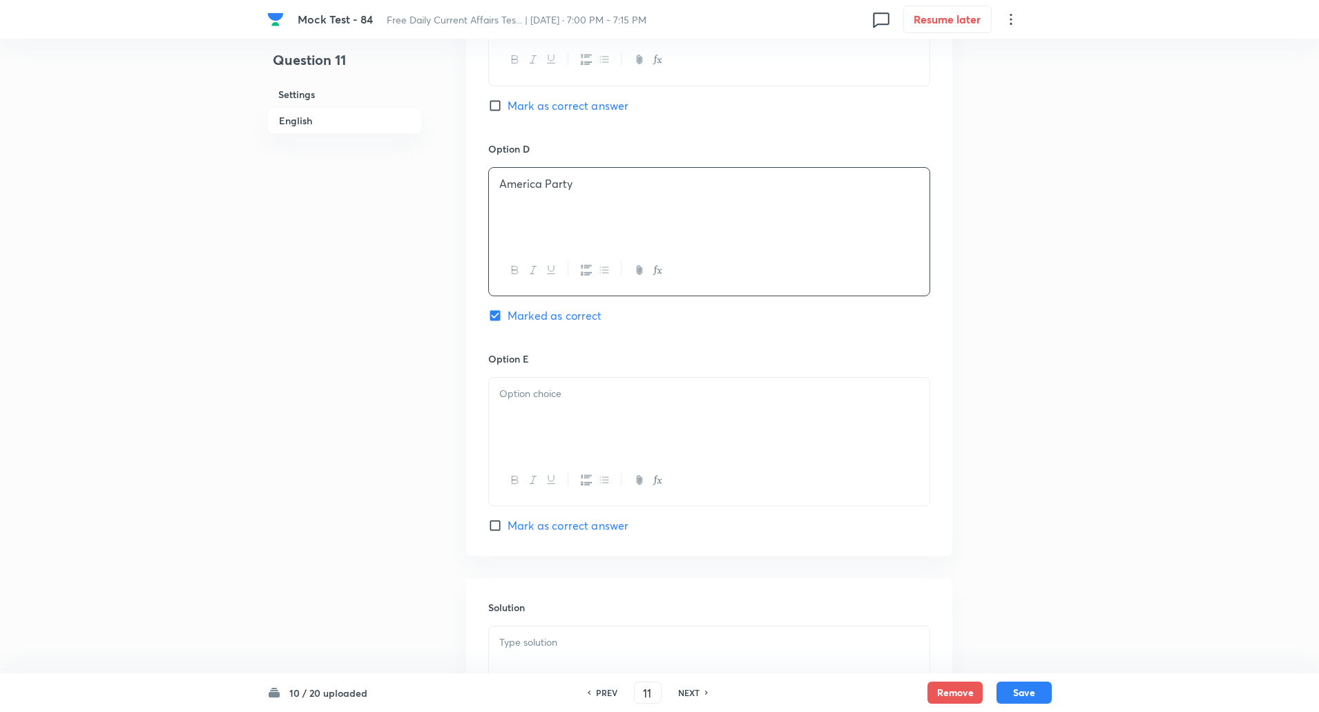
scroll to position [1182, 0]
click at [550, 438] on div at bounding box center [709, 415] width 441 height 77
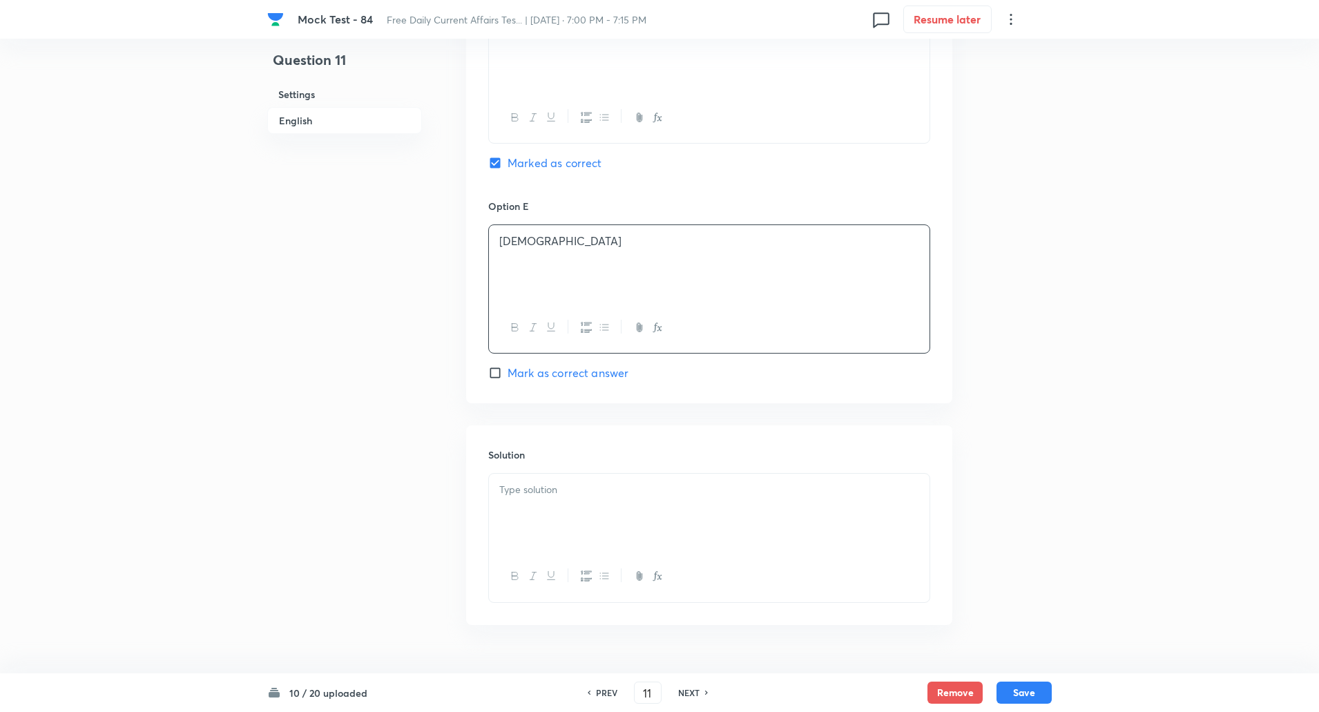
scroll to position [1369, 0]
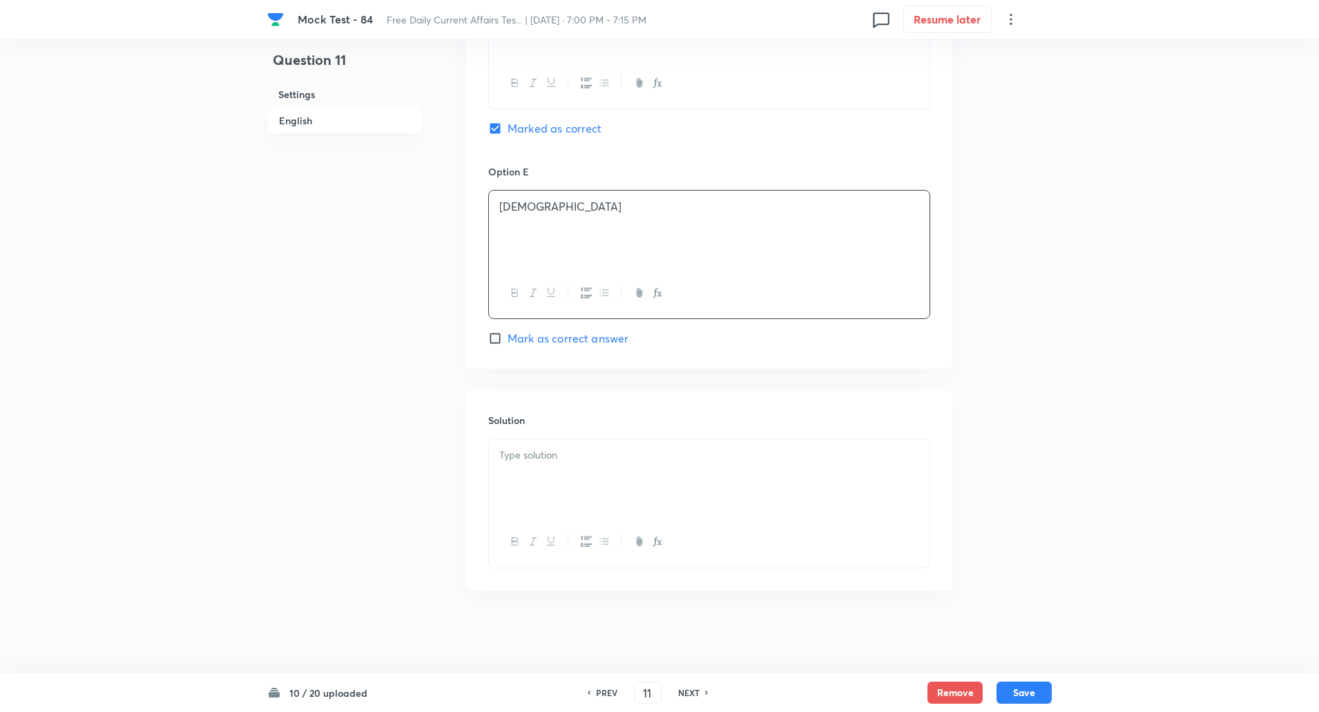
click at [547, 474] on div at bounding box center [709, 477] width 441 height 77
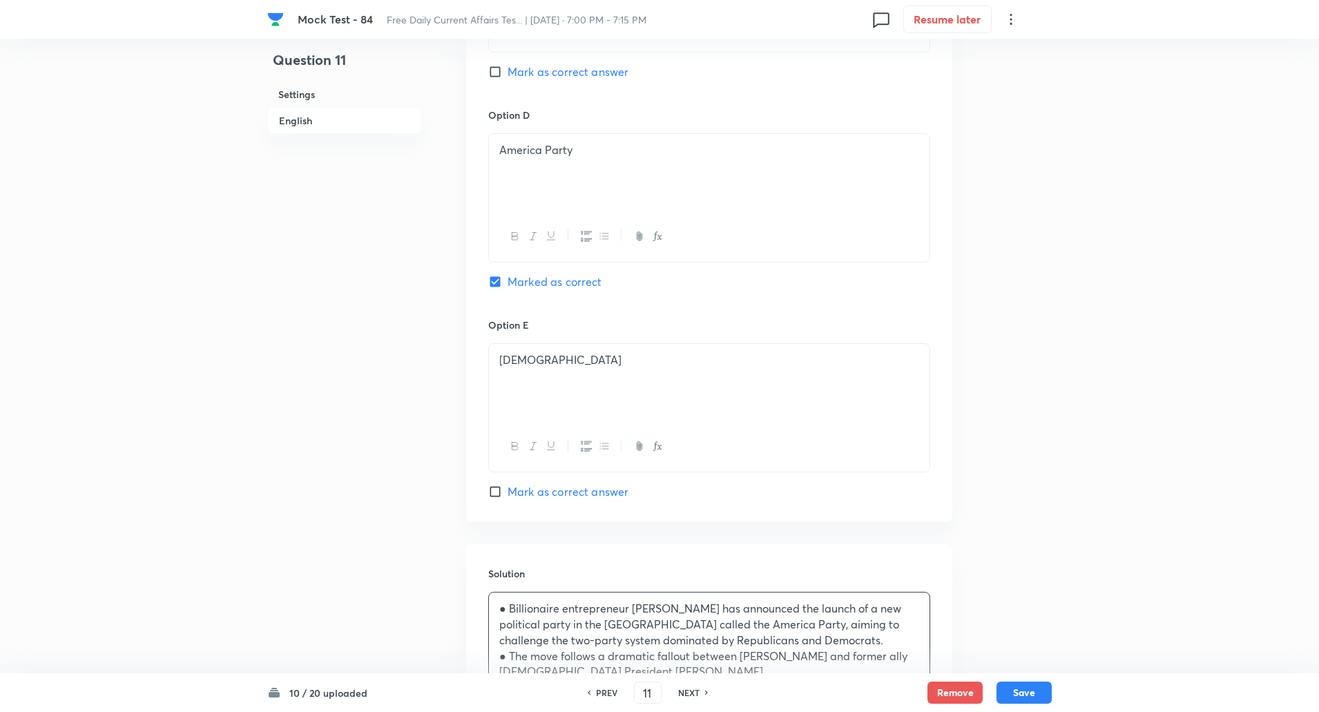
scroll to position [1386, 0]
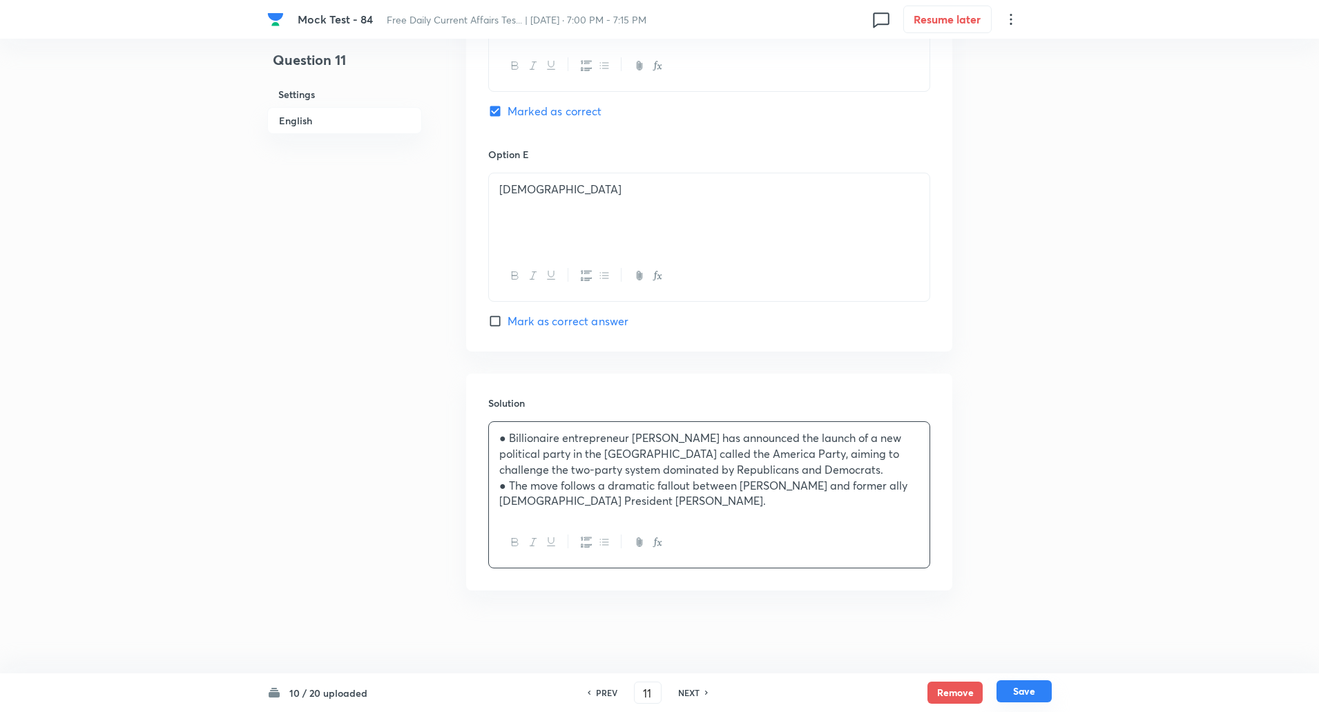
click at [1011, 689] on button "Save" at bounding box center [1024, 691] width 55 height 22
type input "12"
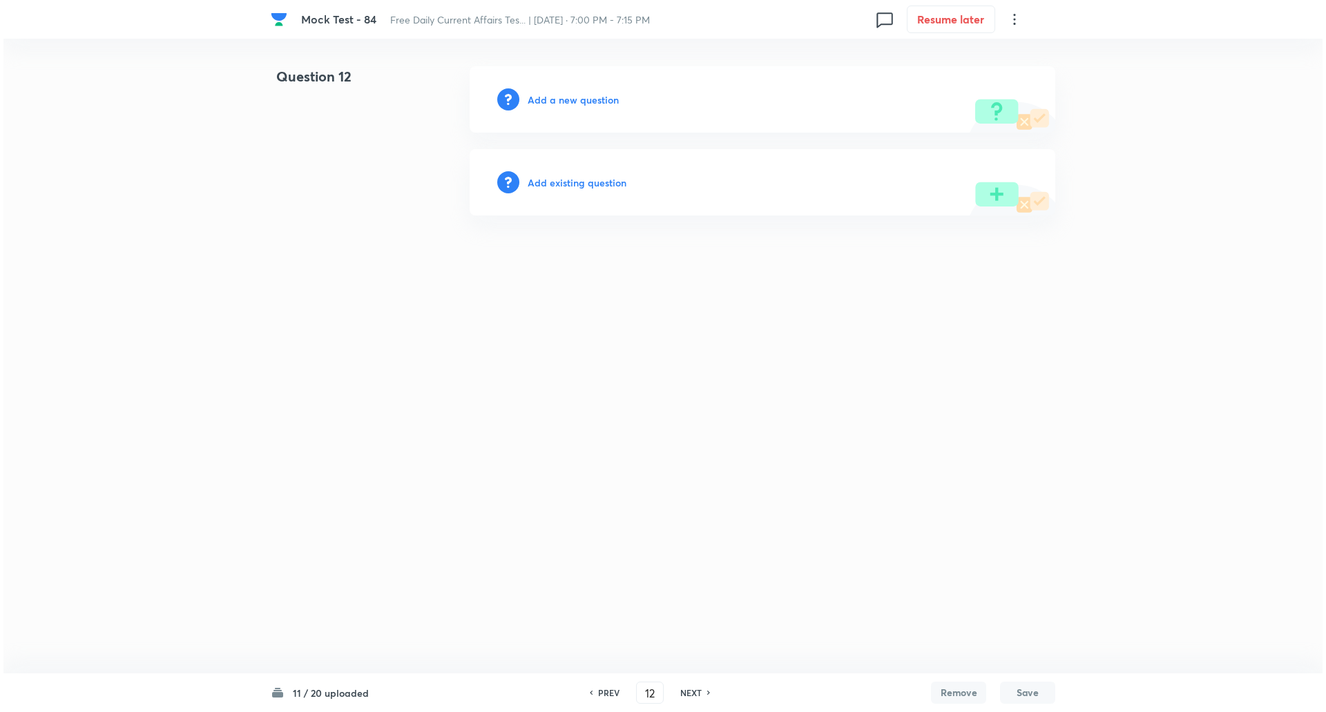
scroll to position [0, 0]
click at [576, 97] on h6 "Add a new question" at bounding box center [573, 100] width 91 height 15
click at [576, 97] on h6 "Choose a question type" at bounding box center [581, 100] width 106 height 15
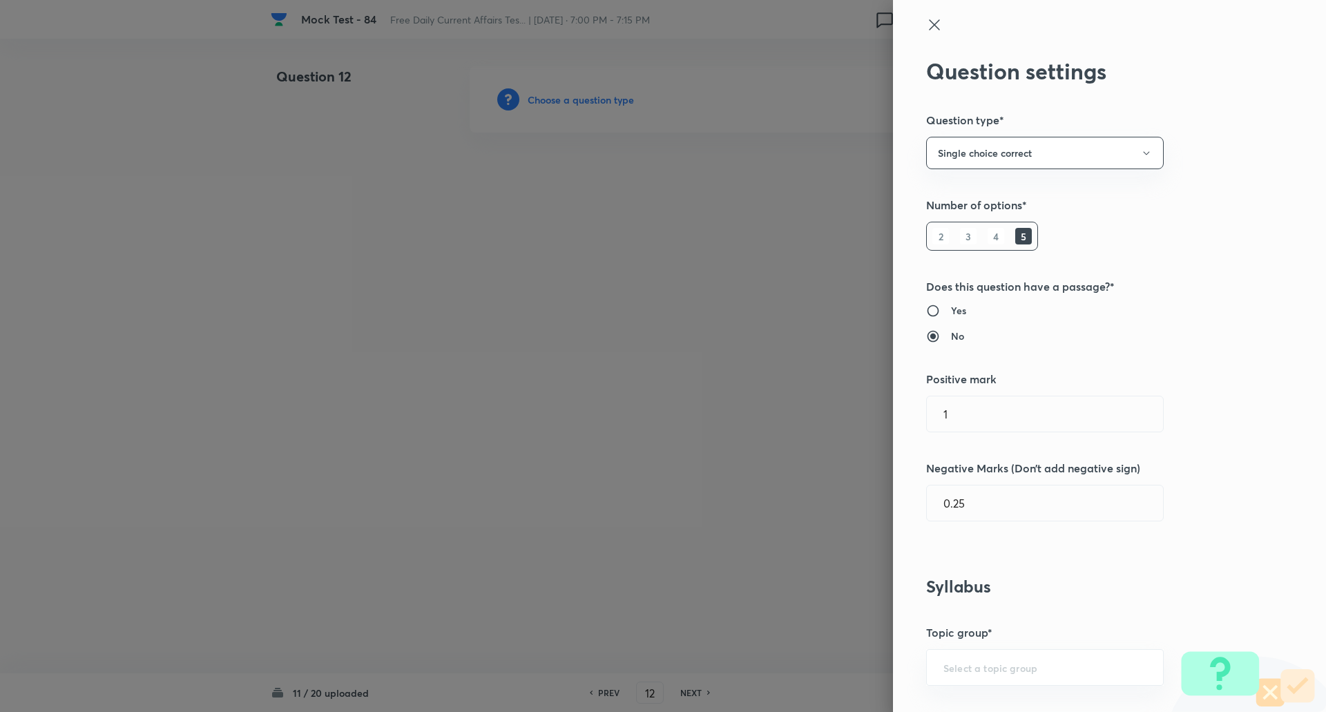
click at [576, 97] on div at bounding box center [663, 356] width 1326 height 712
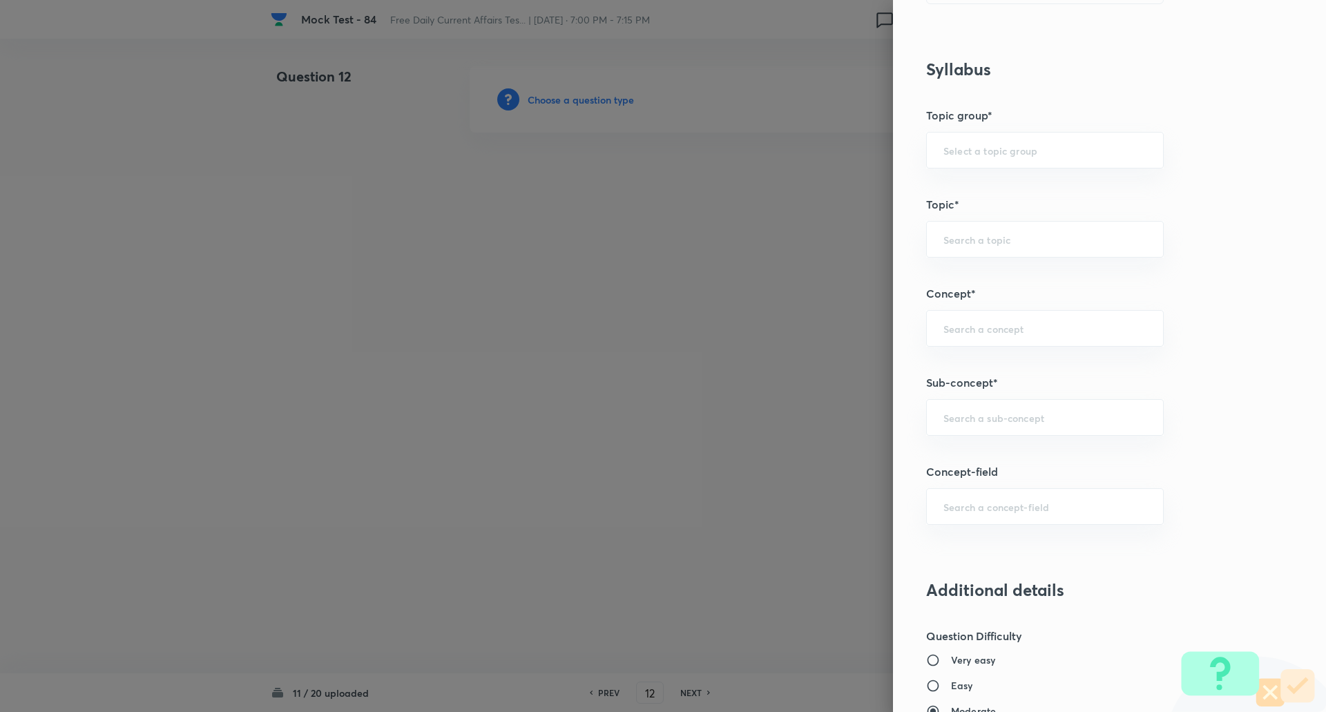
scroll to position [745, 0]
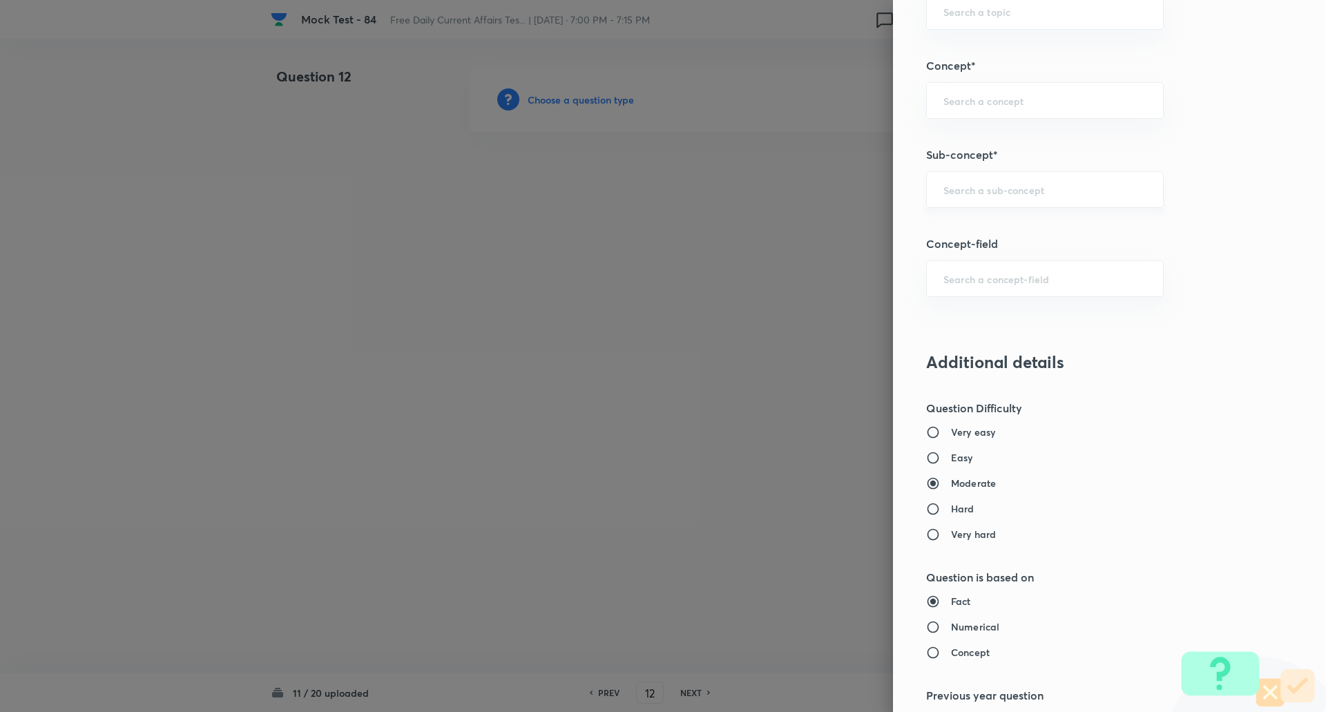
click at [980, 201] on div "​" at bounding box center [1045, 189] width 238 height 37
click at [992, 180] on div "sport ​" at bounding box center [1045, 189] width 238 height 37
click at [995, 226] on li "Sports Current Affairs" at bounding box center [1035, 228] width 236 height 25
type input "Sports Current Affairs"
type input "Awareness"
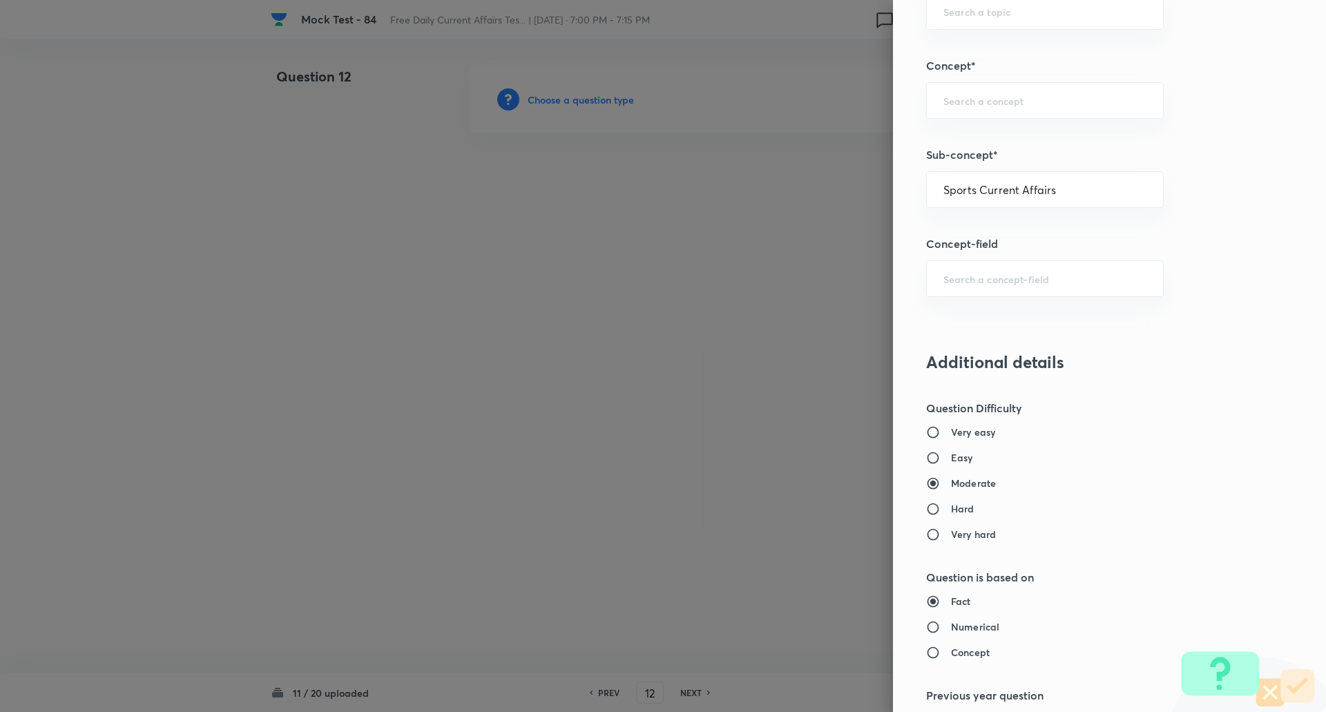
type input "Current Affairs"
type input "Sports Current Affairs"
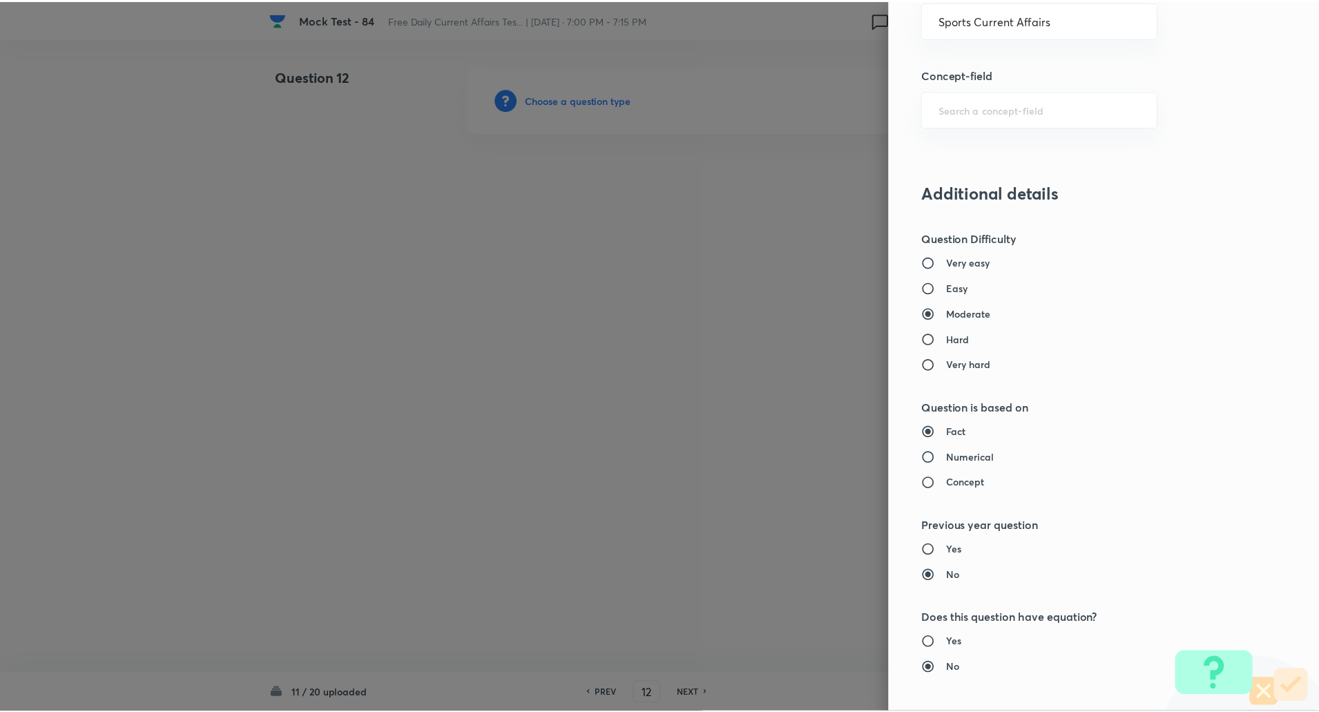
scroll to position [1171, 0]
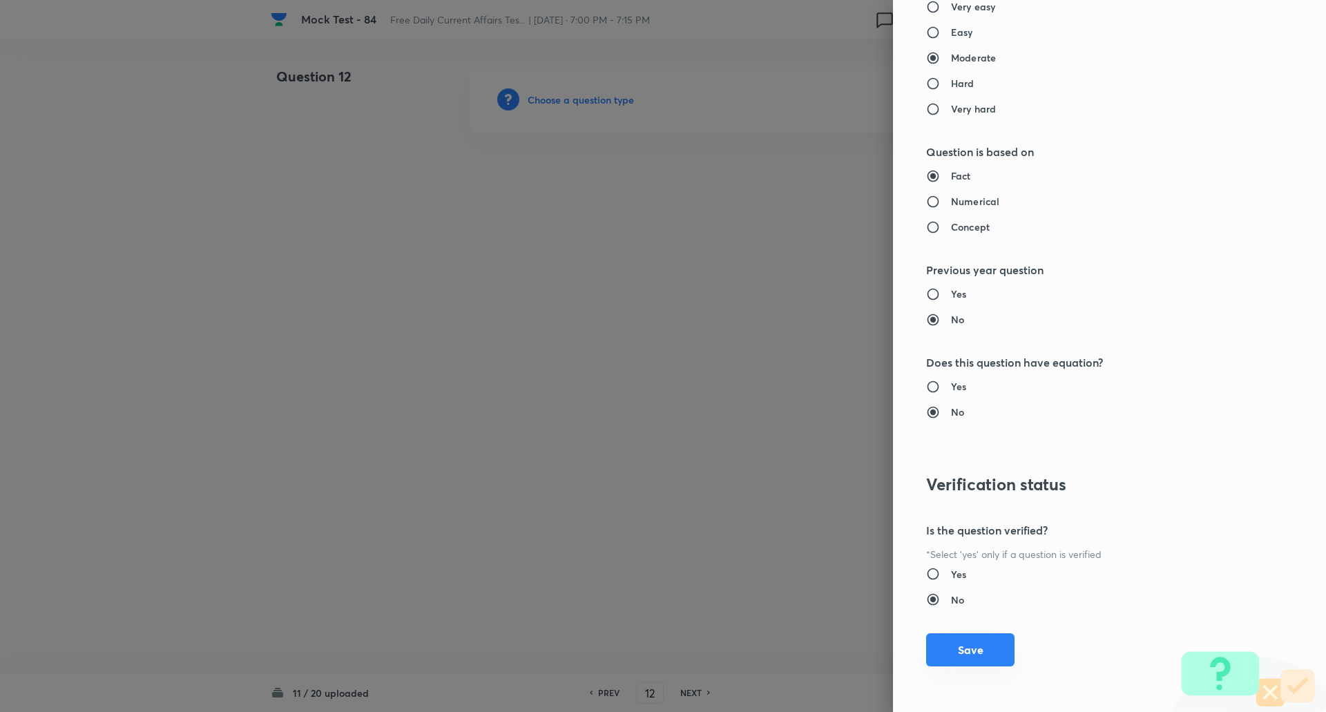
click at [975, 651] on button "Save" at bounding box center [970, 649] width 88 height 33
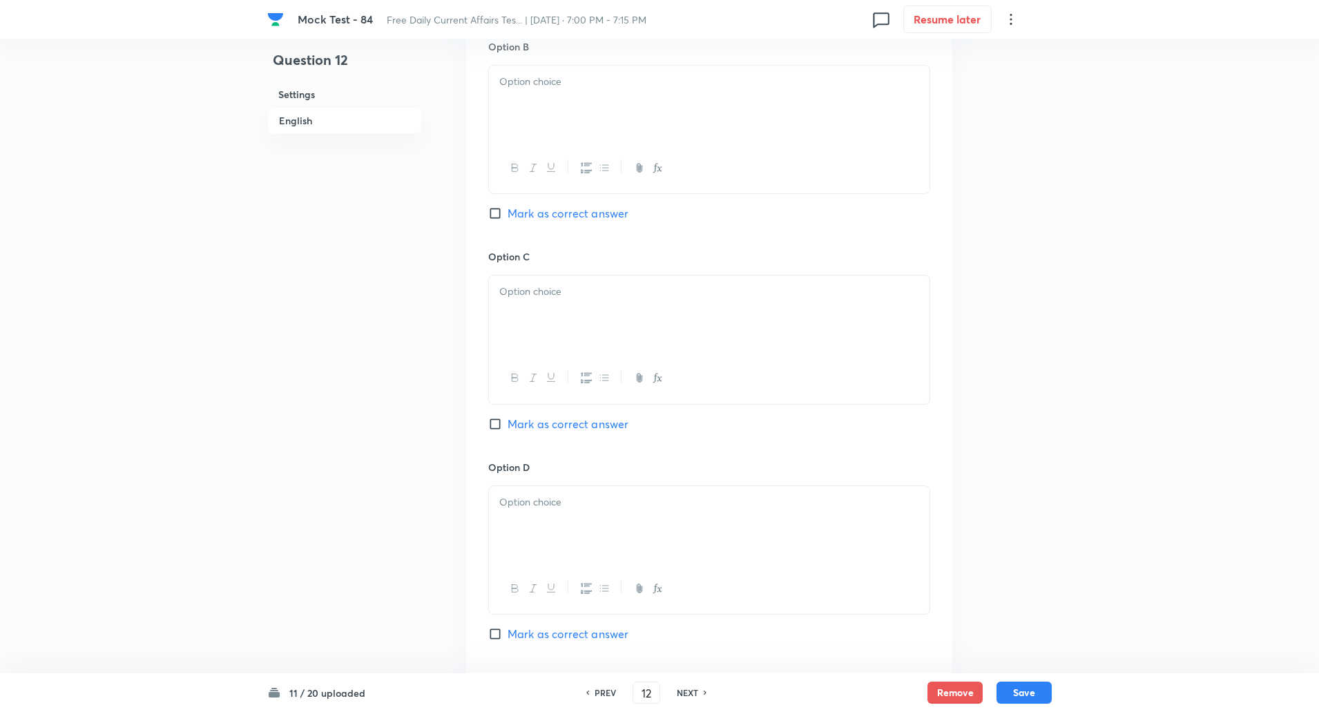
scroll to position [864, 0]
click at [497, 633] on input "Mark as correct answer" at bounding box center [497, 633] width 19 height 14
checkbox input "true"
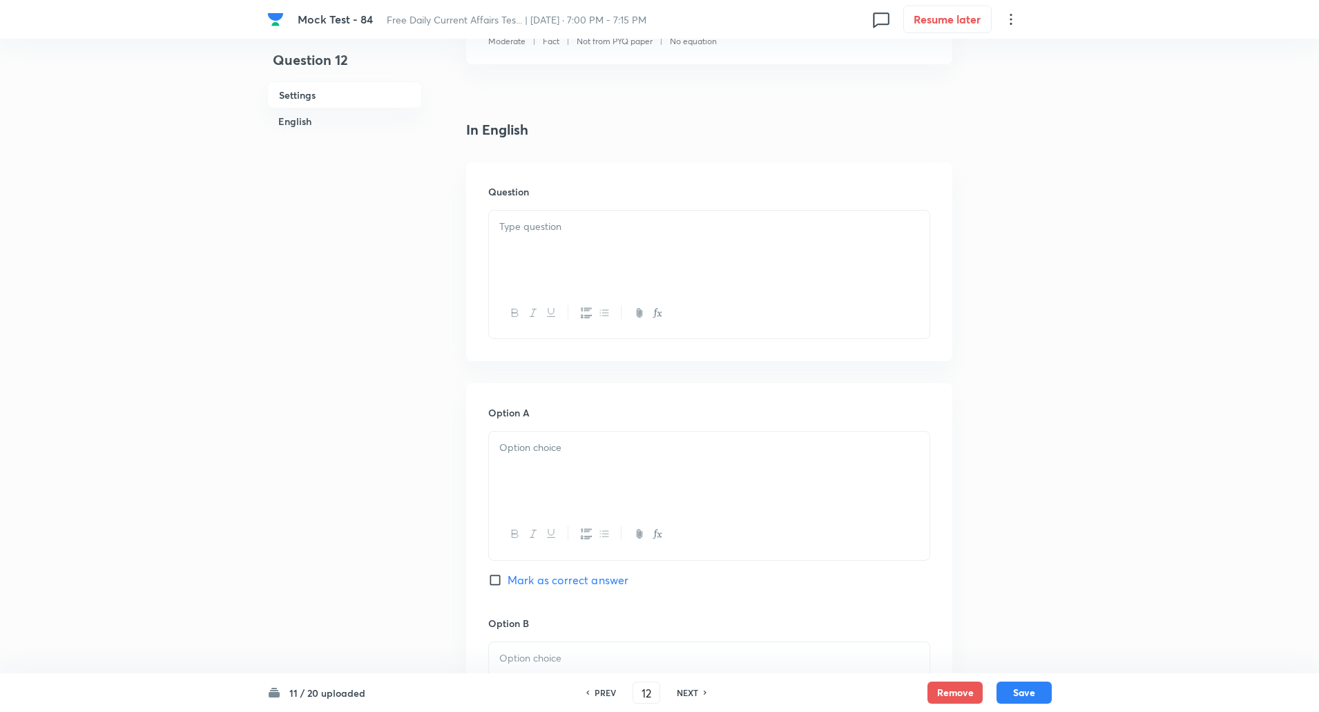
scroll to position [286, 0]
click at [549, 253] on div at bounding box center [709, 249] width 441 height 77
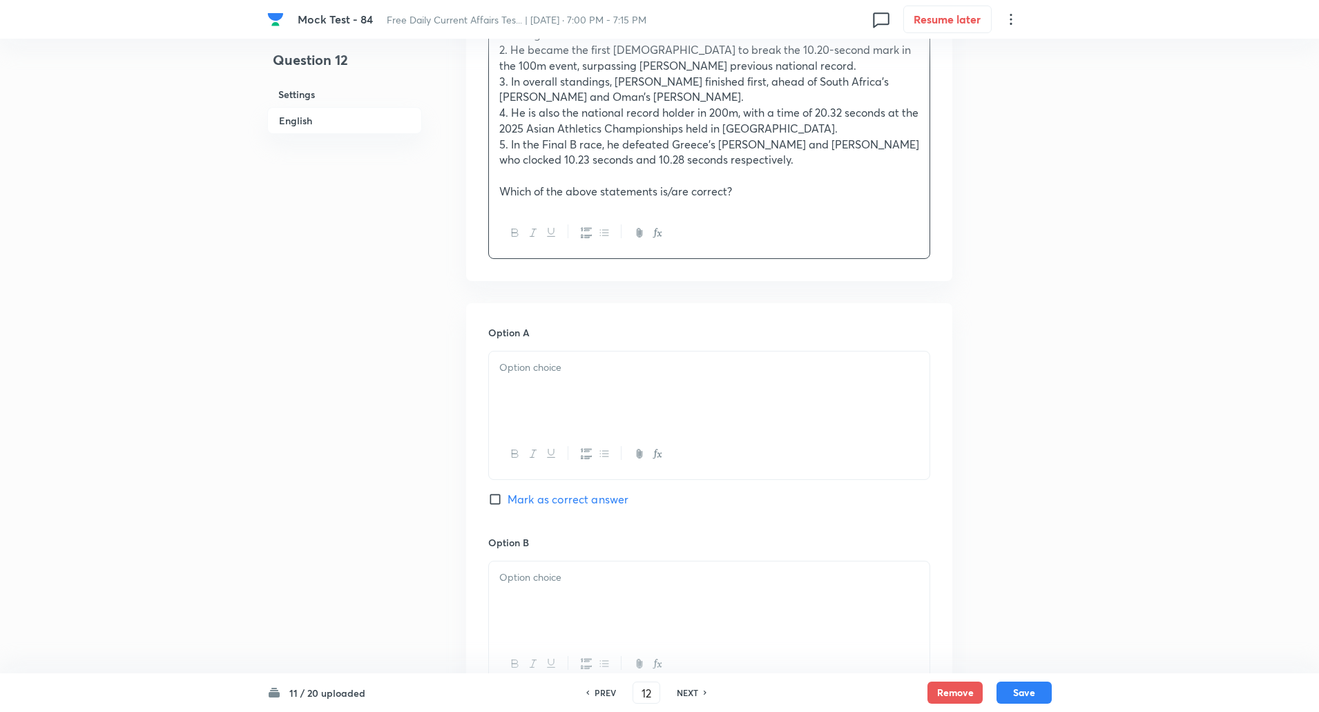
scroll to position [558, 0]
click at [531, 359] on p at bounding box center [709, 367] width 420 height 16
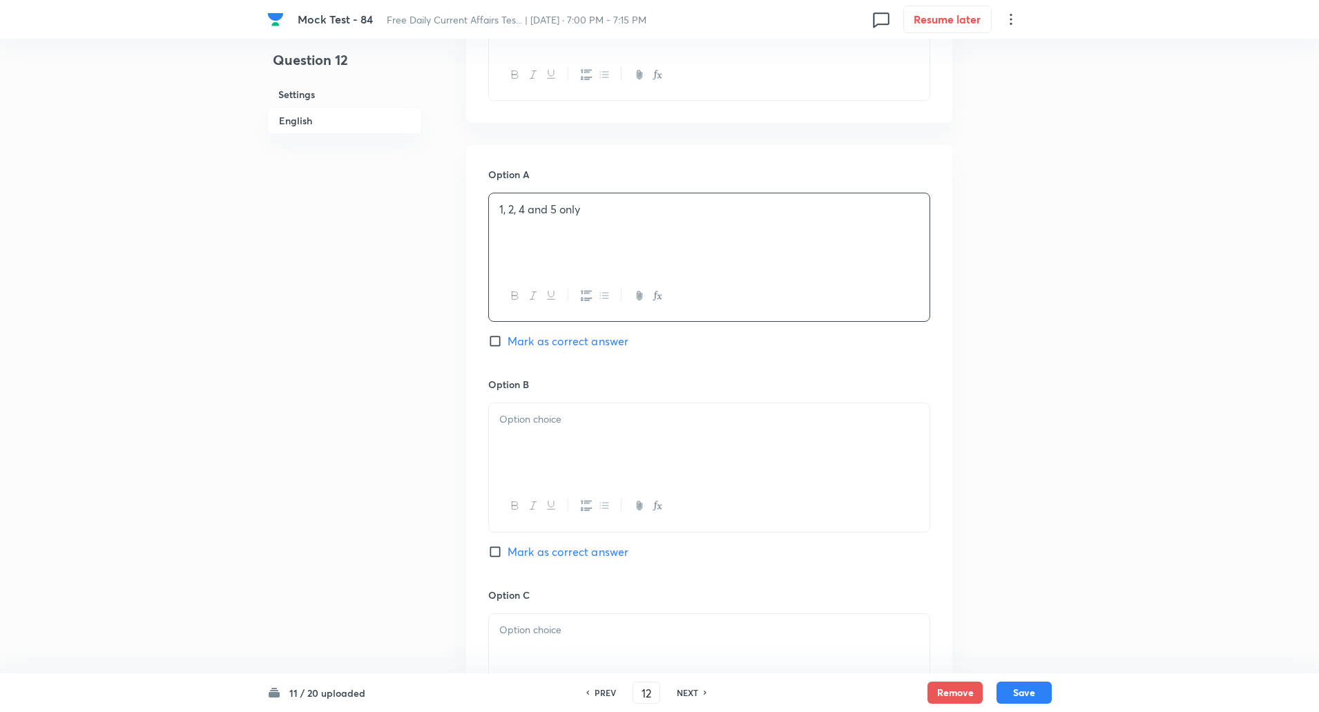
click at [535, 403] on div at bounding box center [709, 441] width 441 height 77
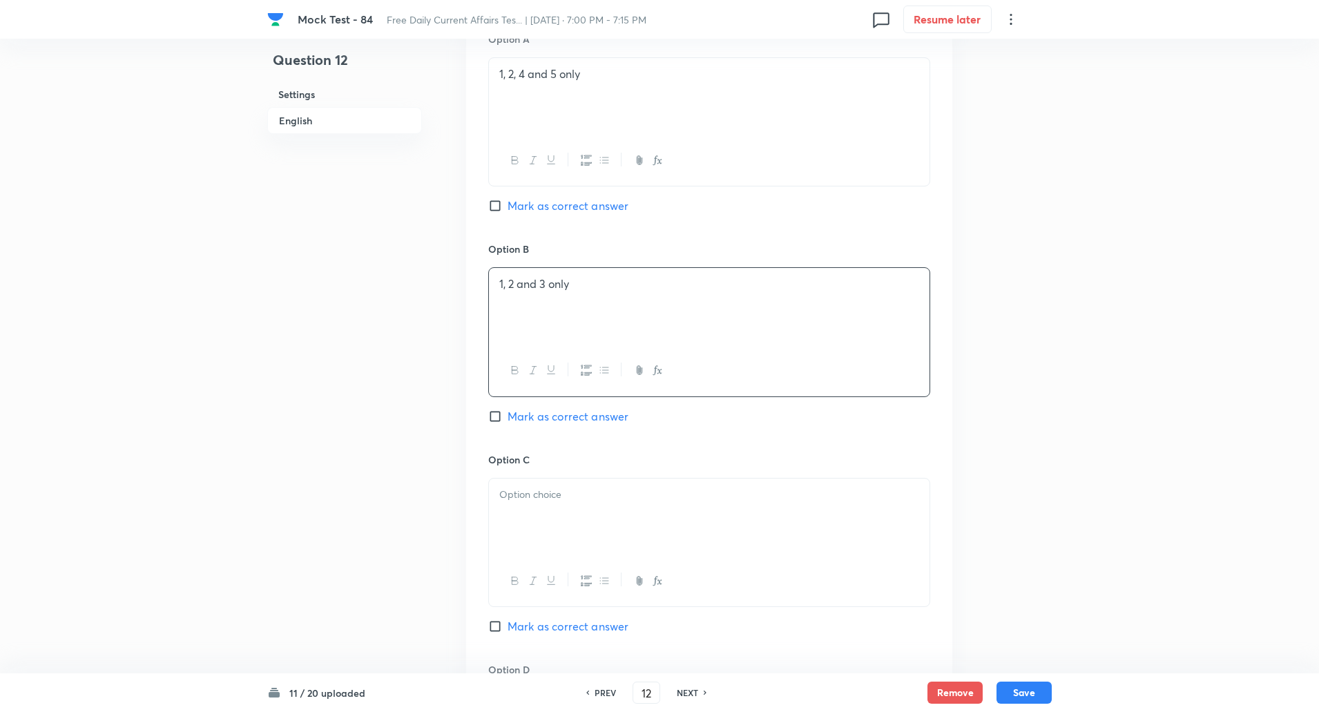
scroll to position [852, 0]
click at [536, 487] on div at bounding box center [709, 516] width 441 height 77
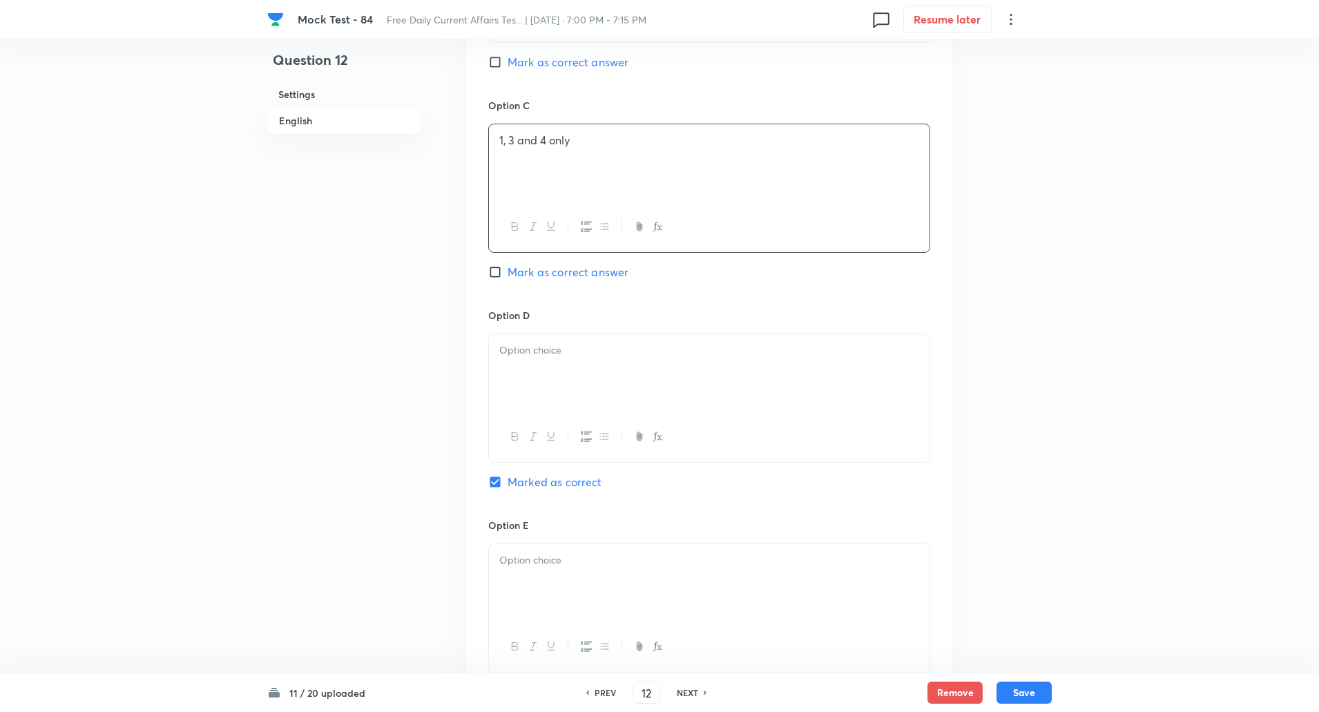
scroll to position [1245, 0]
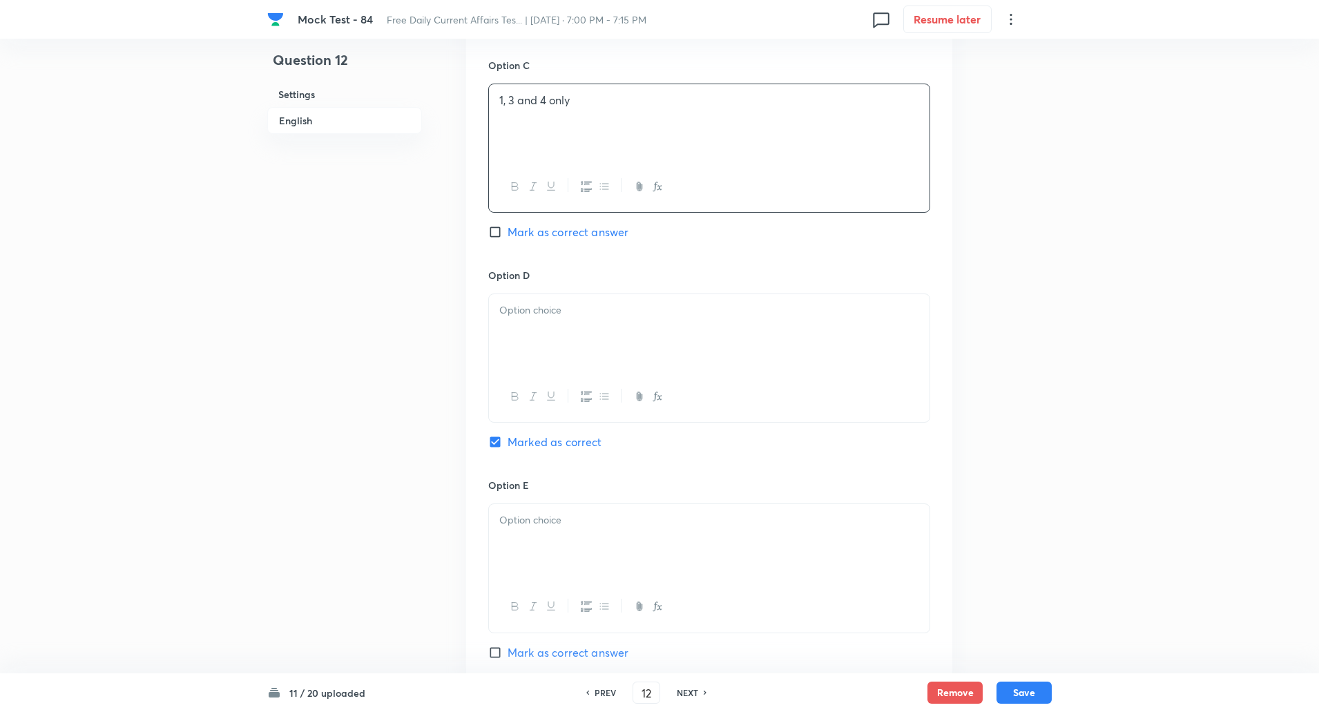
click at [528, 303] on p at bounding box center [709, 311] width 420 height 16
click at [526, 311] on div at bounding box center [709, 330] width 441 height 77
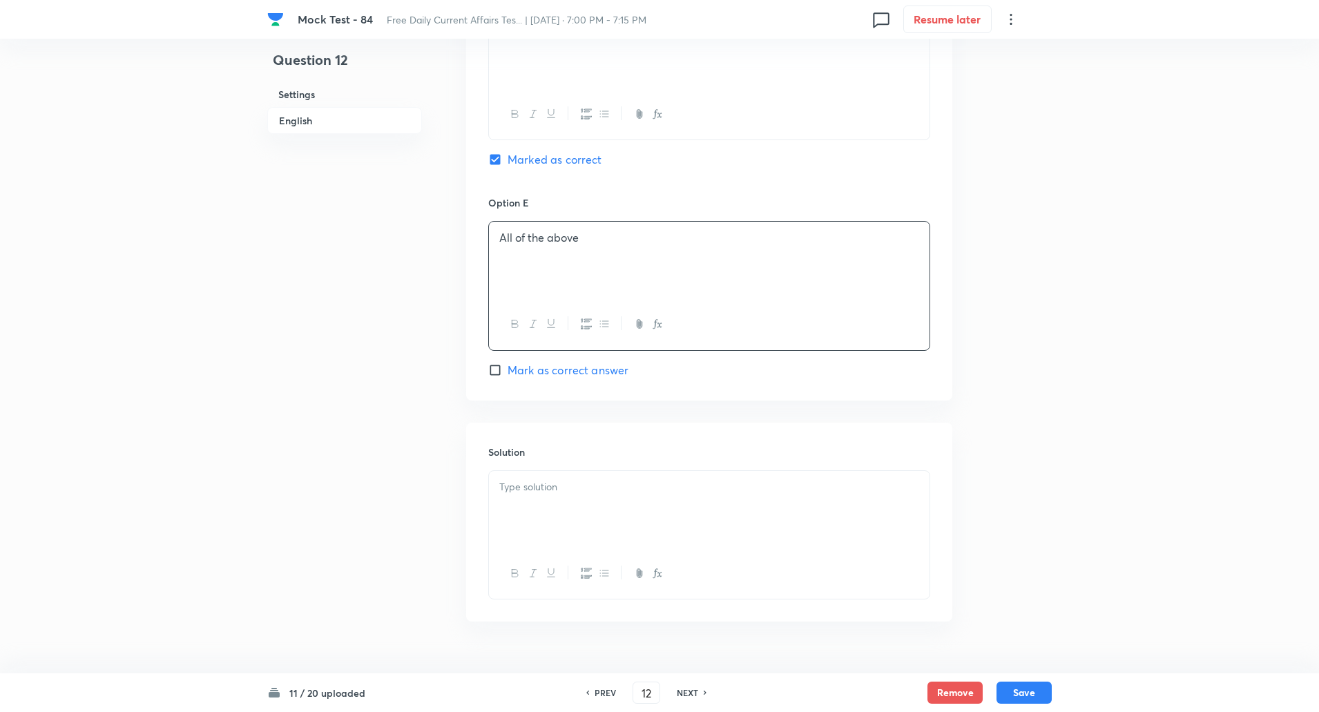
click at [541, 497] on div at bounding box center [709, 509] width 441 height 77
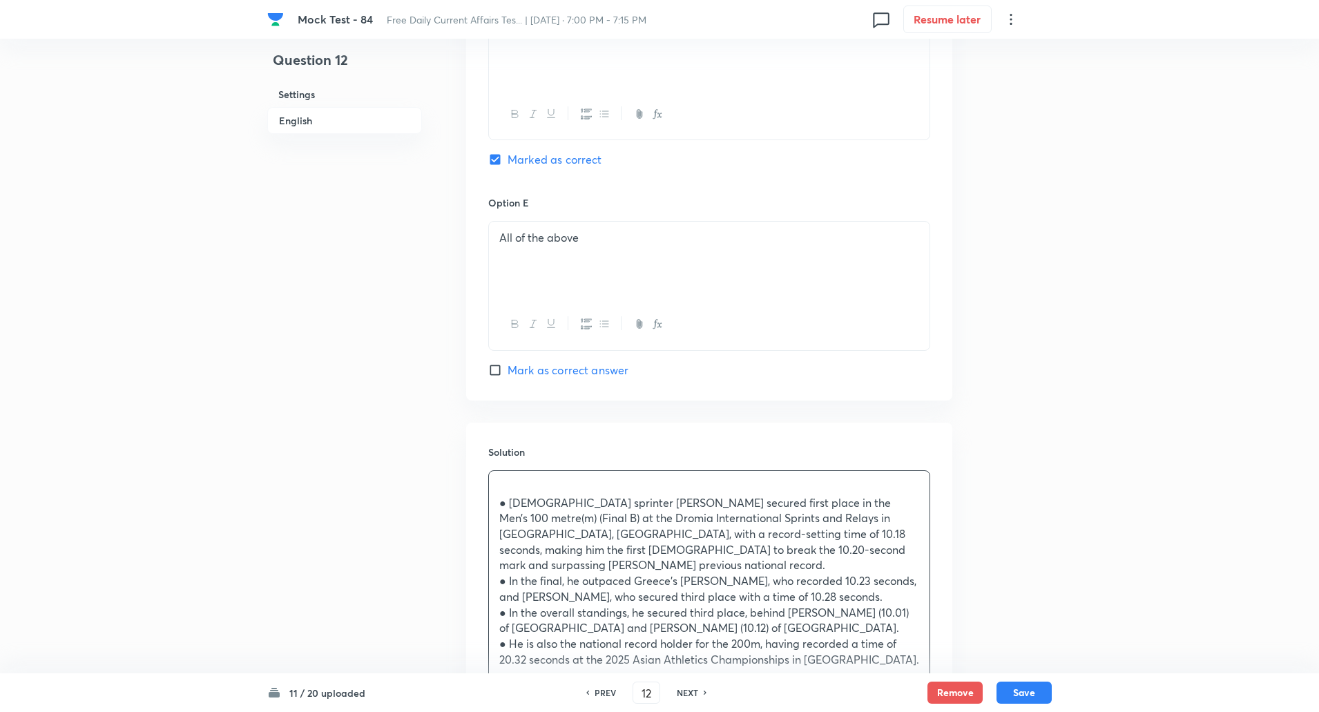
click at [496, 474] on div "● indian sprinter Animesh Kujur secured first place in the Men’s 100 metre(m) (…" at bounding box center [709, 573] width 441 height 205
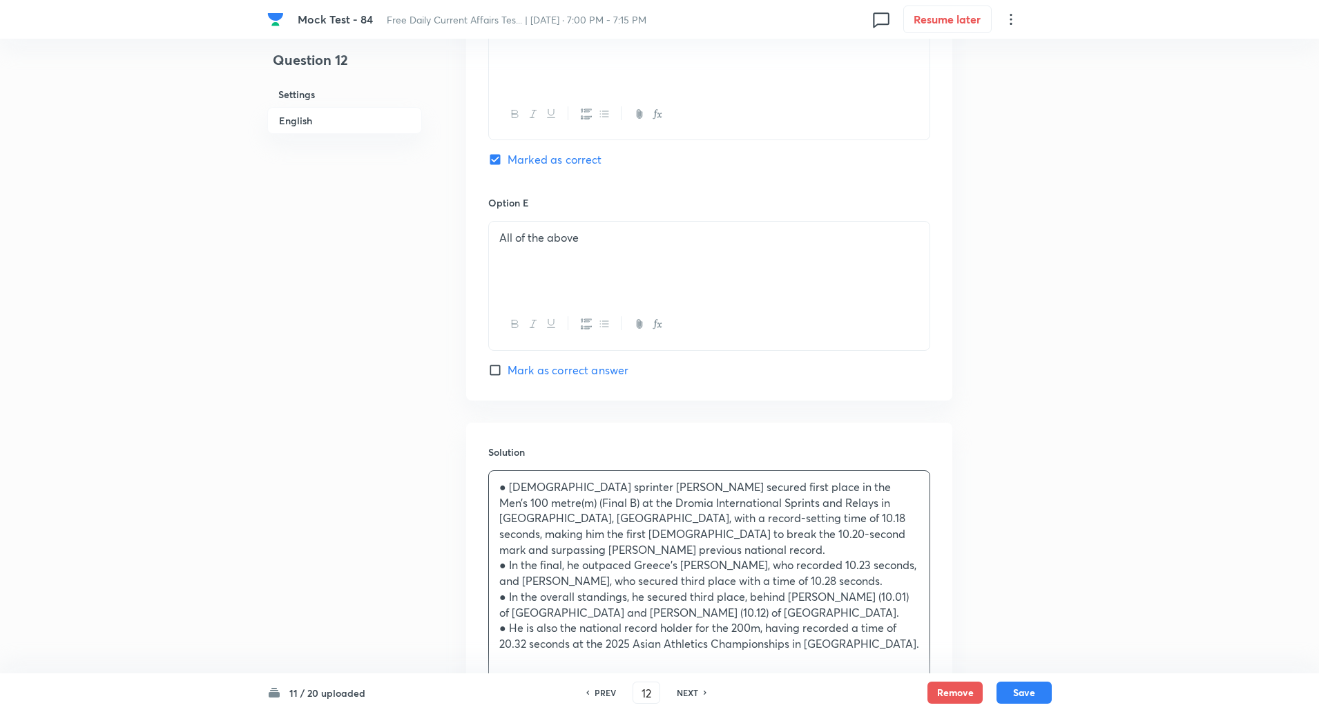
scroll to position [1640, 0]
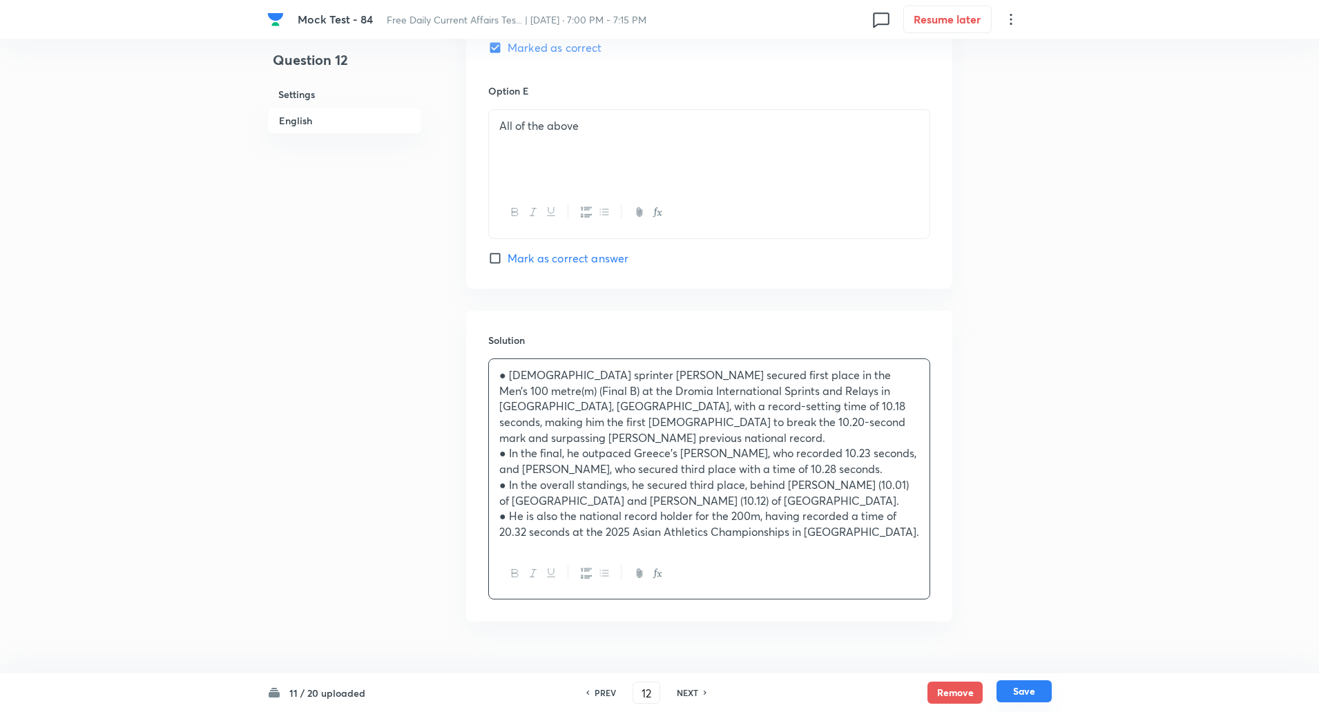
click at [1027, 688] on button "Save" at bounding box center [1024, 691] width 55 height 22
type input "13"
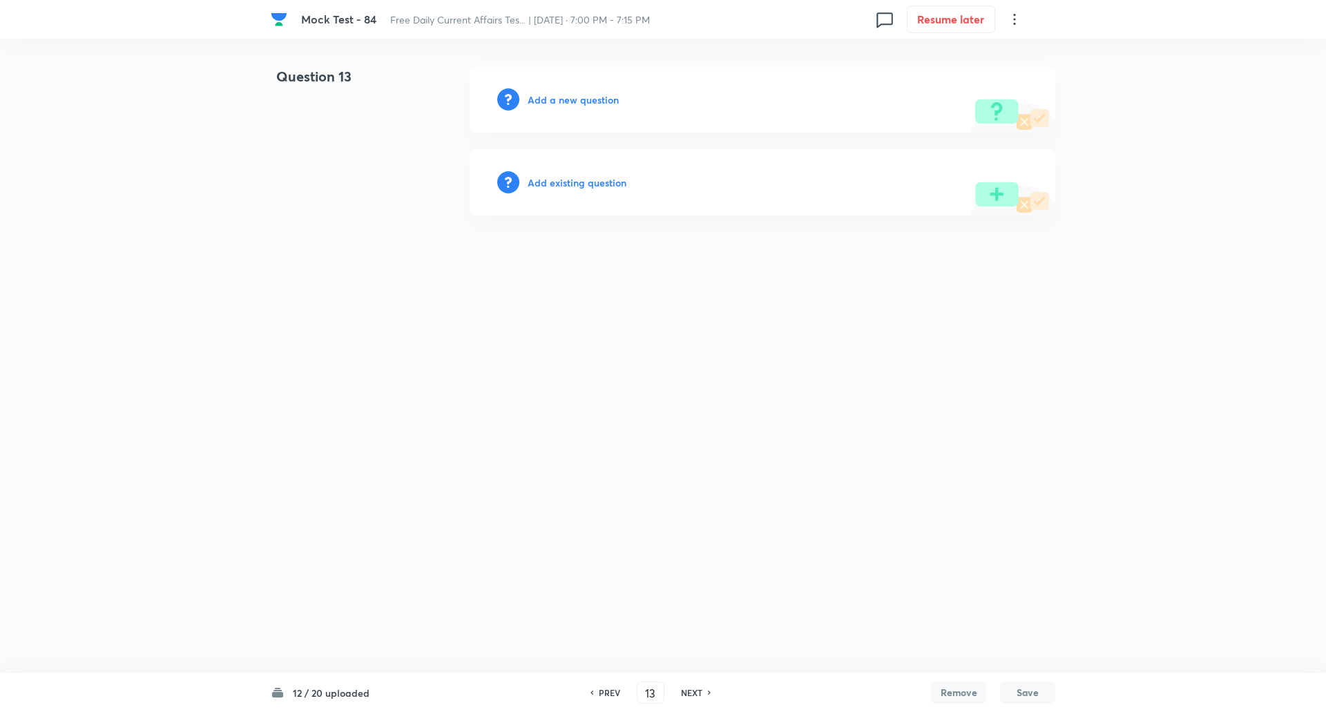
click at [599, 99] on h6 "Add a new question" at bounding box center [573, 100] width 91 height 15
click at [599, 99] on h6 "Choose a question type" at bounding box center [581, 100] width 106 height 15
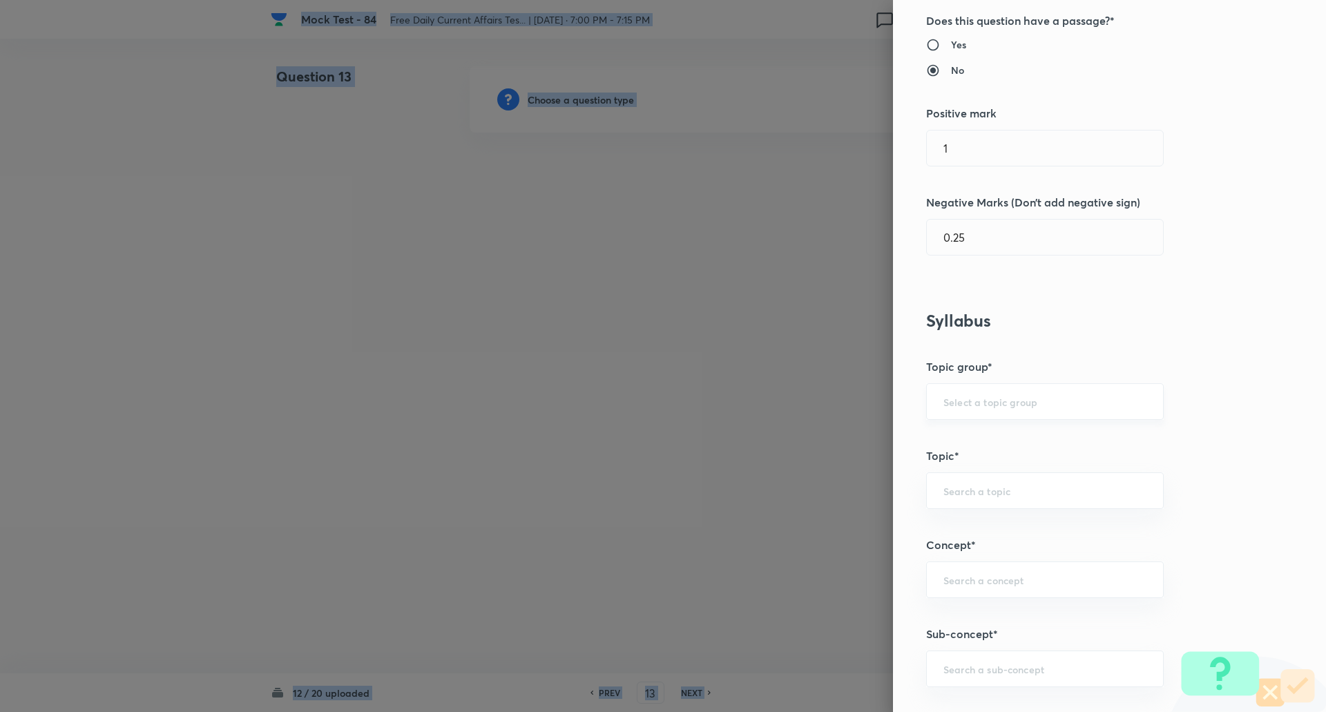
scroll to position [347, 0]
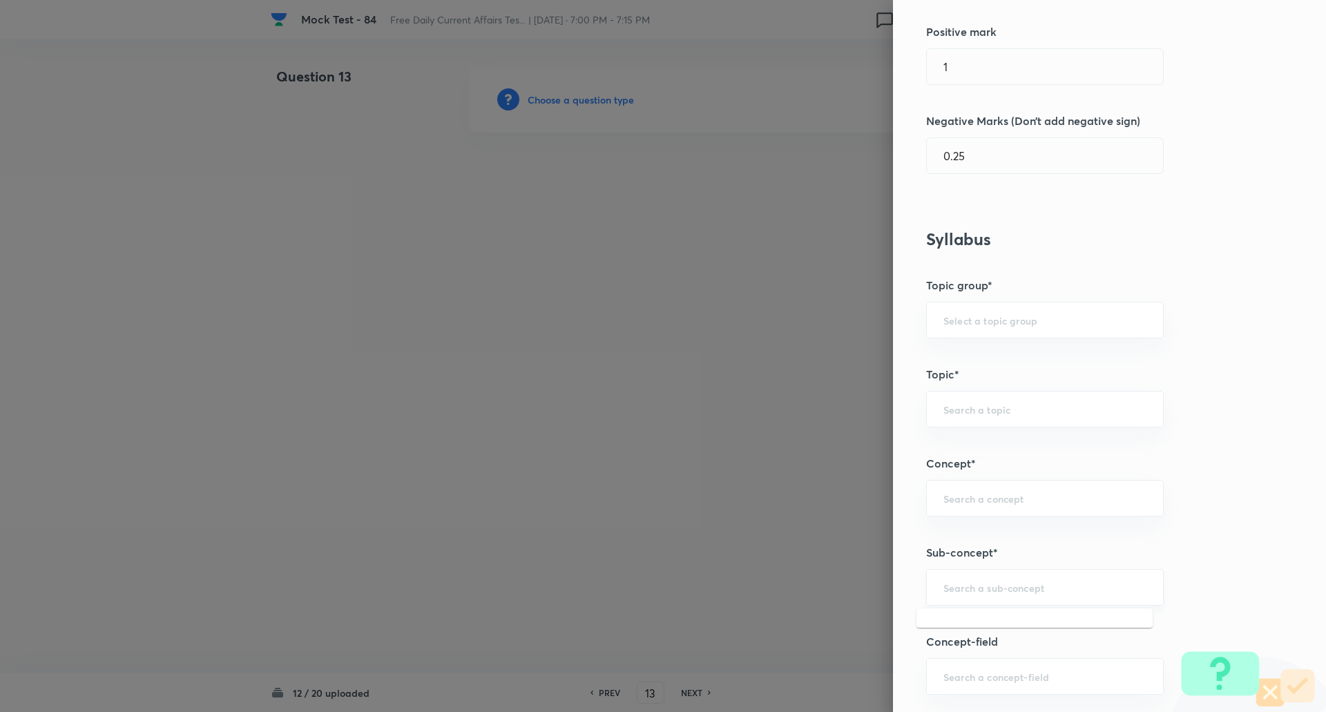
click at [962, 591] on input "text" at bounding box center [1044, 587] width 203 height 13
click at [966, 619] on li "Sports Current Affairs" at bounding box center [1035, 626] width 236 height 25
type input "Sports Current Affairs"
type input "Awareness"
type input "Current Affairs"
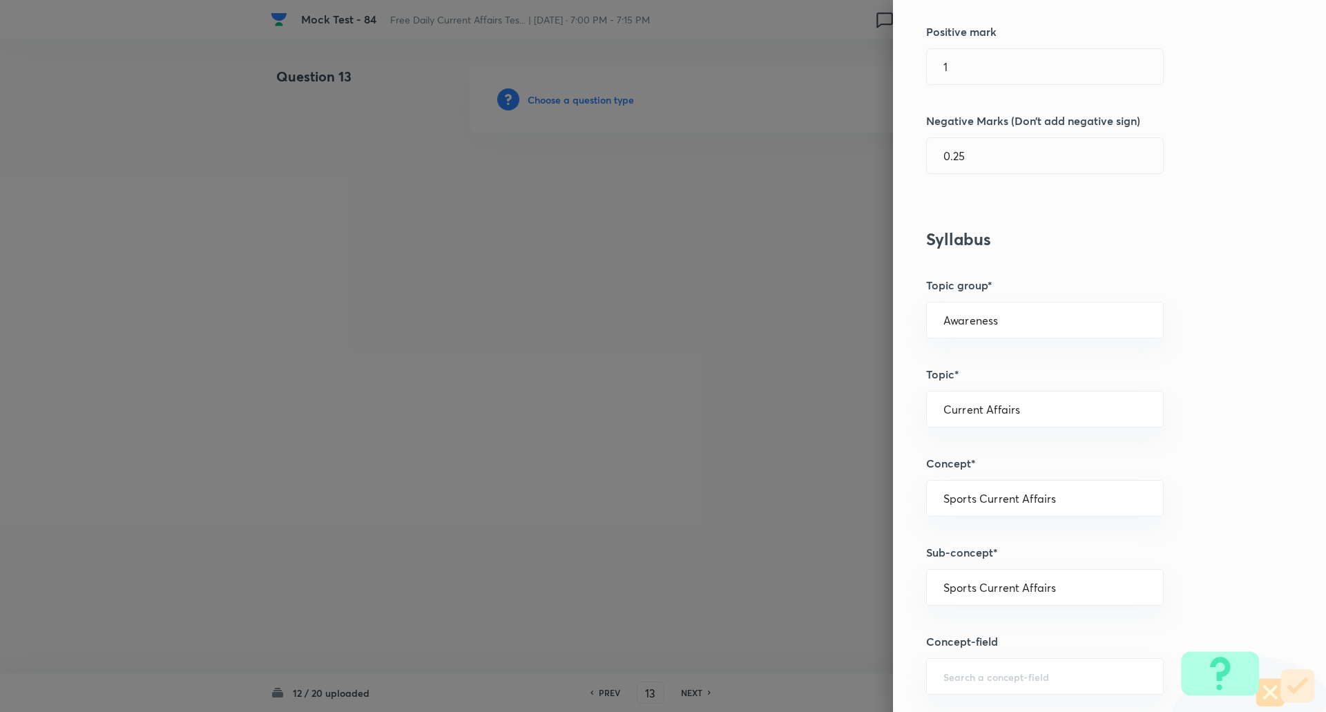
type input "Sports Current Affairs"
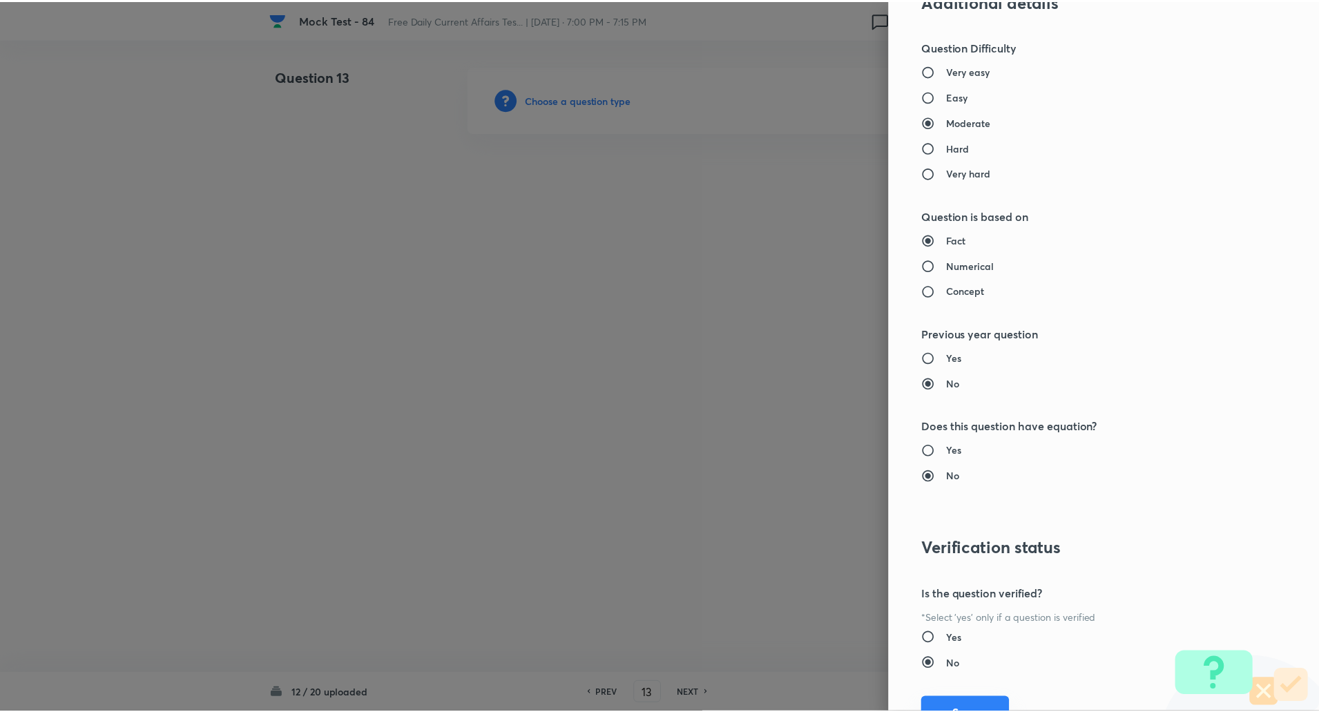
scroll to position [1149, 0]
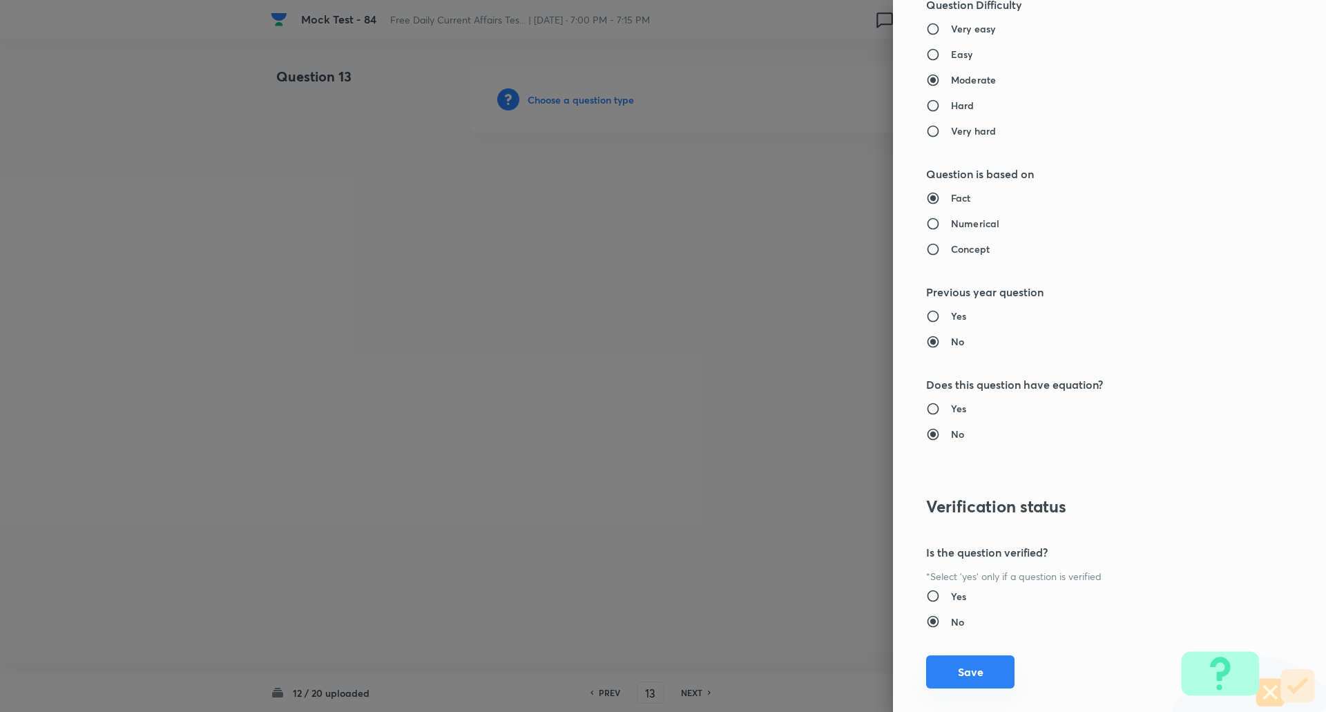
click at [959, 687] on button "Save" at bounding box center [970, 671] width 88 height 33
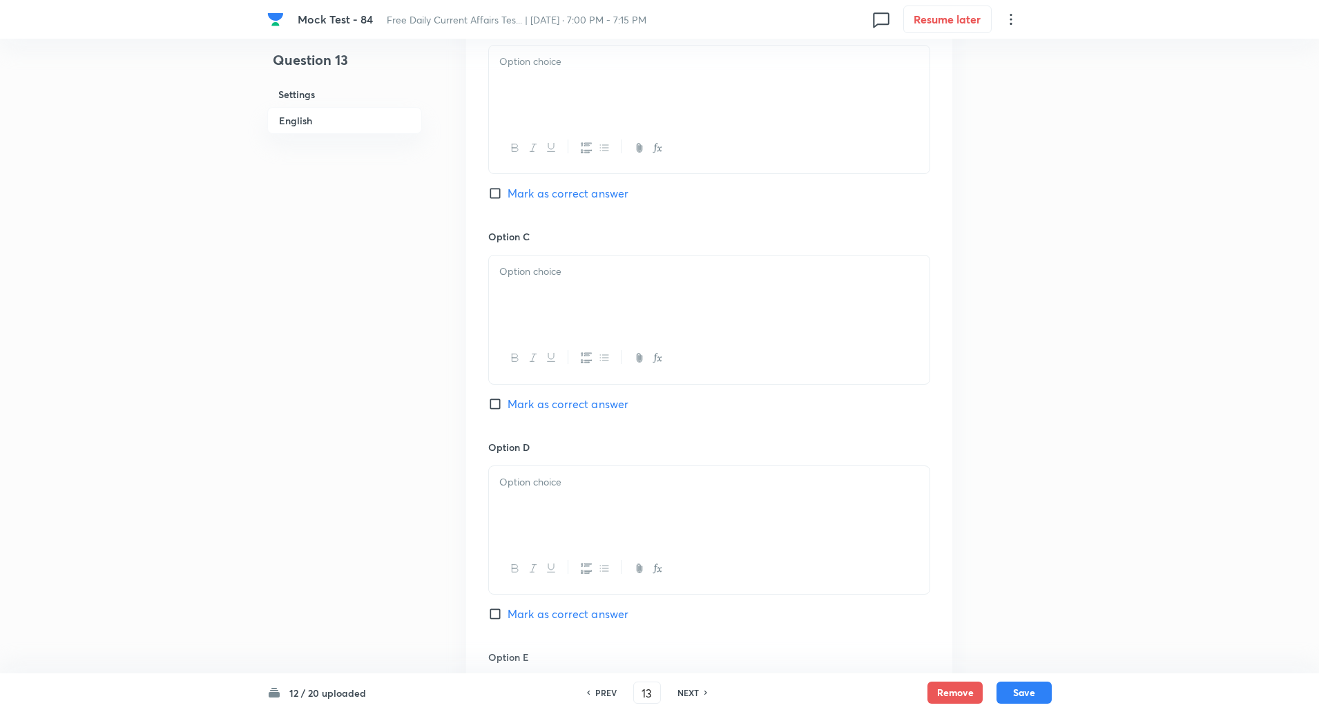
scroll to position [884, 0]
click at [498, 613] on input "Mark as correct answer" at bounding box center [497, 613] width 19 height 14
checkbox input "true"
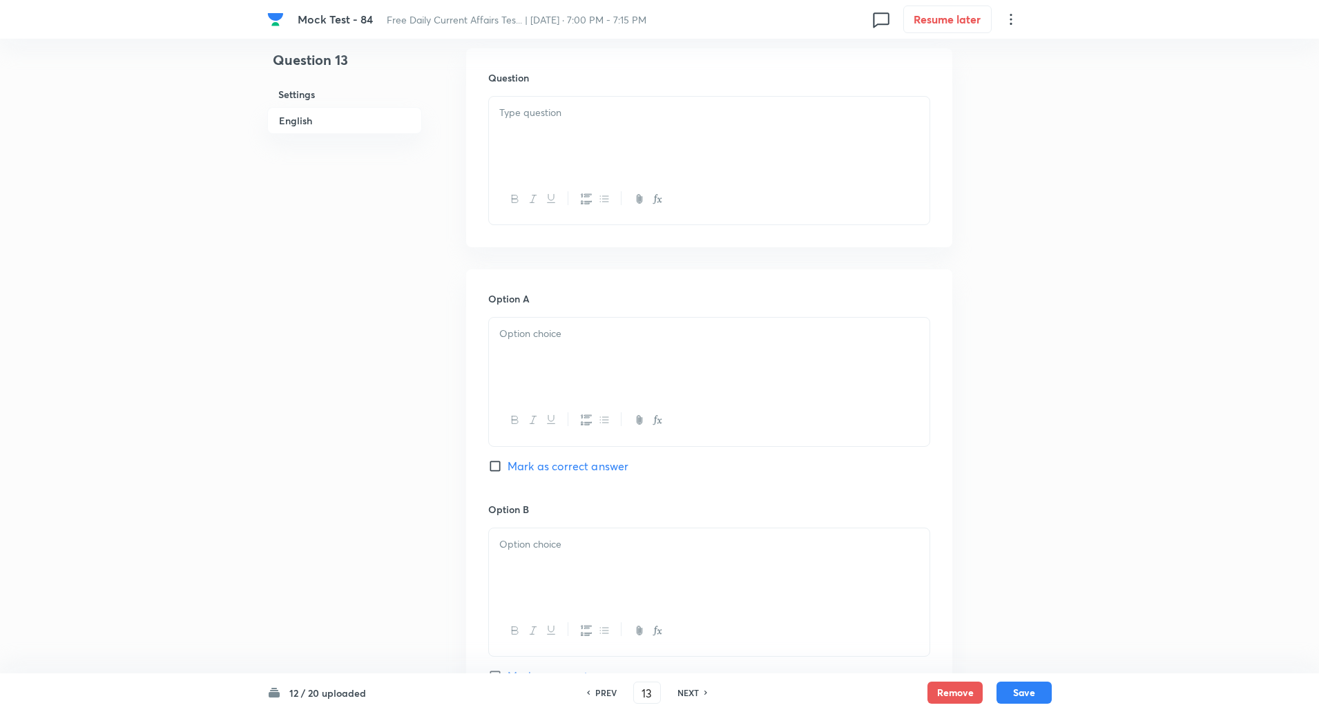
scroll to position [399, 0]
click at [553, 146] on div at bounding box center [709, 137] width 441 height 77
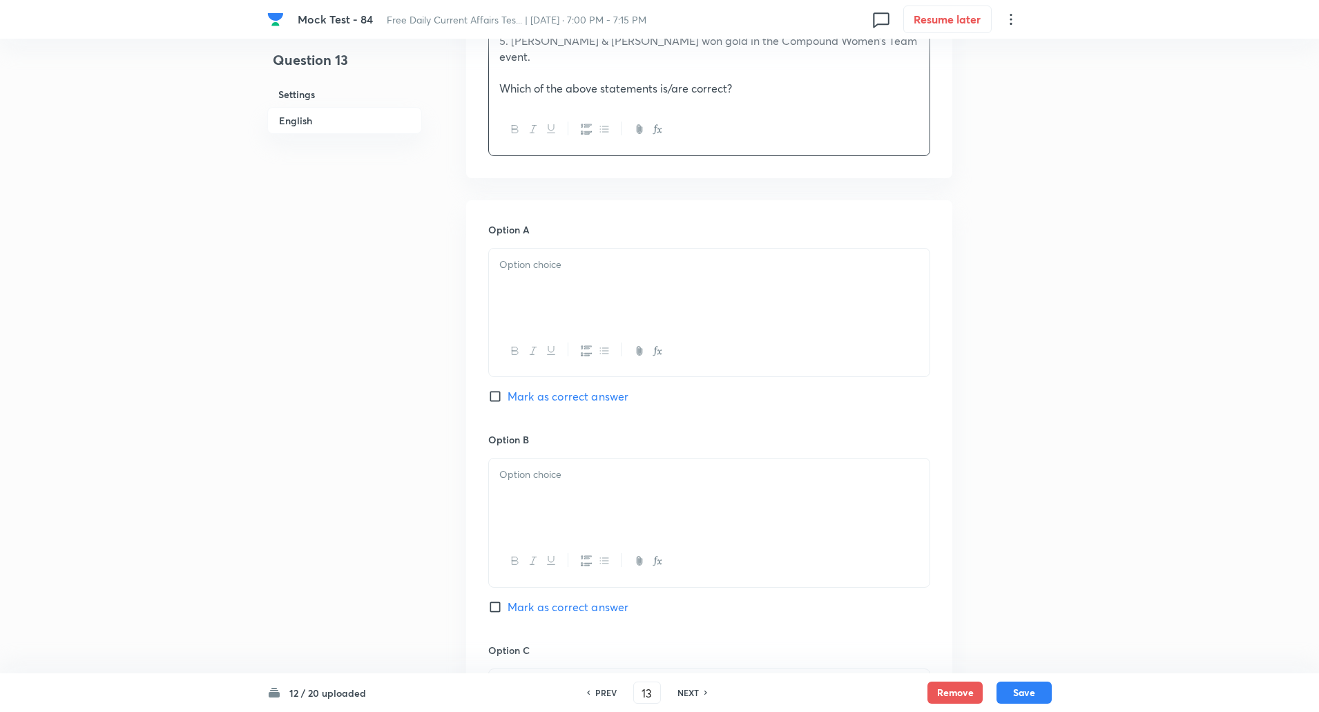
scroll to position [614, 0]
click at [538, 276] on div at bounding box center [709, 286] width 441 height 77
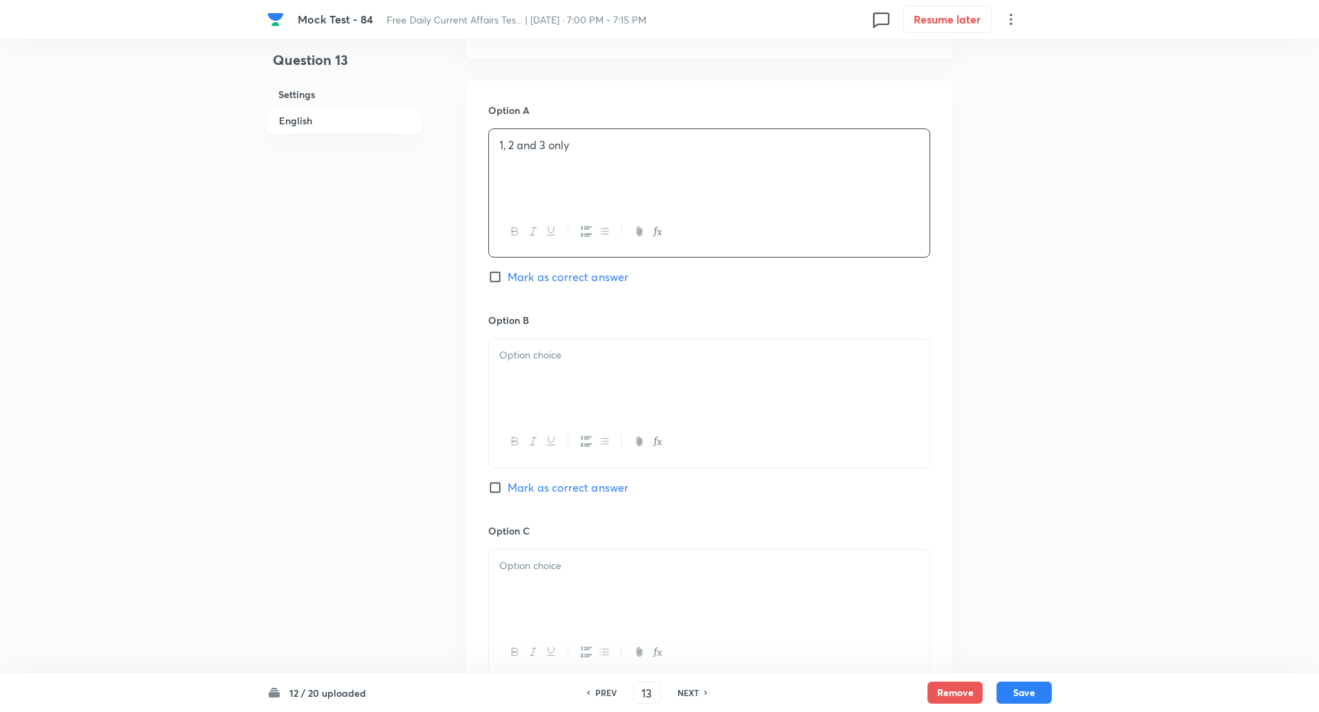
scroll to position [771, 0]
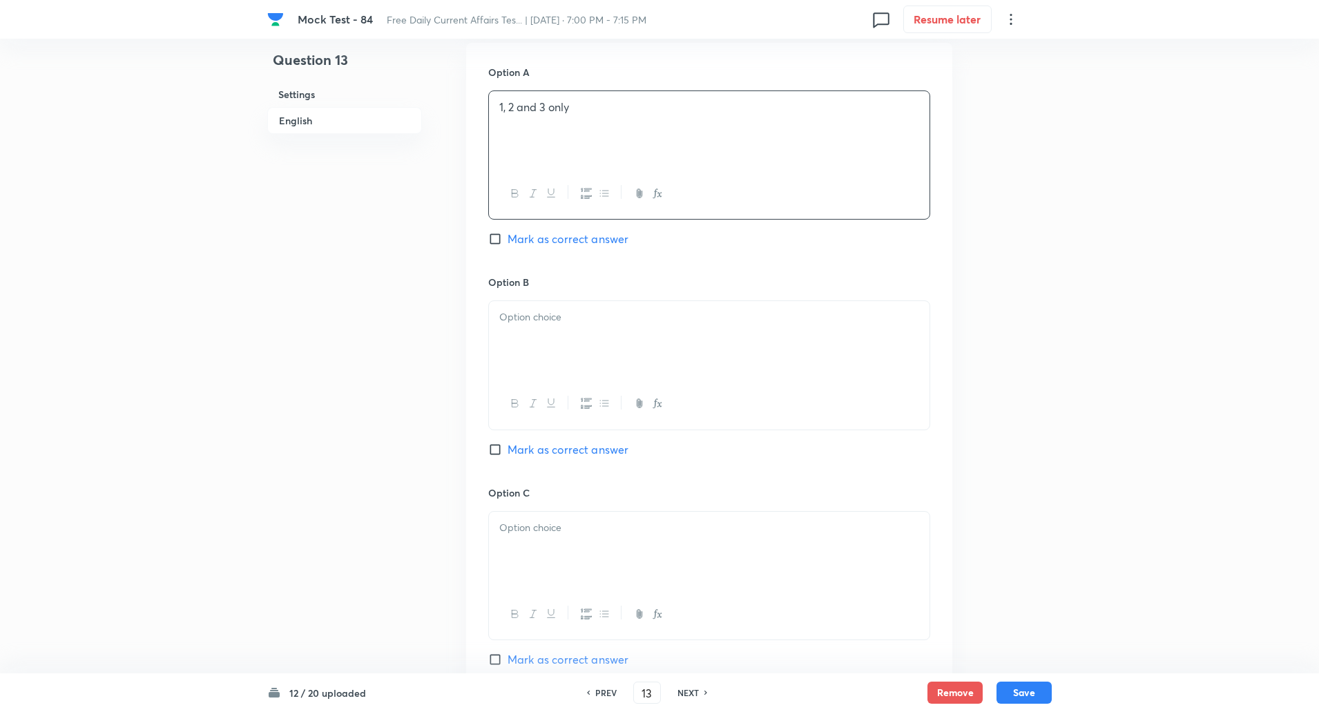
click at [528, 307] on div at bounding box center [709, 339] width 441 height 77
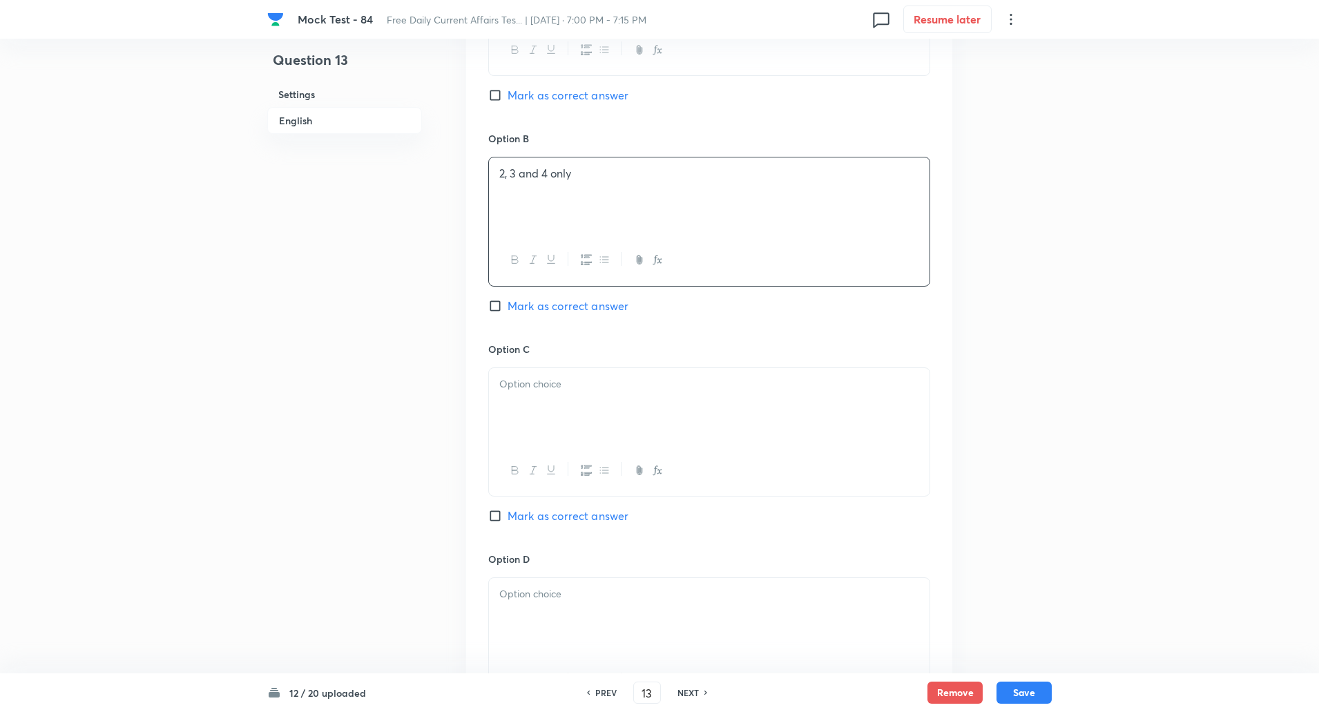
click at [528, 376] on p at bounding box center [709, 384] width 420 height 16
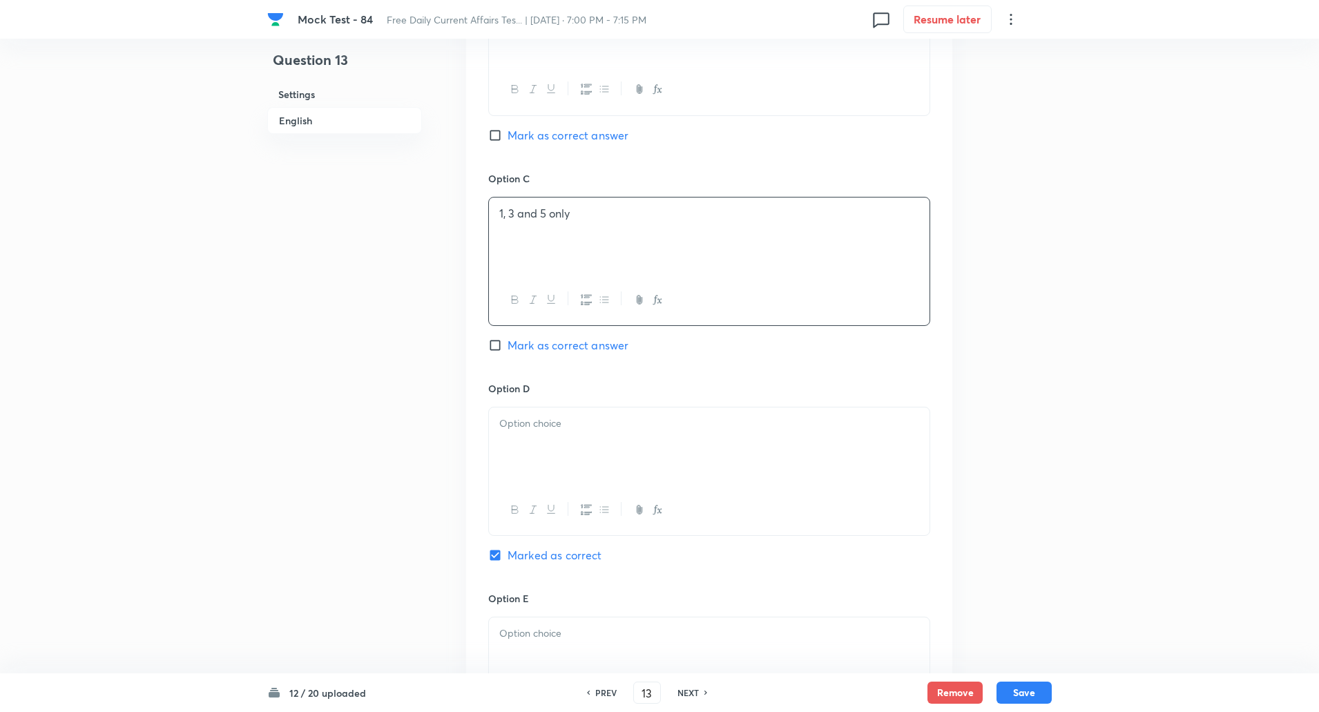
click at [523, 408] on div at bounding box center [709, 445] width 441 height 77
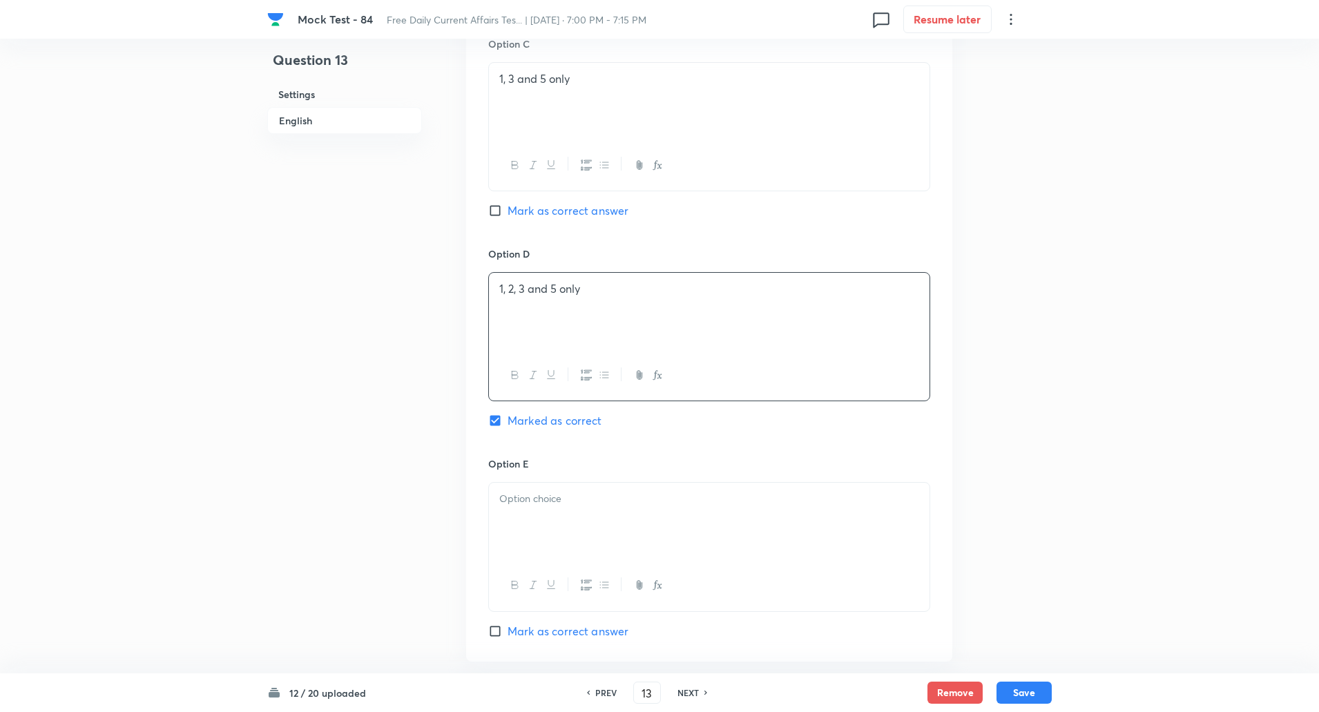
click at [528, 483] on div at bounding box center [709, 521] width 441 height 77
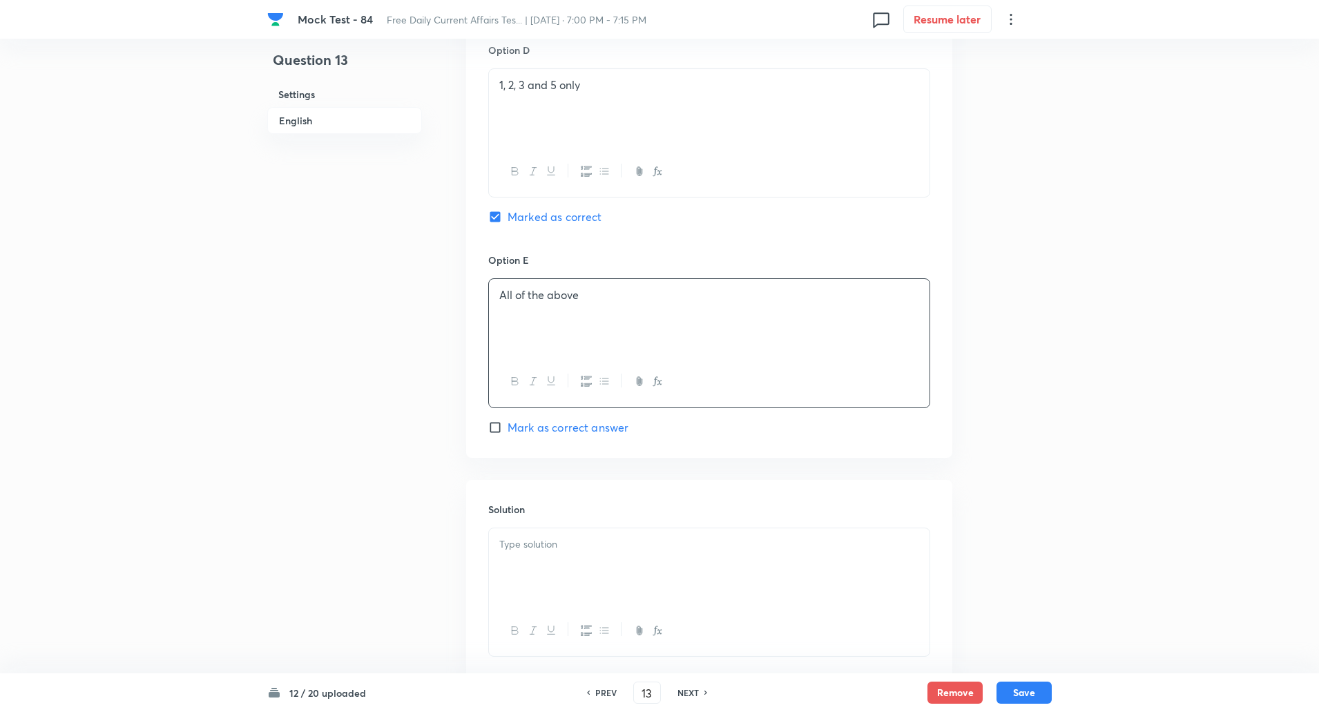
scroll to position [1481, 0]
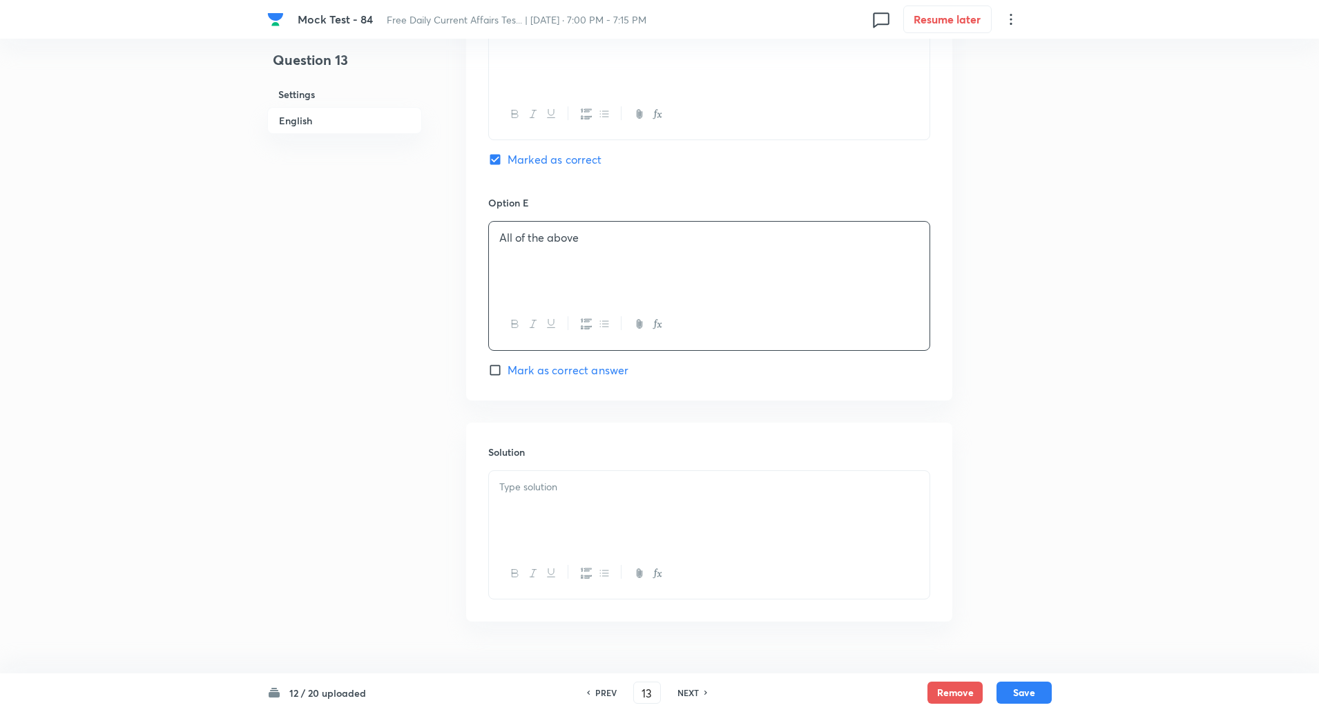
click at [528, 493] on div at bounding box center [709, 509] width 441 height 77
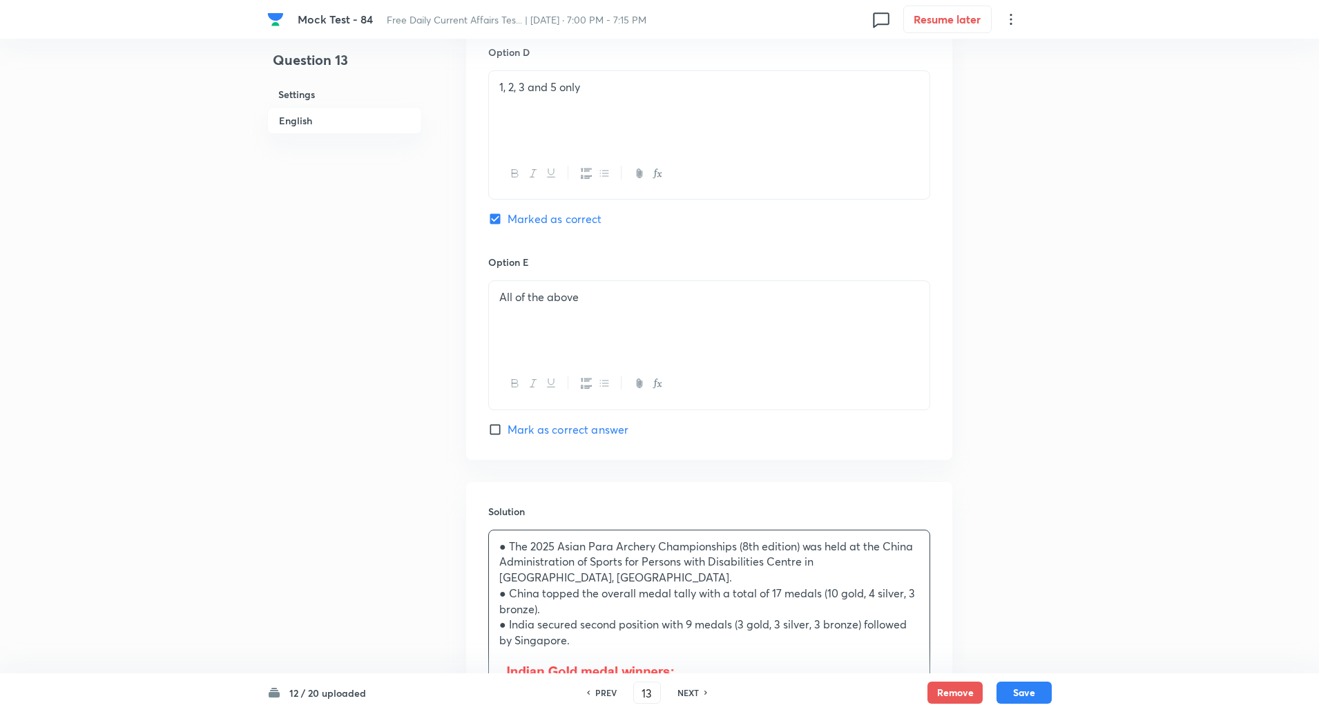
scroll to position [1422, 0]
click at [541, 585] on p "● China topped the overall medal tally with a total of 17 medals (10 gold, 4 si…" at bounding box center [709, 600] width 420 height 31
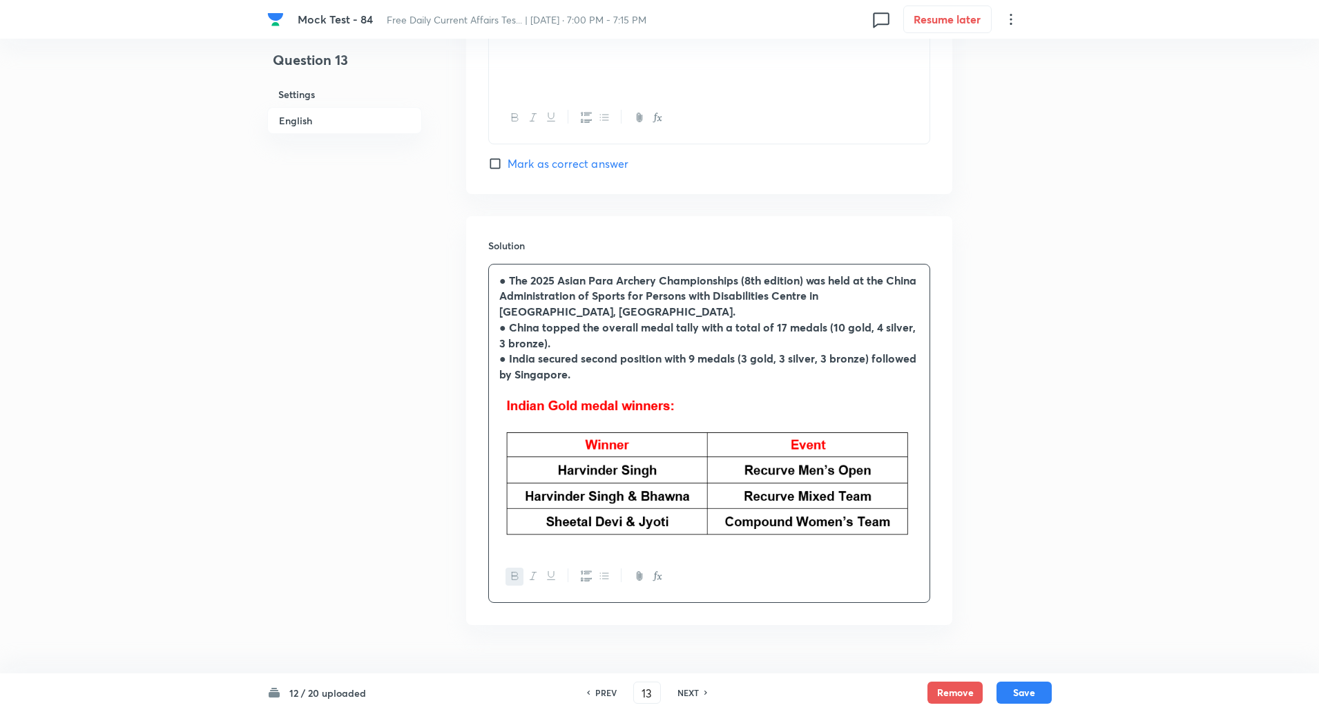
scroll to position [1689, 0]
click at [665, 381] on p at bounding box center [709, 389] width 420 height 16
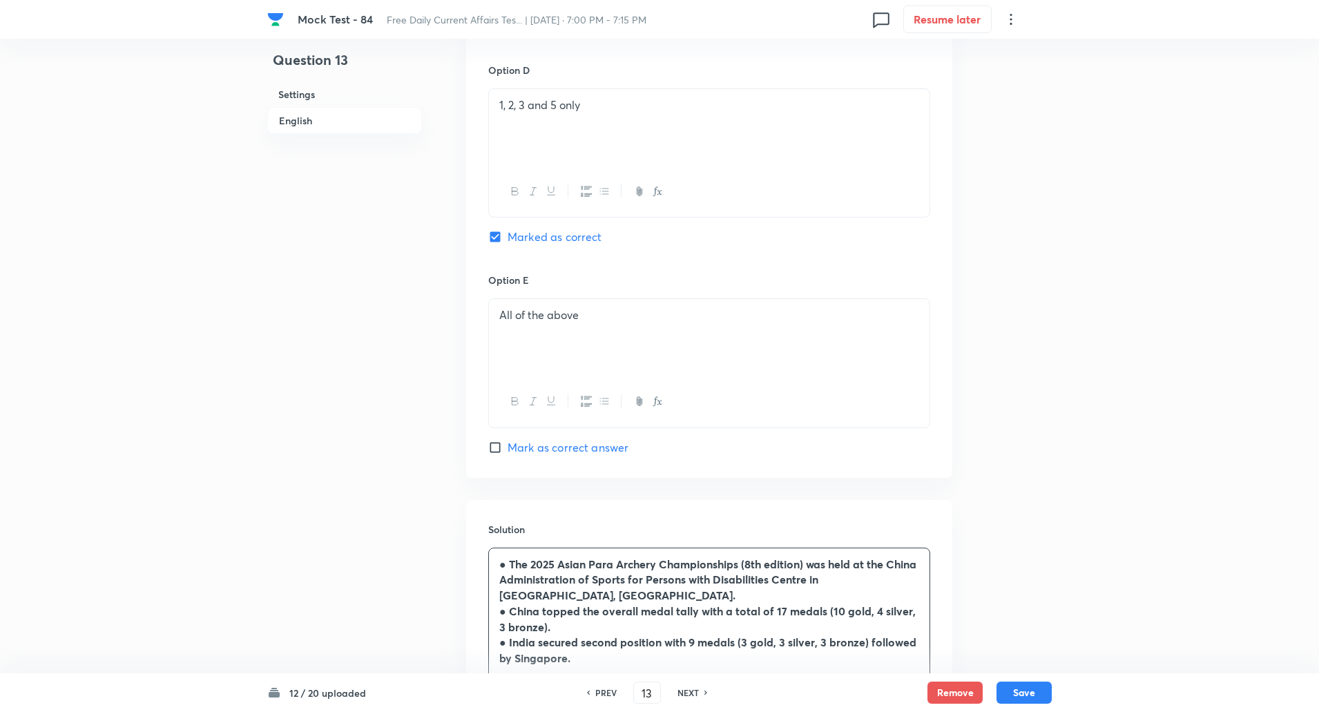
scroll to position [1690, 0]
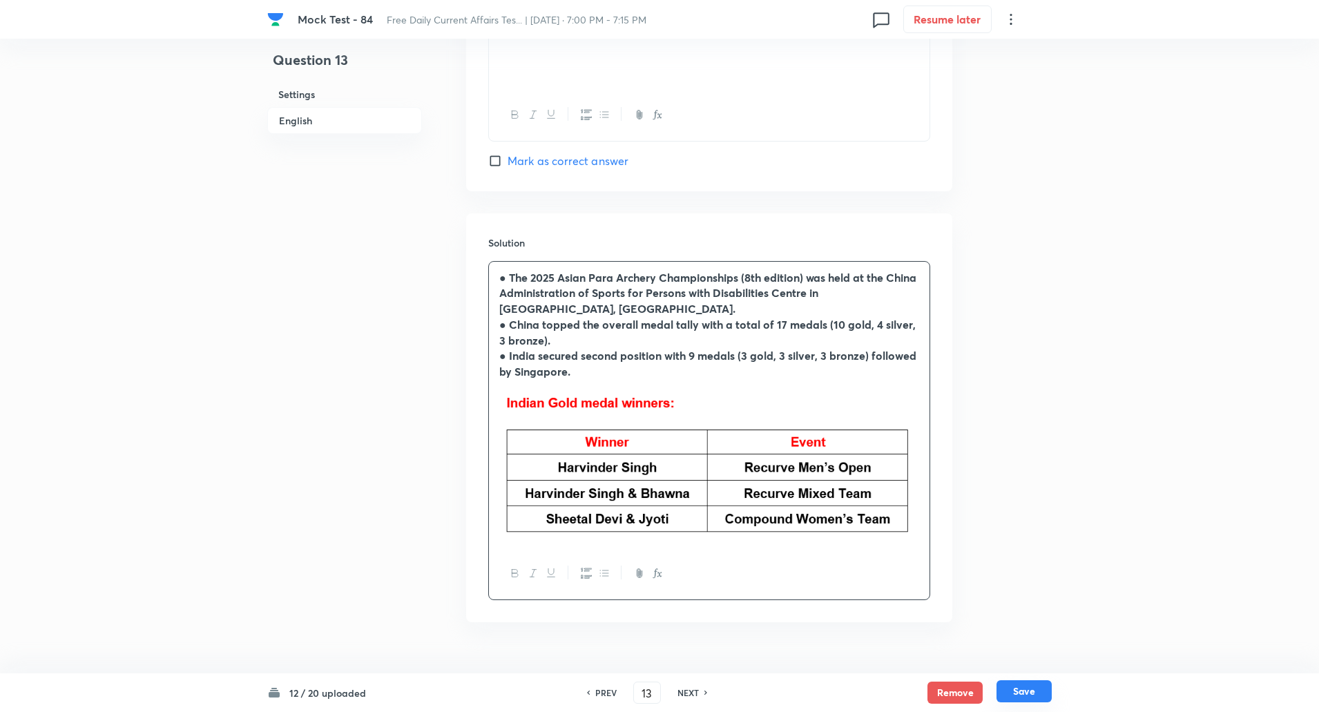
click at [1020, 692] on button "Save" at bounding box center [1024, 691] width 55 height 22
type input "14"
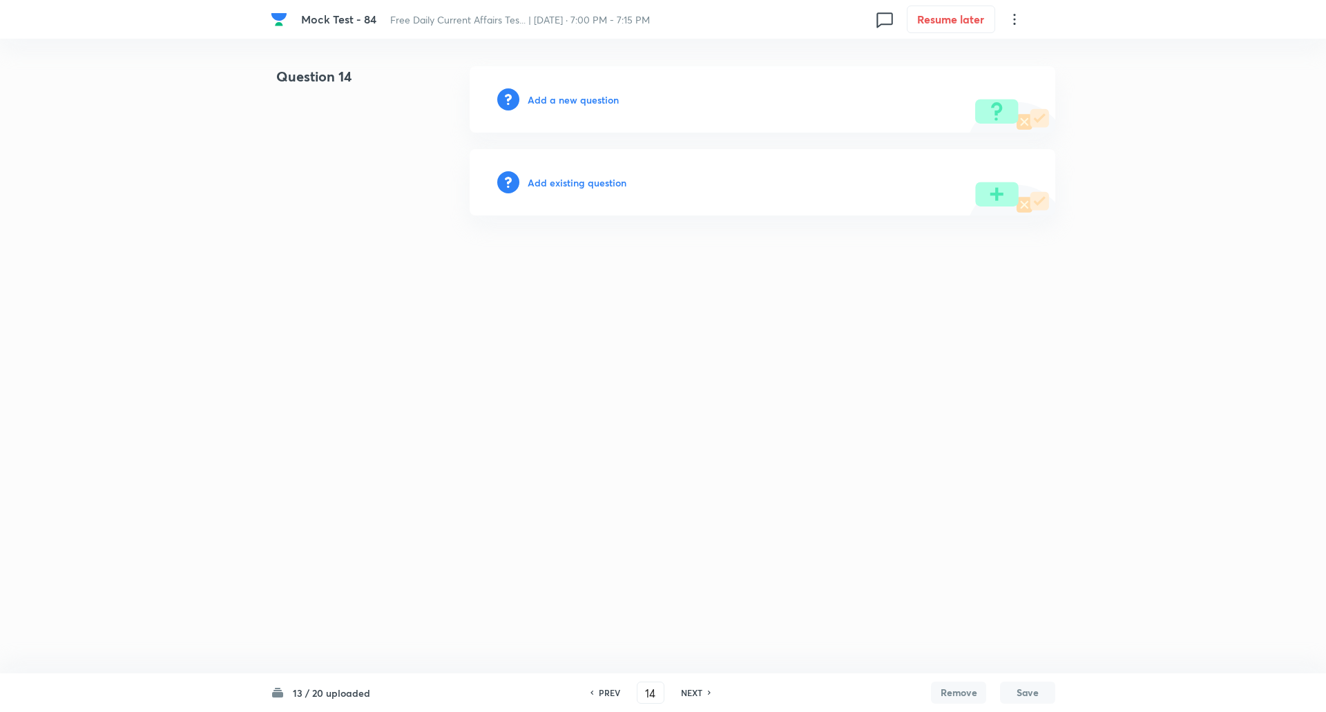
click at [566, 102] on h6 "Add a new question" at bounding box center [573, 100] width 91 height 15
click at [566, 102] on h6 "Choose a question type" at bounding box center [581, 100] width 106 height 15
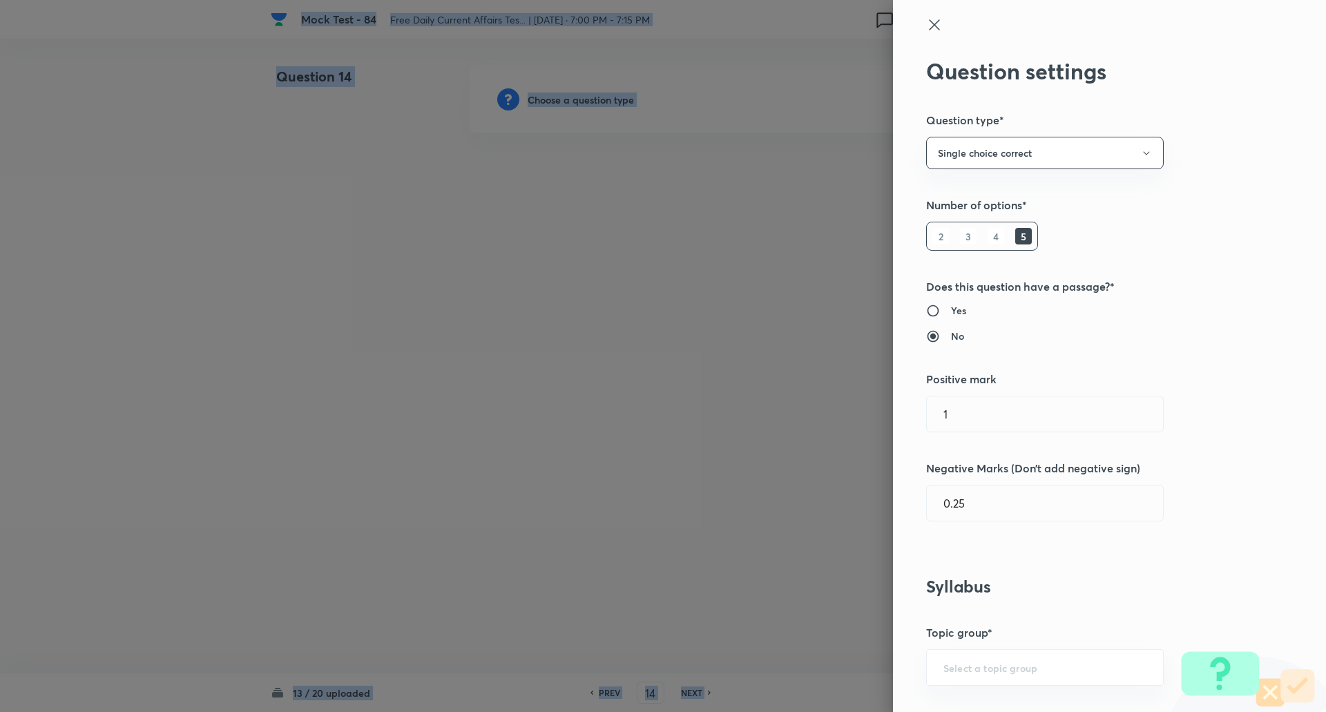
click at [566, 102] on div at bounding box center [663, 356] width 1326 height 712
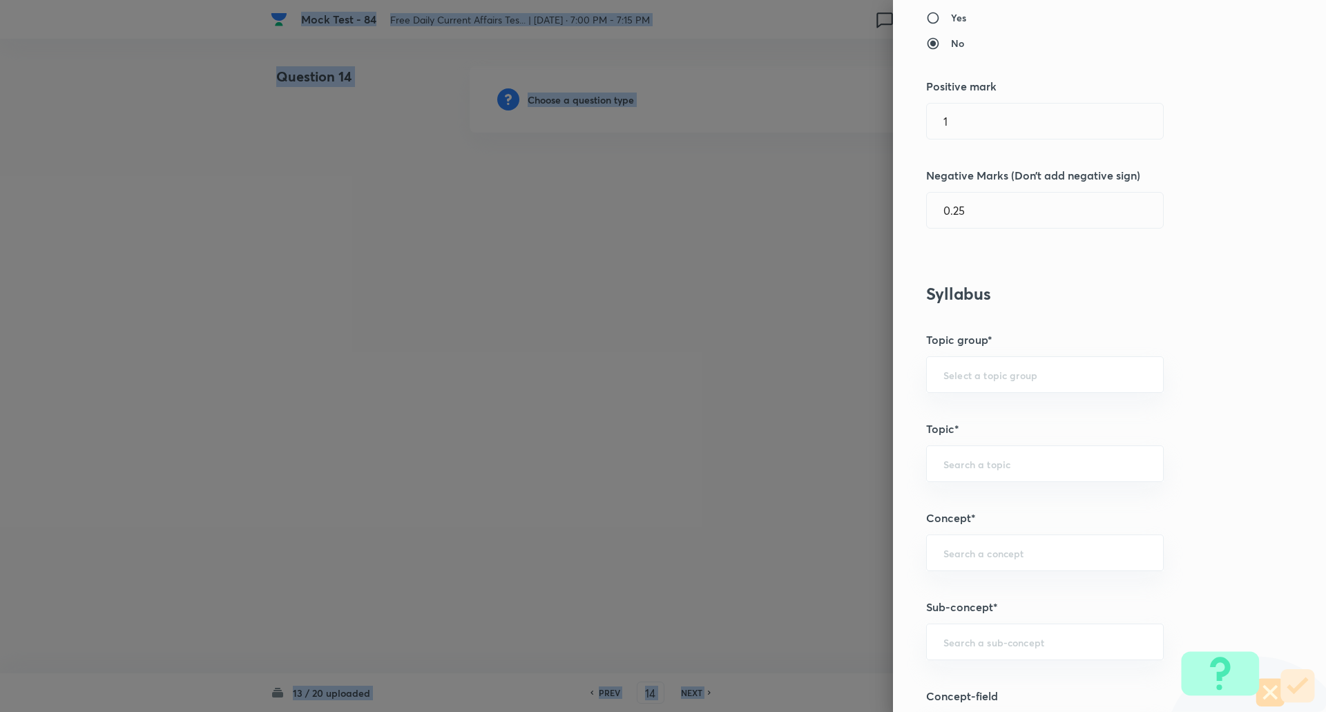
scroll to position [422, 0]
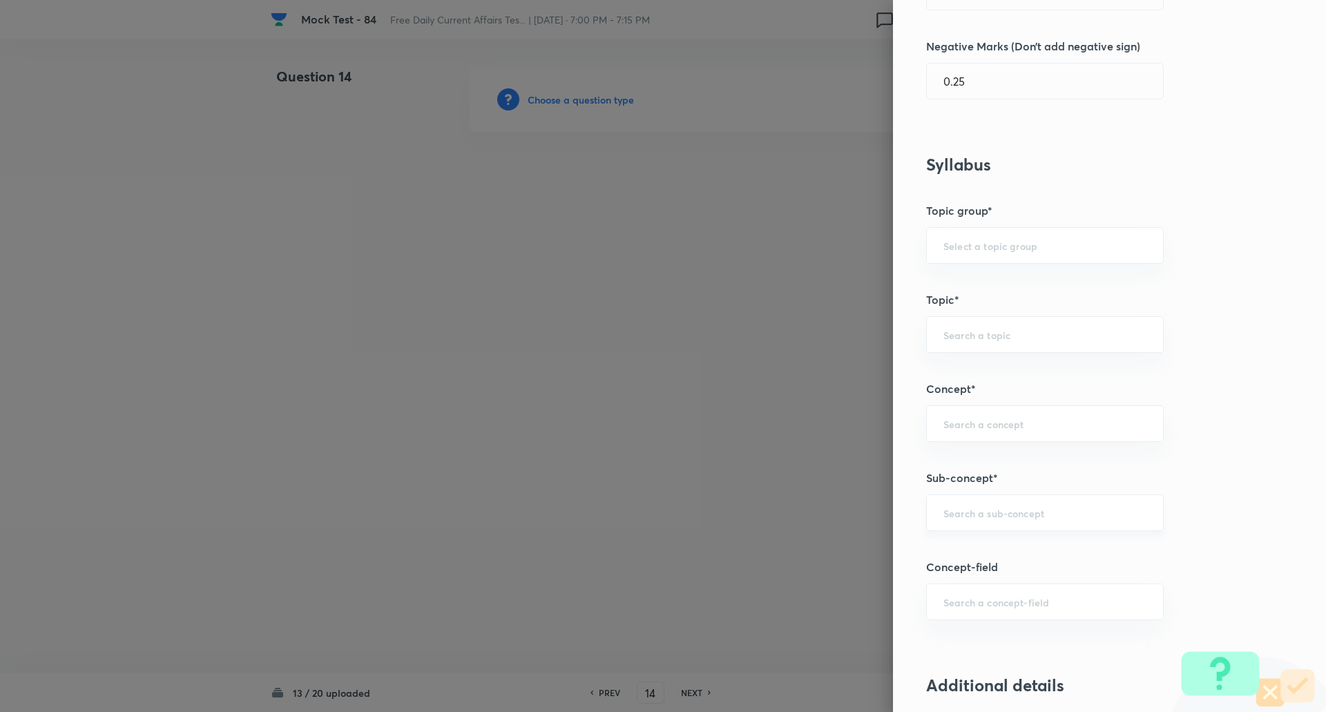
click at [957, 510] on input "text" at bounding box center [1044, 512] width 203 height 13
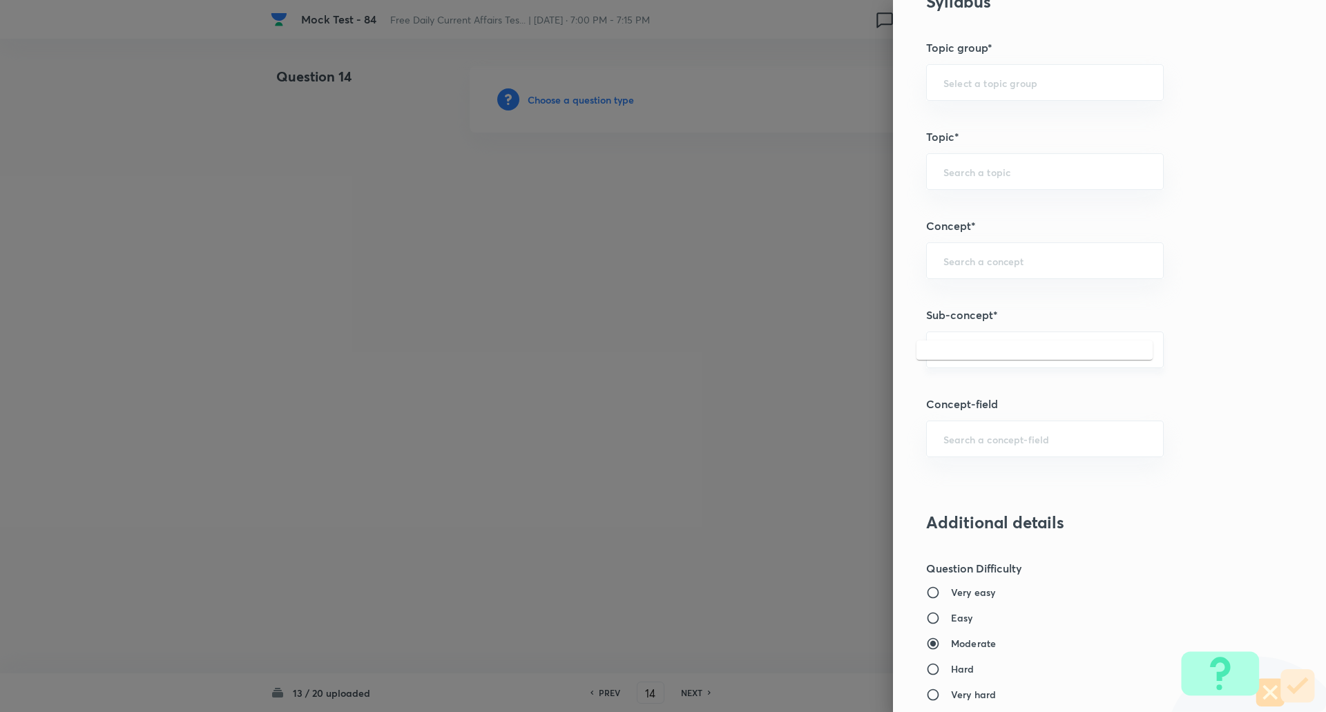
scroll to position [675, 0]
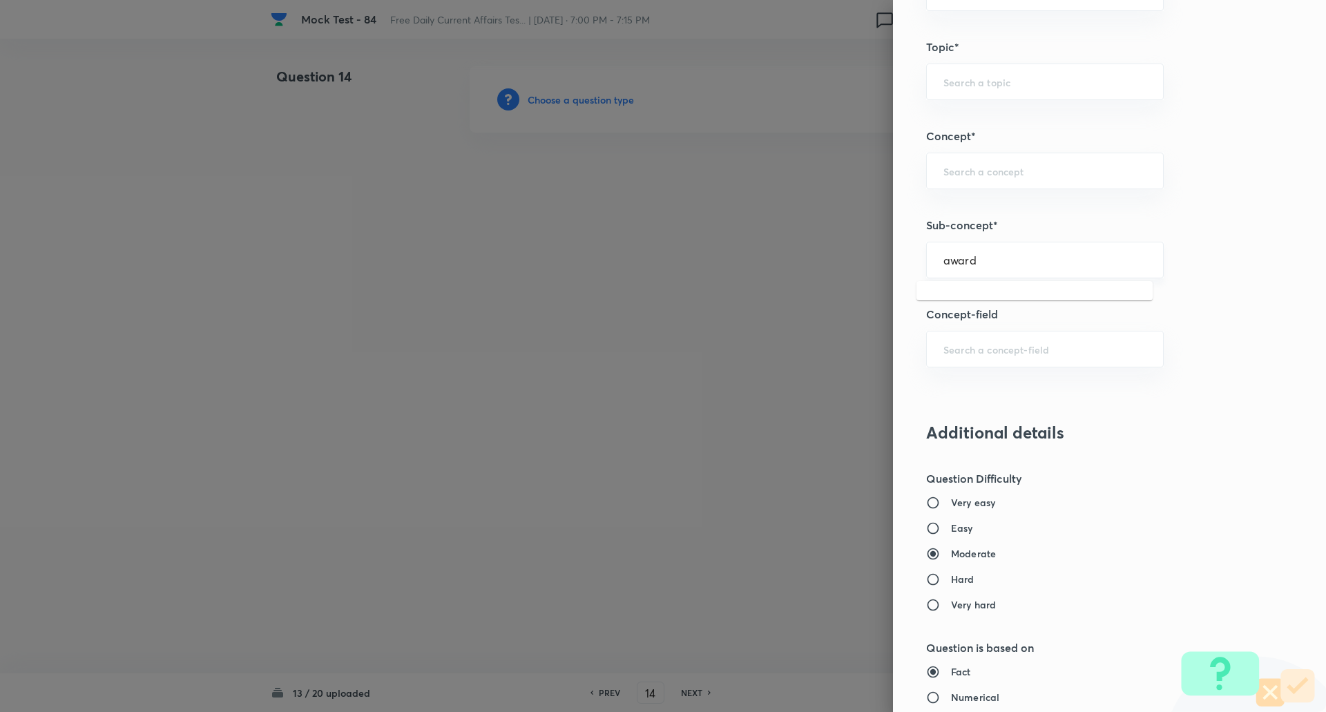
click at [997, 256] on input "award" at bounding box center [1044, 259] width 203 height 13
click at [994, 316] on li "Awards & Recognition" at bounding box center [1035, 323] width 236 height 25
type input "Awards & Recognition"
type input "Awareness"
type input "Current Affairs"
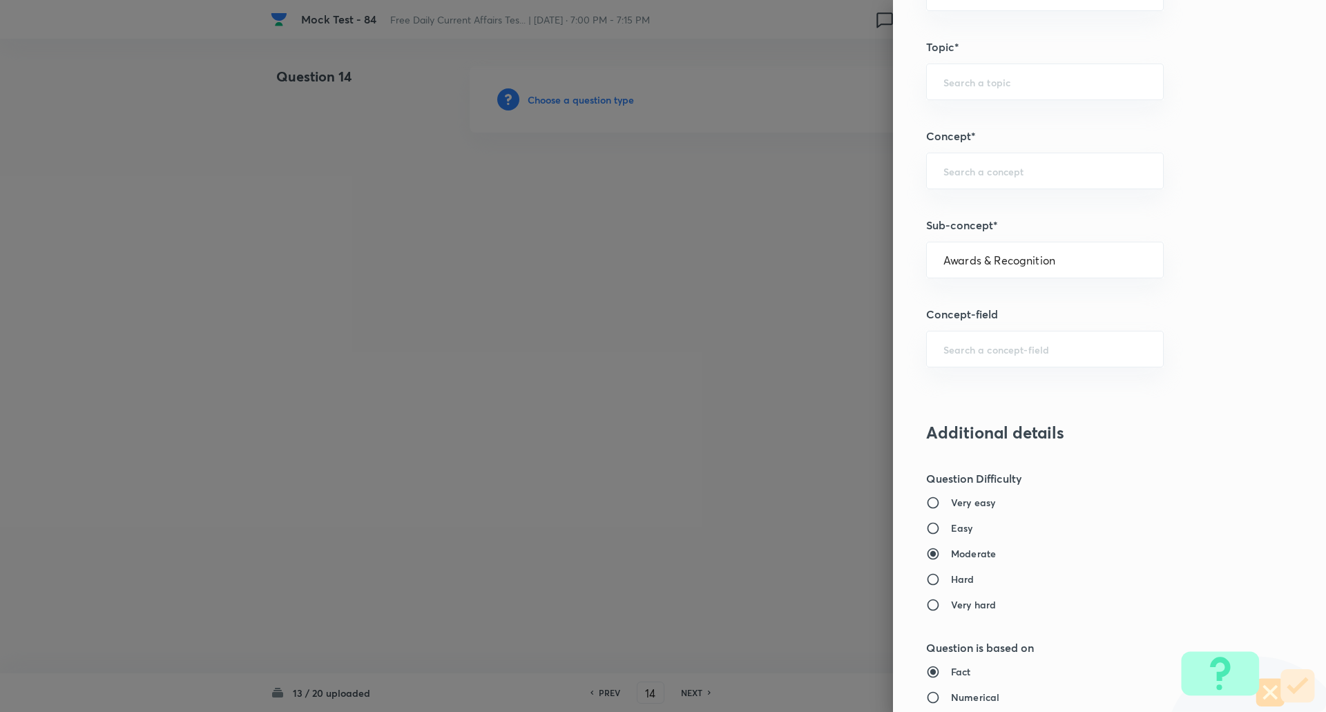
type input "Awards & Recognition"
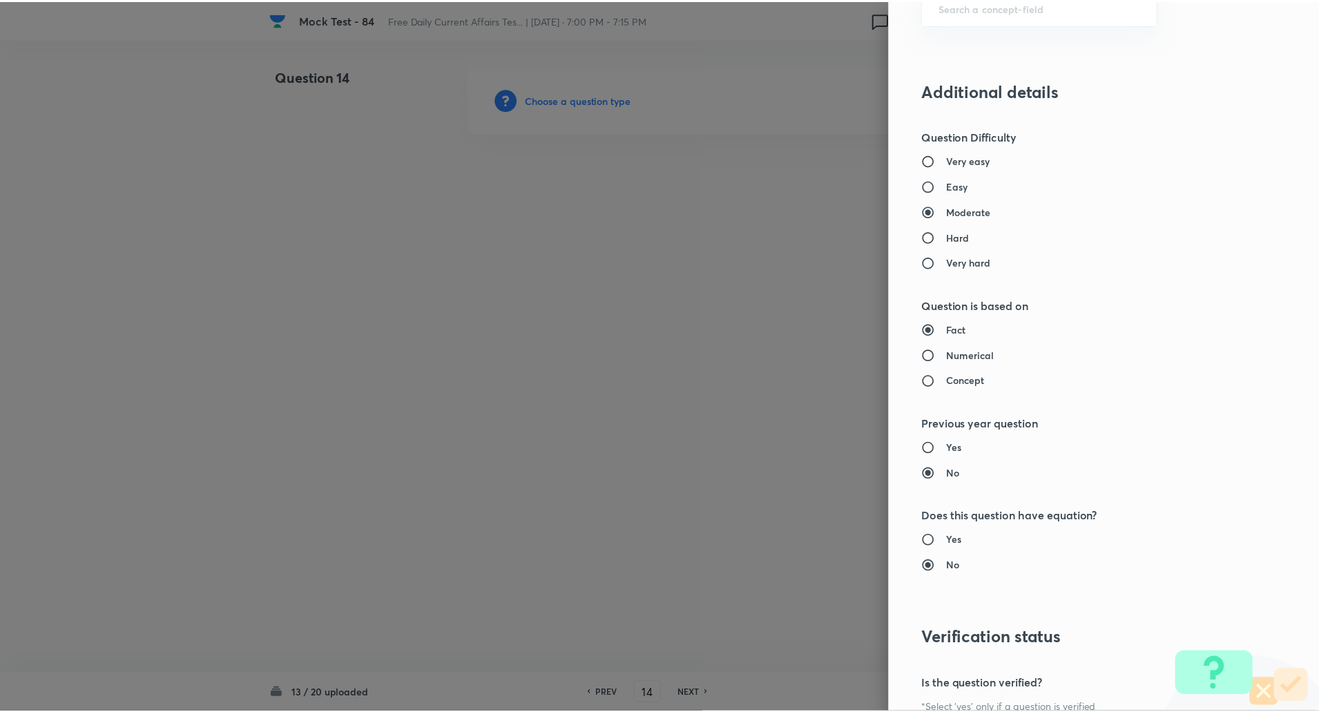
scroll to position [1171, 0]
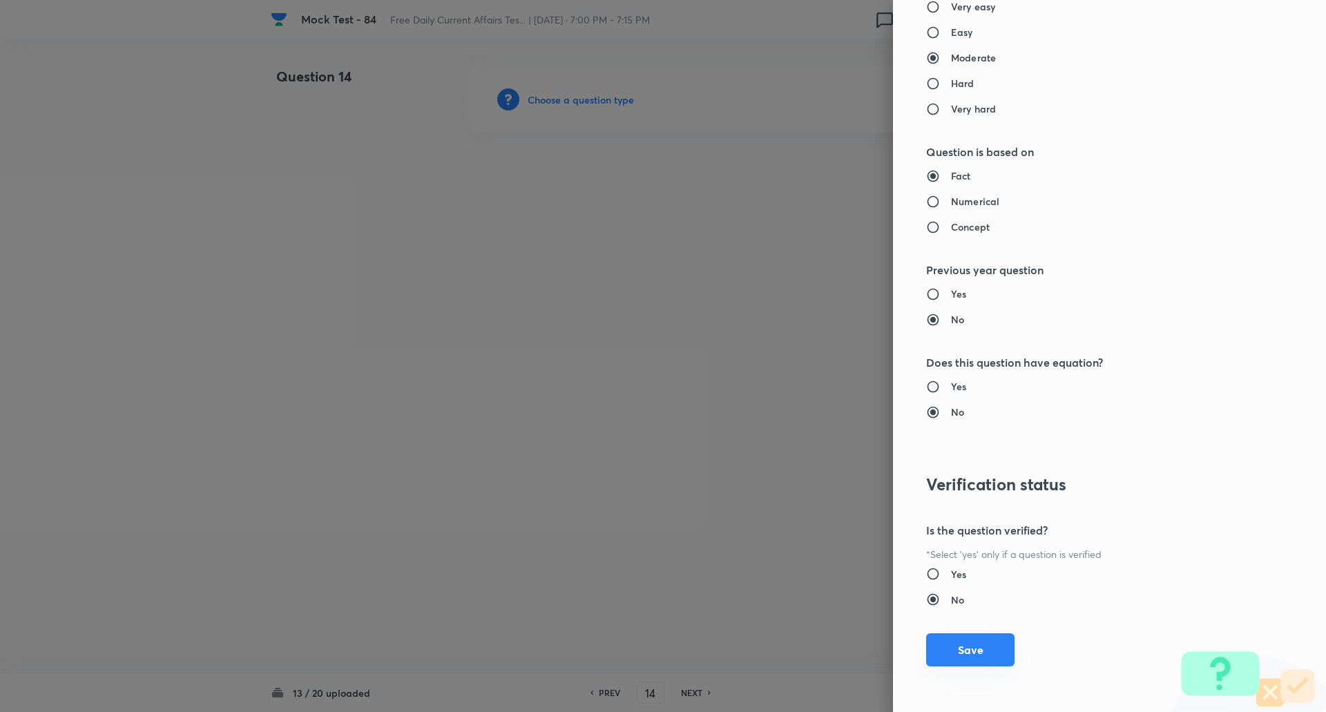
click at [967, 653] on button "Save" at bounding box center [970, 649] width 88 height 33
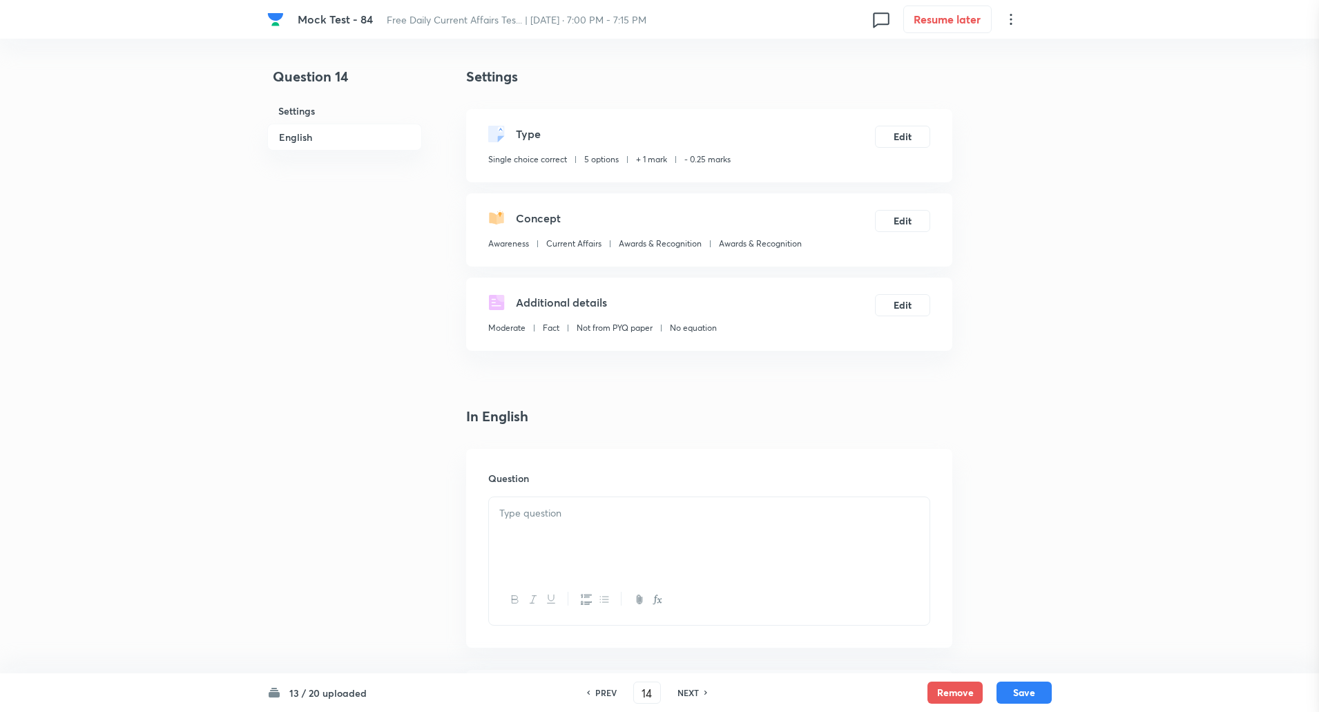
click at [967, 653] on div "Question settings Question type* Single choice correct Number of options* 2 3 4…" at bounding box center [659, 356] width 1319 height 712
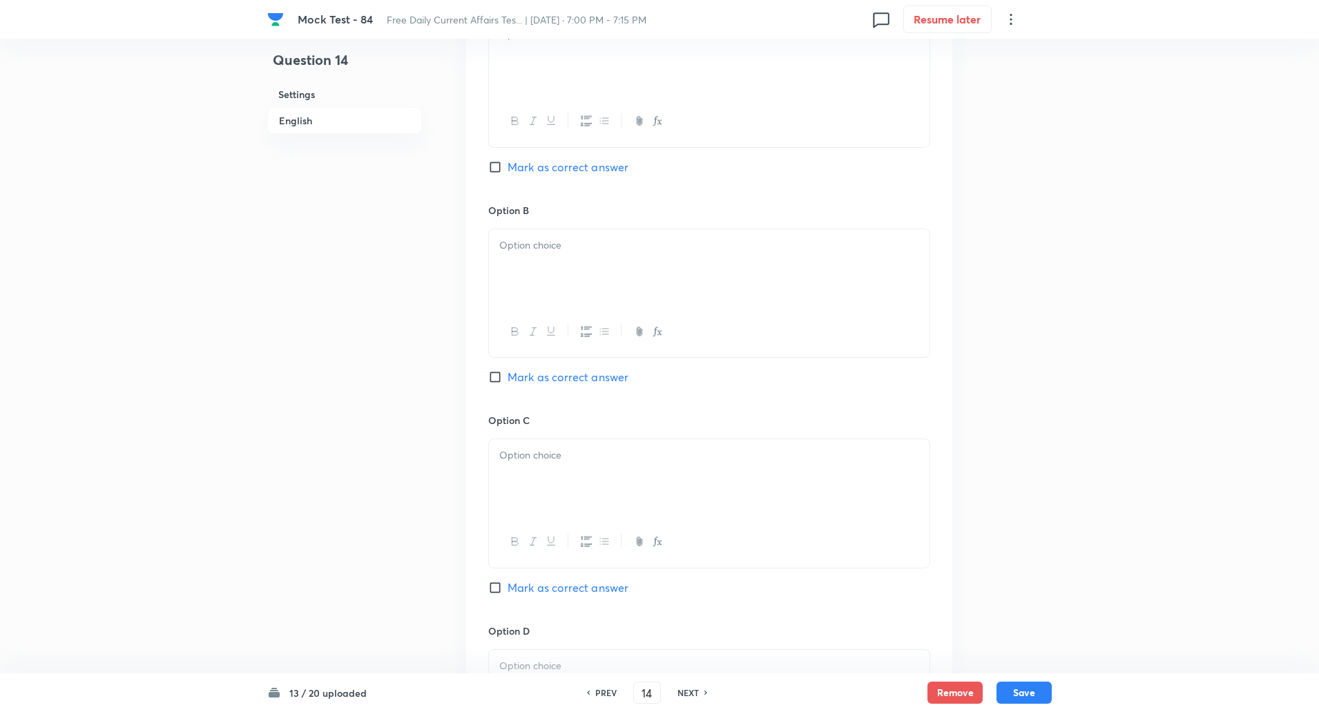
scroll to position [711, 0]
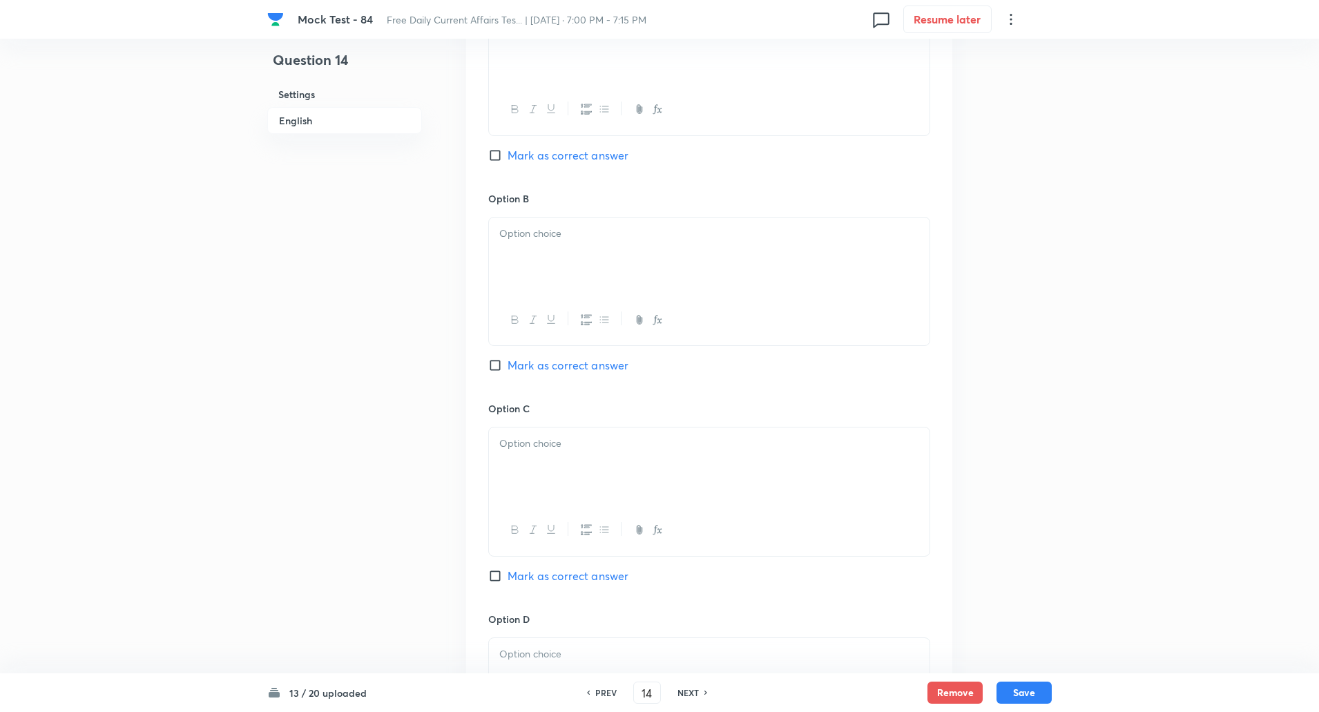
click at [779, 376] on div "Option B Mark as correct answer" at bounding box center [709, 296] width 442 height 210
click at [496, 576] on input "Mark as correct answer" at bounding box center [497, 576] width 19 height 14
checkbox input "true"
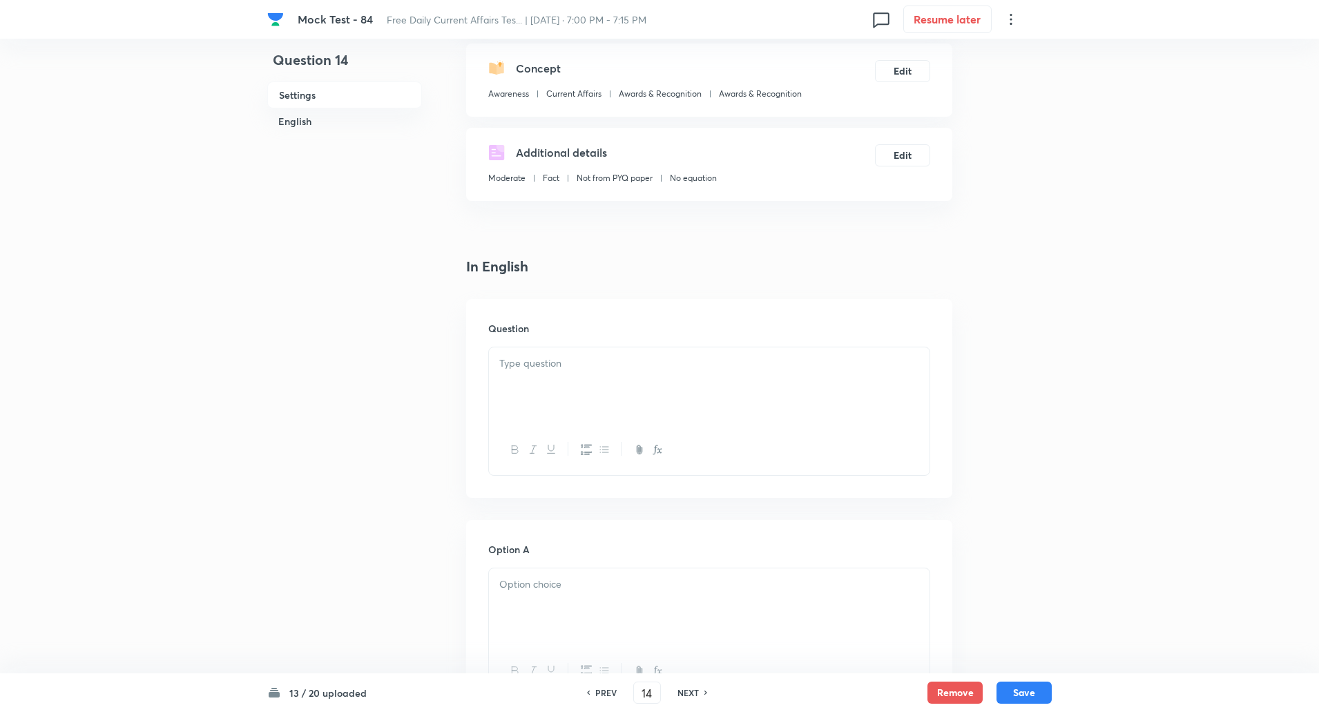
scroll to position [148, 0]
click at [588, 392] on div at bounding box center [709, 387] width 441 height 77
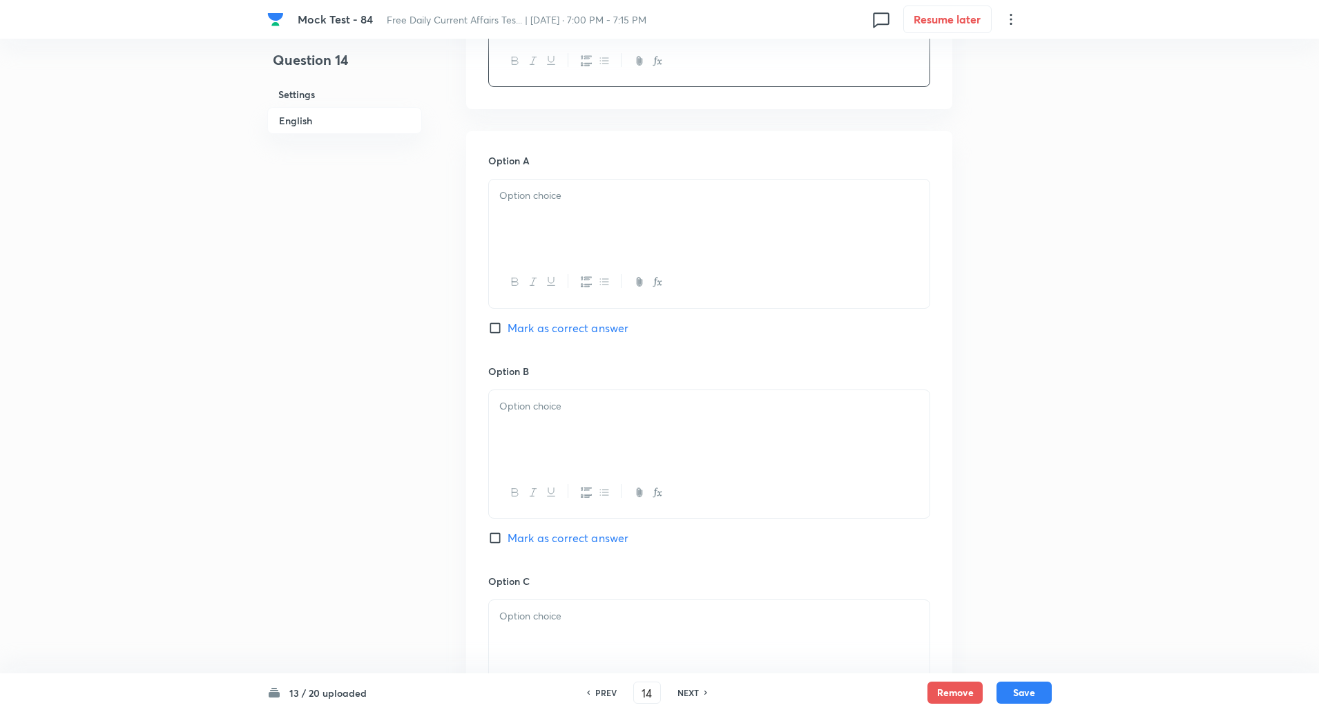
scroll to position [539, 0]
click at [553, 235] on div at bounding box center [709, 217] width 441 height 77
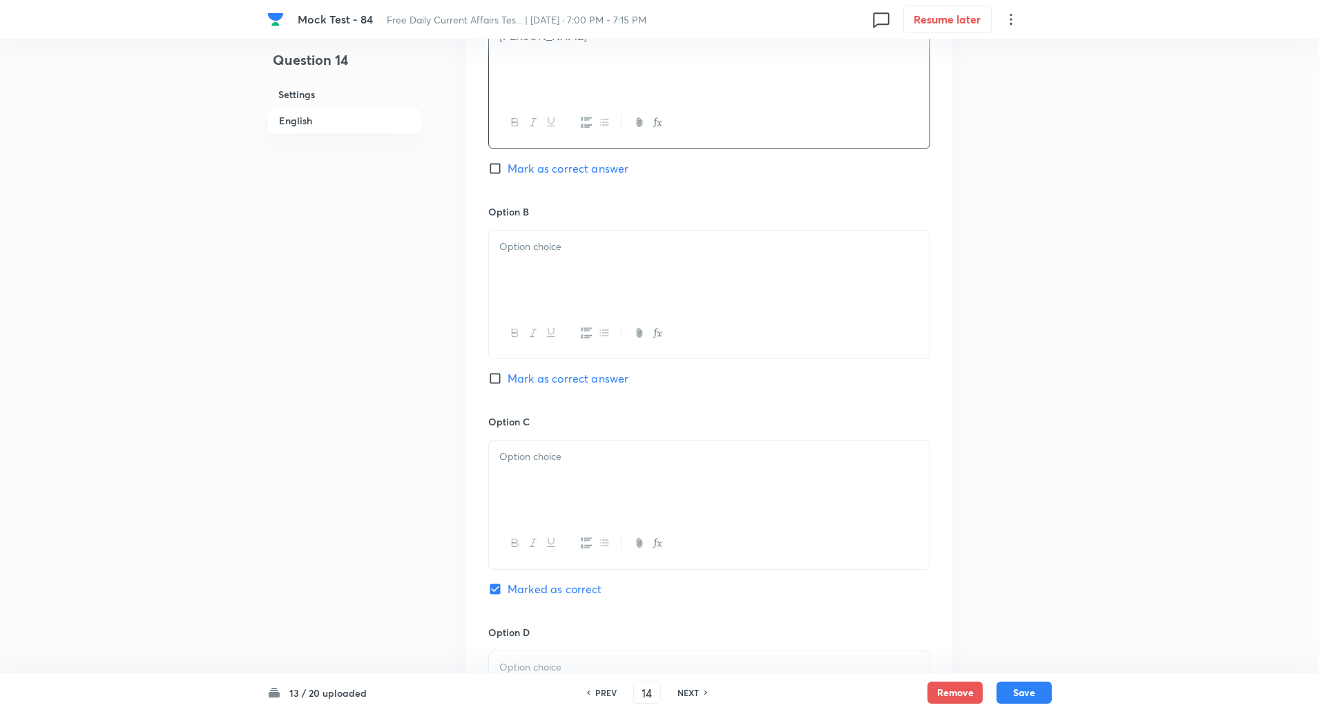
scroll to position [699, 0]
click at [554, 258] on div at bounding box center [709, 268] width 441 height 77
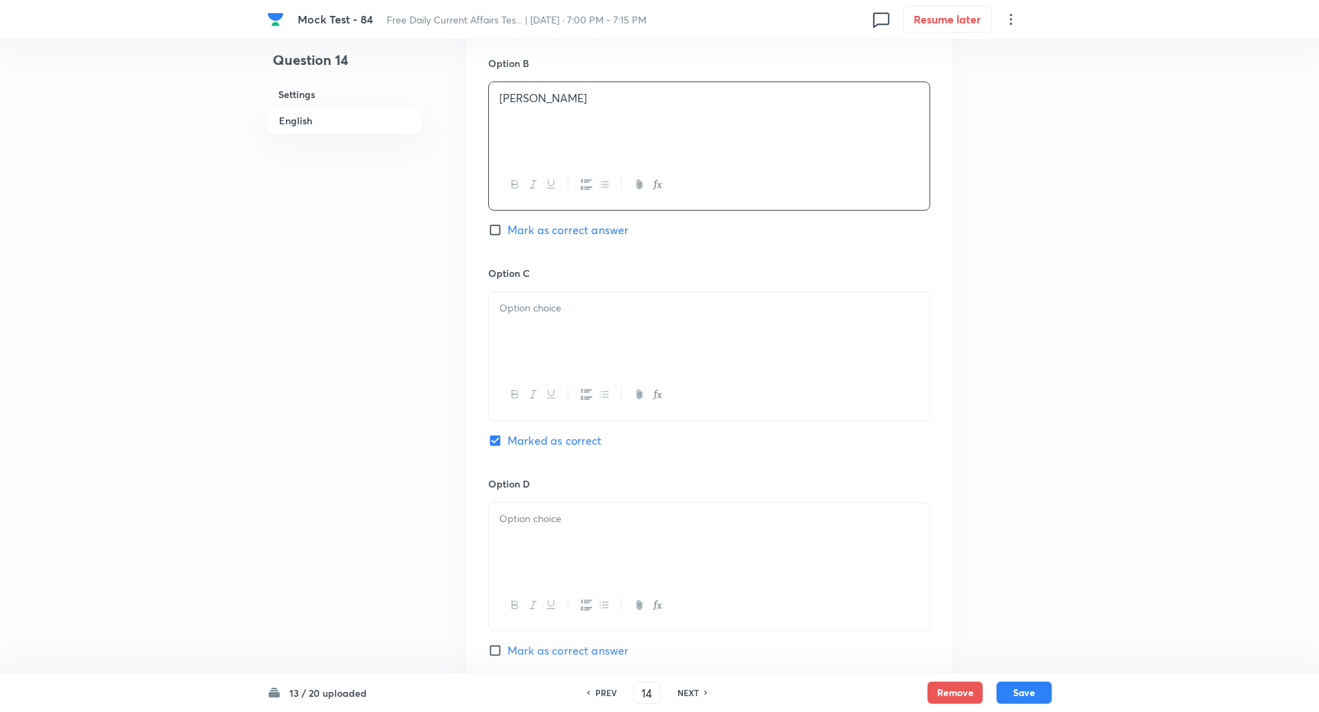
scroll to position [923, 0]
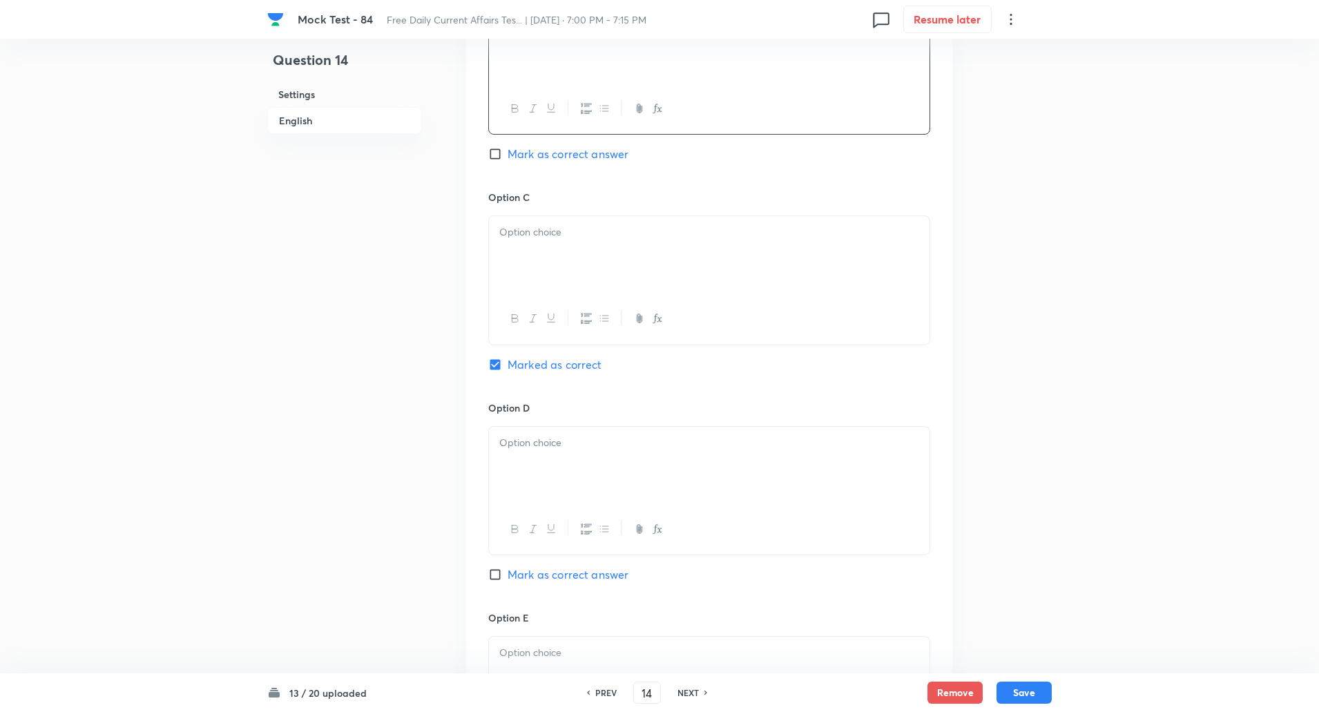
click at [536, 254] on div at bounding box center [709, 254] width 441 height 77
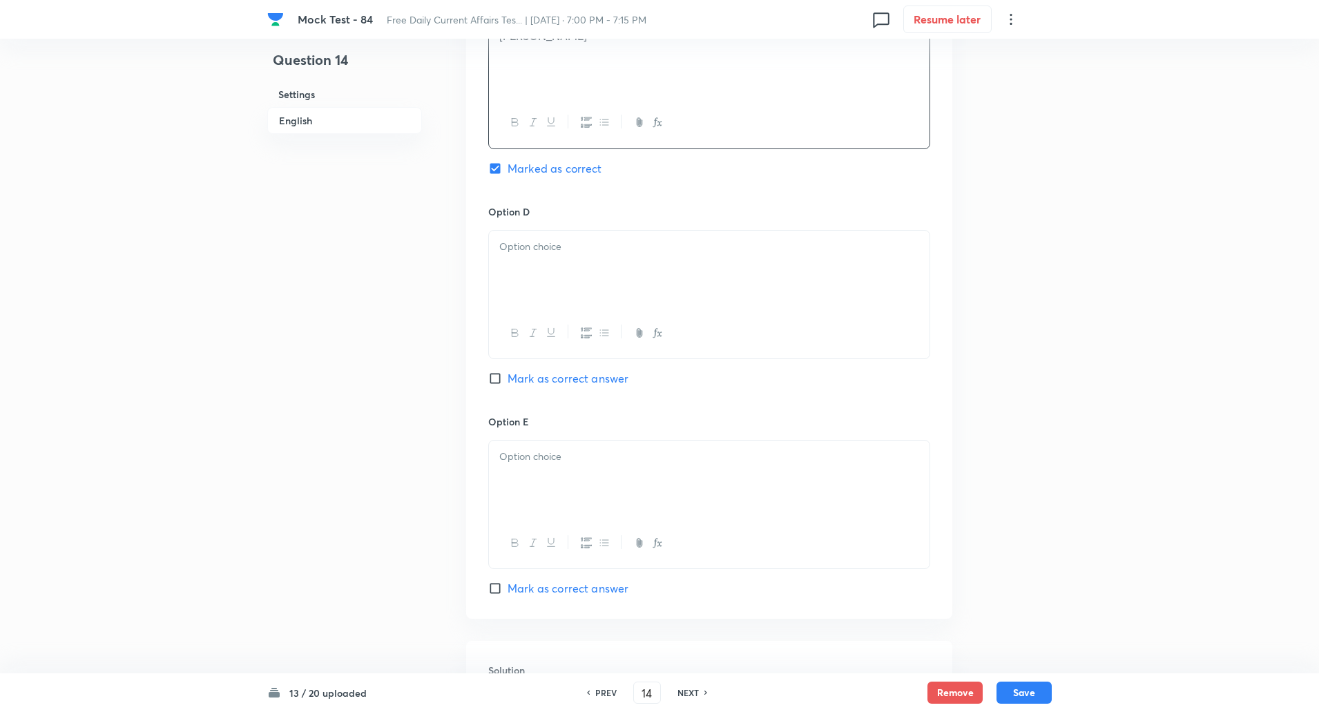
scroll to position [1139, 0]
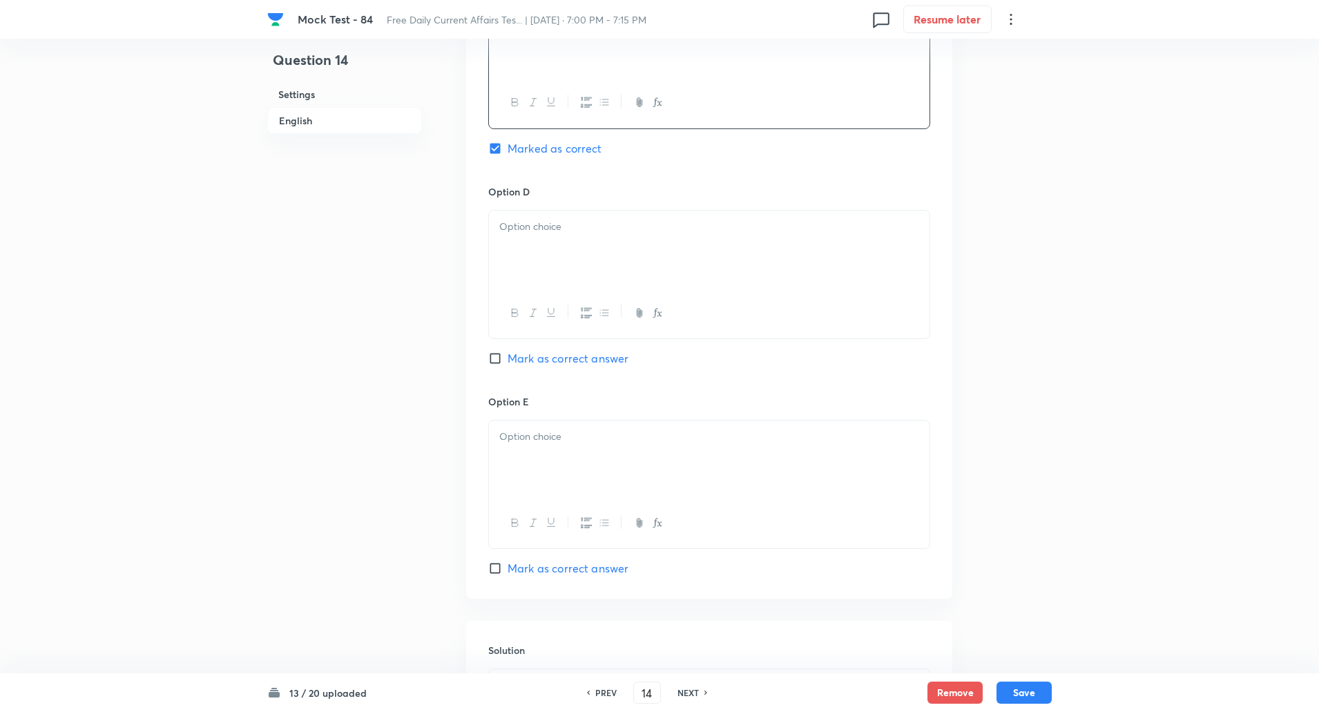
click at [536, 260] on div at bounding box center [709, 249] width 441 height 77
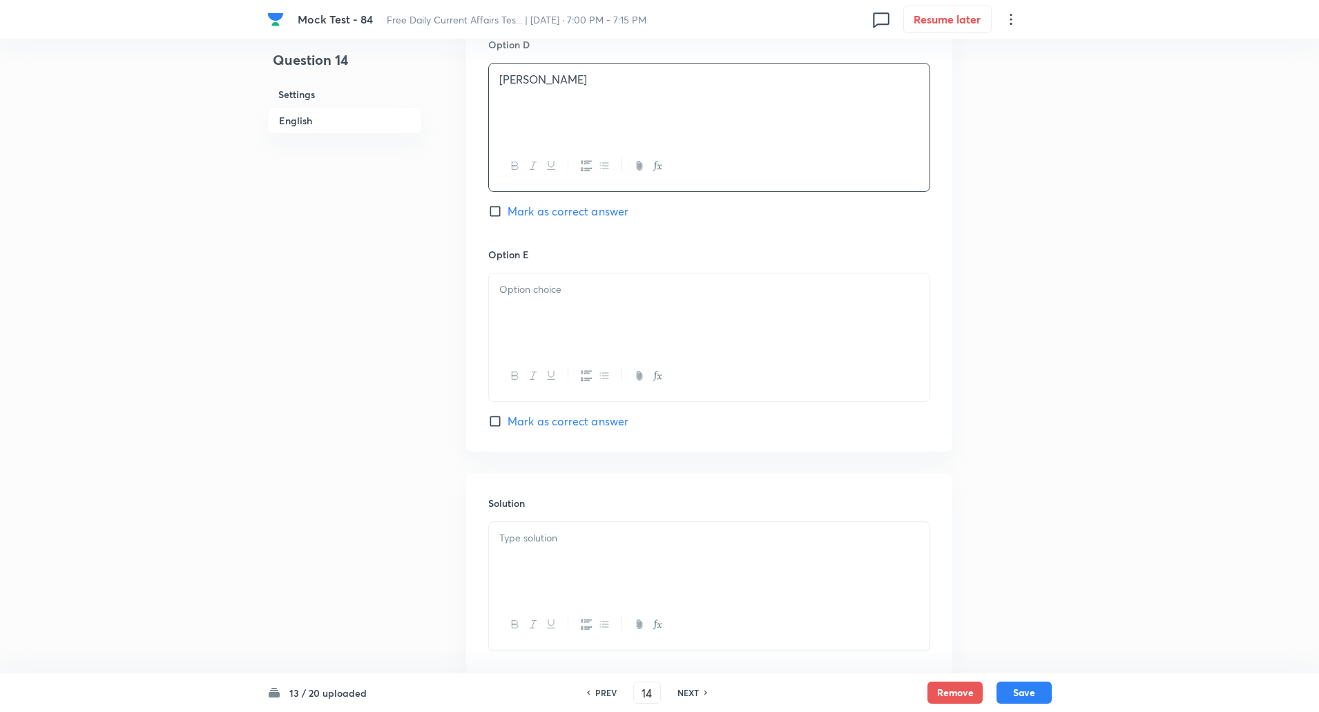
click at [519, 307] on div at bounding box center [709, 312] width 441 height 77
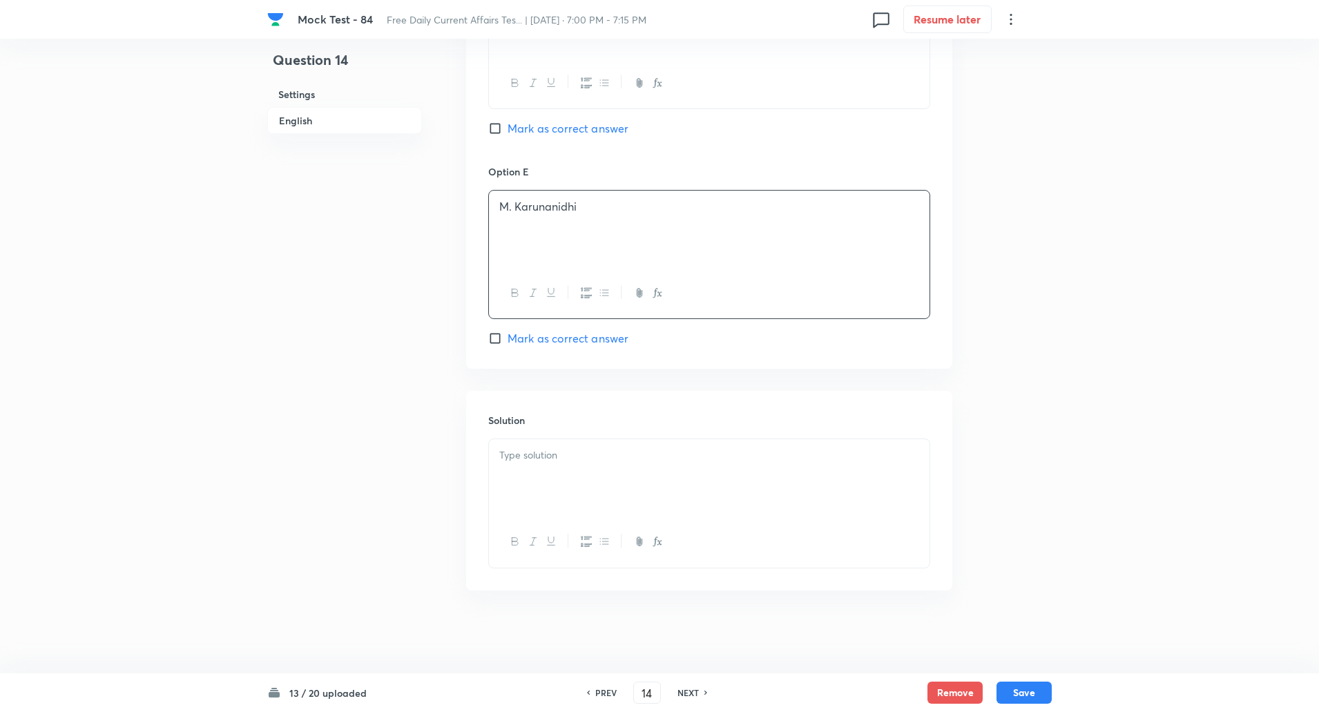
click at [526, 462] on p at bounding box center [709, 456] width 420 height 16
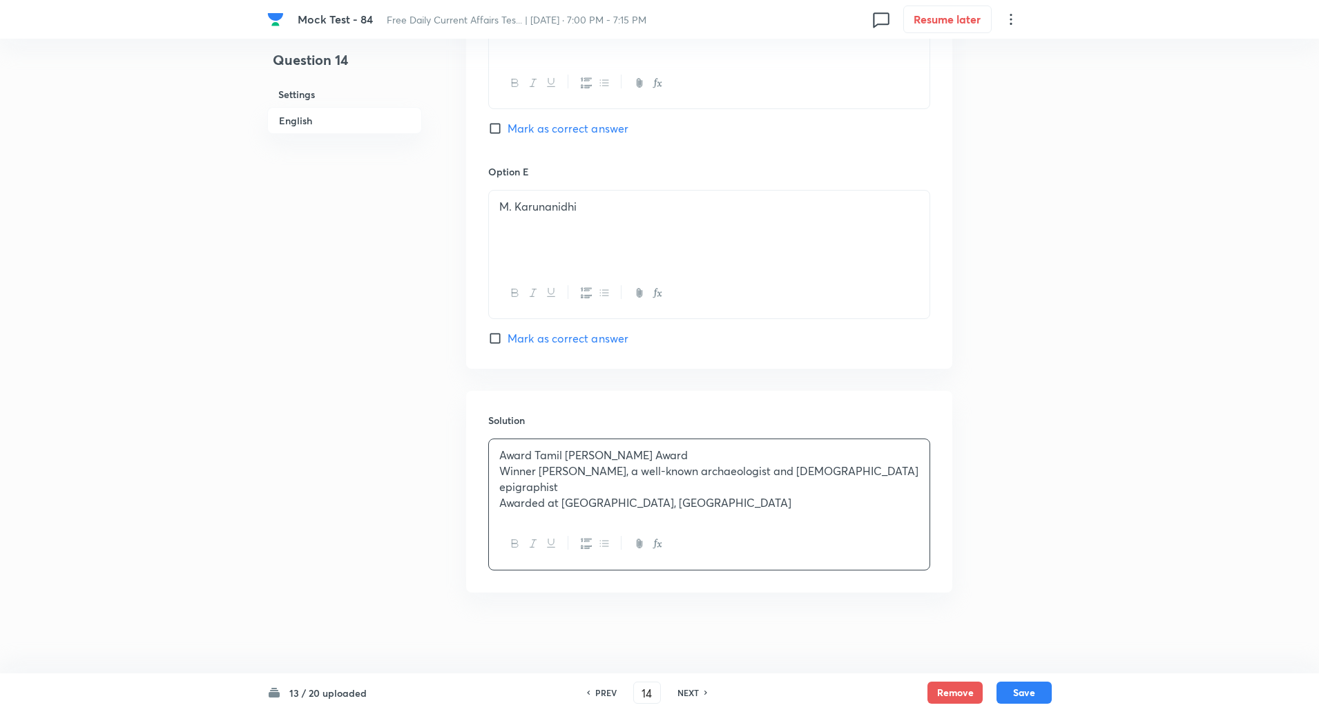
click at [535, 452] on p "Award Tamil Wikki Suran Award" at bounding box center [709, 456] width 420 height 16
copy p "-----"
click at [539, 470] on p "Winner V. Vedachalam, a well-known archaeologist and Tamil epigraphist" at bounding box center [709, 478] width 420 height 31
click at [562, 495] on p "Awarded at Madurai, Tamil Nadu" at bounding box center [709, 503] width 420 height 16
click at [1025, 687] on button "Save" at bounding box center [1024, 691] width 55 height 22
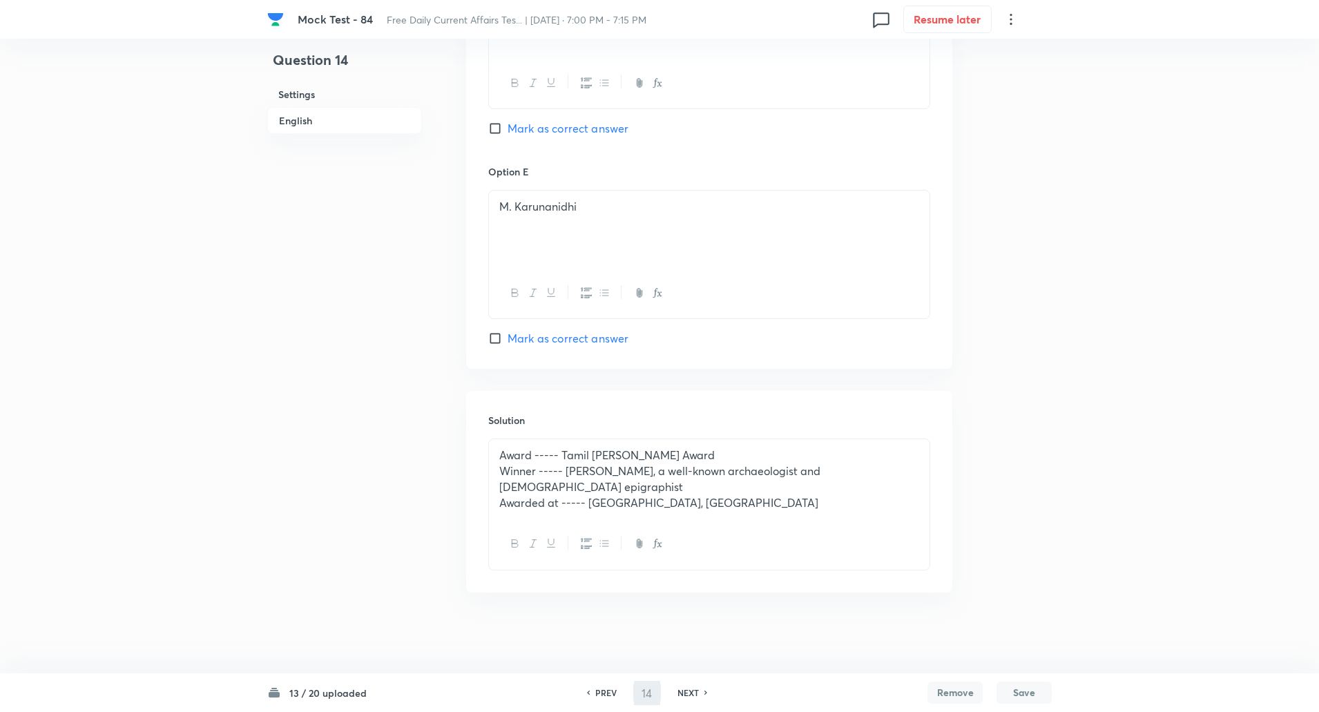
type input "15"
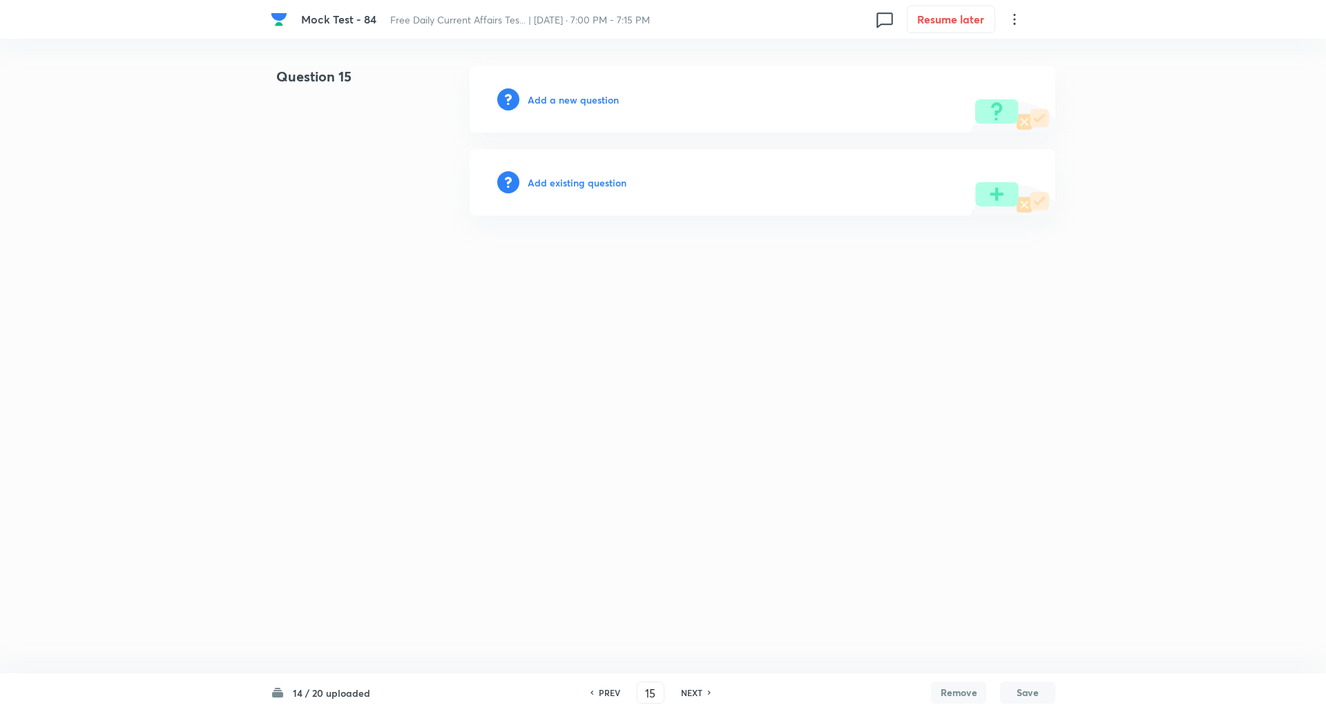
click at [599, 98] on h6 "Add a new question" at bounding box center [573, 100] width 91 height 15
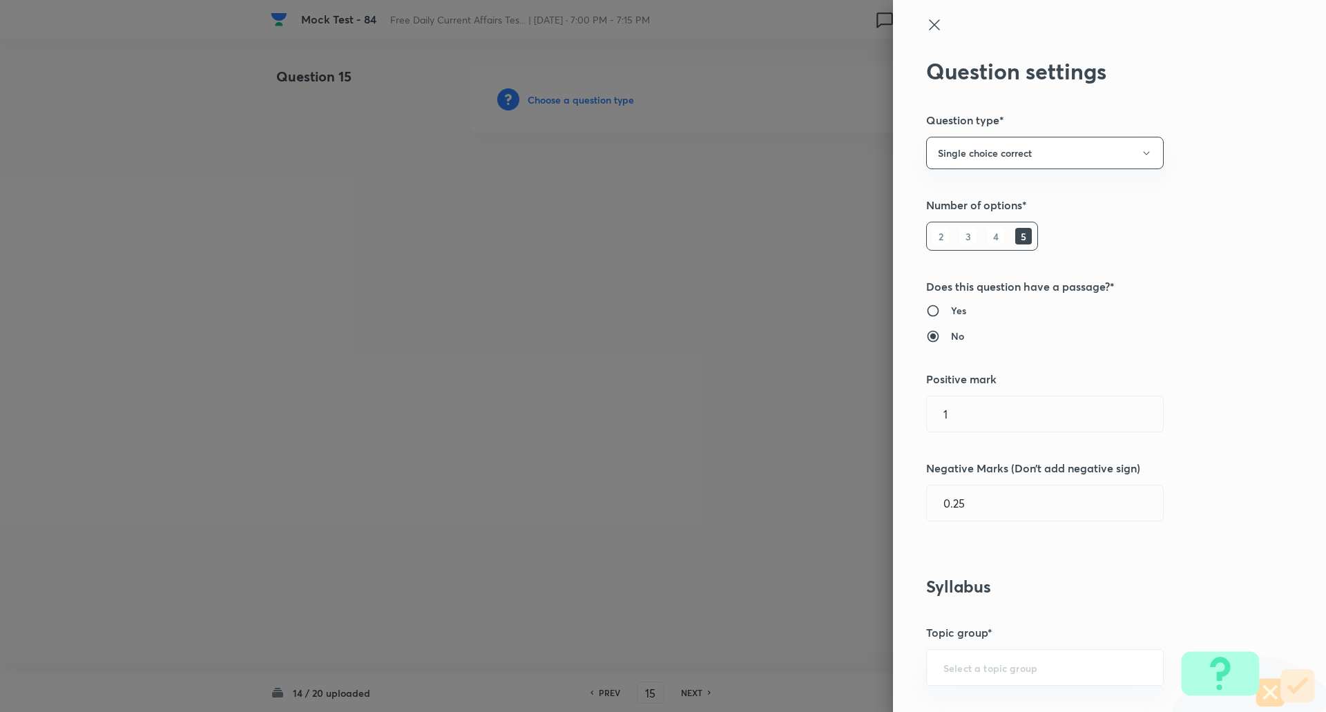
click at [599, 98] on div at bounding box center [663, 356] width 1326 height 712
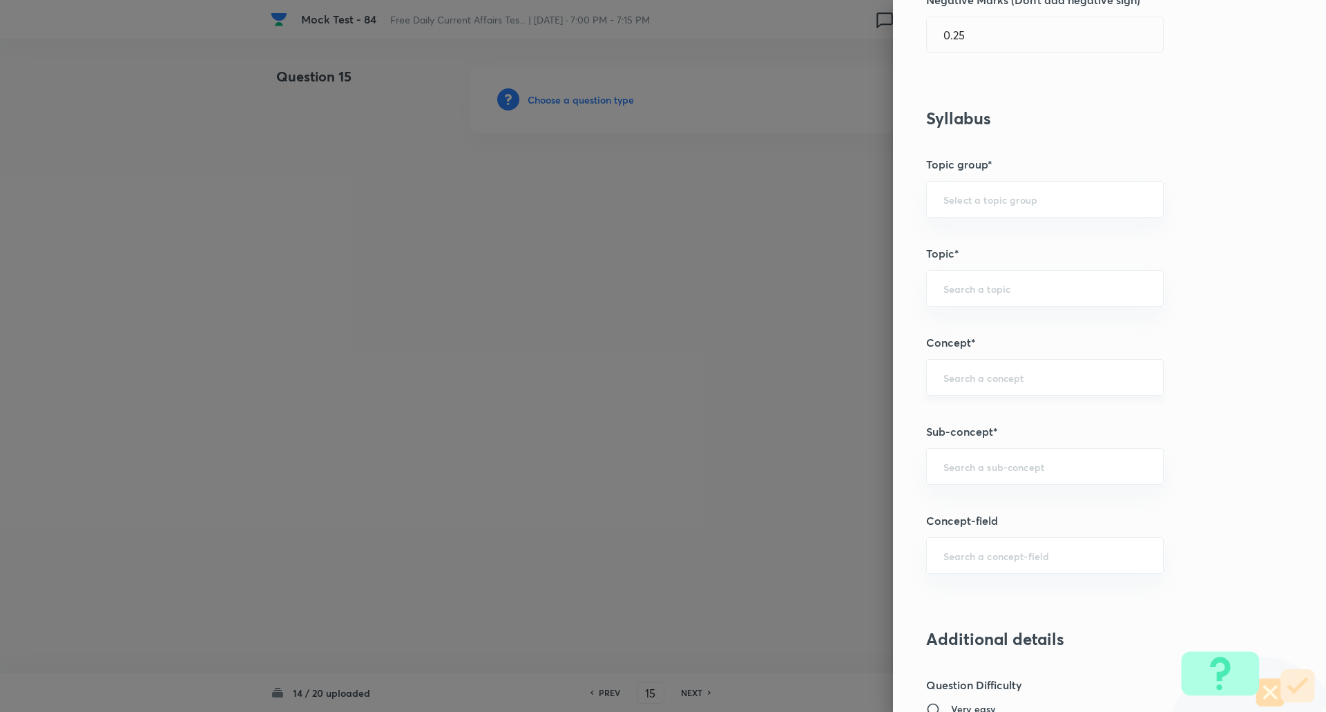
scroll to position [469, 0]
click at [964, 472] on input "text" at bounding box center [1044, 465] width 203 height 13
click at [990, 529] on li "Awards & Recognition" at bounding box center [1035, 529] width 236 height 25
type input "Awards & Recognition"
type input "Awareness"
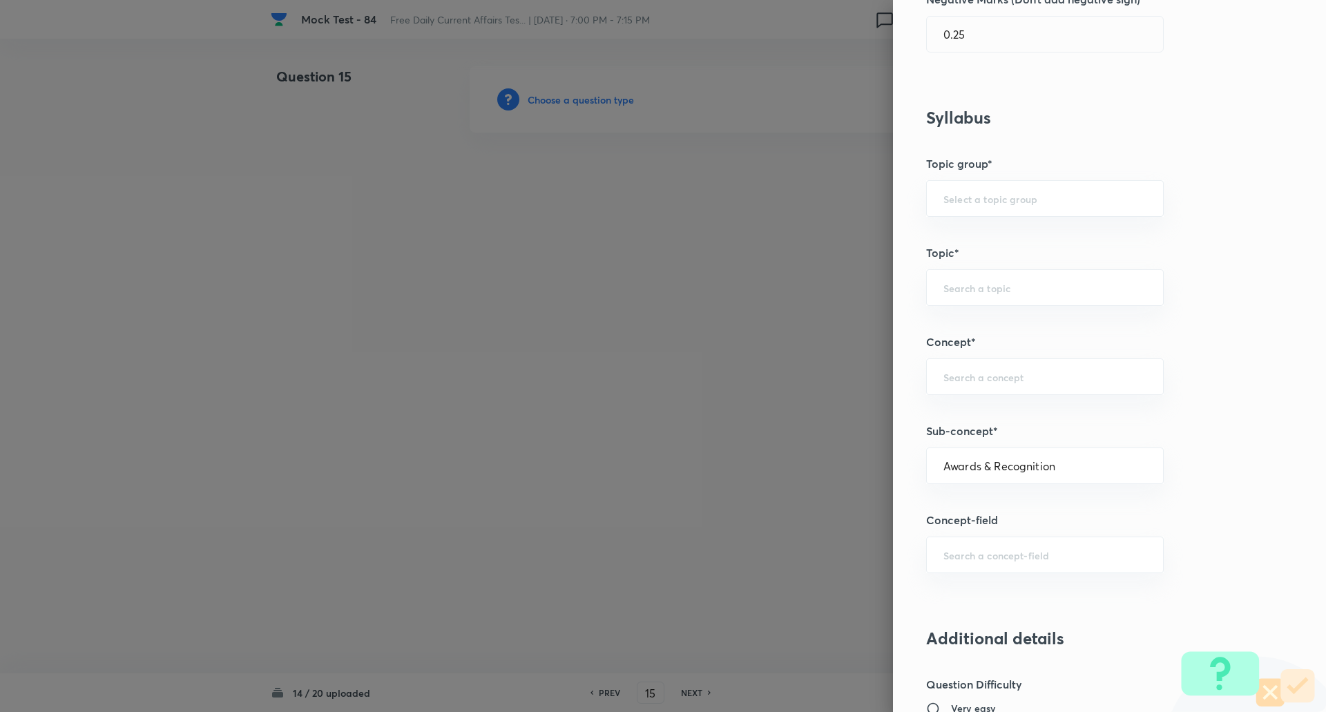
type input "Current Affairs"
type input "Awards & Recognition"
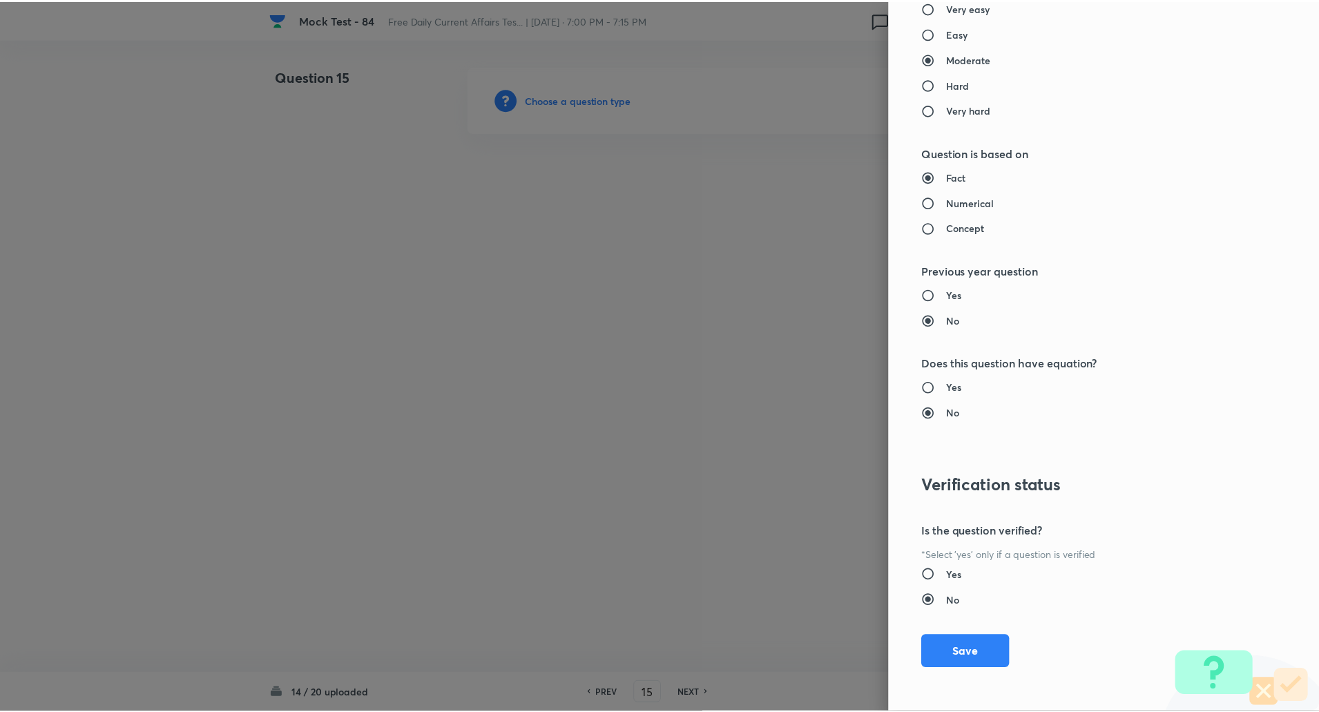
scroll to position [1171, 0]
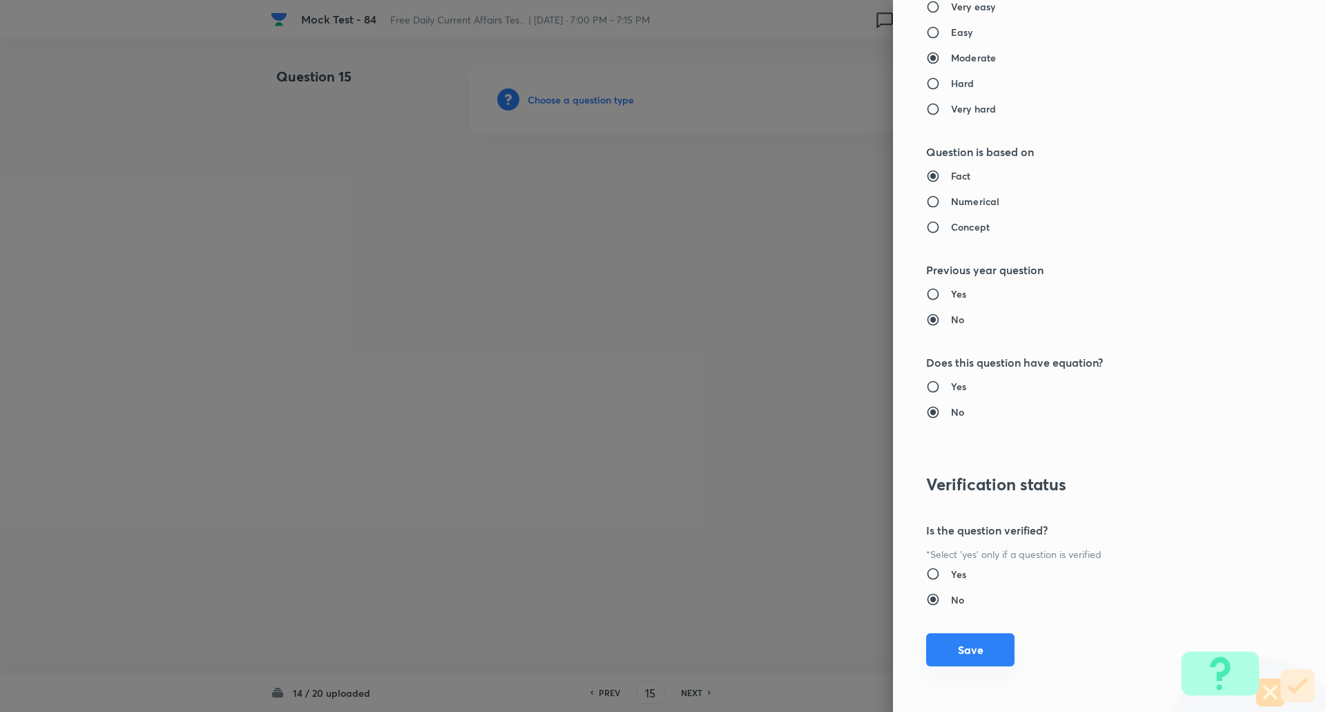
click at [972, 655] on button "Save" at bounding box center [970, 649] width 88 height 33
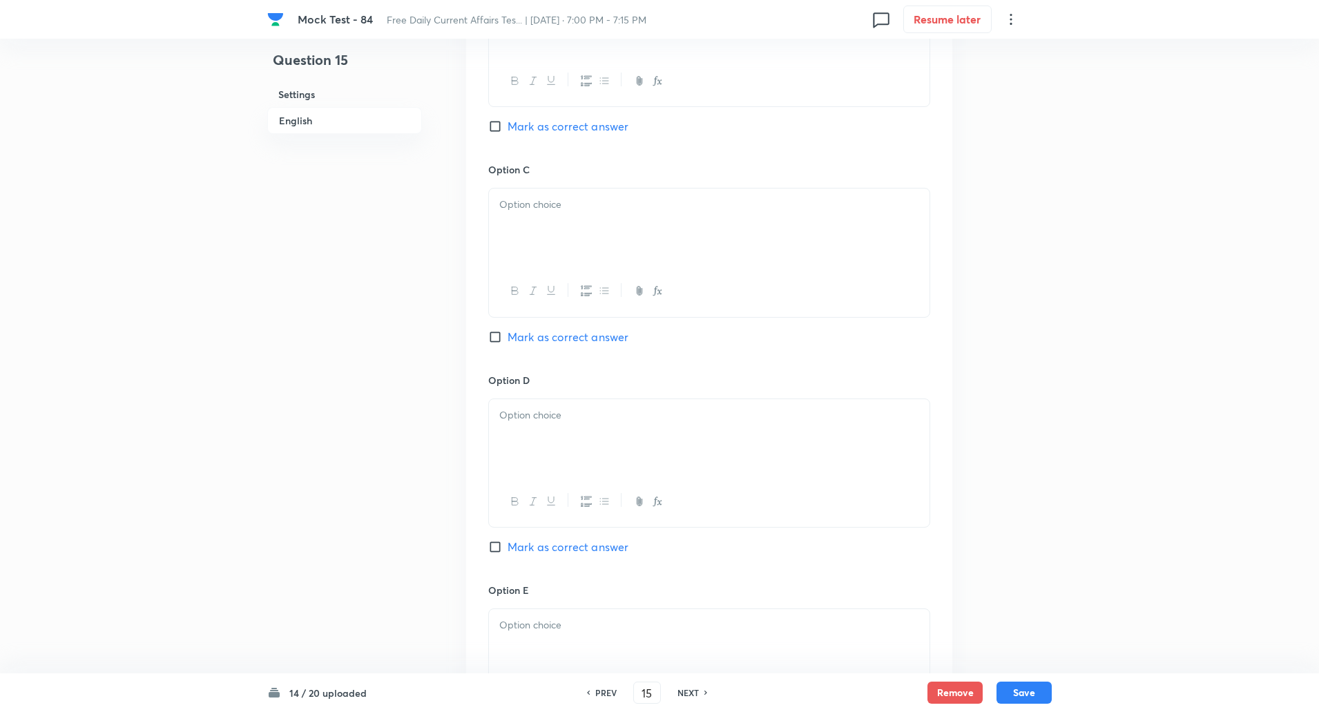
scroll to position [955, 0]
click at [496, 546] on input "Mark as correct answer" at bounding box center [497, 542] width 19 height 14
checkbox input "true"
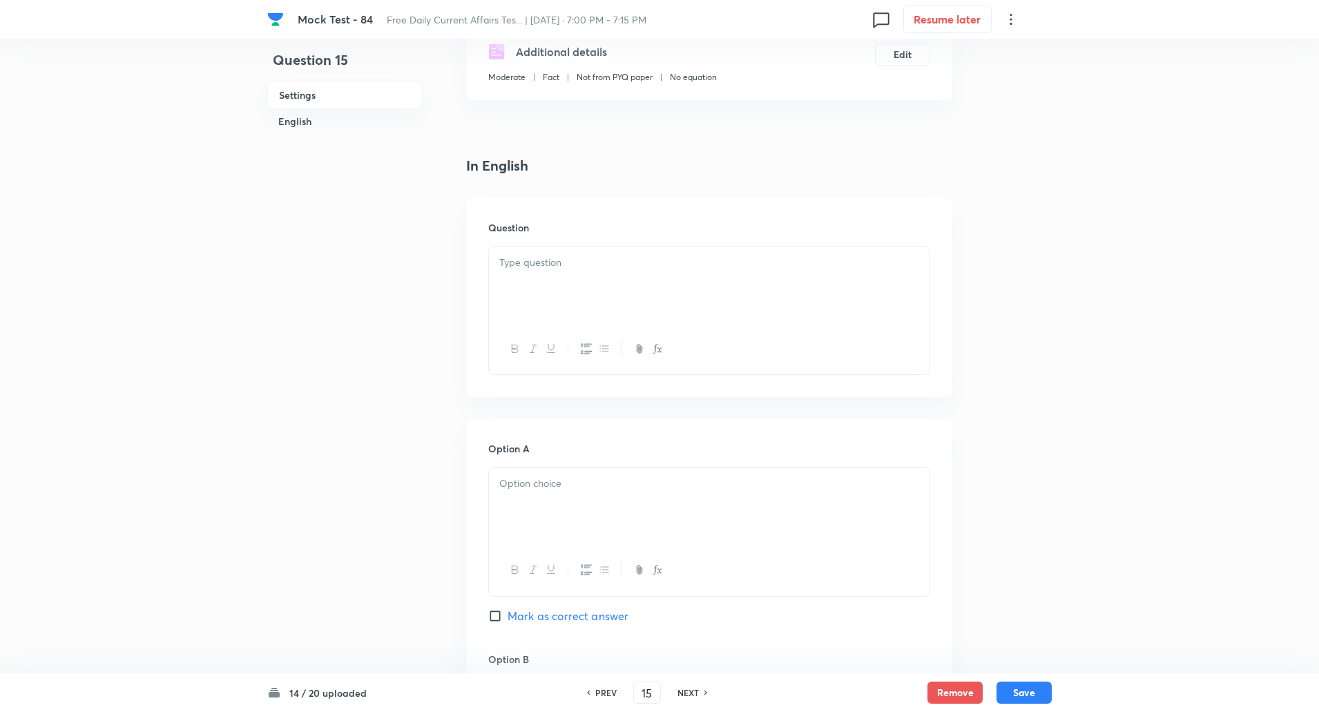
scroll to position [249, 0]
click at [534, 265] on p at bounding box center [709, 265] width 420 height 16
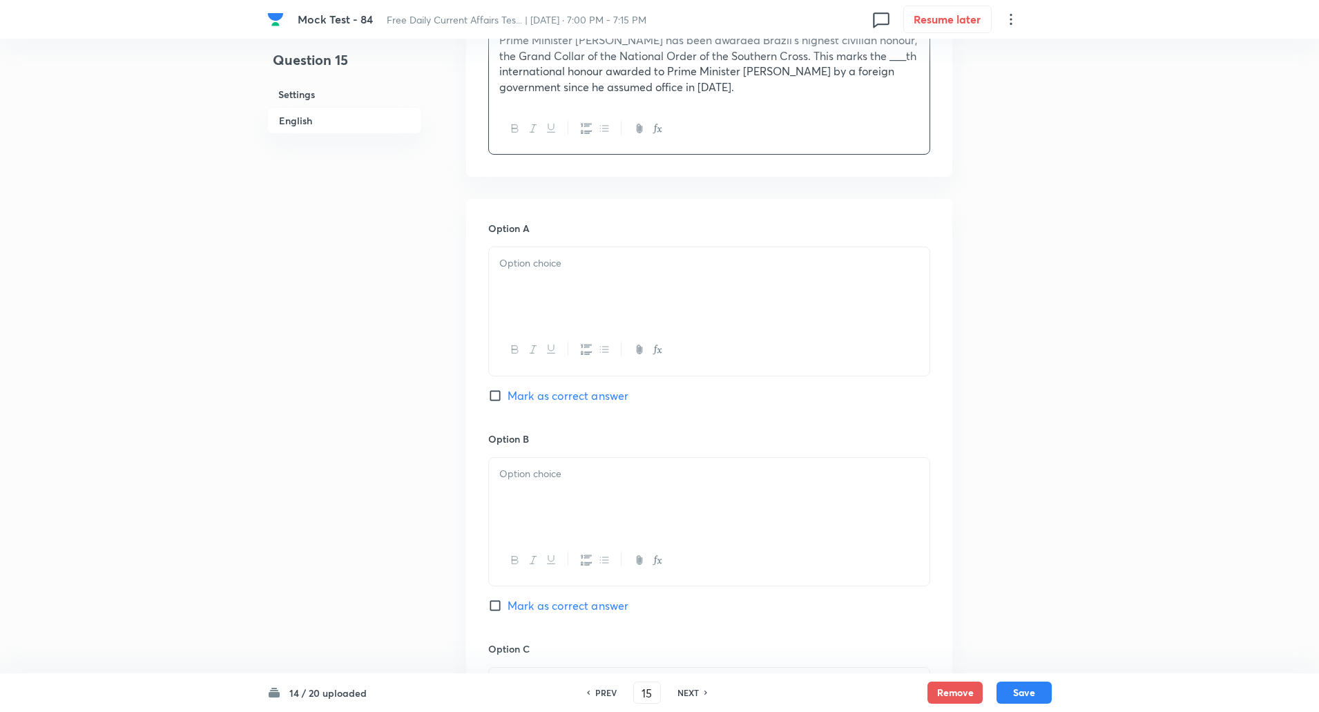
scroll to position [475, 0]
click at [528, 267] on p at bounding box center [709, 261] width 420 height 16
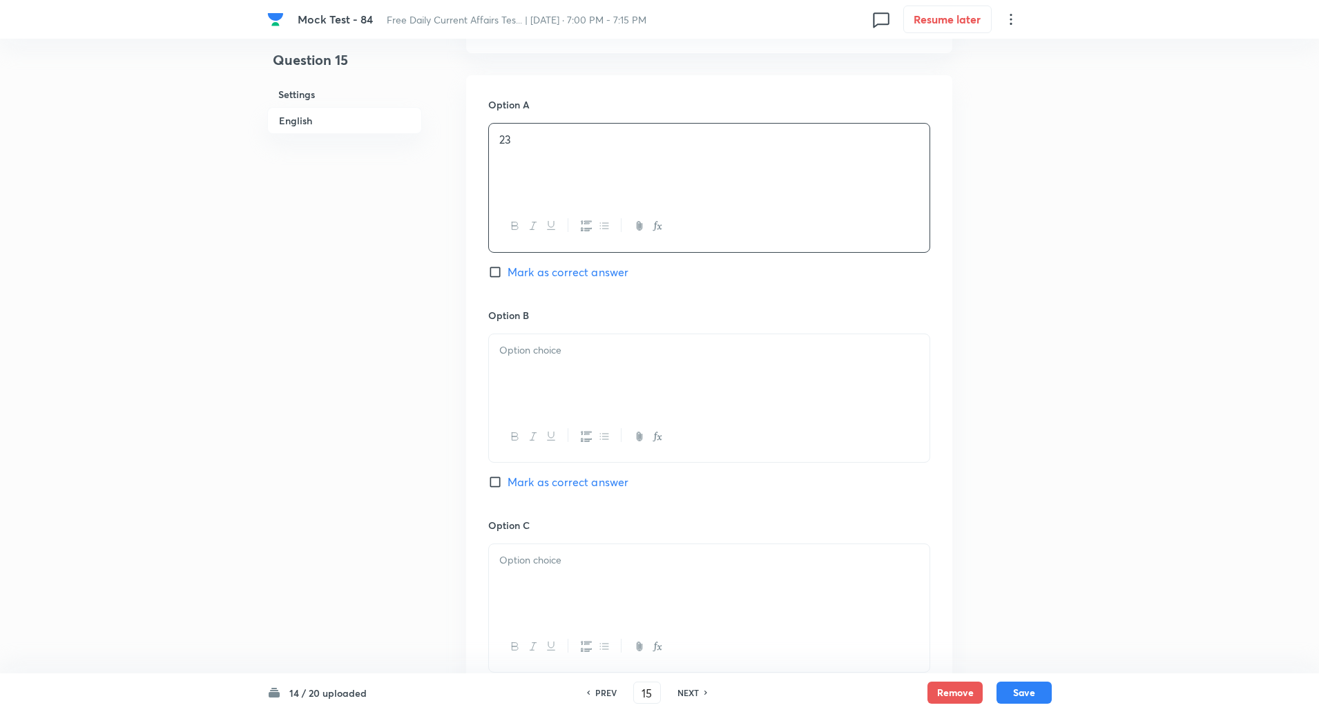
click at [519, 356] on p at bounding box center [709, 351] width 420 height 16
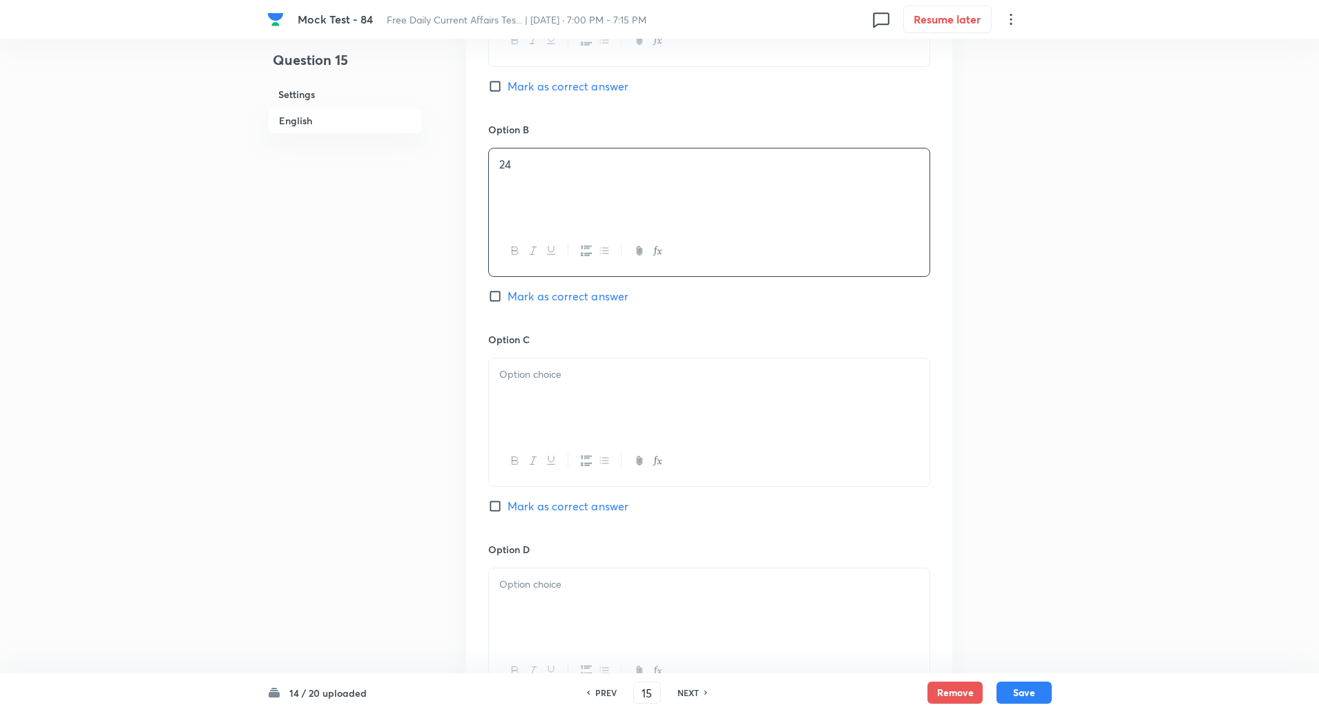
click at [534, 417] on div at bounding box center [709, 396] width 441 height 77
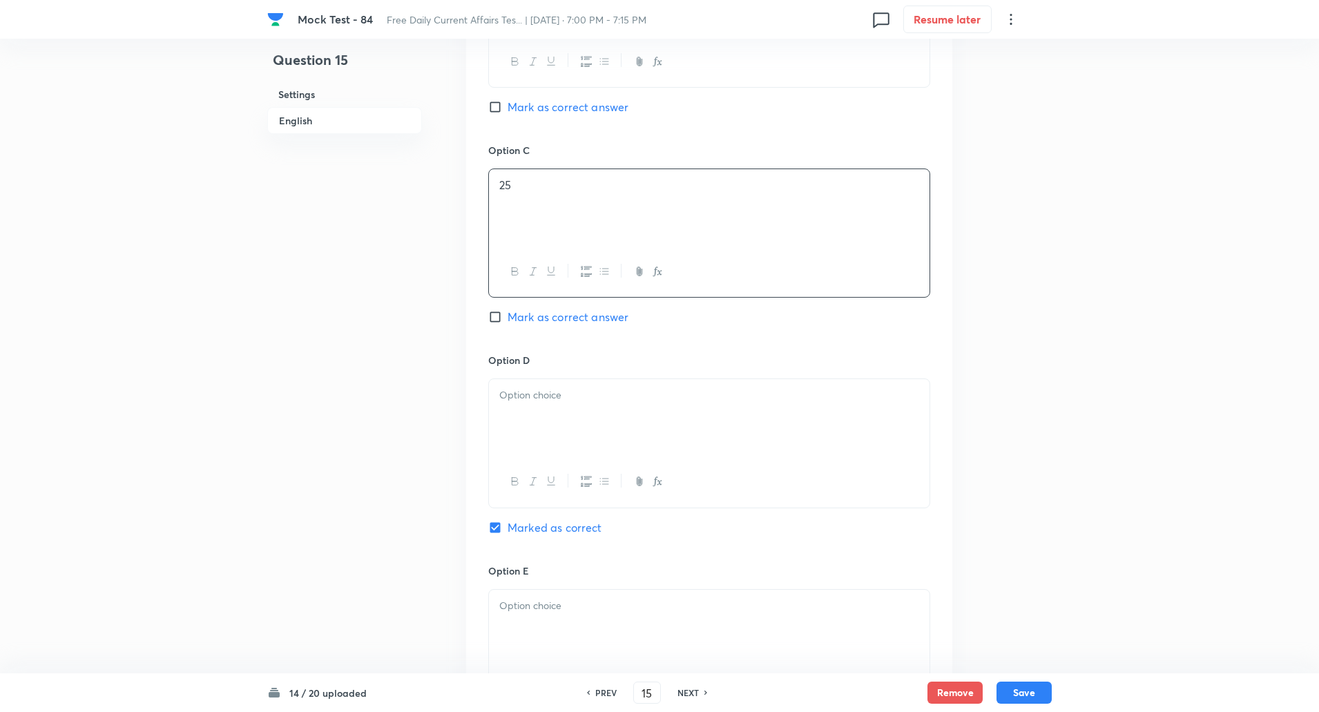
scroll to position [982, 0]
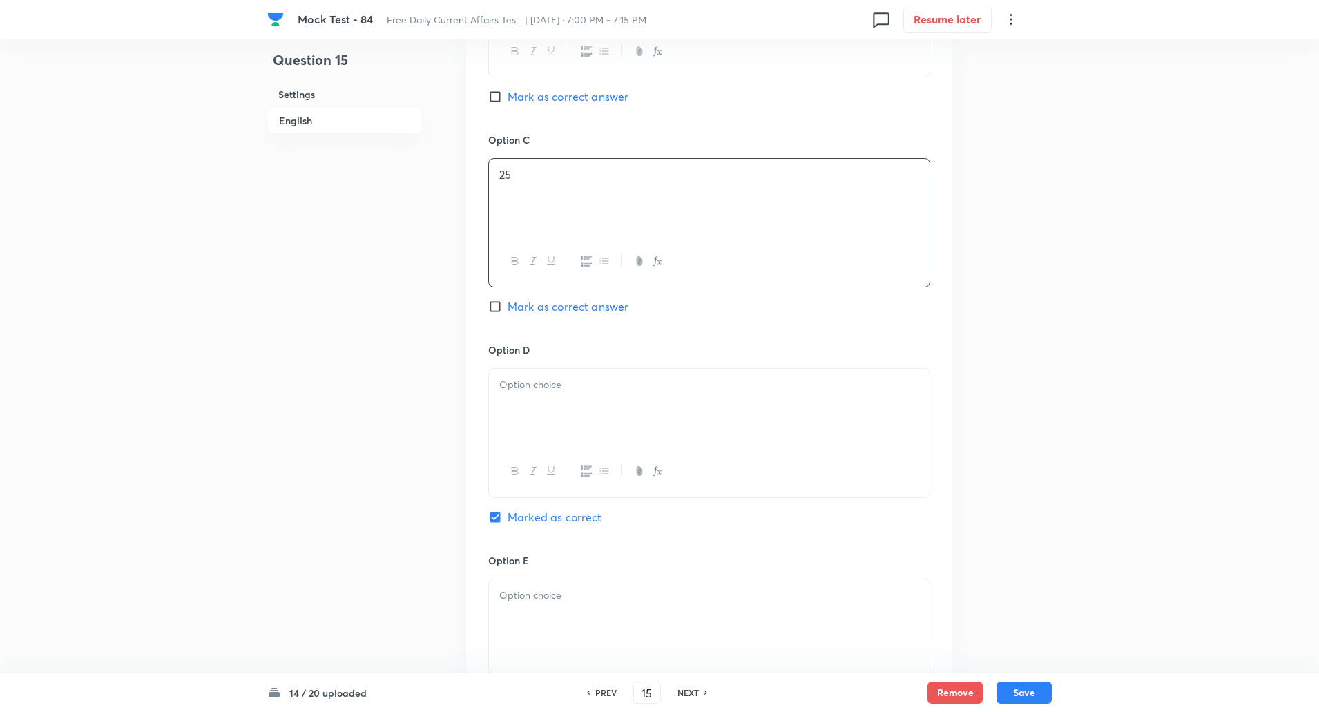
click at [537, 434] on div at bounding box center [709, 407] width 441 height 77
click at [534, 403] on div at bounding box center [709, 408] width 441 height 77
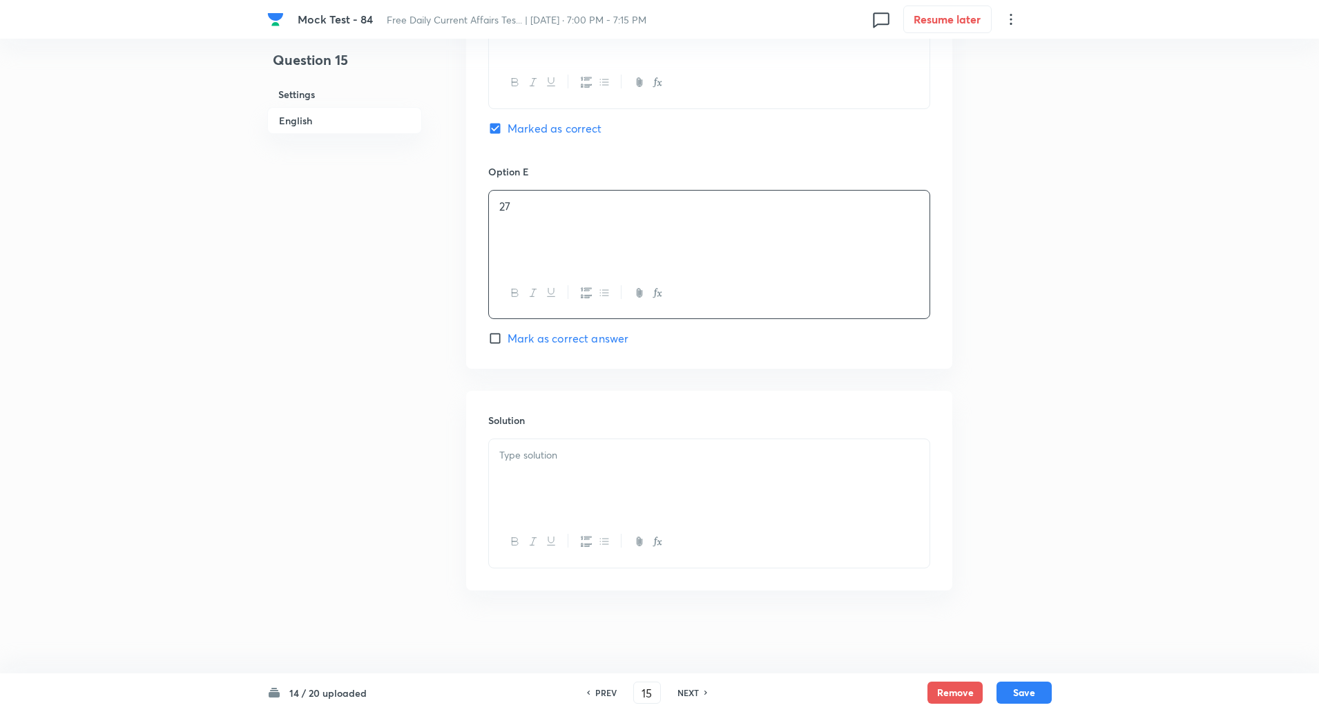
click at [541, 485] on div at bounding box center [709, 477] width 441 height 77
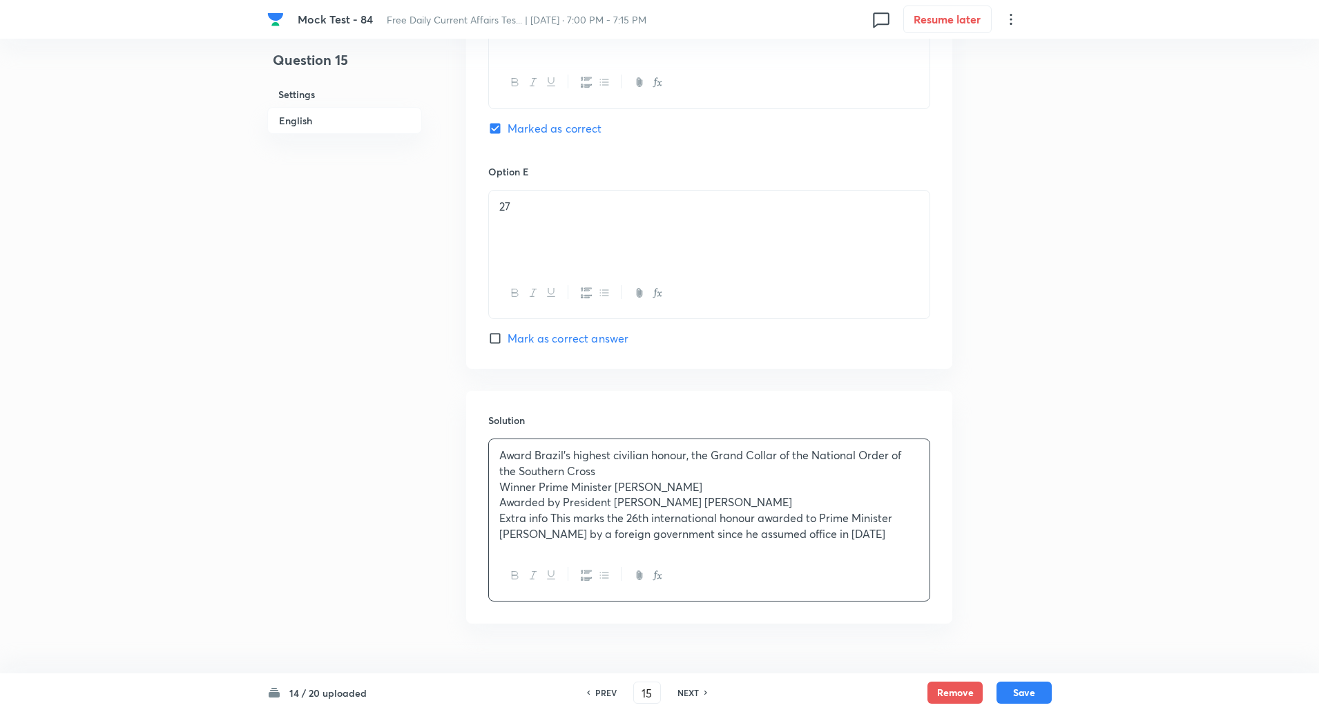
click at [537, 452] on p "Award Brazil’s highest civilian honour, the Grand Collar of the National Order …" at bounding box center [709, 463] width 420 height 31
copy p "-----"
click at [539, 487] on p "Winner Prime Minister Narendra Modi" at bounding box center [709, 487] width 420 height 16
click at [562, 501] on p "Awarded by President Luiz Inacio Lula da Silva" at bounding box center [709, 503] width 420 height 16
click at [552, 517] on p "Extra info This marks the 26th international honour awarded to Prime Minister M…" at bounding box center [709, 525] width 420 height 31
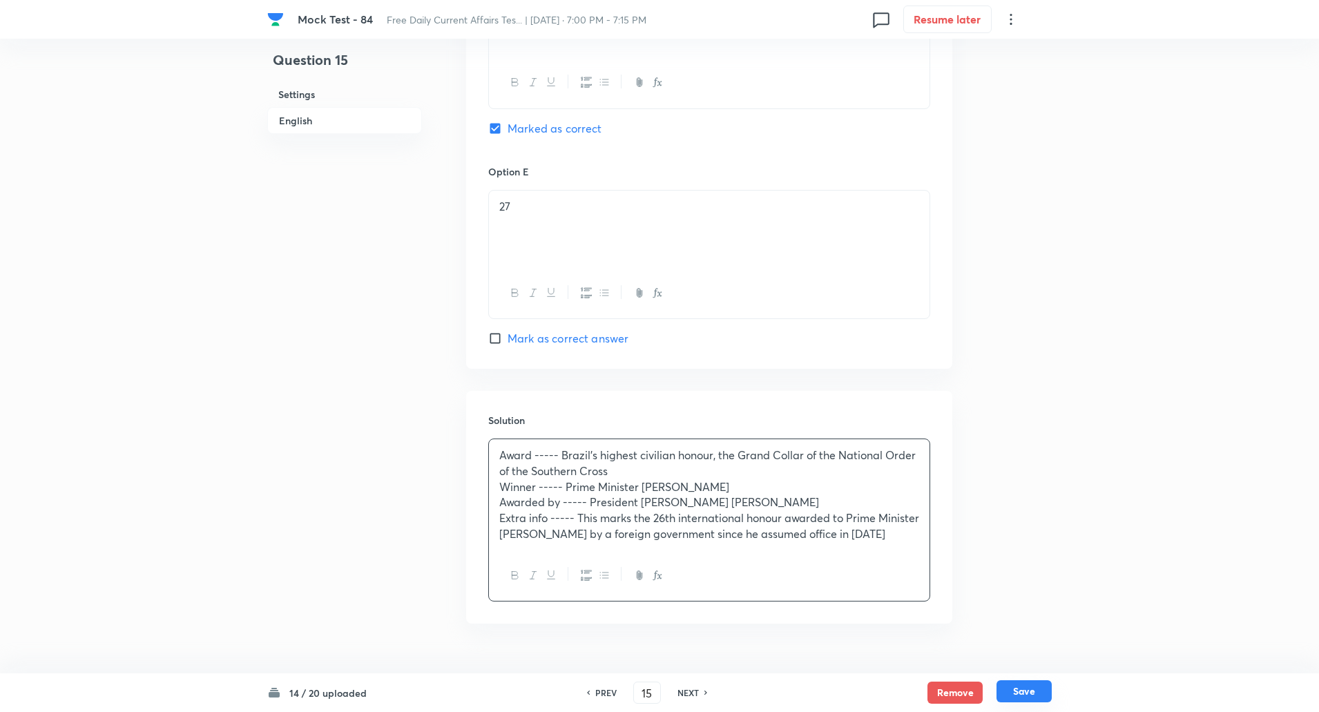
click at [1026, 691] on button "Save" at bounding box center [1024, 691] width 55 height 22
type input "16"
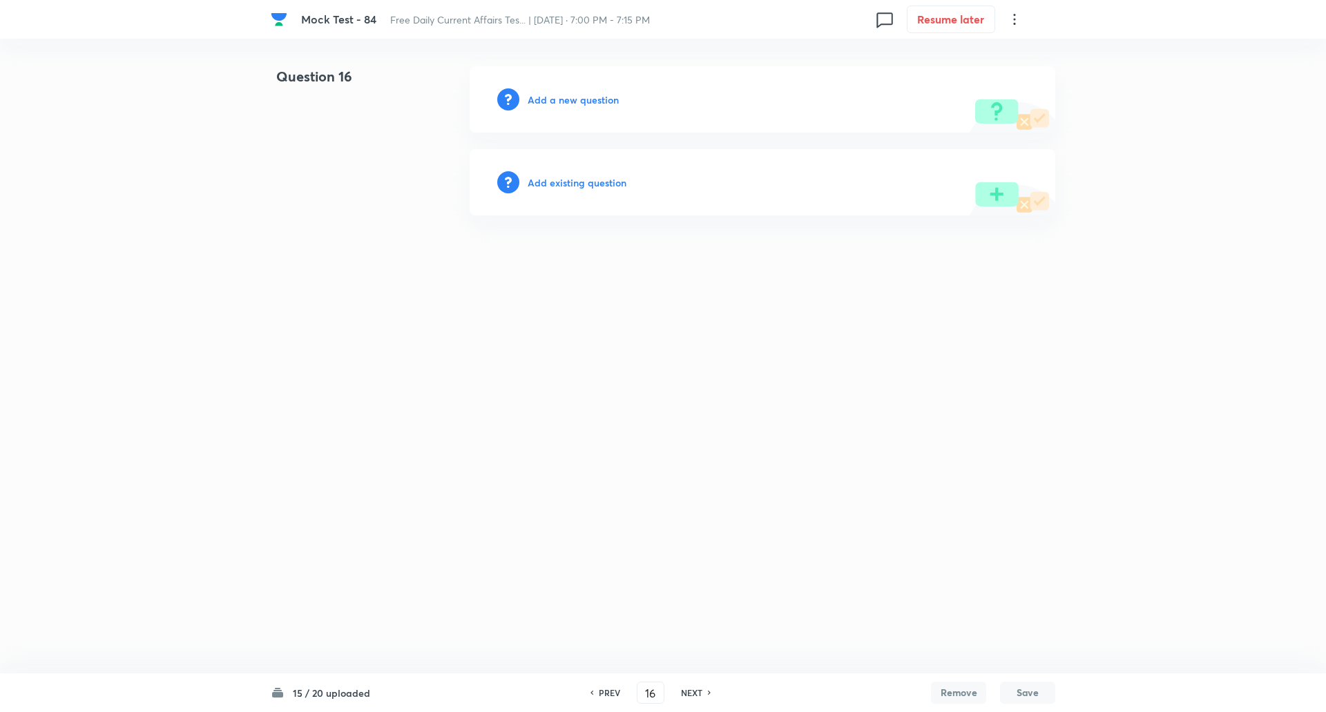
click at [586, 99] on h6 "Add a new question" at bounding box center [573, 100] width 91 height 15
click at [586, 99] on h6 "Choose a question type" at bounding box center [581, 100] width 106 height 15
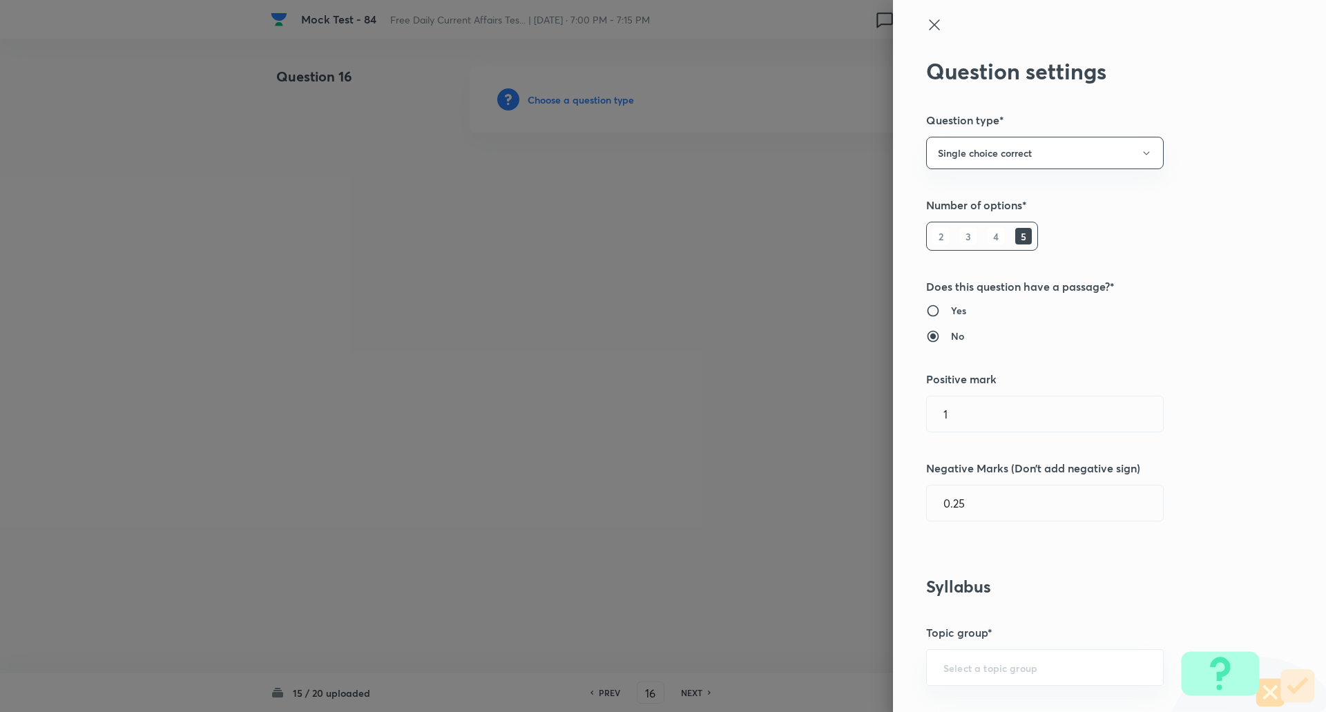
click at [586, 99] on div at bounding box center [663, 356] width 1326 height 712
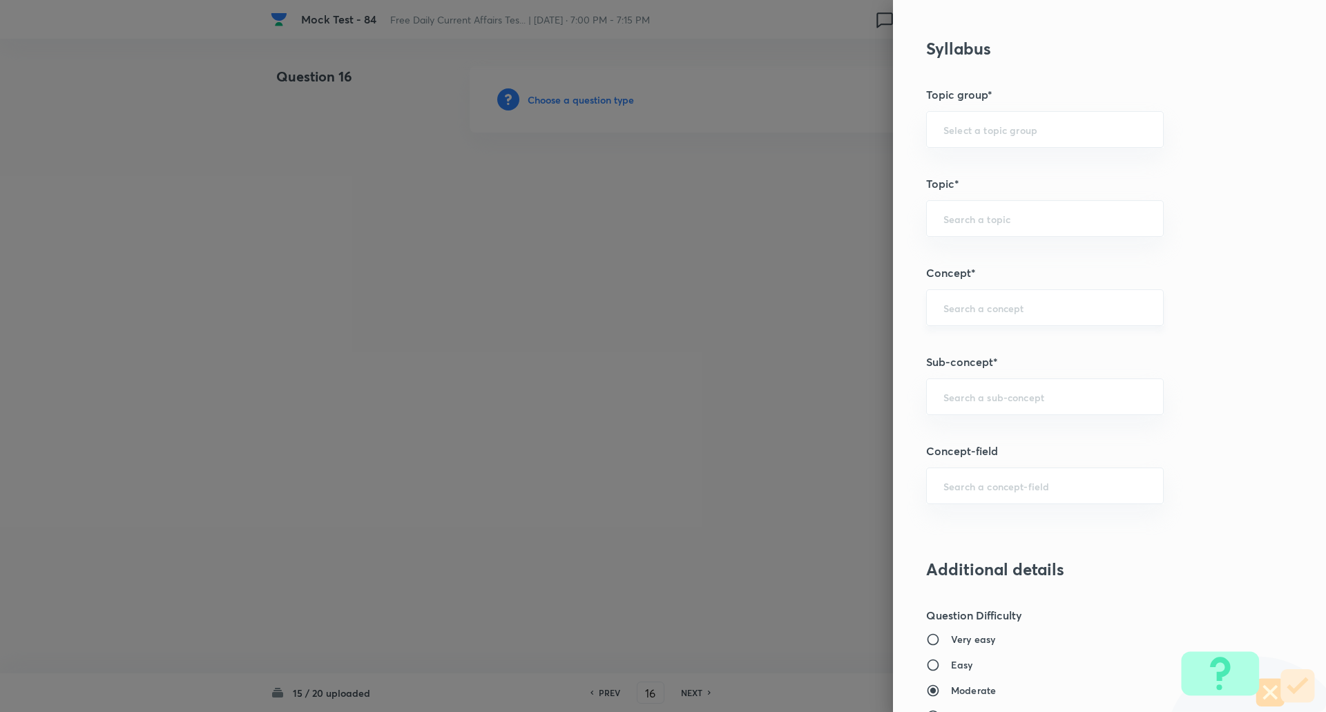
scroll to position [539, 0]
click at [983, 414] on div "​" at bounding box center [1045, 396] width 238 height 37
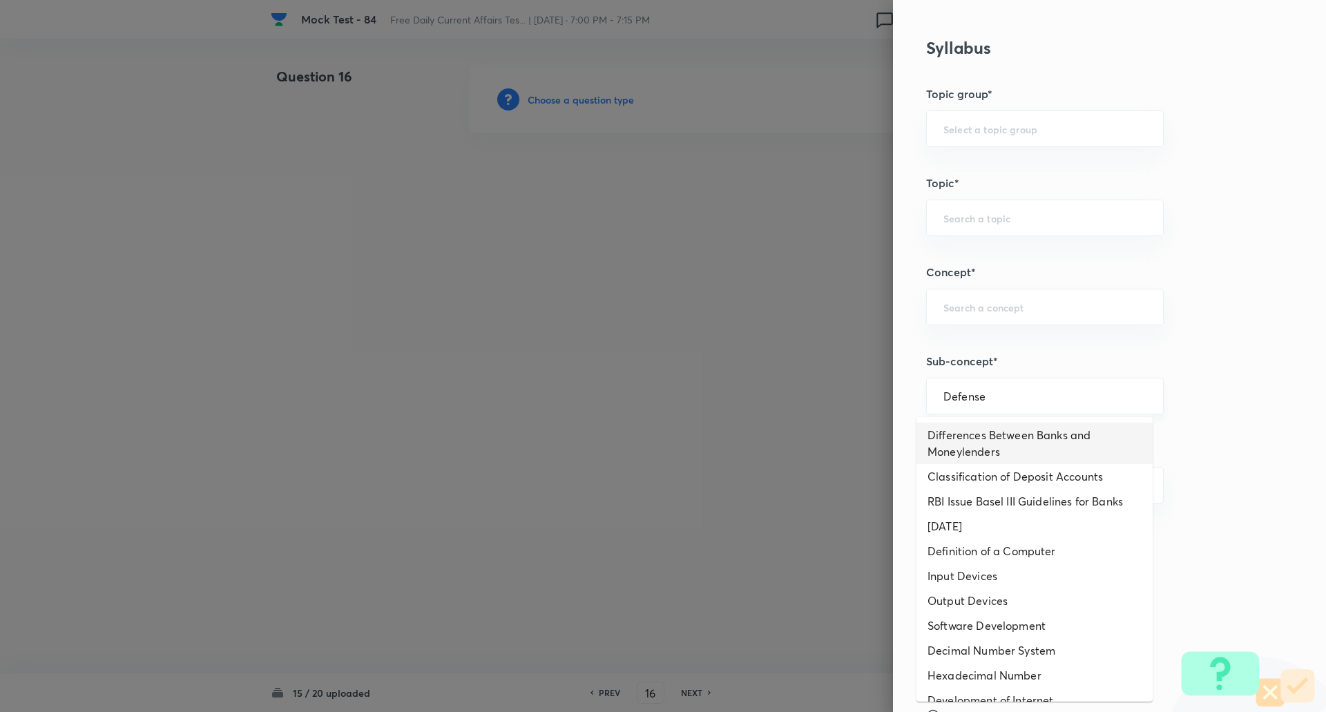
click at [1030, 394] on input "Defense" at bounding box center [1044, 396] width 203 height 13
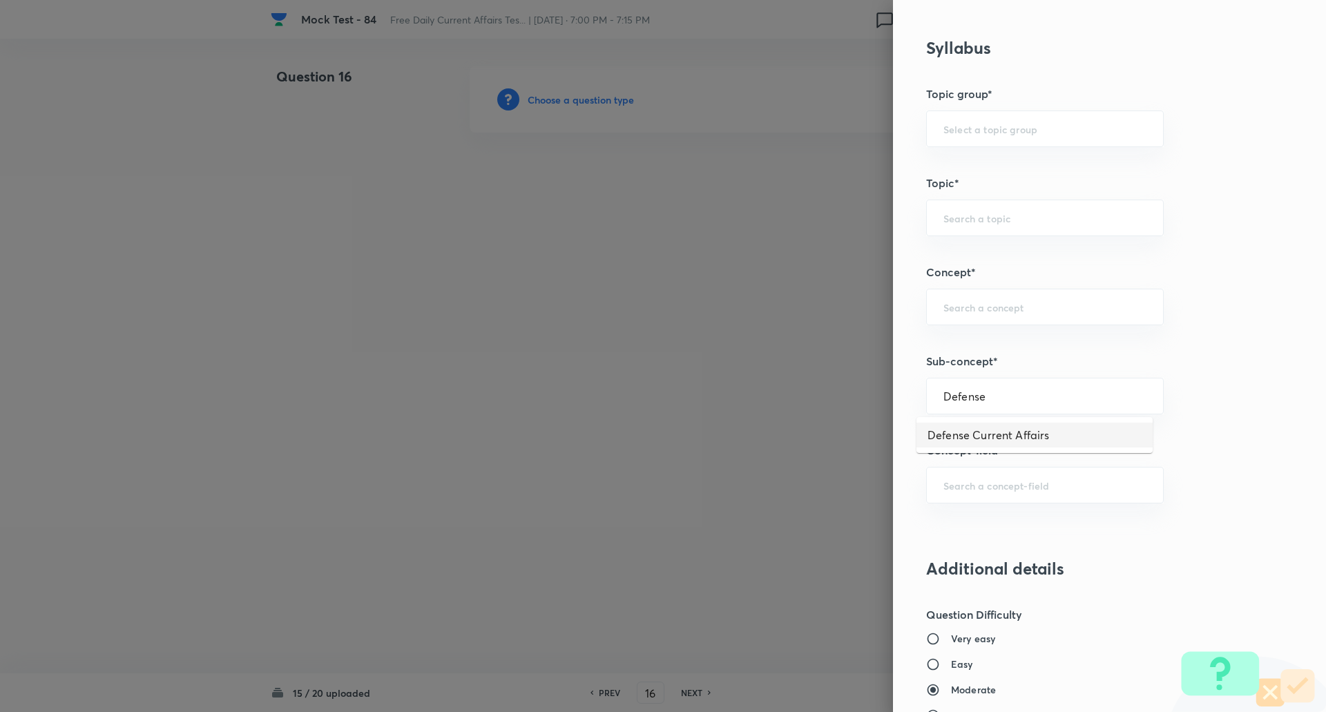
click at [1017, 436] on li "Defense Current Affairs" at bounding box center [1035, 435] width 236 height 25
type input "Defense Current Affairs"
type input "Awareness"
type input "Current Affairs"
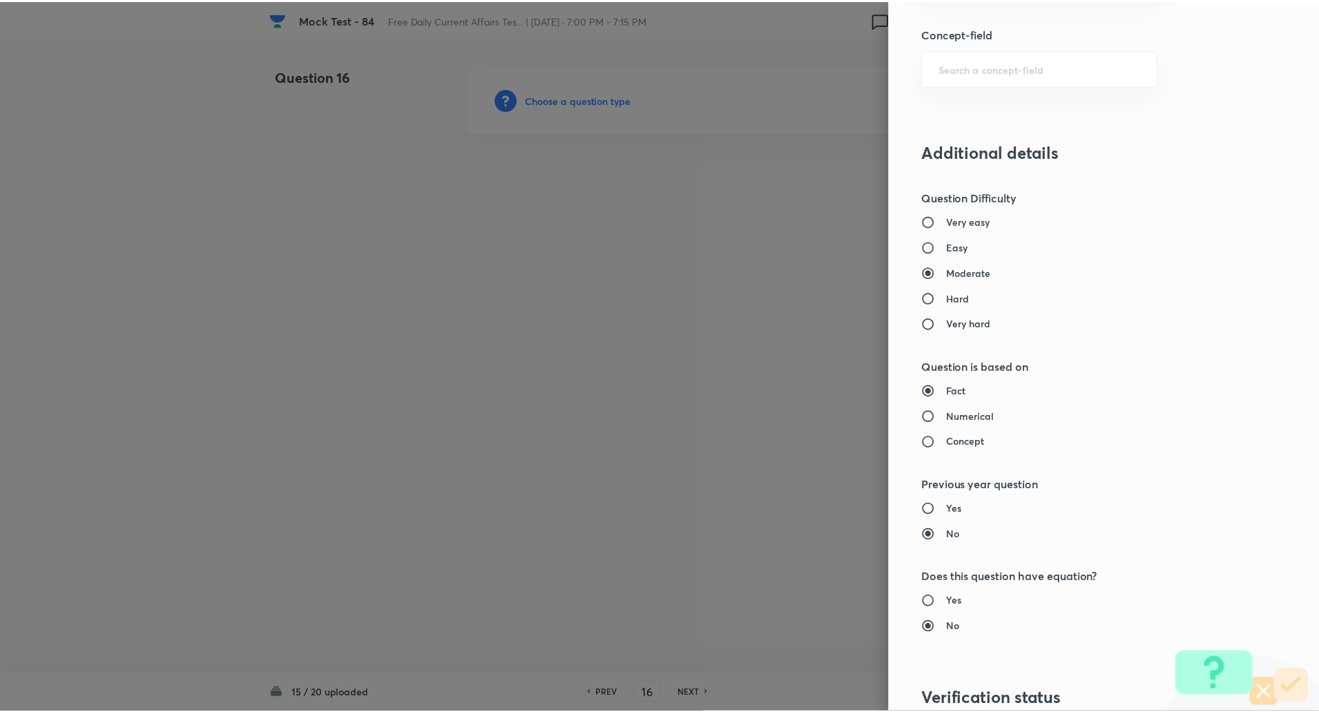
scroll to position [1171, 0]
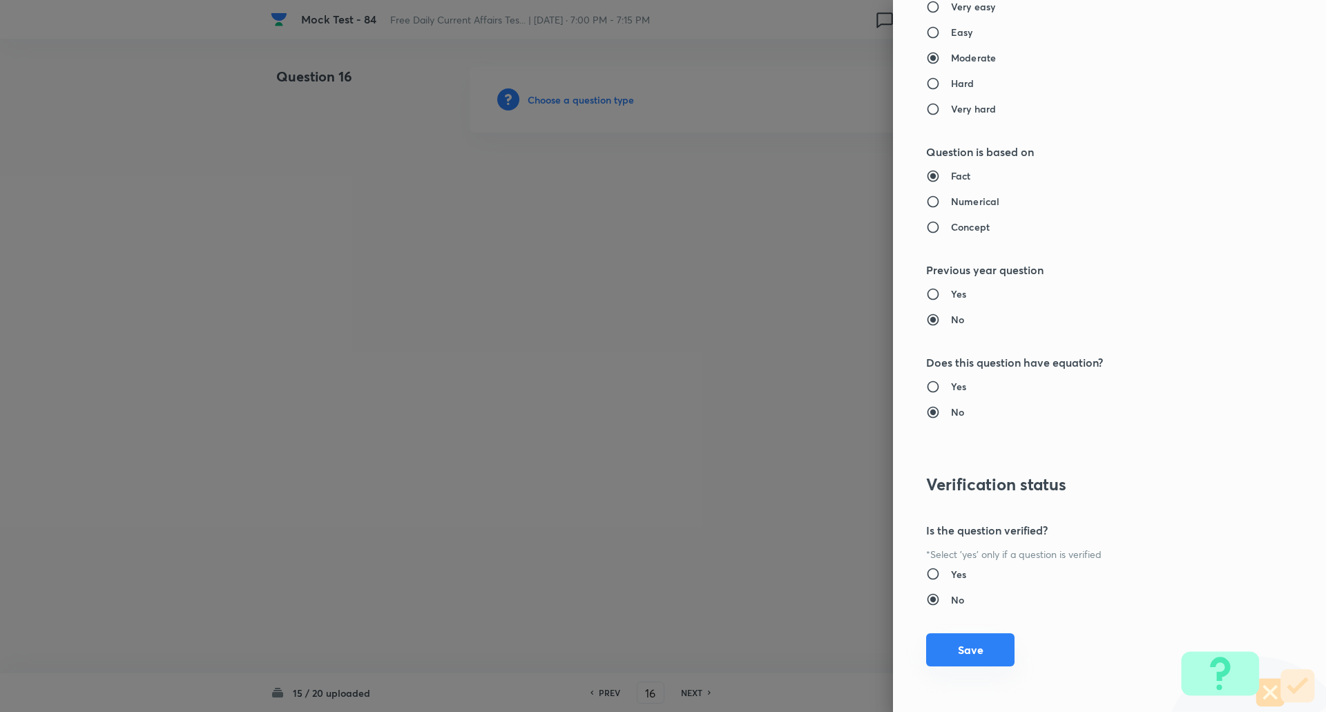
click at [962, 661] on button "Save" at bounding box center [970, 649] width 88 height 33
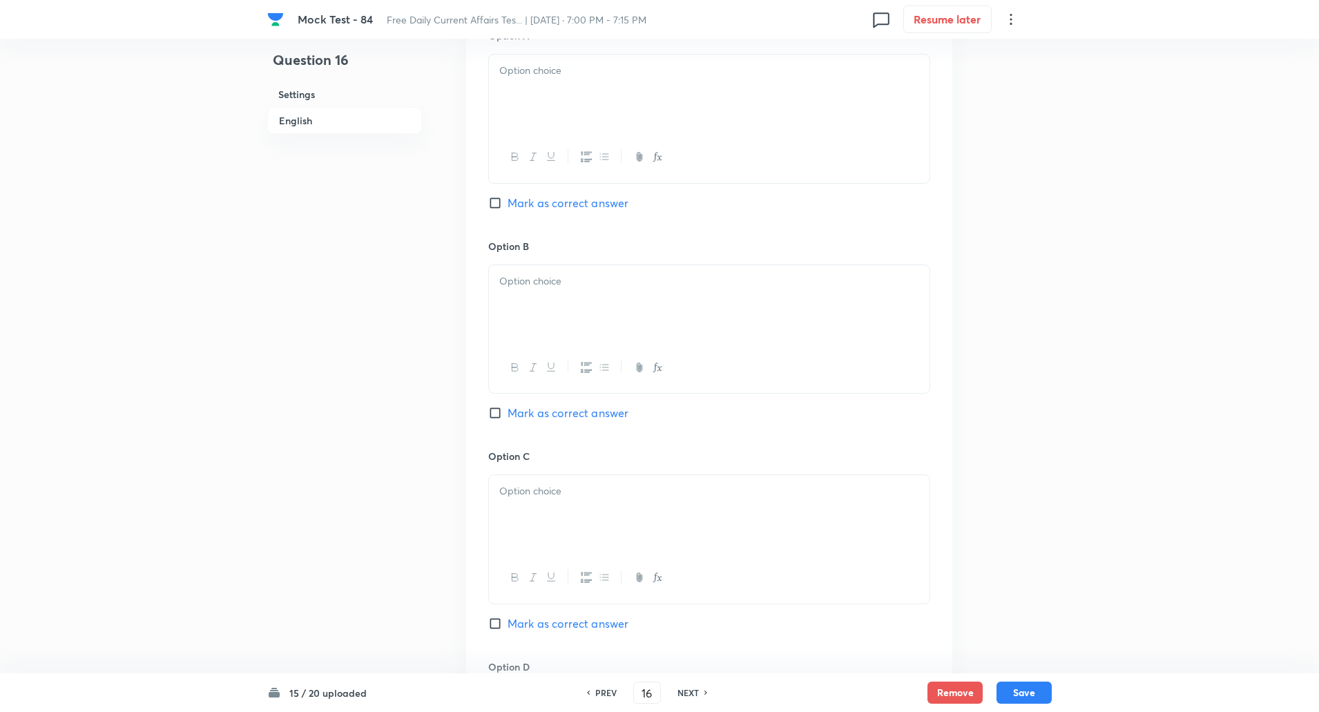
scroll to position [664, 0]
click at [499, 412] on input "Mark as correct answer" at bounding box center [497, 412] width 19 height 14
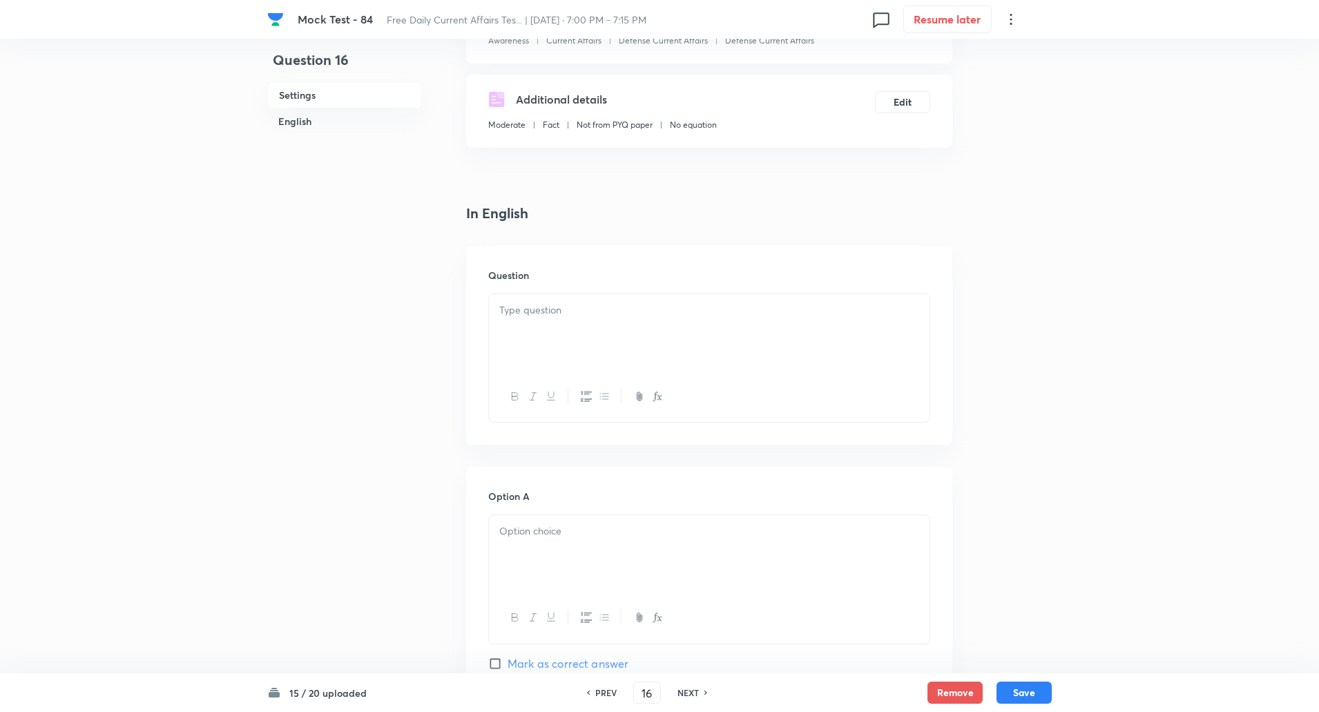
scroll to position [202, 0]
click at [559, 339] on div at bounding box center [709, 333] width 441 height 77
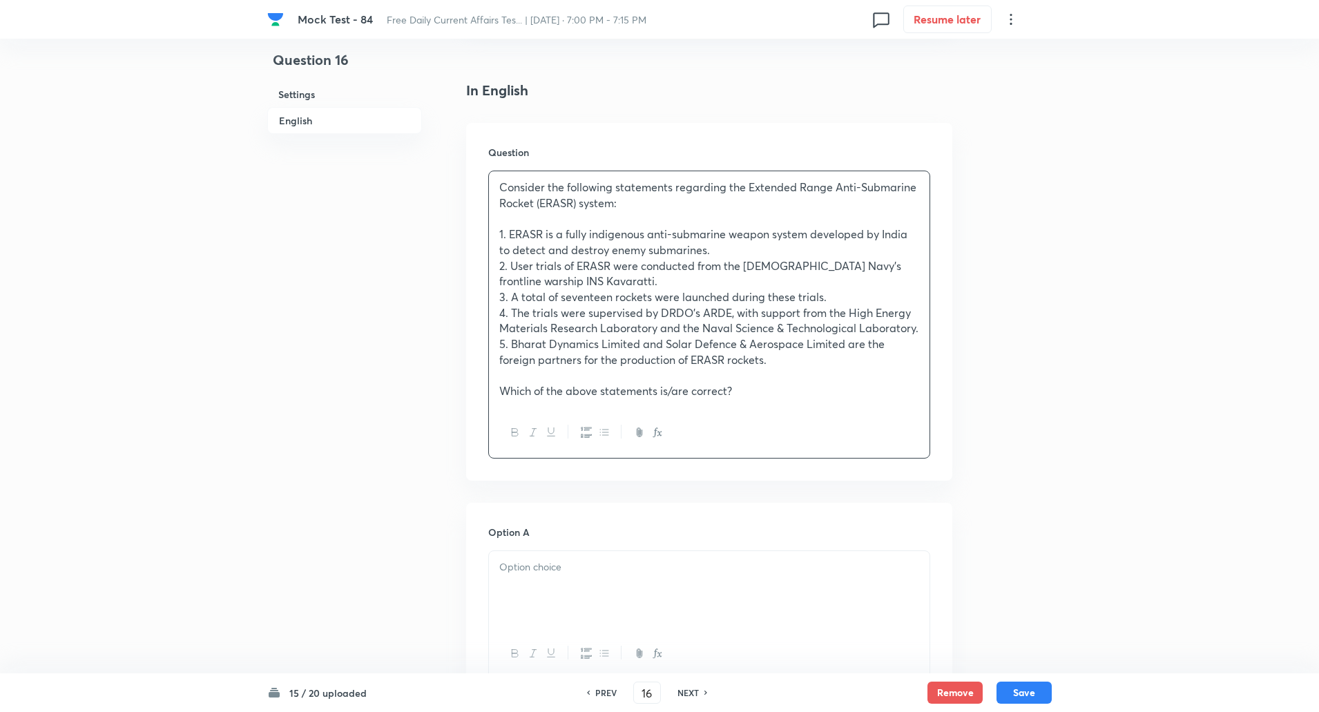
scroll to position [502, 0]
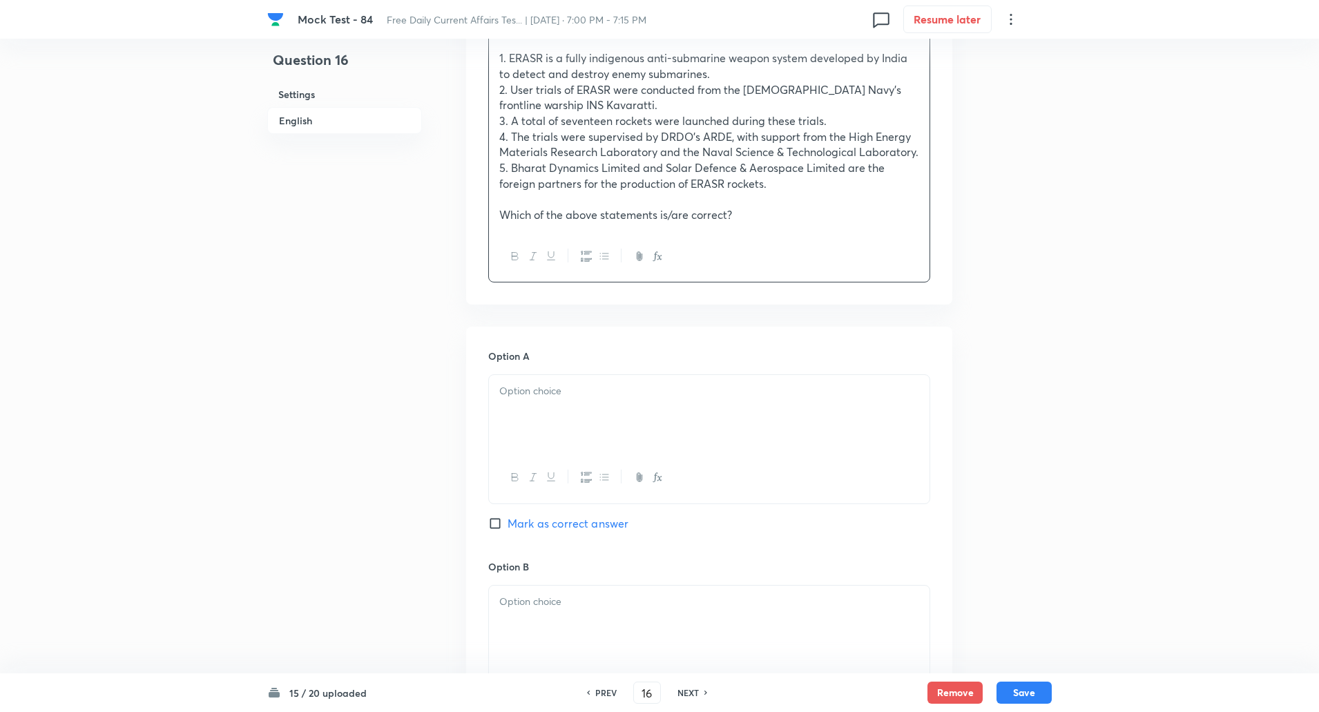
click at [536, 387] on p at bounding box center [709, 391] width 420 height 16
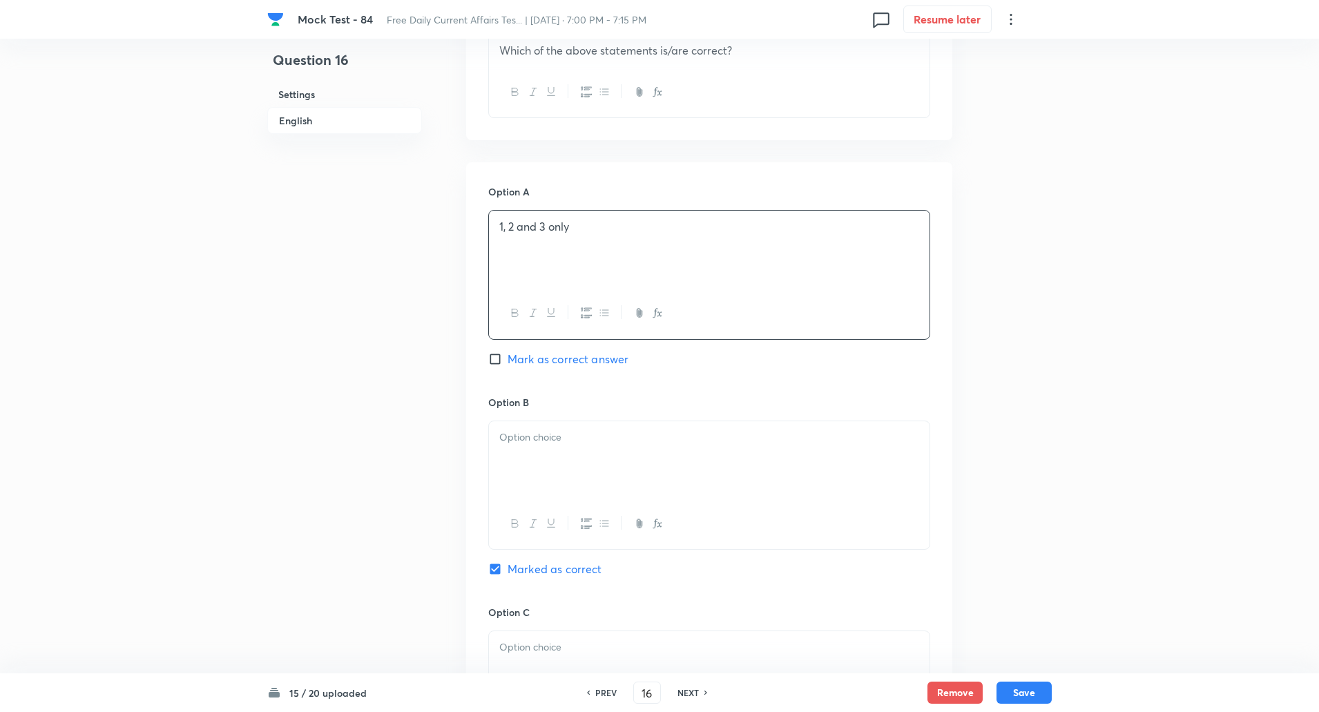
scroll to position [667, 0]
click at [534, 452] on div at bounding box center [709, 459] width 441 height 77
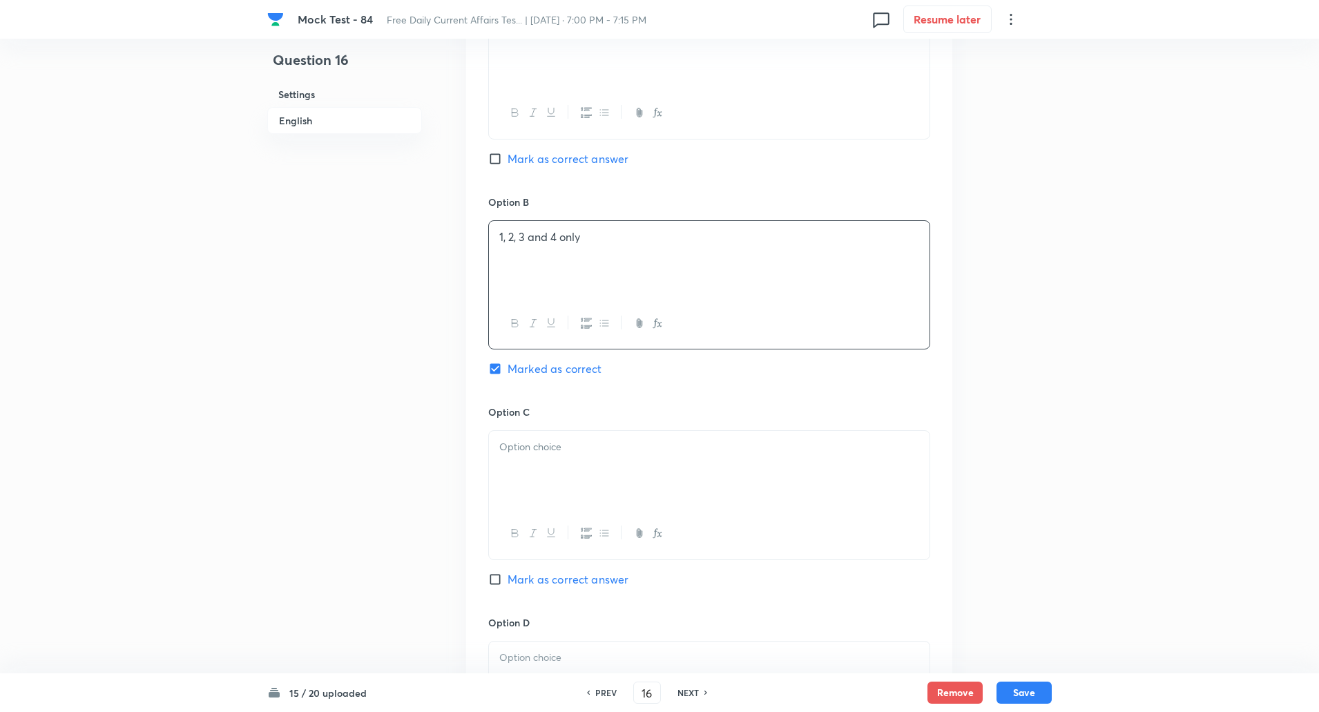
click at [529, 452] on p at bounding box center [709, 447] width 420 height 16
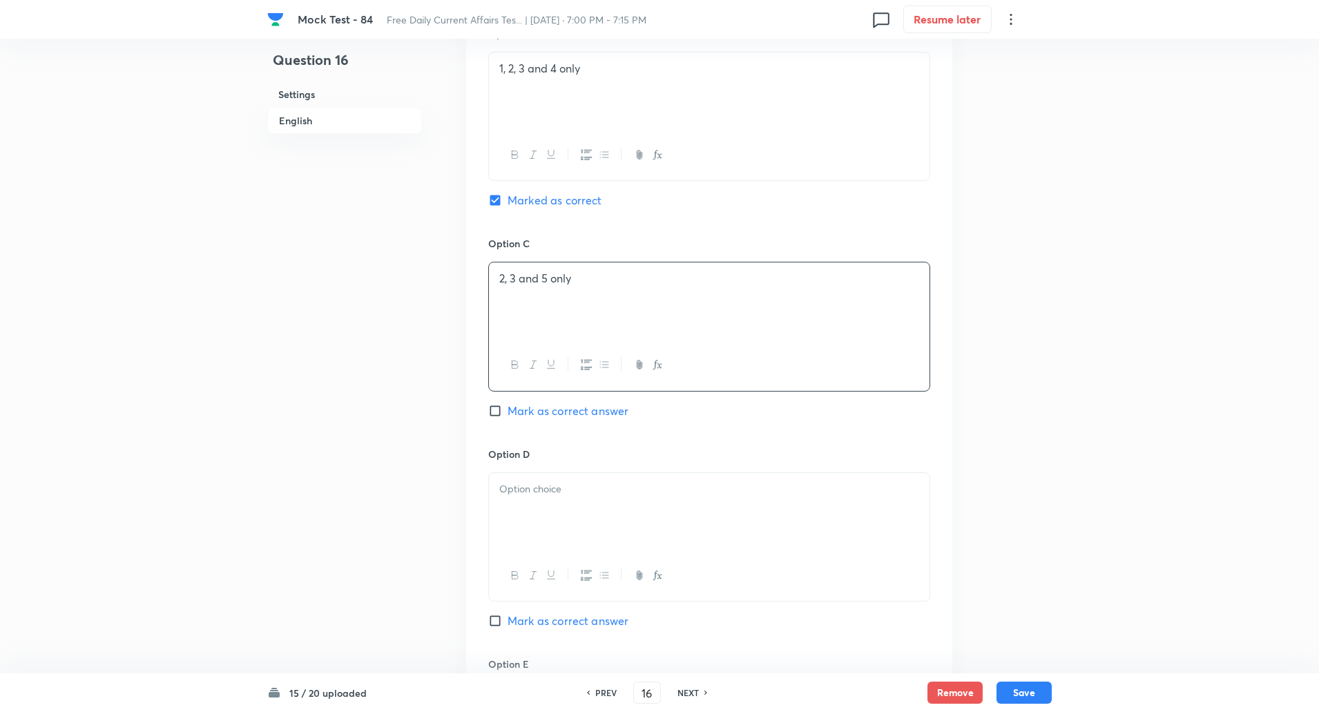
scroll to position [1088, 0]
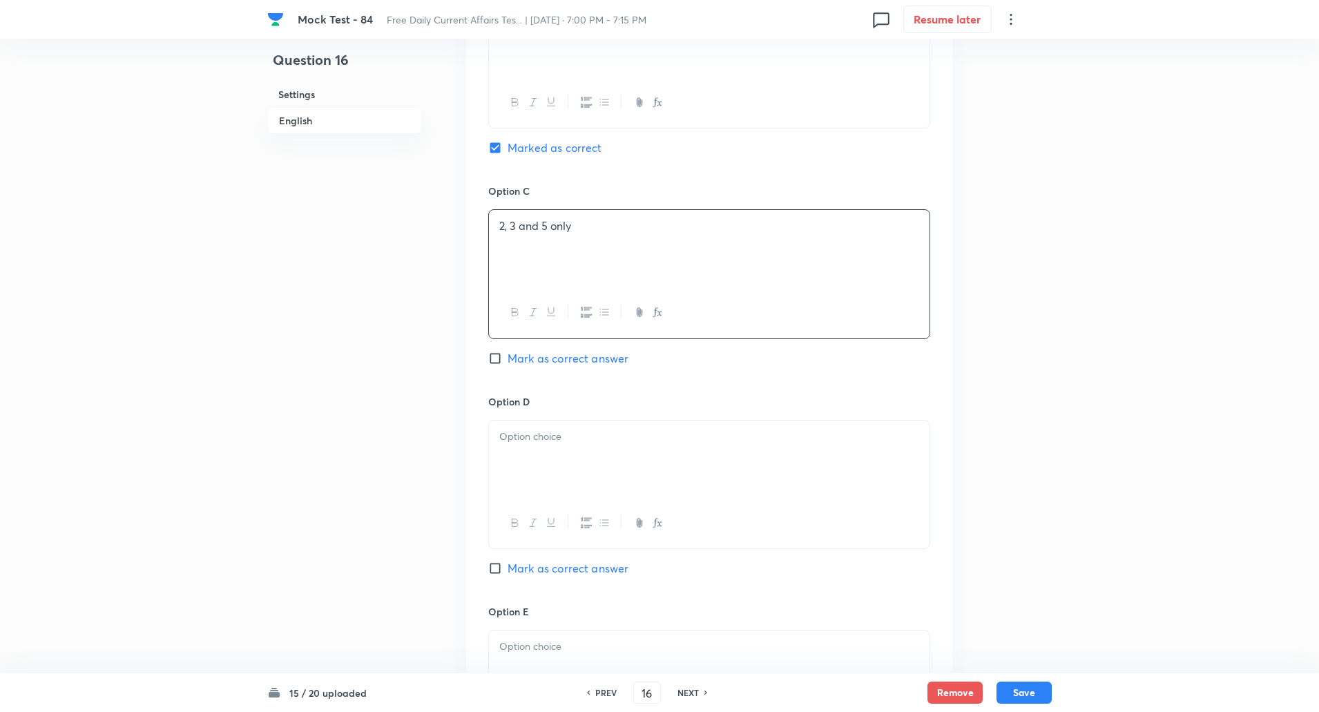
click at [526, 452] on div at bounding box center [709, 459] width 441 height 77
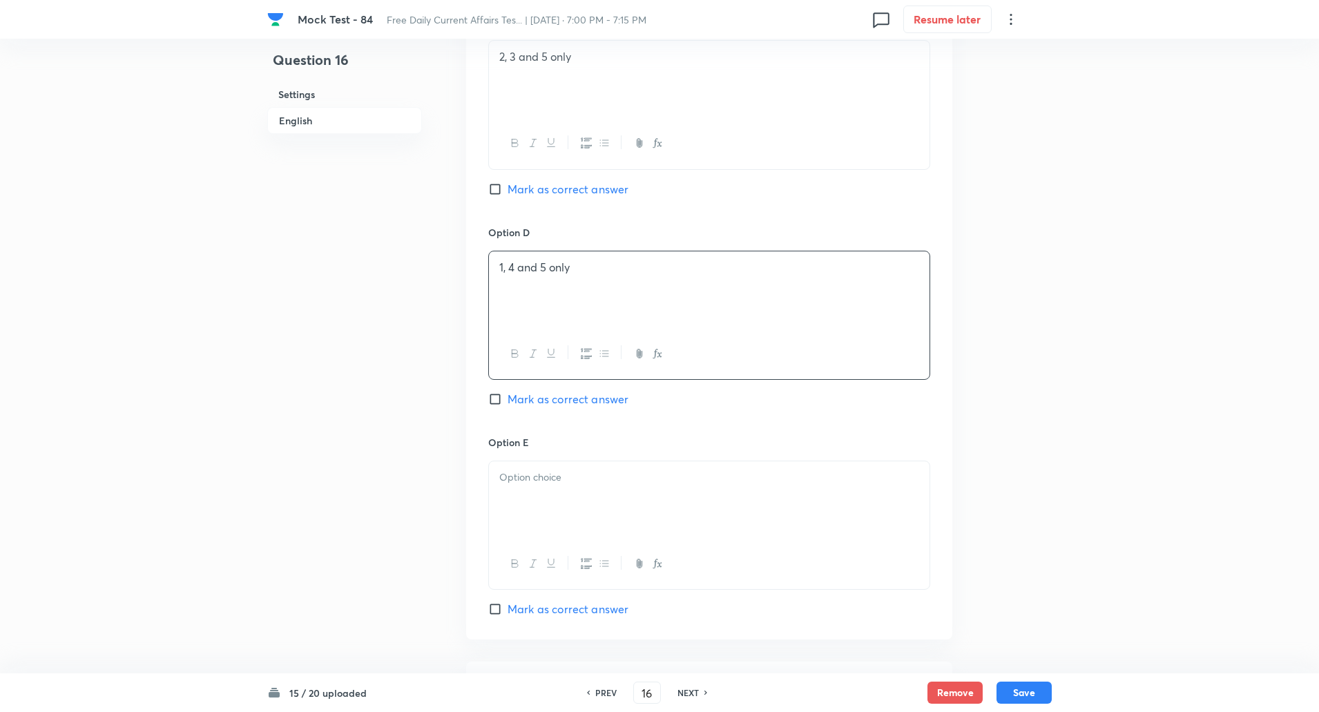
click at [517, 494] on div at bounding box center [709, 499] width 441 height 77
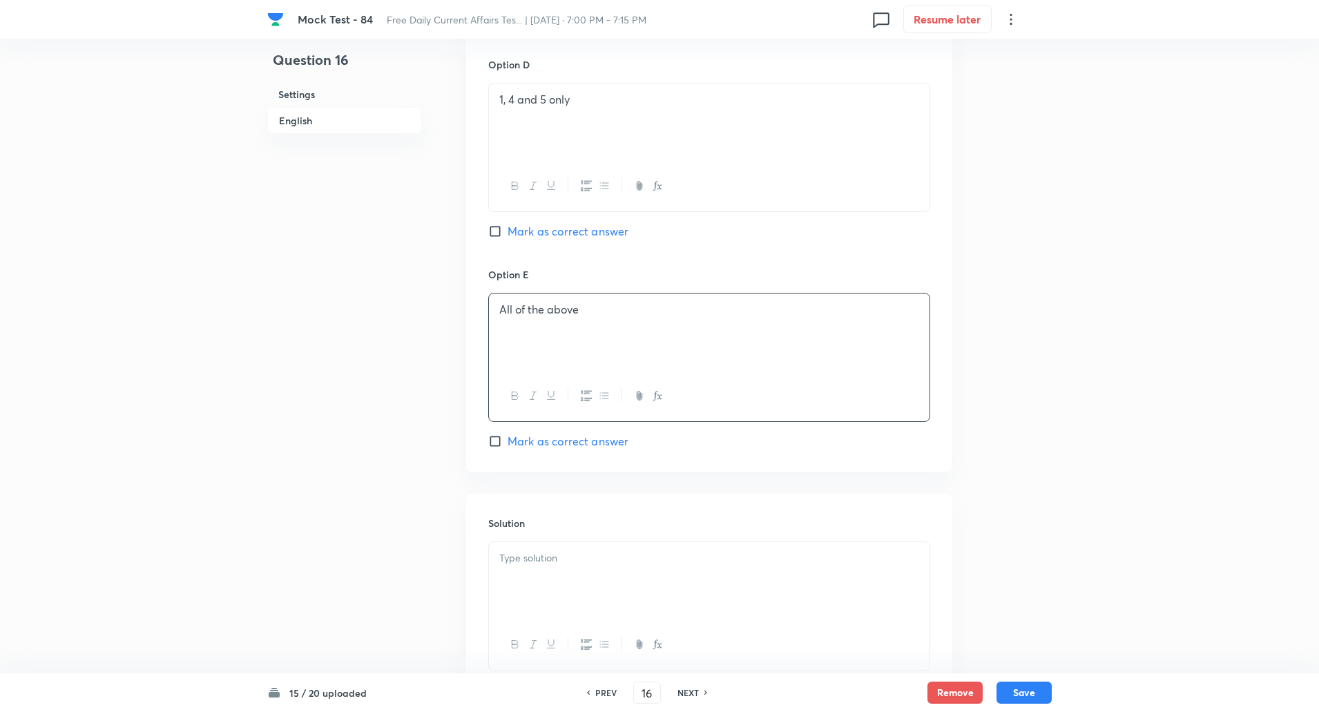
scroll to position [1486, 0]
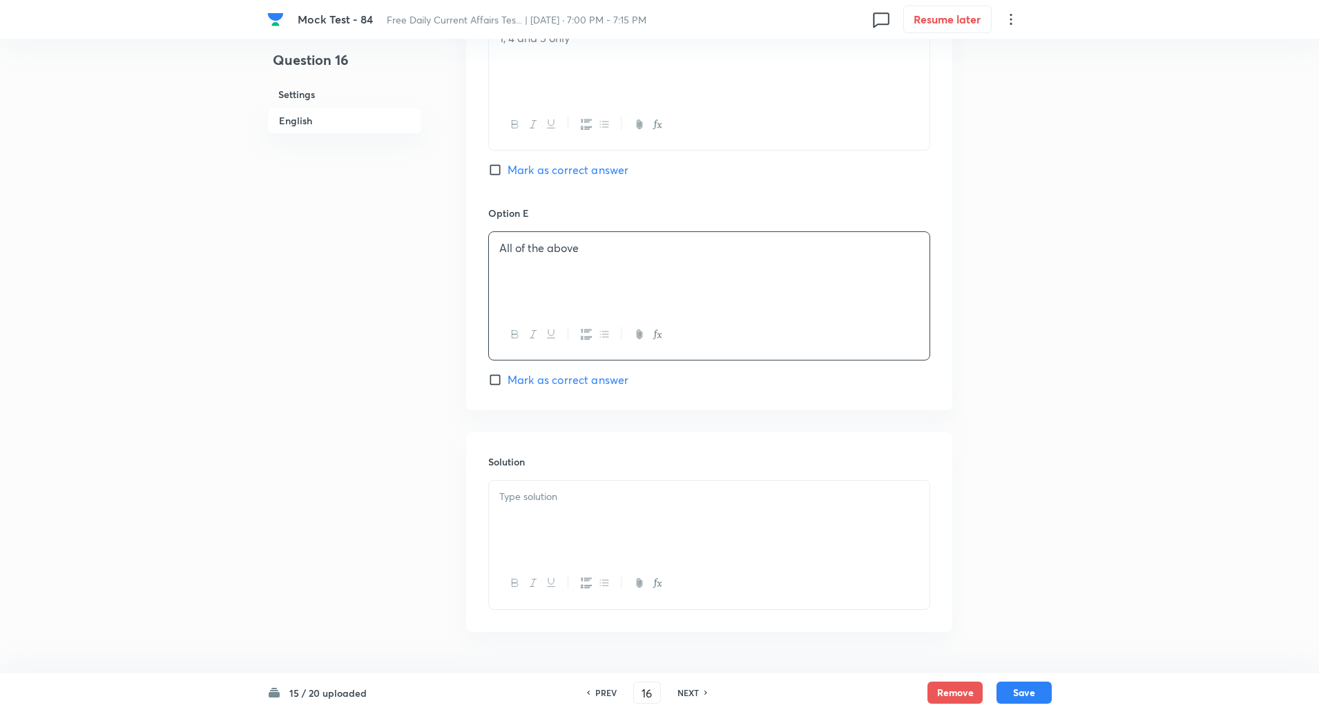
click at [526, 508] on div at bounding box center [709, 519] width 441 height 77
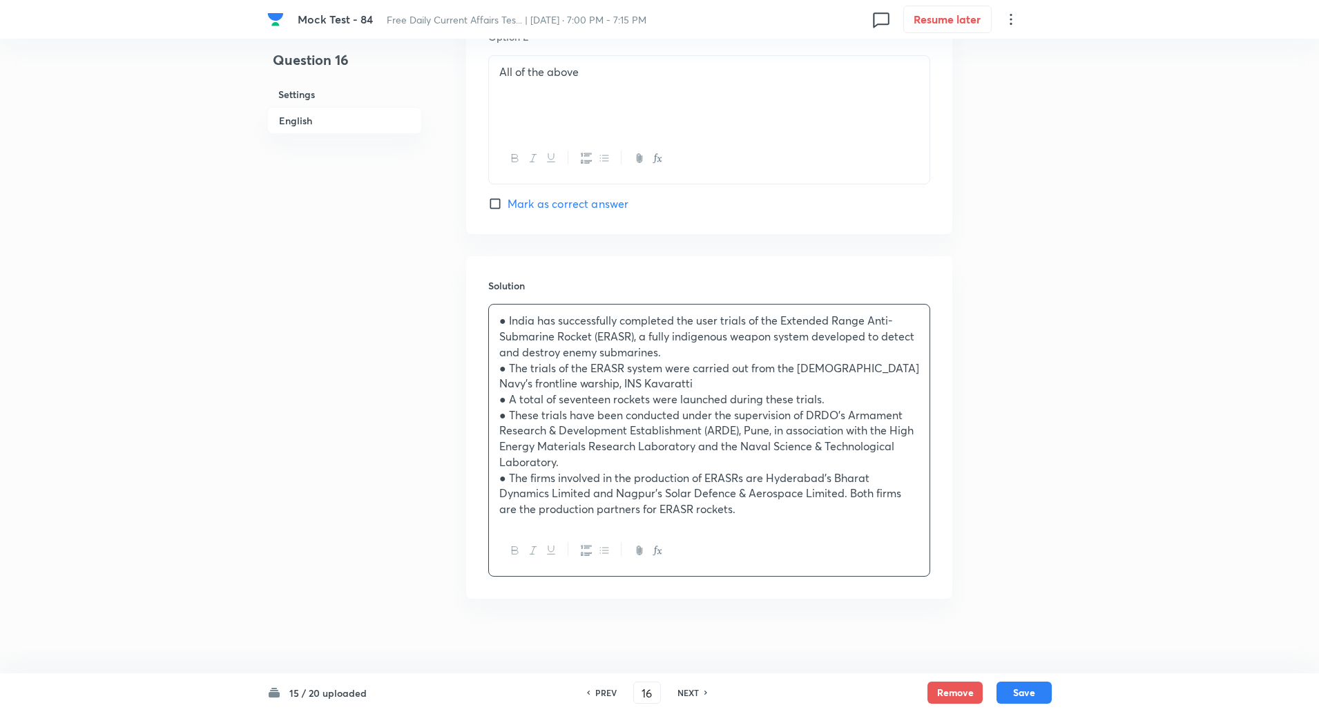
scroll to position [1671, 0]
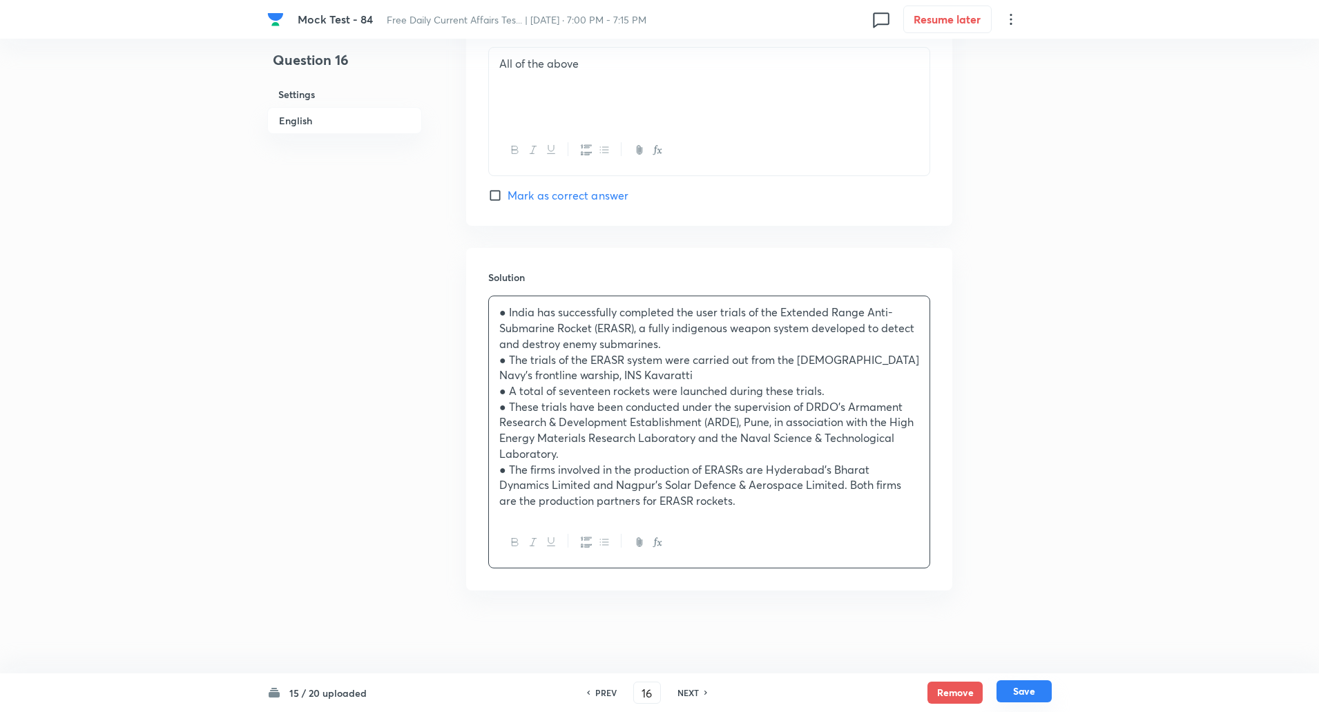
click at [1016, 689] on button "Save" at bounding box center [1024, 691] width 55 height 22
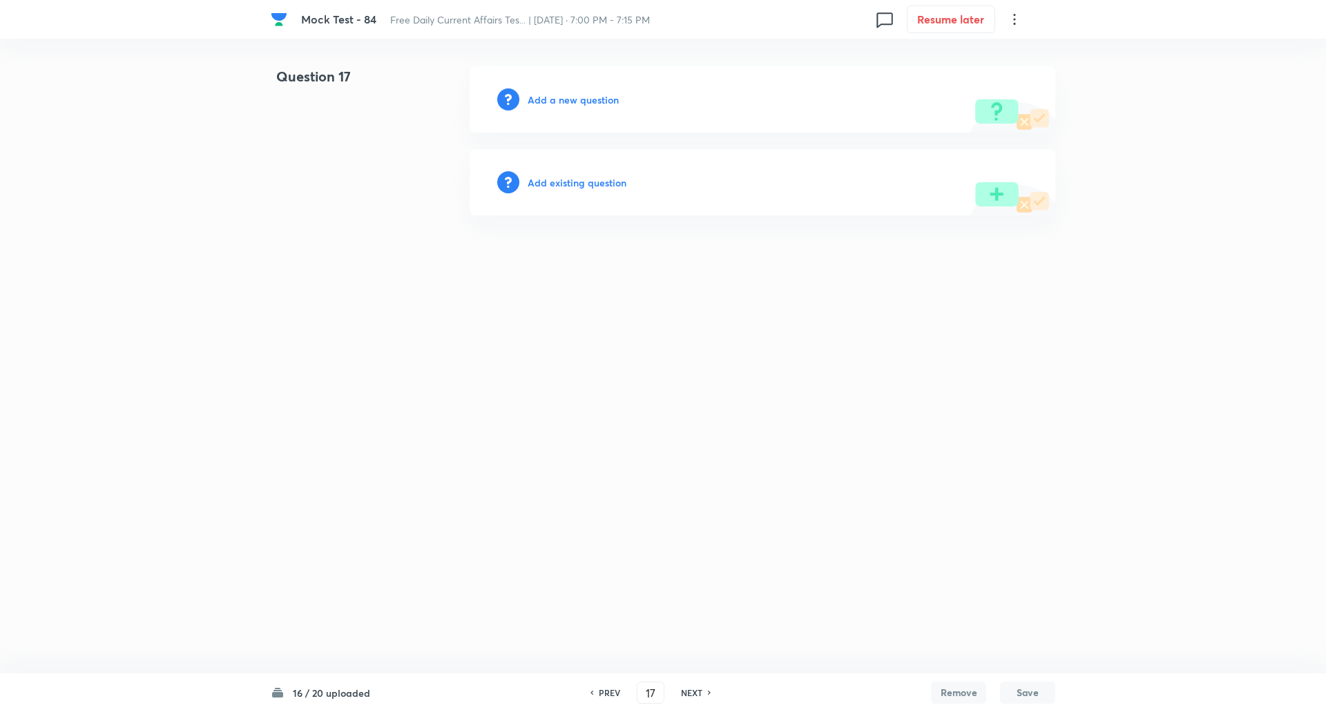
click at [582, 95] on h6 "Add a new question" at bounding box center [573, 100] width 91 height 15
click at [582, 95] on h6 "Choose a question type" at bounding box center [581, 100] width 106 height 15
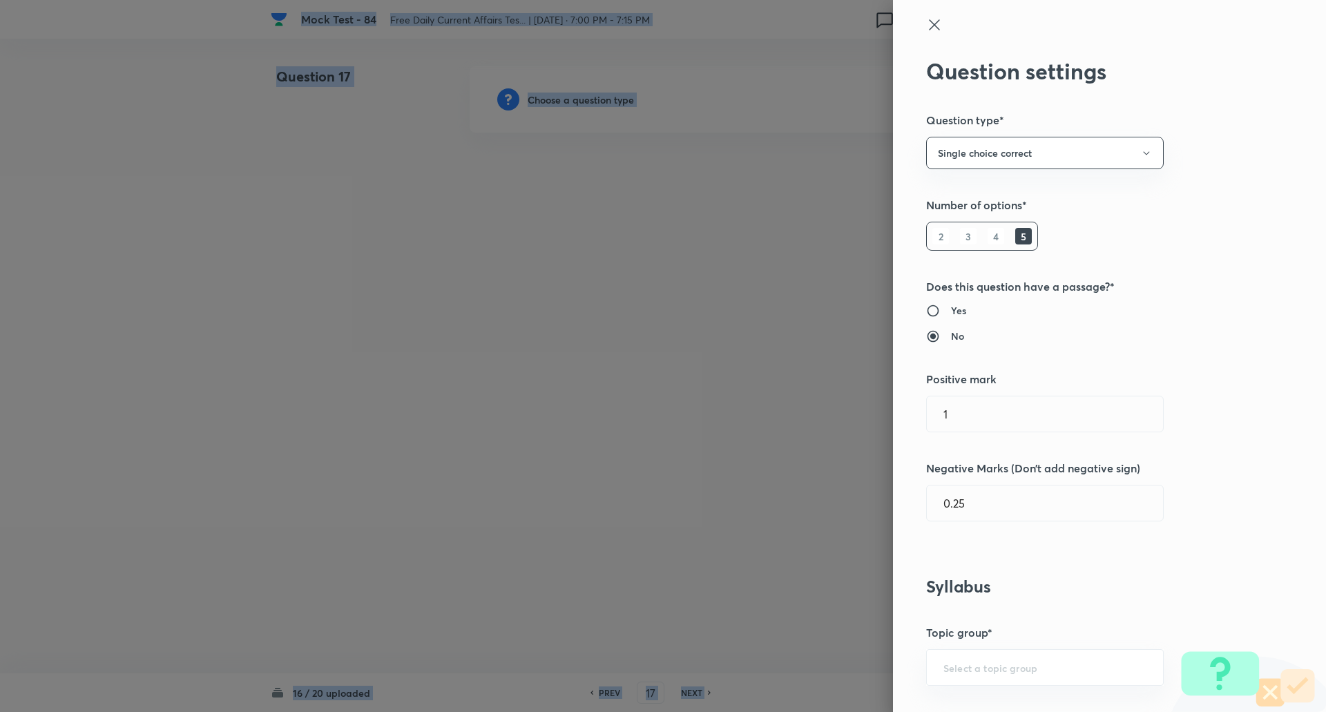
click at [582, 95] on div at bounding box center [663, 356] width 1326 height 712
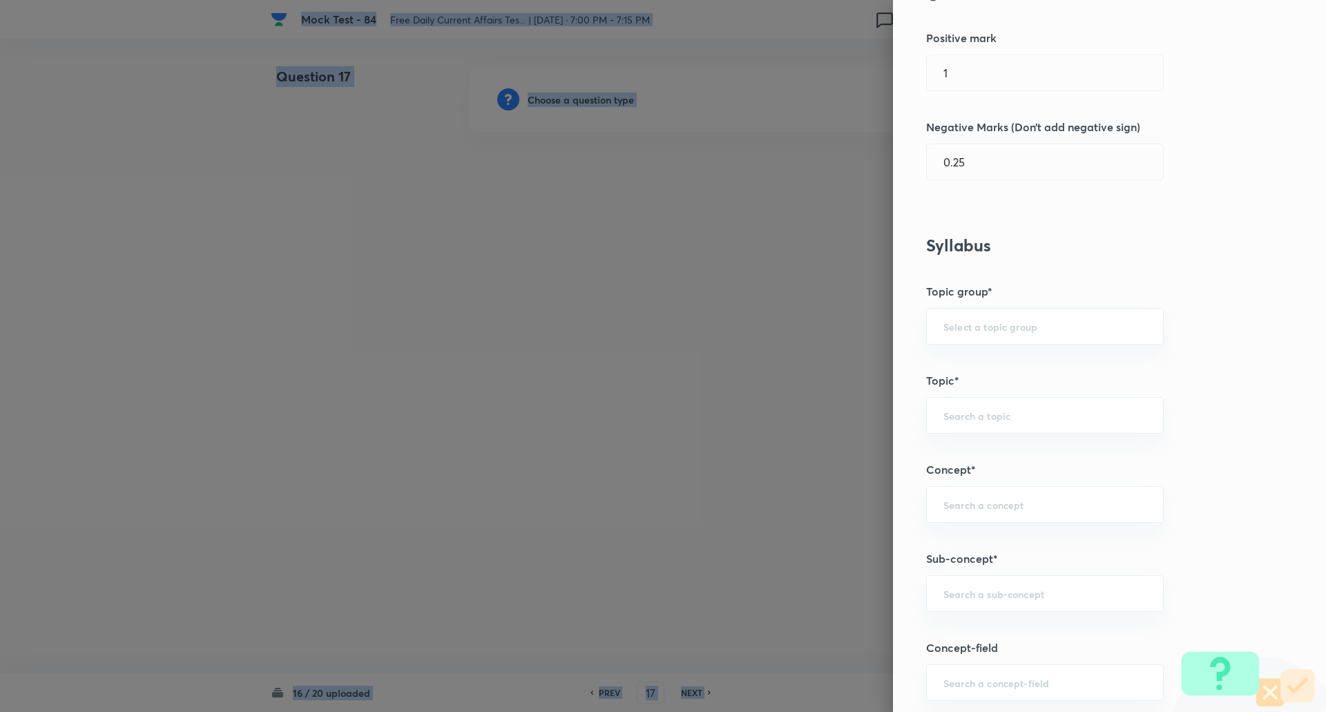
scroll to position [443, 0]
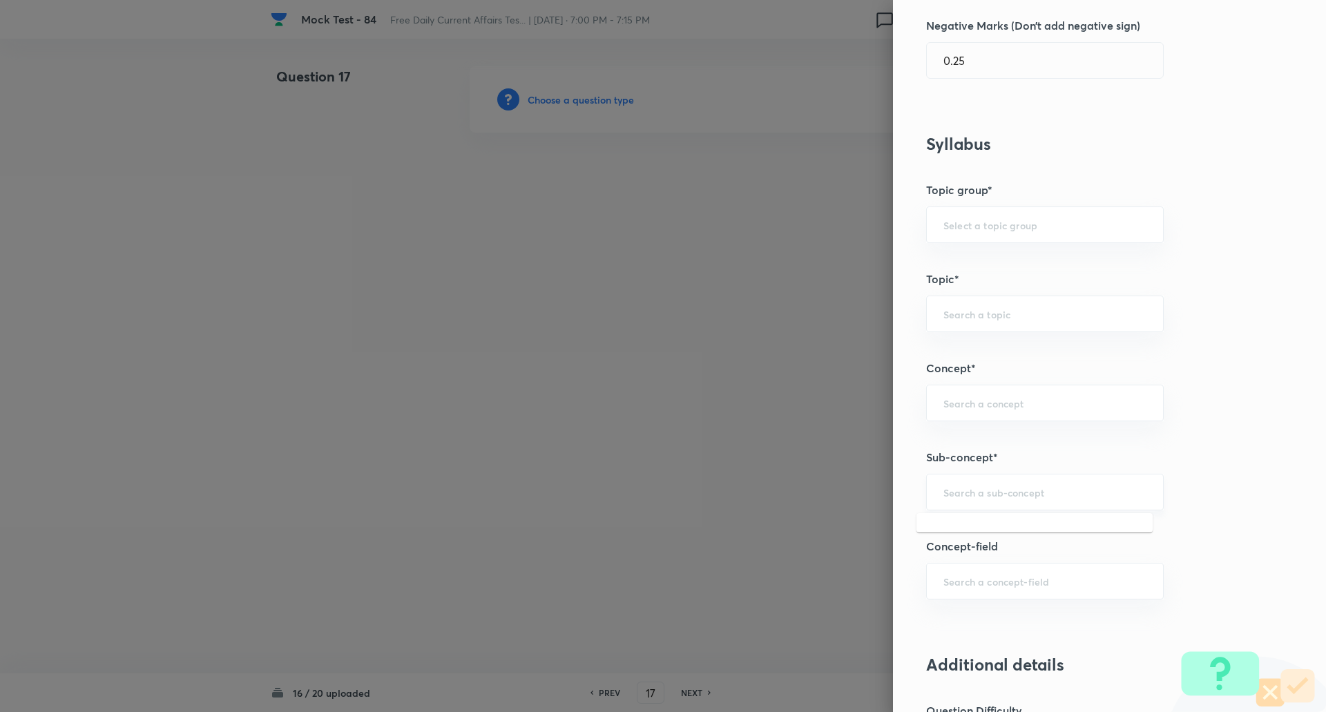
click at [957, 492] on input "text" at bounding box center [1044, 492] width 203 height 13
click at [1030, 490] on input "science" at bounding box center [1044, 492] width 203 height 13
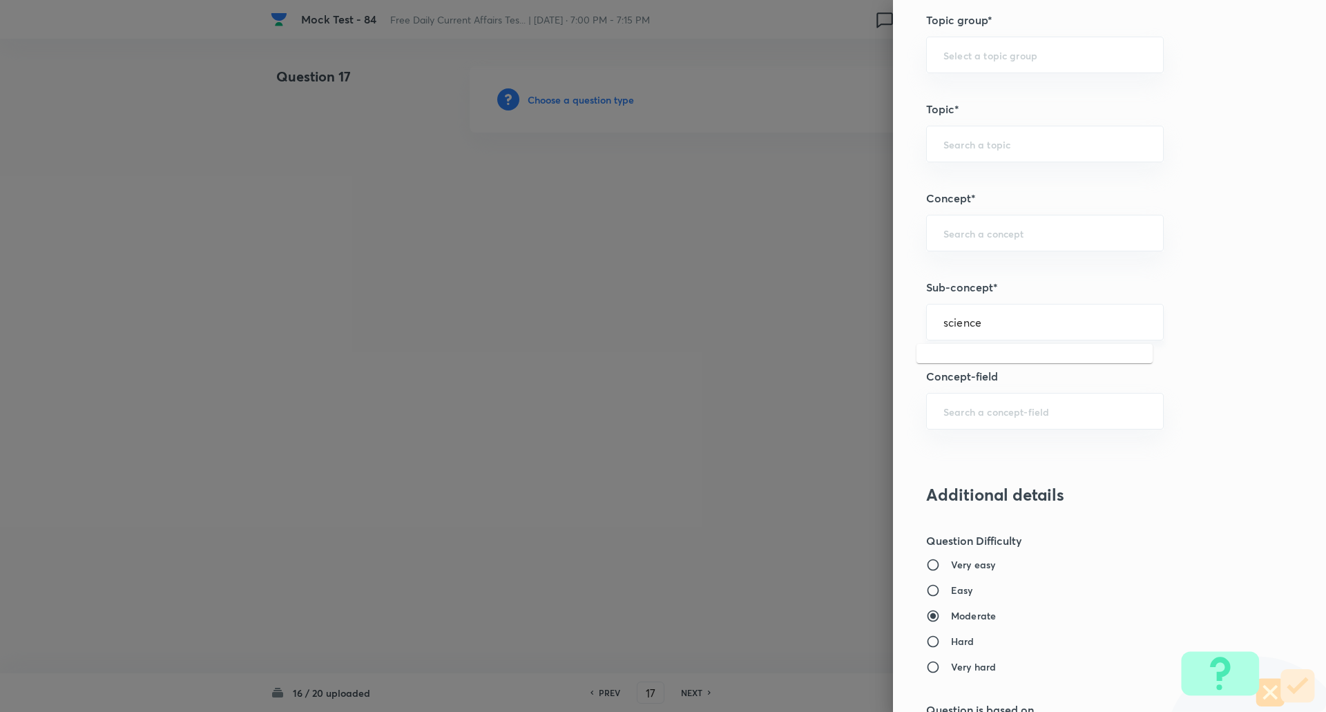
scroll to position [614, 0]
click at [1006, 329] on div "science ​" at bounding box center [1045, 321] width 238 height 37
click at [1013, 378] on li "Science & Technology News" at bounding box center [1035, 384] width 236 height 25
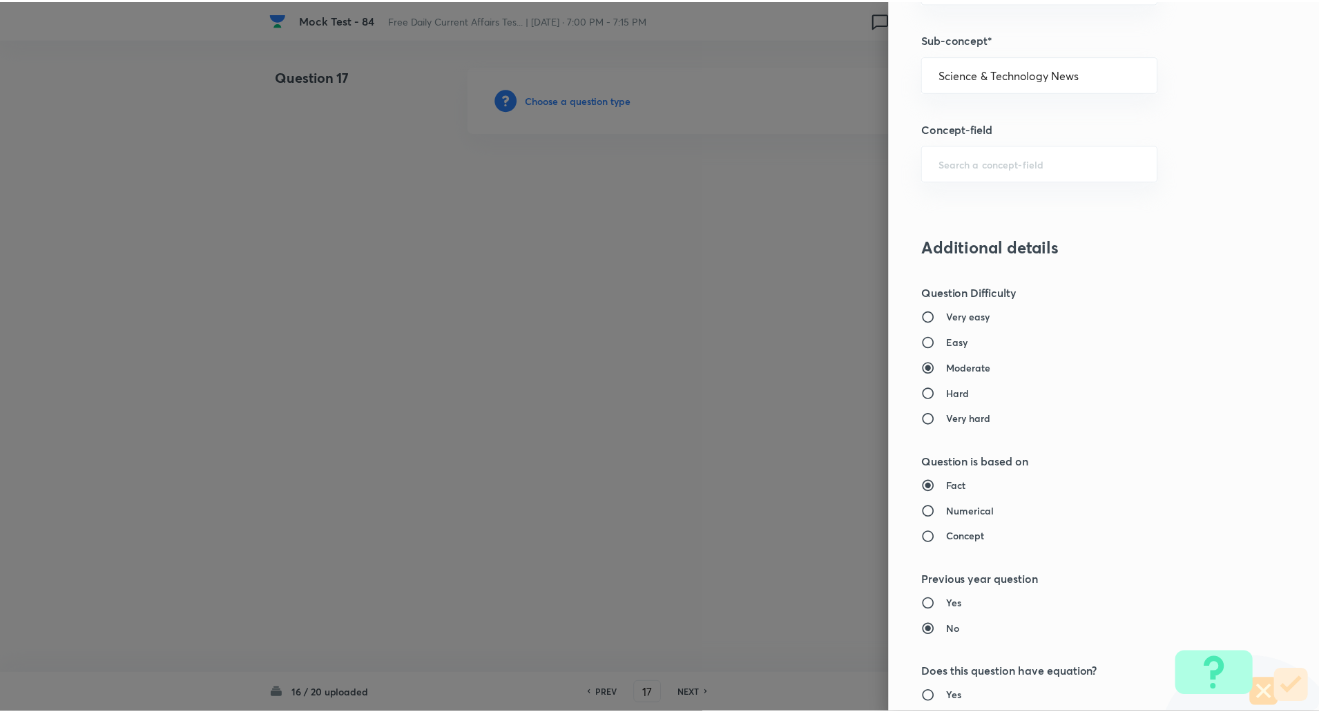
scroll to position [1171, 0]
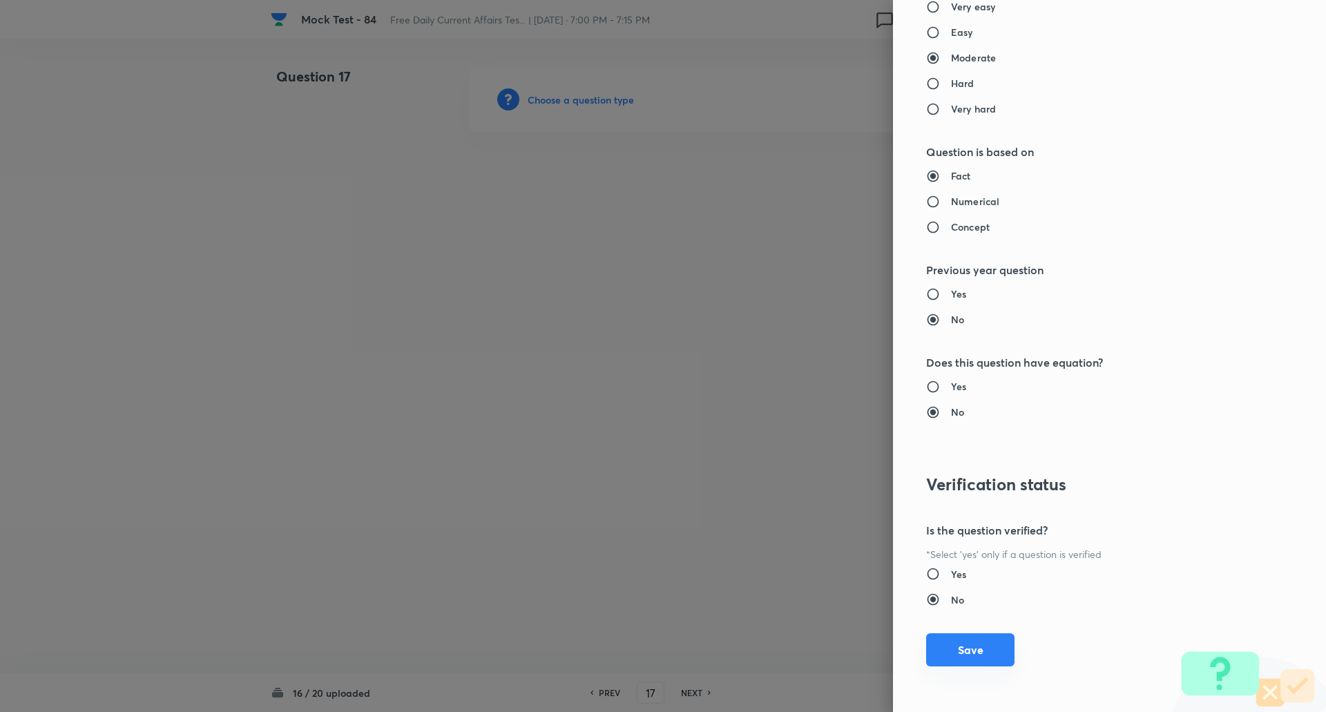
click at [971, 658] on button "Save" at bounding box center [970, 649] width 88 height 33
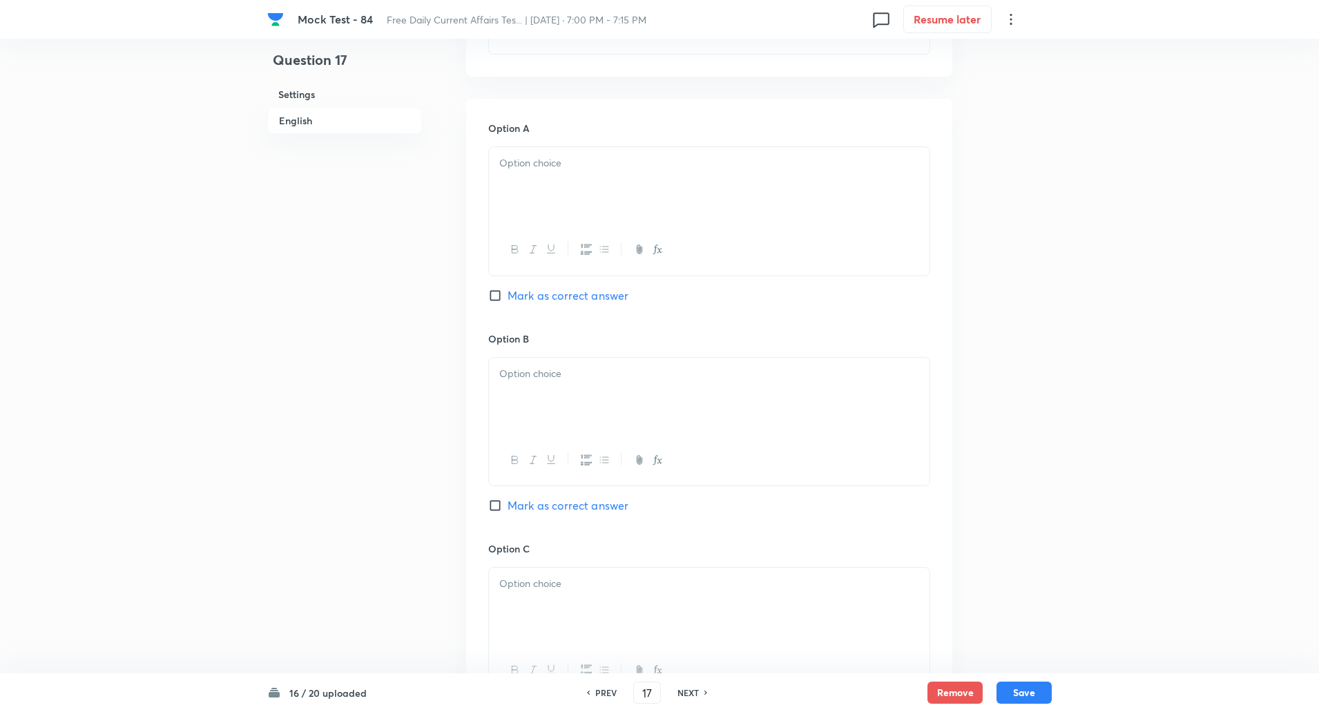
scroll to position [575, 0]
click at [496, 500] on input "Mark as correct answer" at bounding box center [497, 502] width 19 height 14
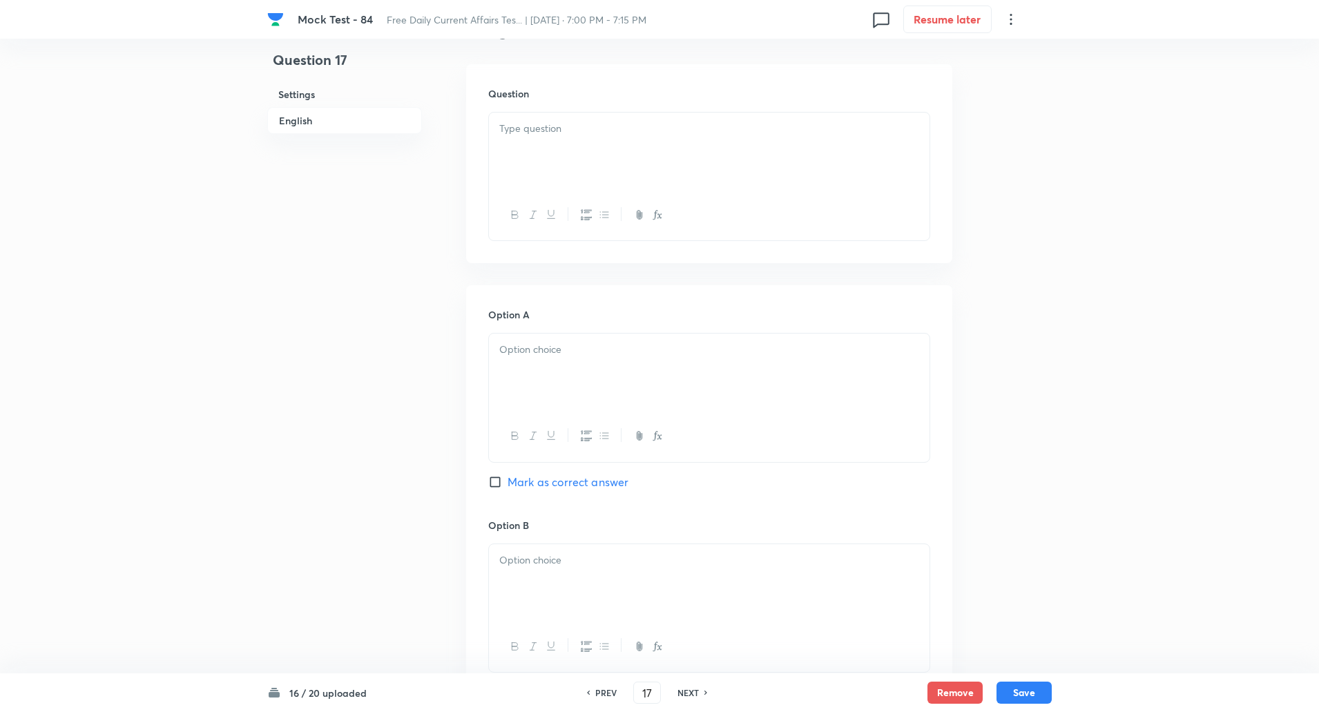
scroll to position [383, 0]
click at [519, 136] on p at bounding box center [709, 130] width 420 height 16
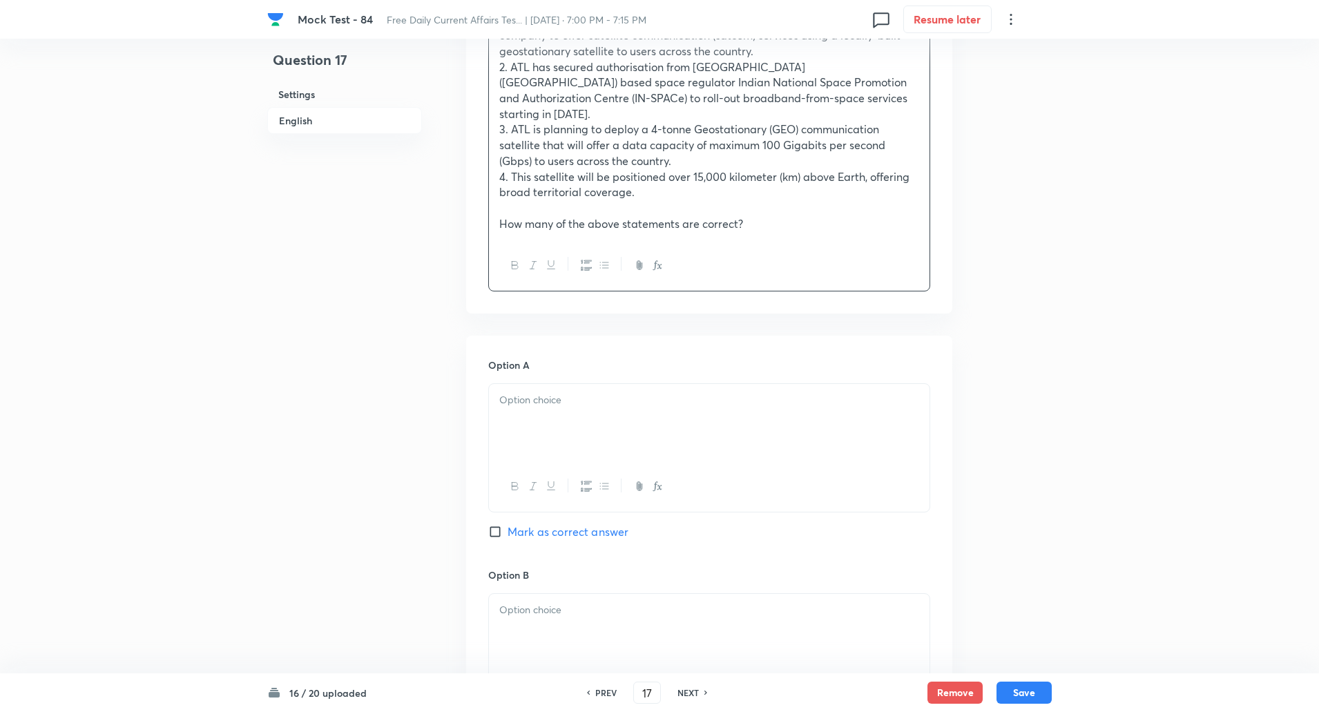
scroll to position [596, 0]
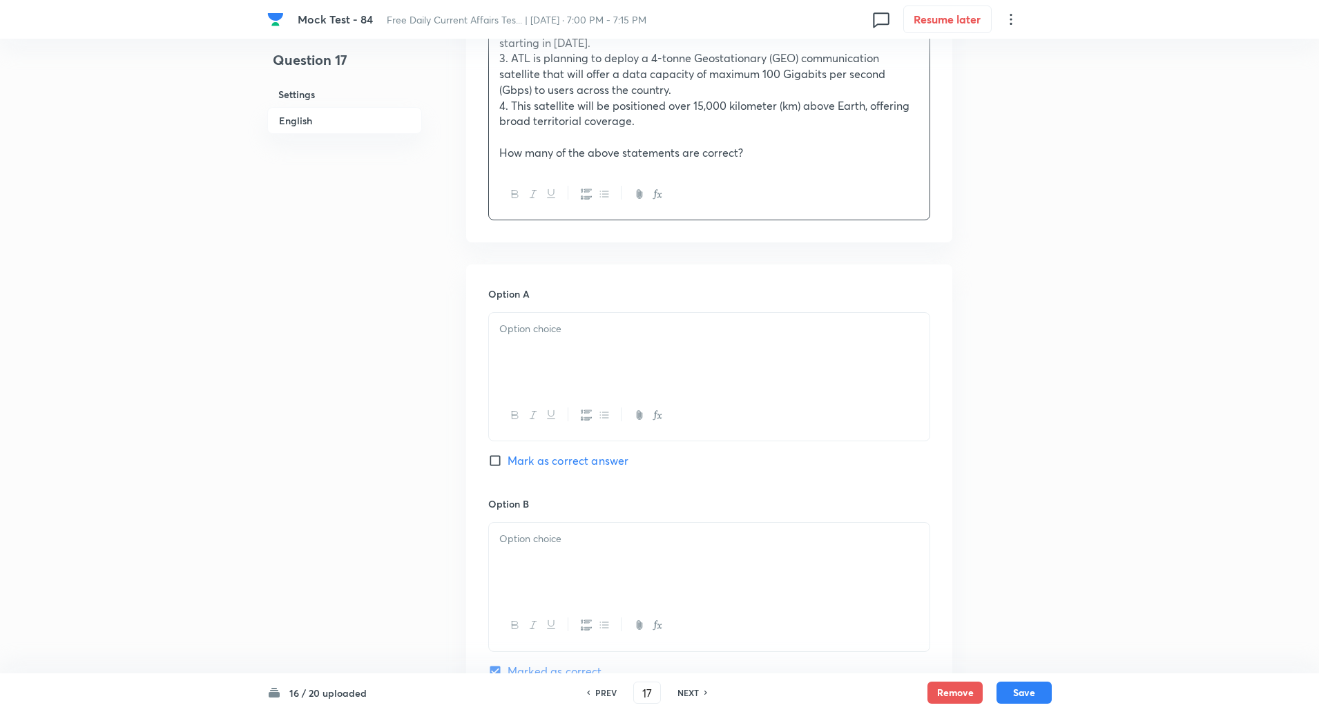
click at [517, 321] on p at bounding box center [709, 329] width 420 height 16
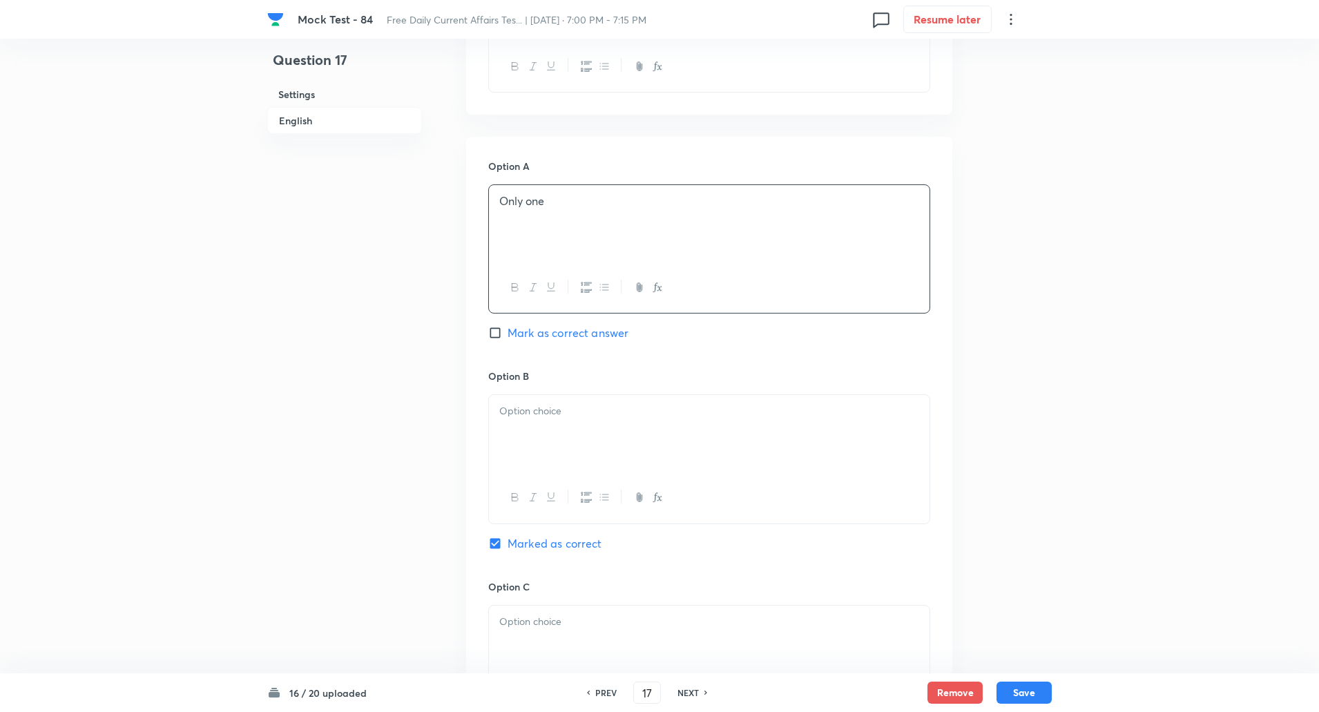
click at [523, 375] on div "Option B Marked as correct" at bounding box center [709, 474] width 442 height 210
click at [529, 403] on p at bounding box center [709, 411] width 420 height 16
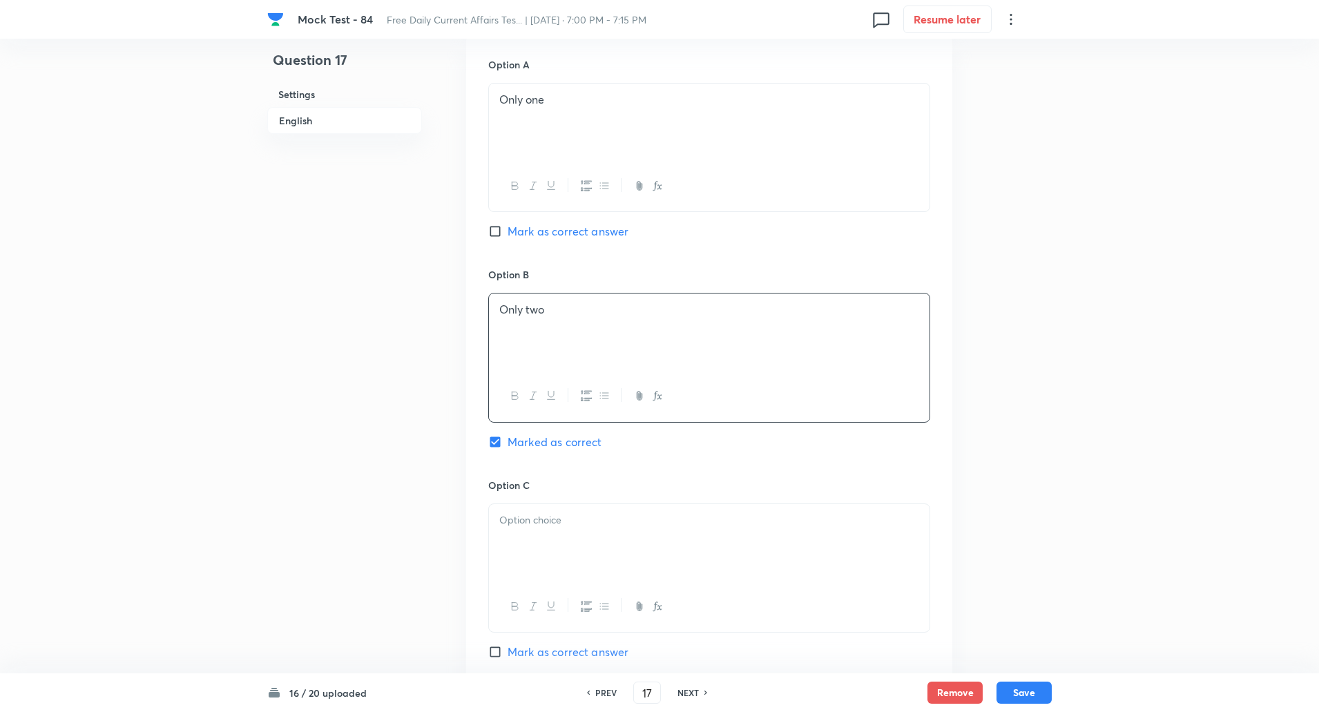
scroll to position [826, 0]
click at [535, 524] on div at bounding box center [709, 541] width 441 height 77
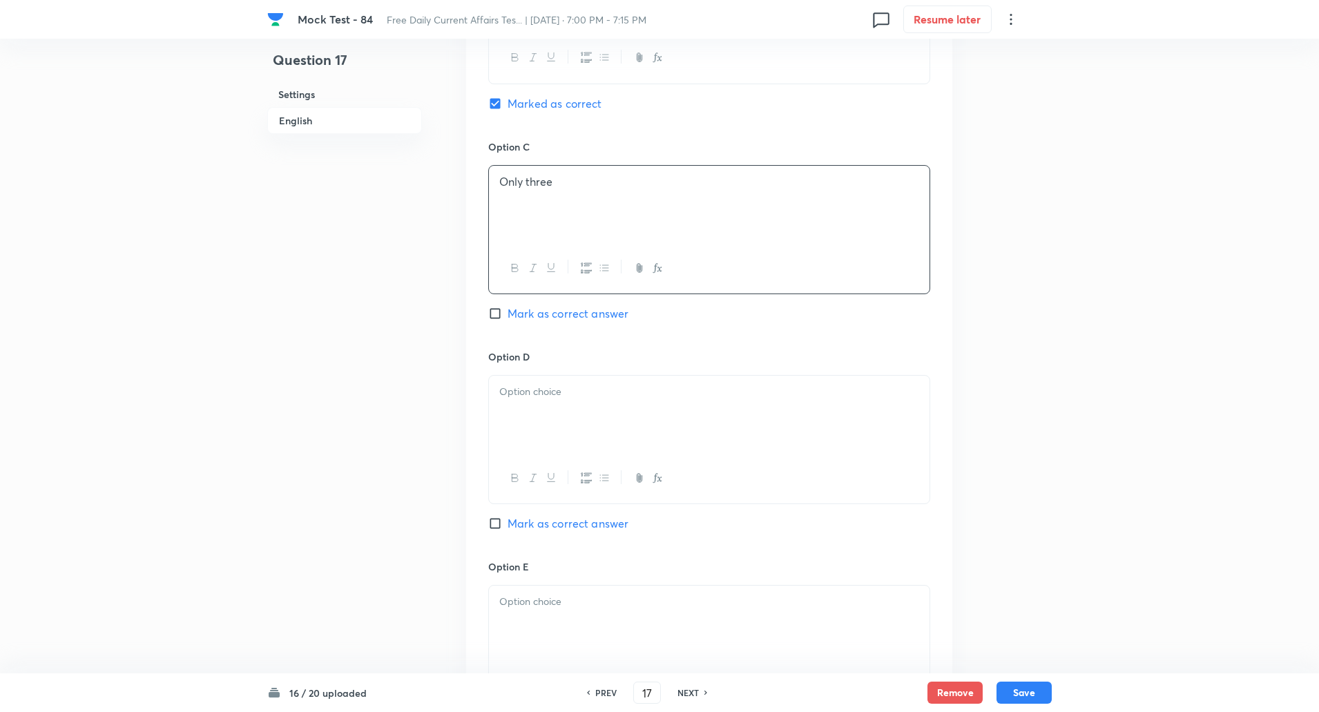
scroll to position [1210, 0]
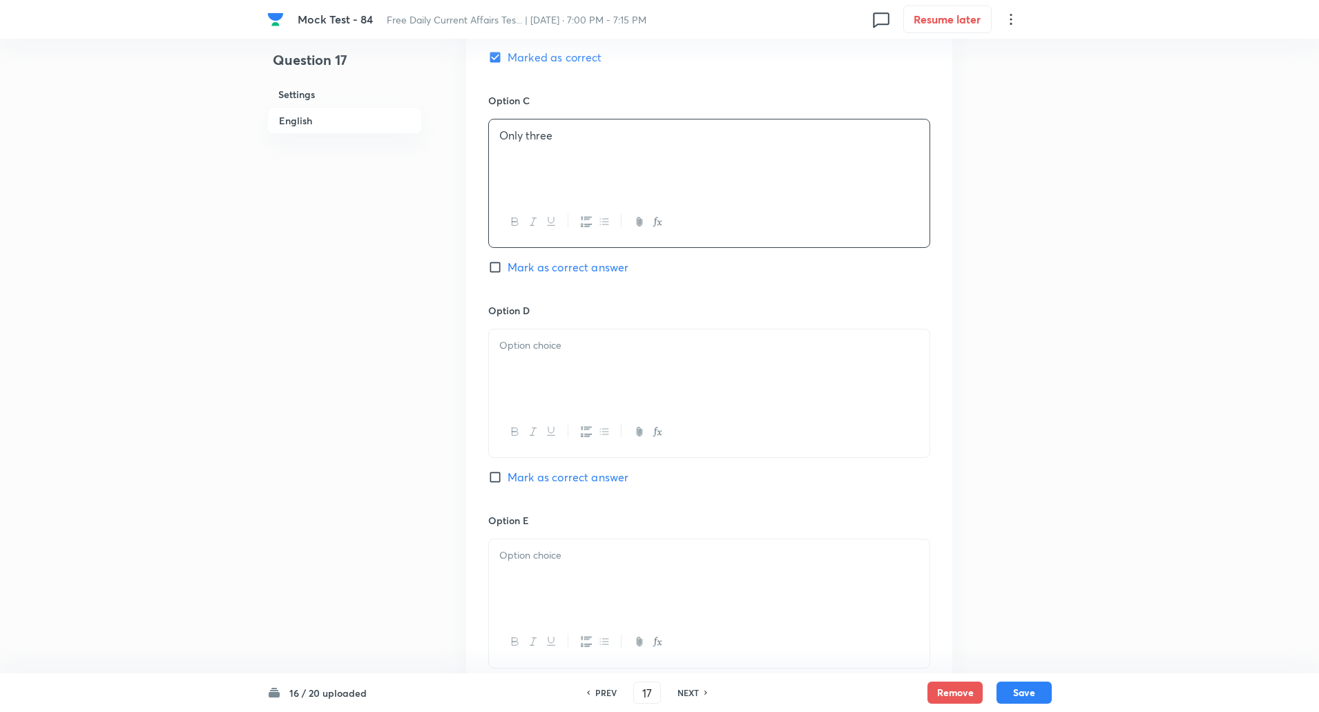
click at [551, 381] on div at bounding box center [709, 367] width 441 height 77
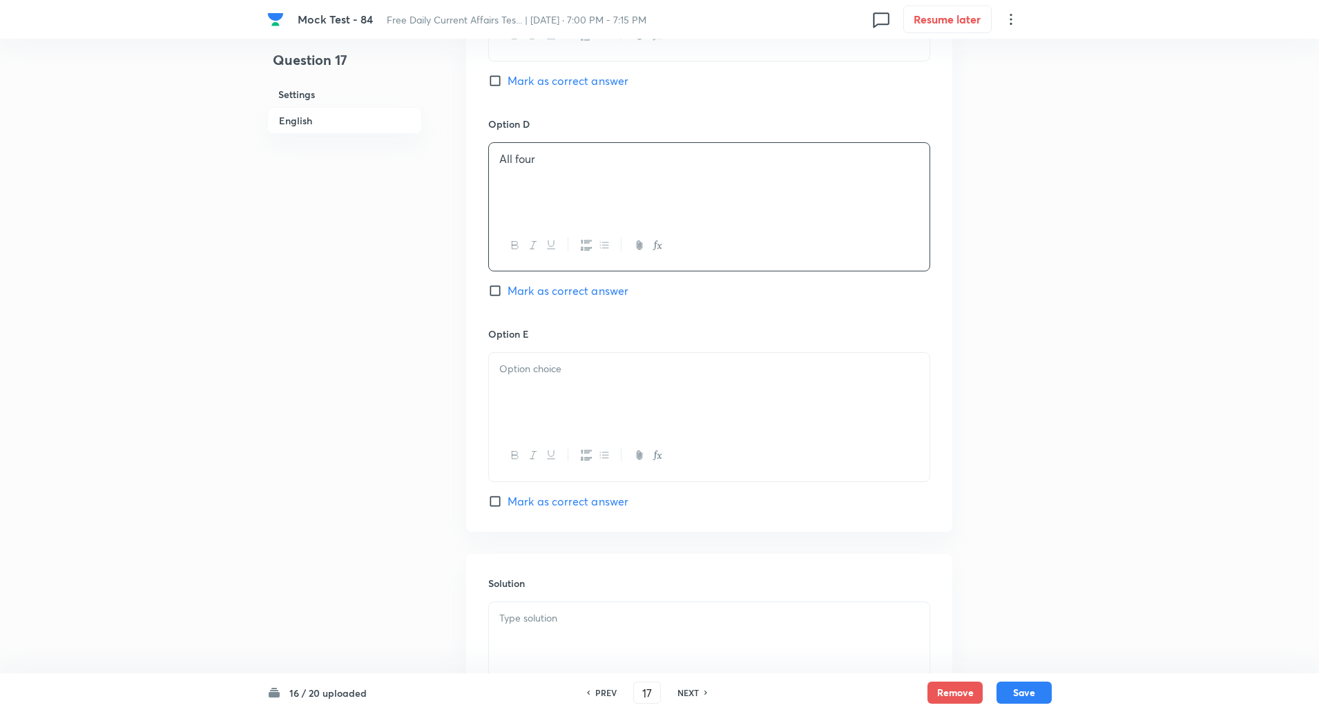
scroll to position [1544, 0]
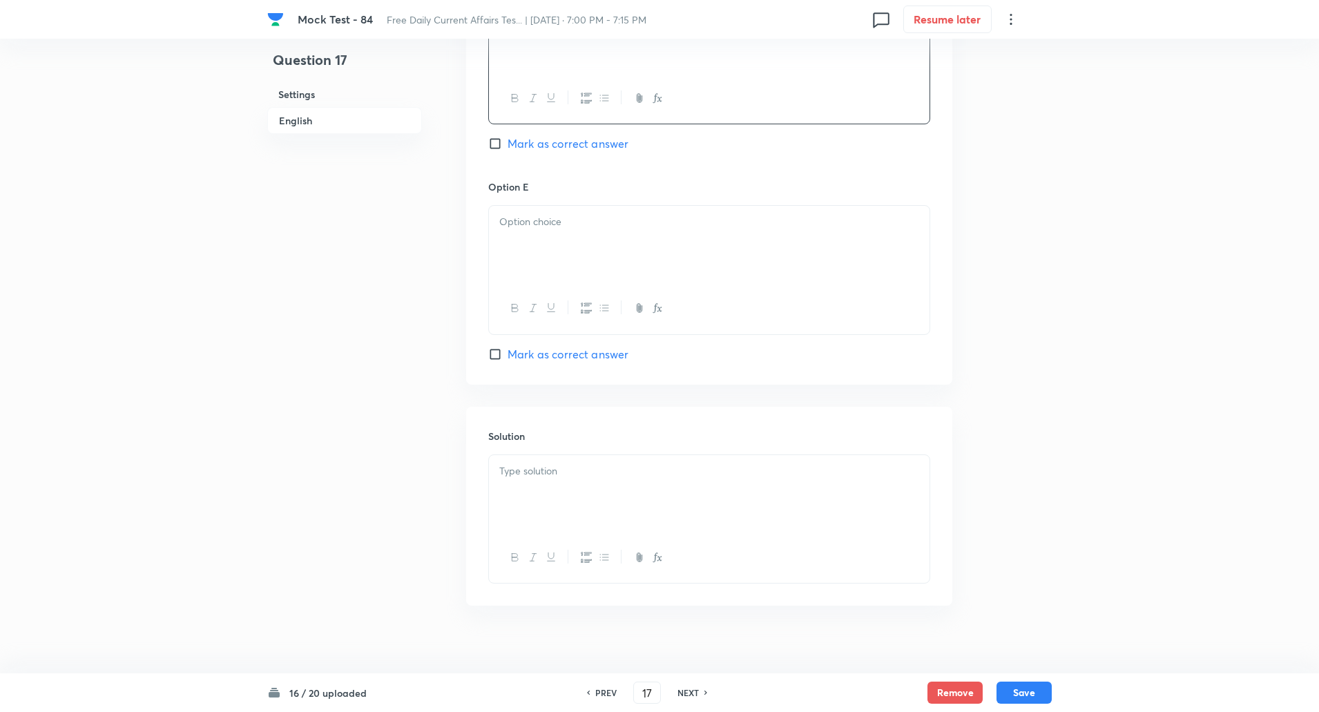
click at [555, 244] on div at bounding box center [709, 244] width 441 height 77
click at [529, 476] on div at bounding box center [709, 493] width 441 height 77
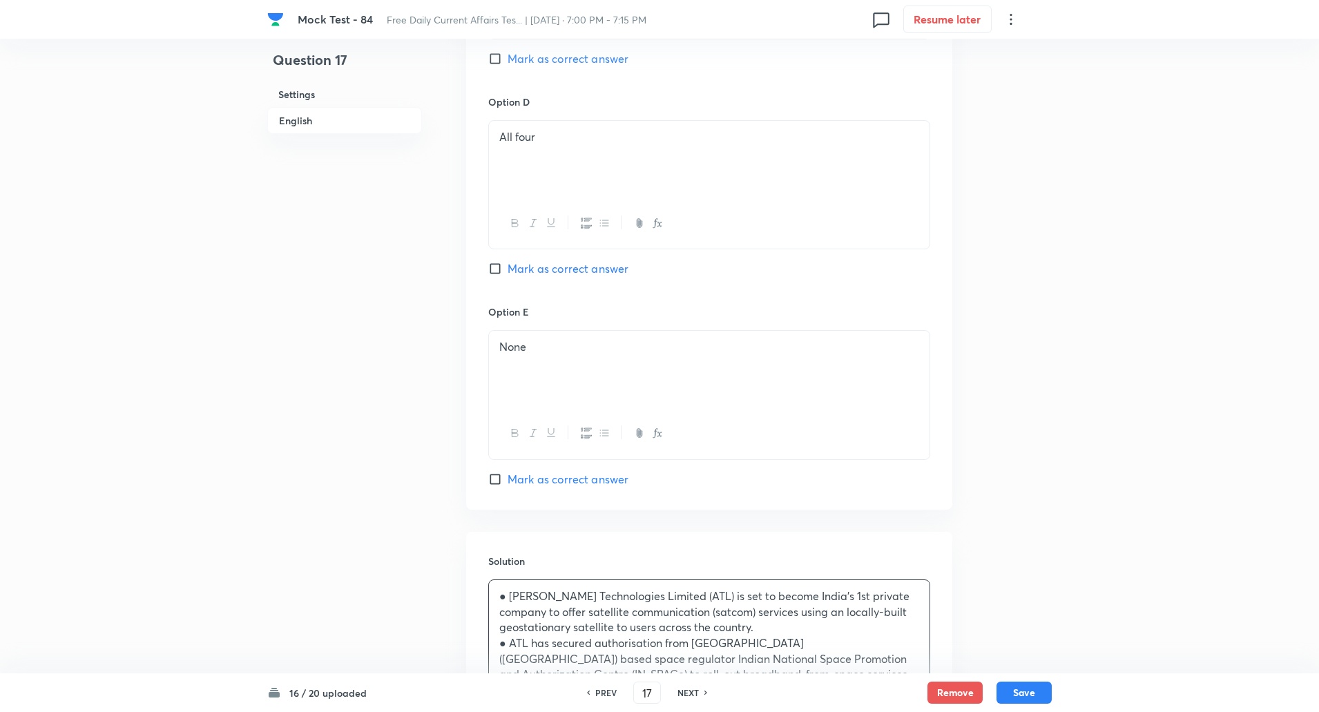
scroll to position [1504, 0]
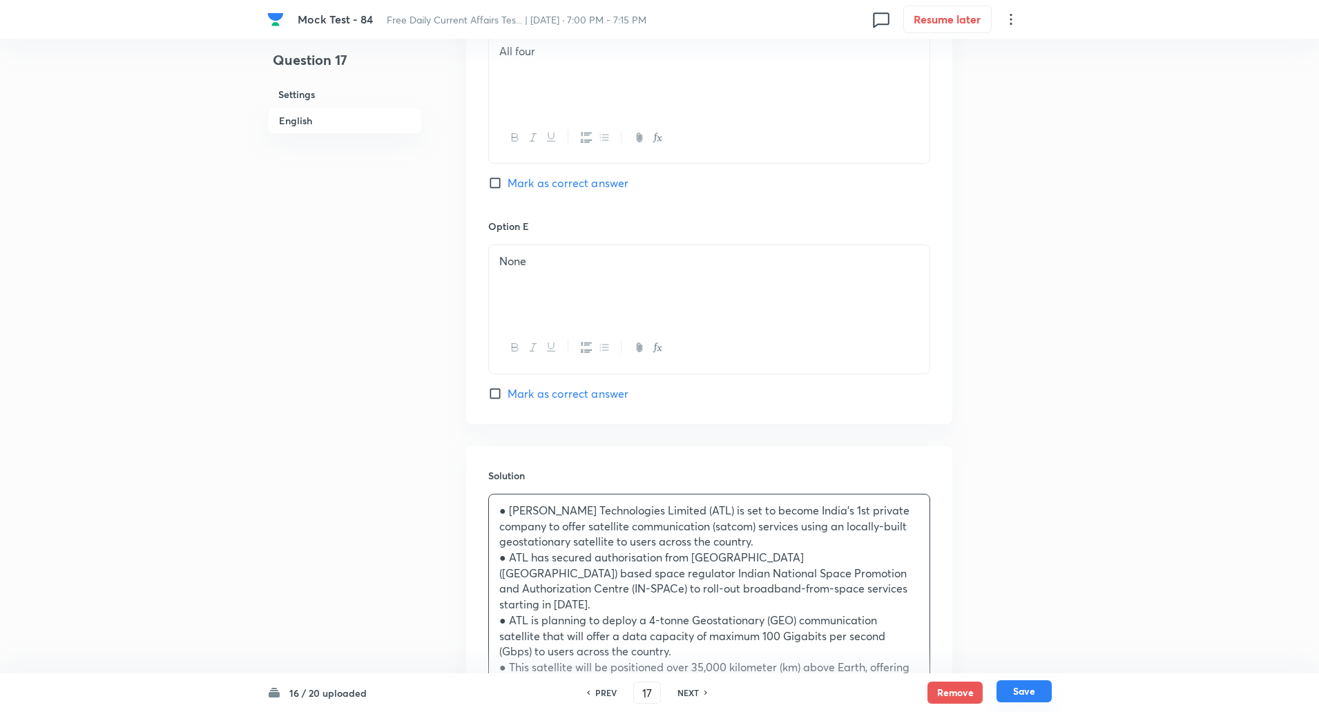
click at [1029, 689] on button "Save" at bounding box center [1024, 691] width 55 height 22
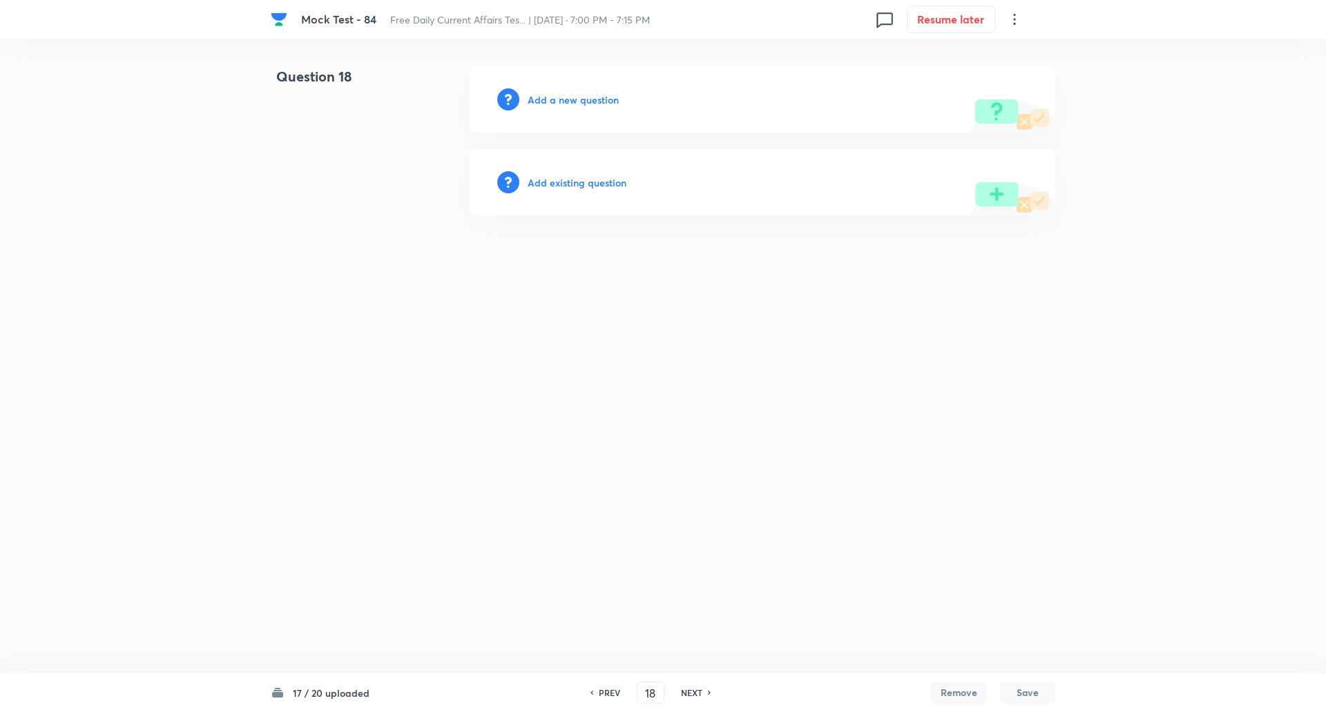
click at [538, 104] on h6 "Add a new question" at bounding box center [573, 100] width 91 height 15
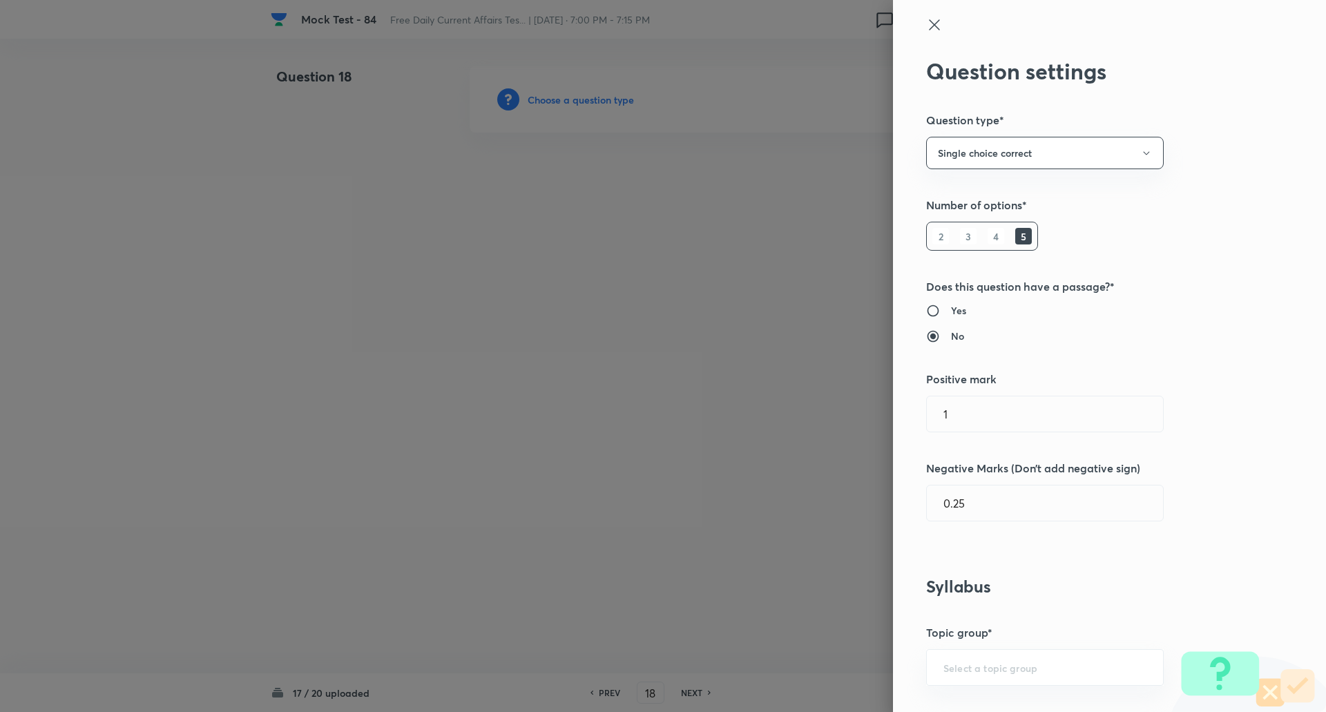
click at [538, 104] on div at bounding box center [663, 356] width 1326 height 712
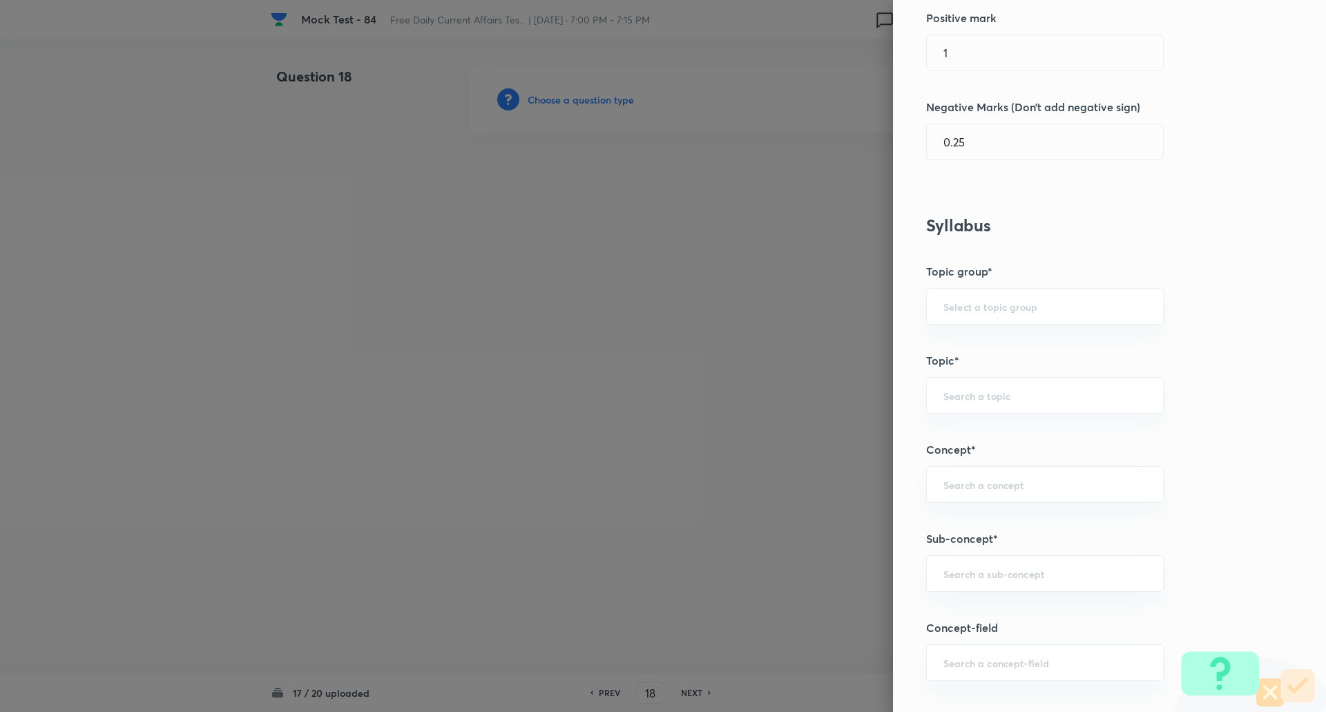
scroll to position [362, 0]
click at [959, 580] on div "​" at bounding box center [1045, 573] width 238 height 37
click at [959, 580] on div "Fest ​" at bounding box center [1045, 573] width 238 height 37
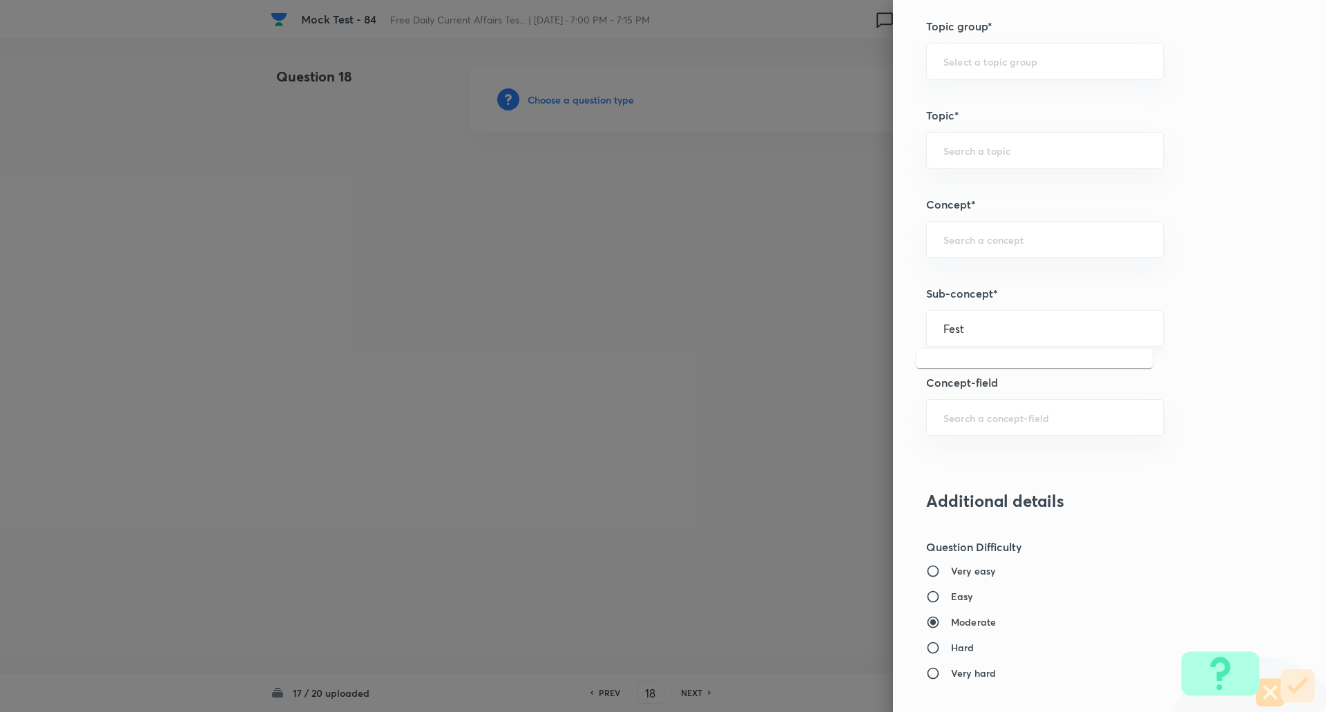
scroll to position [607, 0]
click at [970, 317] on div "Fest ​" at bounding box center [1045, 327] width 238 height 37
click at [966, 371] on li "Summits, Events, Festivals (National/International)" at bounding box center [1035, 374] width 236 height 41
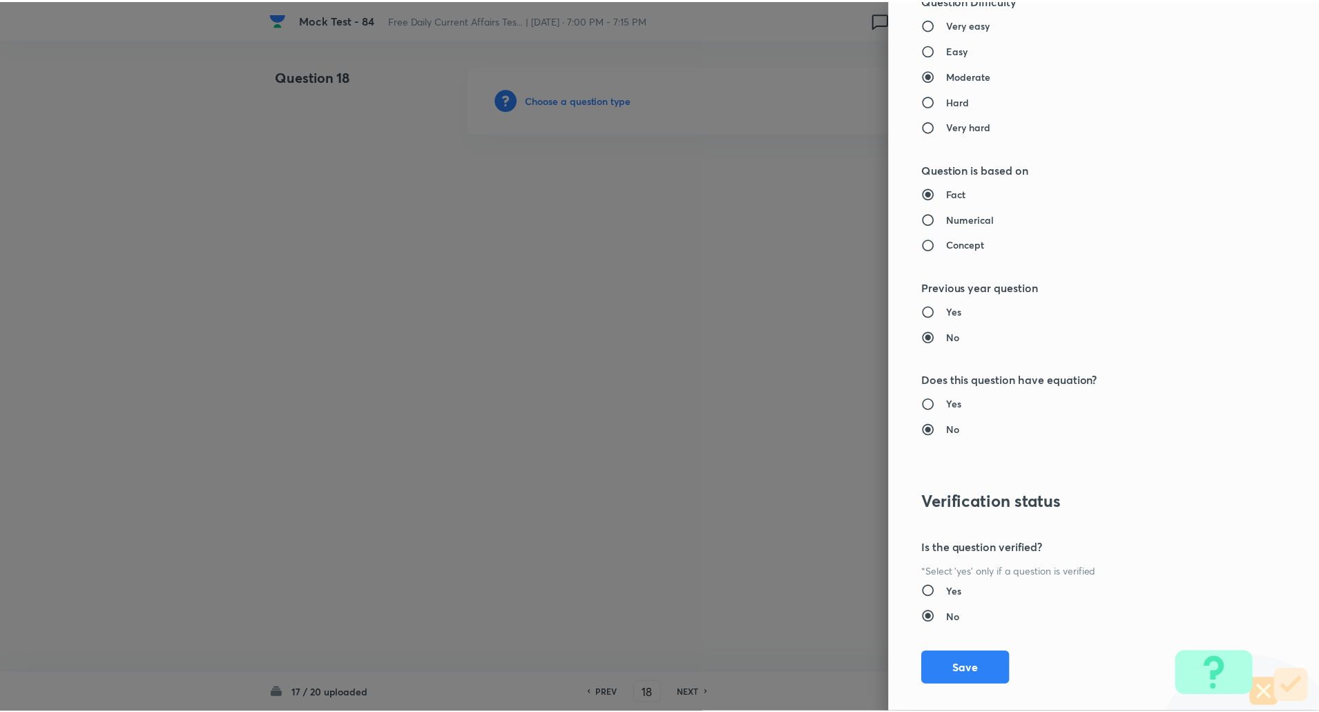
scroll to position [1171, 0]
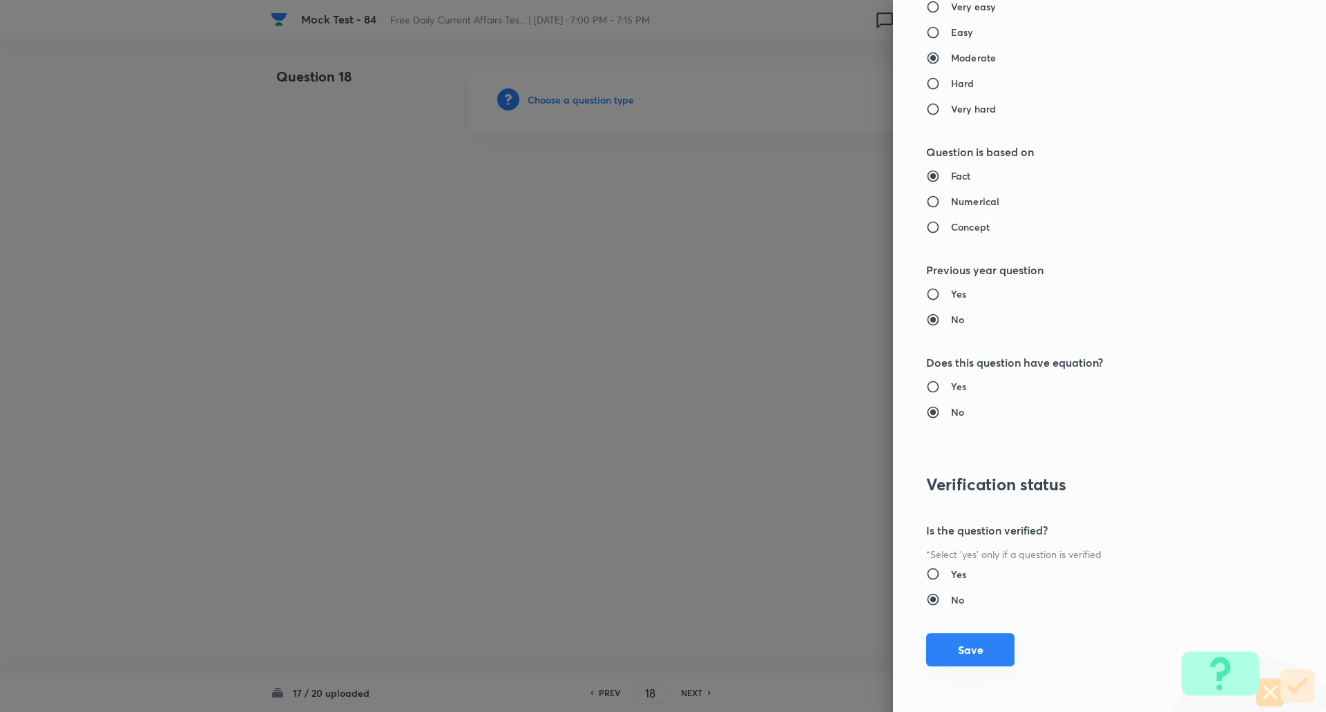
click at [966, 664] on button "Save" at bounding box center [970, 649] width 88 height 33
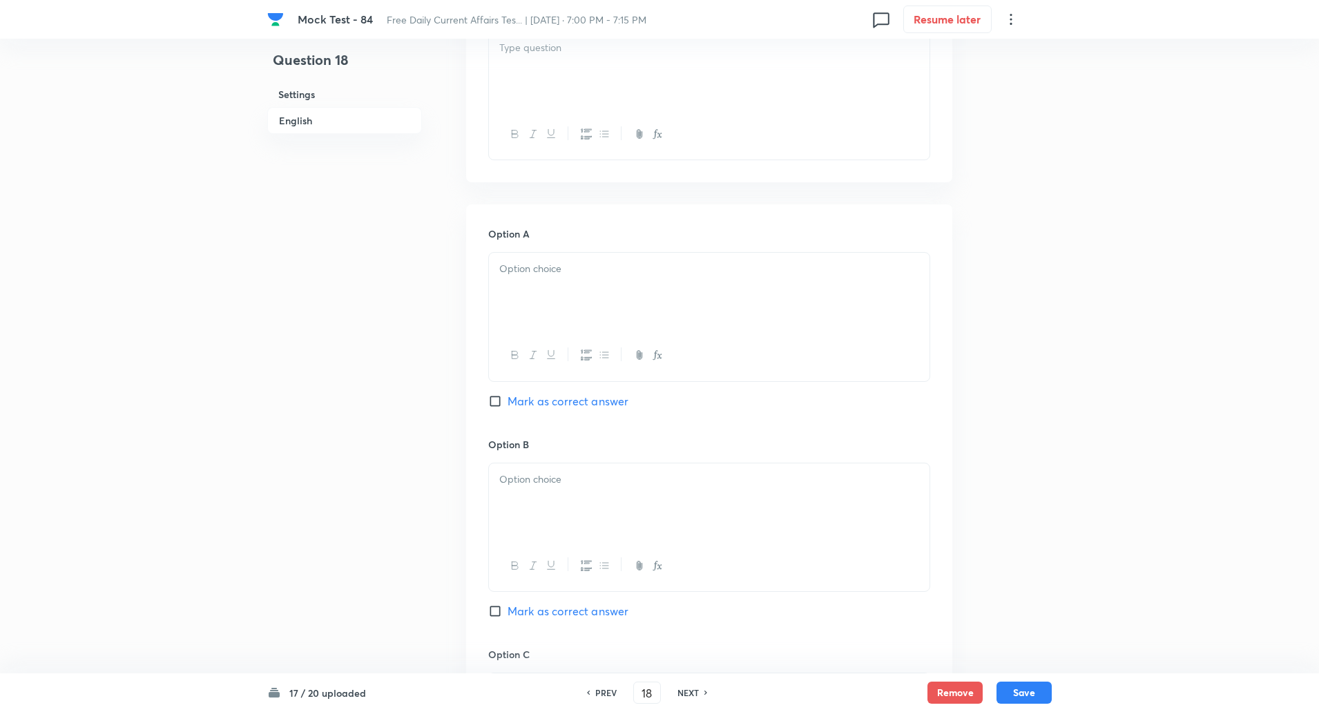
scroll to position [489, 0]
click at [495, 396] on input "Mark as correct answer" at bounding box center [497, 396] width 19 height 14
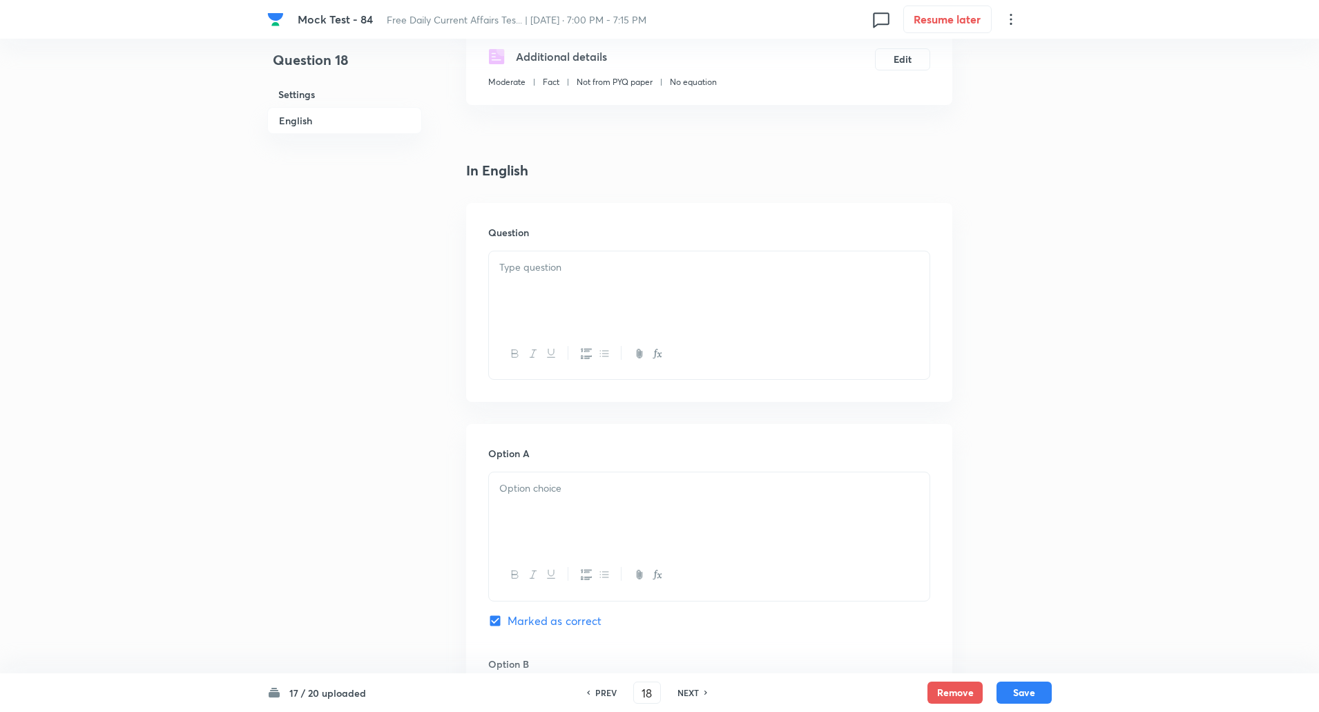
scroll to position [242, 0]
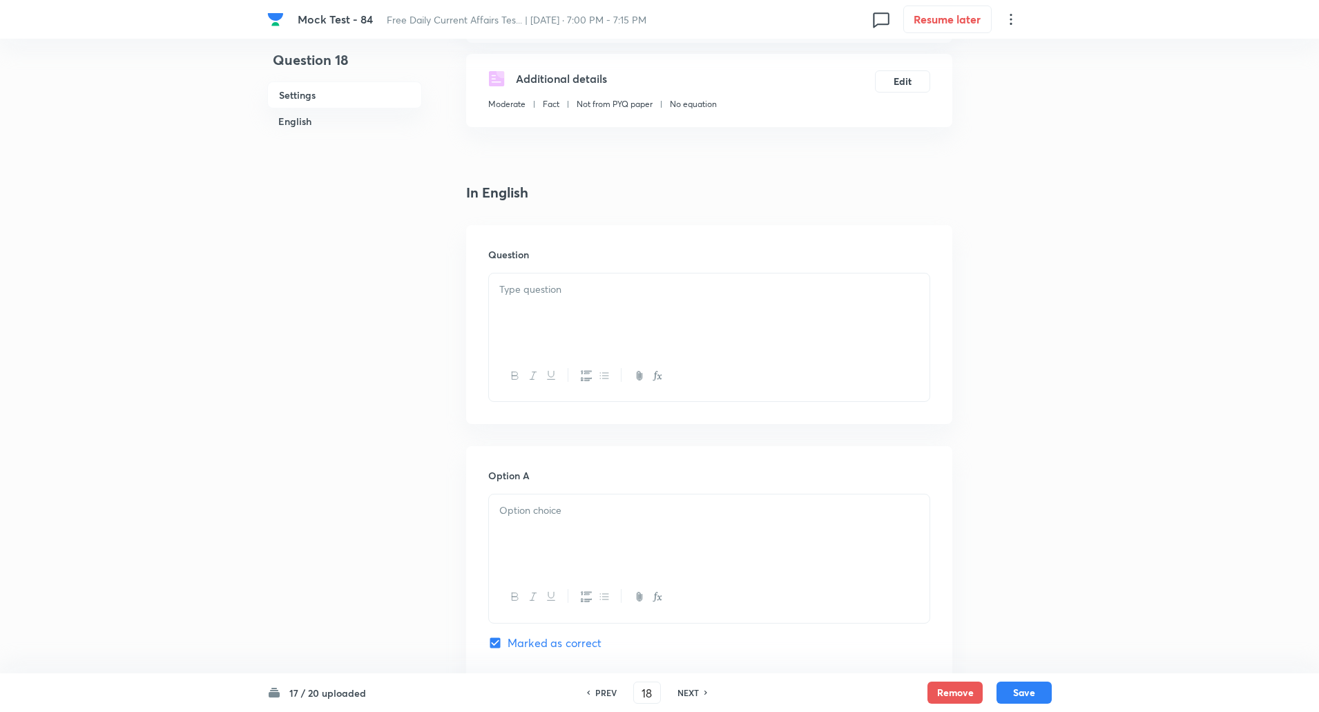
click at [575, 287] on p at bounding box center [709, 290] width 420 height 16
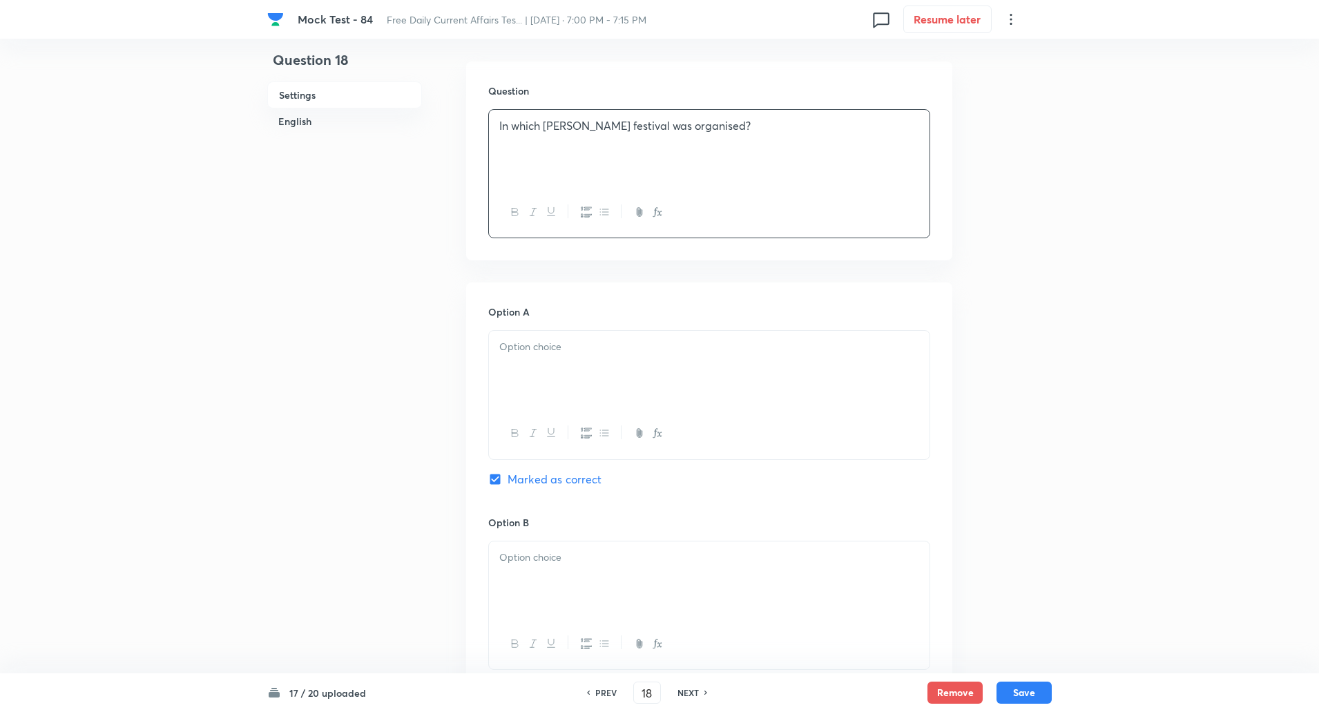
scroll to position [445, 0]
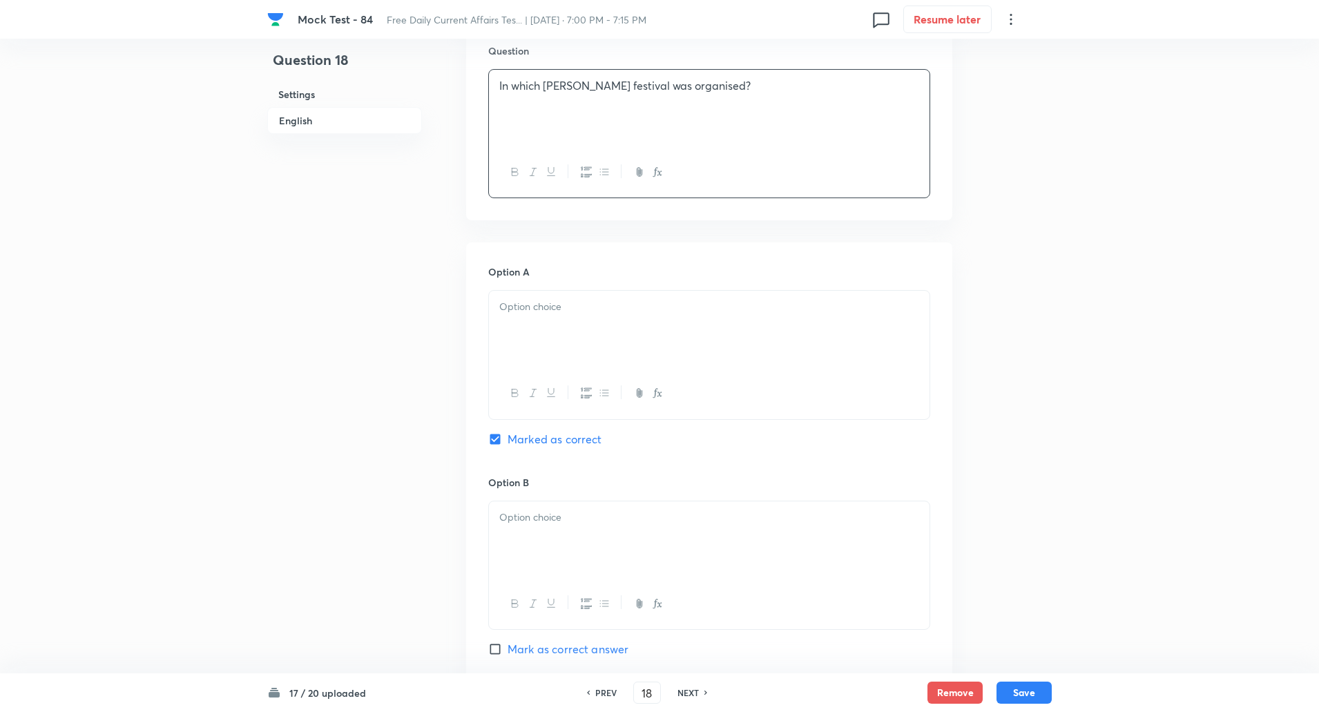
click at [565, 316] on div at bounding box center [709, 329] width 441 height 77
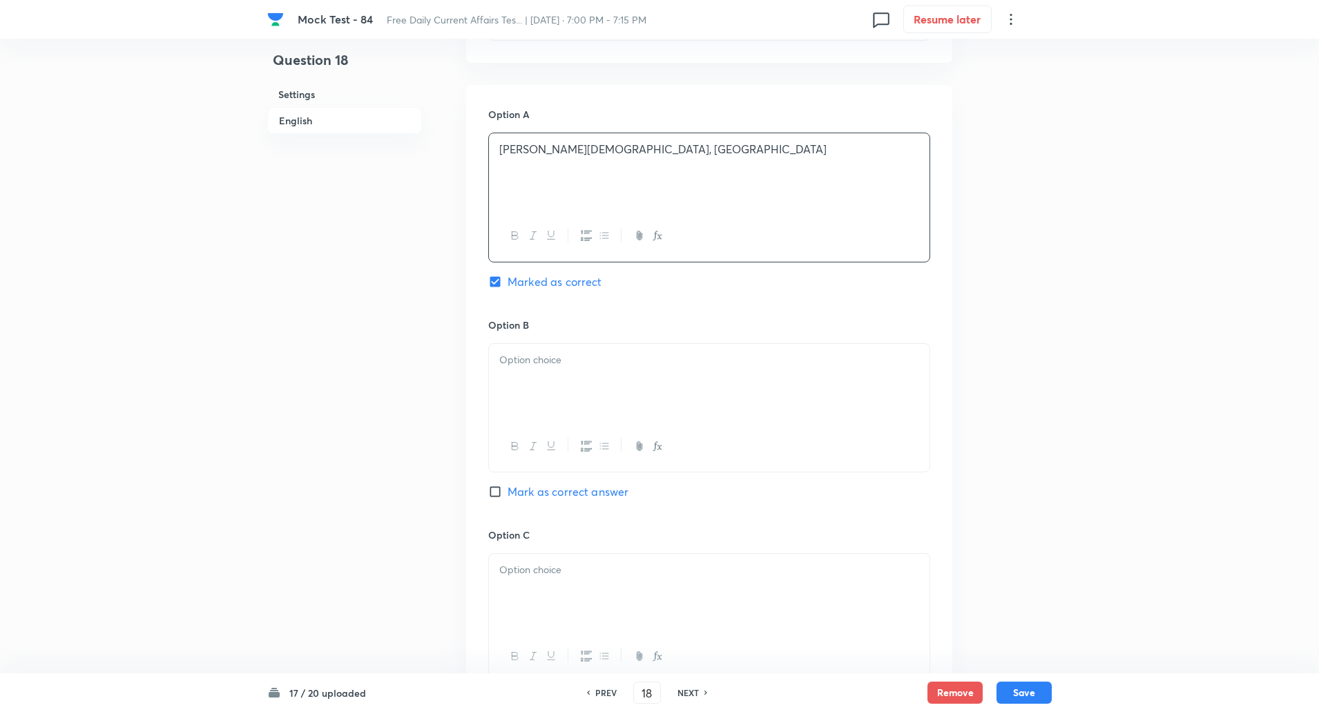
scroll to position [604, 0]
click at [542, 369] on div at bounding box center [709, 381] width 441 height 77
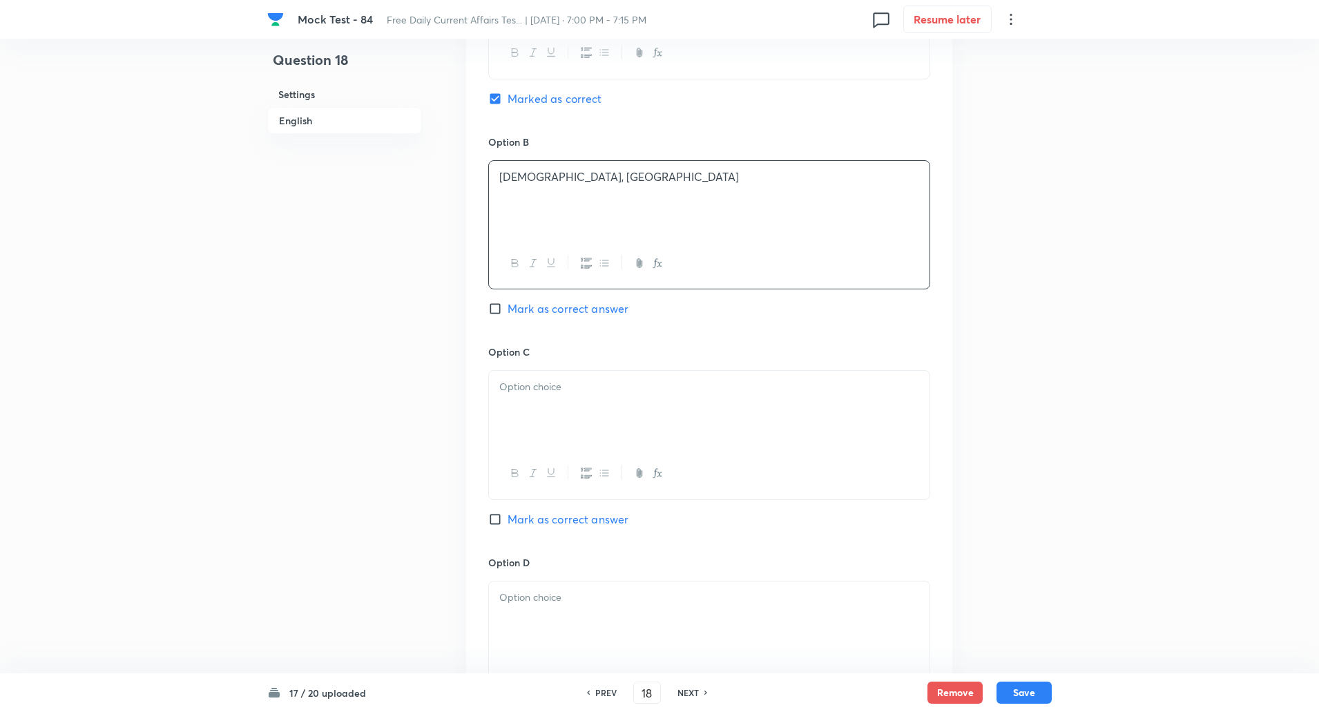
scroll to position [821, 0]
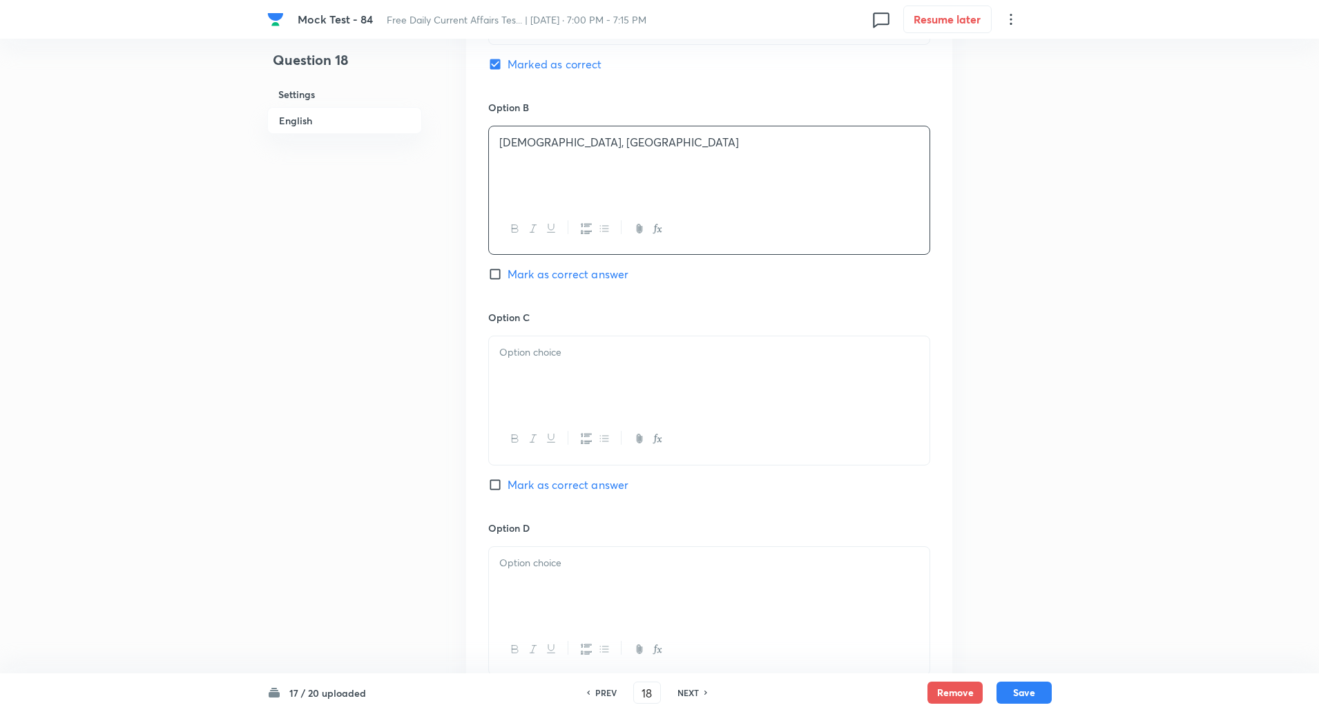
click at [535, 382] on div at bounding box center [709, 374] width 441 height 77
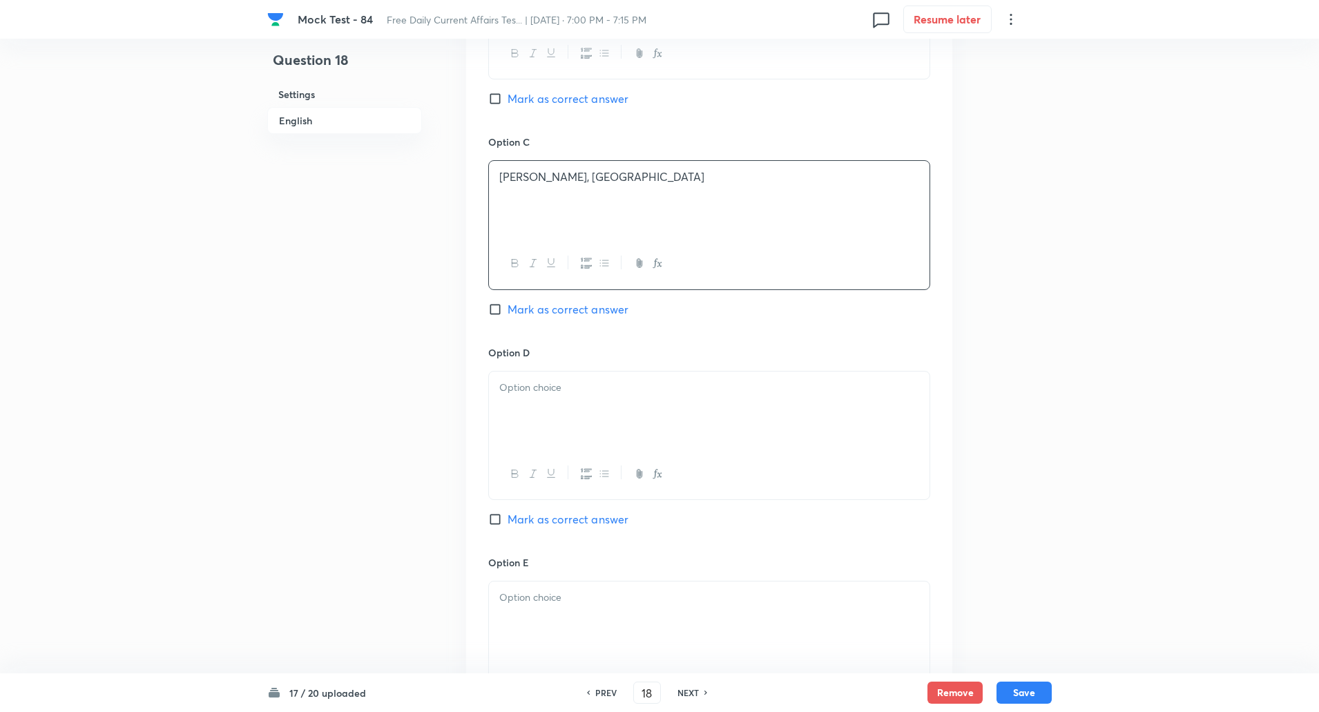
scroll to position [997, 0]
click at [536, 416] on div at bounding box center [709, 409] width 441 height 77
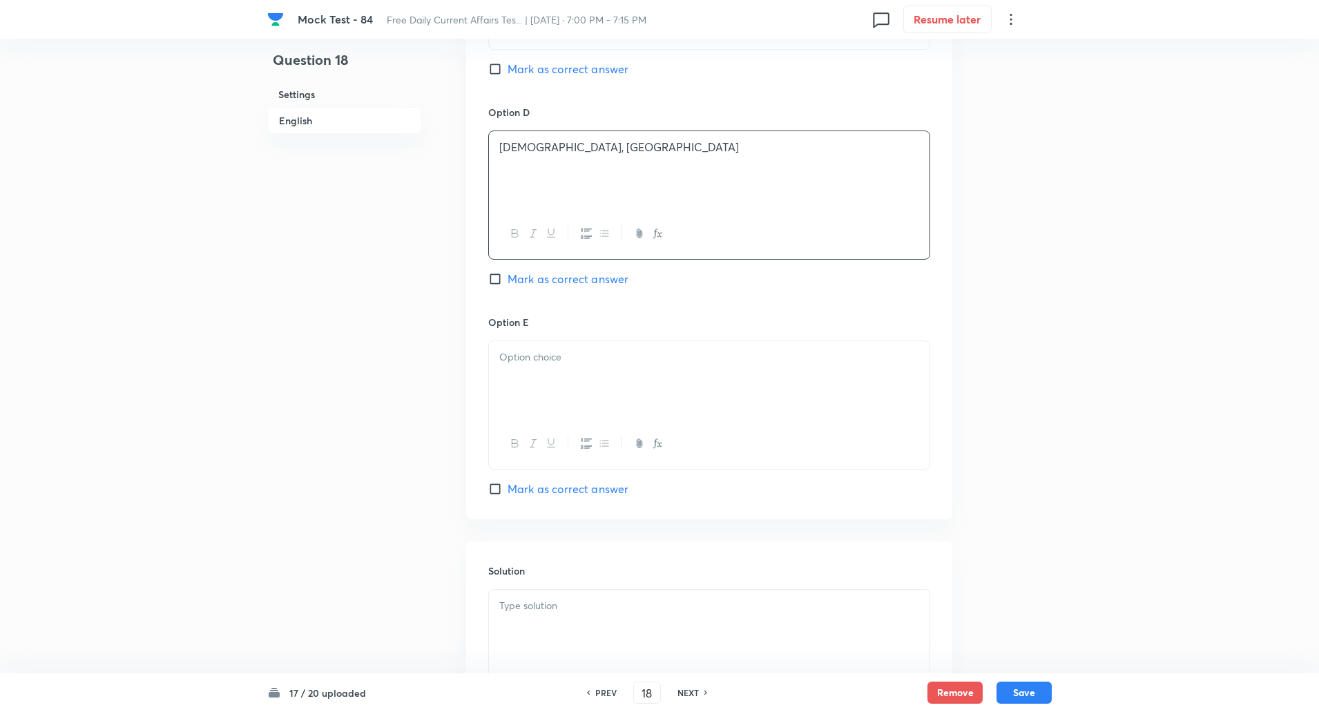
scroll to position [1237, 0]
click at [541, 379] on div at bounding box center [709, 378] width 441 height 77
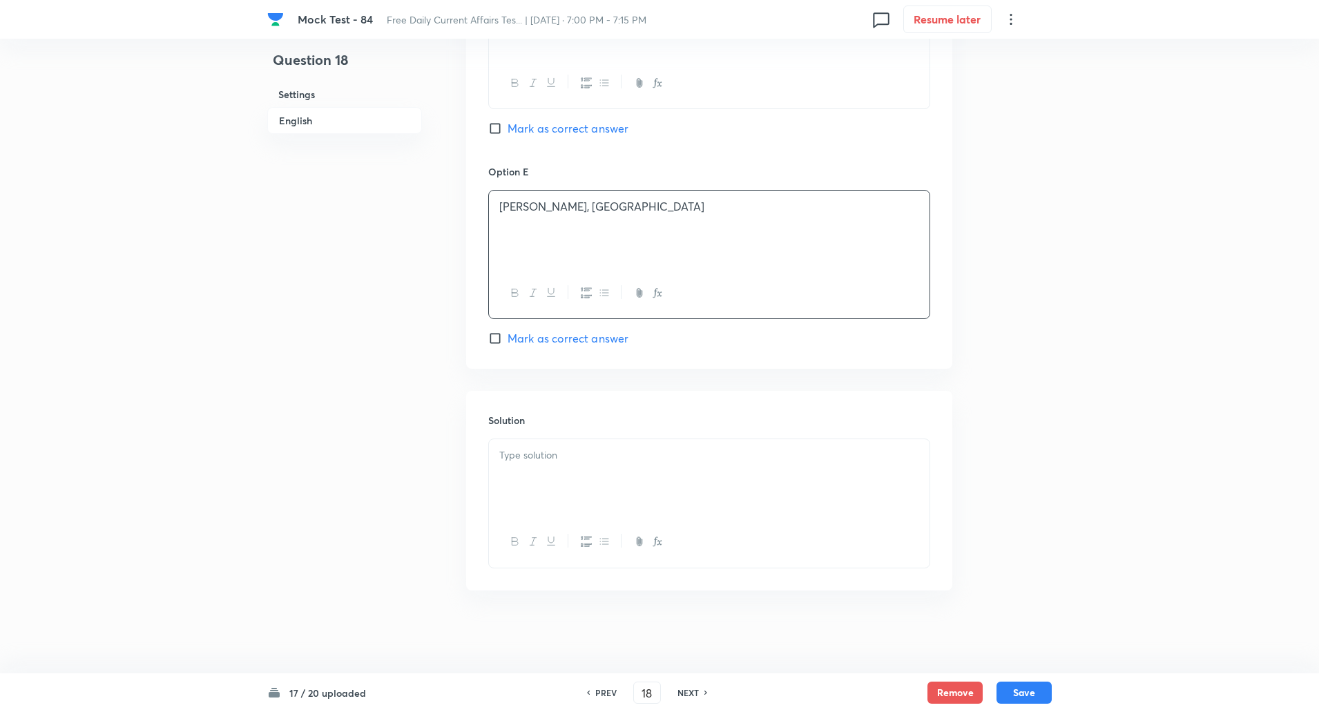
click at [541, 474] on div at bounding box center [709, 477] width 441 height 77
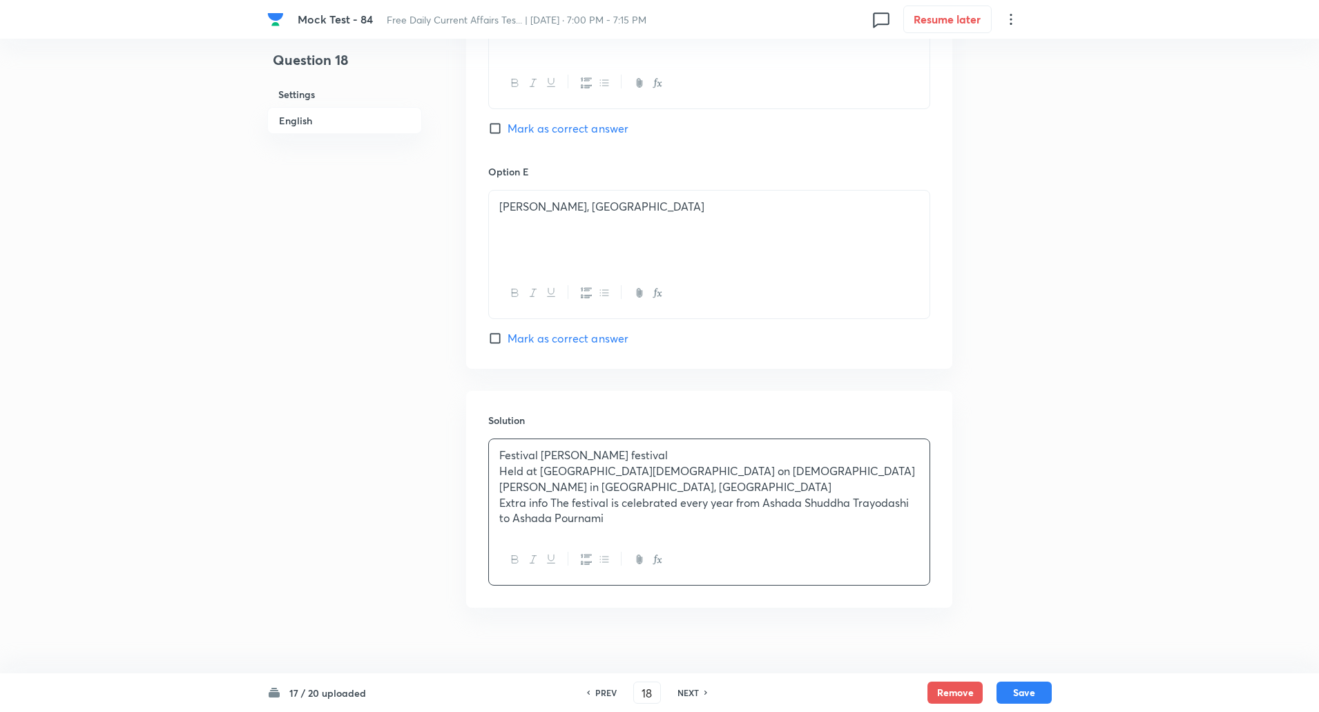
click at [541, 454] on p "Festival Sakambari festival" at bounding box center [709, 456] width 420 height 16
copy p "-----"
click at [541, 469] on p "Held at Kanaka Durga Temple on Indrakeeladri hill in Vijayawada, Andhra Pradesh" at bounding box center [709, 478] width 420 height 31
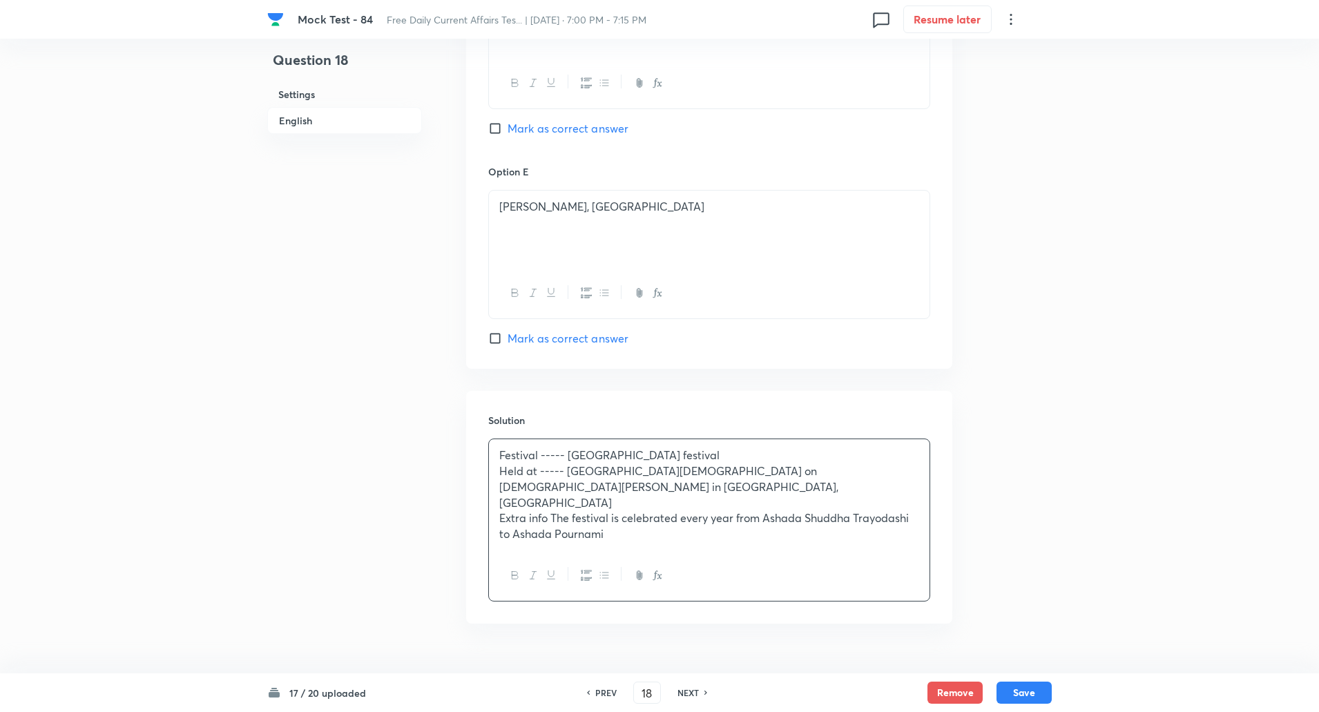
click at [552, 510] on p "Extra info The festival is celebrated every year from Ashada Shuddha Trayodashi…" at bounding box center [709, 525] width 420 height 31
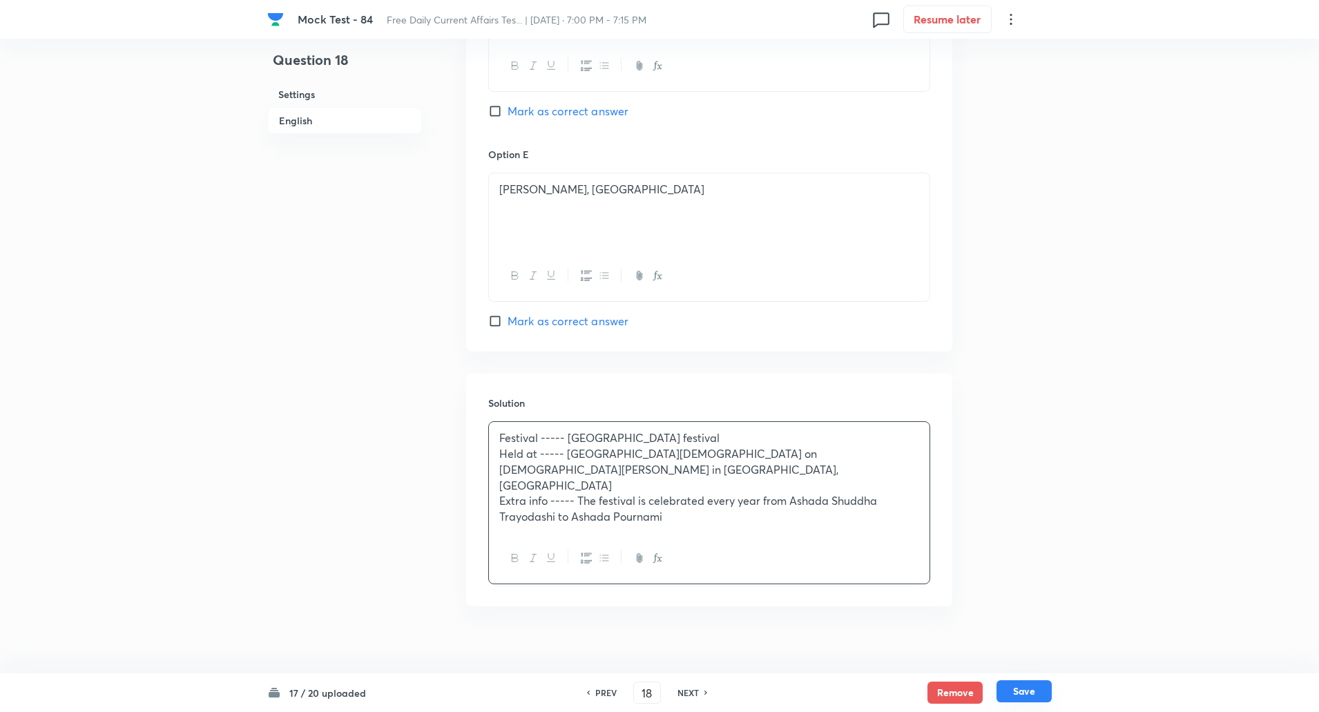
click at [1021, 692] on button "Save" at bounding box center [1024, 691] width 55 height 22
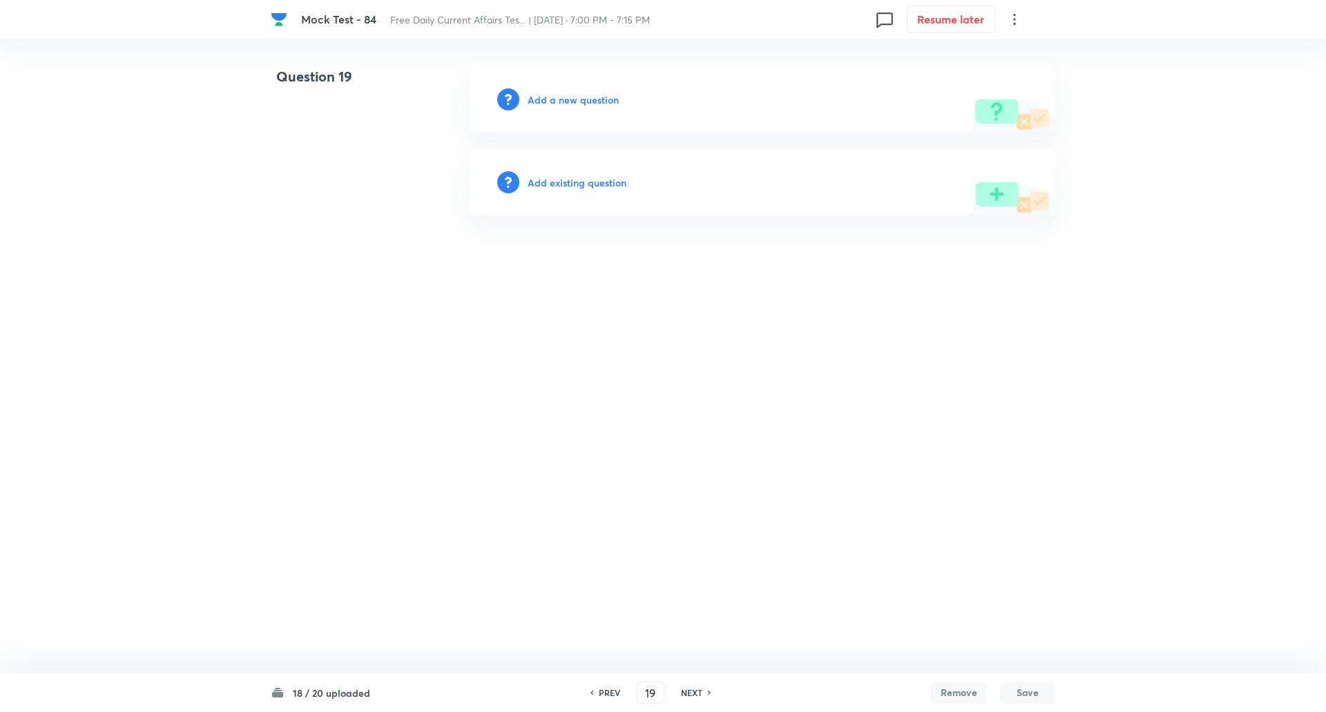
click at [595, 95] on h6 "Add a new question" at bounding box center [573, 100] width 91 height 15
click at [595, 95] on h6 "Choose a question type" at bounding box center [581, 100] width 106 height 15
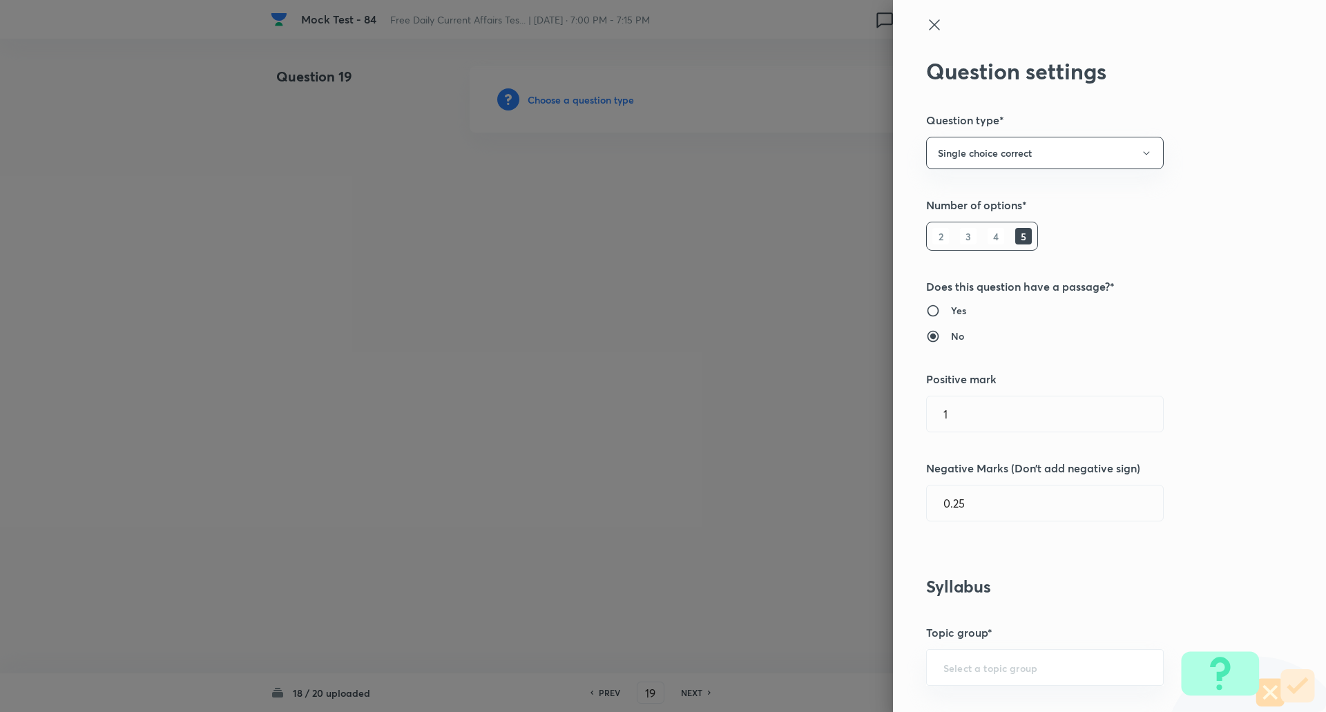
click at [595, 95] on div at bounding box center [663, 356] width 1326 height 712
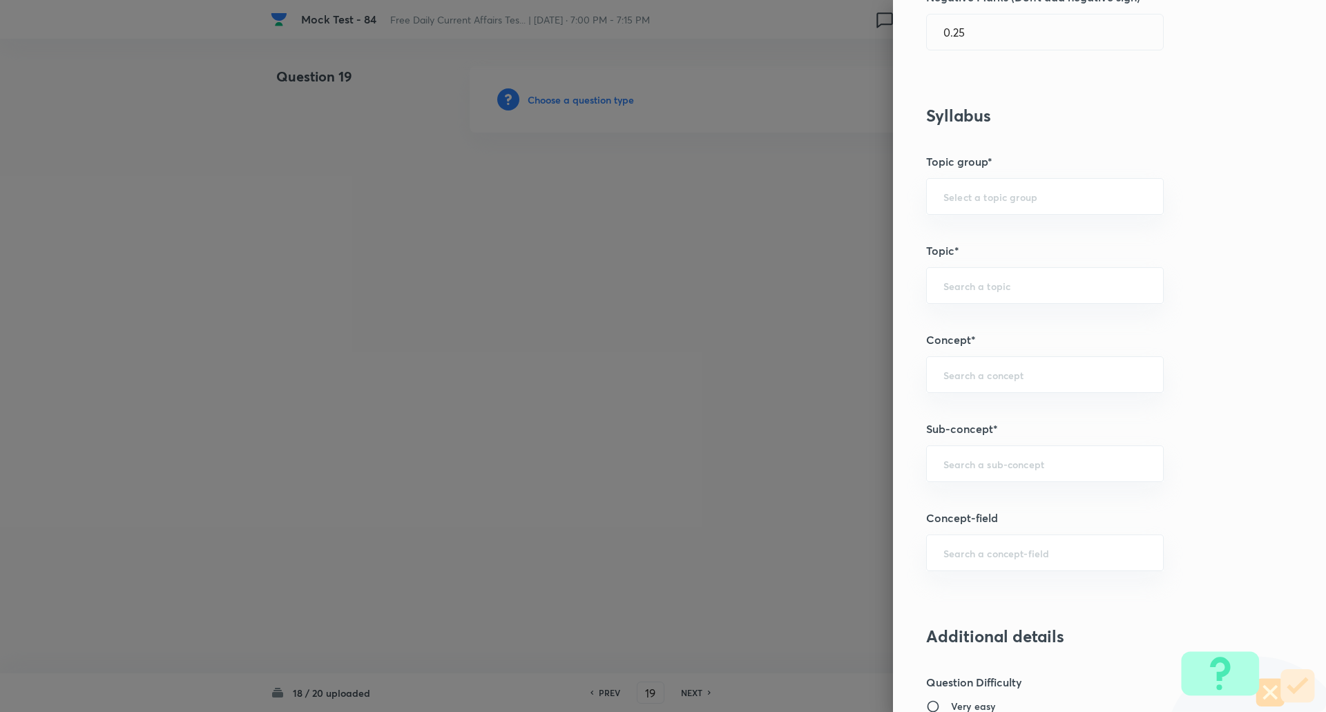
scroll to position [529, 0]
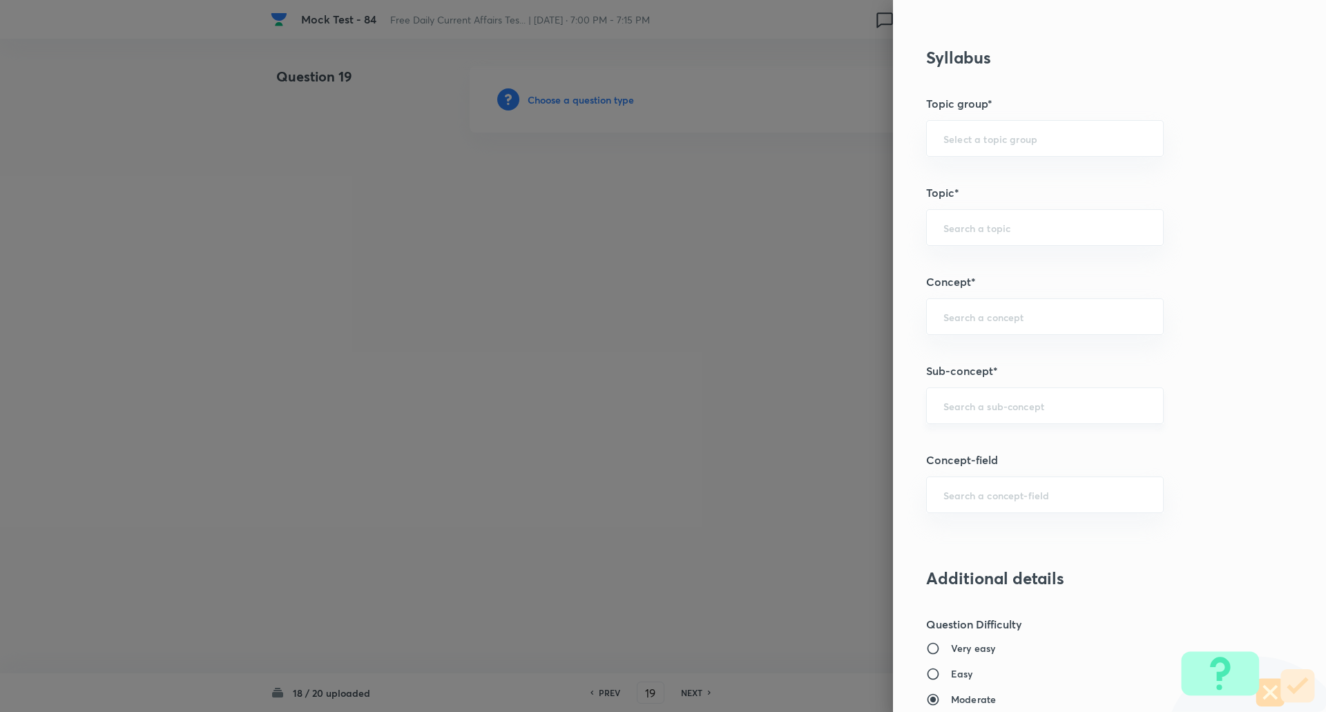
click at [963, 394] on div "​" at bounding box center [1045, 405] width 238 height 37
click at [977, 469] on li "Dates & Days" at bounding box center [1035, 469] width 236 height 25
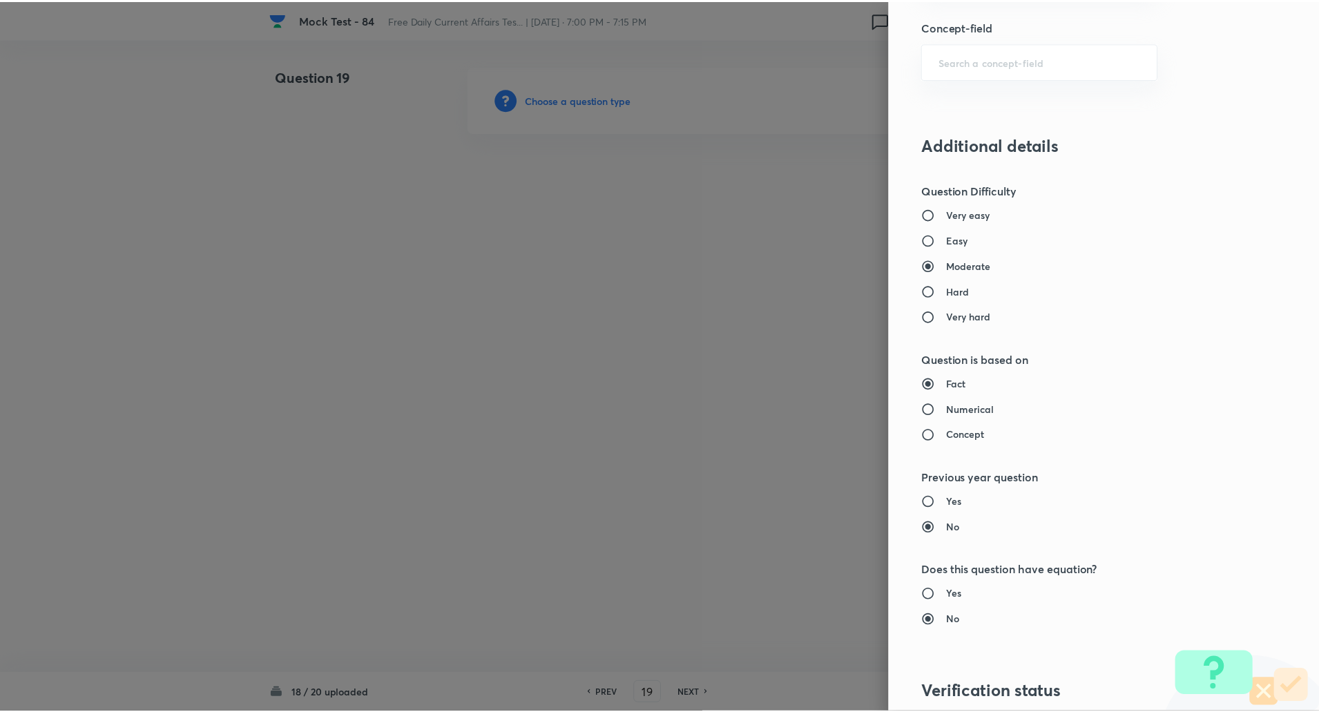
scroll to position [1171, 0]
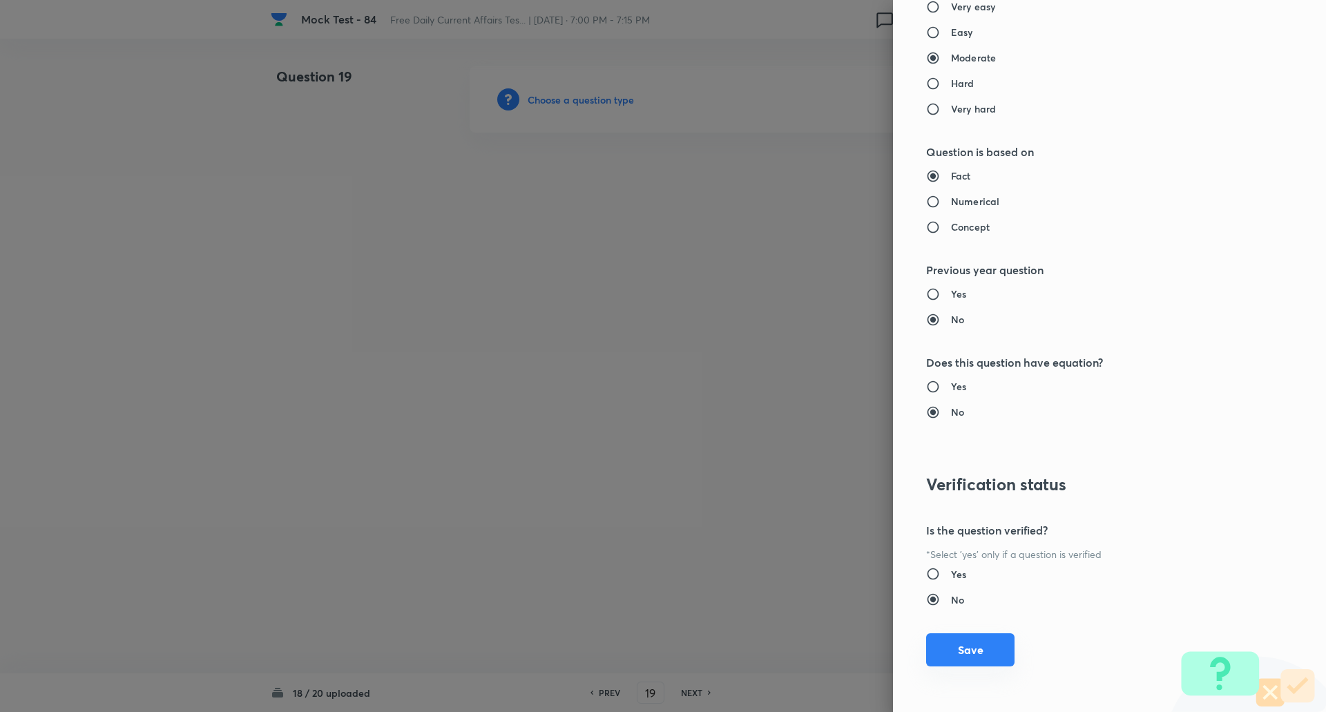
click at [973, 658] on button "Save" at bounding box center [970, 649] width 88 height 33
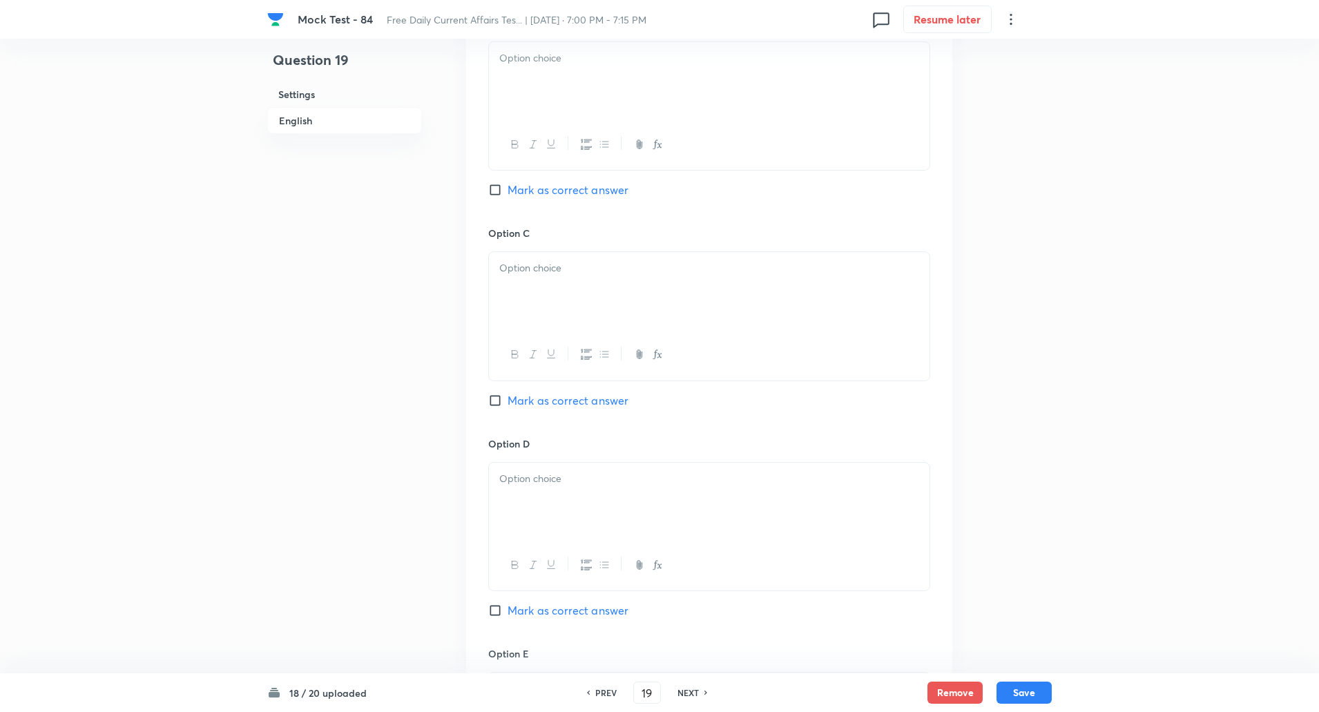
scroll to position [888, 0]
click at [494, 401] on input "Mark as correct answer" at bounding box center [497, 399] width 19 height 14
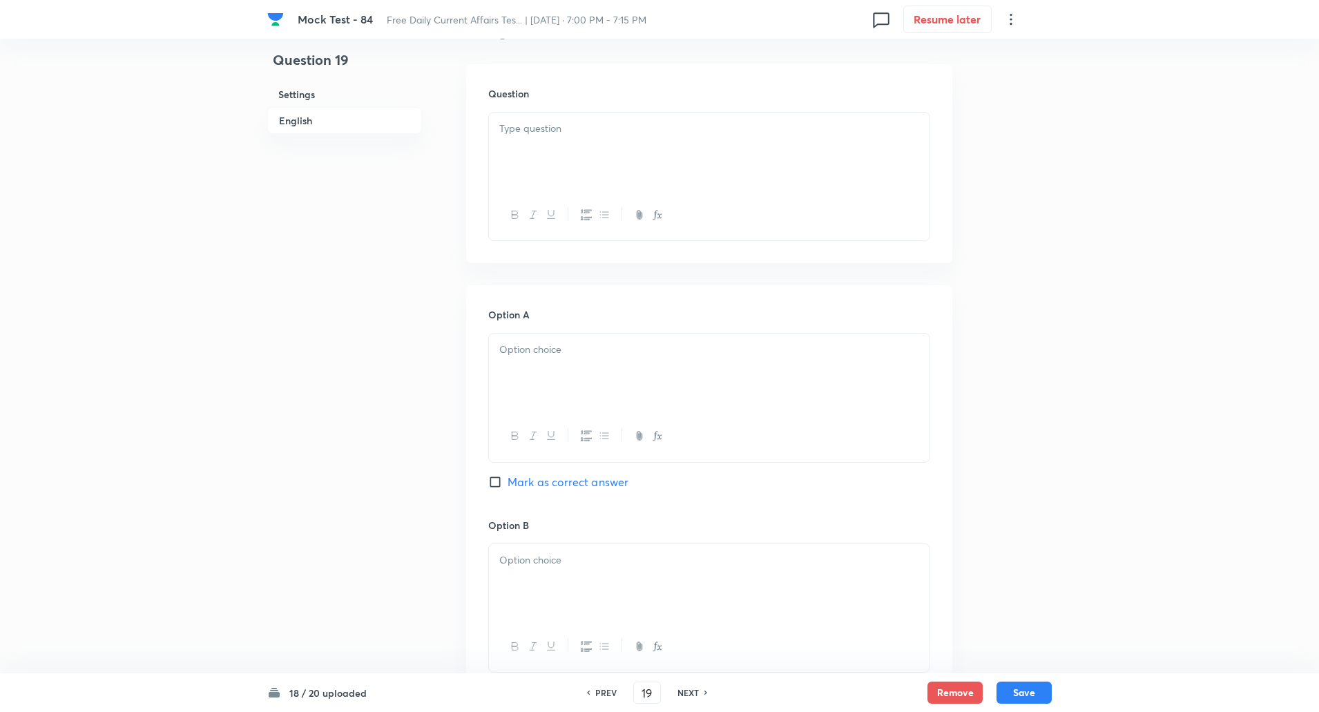
scroll to position [384, 0]
click at [561, 144] on div at bounding box center [709, 151] width 441 height 77
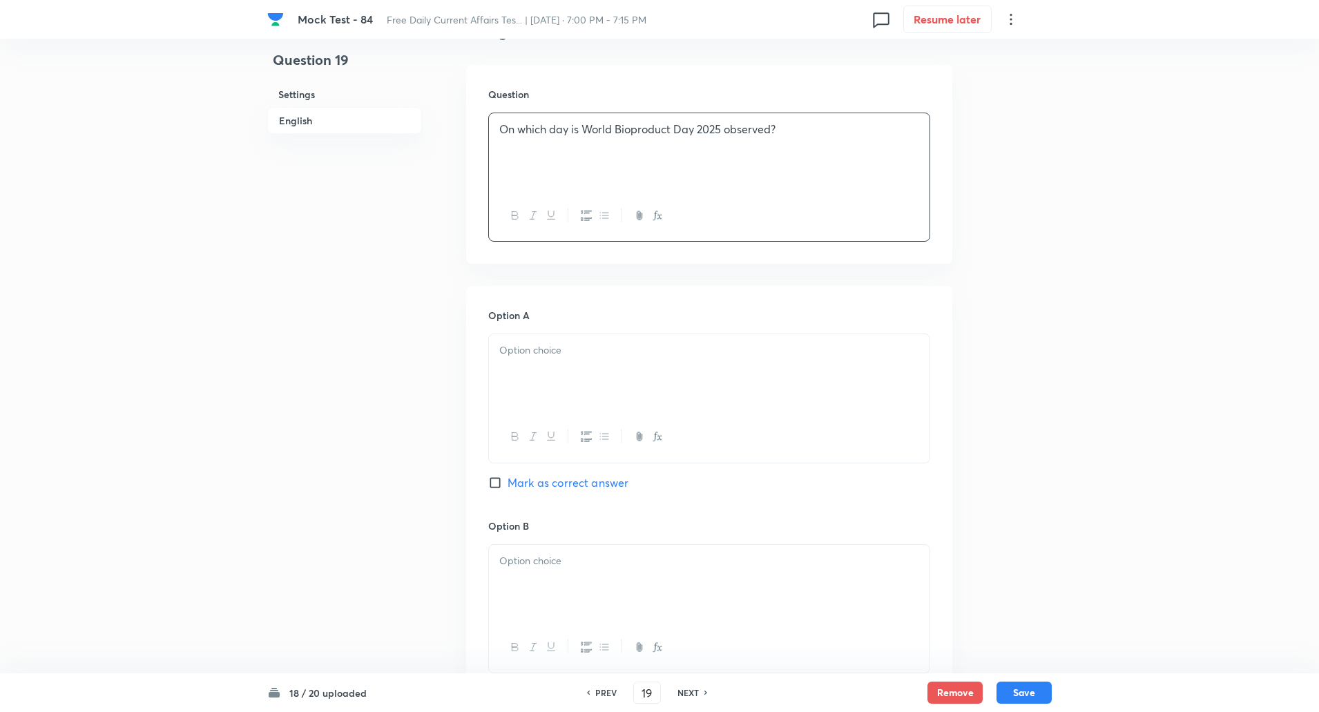
scroll to position [454, 0]
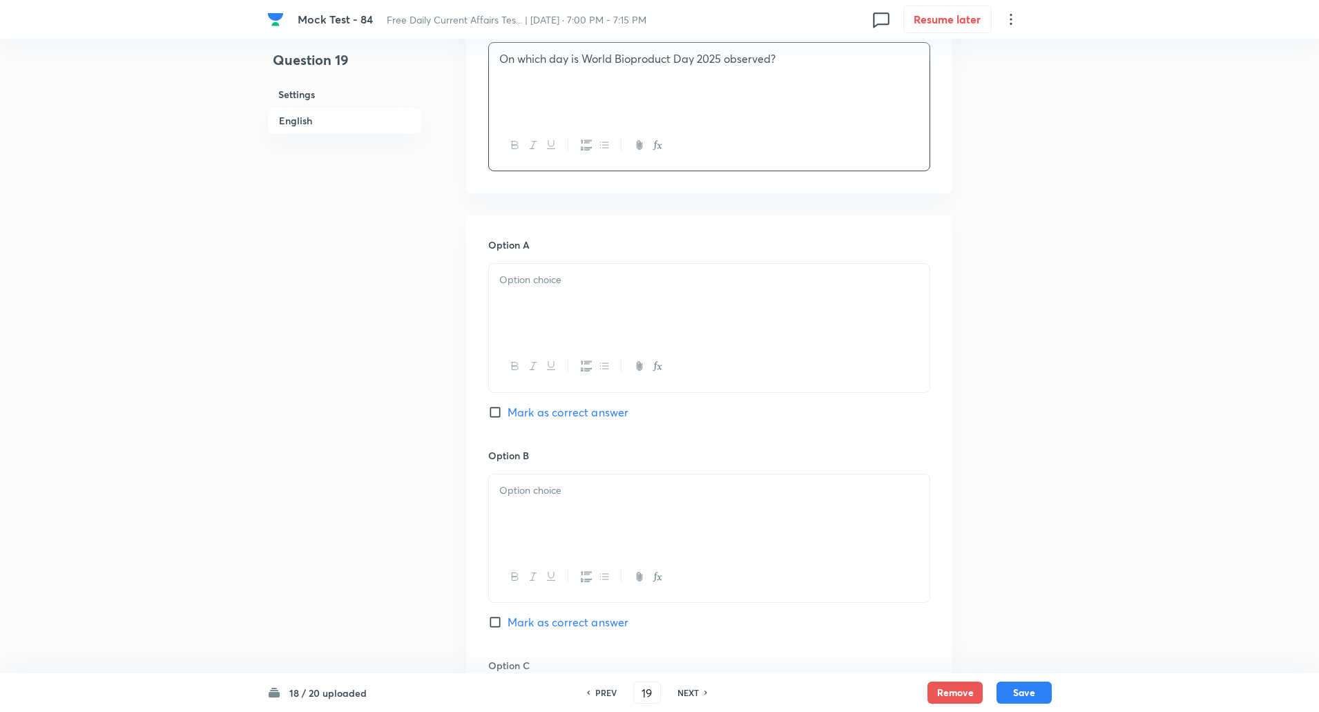
click at [568, 293] on div at bounding box center [709, 302] width 441 height 77
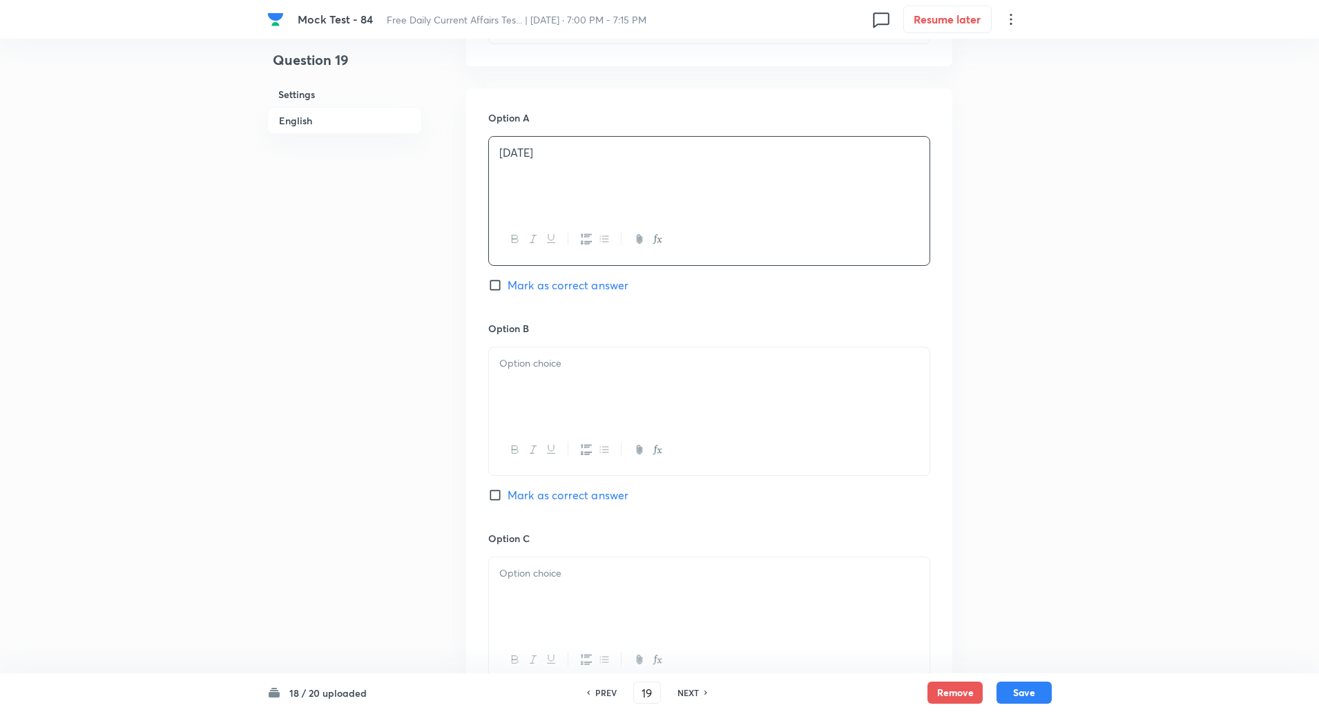
scroll to position [617, 0]
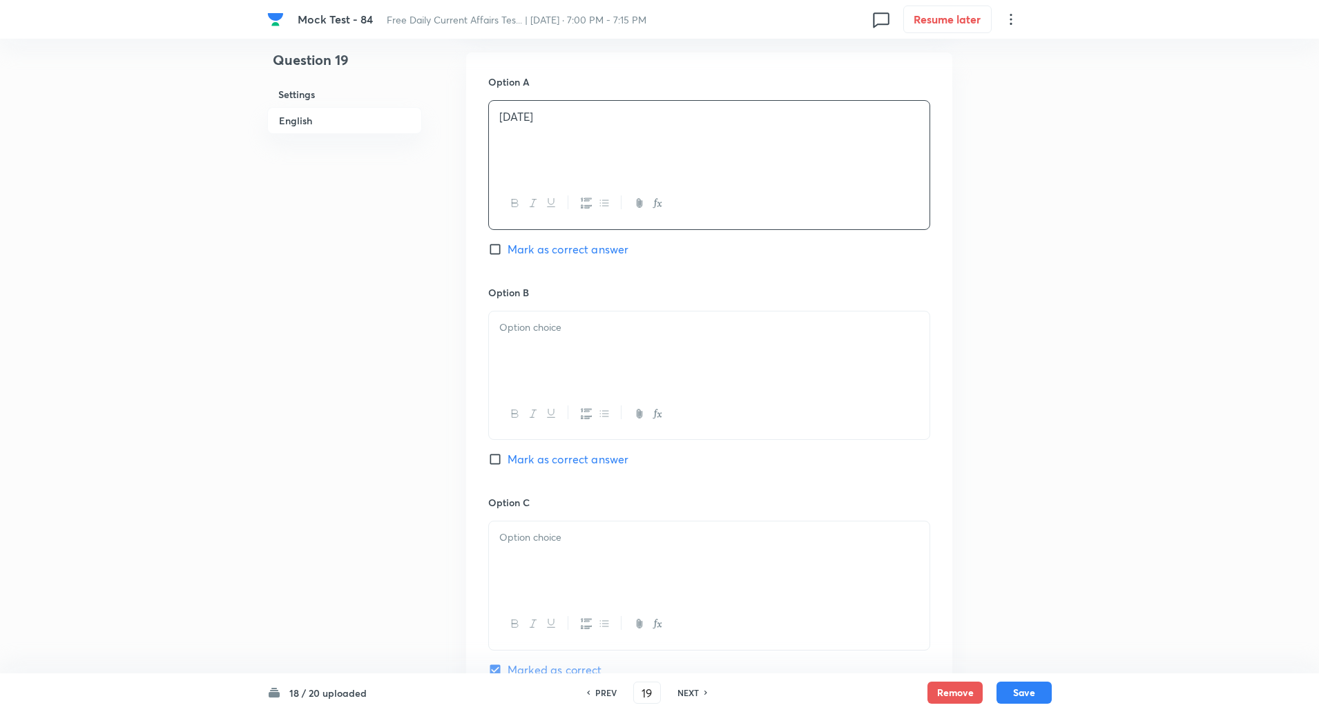
click at [554, 356] on div at bounding box center [709, 349] width 441 height 77
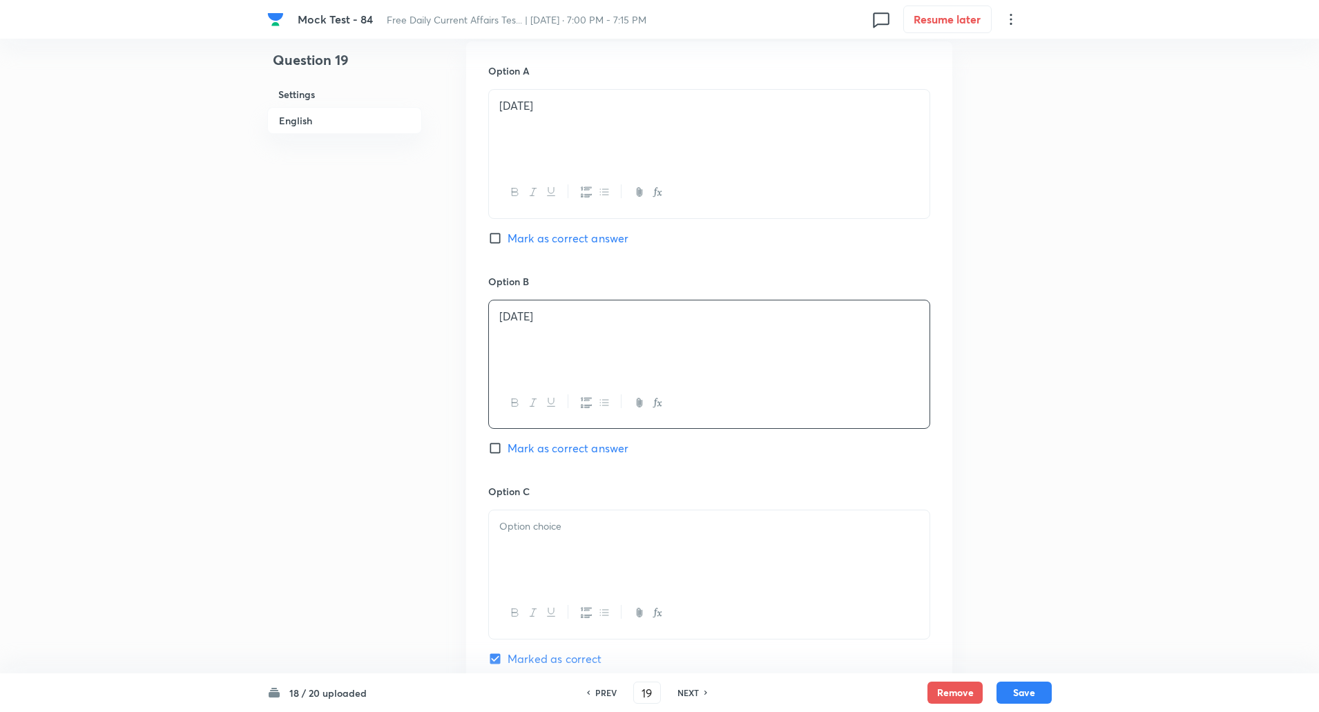
click at [539, 533] on p at bounding box center [709, 527] width 420 height 16
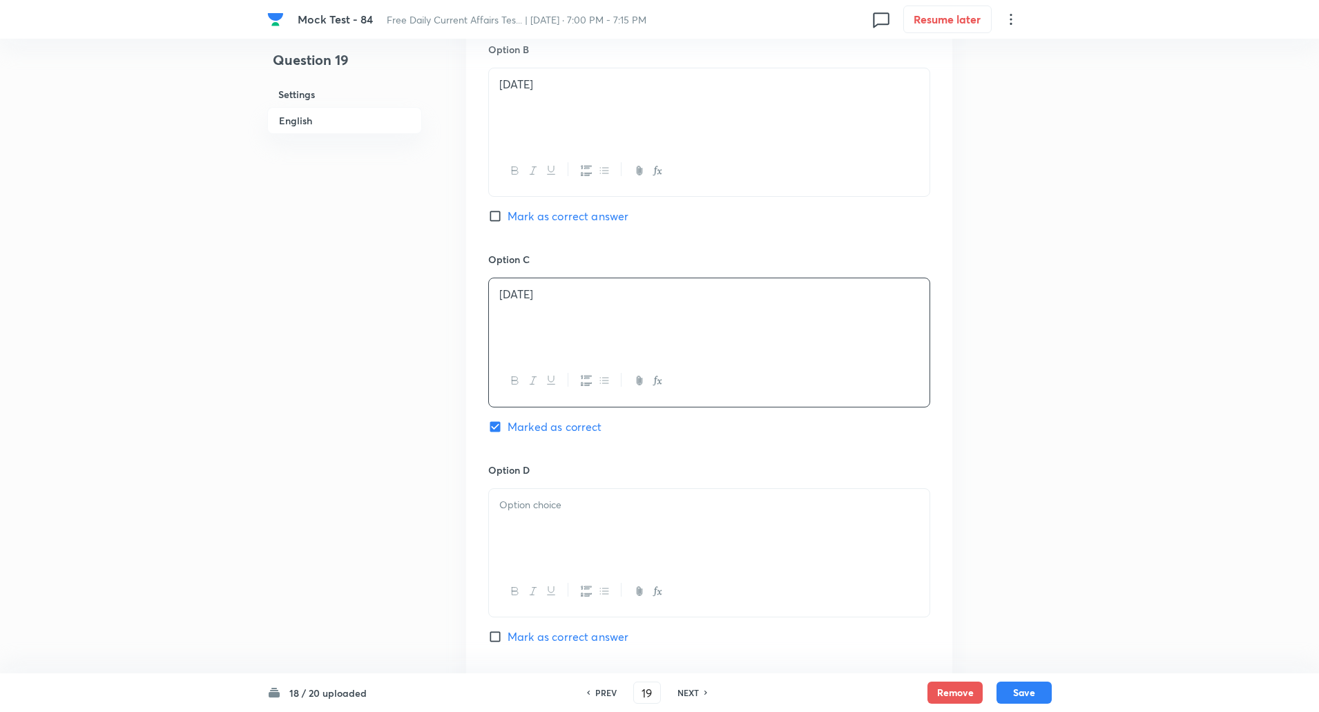
scroll to position [1026, 0]
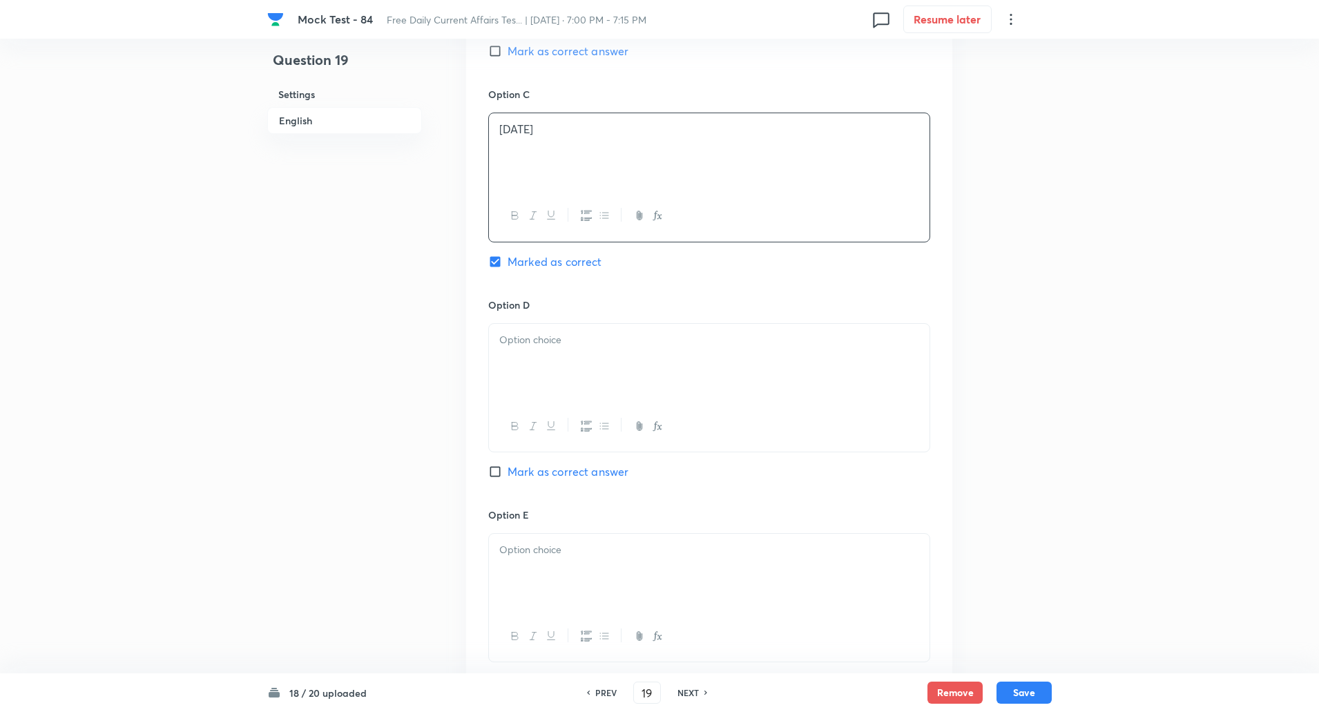
click at [556, 359] on div at bounding box center [709, 362] width 441 height 77
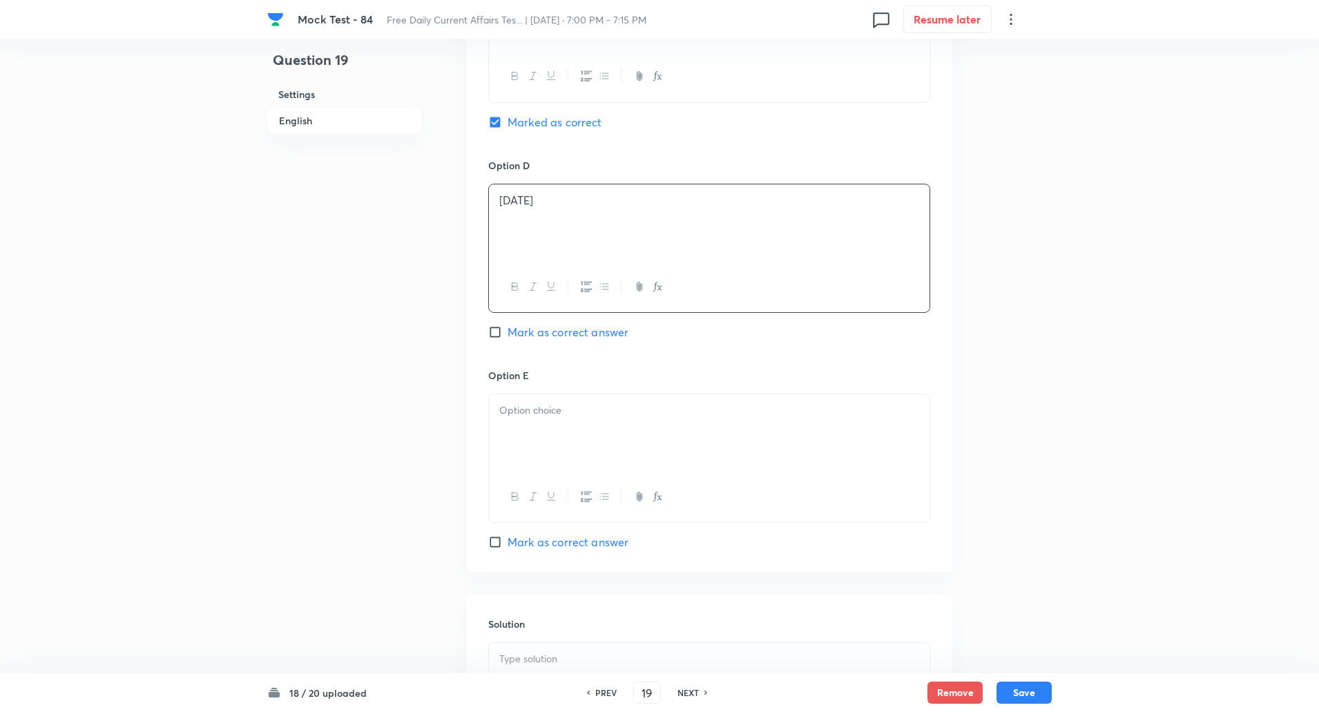
scroll to position [1166, 0]
click at [543, 432] on div at bounding box center [709, 432] width 441 height 77
click at [516, 491] on div at bounding box center [709, 477] width 441 height 77
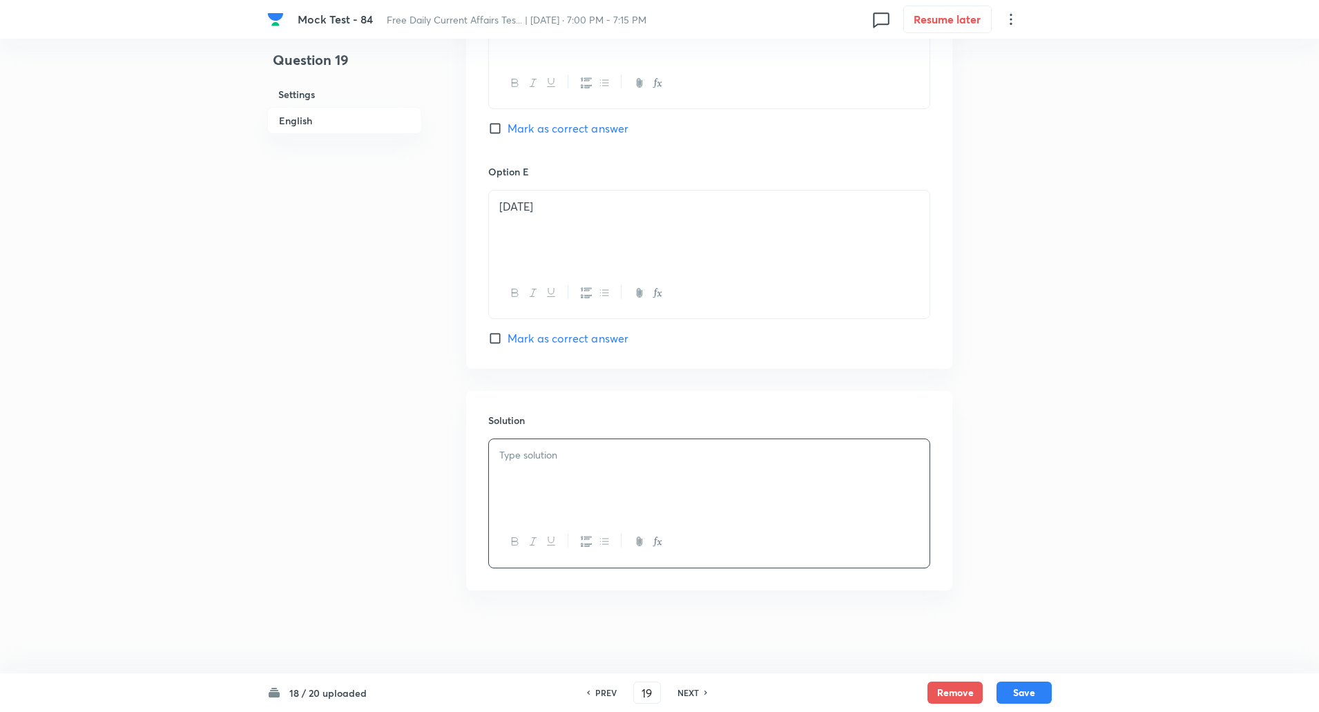
paste div
click at [526, 454] on p "Day 7 July" at bounding box center [709, 456] width 420 height 16
copy p "-----"
click at [556, 471] on p "Day name World Bioproduct Day 2025" at bounding box center [709, 471] width 420 height 16
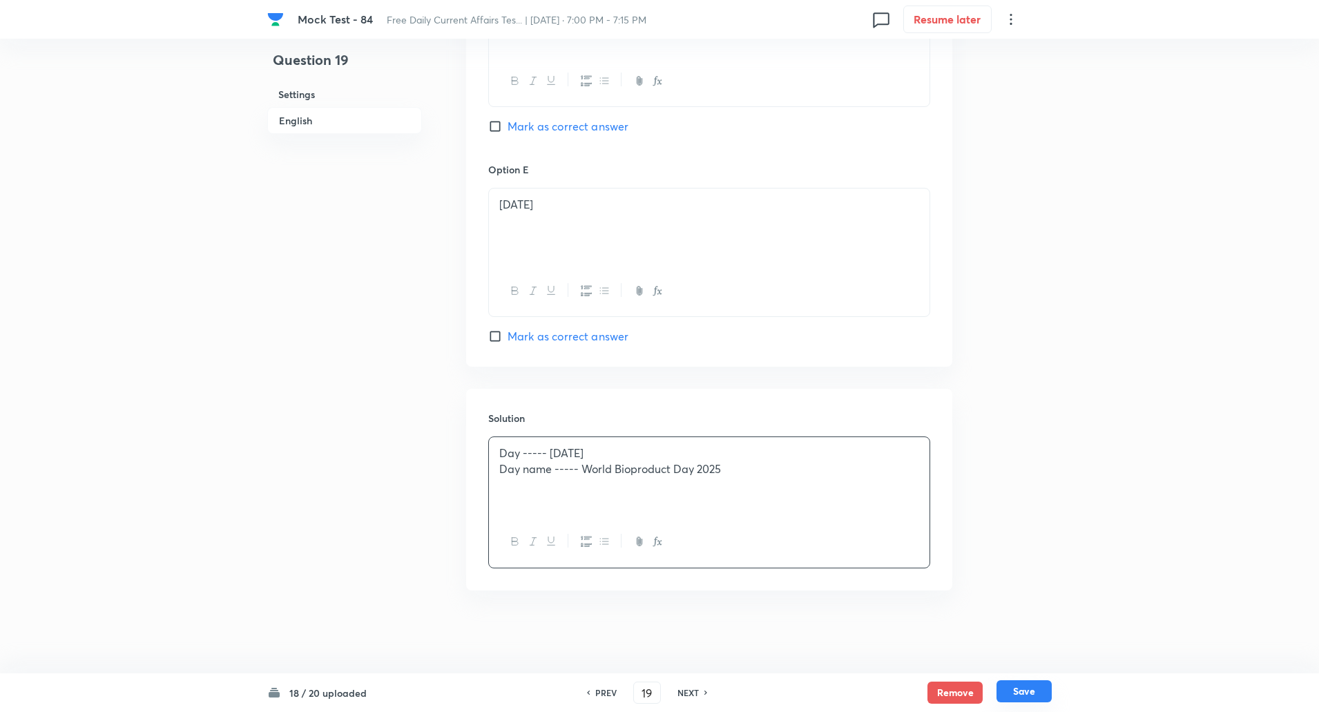
click at [1028, 691] on button "Save" at bounding box center [1024, 691] width 55 height 22
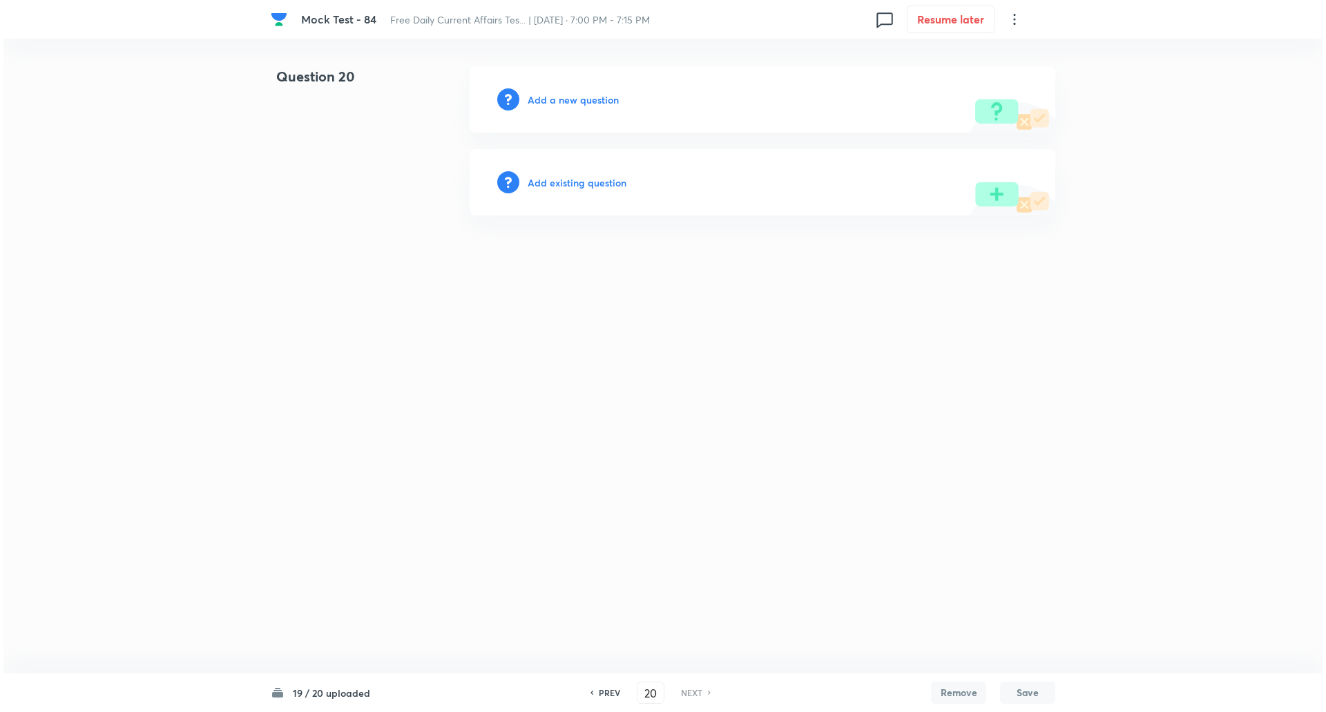
scroll to position [0, 0]
click at [602, 95] on h6 "Add a new question" at bounding box center [573, 100] width 91 height 15
click at [602, 95] on h6 "Choose a question type" at bounding box center [581, 100] width 106 height 15
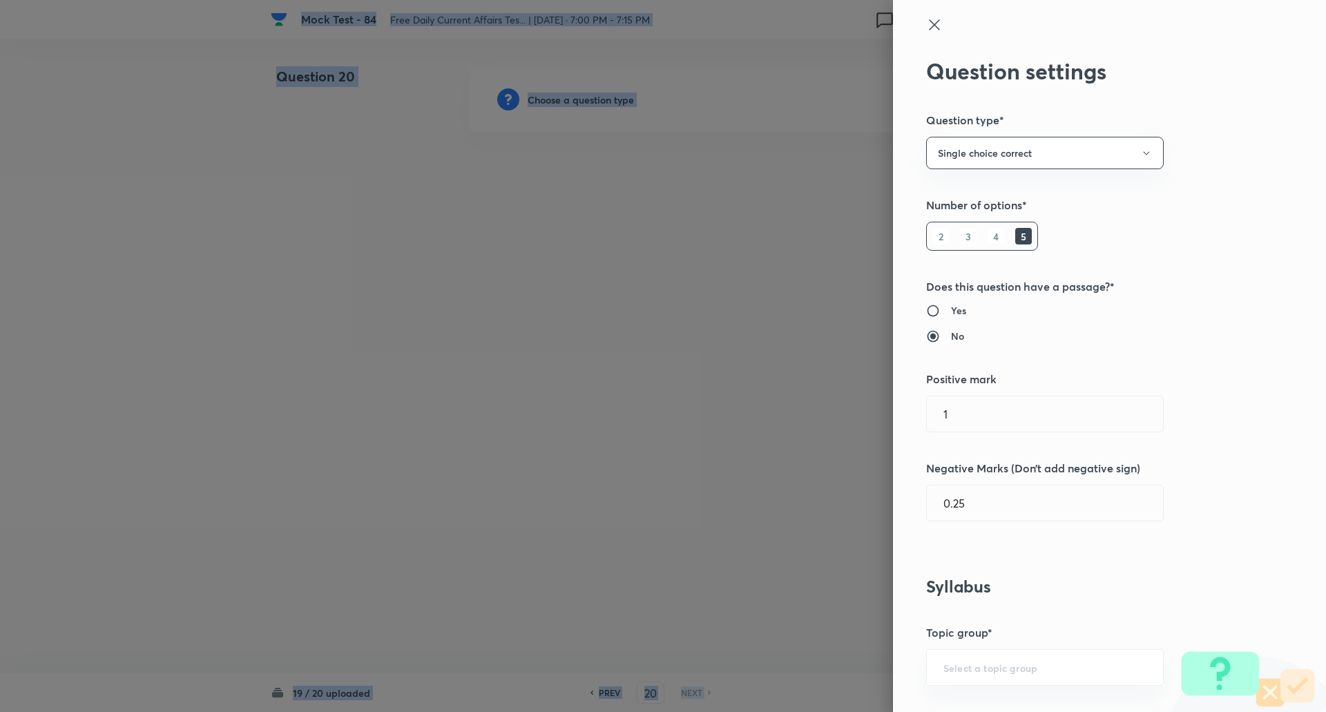
click at [602, 95] on div at bounding box center [663, 356] width 1326 height 712
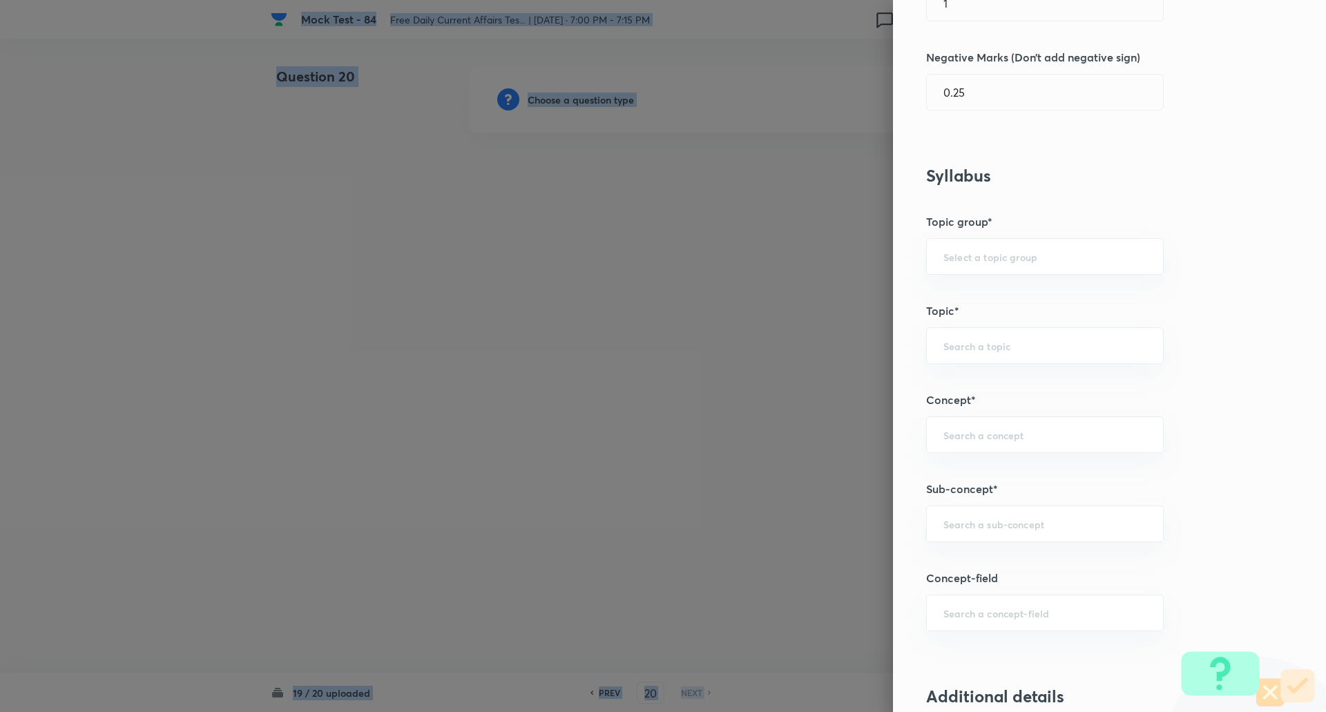
scroll to position [412, 0]
click at [957, 504] on div "Question settings Question type* Single choice correct Number of options* 2 3 4…" at bounding box center [1109, 356] width 433 height 712
click at [954, 521] on input "text" at bounding box center [1044, 523] width 203 height 13
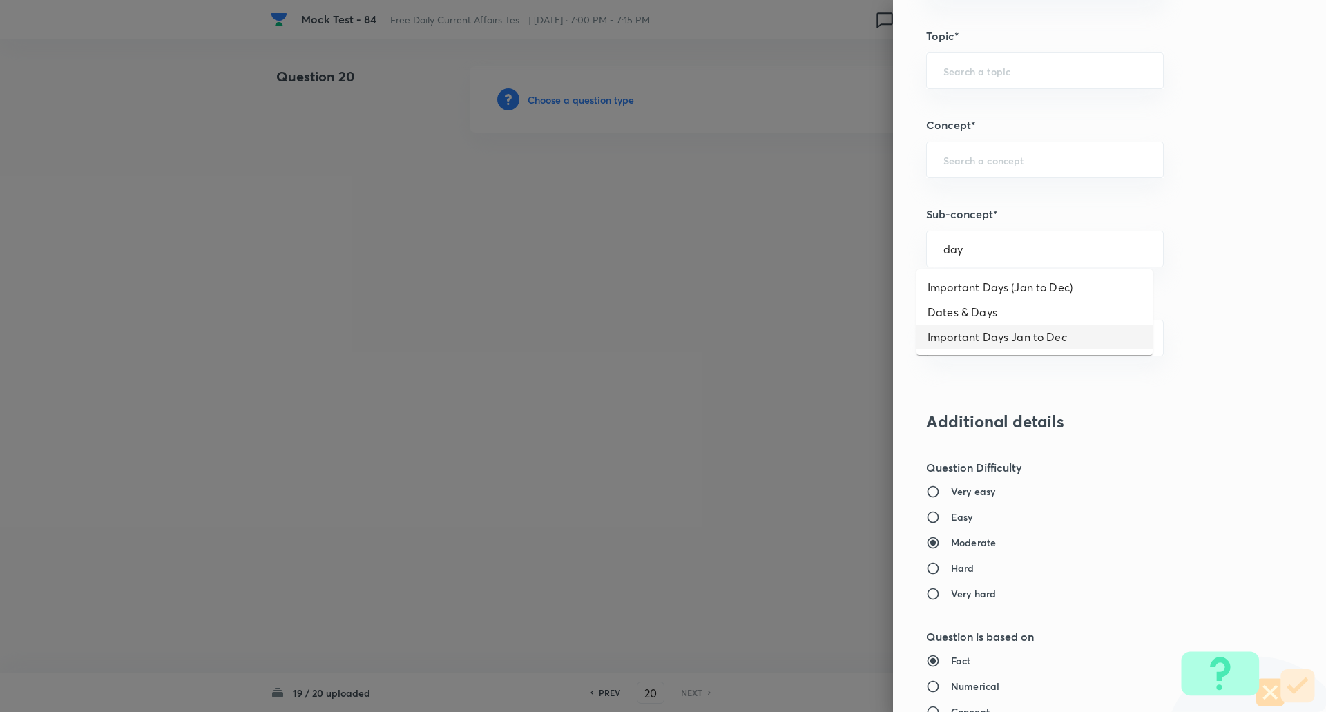
scroll to position [687, 0]
click at [976, 314] on li "Dates & Days" at bounding box center [1035, 312] width 236 height 25
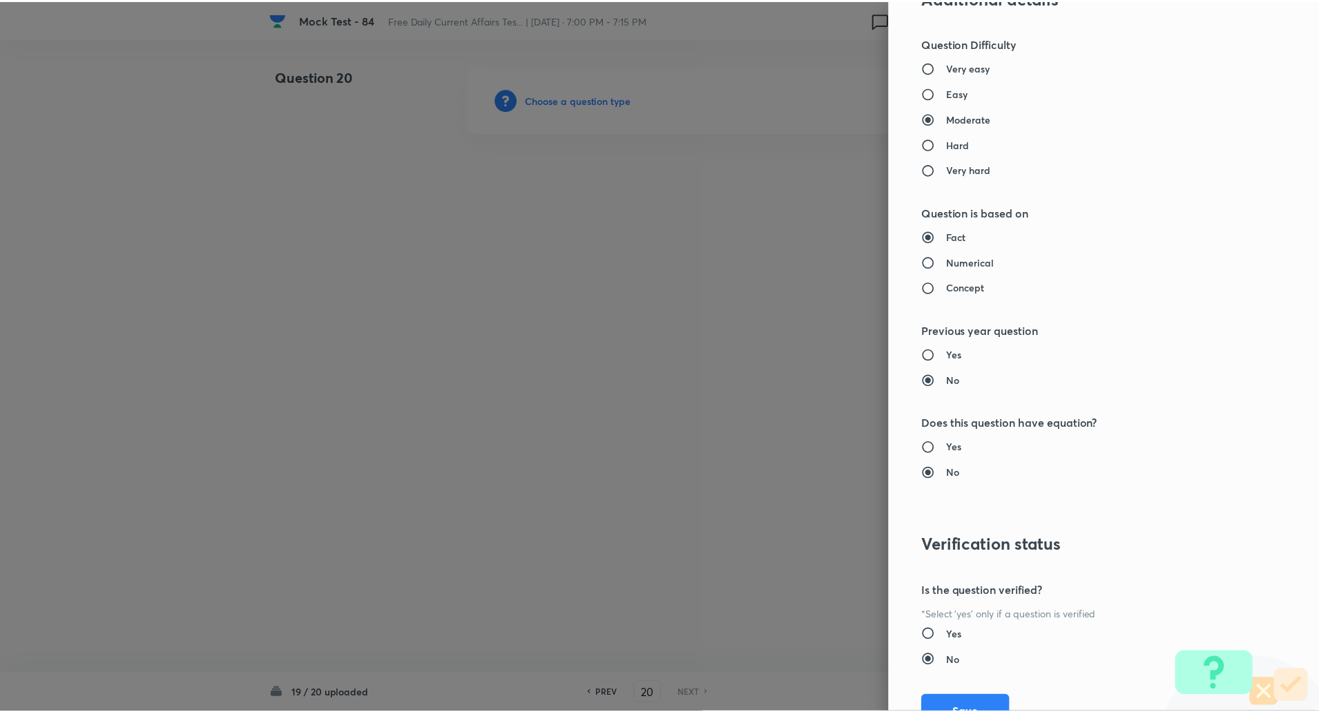
scroll to position [1171, 0]
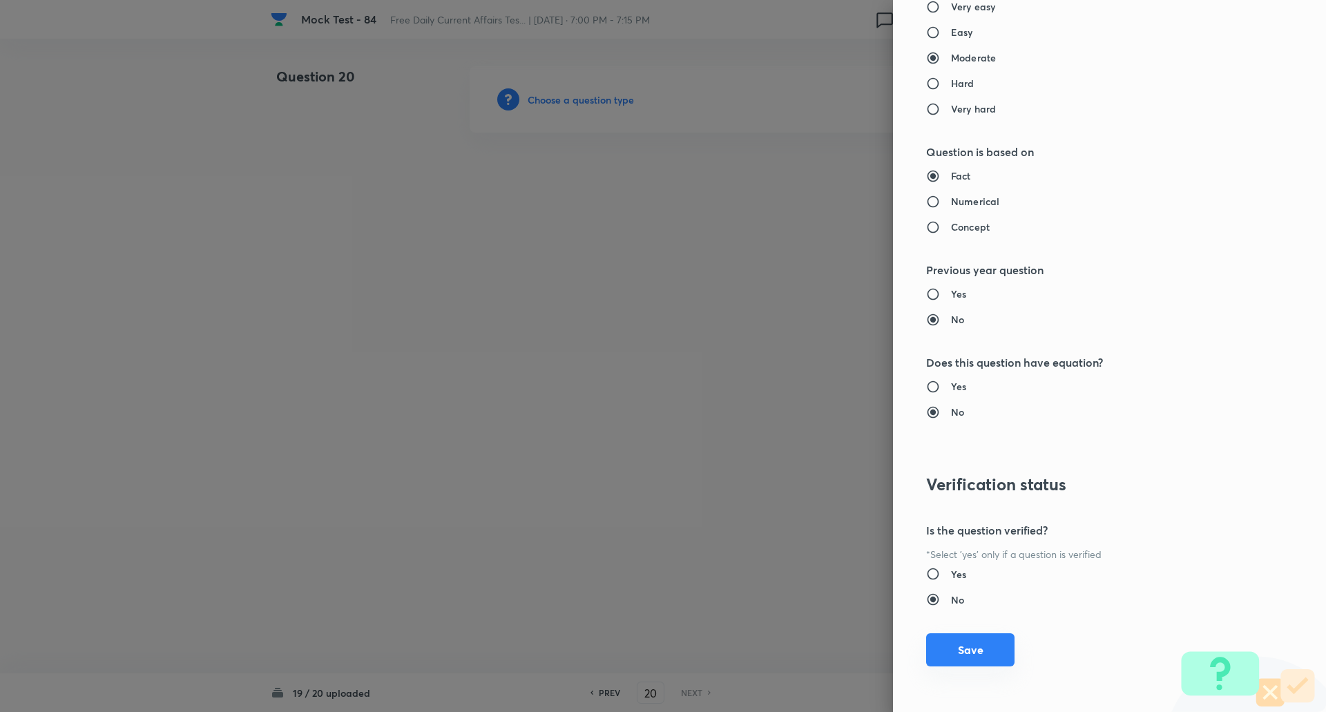
click at [970, 646] on button "Save" at bounding box center [970, 649] width 88 height 33
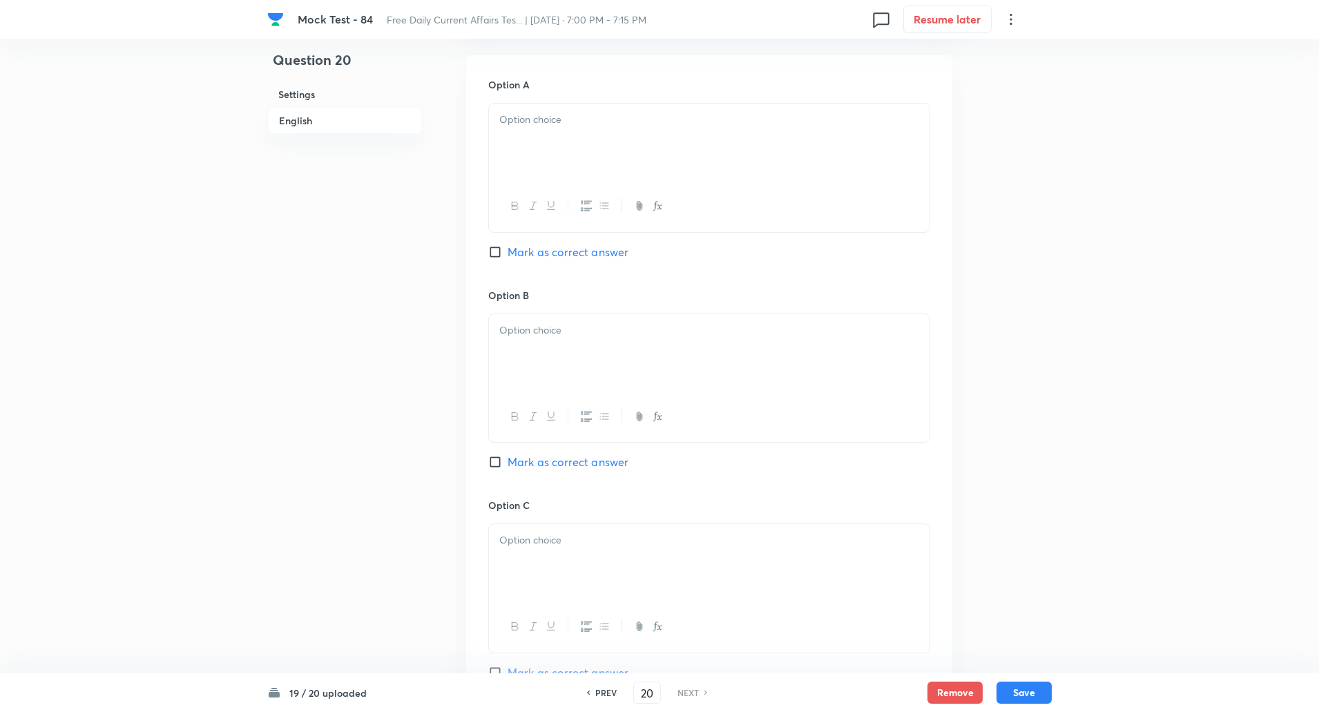
scroll to position [638, 0]
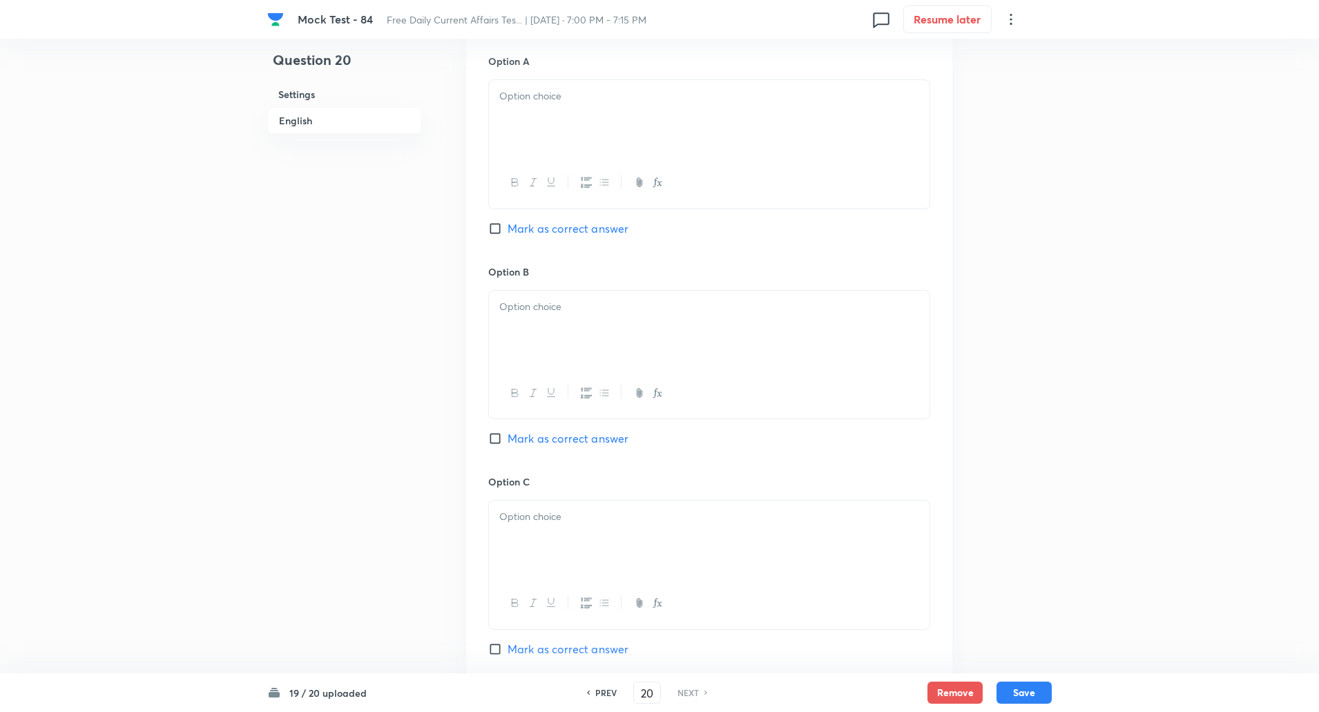
click at [500, 648] on input "Mark as correct answer" at bounding box center [497, 649] width 19 height 14
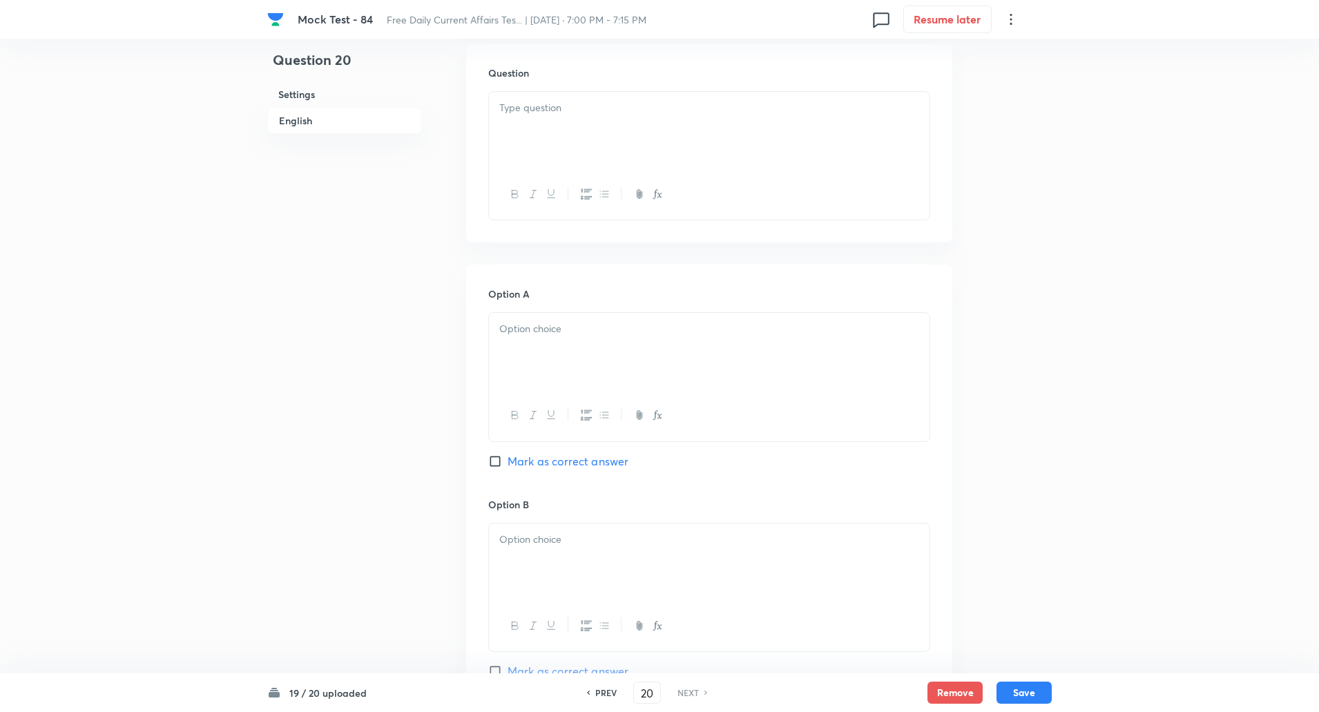
scroll to position [398, 0]
click at [544, 138] on div at bounding box center [709, 137] width 441 height 77
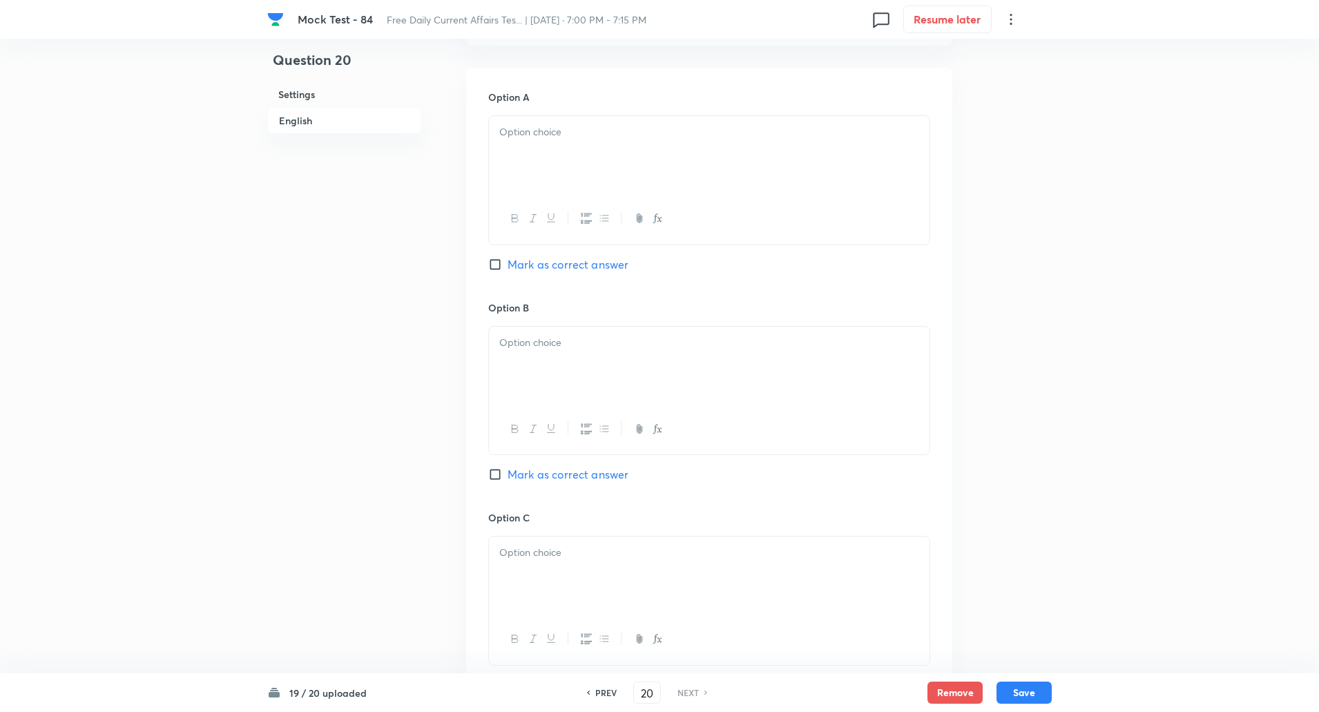
scroll to position [603, 0]
click at [539, 136] on p at bounding box center [709, 132] width 420 height 16
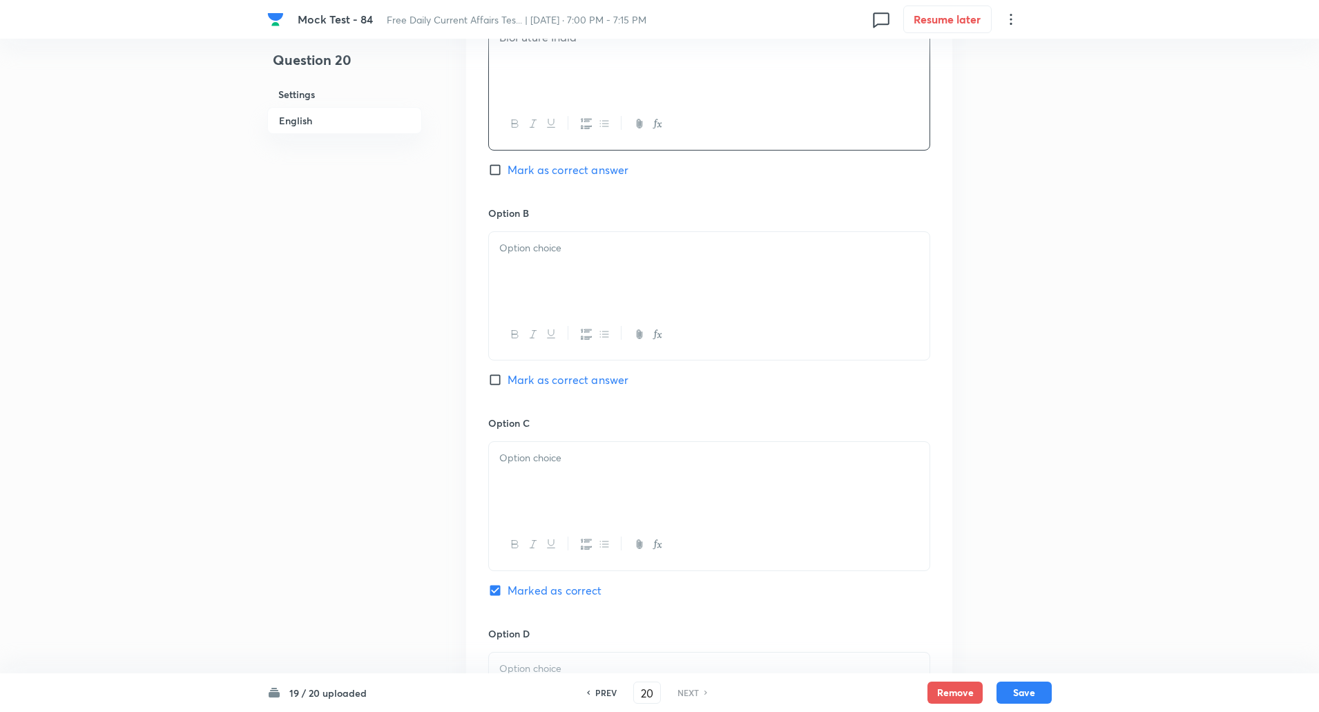
click at [548, 306] on div at bounding box center [709, 270] width 441 height 77
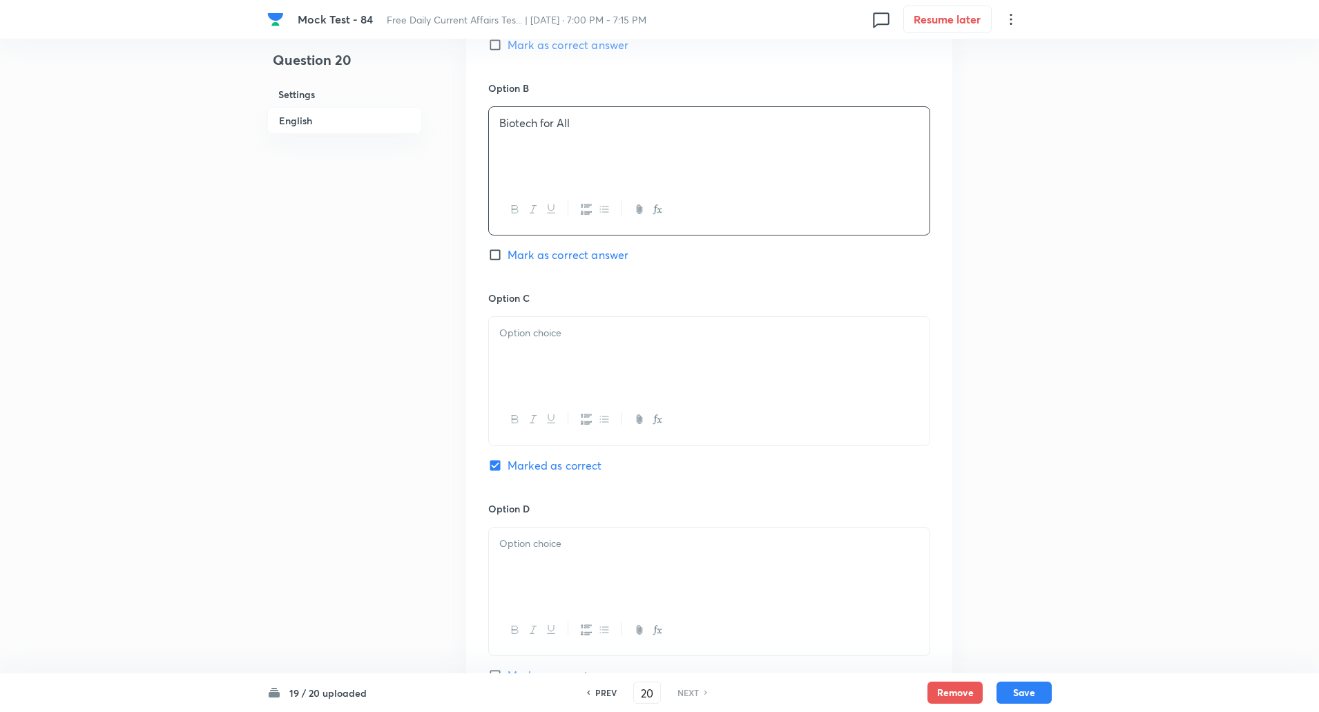
scroll to position [839, 0]
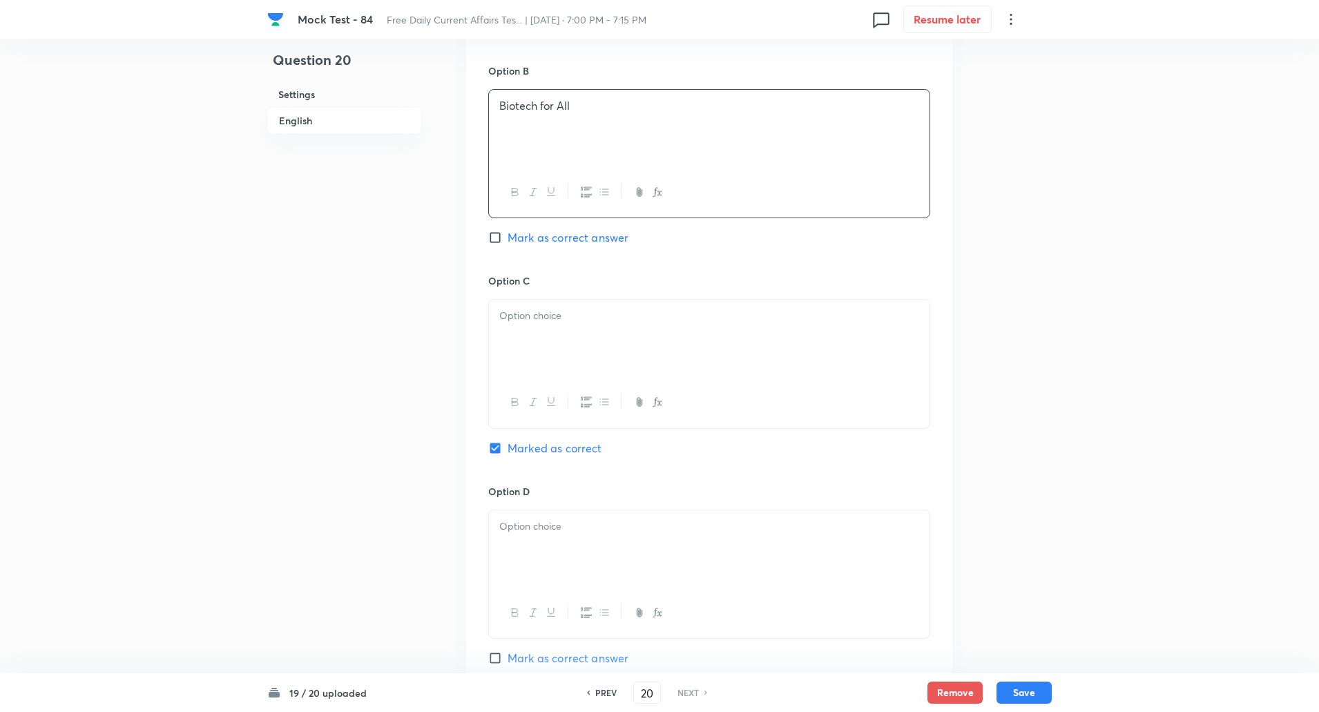
click at [539, 354] on div at bounding box center [709, 338] width 441 height 77
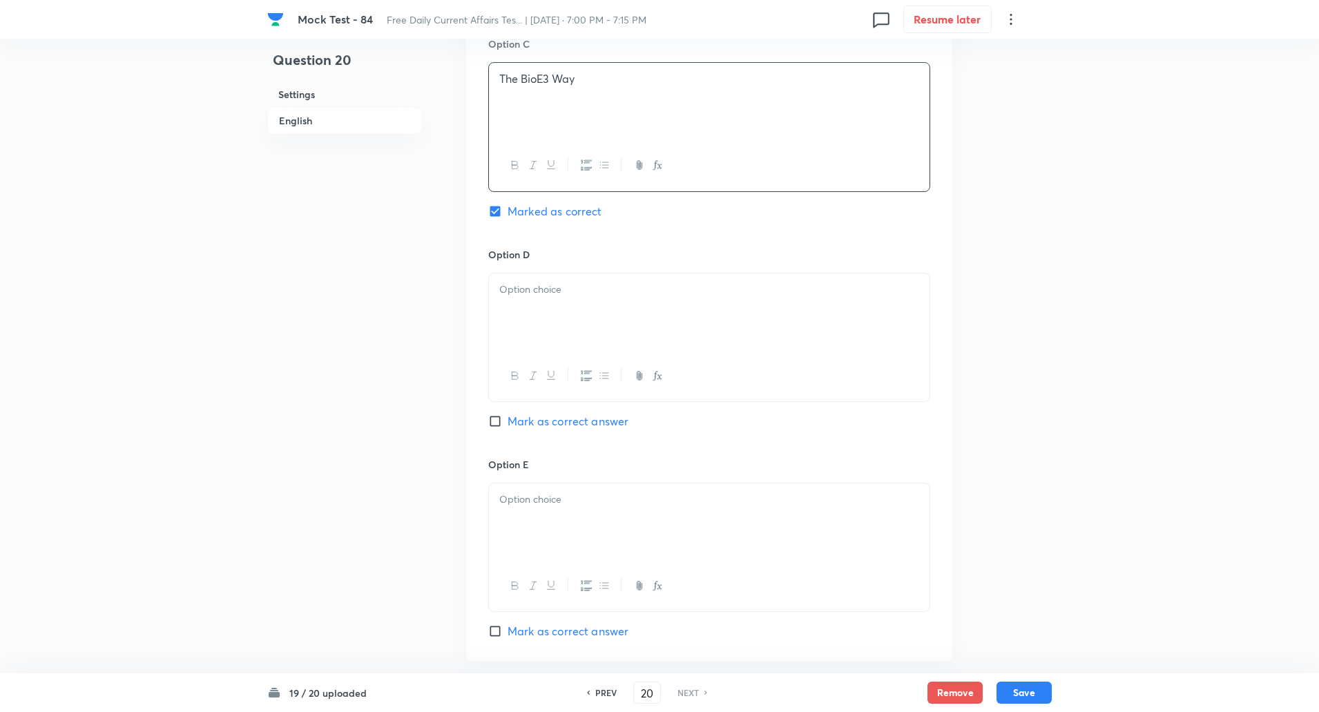
click at [544, 324] on div at bounding box center [709, 312] width 441 height 77
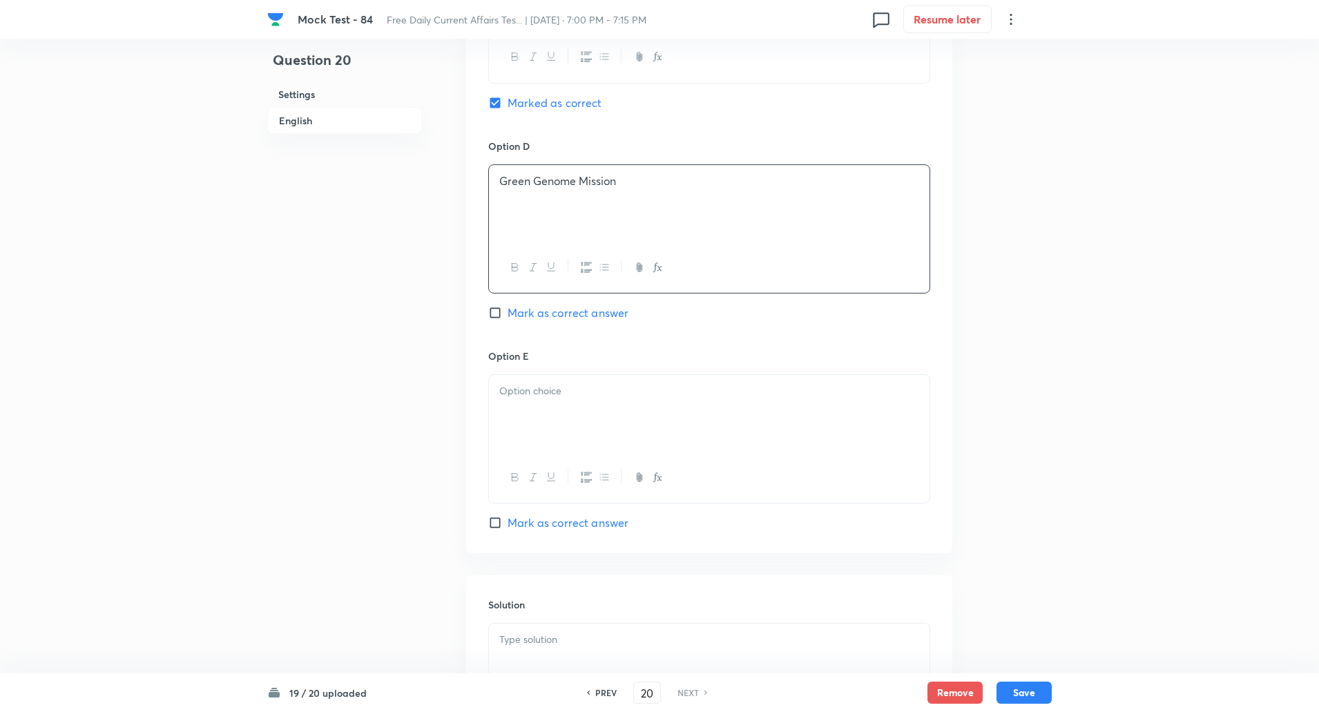
scroll to position [1186, 0]
click at [533, 425] on div at bounding box center [709, 412] width 441 height 77
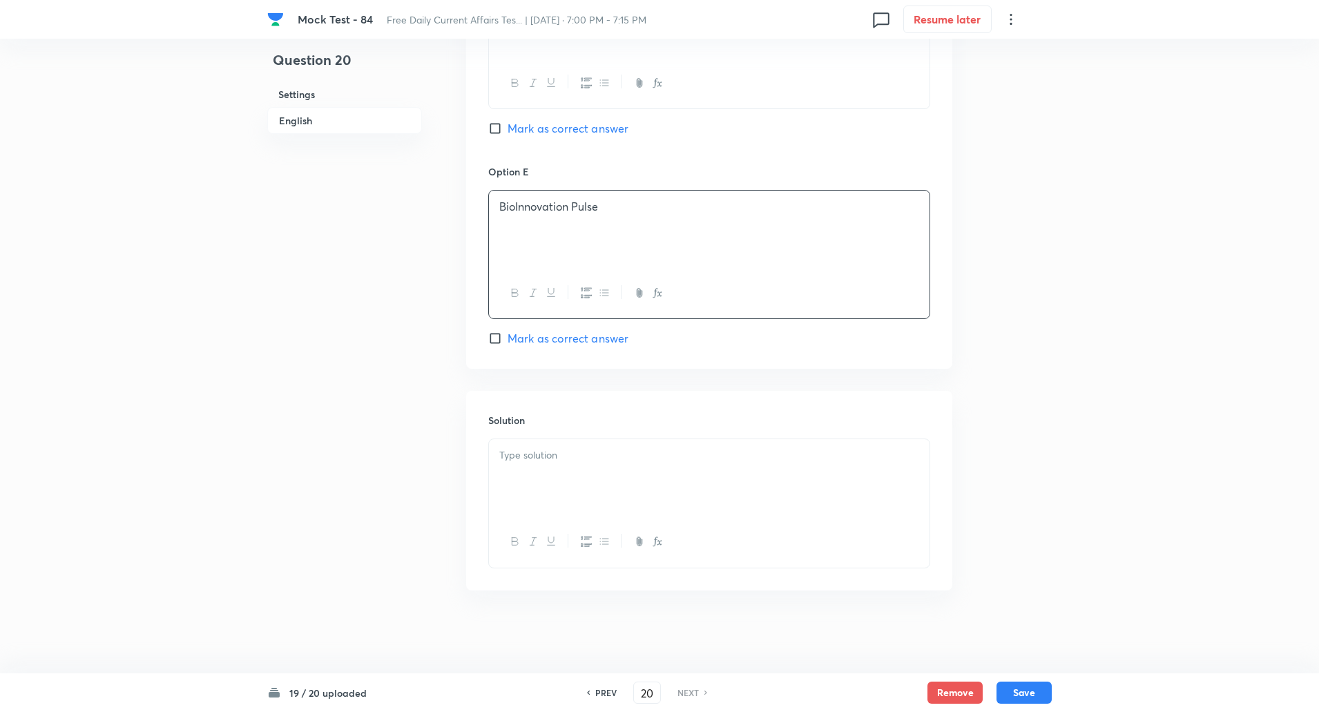
click at [539, 455] on p at bounding box center [709, 456] width 420 height 16
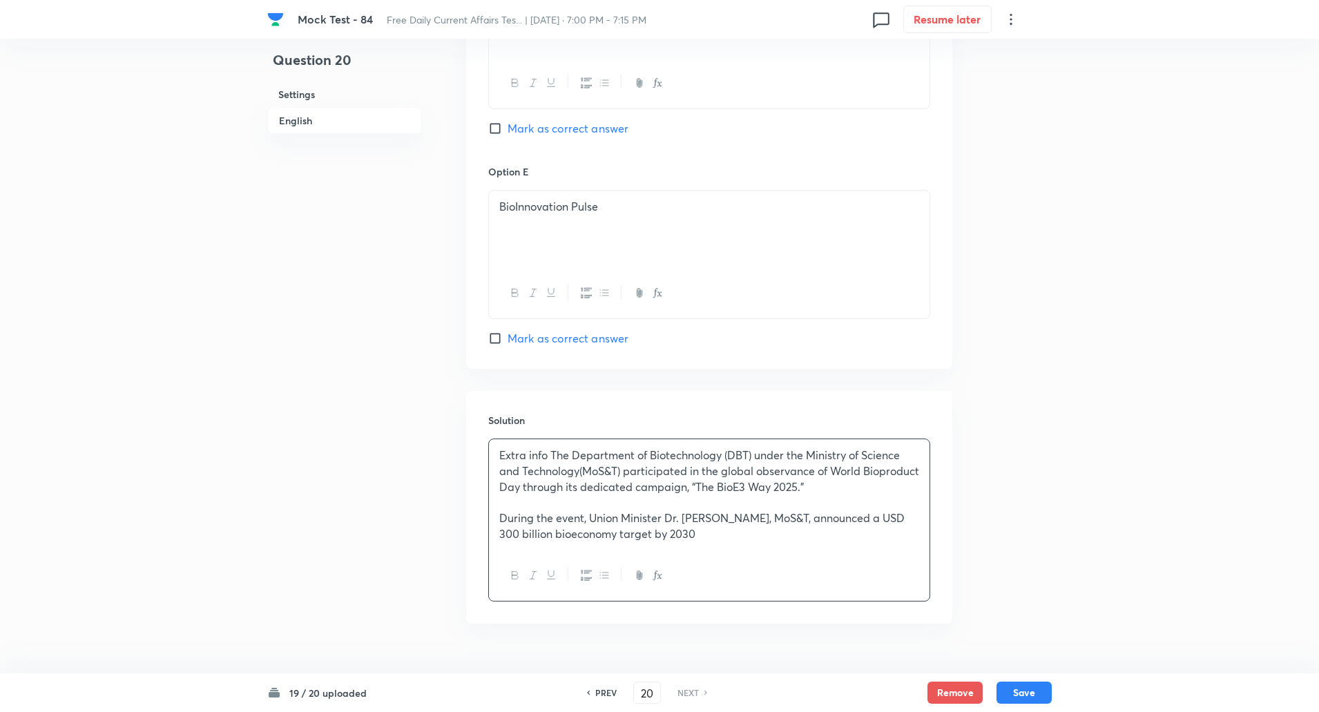
click at [515, 503] on p at bounding box center [709, 503] width 420 height 16
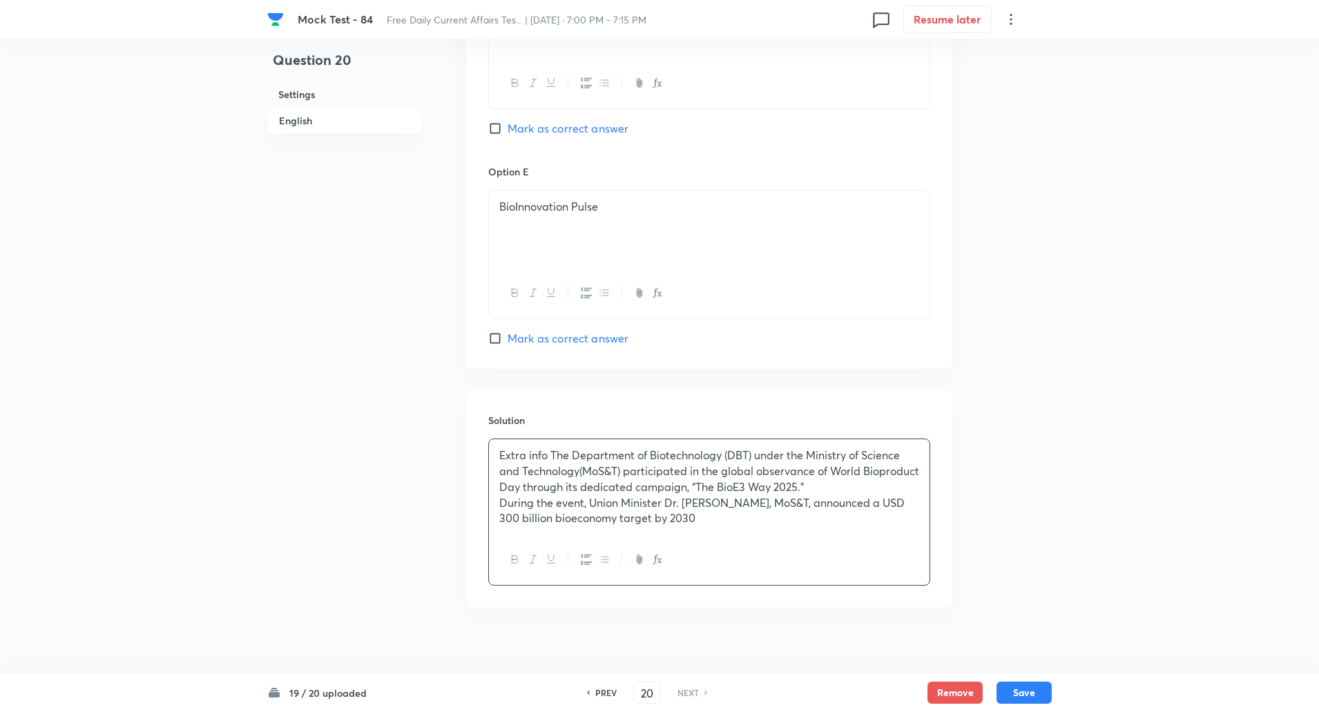
click at [552, 456] on p "Extra info The Department of Biotechnology (DBT) under the Ministry of Science …" at bounding box center [709, 471] width 420 height 47
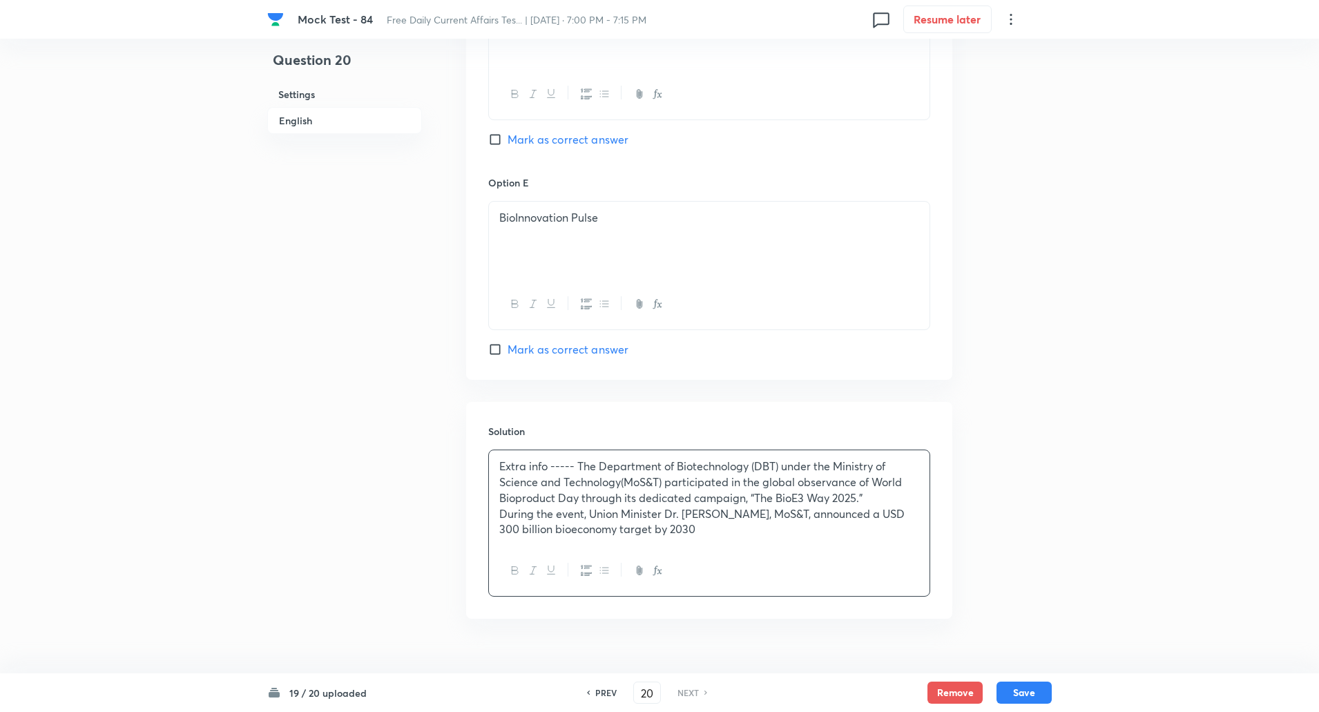
scroll to position [1386, 0]
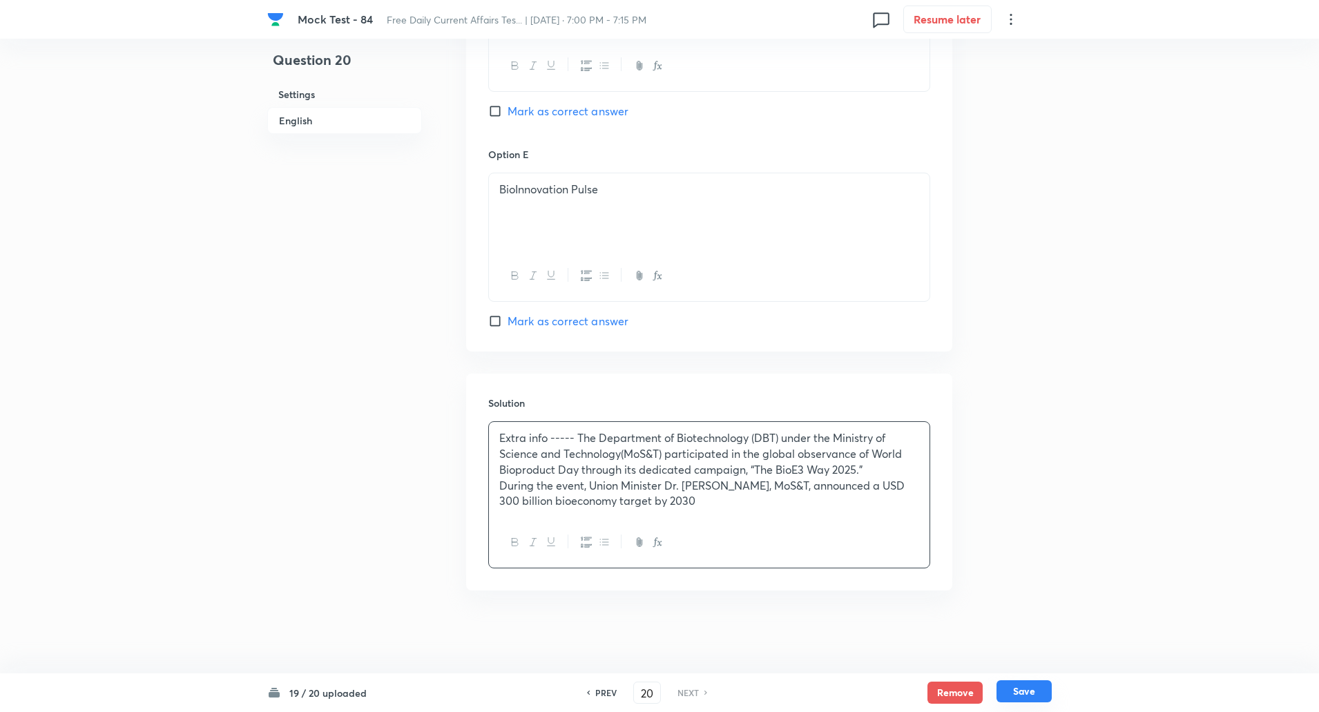
click at [1017, 689] on button "Save" at bounding box center [1024, 691] width 55 height 22
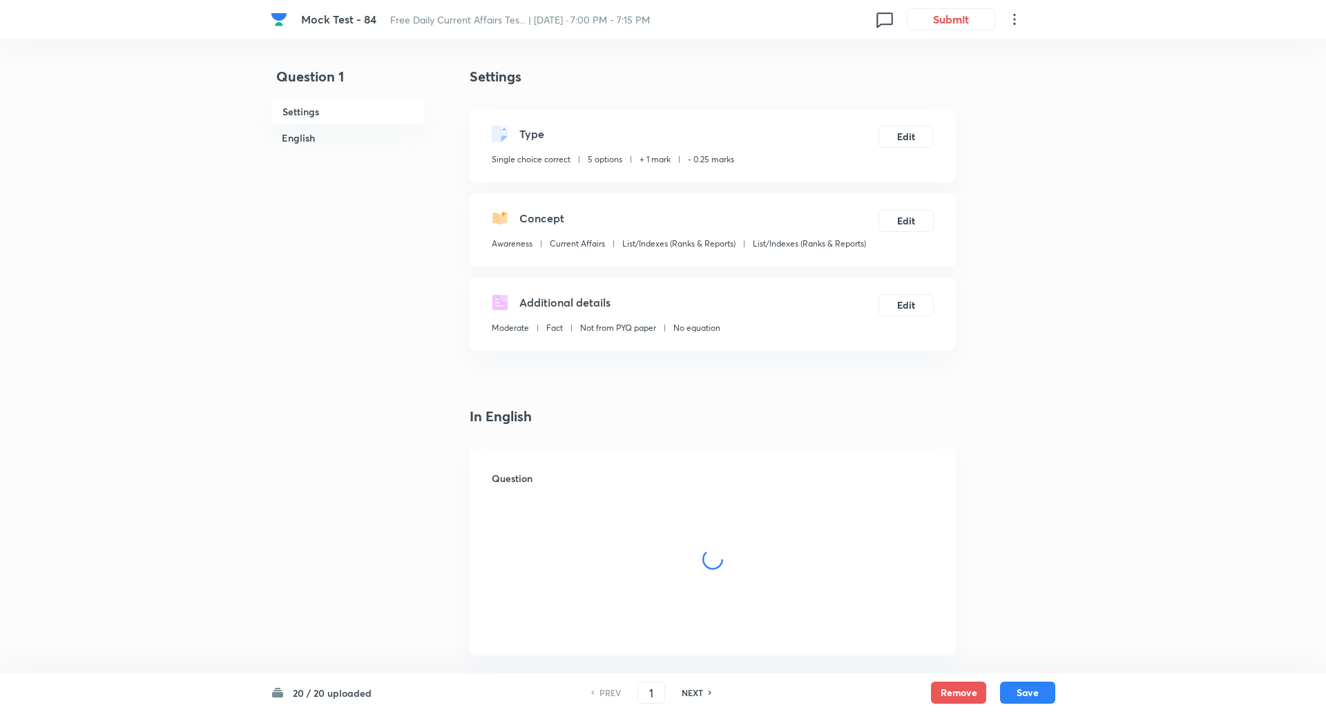
checkbox input "true"
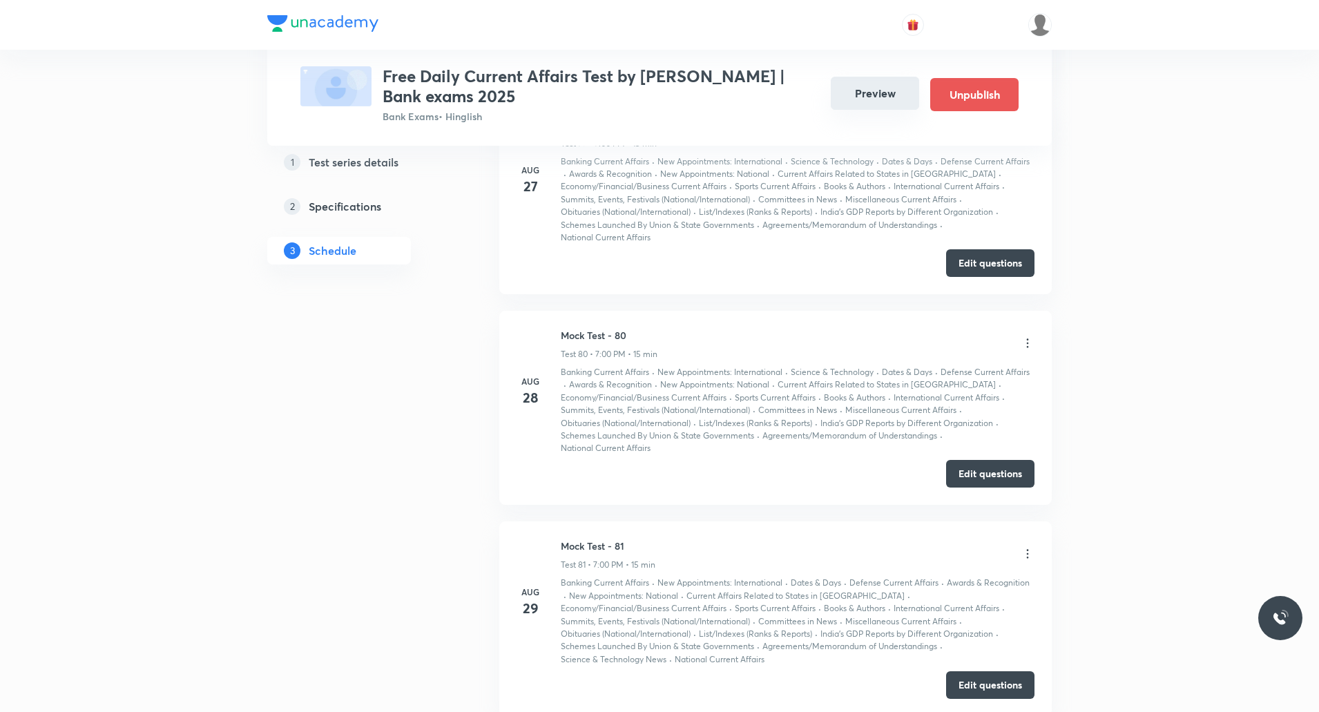
click at [883, 87] on button "Preview" at bounding box center [875, 93] width 88 height 33
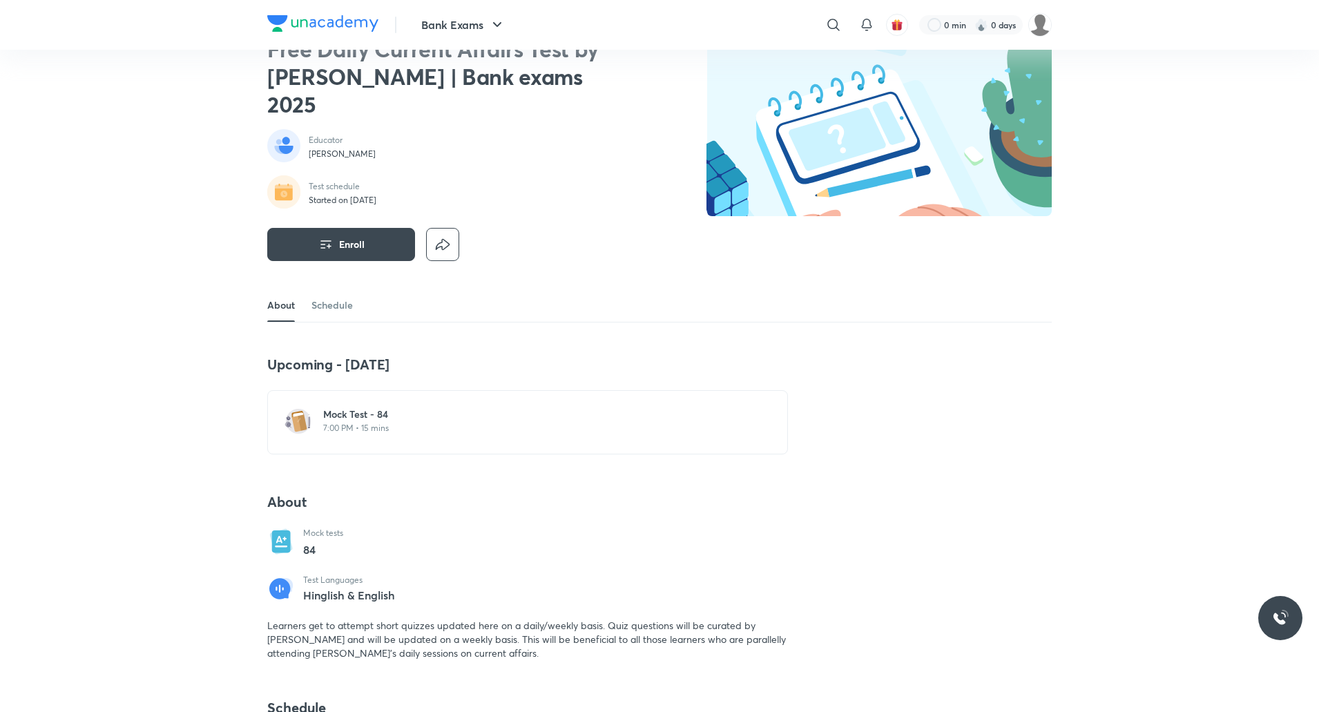
scroll to position [40, 0]
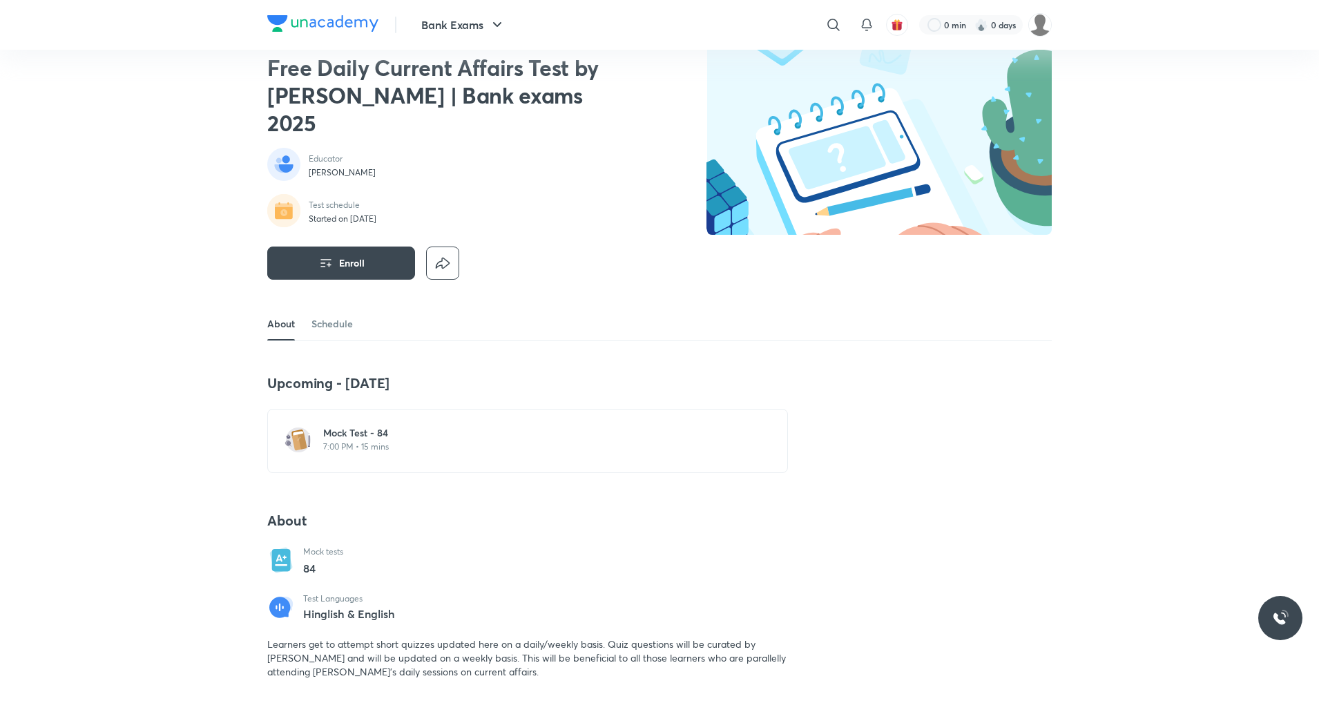
click at [370, 426] on h6 "Mock Test - 84" at bounding box center [535, 433] width 425 height 14
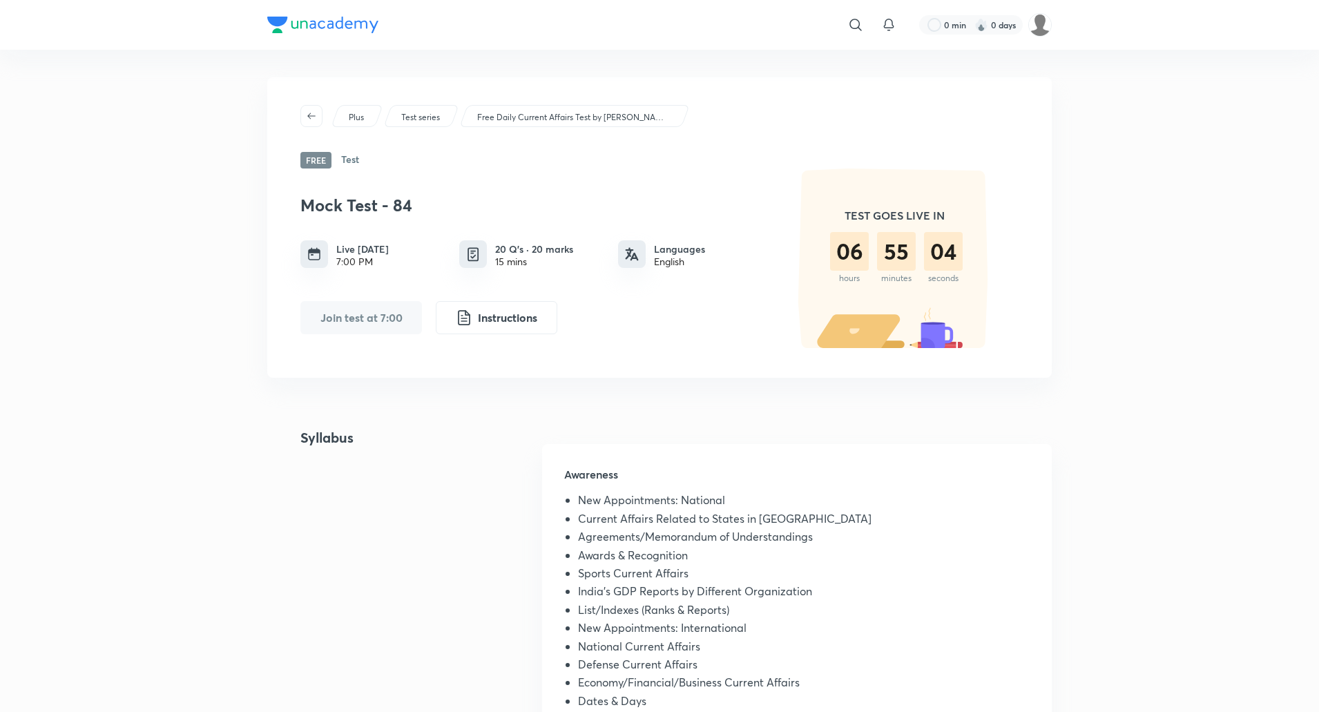
click at [152, 256] on div "​ 0 min 0 days Plus Test series Free Daily Current Affairs Test by Abhijeet Mis…" at bounding box center [659, 699] width 1319 height 1398
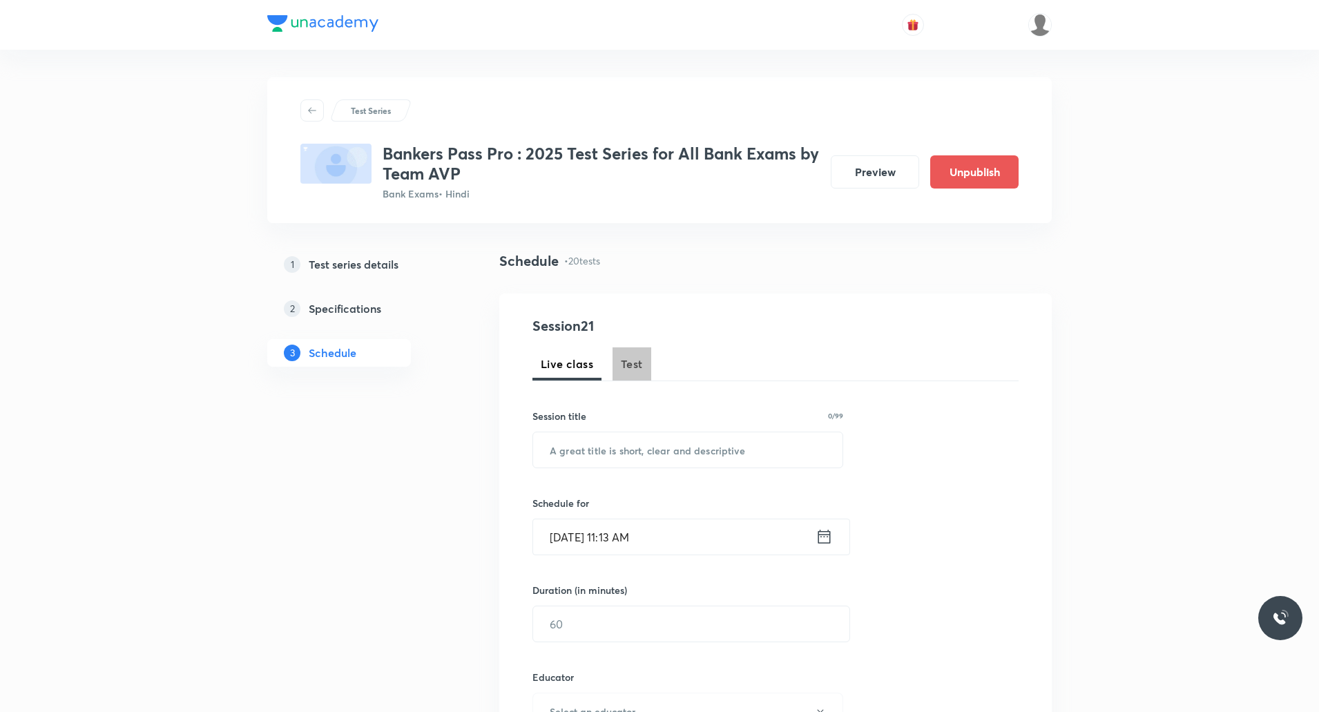
click at [625, 354] on button "Test" at bounding box center [632, 363] width 39 height 33
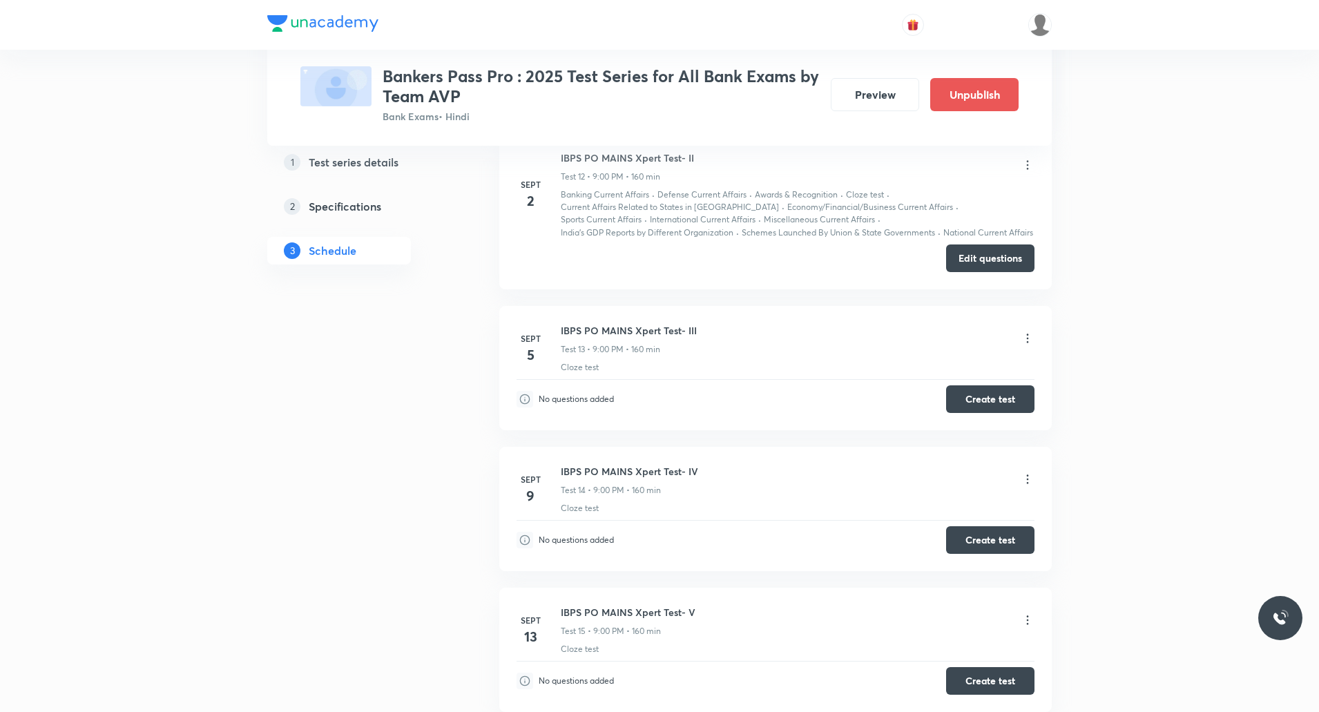
scroll to position [2895, 0]
click at [984, 254] on button "Edit questions" at bounding box center [990, 256] width 88 height 28
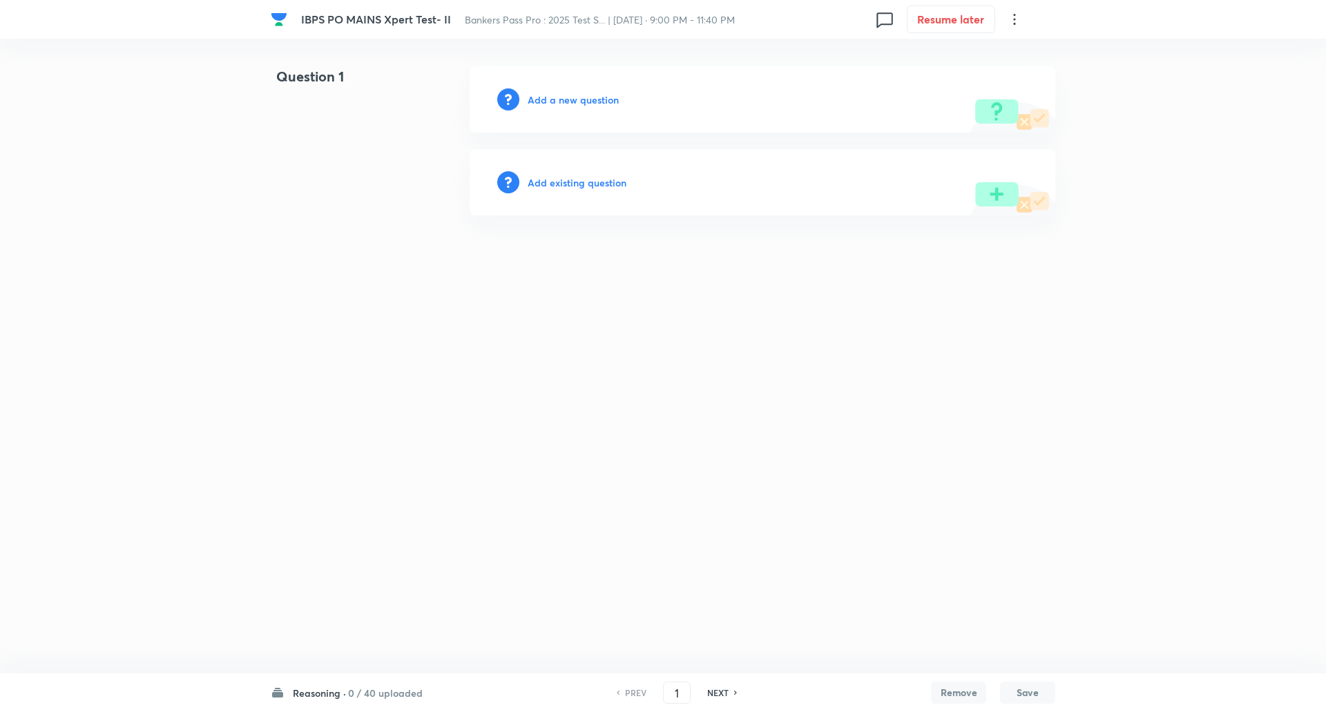
click at [328, 691] on h6 "Reasoning ·" at bounding box center [319, 693] width 53 height 15
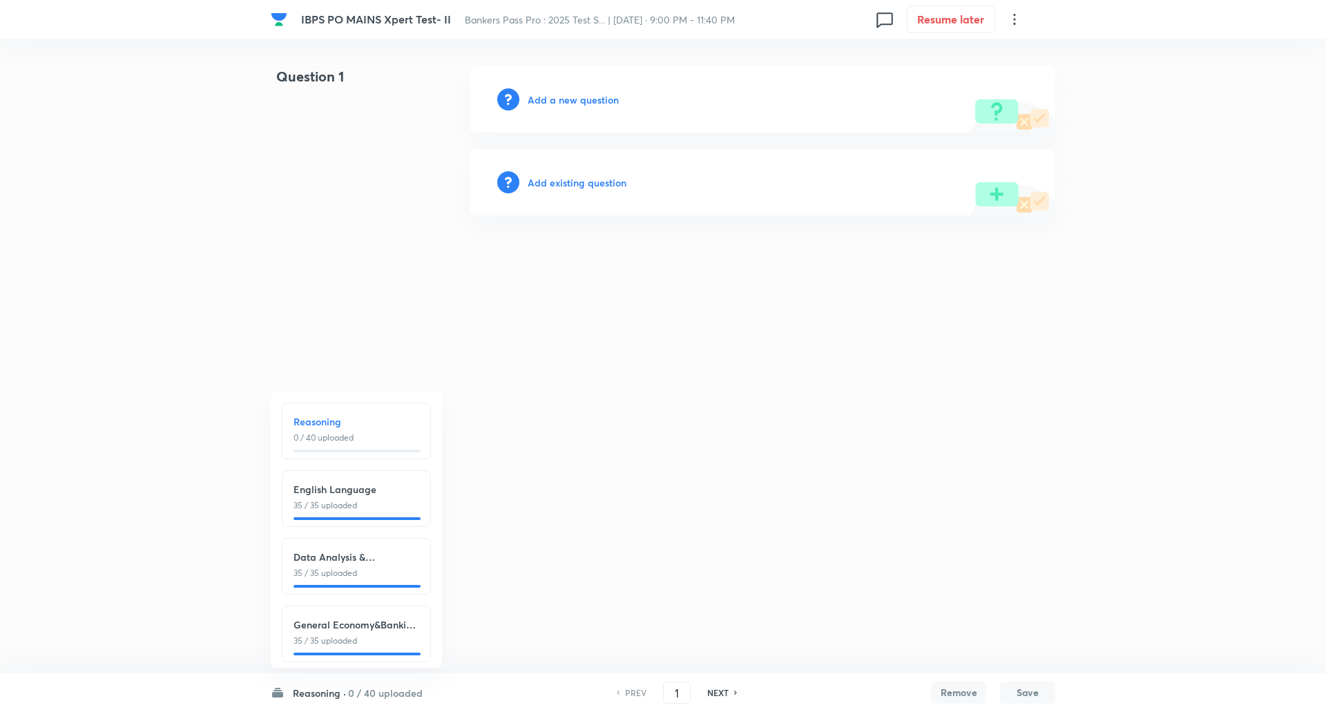
scroll to position [16, 0]
